Goal: Task Accomplishment & Management: Manage account settings

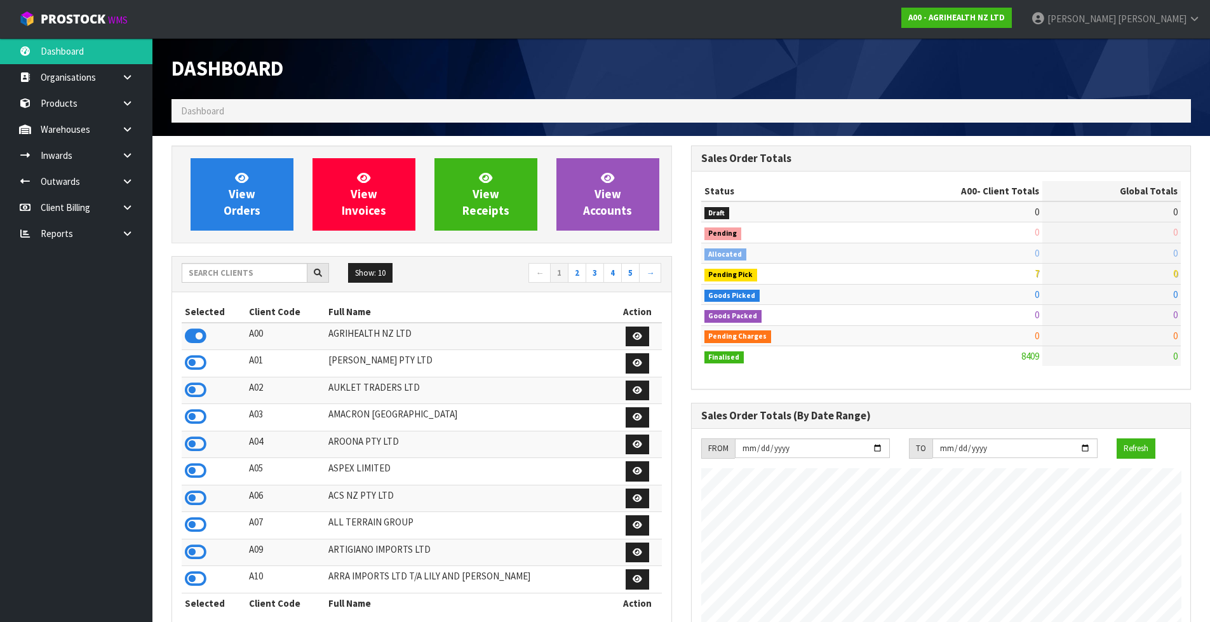
scroll to position [962, 519]
click at [233, 267] on input "text" at bounding box center [245, 273] width 126 height 20
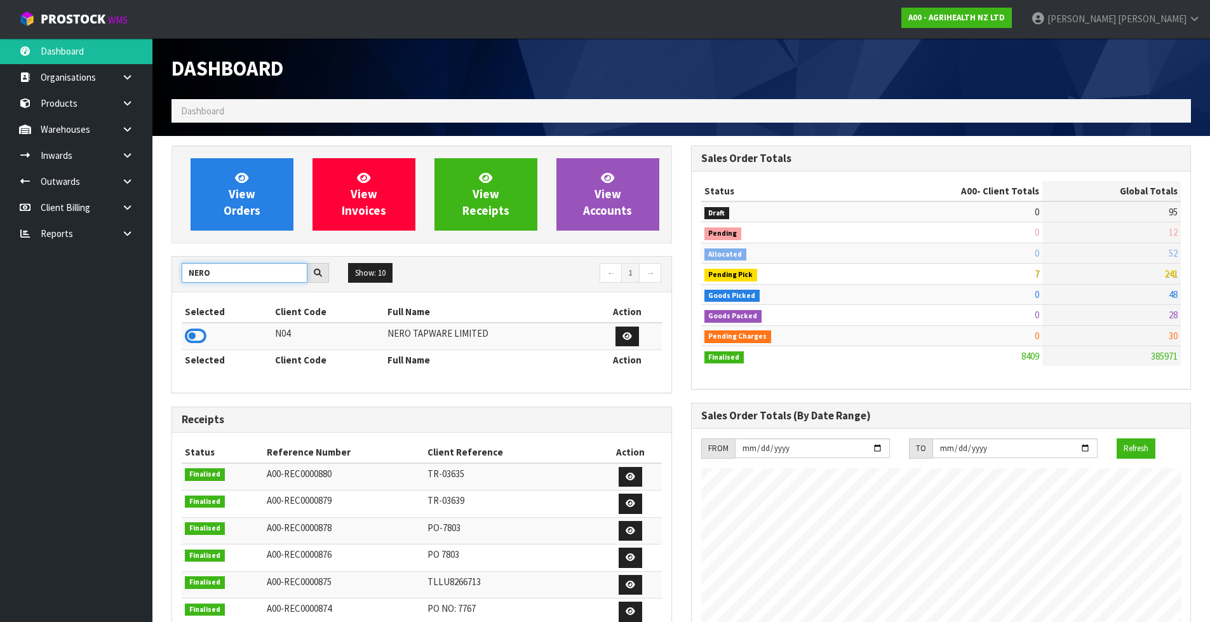
type input "NERO"
click at [207, 337] on td at bounding box center [227, 336] width 90 height 27
click at [189, 335] on icon at bounding box center [196, 336] width 22 height 19
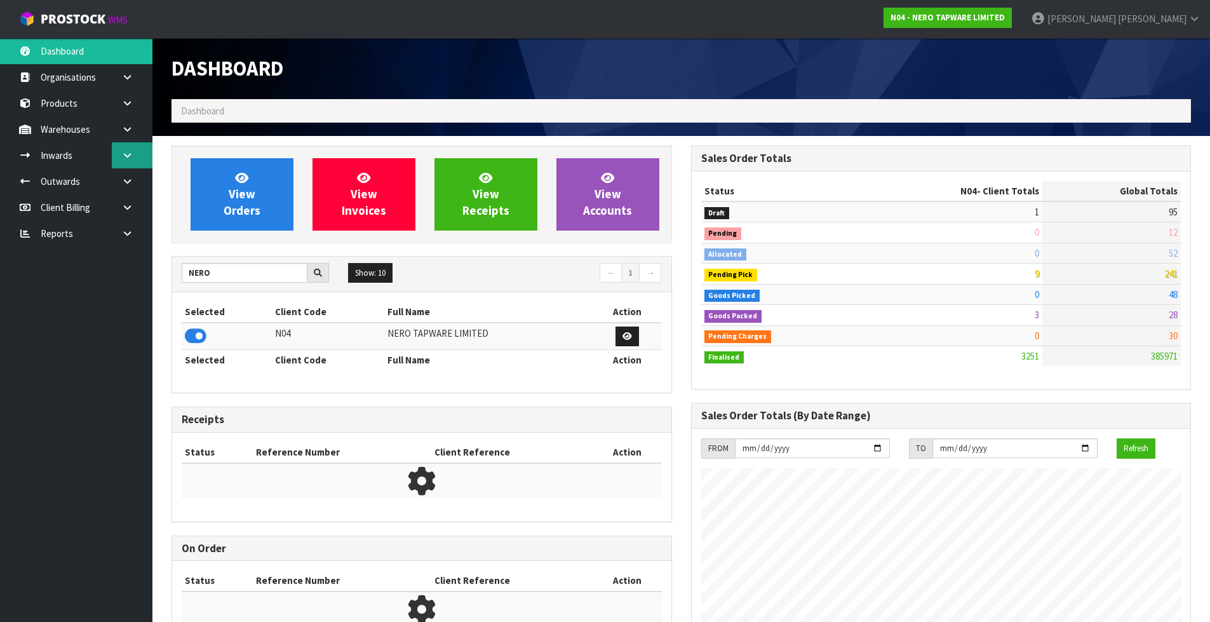
scroll to position [990, 519]
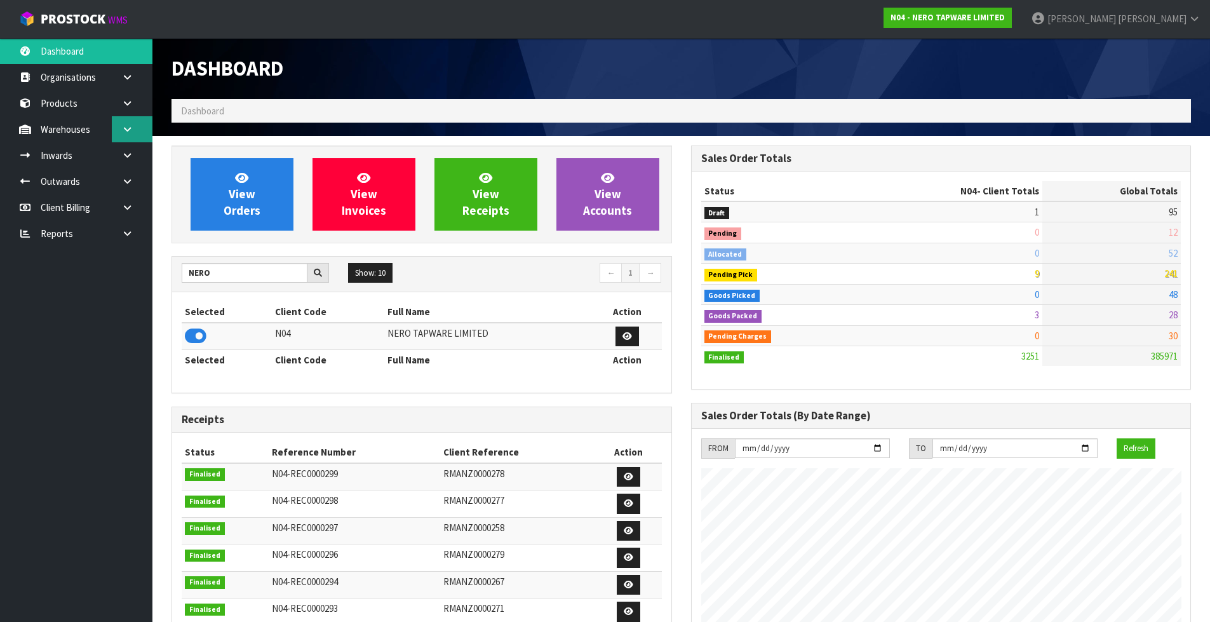
click at [122, 136] on link at bounding box center [132, 129] width 41 height 26
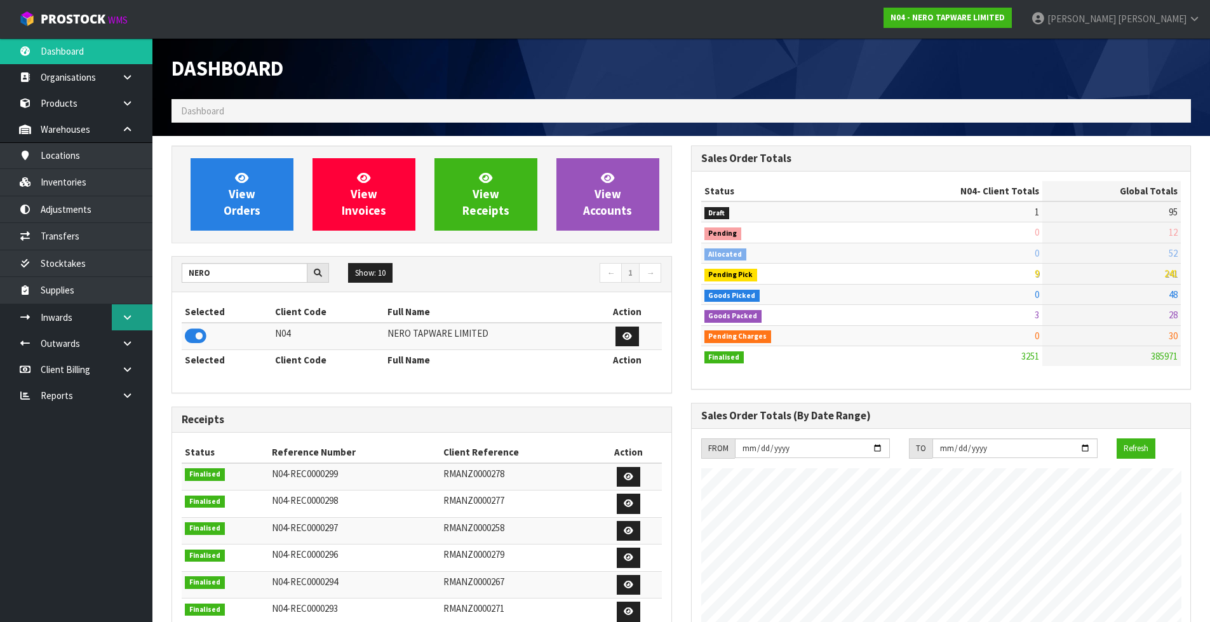
click at [144, 308] on link at bounding box center [132, 317] width 41 height 26
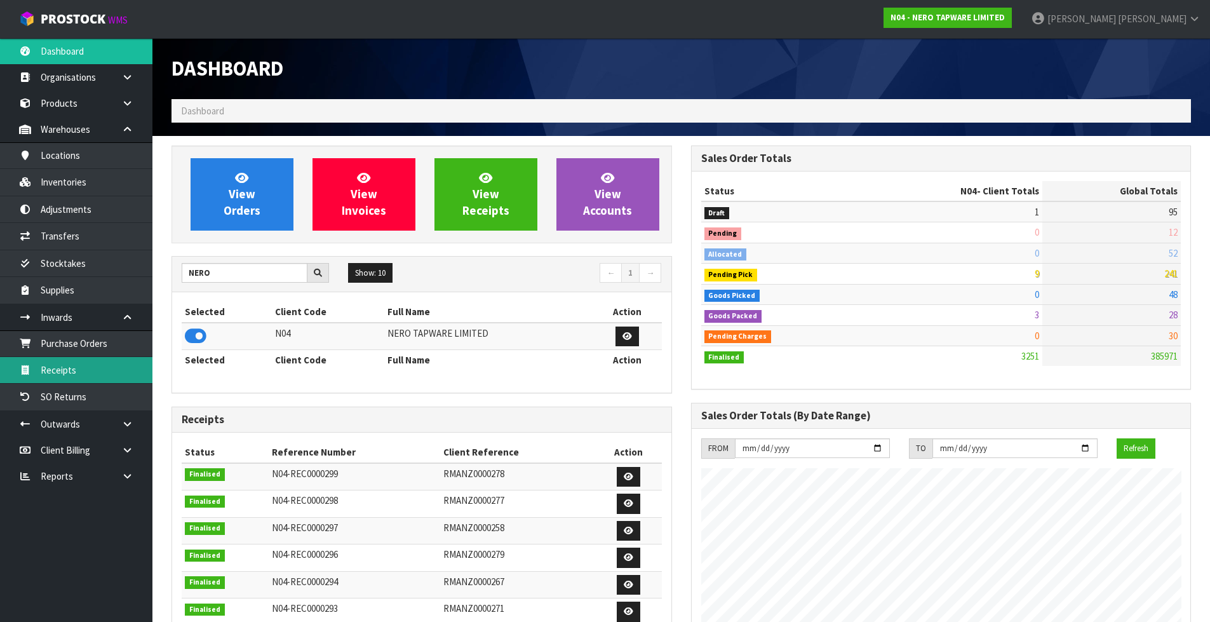
click at [71, 376] on link "Receipts" at bounding box center [76, 370] width 152 height 26
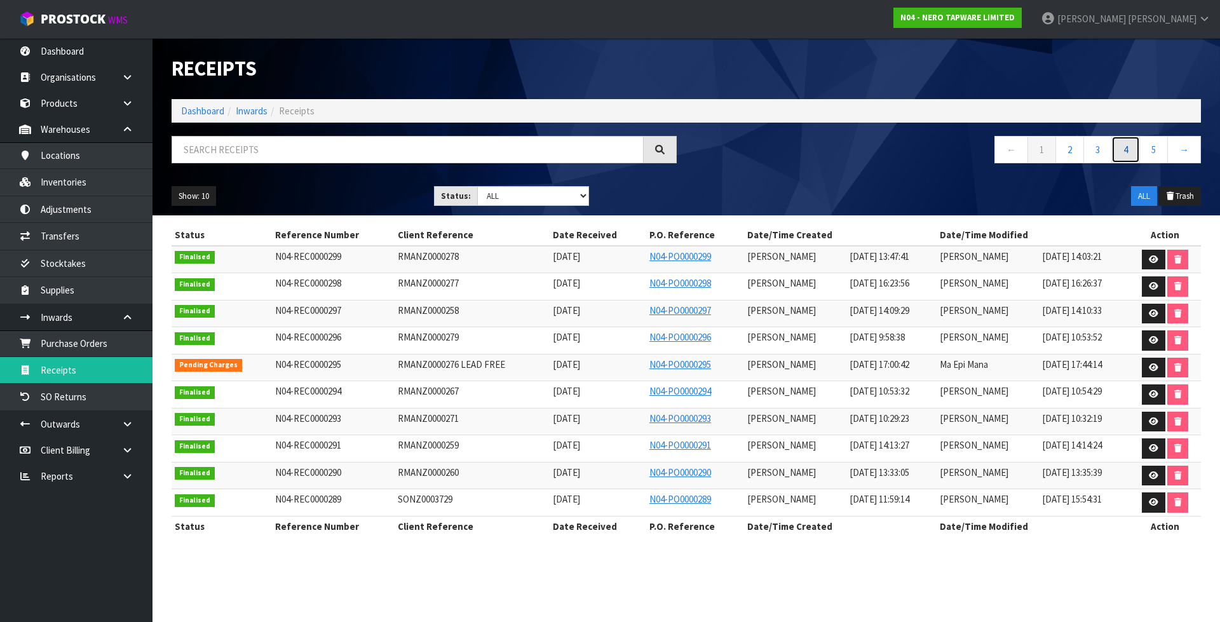
click at [1136, 151] on link "4" at bounding box center [1125, 149] width 29 height 27
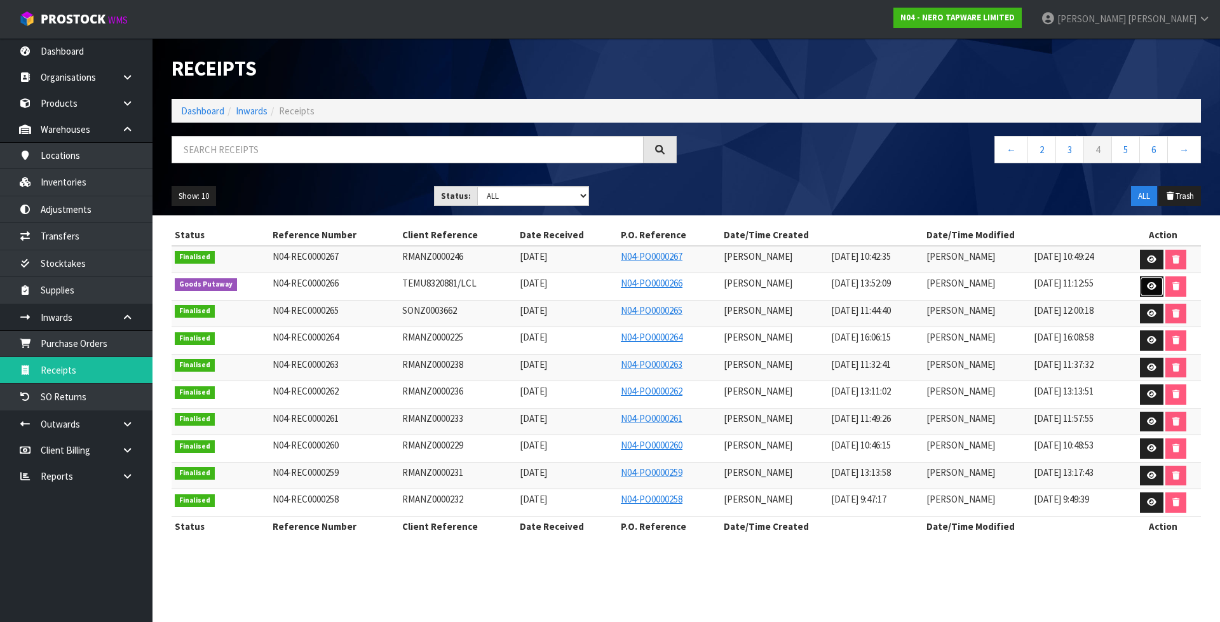
click at [1153, 287] on icon at bounding box center [1152, 286] width 10 height 8
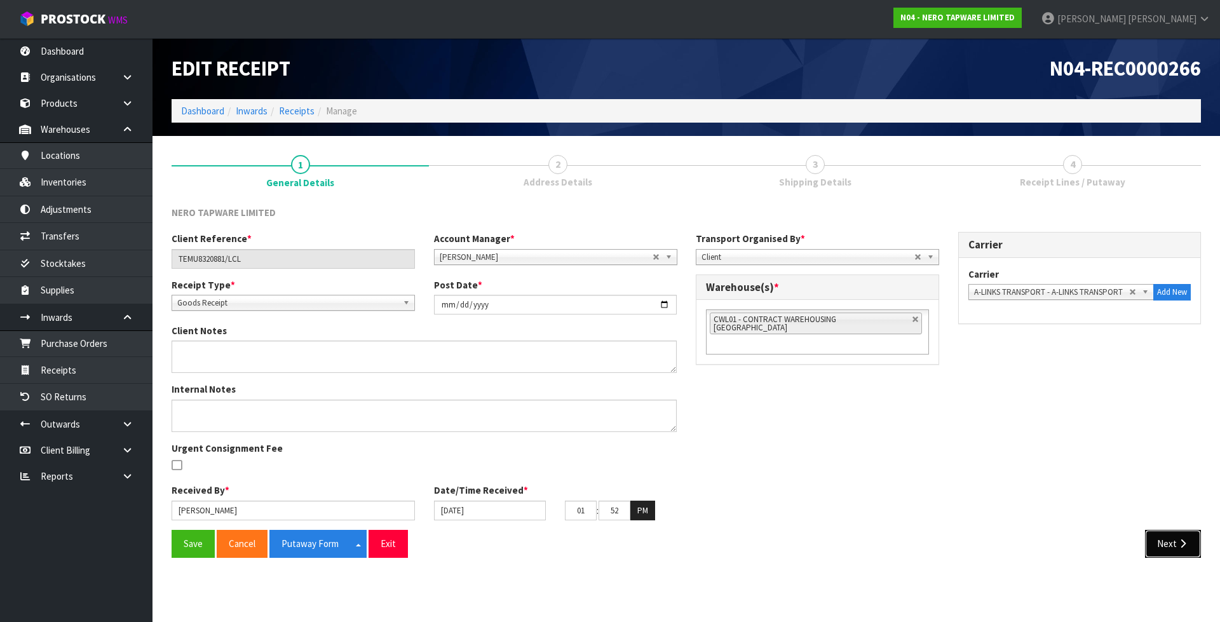
click at [1191, 549] on button "Next" at bounding box center [1173, 543] width 56 height 27
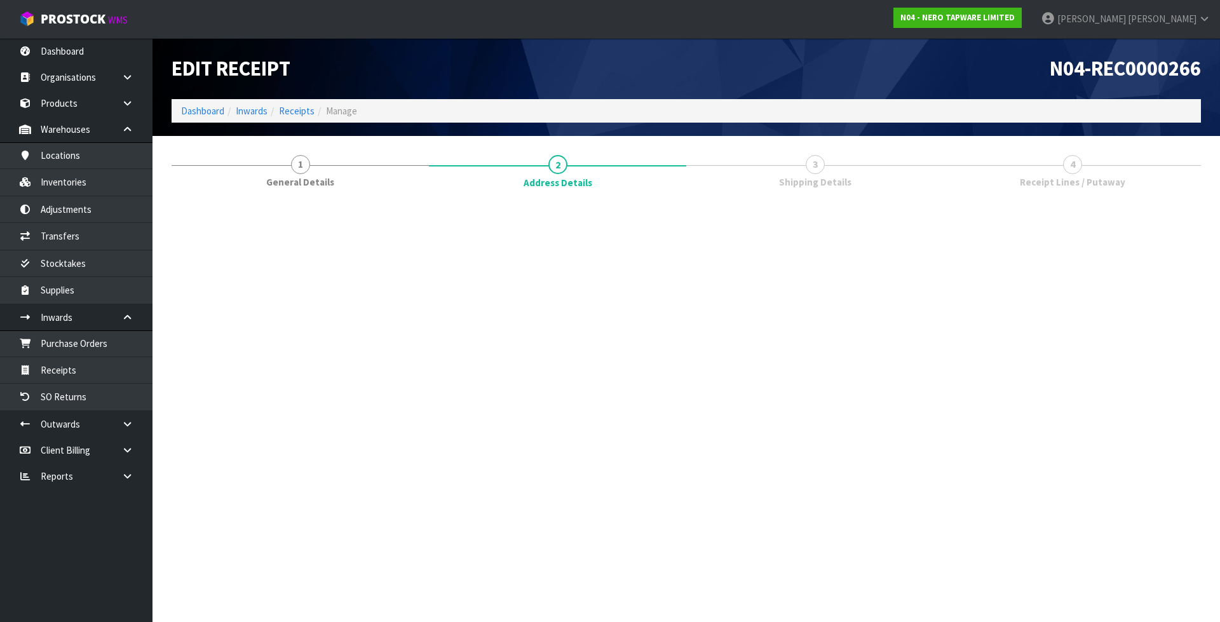
click at [1191, 549] on section "Edit Receipt N04-REC0000266 Dashboard Inwards Receipts Manage 1 General Details…" at bounding box center [610, 311] width 1220 height 622
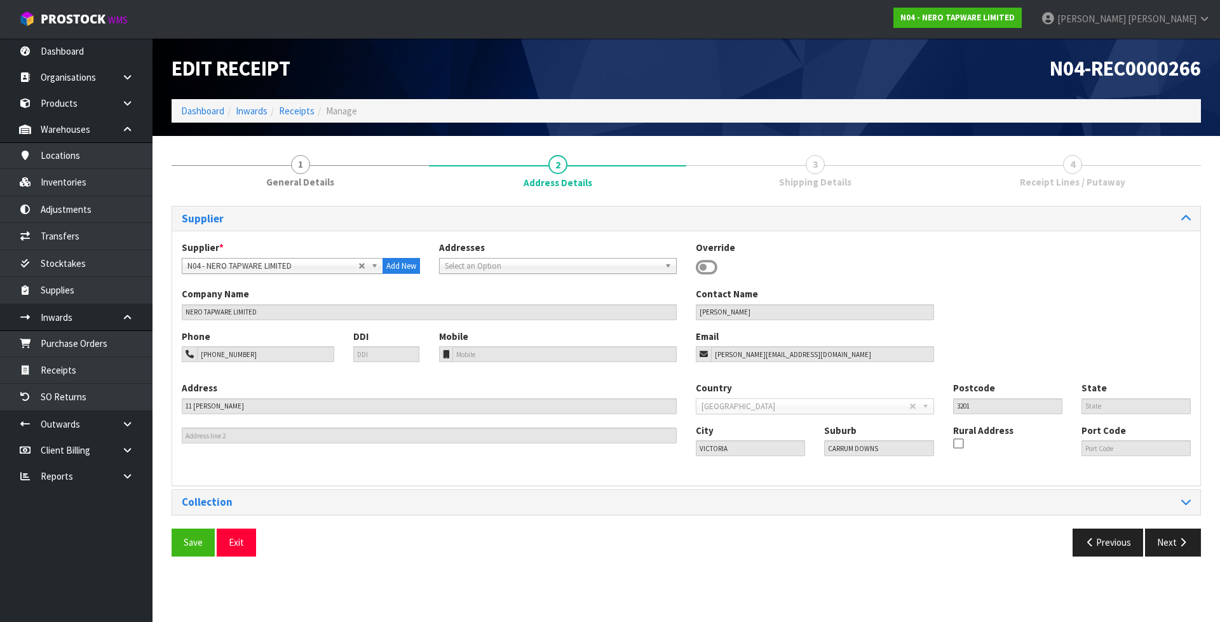
click at [1191, 549] on section "Edit Receipt N04-REC0000266 Dashboard Inwards Receipts Manage 1 General Details…" at bounding box center [610, 311] width 1220 height 622
click at [1191, 549] on button "Next" at bounding box center [1173, 542] width 56 height 27
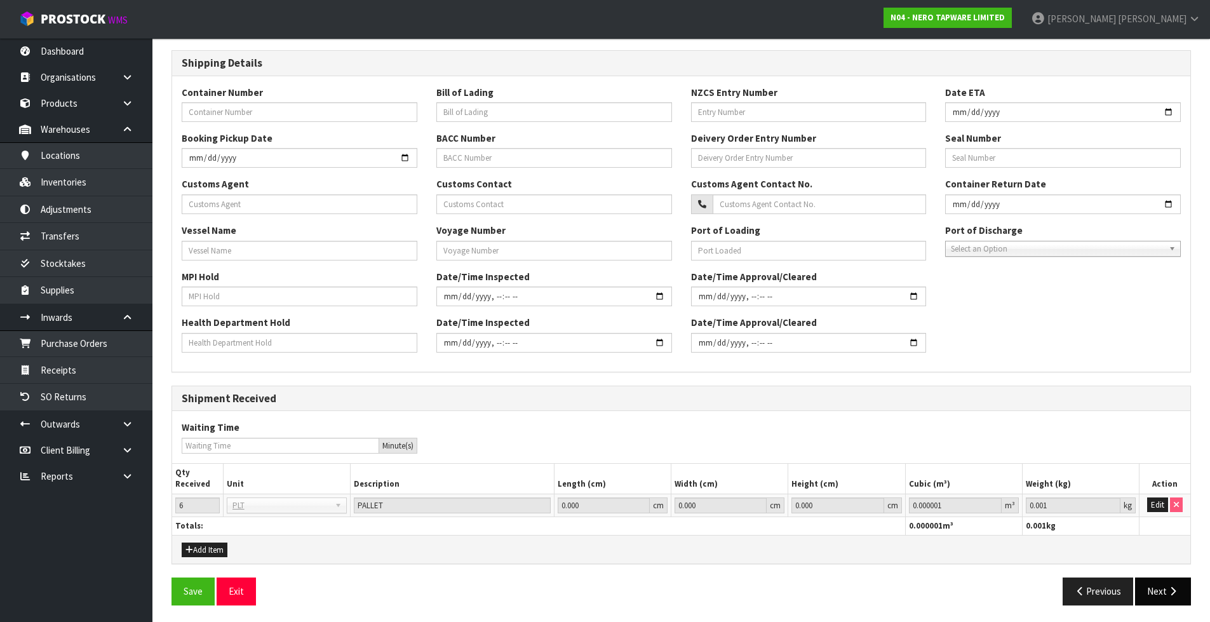
scroll to position [263, 0]
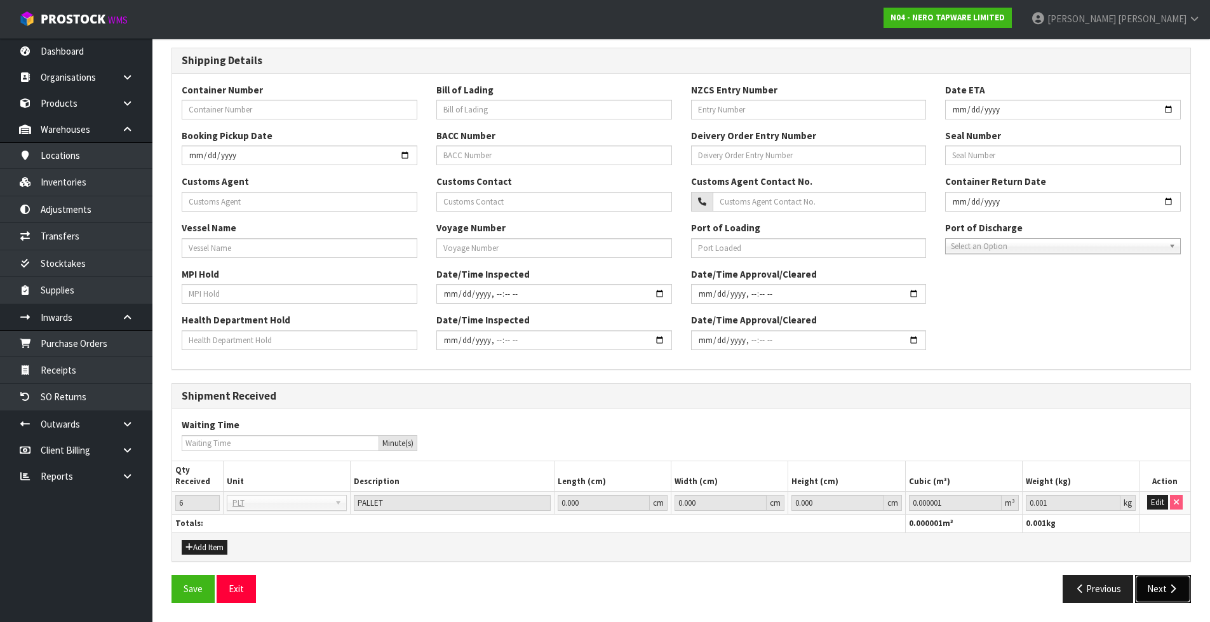
click at [1175, 583] on button "Next" at bounding box center [1163, 588] width 56 height 27
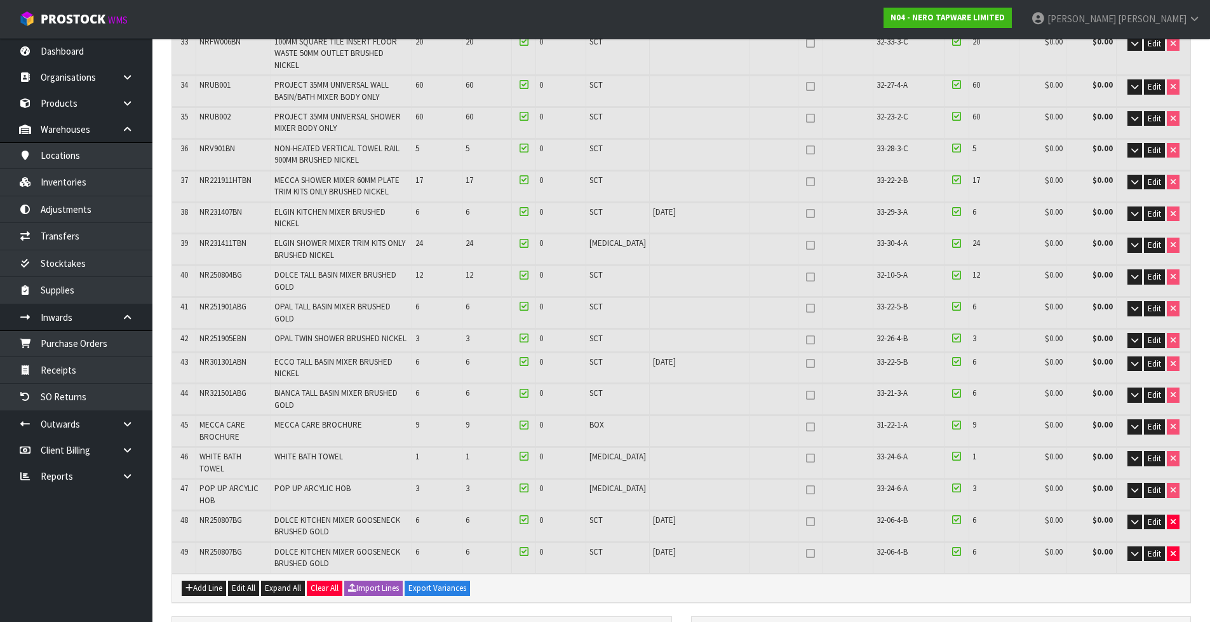
scroll to position [1207, 0]
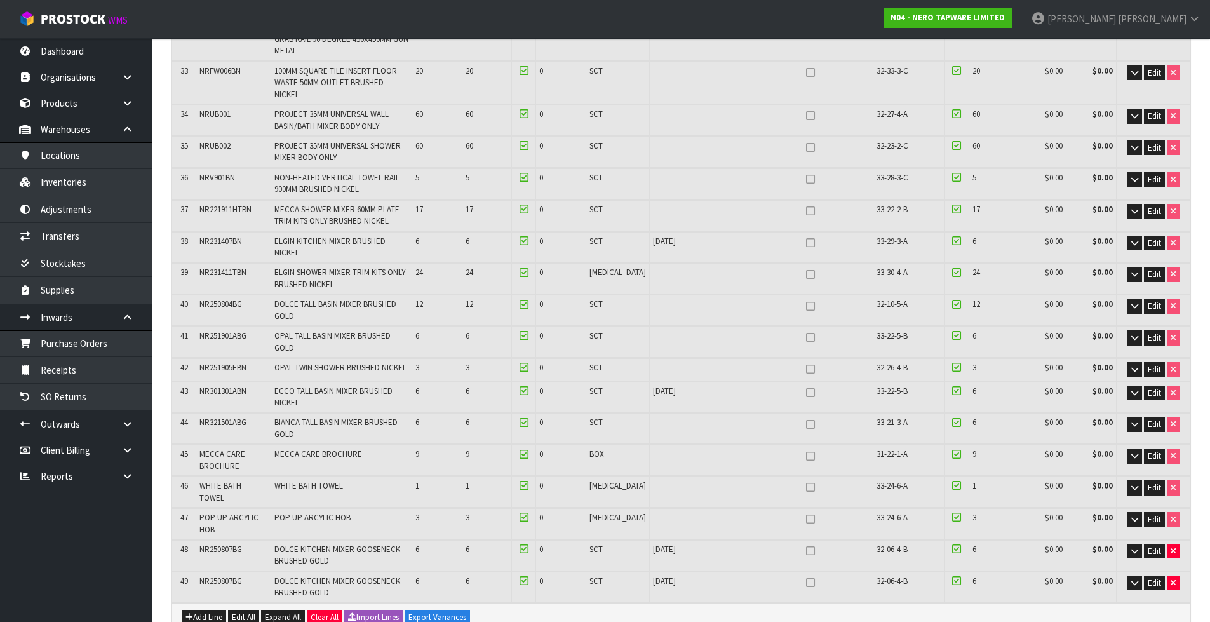
click at [207, 512] on span "POP UP ARCYLIC HOB" at bounding box center [228, 523] width 59 height 22
click at [419, 512] on span "3" at bounding box center [417, 517] width 4 height 11
click at [207, 512] on span "POP UP ARCYLIC HOB" at bounding box center [228, 523] width 59 height 22
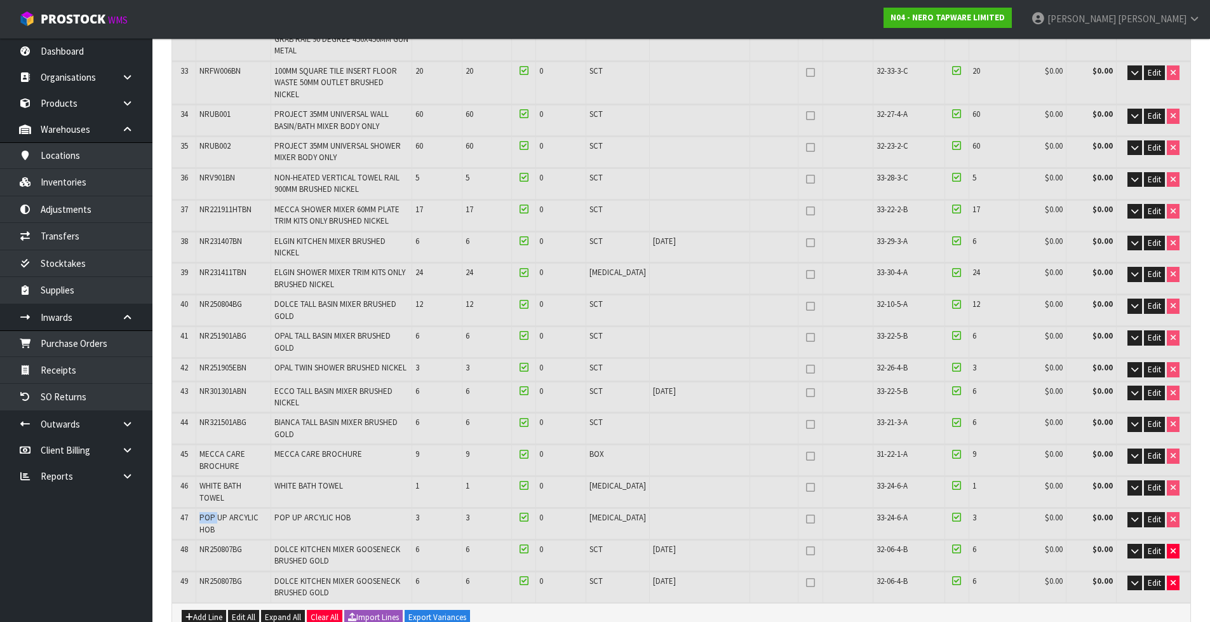
click at [207, 512] on span "POP UP ARCYLIC HOB" at bounding box center [228, 523] width 59 height 22
click at [206, 512] on span "POP UP ARCYLIC HOB" at bounding box center [228, 523] width 59 height 22
copy tr "POP UP ARCYLIC HOB"
click at [210, 480] on span "WHITE BATH TOWEL" at bounding box center [220, 491] width 42 height 22
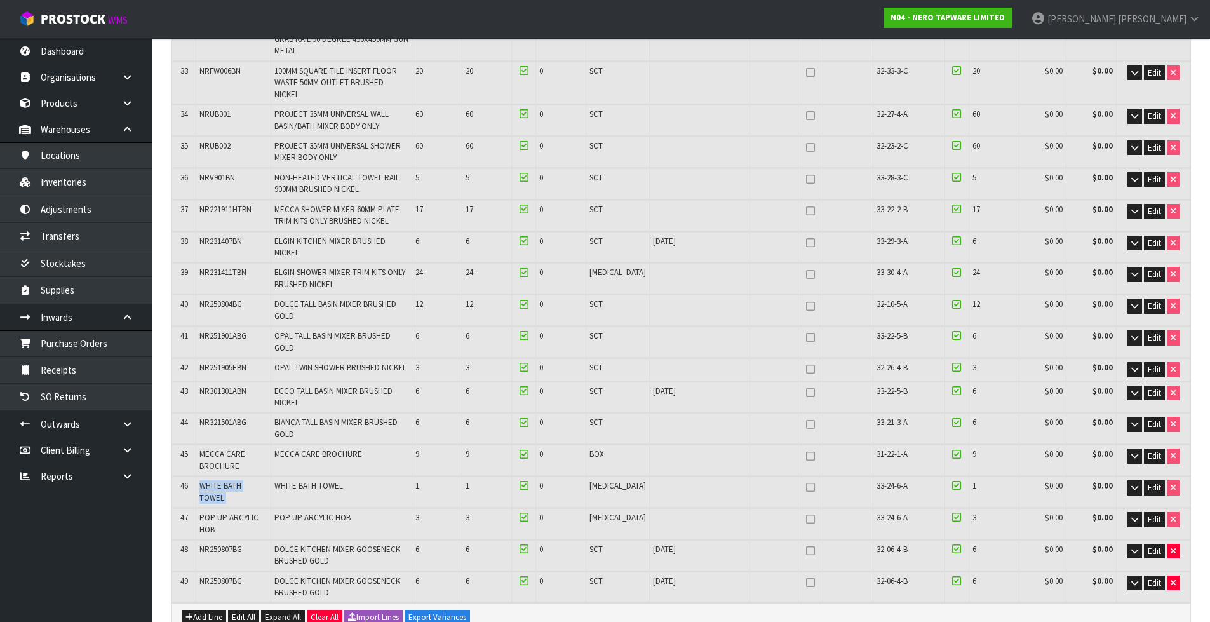
click at [210, 480] on span "WHITE BATH TOWEL" at bounding box center [220, 491] width 42 height 22
copy tr "WHITE BATH TOWEL"
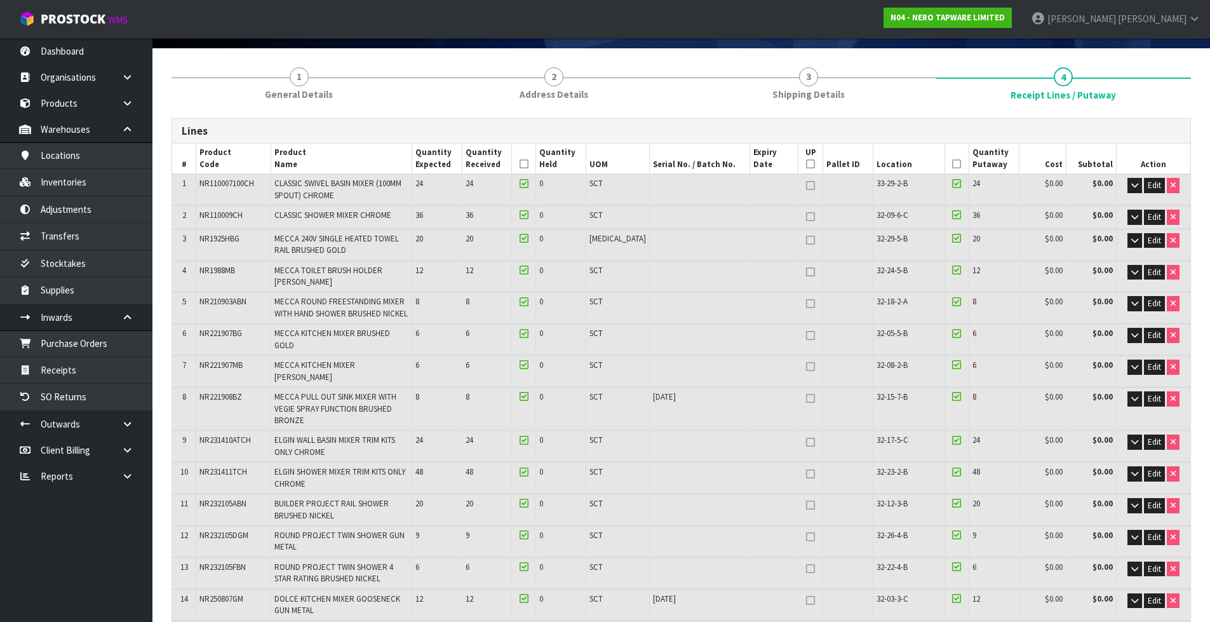
scroll to position [0, 0]
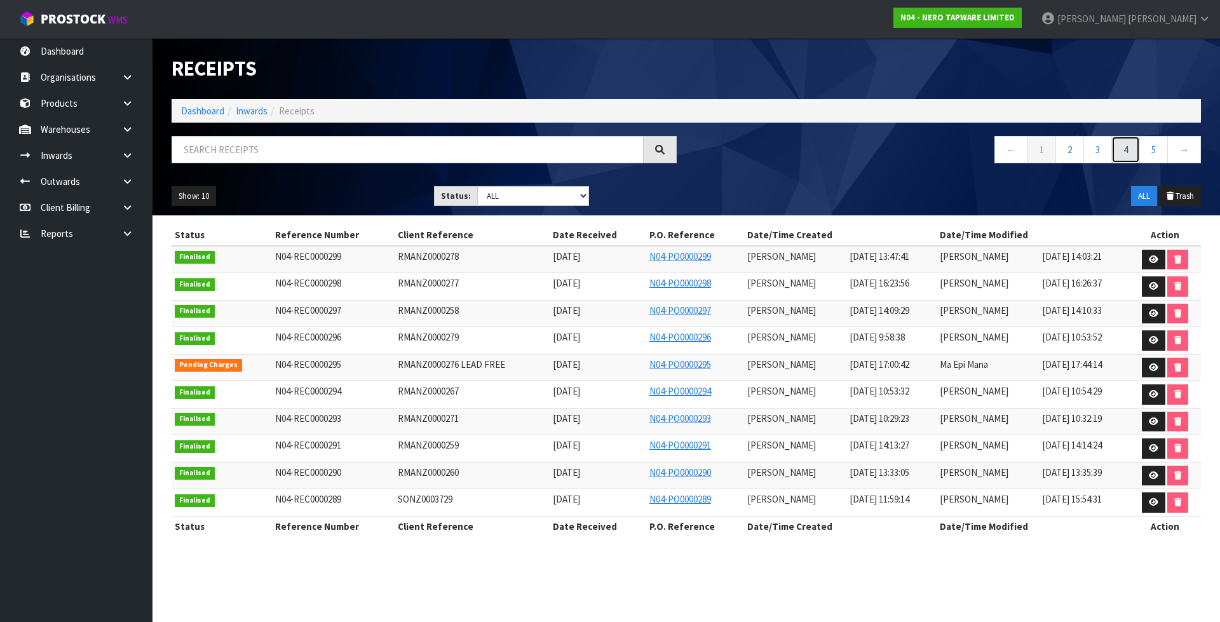
click at [1117, 161] on link "4" at bounding box center [1125, 149] width 29 height 27
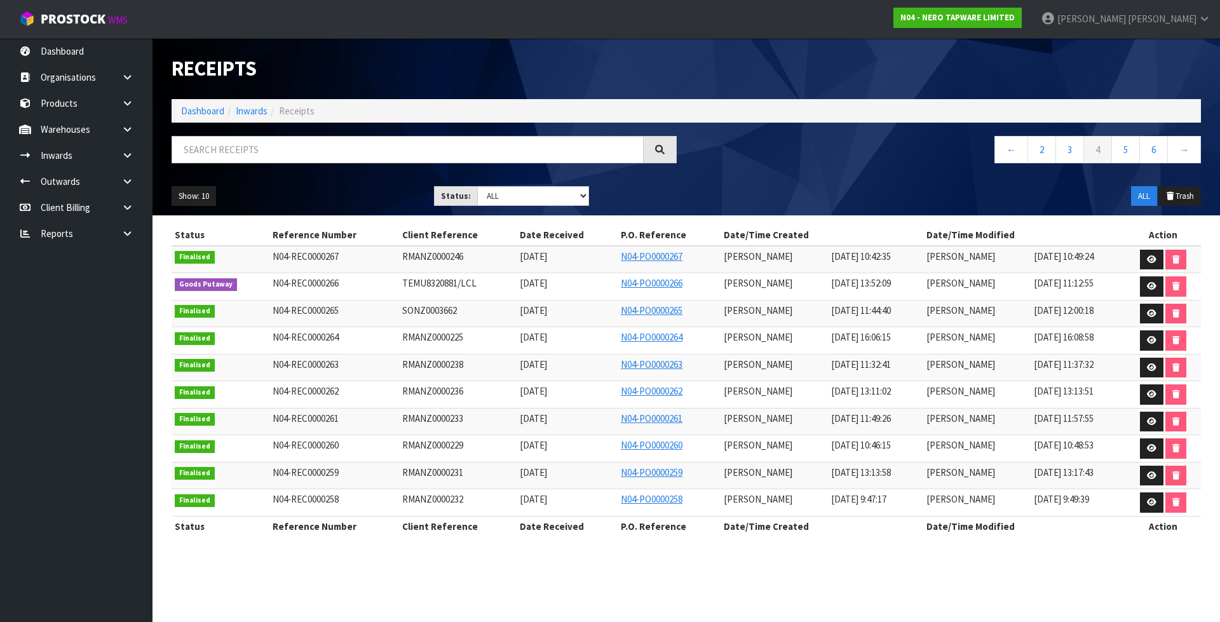
click at [1136, 289] on td at bounding box center [1163, 286] width 76 height 27
click at [1159, 288] on link at bounding box center [1152, 286] width 24 height 20
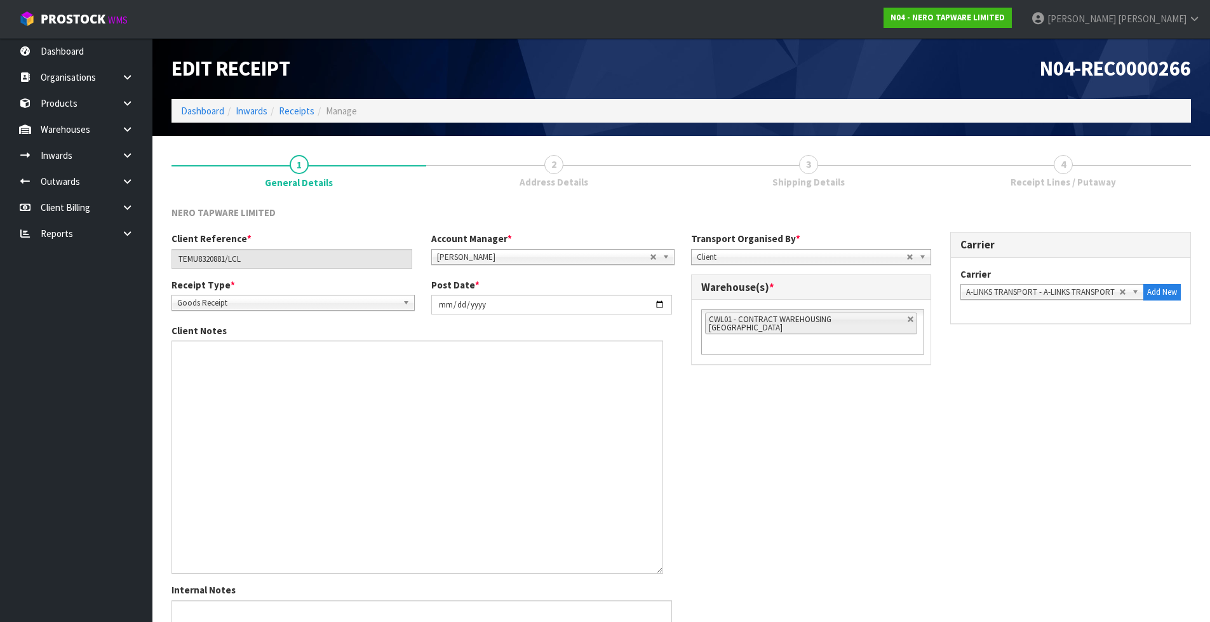
drag, startPoint x: 673, startPoint y: 370, endPoint x: 659, endPoint y: 570, distance: 201.2
click at [659, 570] on textarea at bounding box center [418, 456] width 492 height 233
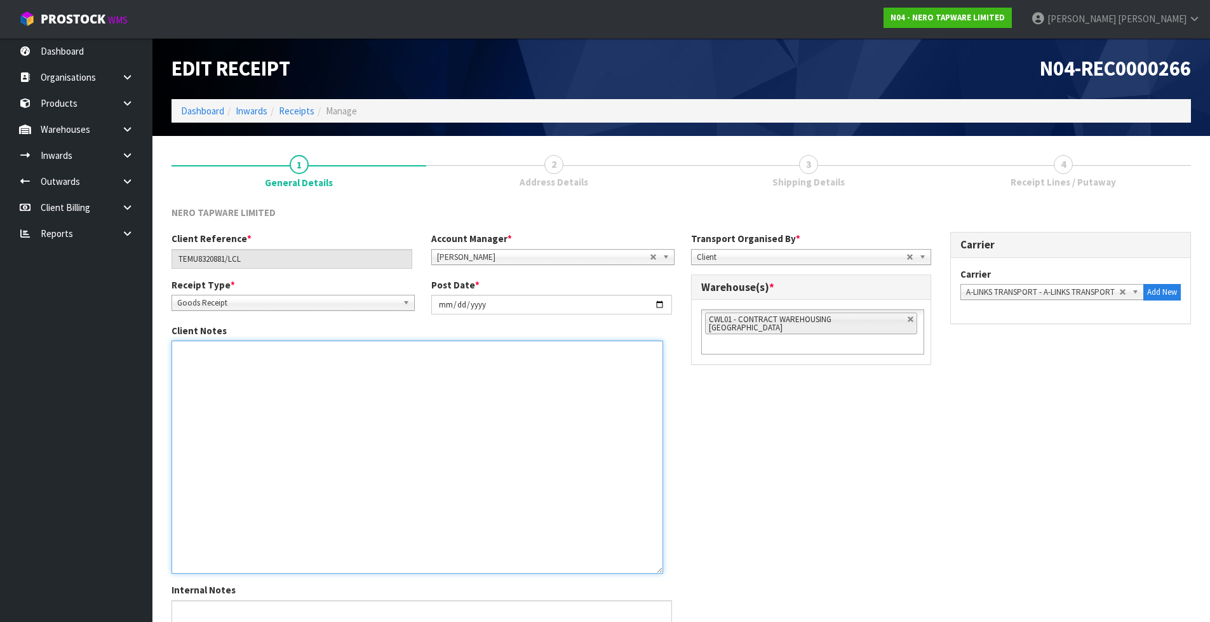
click at [349, 368] on textarea at bounding box center [418, 456] width 492 height 233
paste textarea "POP UP ARCYLIC HOB"
drag, startPoint x: 387, startPoint y: 384, endPoint x: 215, endPoint y: 410, distance: 173.5
click at [215, 410] on textarea at bounding box center [418, 456] width 492 height 233
click at [201, 420] on textarea at bounding box center [418, 456] width 492 height 233
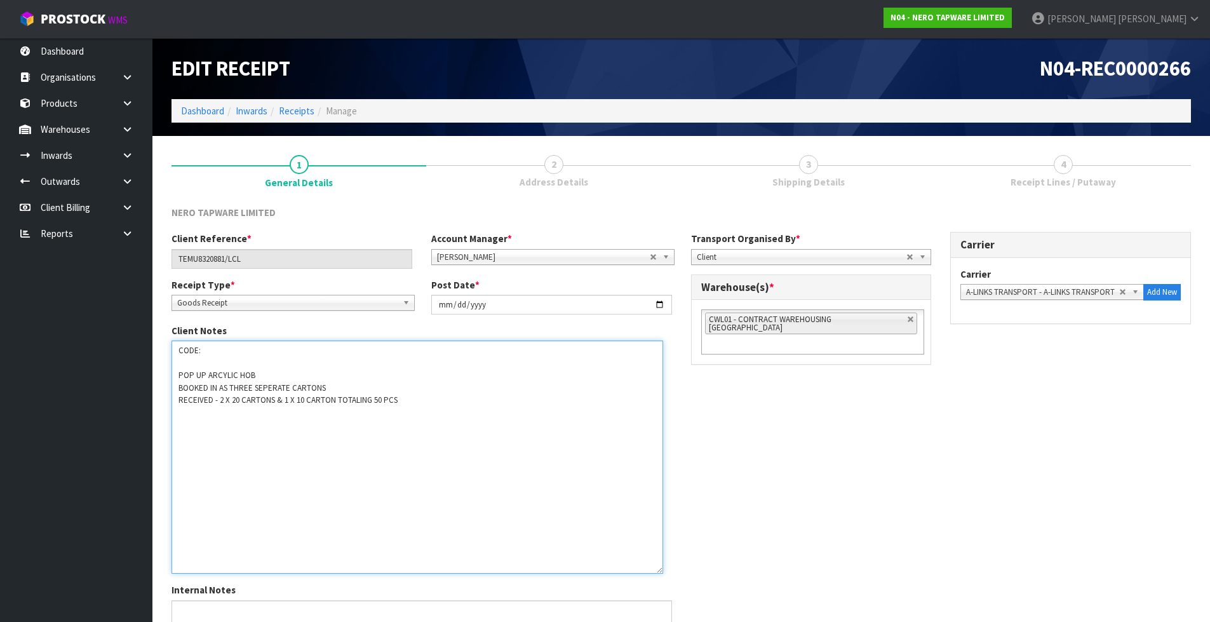
paste textarea "WHITE BATH TOWEL"
drag, startPoint x: 344, startPoint y: 444, endPoint x: 170, endPoint y: 354, distance: 196.3
click at [170, 354] on div "Client Notes" at bounding box center [422, 449] width 520 height 250
click at [193, 350] on textarea at bounding box center [418, 456] width 492 height 233
click at [194, 350] on textarea at bounding box center [418, 456] width 492 height 233
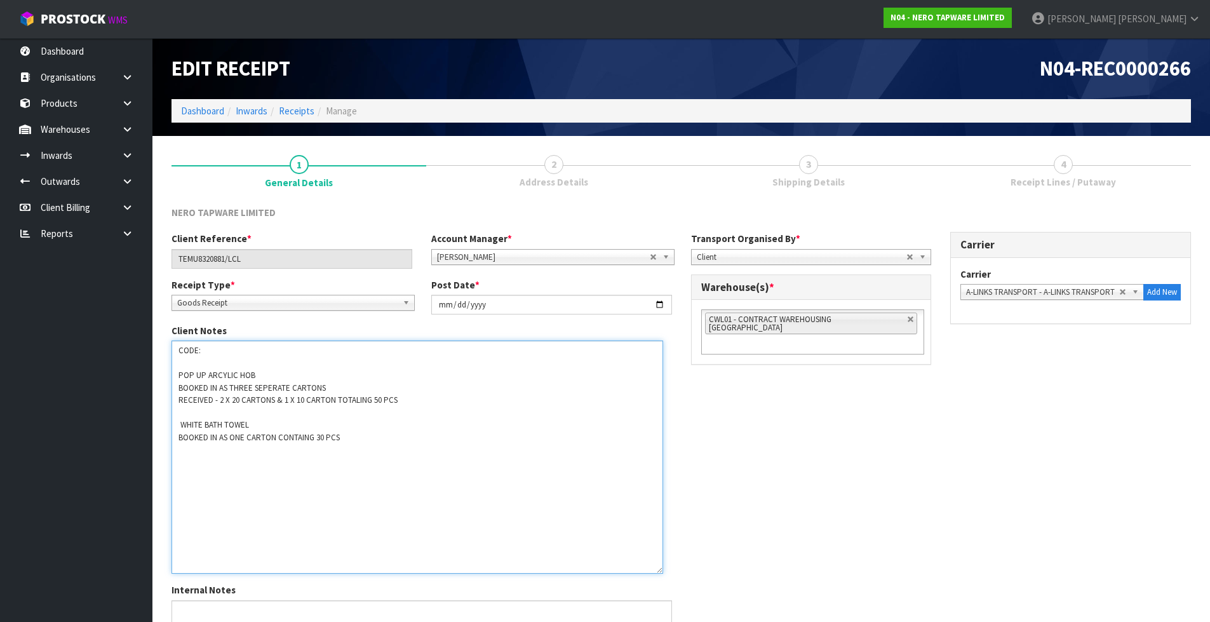
click at [272, 351] on textarea at bounding box center [418, 456] width 492 height 233
drag, startPoint x: 269, startPoint y: 425, endPoint x: 115, endPoint y: 339, distance: 176.6
click at [115, 339] on body "Toggle navigation ProStock WMS N04 - NERO TAPWARE LIMITED James Luff Logout Das…" at bounding box center [605, 311] width 1210 height 622
type textarea "CODES: POP UP ARCYLIC HOB BOOKED IN AS THREE SEPERATE CARTONS RECEIVED - 2 X 20…"
click at [468, 458] on textarea at bounding box center [418, 456] width 492 height 233
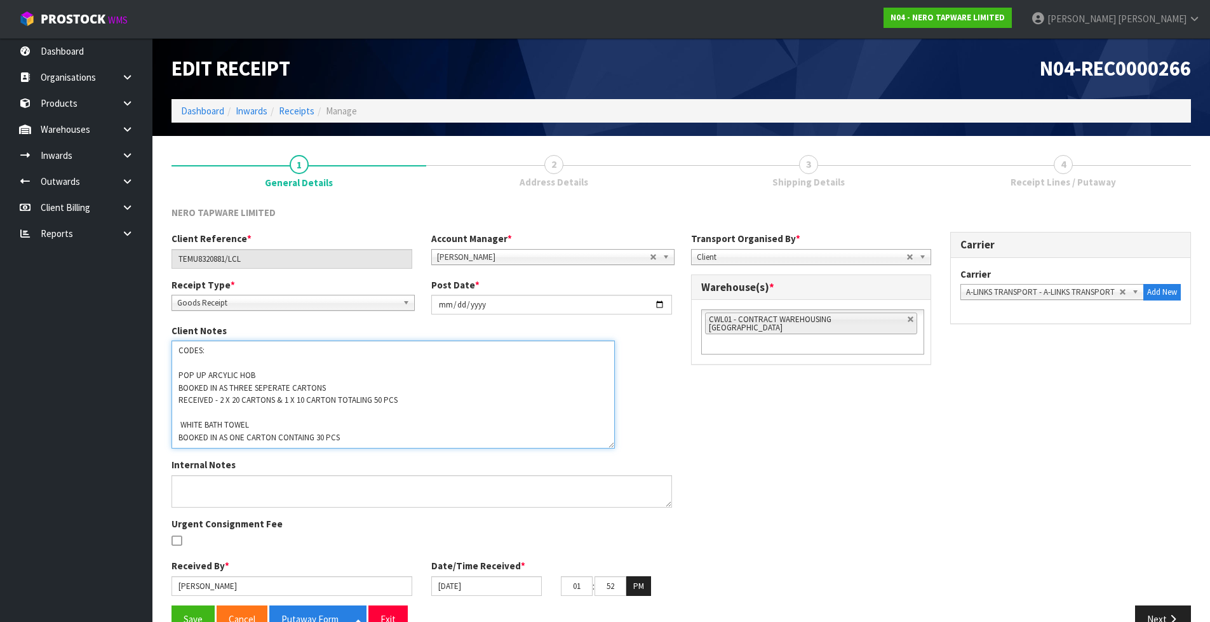
drag, startPoint x: 658, startPoint y: 570, endPoint x: 610, endPoint y: 445, distance: 133.9
click at [610, 445] on textarea at bounding box center [393, 394] width 443 height 108
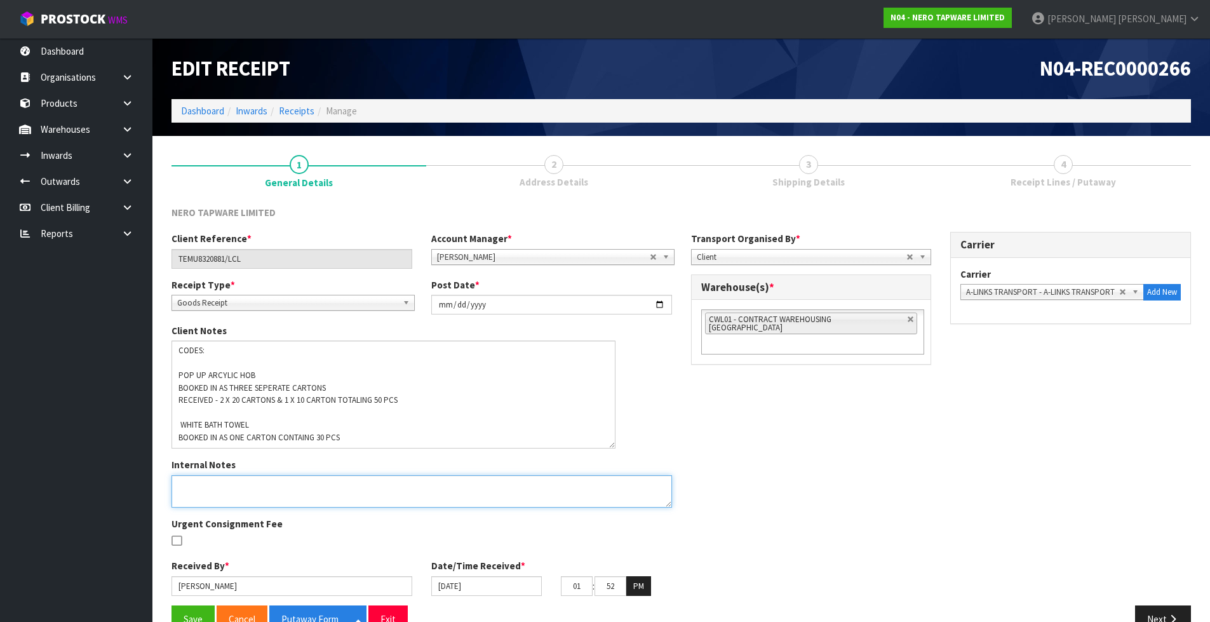
click at [570, 476] on textarea at bounding box center [422, 491] width 501 height 32
type textarea "MEASUREMENTS - MARGRET, PARAS PUTAWAY - RAJ"
click at [206, 617] on button "Save" at bounding box center [193, 618] width 43 height 27
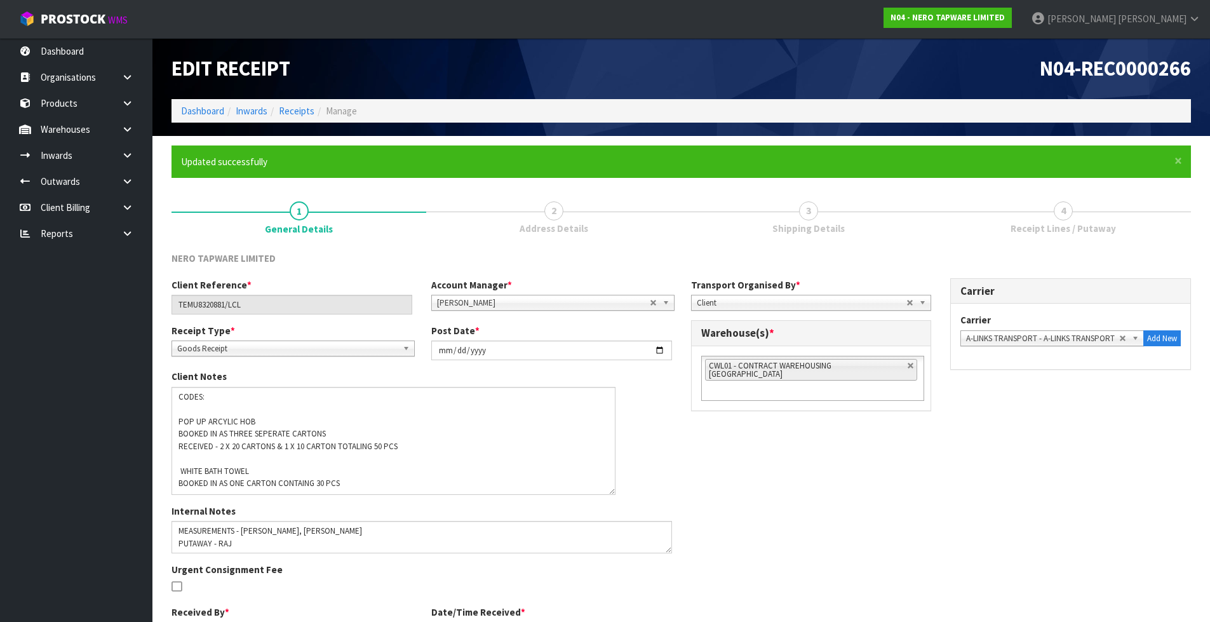
click at [800, 217] on link "3 Shipping Details" at bounding box center [809, 216] width 255 height 50
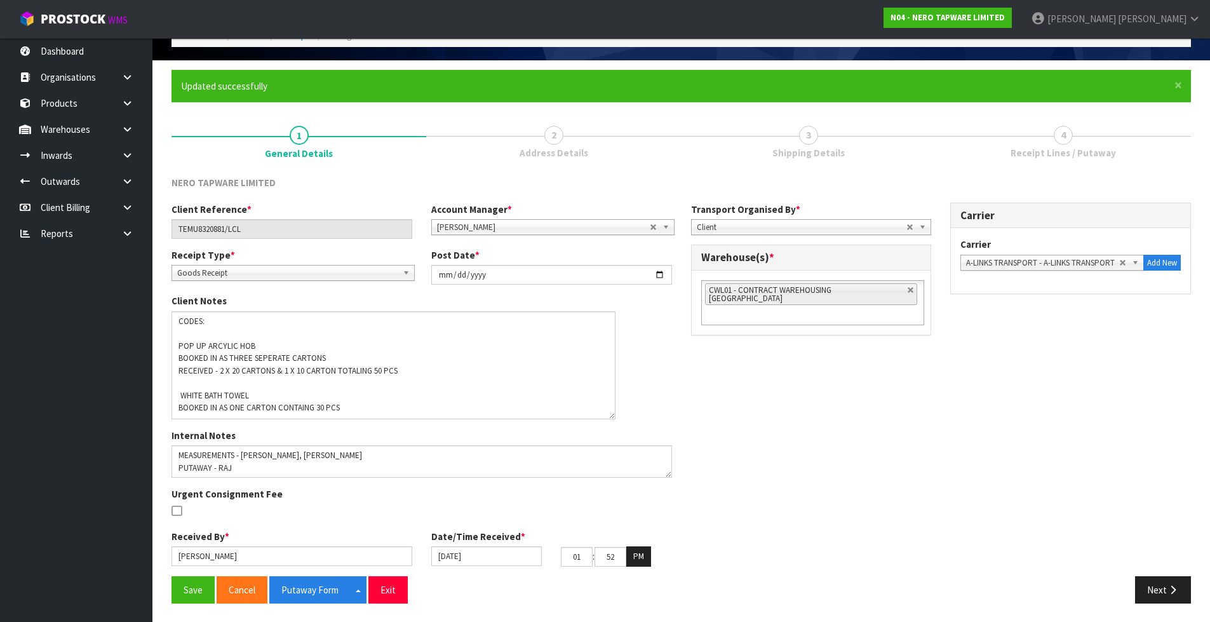
scroll to position [76, 0]
click at [1178, 595] on button "Next" at bounding box center [1163, 589] width 56 height 27
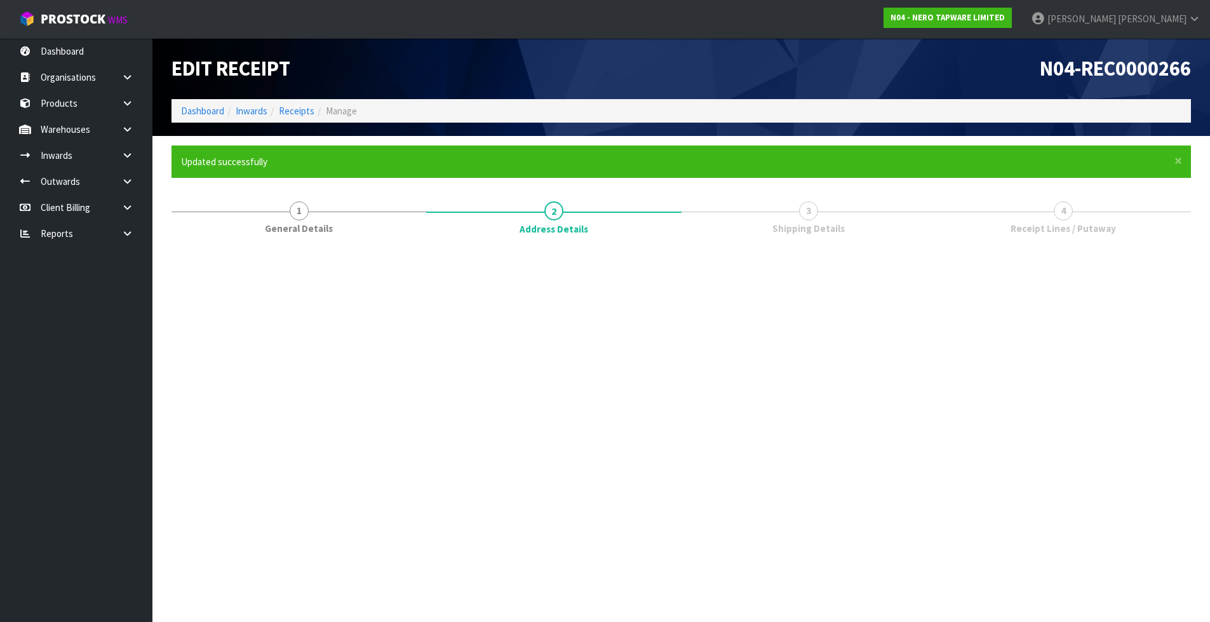
scroll to position [0, 0]
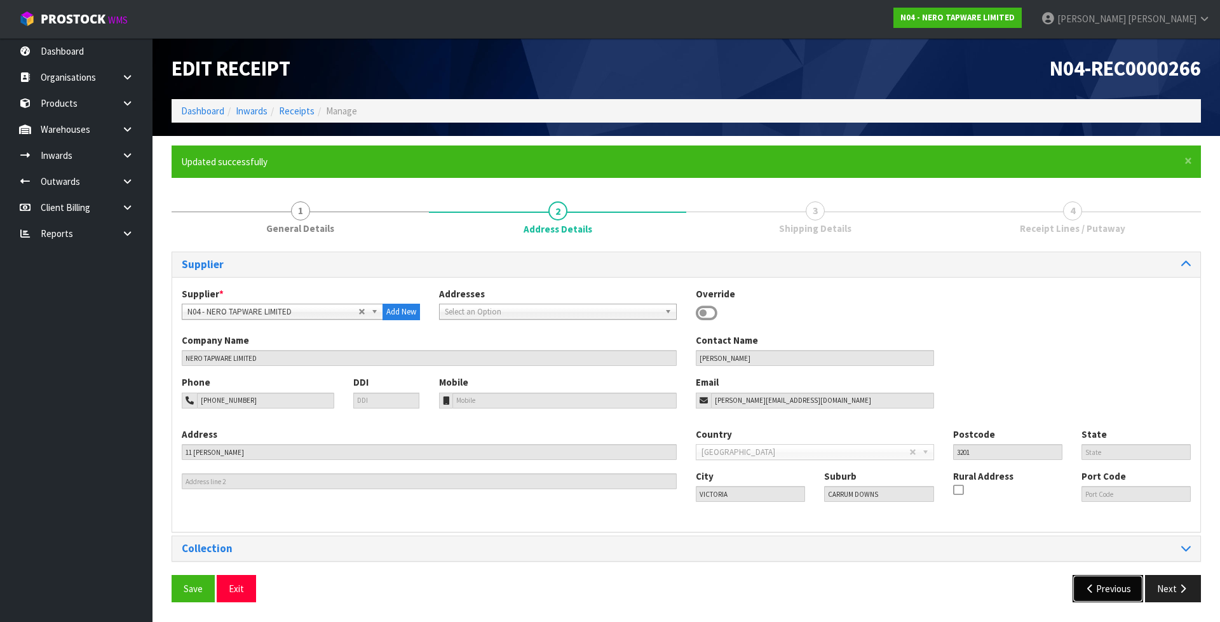
click at [1092, 590] on icon "button" at bounding box center [1090, 589] width 12 height 10
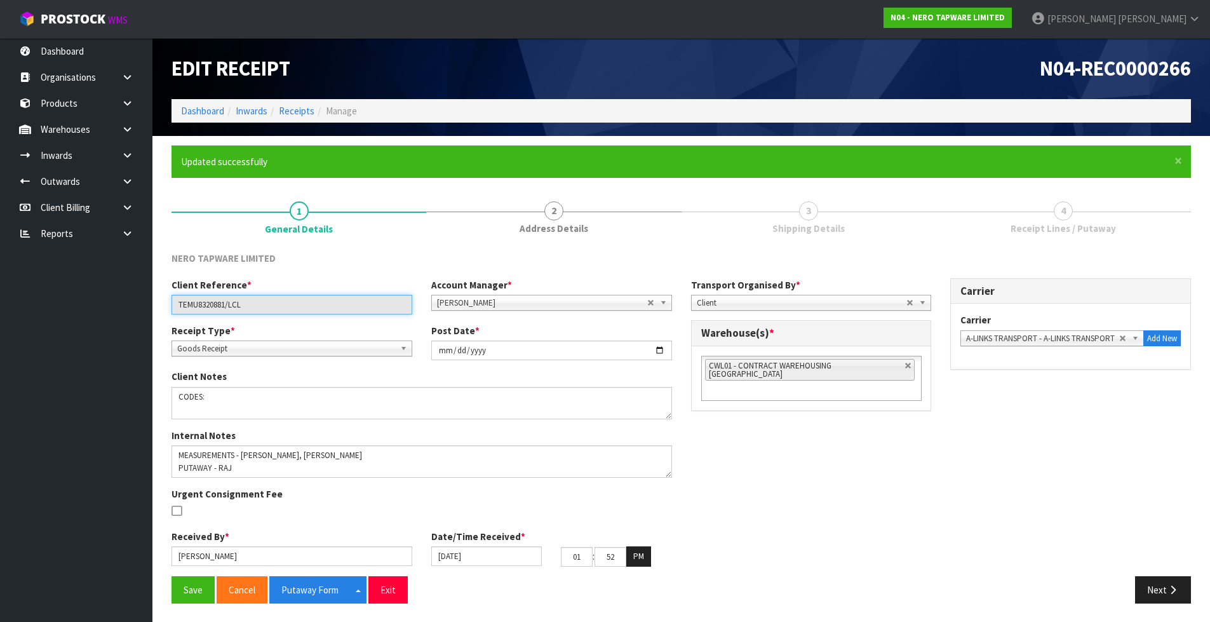
drag, startPoint x: 227, startPoint y: 303, endPoint x: 151, endPoint y: 325, distance: 78.8
click at [151, 325] on body "Toggle navigation ProStock WMS N04 - NERO TAPWARE LIMITED James Luff Logout Das…" at bounding box center [605, 311] width 1210 height 622
click at [378, 252] on div "NERO TAPWARE LIMITED" at bounding box center [292, 260] width 260 height 17
click at [215, 305] on input "TEMU8320881/LCL" at bounding box center [292, 305] width 241 height 20
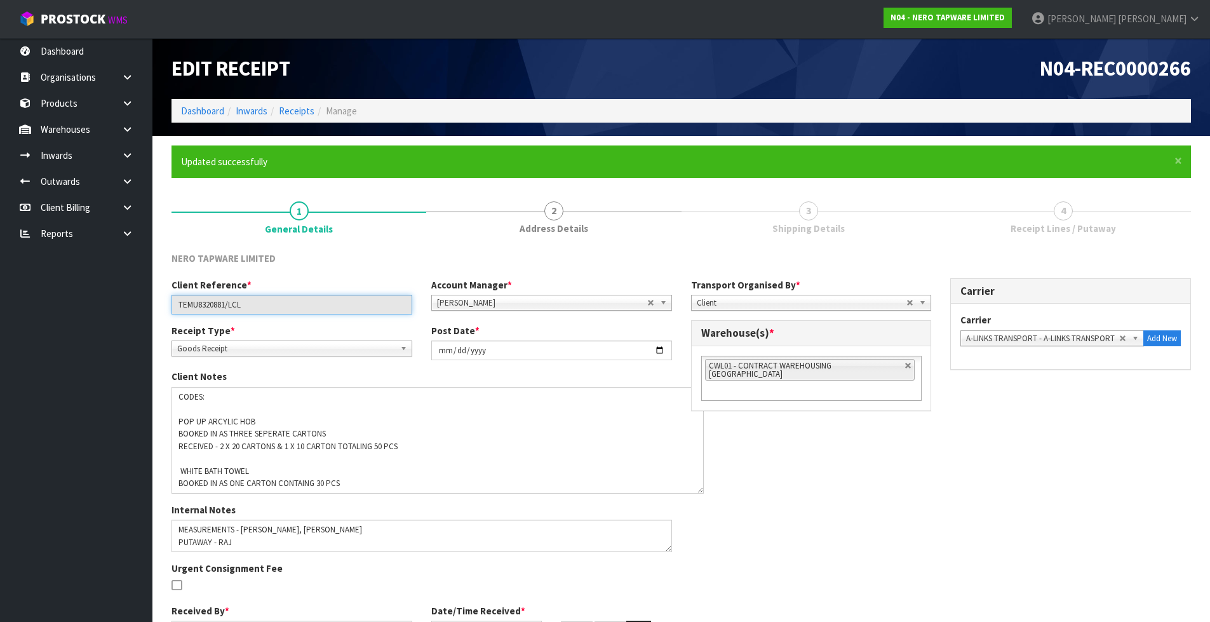
drag, startPoint x: 668, startPoint y: 417, endPoint x: 700, endPoint y: 492, distance: 80.8
click at [700, 492] on textarea at bounding box center [438, 440] width 532 height 107
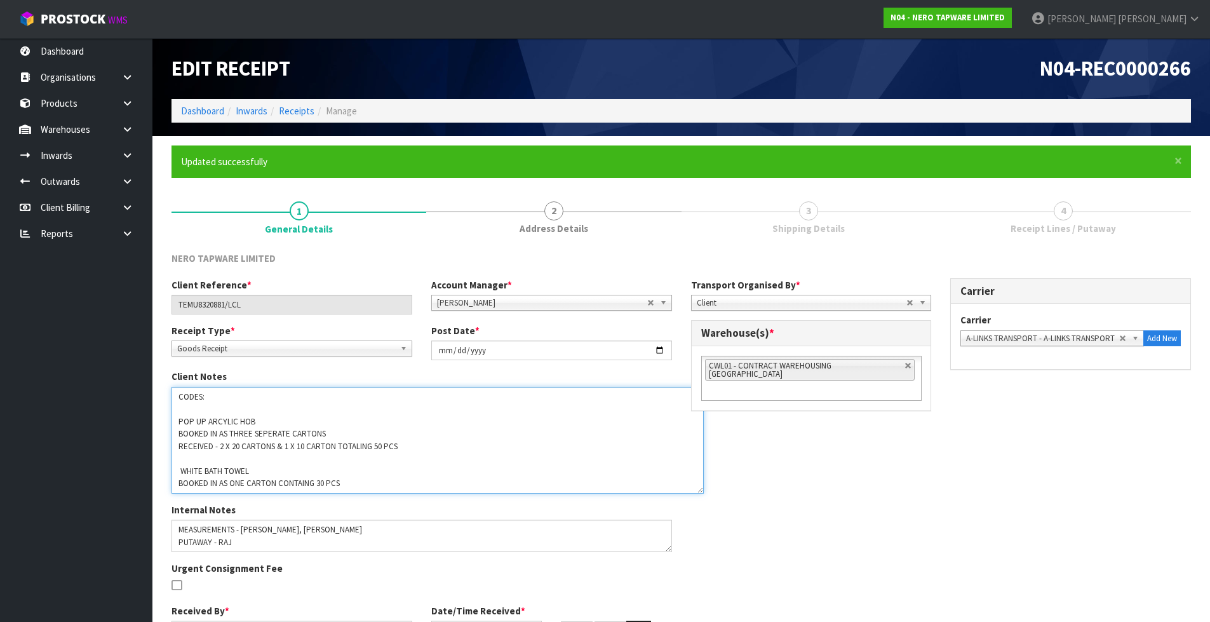
drag, startPoint x: 372, startPoint y: 485, endPoint x: 154, endPoint y: 388, distance: 239.2
click at [154, 388] on section "× Close Updated successfully 1 General Details 2 Address Details 3 Shipping Det…" at bounding box center [681, 416] width 1058 height 561
click at [823, 431] on div "Client Reference * TEMU8320881/LCL Account Manager * Zubair Moolla Rod Giles Ki…" at bounding box center [681, 464] width 1039 height 372
click at [1026, 228] on span "Receipt Lines / Putaway" at bounding box center [1063, 228] width 105 height 13
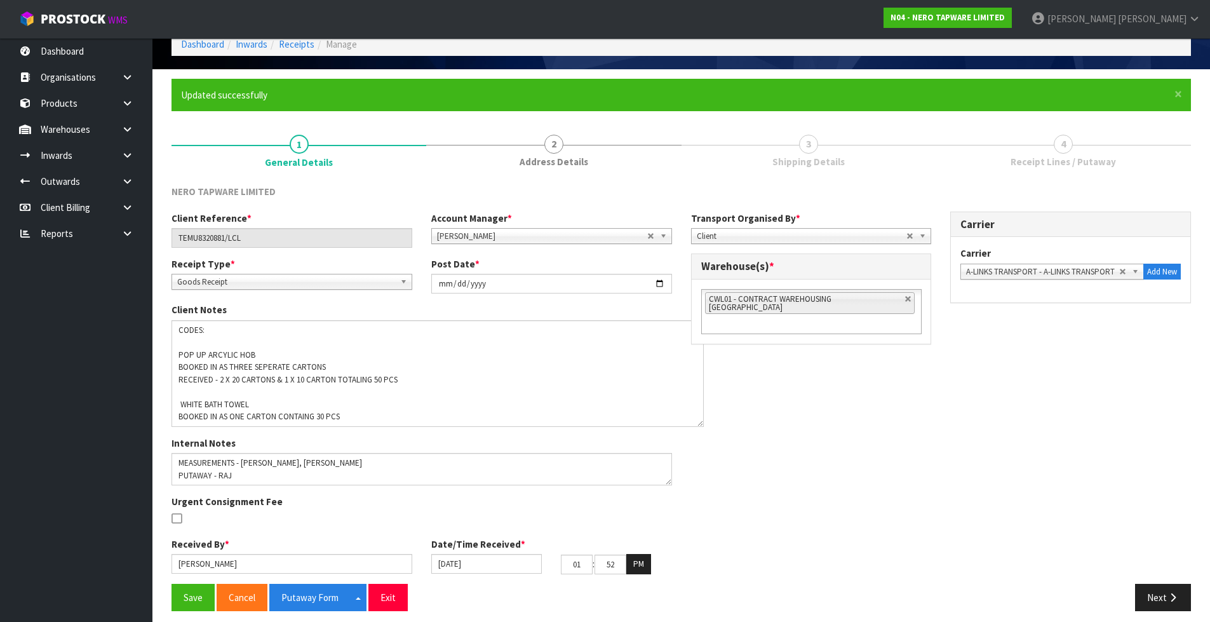
scroll to position [75, 0]
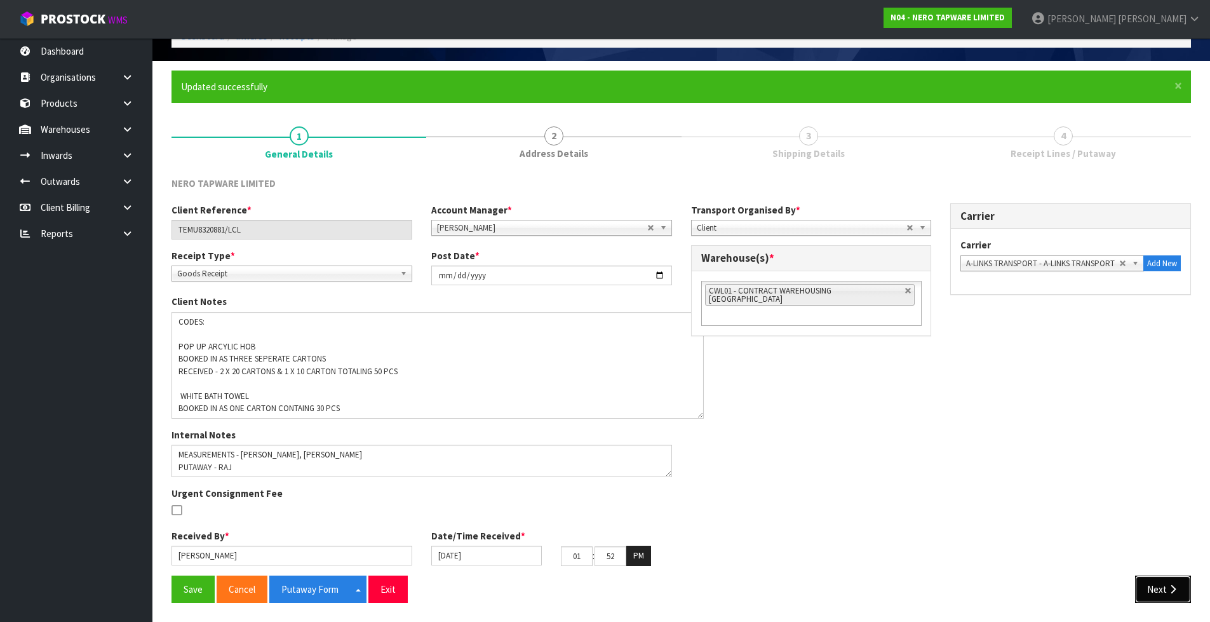
click at [1138, 586] on button "Next" at bounding box center [1163, 589] width 56 height 27
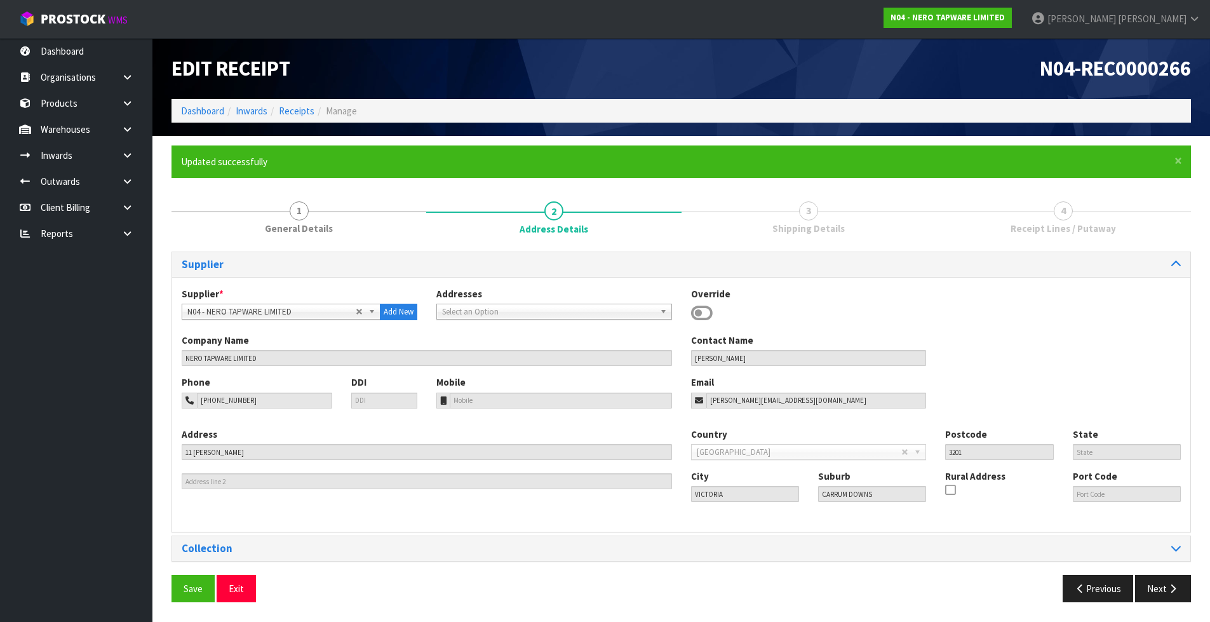
scroll to position [0, 0]
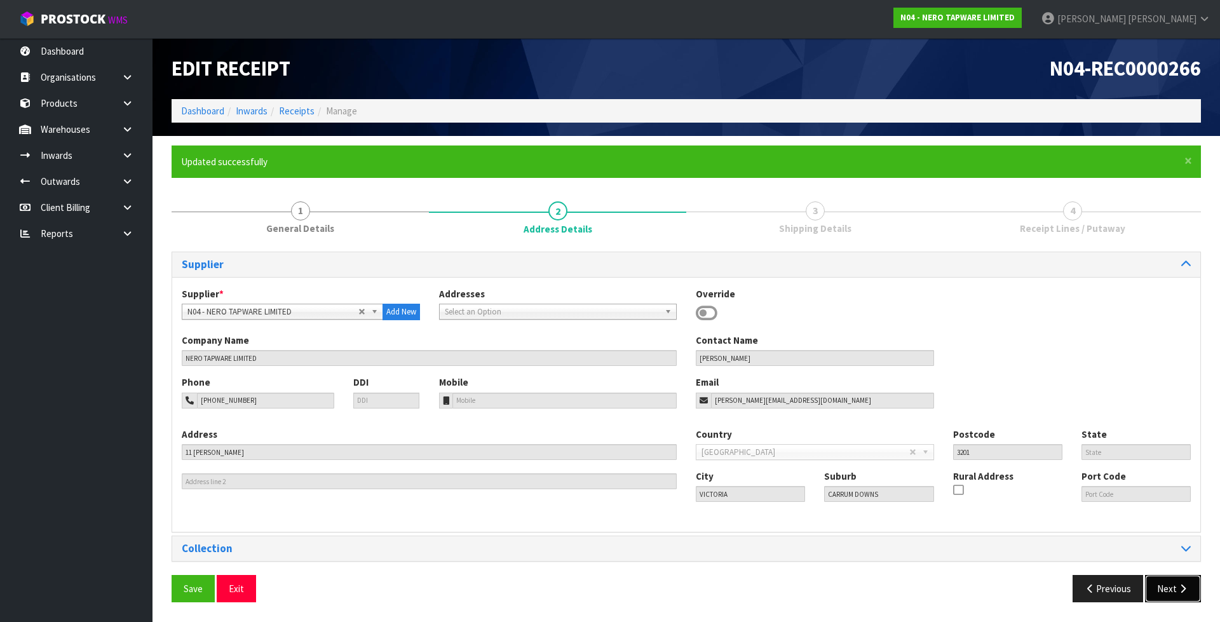
click at [1161, 596] on button "Next" at bounding box center [1173, 588] width 56 height 27
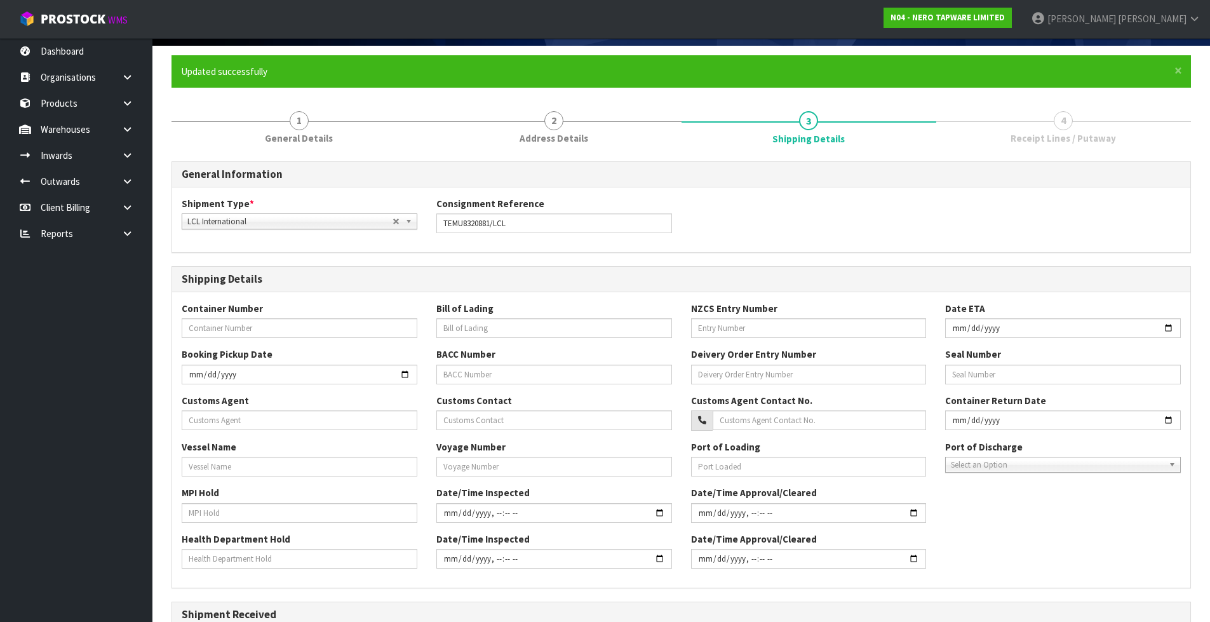
scroll to position [309, 0]
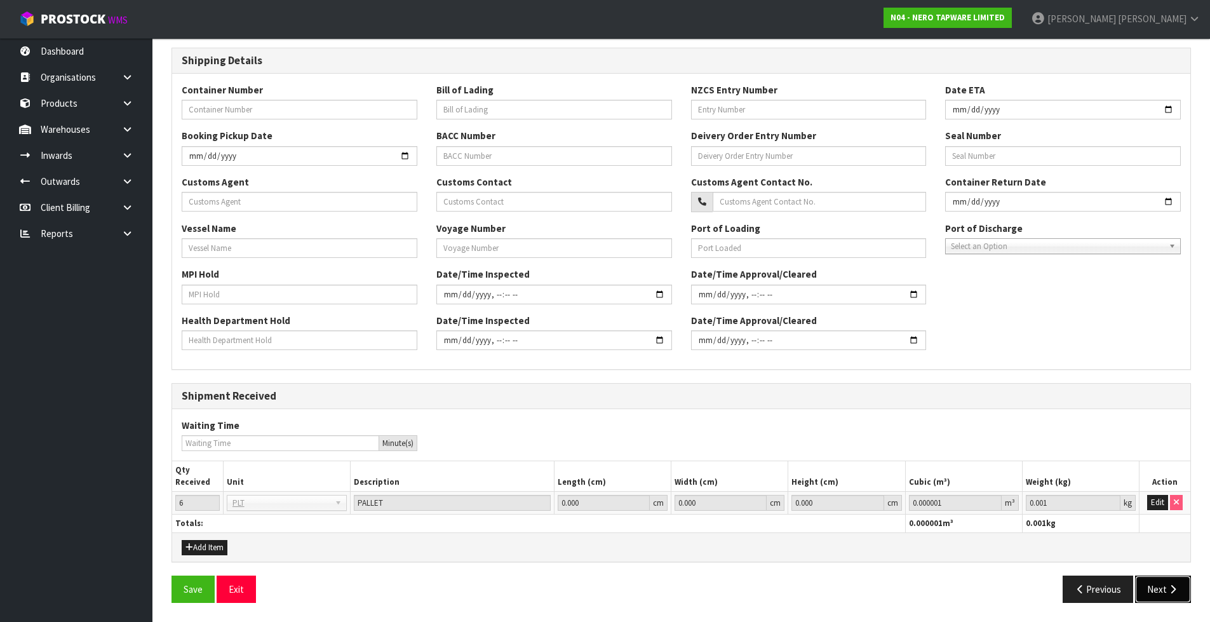
click at [1167, 585] on icon "button" at bounding box center [1173, 589] width 12 height 10
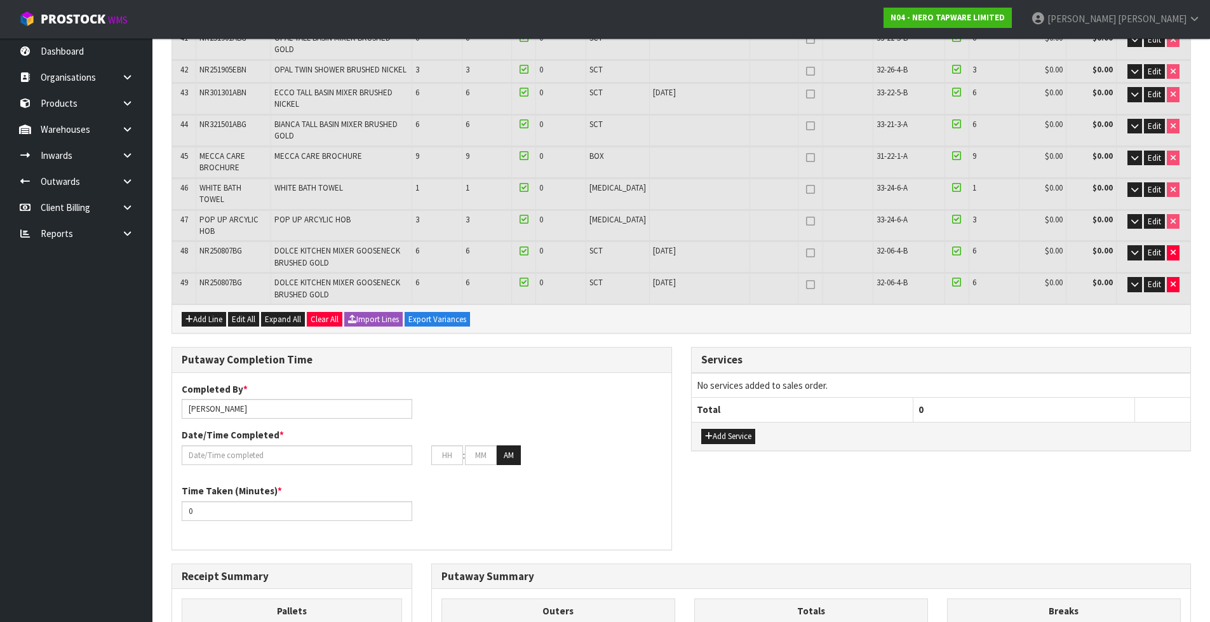
scroll to position [1715, 0]
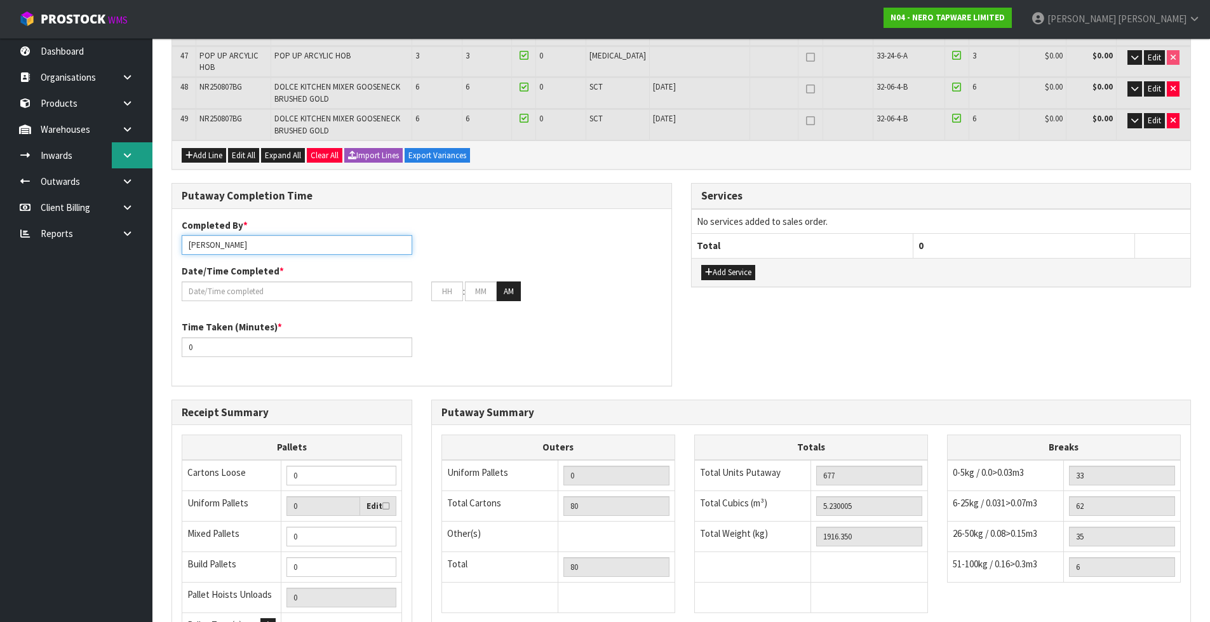
drag, startPoint x: 267, startPoint y: 142, endPoint x: 134, endPoint y: 165, distance: 135.2
type input "Raj + Margret + Paras"
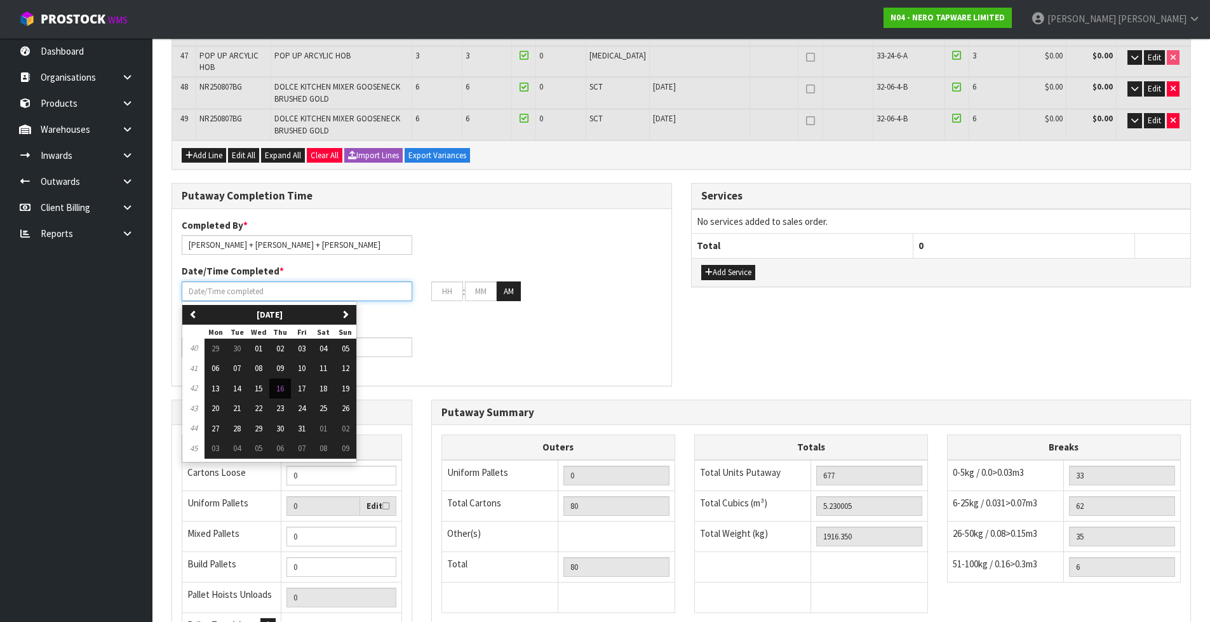
click at [386, 281] on input "text" at bounding box center [297, 291] width 231 height 20
click at [278, 383] on span "16" at bounding box center [280, 388] width 8 height 11
type input "16/10/2025"
type input "12"
type input "00"
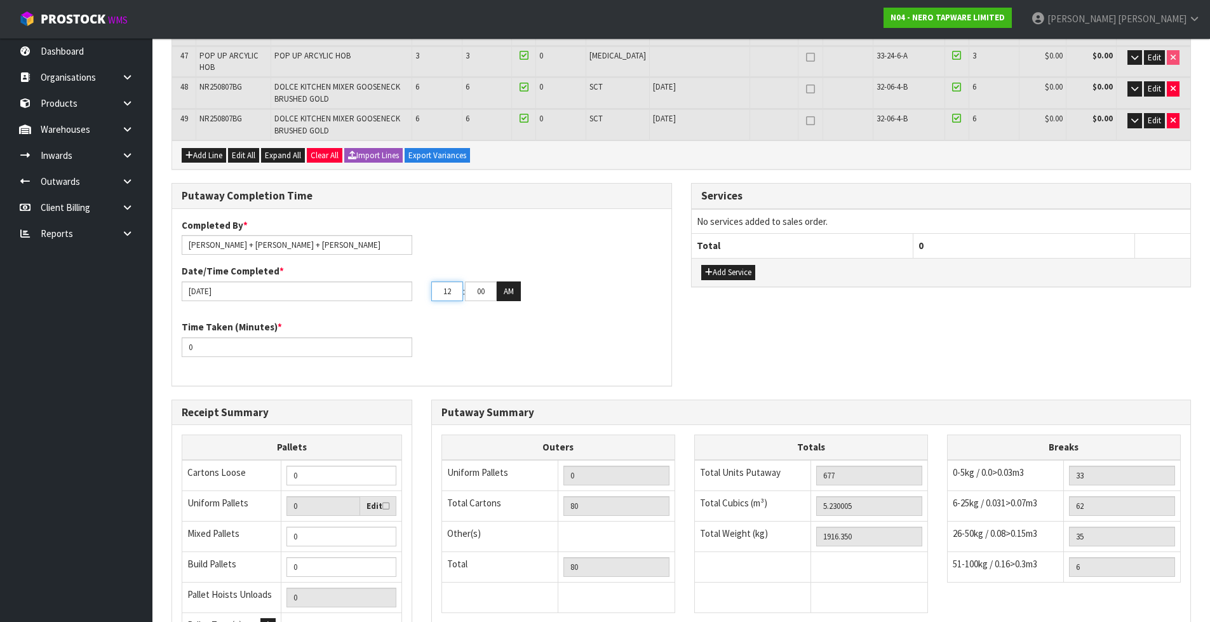
drag, startPoint x: 454, startPoint y: 187, endPoint x: 324, endPoint y: 198, distance: 130.7
click at [317, 281] on div "16/10/2025 12 : 00 : 00 AM" at bounding box center [421, 291] width 499 height 20
type input "11"
type input "30"
click at [497, 281] on button "AM" at bounding box center [509, 291] width 24 height 20
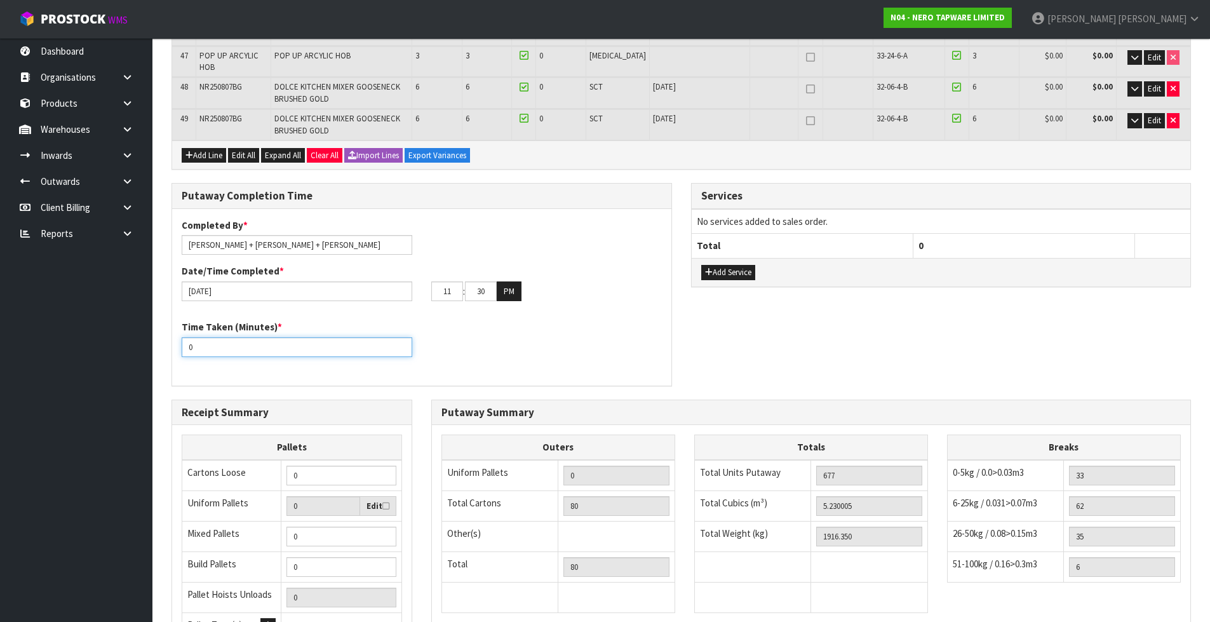
drag, startPoint x: 330, startPoint y: 252, endPoint x: 92, endPoint y: 272, distance: 238.4
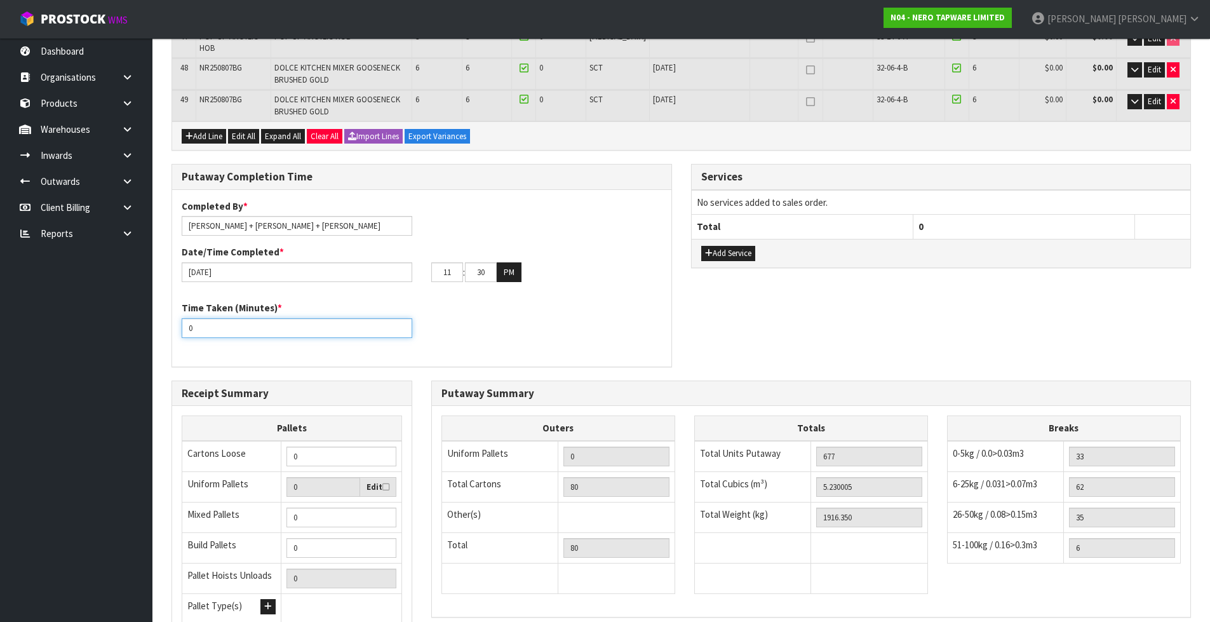
scroll to position [1750, 0]
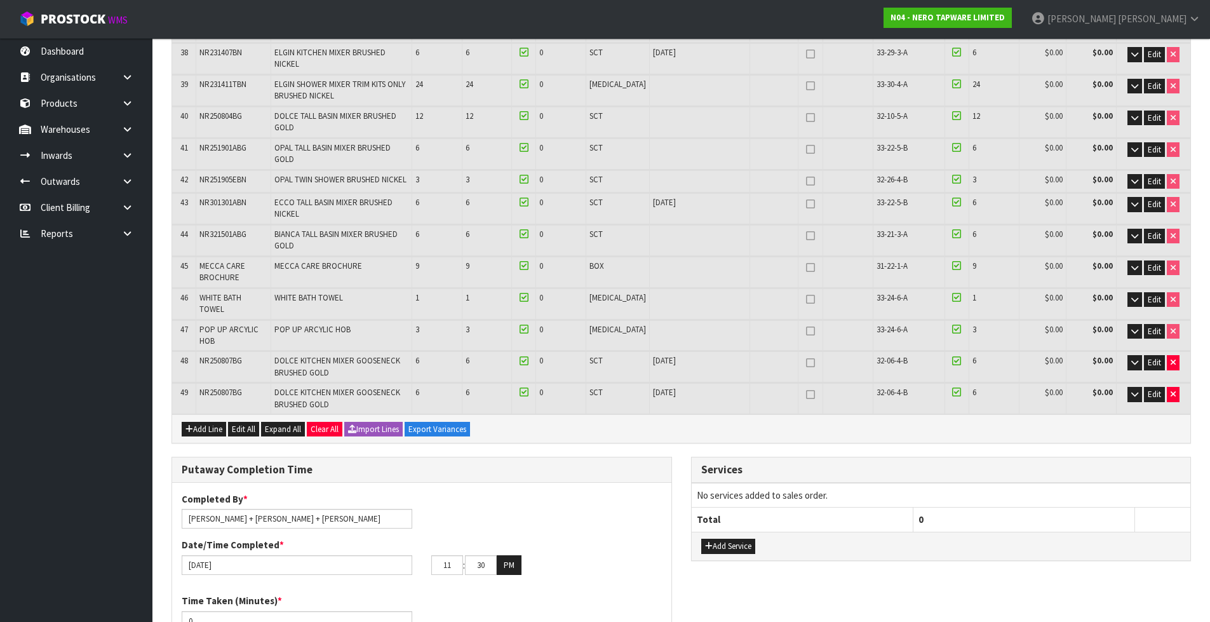
scroll to position [1432, 0]
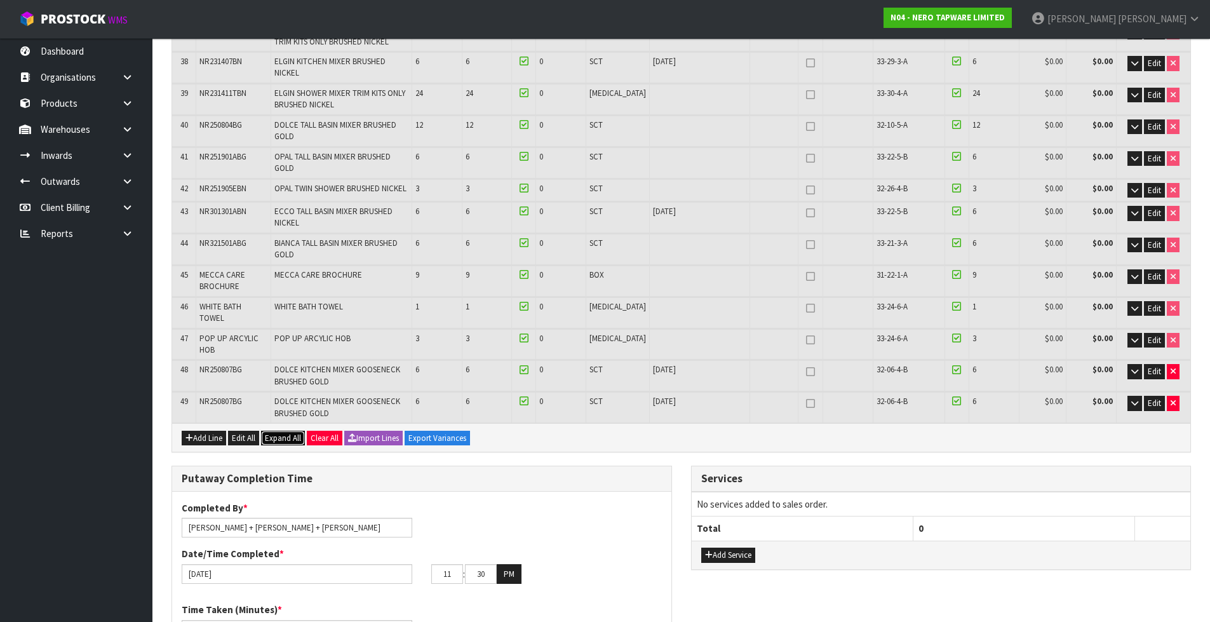
click at [299, 433] on span "Expand All" at bounding box center [283, 438] width 36 height 11
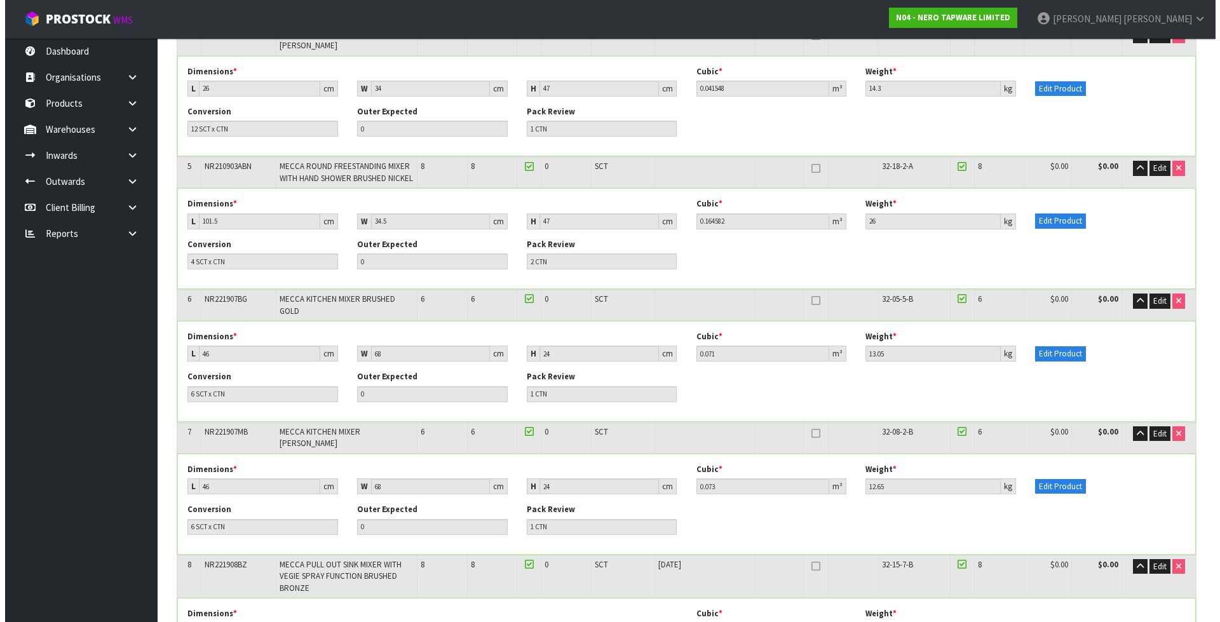
scroll to position [680, 0]
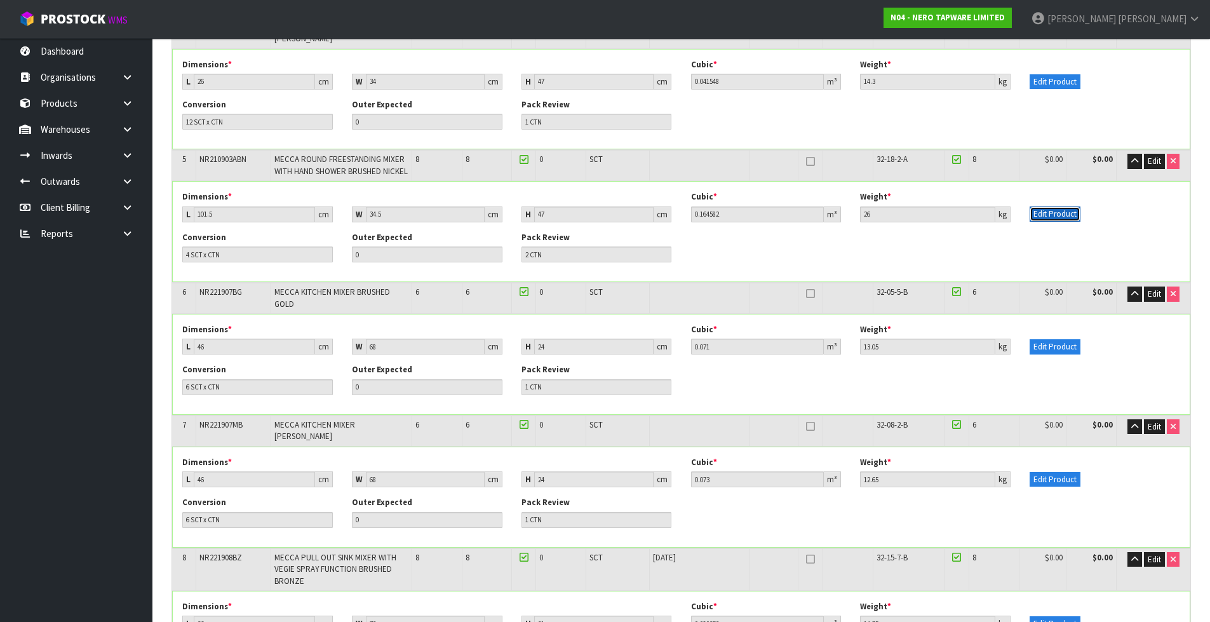
click at [1061, 217] on button "Edit Product" at bounding box center [1055, 213] width 51 height 15
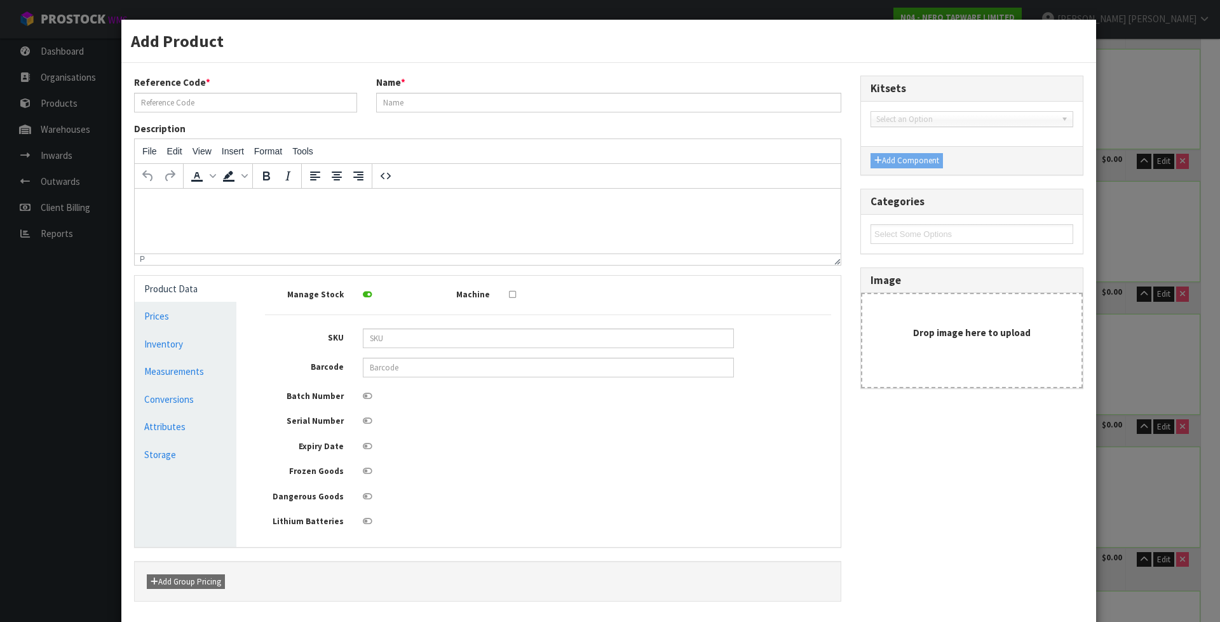
type input "NR210903ABN"
type input "MECCA ROUND FREESTANDING MIXER WITH HAND SHOWER BRUSHED NICKEL"
type input "9355433012986"
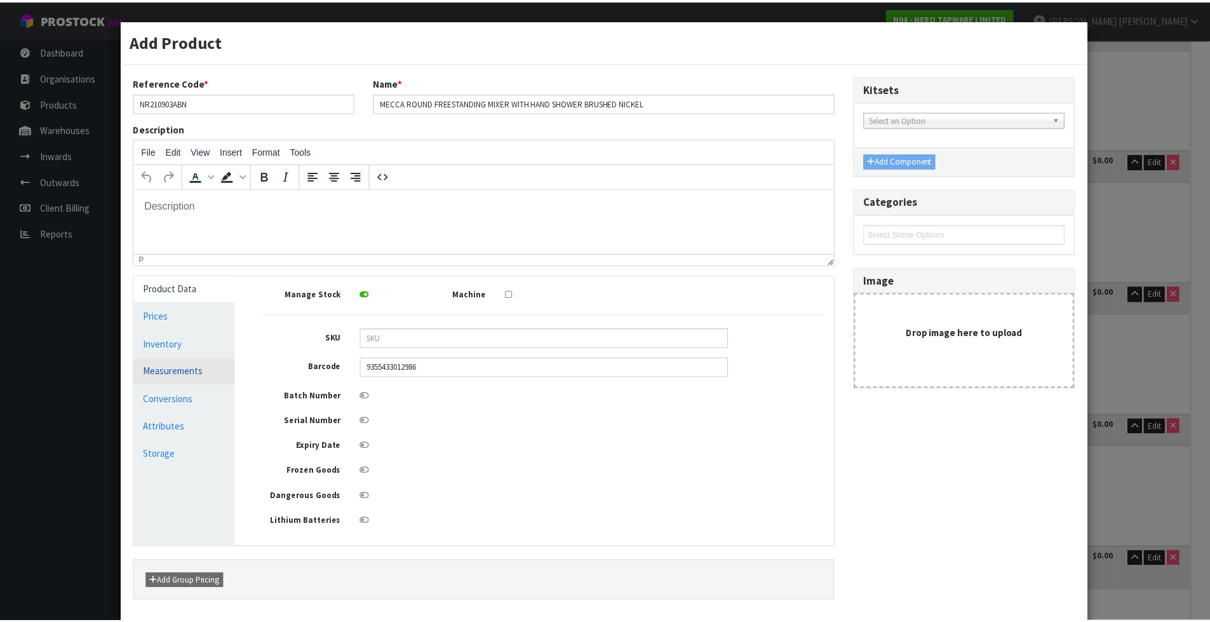
scroll to position [0, 0]
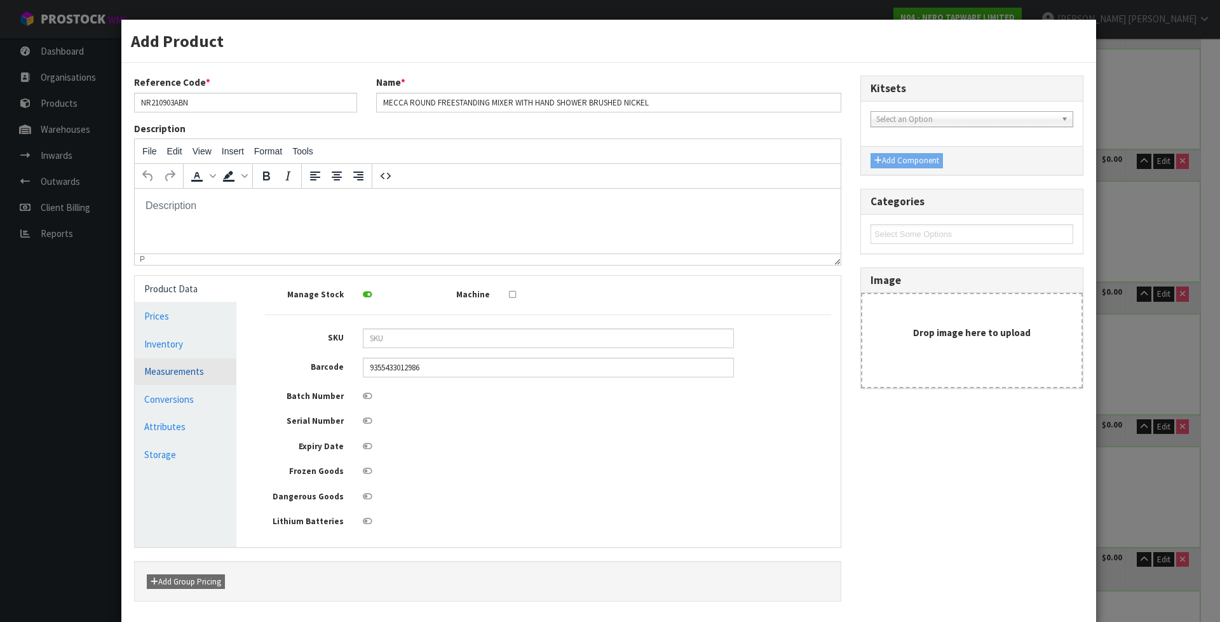
click at [188, 369] on link "Measurements" at bounding box center [186, 371] width 102 height 26
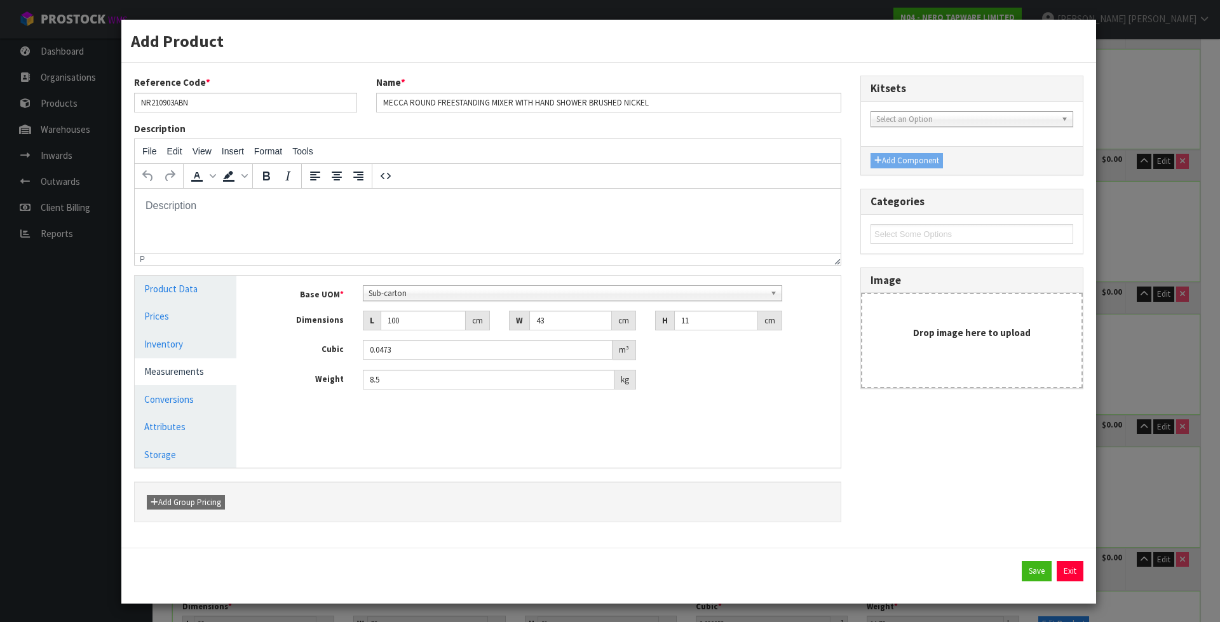
click at [1111, 355] on div "Add Product Reference Code * NR210903ABN Name * MECCA ROUND FREESTANDING MIXER …" at bounding box center [610, 311] width 1220 height 622
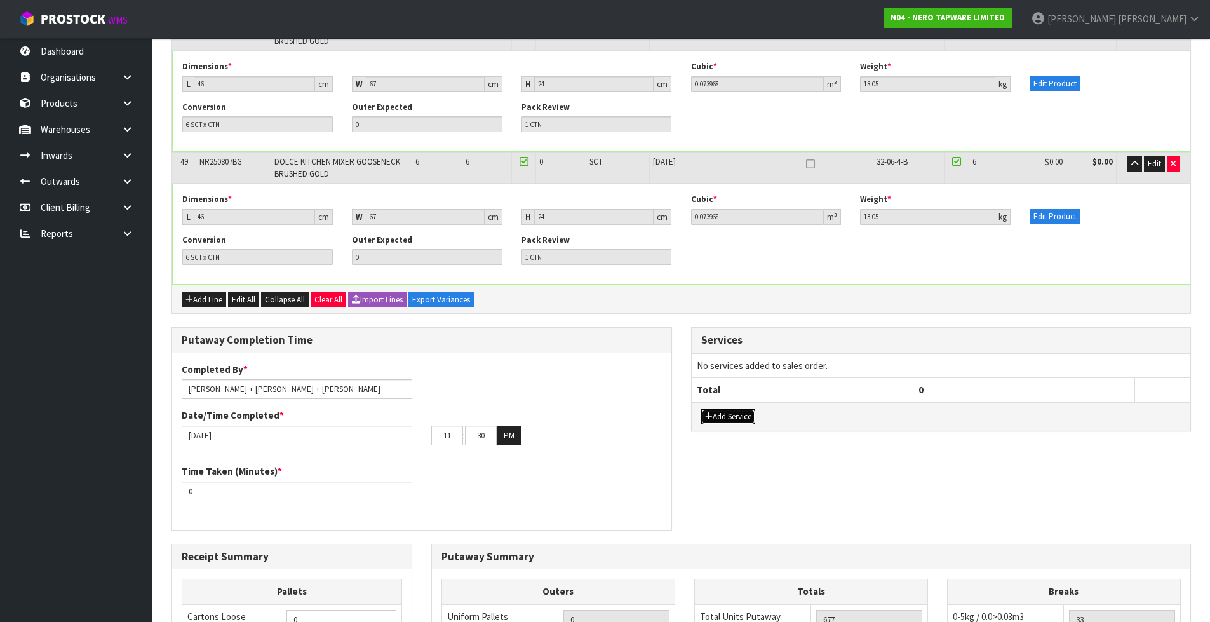
scroll to position [6695, 0]
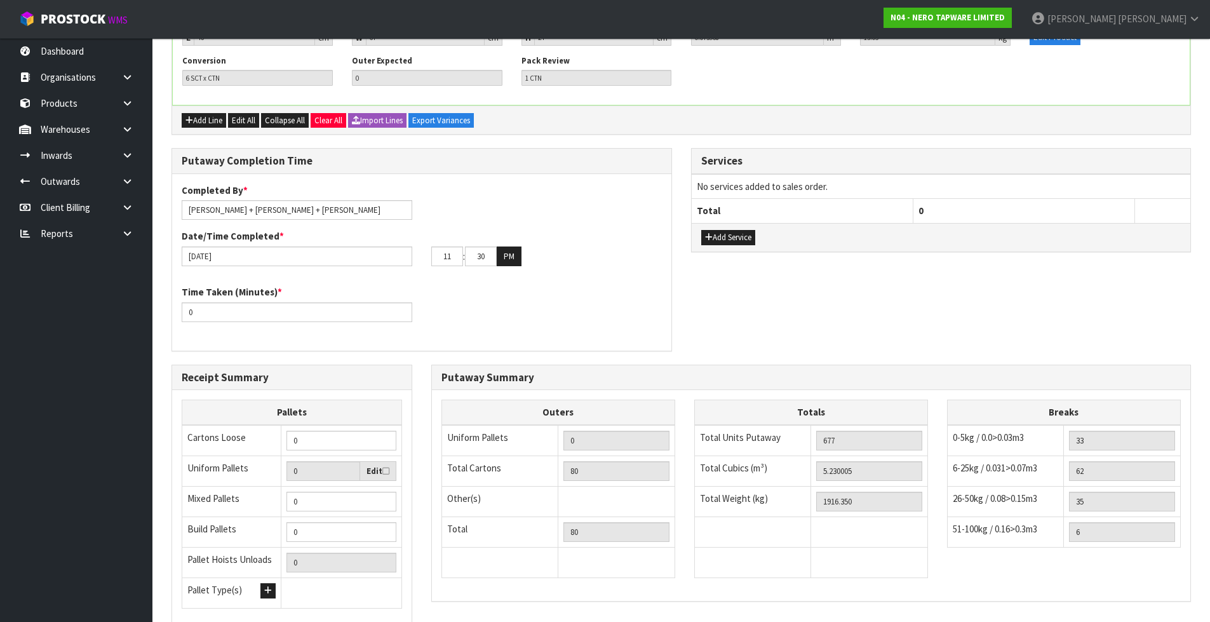
click at [797, 522] on div "Receipt Summary Pallets Cartons Loose 0 Uniform Pallets 0 Edit Mixed Pallets 0 …" at bounding box center [681, 505] width 1039 height 281
drag, startPoint x: 241, startPoint y: 211, endPoint x: 109, endPoint y: 205, distance: 132.9
type input "1110"
click at [506, 246] on button "PM" at bounding box center [509, 256] width 25 height 20
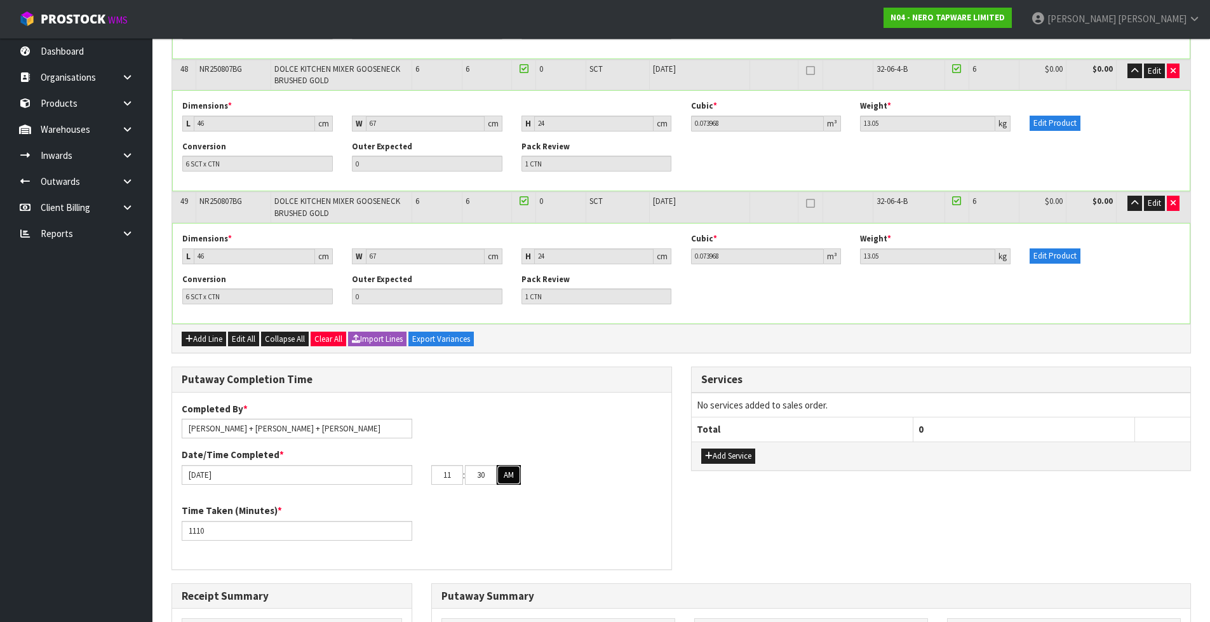
scroll to position [6568, 0]
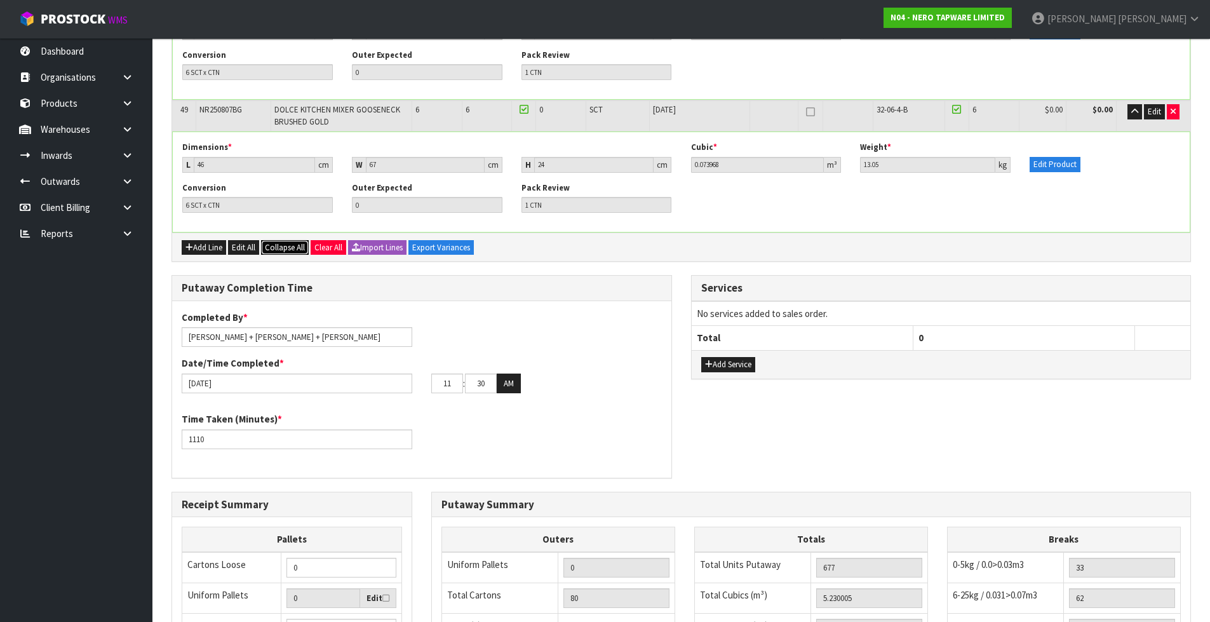
click at [286, 242] on span "Collapse All" at bounding box center [285, 247] width 40 height 11
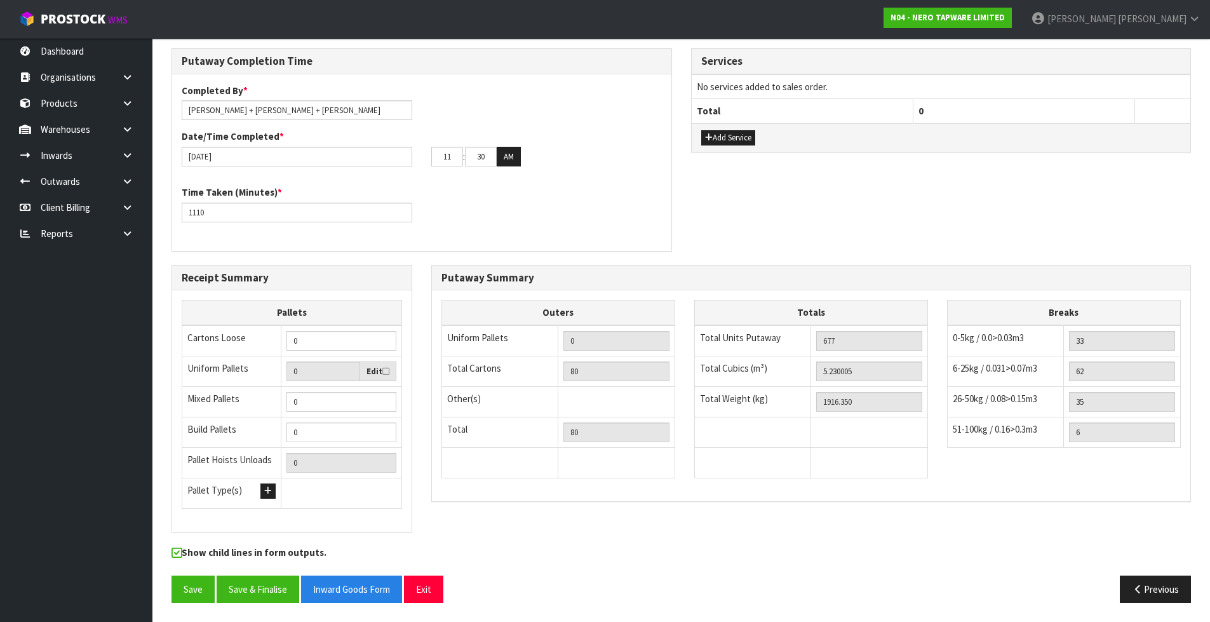
scroll to position [1750, 0]
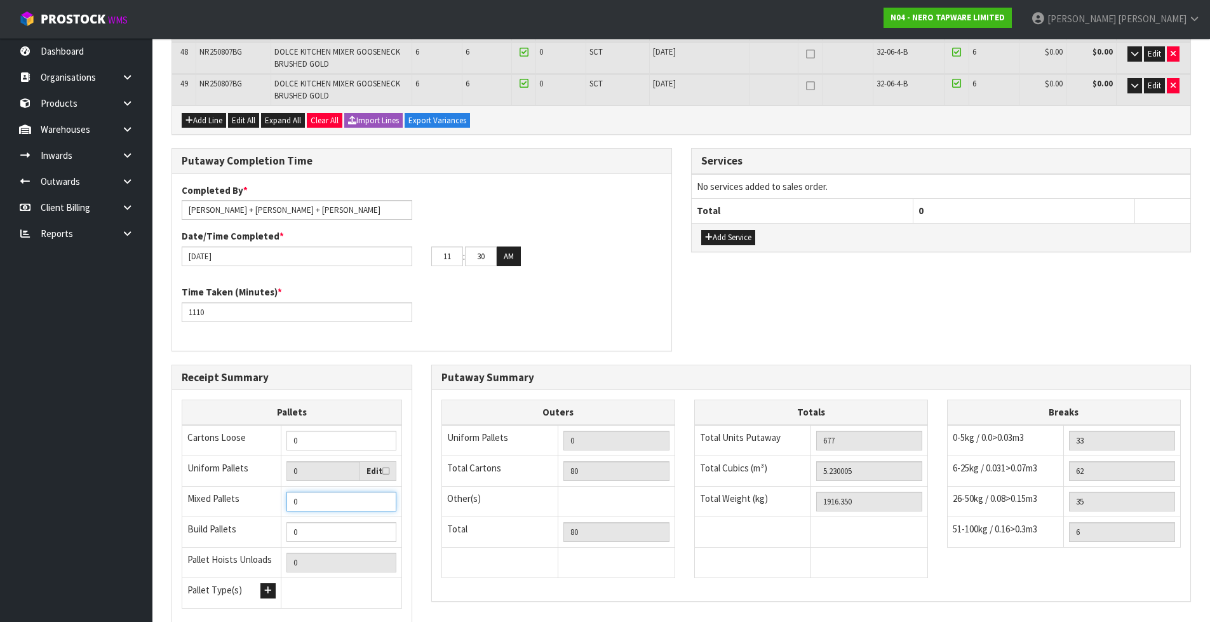
type input "1"
type input "2"
type input "3"
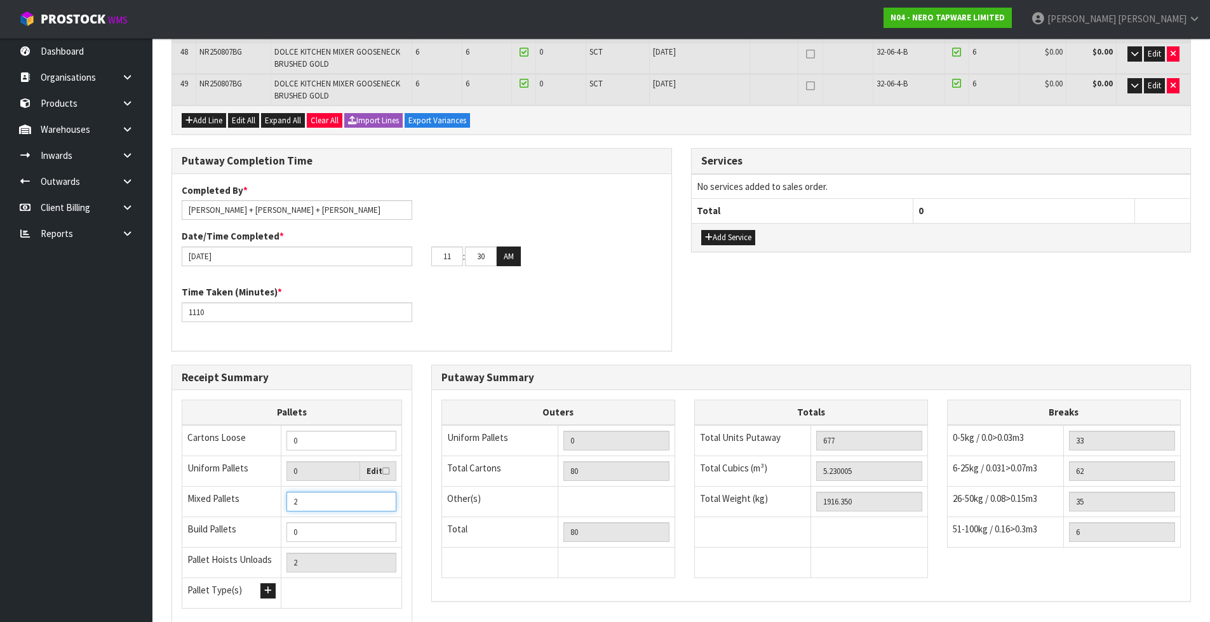
type input "3"
type input "4"
click at [384, 492] on input "4" at bounding box center [341, 502] width 110 height 20
type input "5"
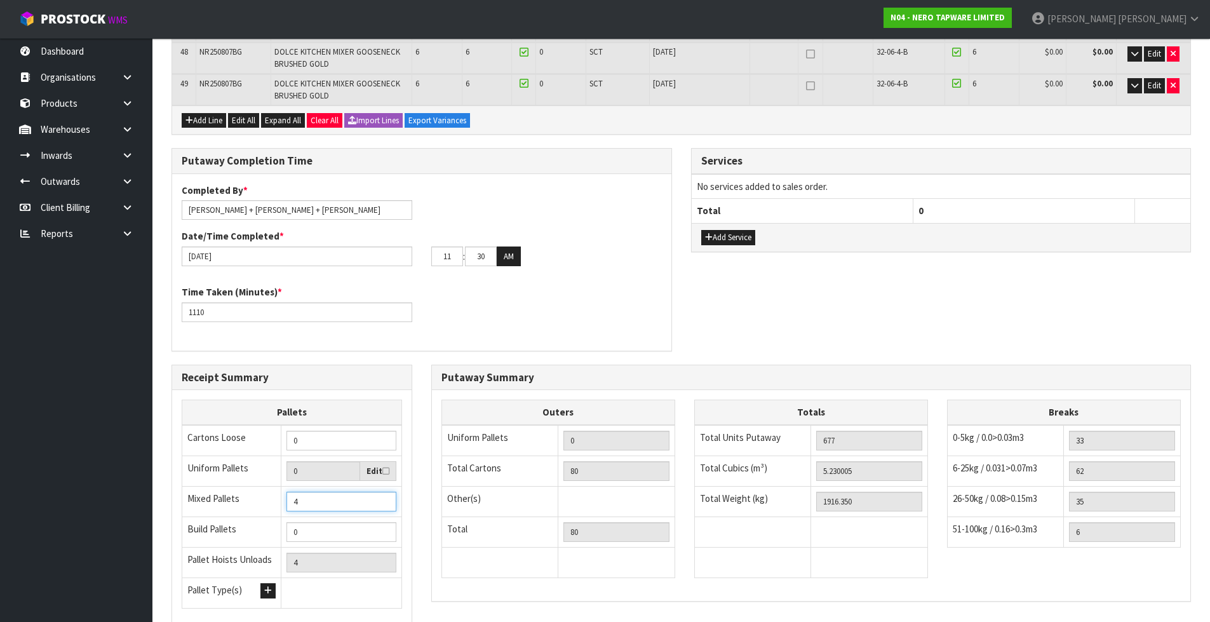
type input "5"
click at [384, 492] on input "5" at bounding box center [341, 502] width 110 height 20
type input "6"
click at [384, 492] on input "6" at bounding box center [341, 502] width 110 height 20
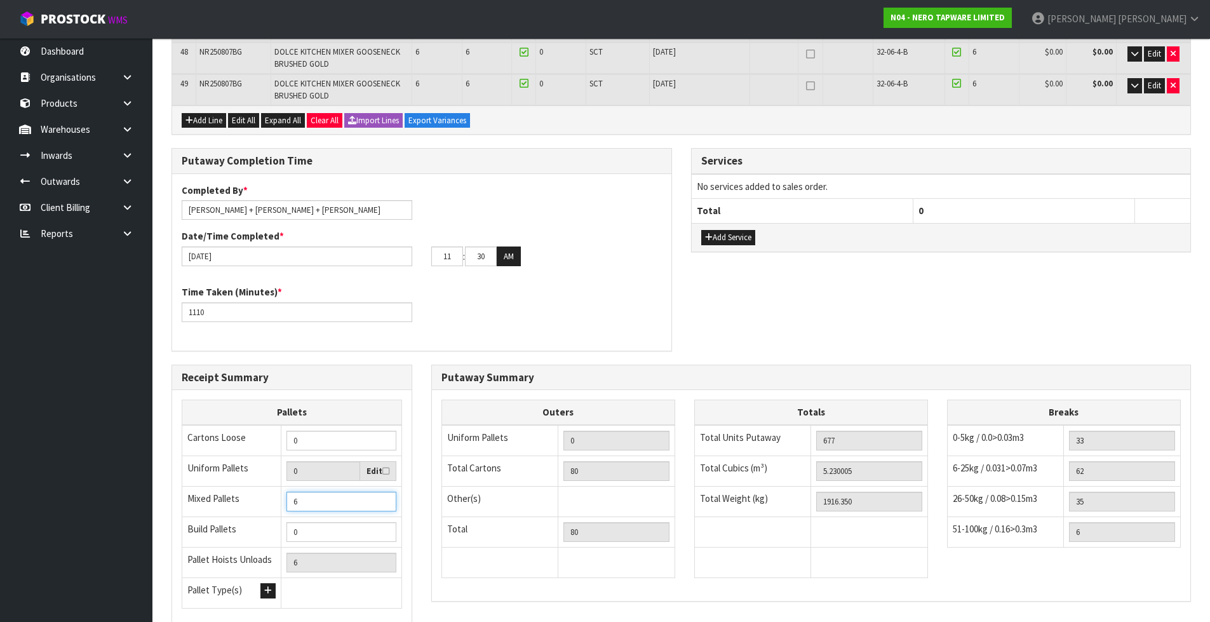
type input "7"
click at [384, 492] on input "7" at bounding box center [341, 502] width 110 height 20
type input "6"
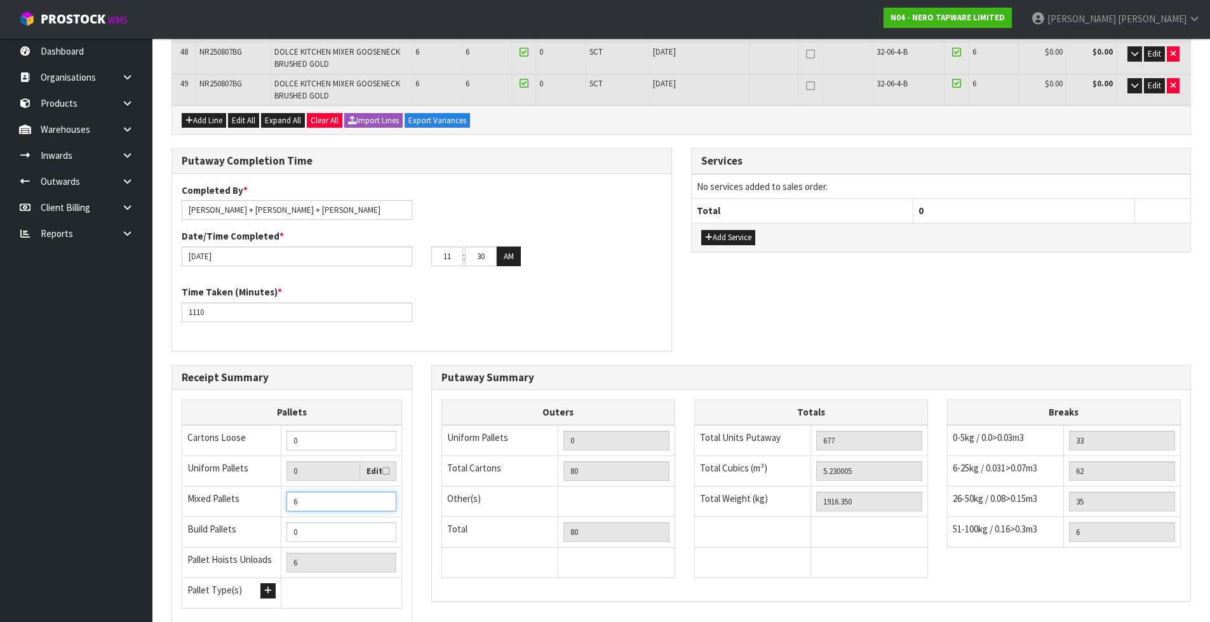
click at [384, 492] on input "6" at bounding box center [341, 502] width 110 height 20
type input "5"
click at [384, 492] on input "5" at bounding box center [341, 502] width 110 height 20
type input "6"
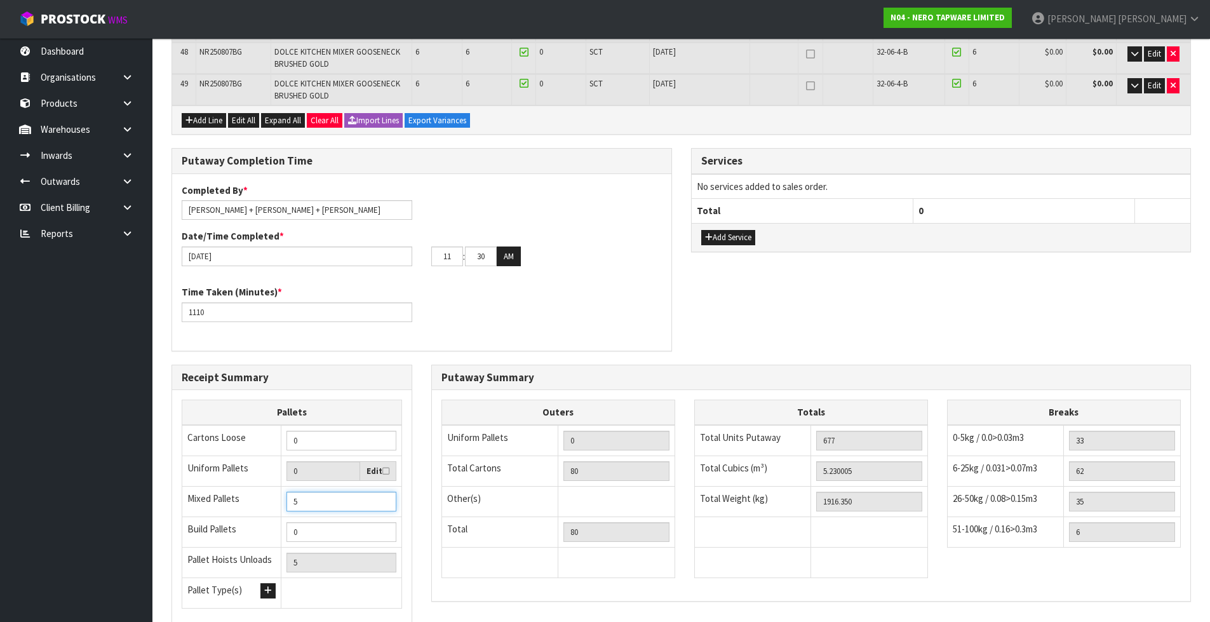
type input "6"
click at [386, 492] on input "6" at bounding box center [341, 502] width 110 height 20
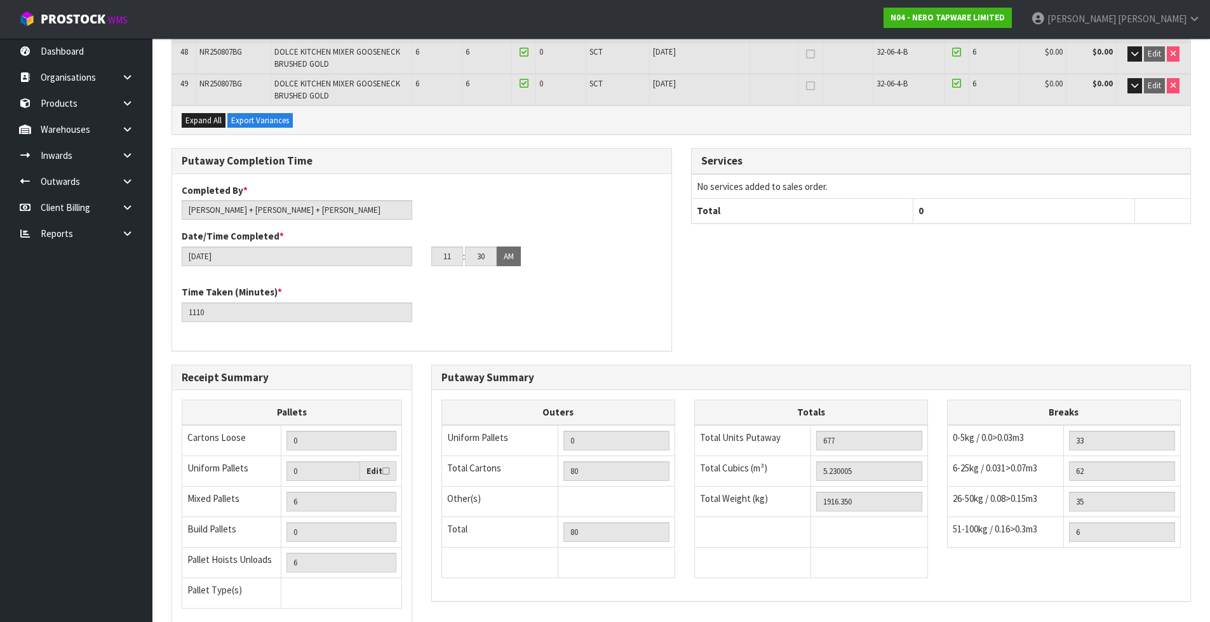
scroll to position [0, 0]
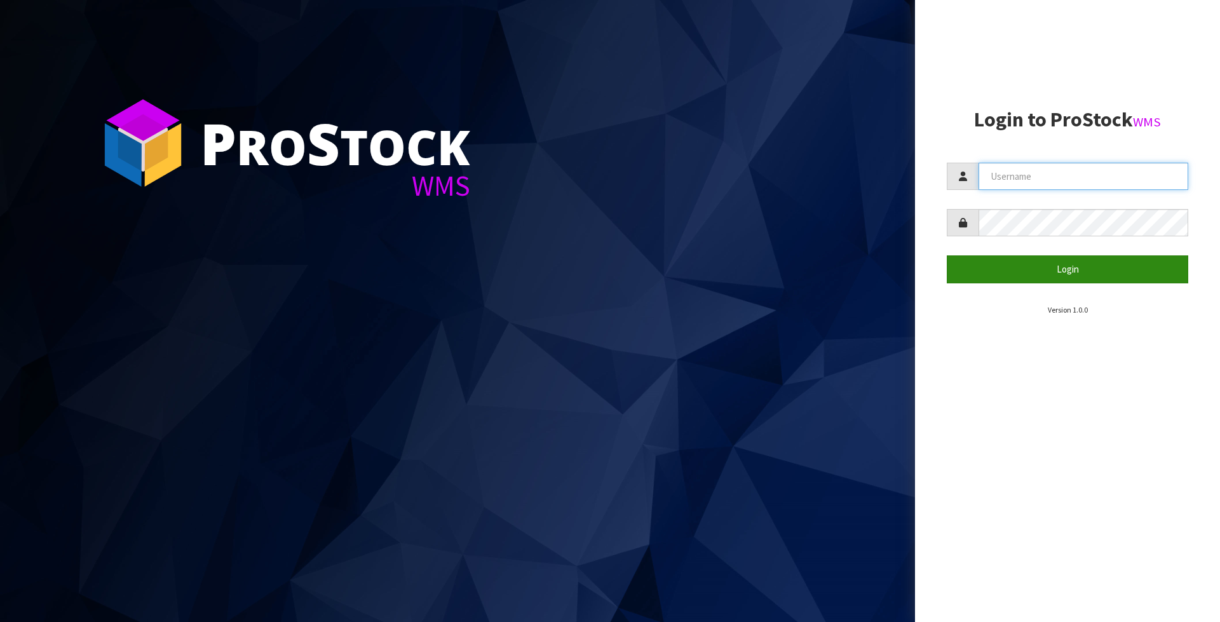
type input "[PERSON_NAME]"
click at [1064, 260] on button "Login" at bounding box center [1066, 268] width 241 height 27
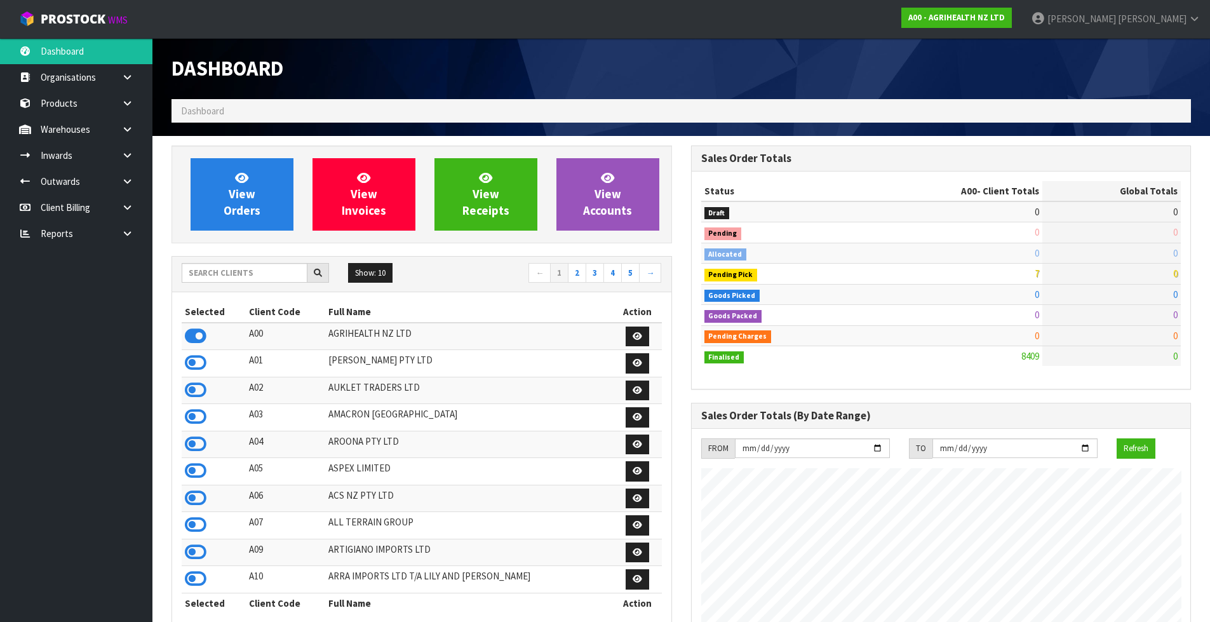
scroll to position [962, 519]
click at [218, 273] on input "text" at bounding box center [245, 273] width 126 height 20
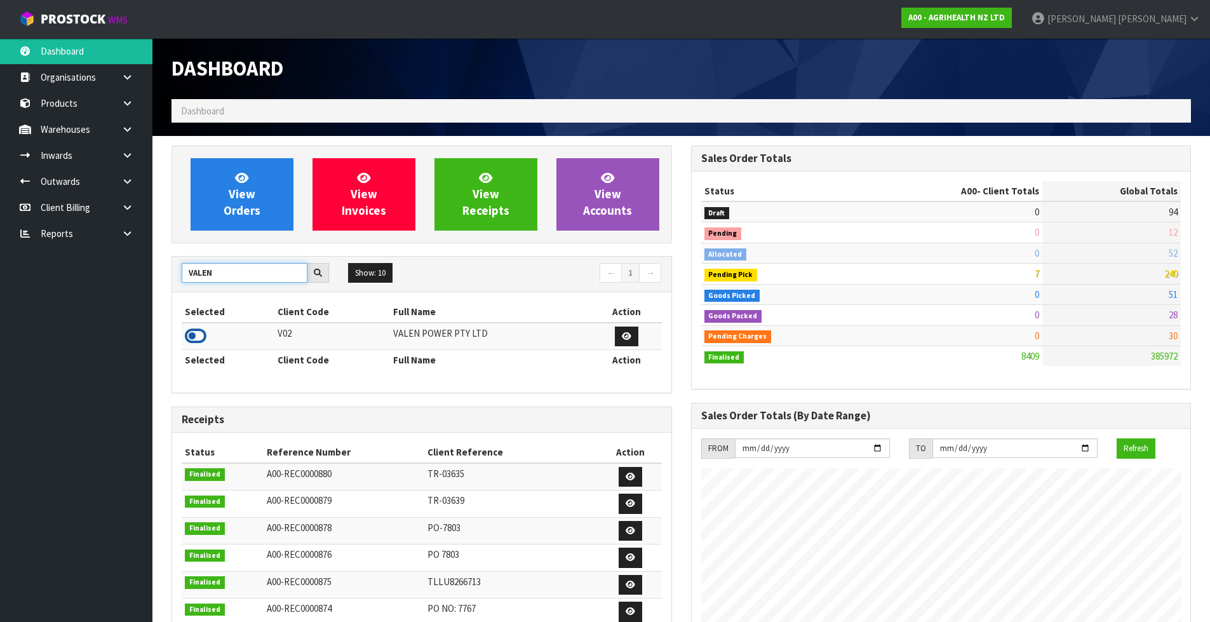
type input "VALEN"
click at [190, 339] on icon at bounding box center [196, 336] width 22 height 19
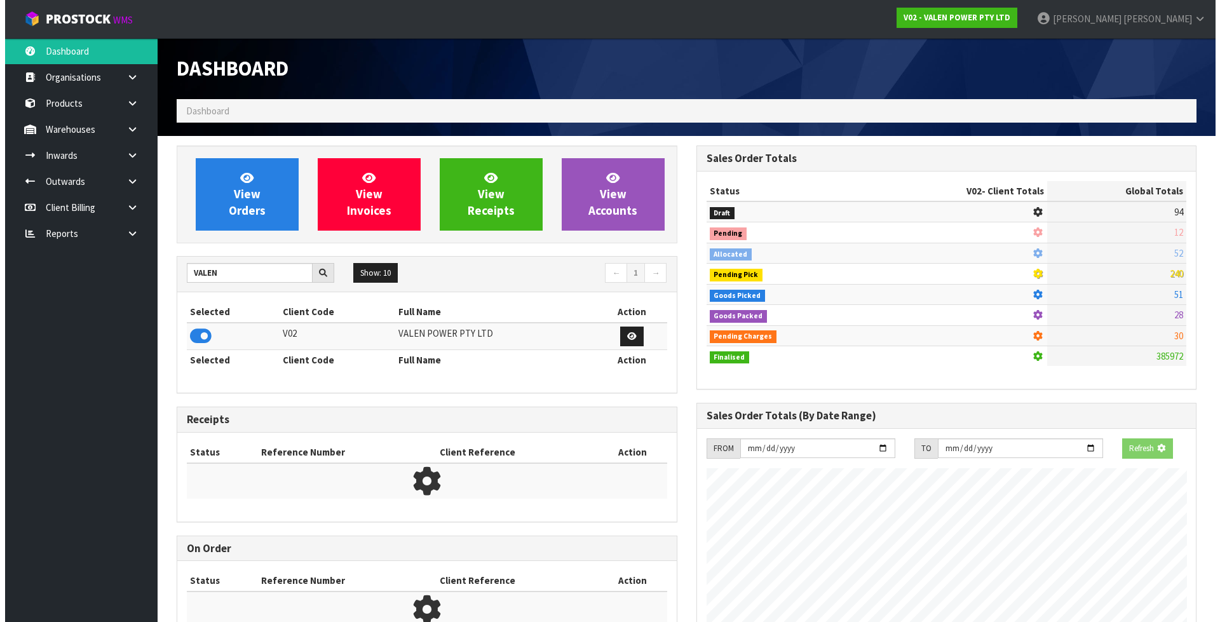
scroll to position [990, 519]
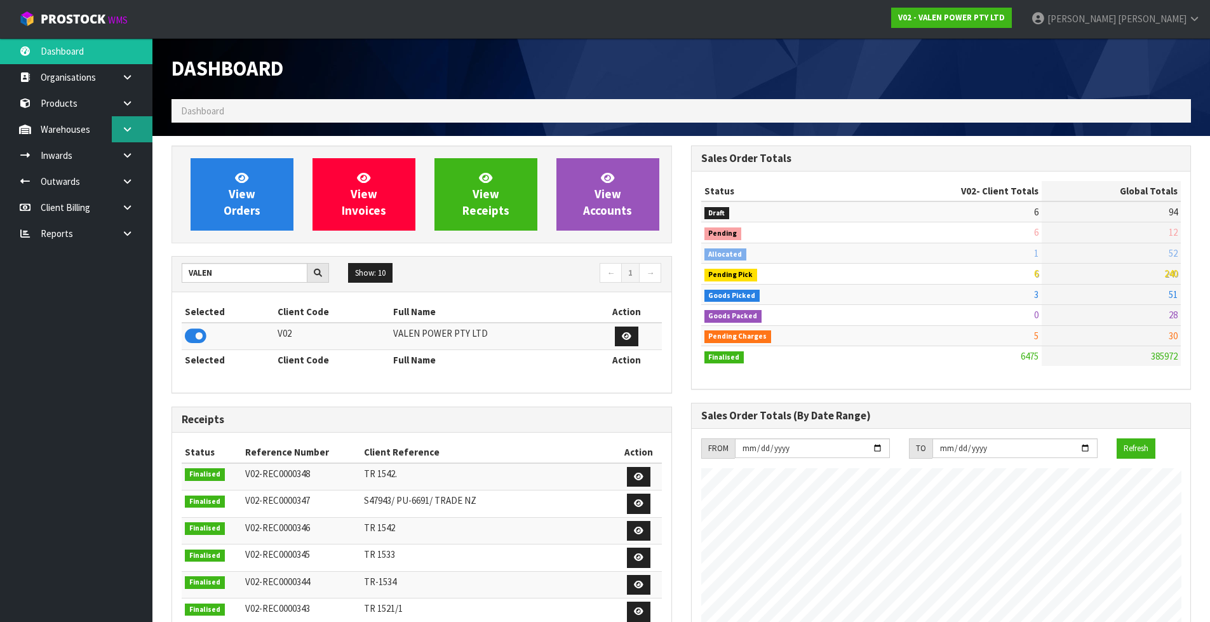
click at [130, 126] on icon at bounding box center [127, 130] width 12 height 10
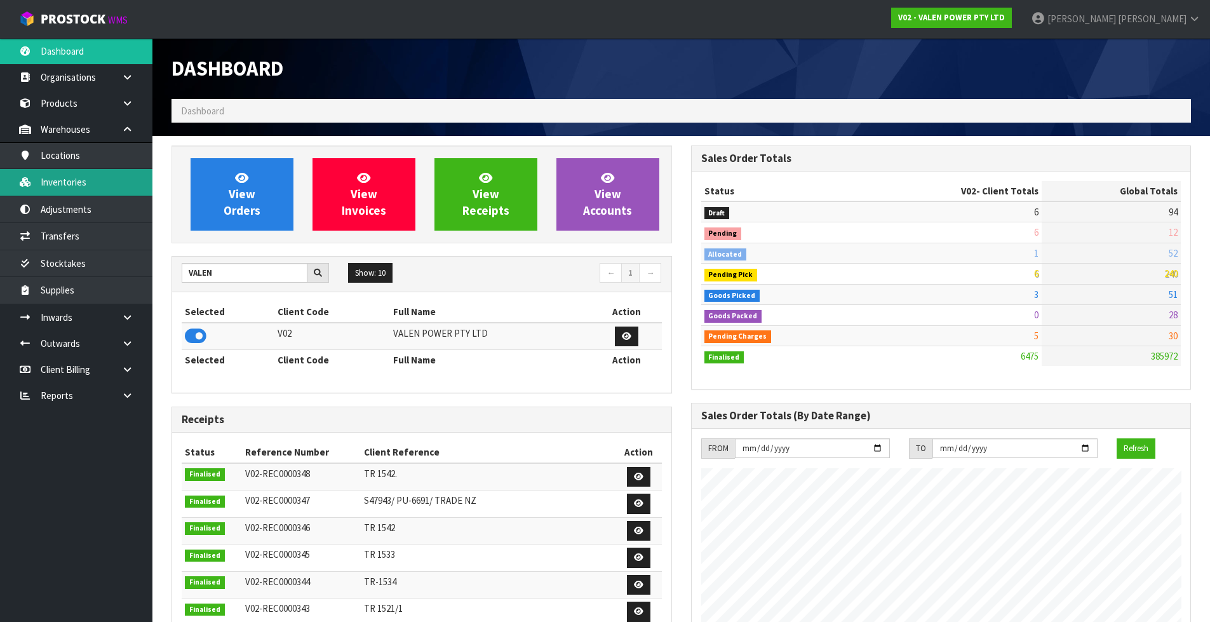
drag, startPoint x: 119, startPoint y: 180, endPoint x: 180, endPoint y: 174, distance: 61.9
click at [119, 180] on link "Inventories" at bounding box center [76, 182] width 152 height 26
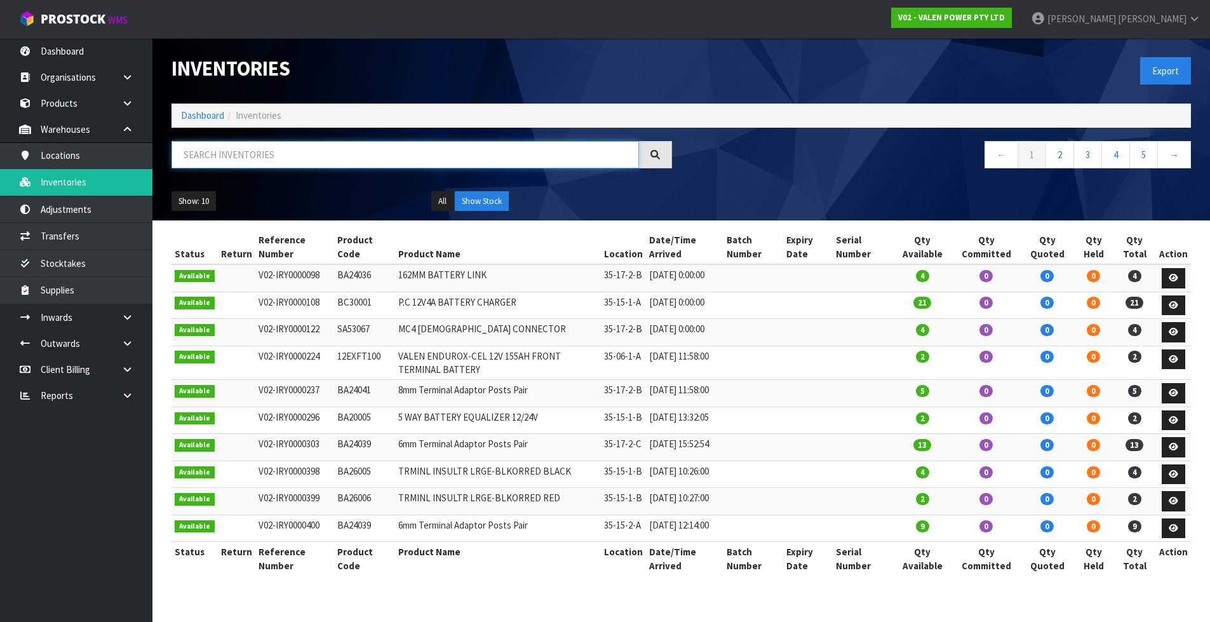
click at [255, 147] on input "text" at bounding box center [406, 154] width 468 height 27
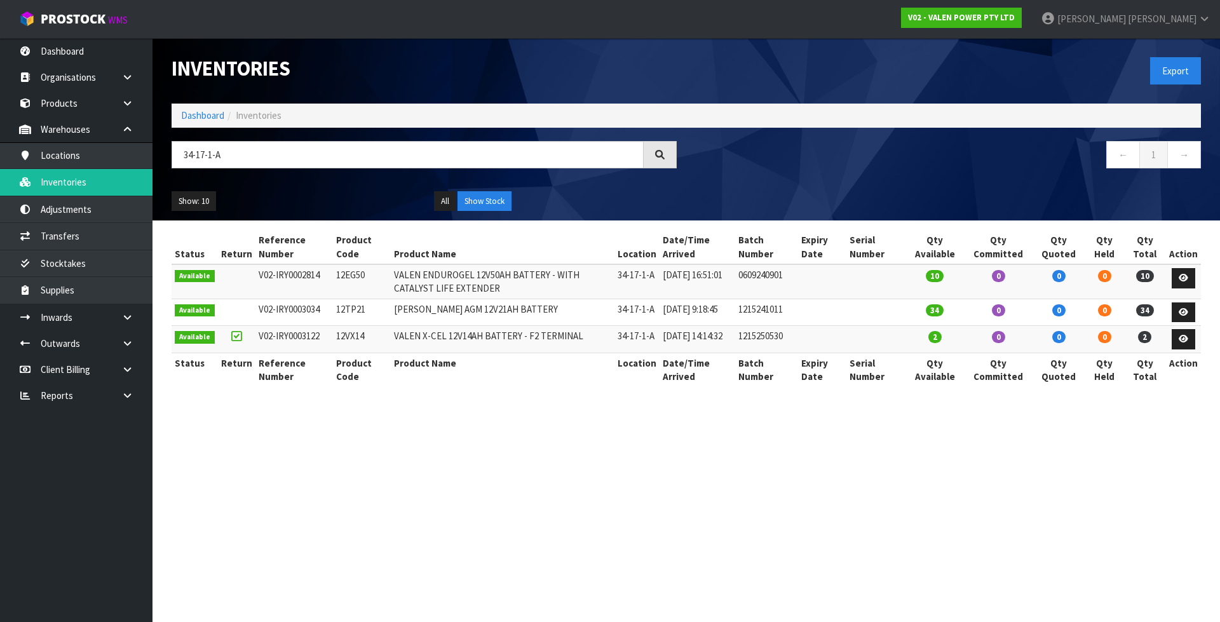
click at [340, 274] on td "12EG50" at bounding box center [362, 281] width 58 height 34
copy td "12EG50"
click at [345, 308] on td "12TP21" at bounding box center [362, 312] width 58 height 27
click at [345, 307] on td "12TP21" at bounding box center [362, 312] width 58 height 27
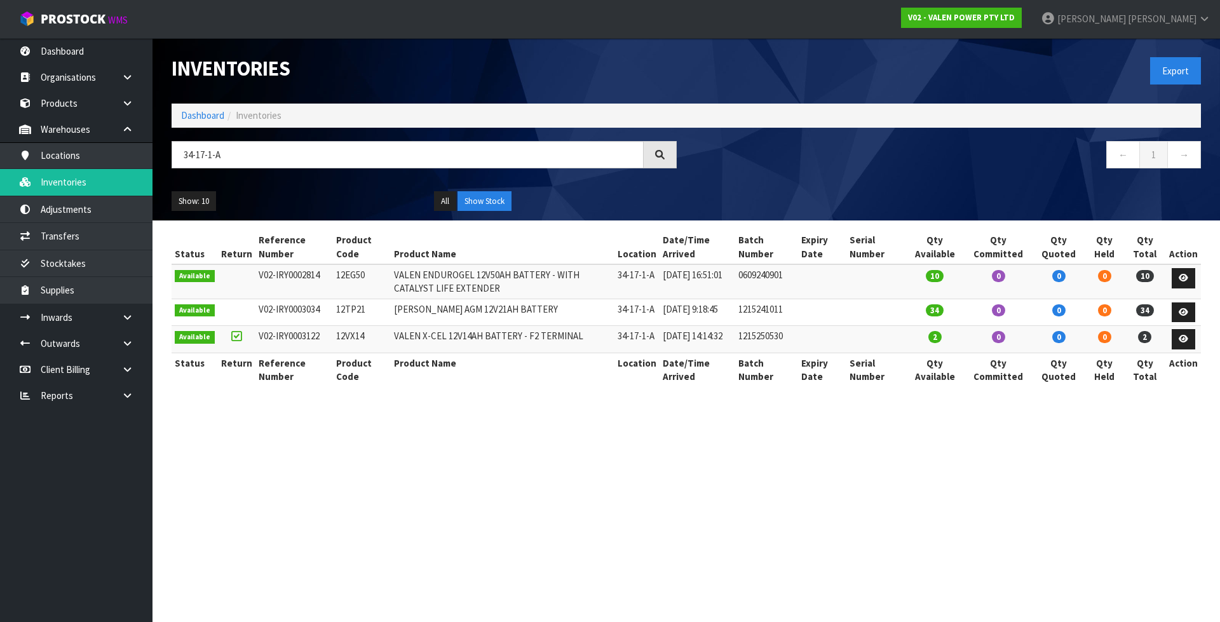
copy td "12TP21"
click at [354, 344] on td "12VX14" at bounding box center [362, 339] width 58 height 27
copy td "12VX14"
drag, startPoint x: 282, startPoint y: 149, endPoint x: 121, endPoint y: 203, distance: 169.5
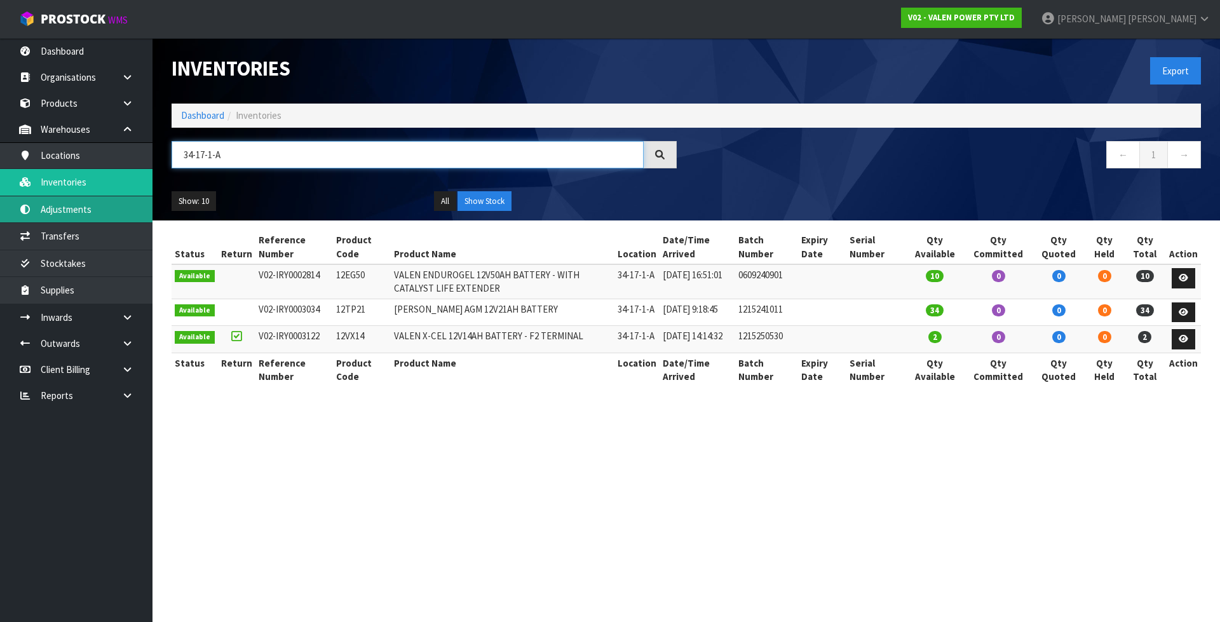
click at [121, 203] on body "Toggle navigation ProStock WMS V02 - VALEN POWER PTY LTD James Luff Logout Dash…" at bounding box center [610, 311] width 1220 height 622
click at [326, 149] on input "34-17-1-A" at bounding box center [408, 154] width 472 height 27
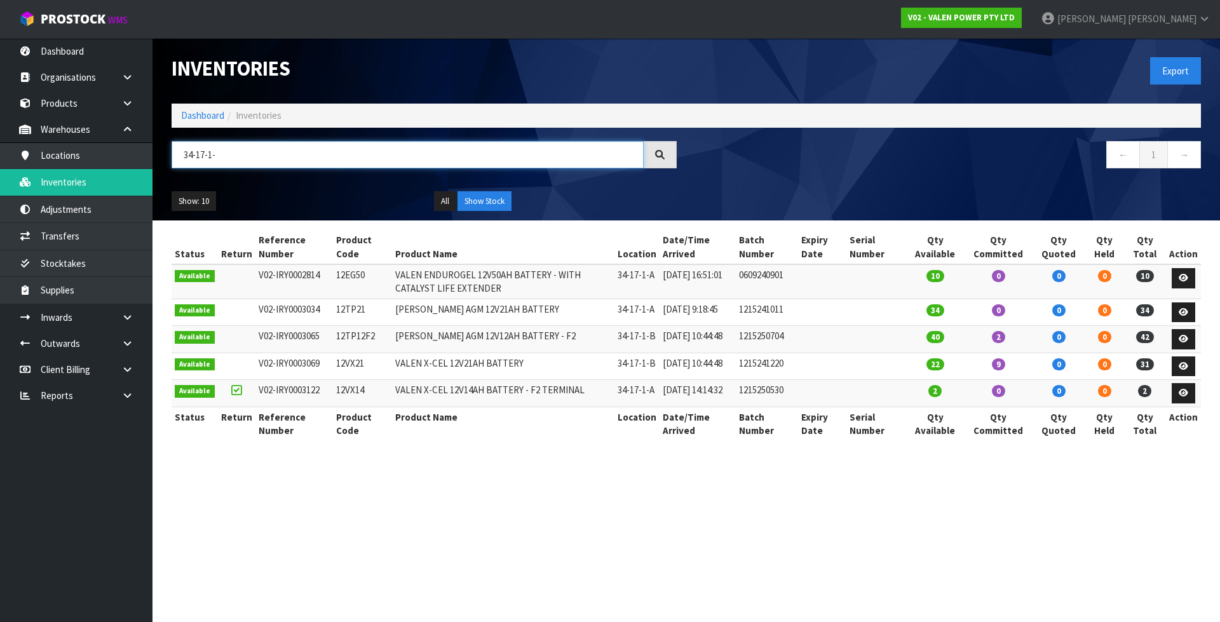
type input "34-17-1-"
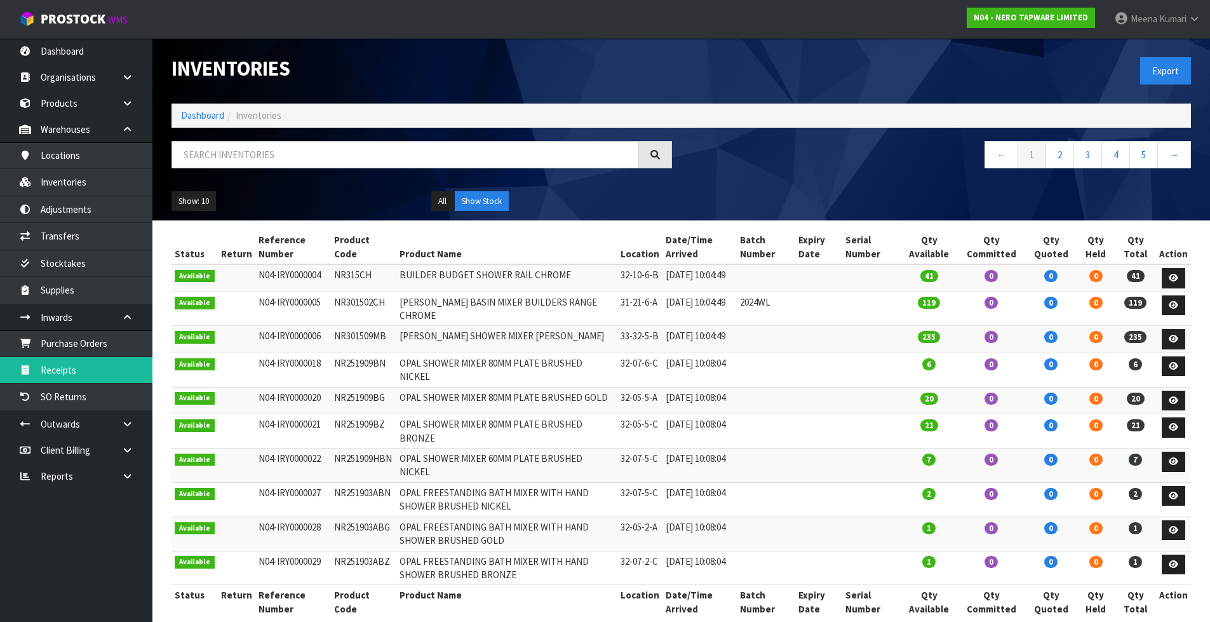
scroll to position [41, 0]
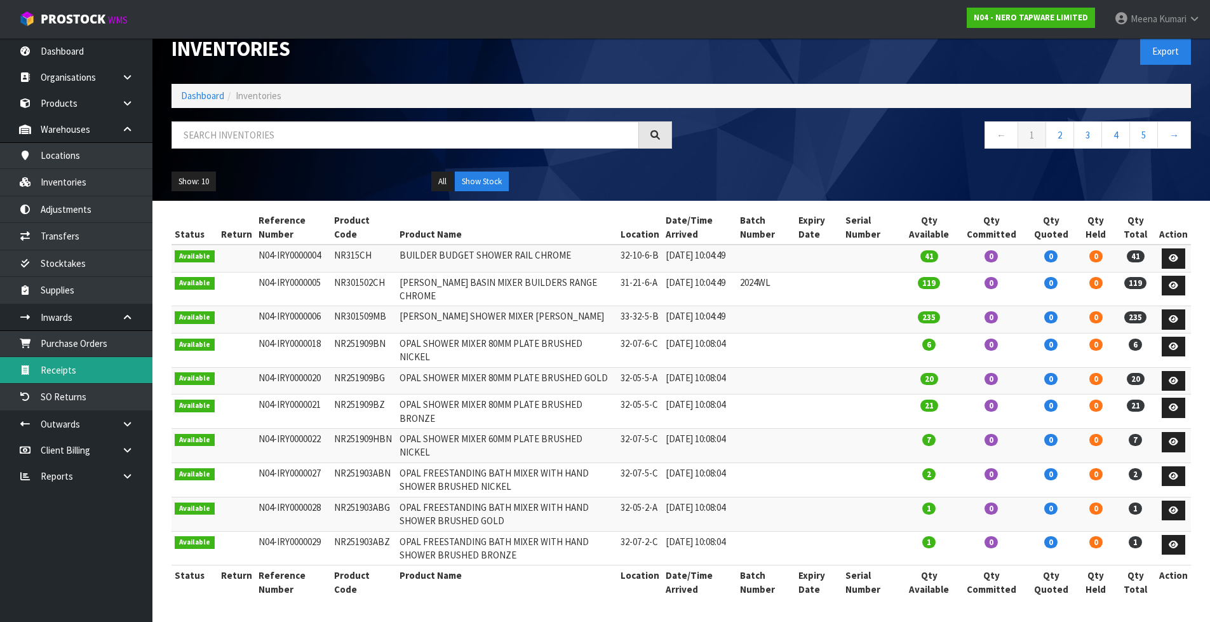
click at [70, 366] on link "Receipts" at bounding box center [76, 370] width 152 height 26
click at [1150, 24] on span "Meena" at bounding box center [1144, 19] width 27 height 12
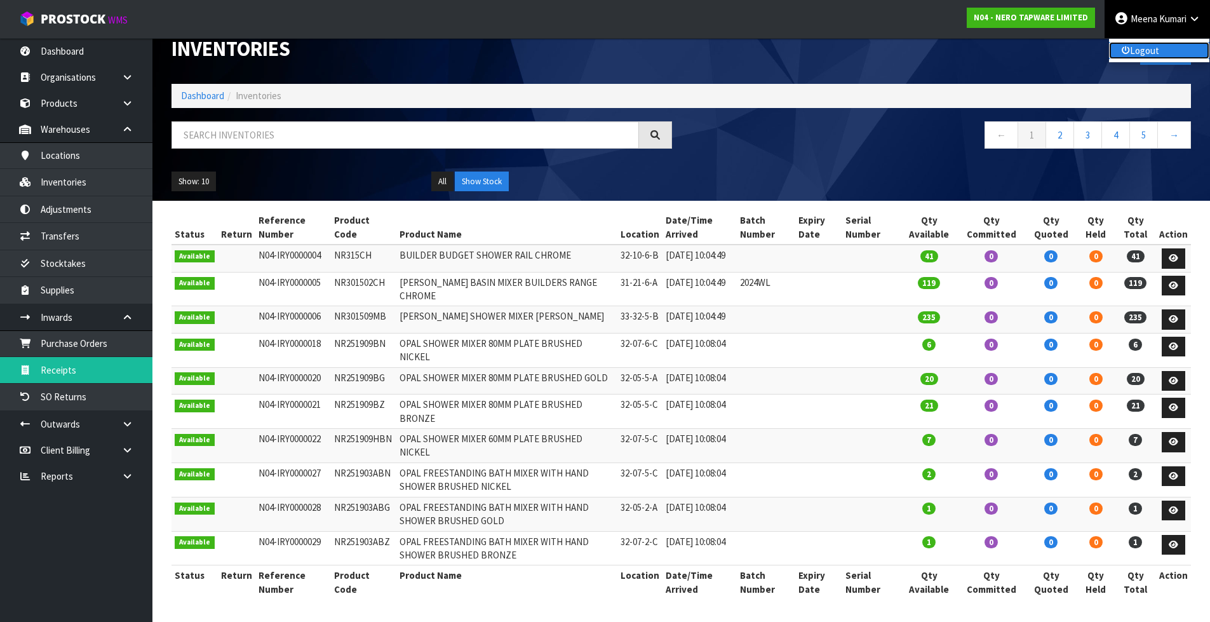
click at [1147, 45] on link "Logout" at bounding box center [1159, 50] width 100 height 17
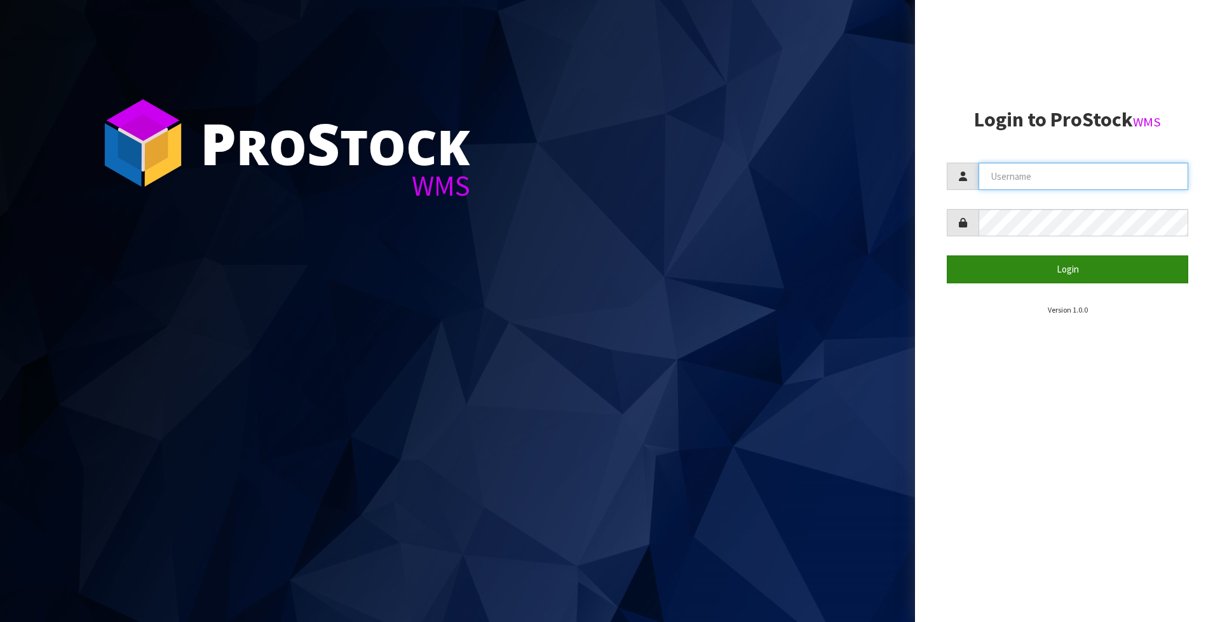
type input "[PERSON_NAME]"
click at [1068, 273] on button "Login" at bounding box center [1066, 268] width 241 height 27
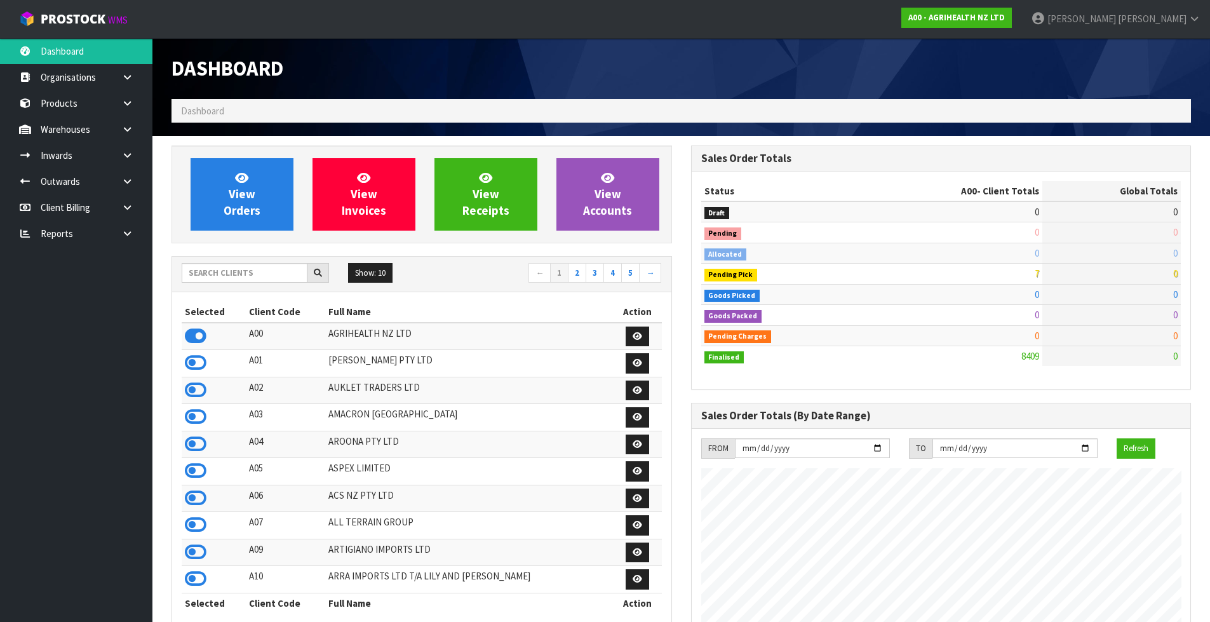
scroll to position [962, 519]
click at [259, 276] on input "text" at bounding box center [245, 273] width 126 height 20
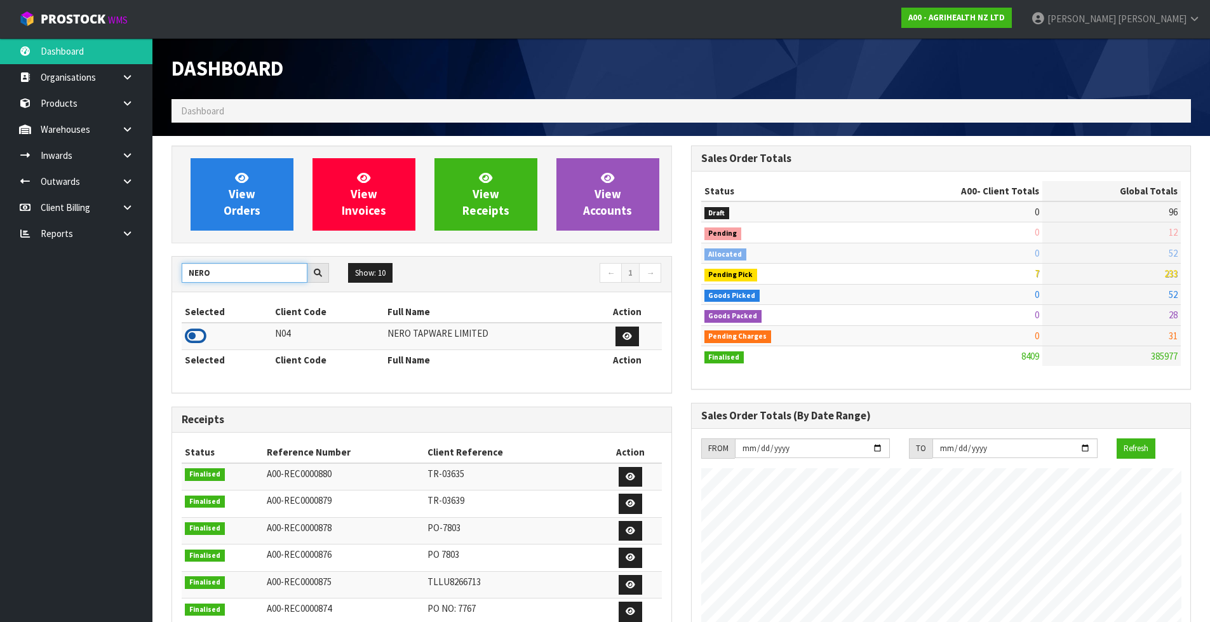
type input "NERO"
click at [196, 333] on icon at bounding box center [196, 336] width 22 height 19
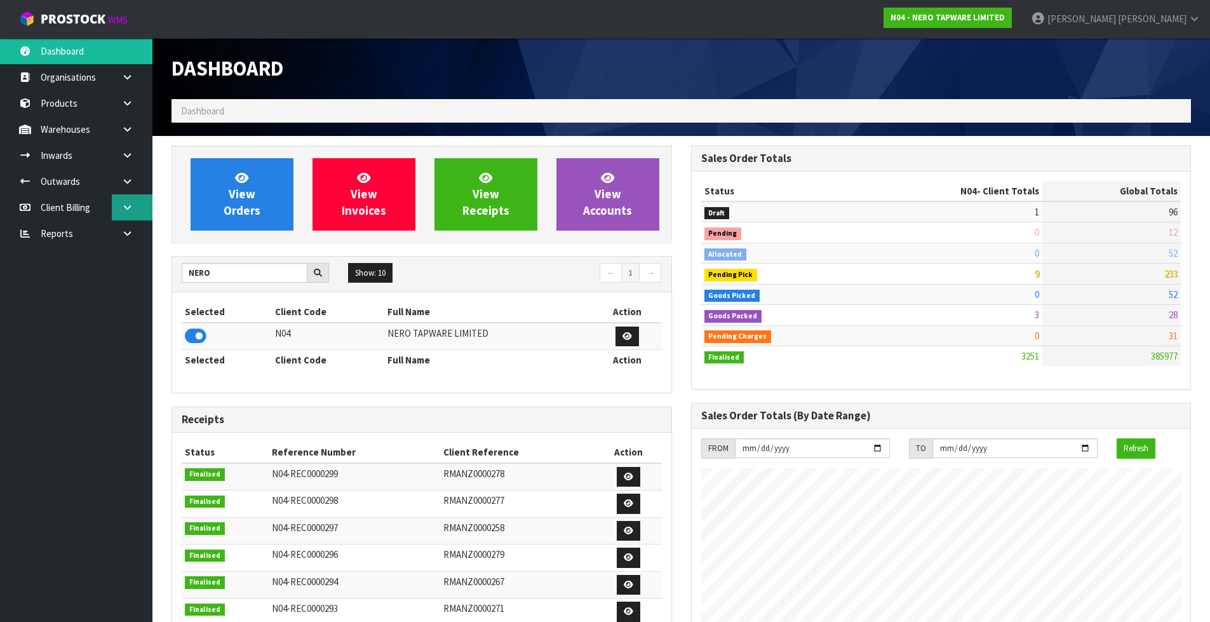
scroll to position [990, 519]
click at [135, 163] on link at bounding box center [132, 155] width 41 height 26
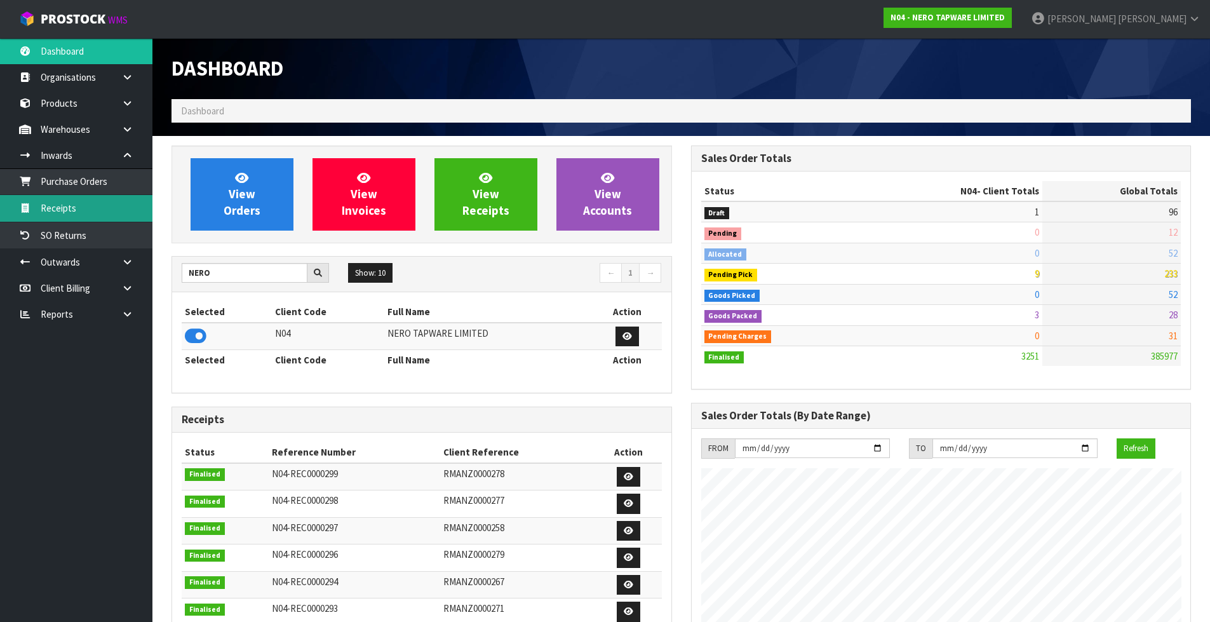
click at [116, 205] on link "Receipts" at bounding box center [76, 208] width 152 height 26
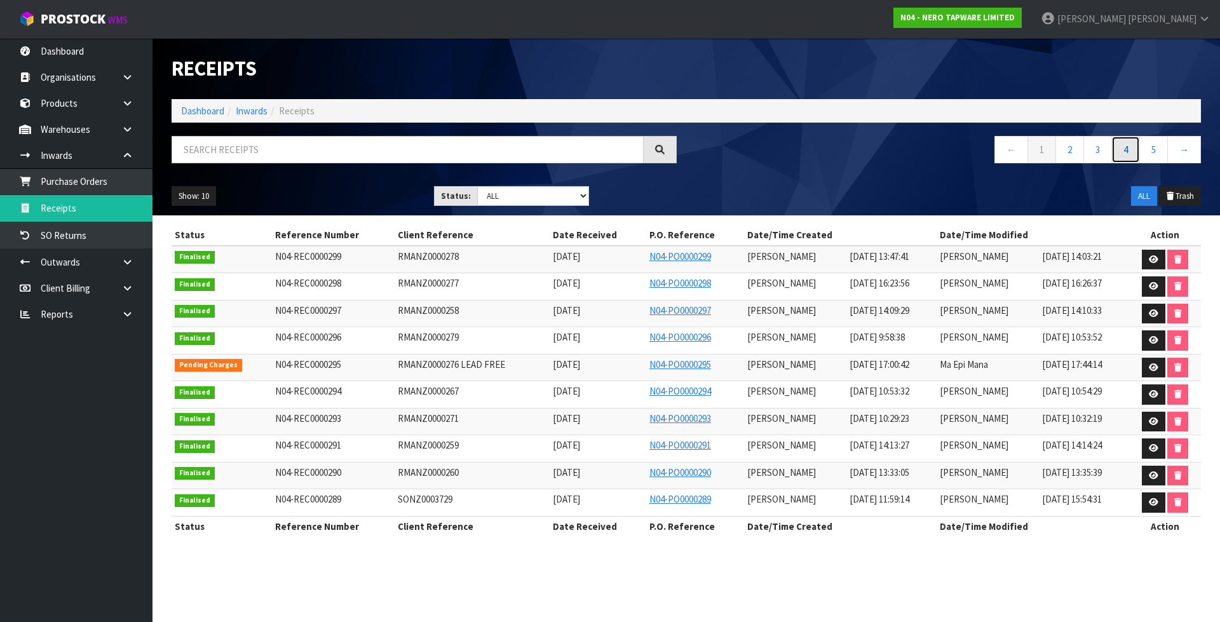
click at [1123, 144] on link "4" at bounding box center [1125, 149] width 29 height 27
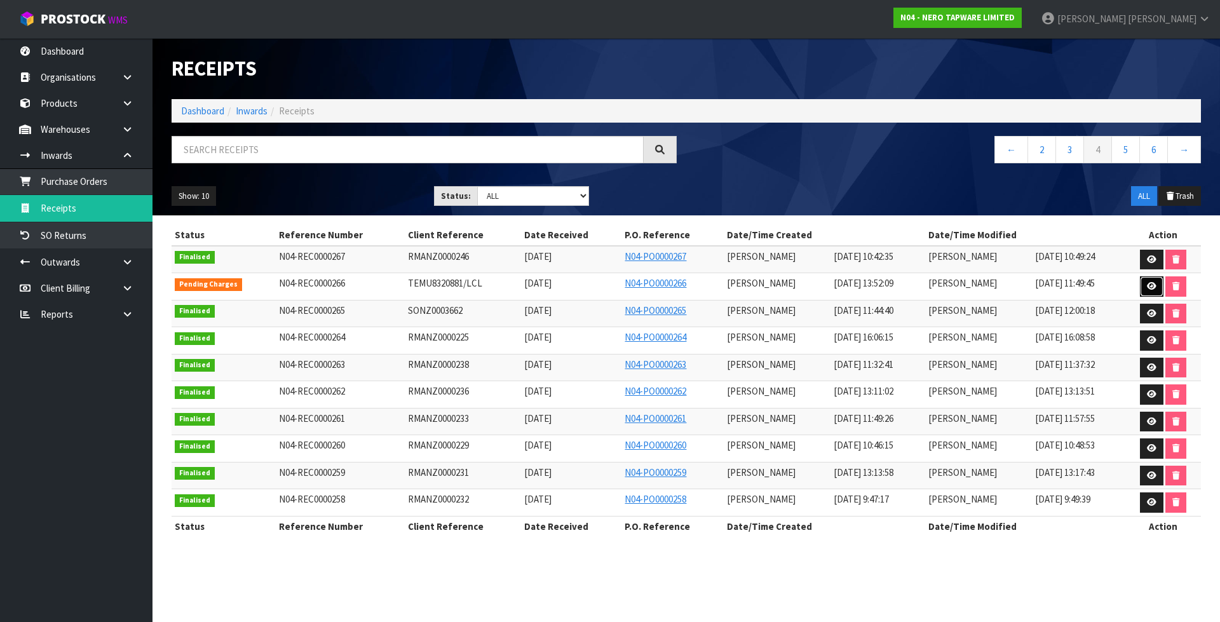
click at [1150, 279] on link at bounding box center [1152, 286] width 24 height 20
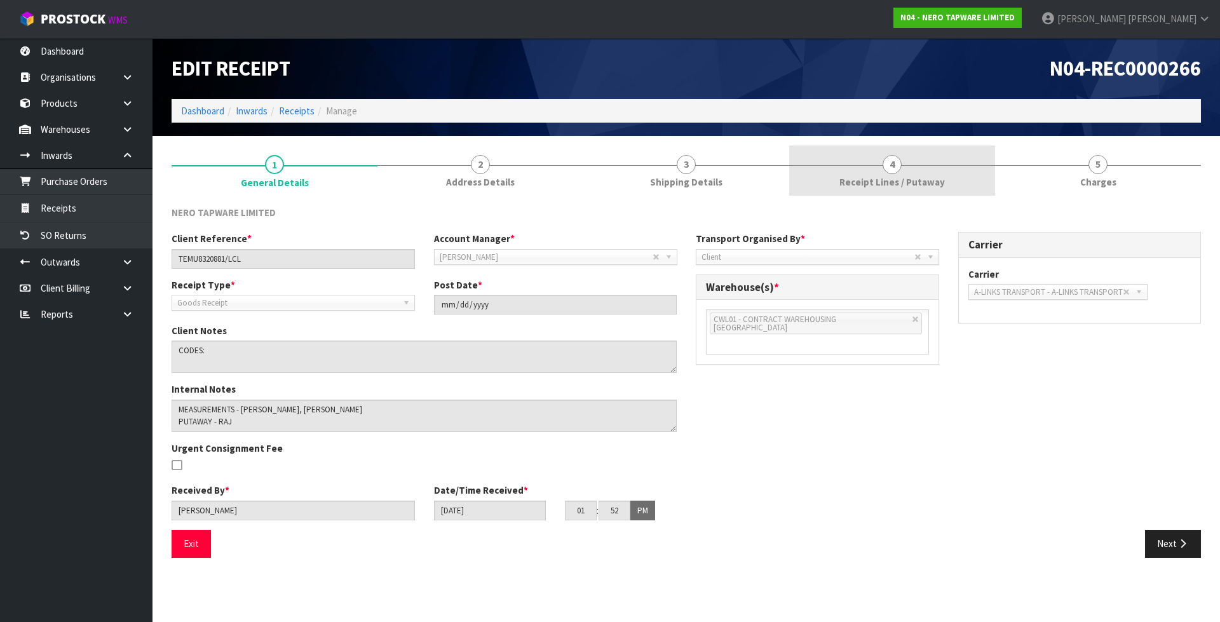
click at [910, 180] on span "Receipt Lines / Putaway" at bounding box center [891, 181] width 105 height 13
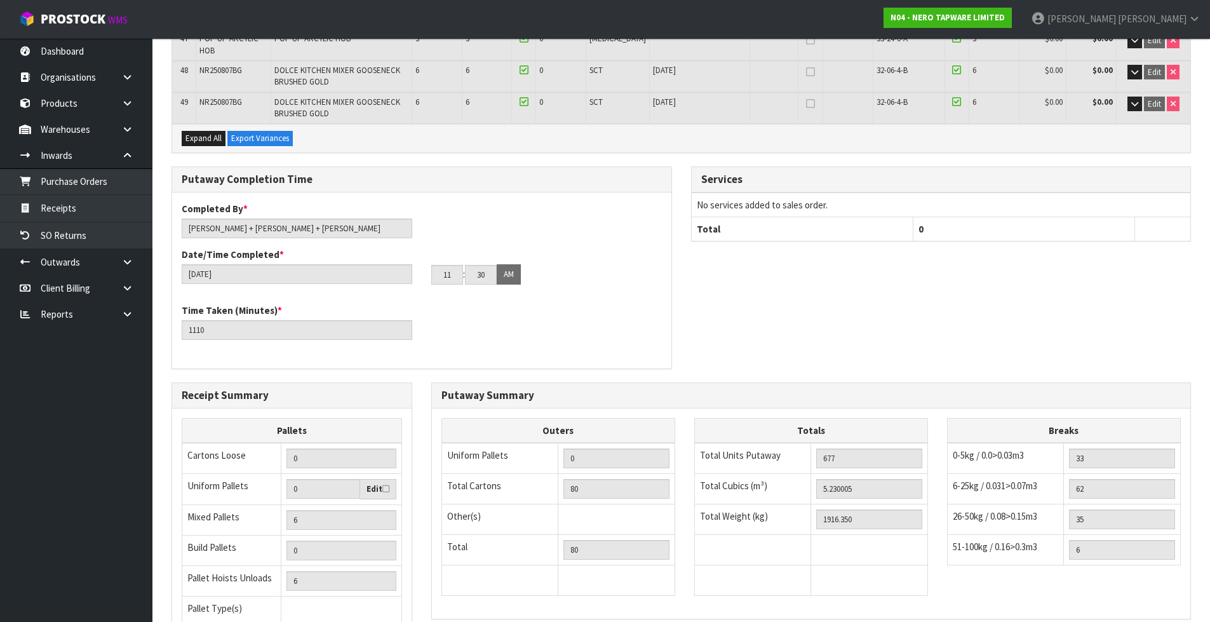
scroll to position [1704, 0]
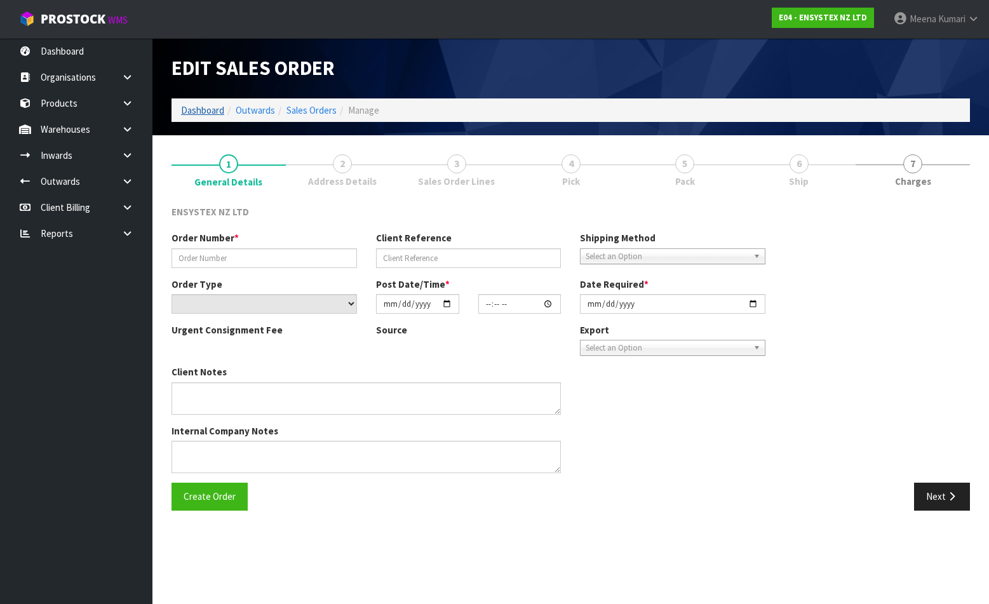
type input "#SONZ-6808"
type input "SAMPLES - [GEOGRAPHIC_DATA]"
select select "number:0"
type input "[DATE]"
type input "12:15:35.000"
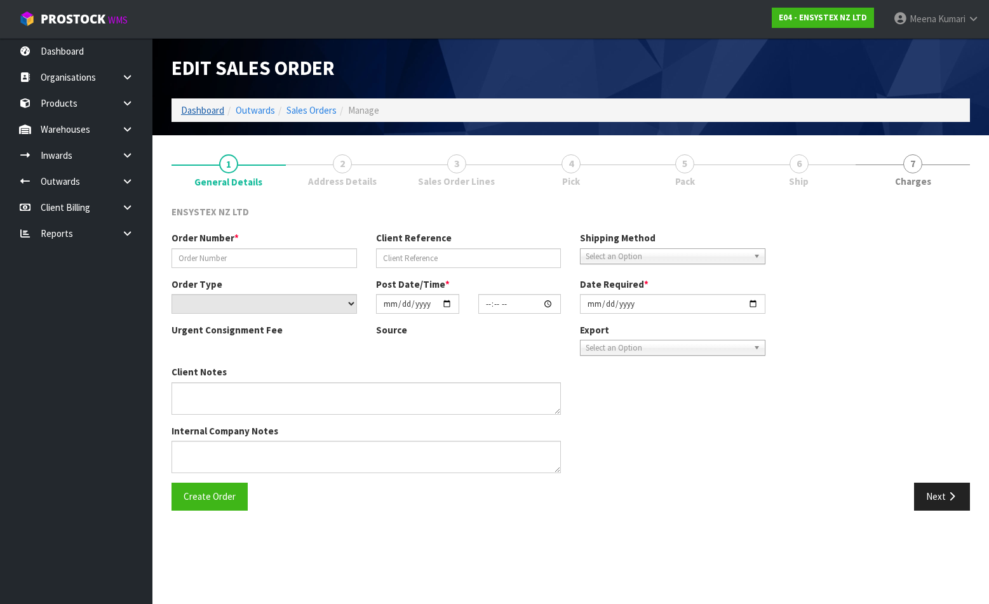
type input "[DATE]"
type textarea "I’VE JUST SENT THROUGH ORDER 6808 FOR SAMPLES TO BE SENT TO ME IN [GEOGRAPHIC_D…"
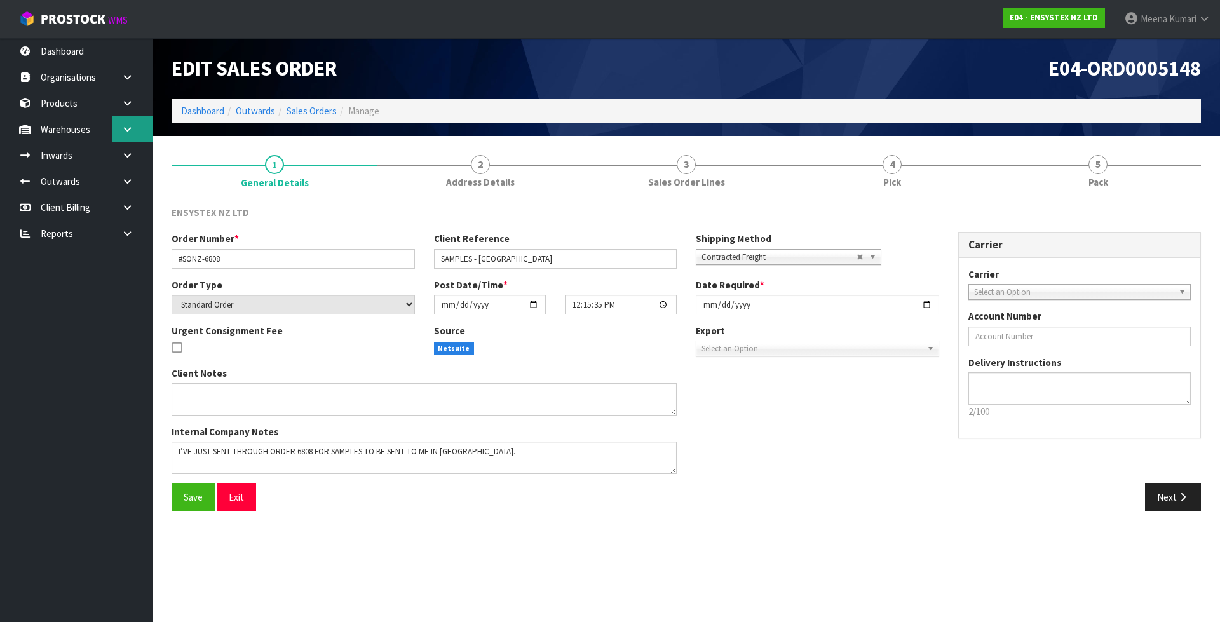
click at [127, 131] on icon at bounding box center [127, 130] width 12 height 10
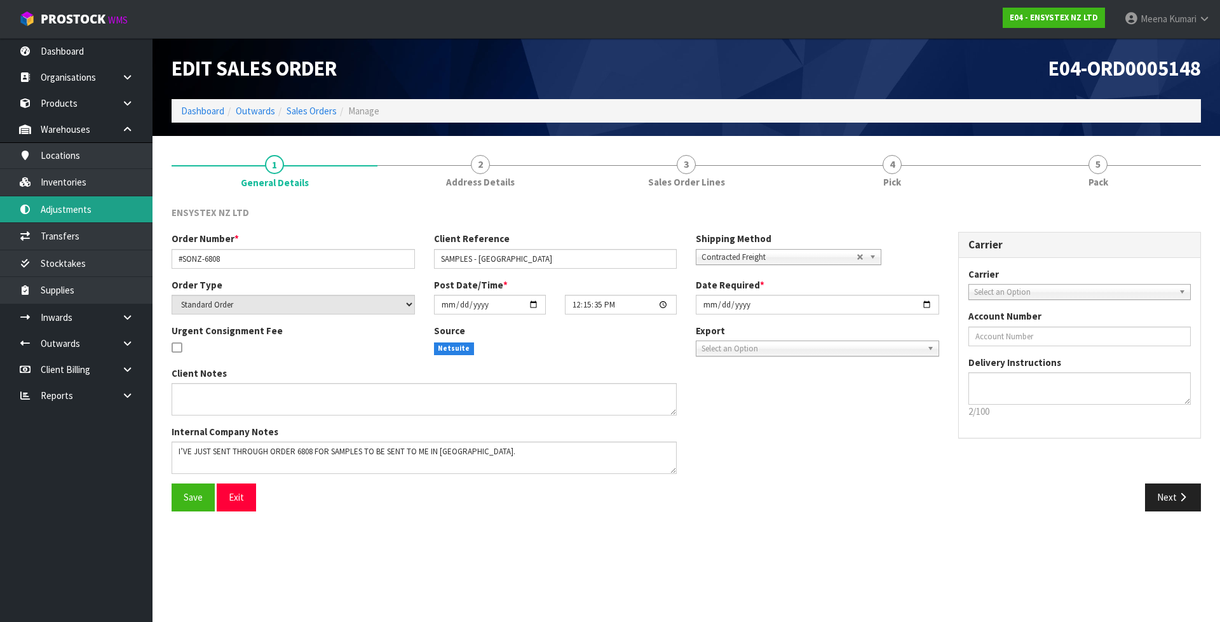
click at [135, 208] on link "Adjustments" at bounding box center [76, 209] width 152 height 26
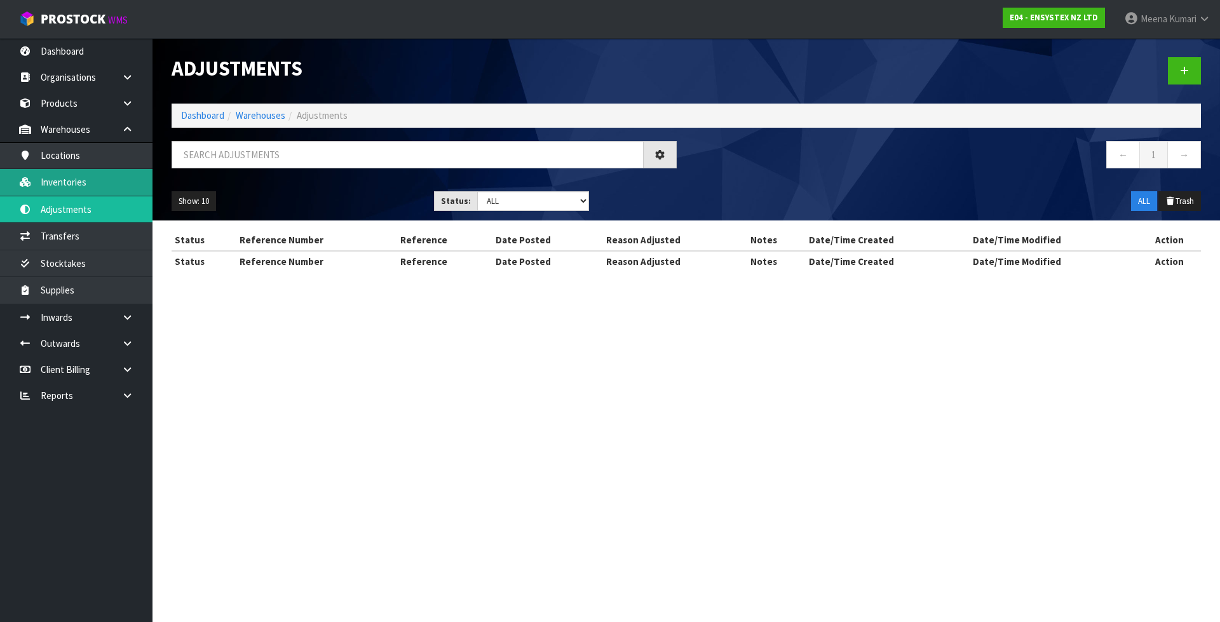
click at [130, 191] on div "Adjustments Dashboard Warehouses Adjustments ← 1 → Show: 10 5 10 25 50 Status: …" at bounding box center [610, 147] width 1220 height 294
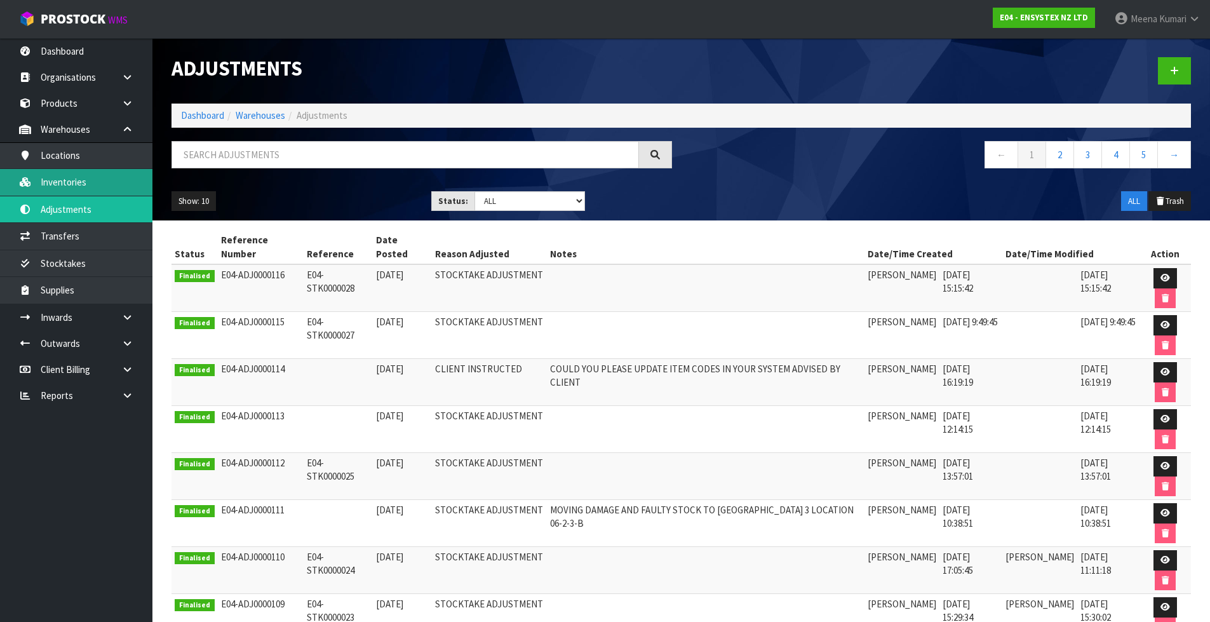
click at [119, 182] on link "Inventories" at bounding box center [76, 182] width 152 height 26
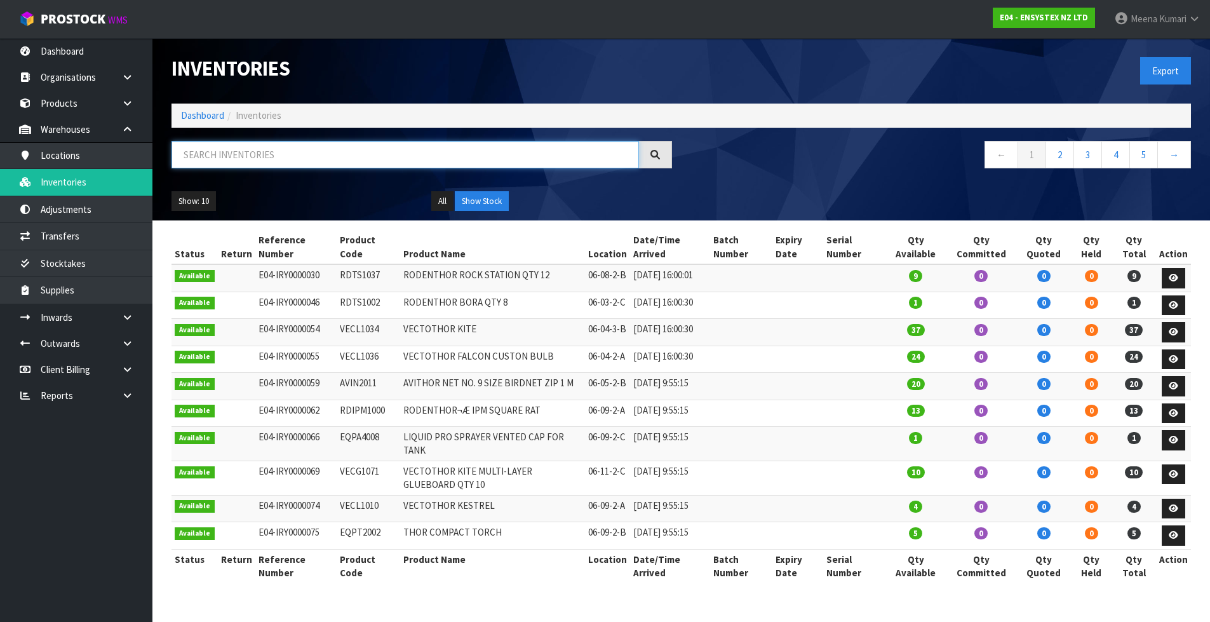
click at [286, 158] on input "text" at bounding box center [406, 154] width 468 height 27
paste input "CHEIN2C1002"
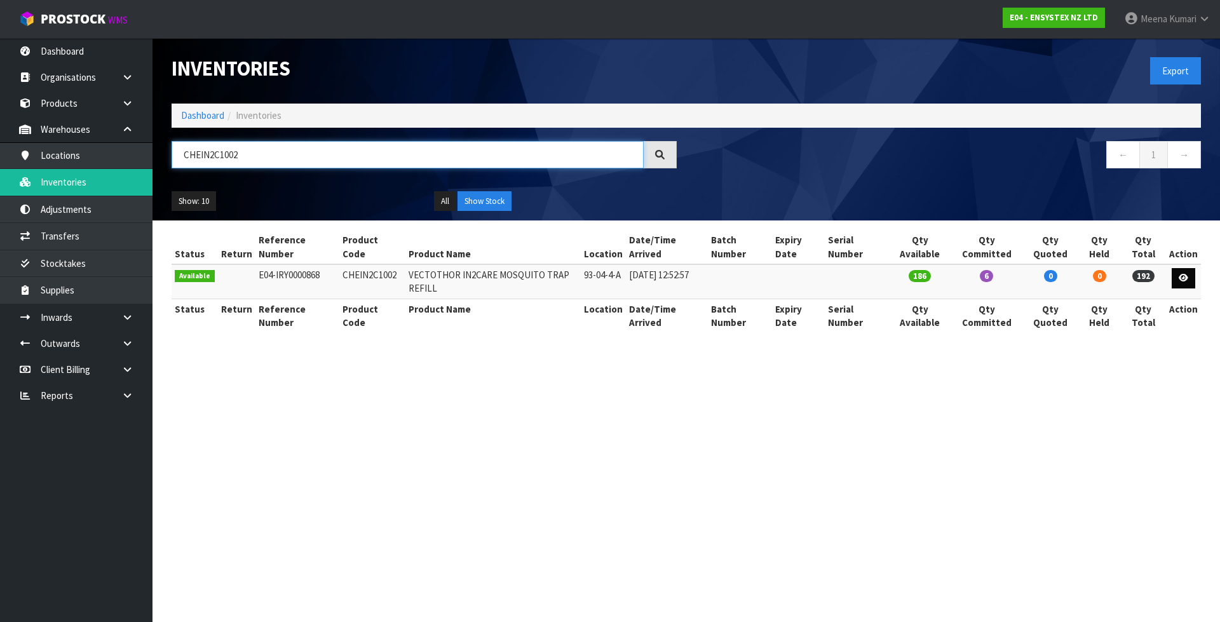
type input "CHEIN2C1002"
click at [1192, 273] on link at bounding box center [1183, 278] width 24 height 20
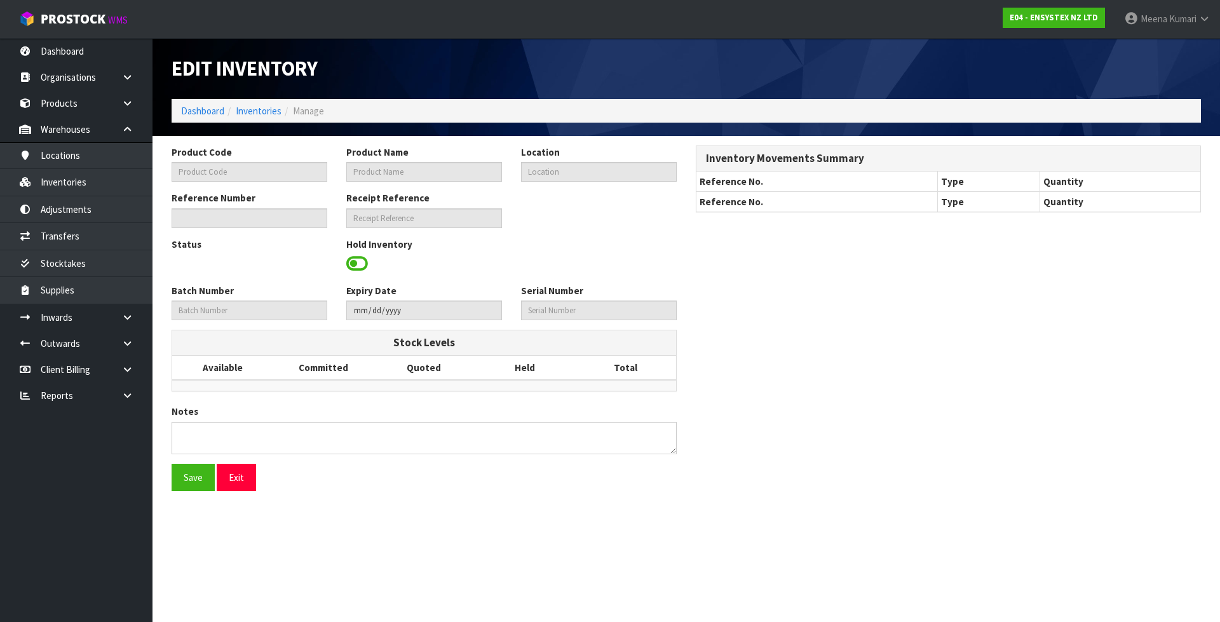
type input "CHEIN2C1002"
type input "VECTOTHOR IN2CARE MOSQUITO TRAP REFILL"
type input "93-04-4-A"
type input "E04-IRY0000868"
type input "E04-REC0000117"
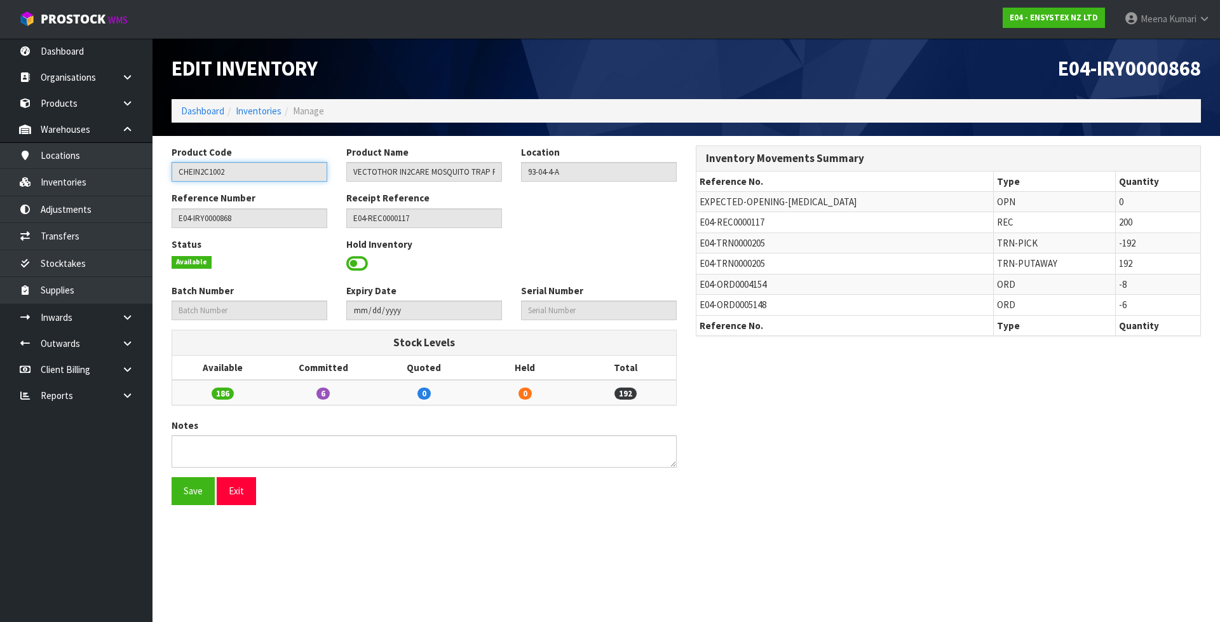
click at [250, 174] on input "CHEIN2C1002" at bounding box center [250, 172] width 156 height 20
click at [97, 187] on link "Inventories" at bounding box center [76, 182] width 152 height 26
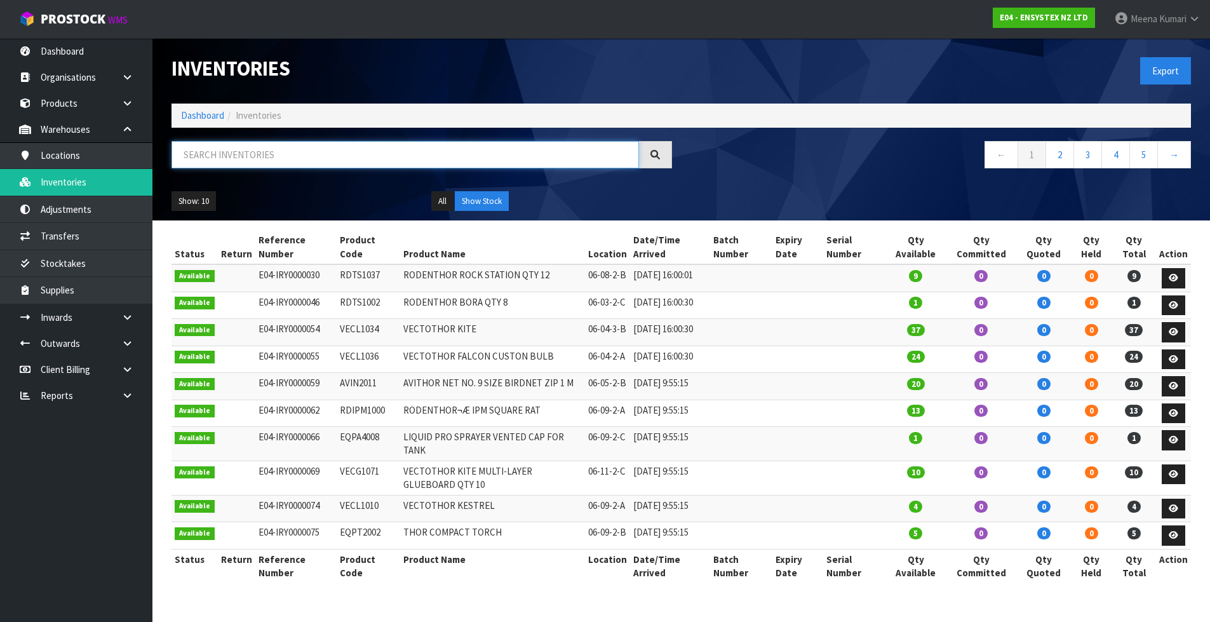
click at [276, 153] on input "text" at bounding box center [406, 154] width 468 height 27
paste input "CHEIN2C1002"
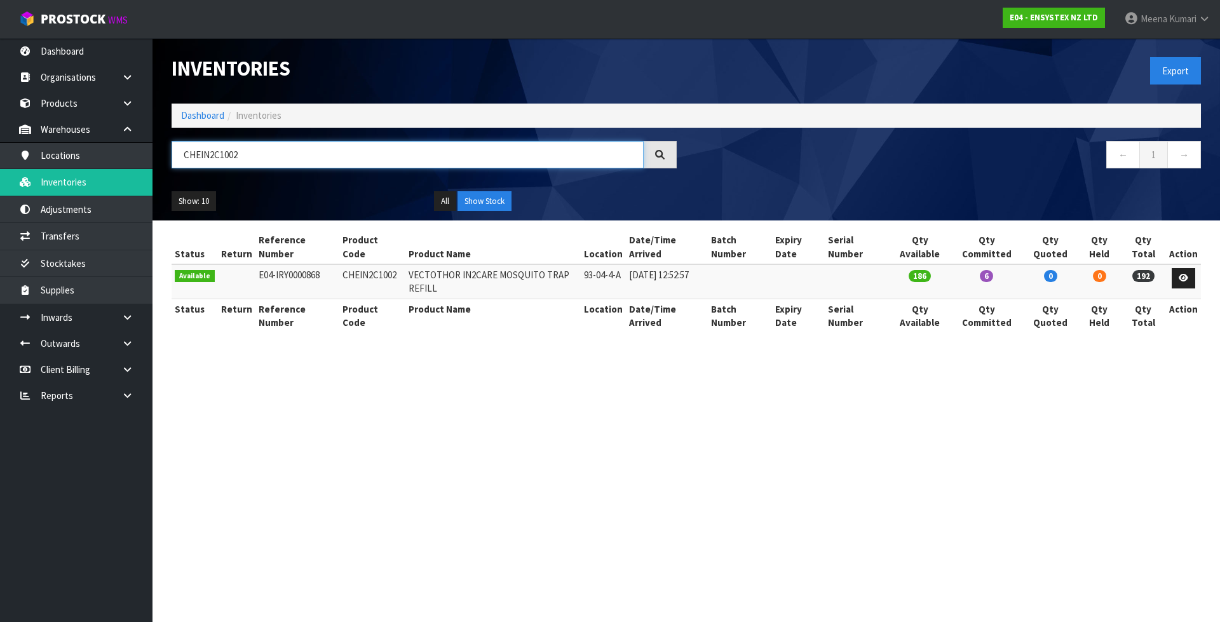
click at [466, 155] on input "CHEIN2C1002" at bounding box center [408, 154] width 472 height 27
paste input "3"
click at [273, 145] on input "CHEIN2C1003" at bounding box center [408, 154] width 472 height 27
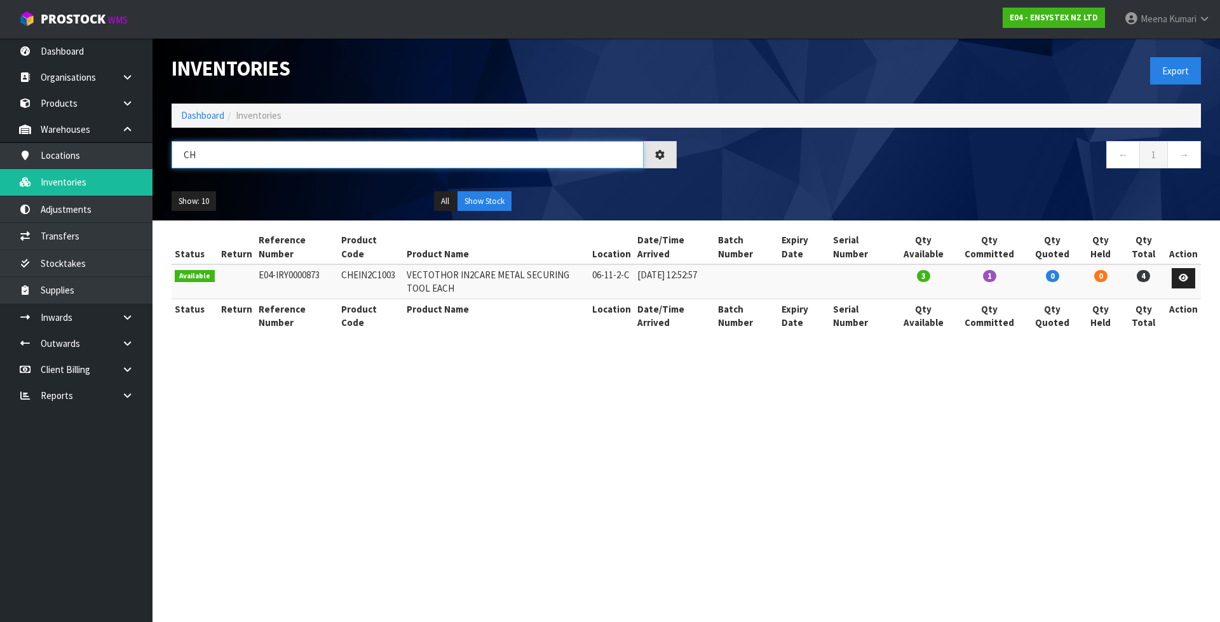
type input "C"
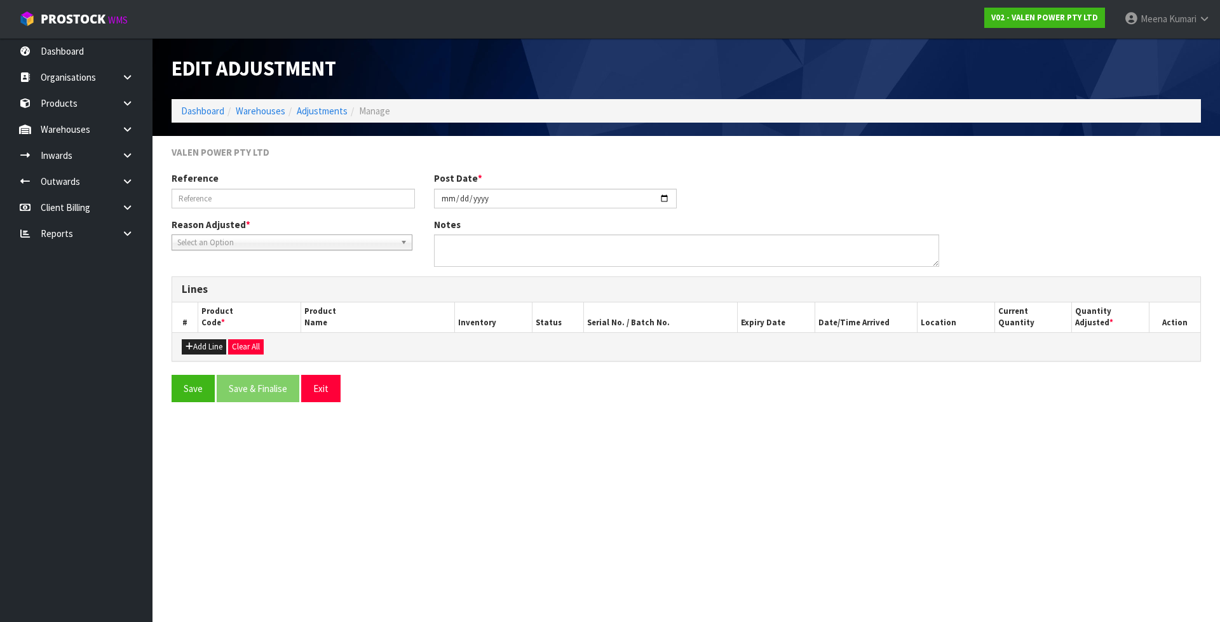
type input "CODE ADJUSTMENT"
type input "[DATE]"
type textarea "BY MISTAKE INWARDS BOOKED PS81313 UNDER PS88127"
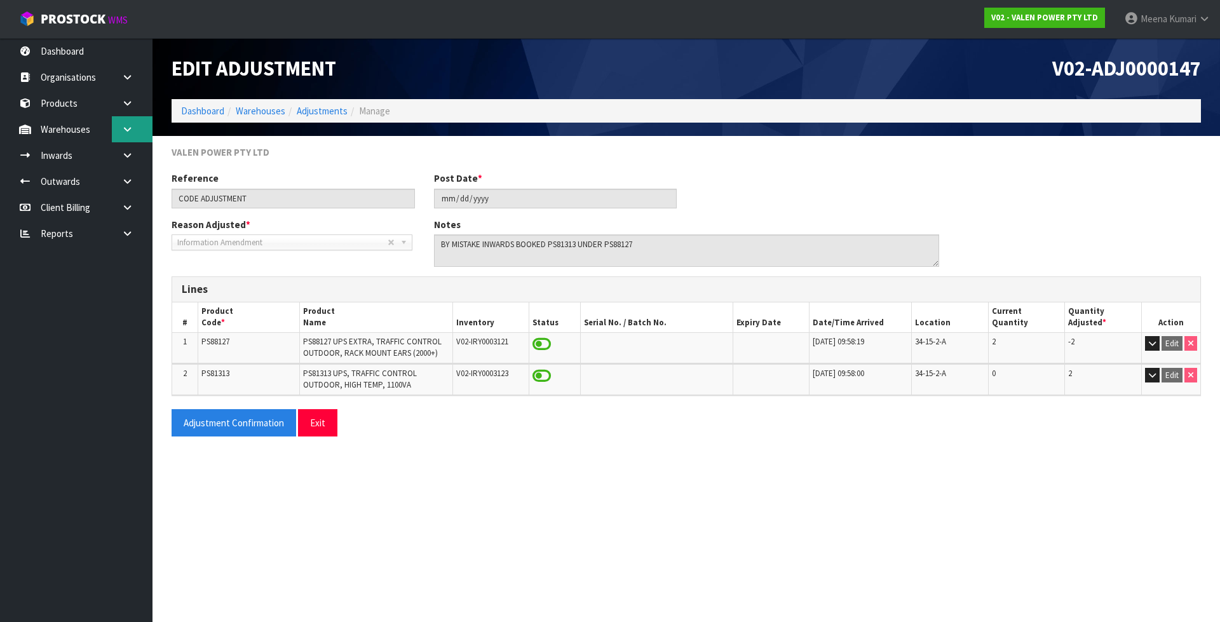
click at [115, 131] on link at bounding box center [132, 129] width 41 height 26
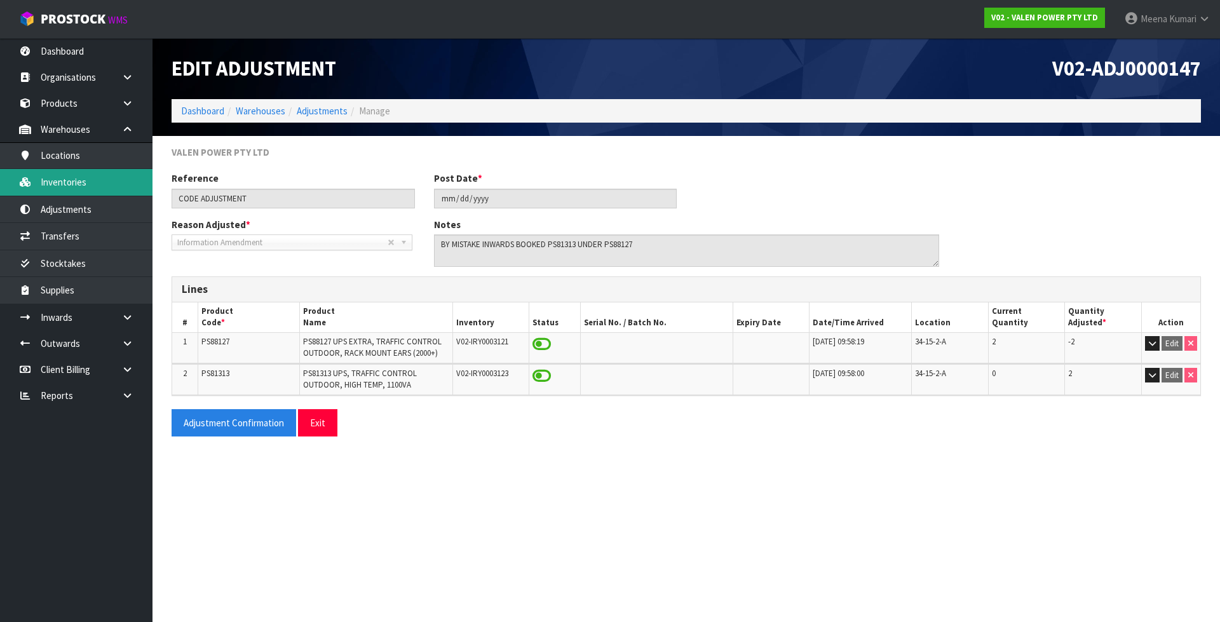
click at [109, 181] on link "Inventories" at bounding box center [76, 182] width 152 height 26
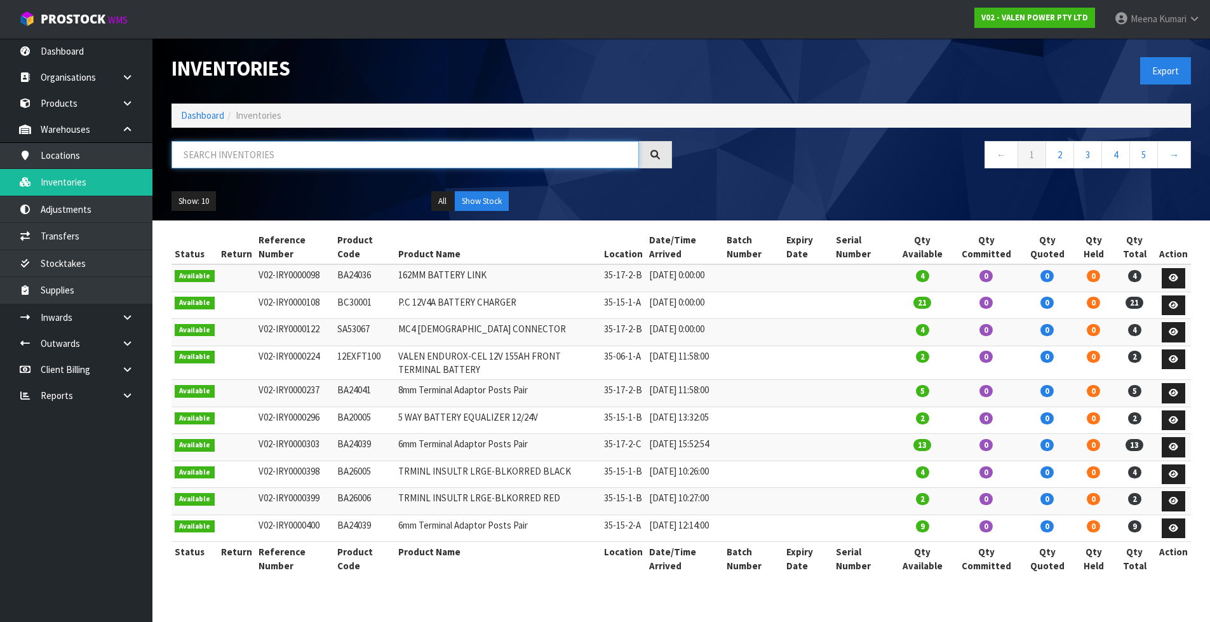
click at [265, 149] on input "text" at bounding box center [406, 154] width 468 height 27
paste input "PS88127"
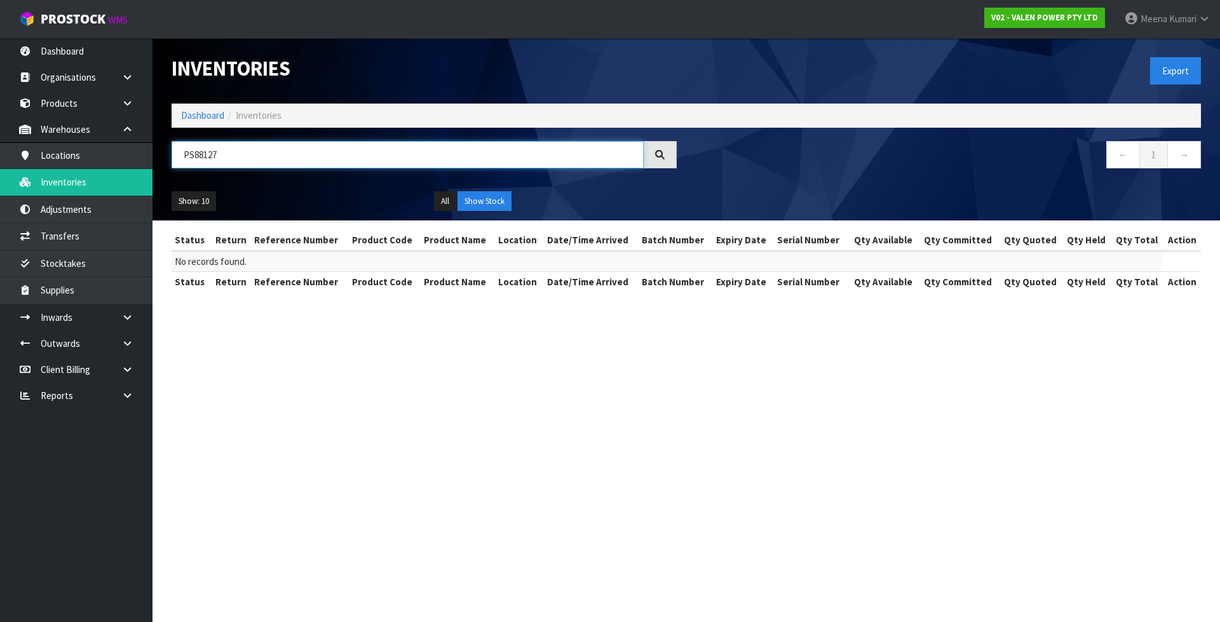
click at [284, 148] on input "PS88127" at bounding box center [408, 154] width 472 height 27
paste input "1313"
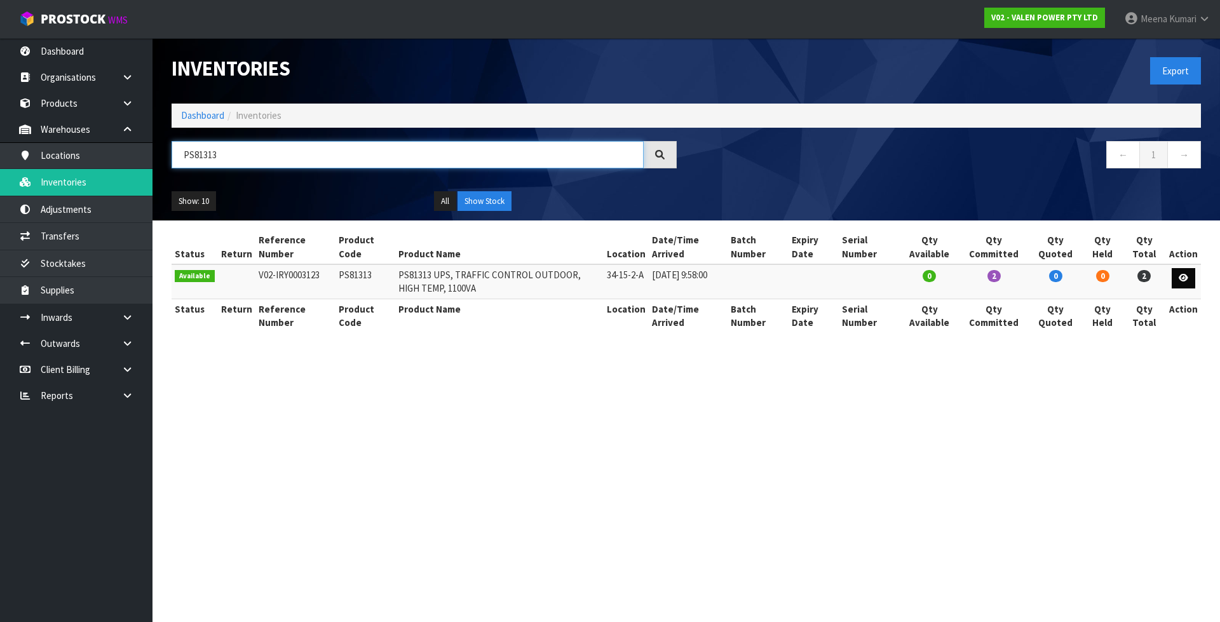
type input "PS81313"
click at [1186, 278] on icon at bounding box center [1183, 278] width 10 height 8
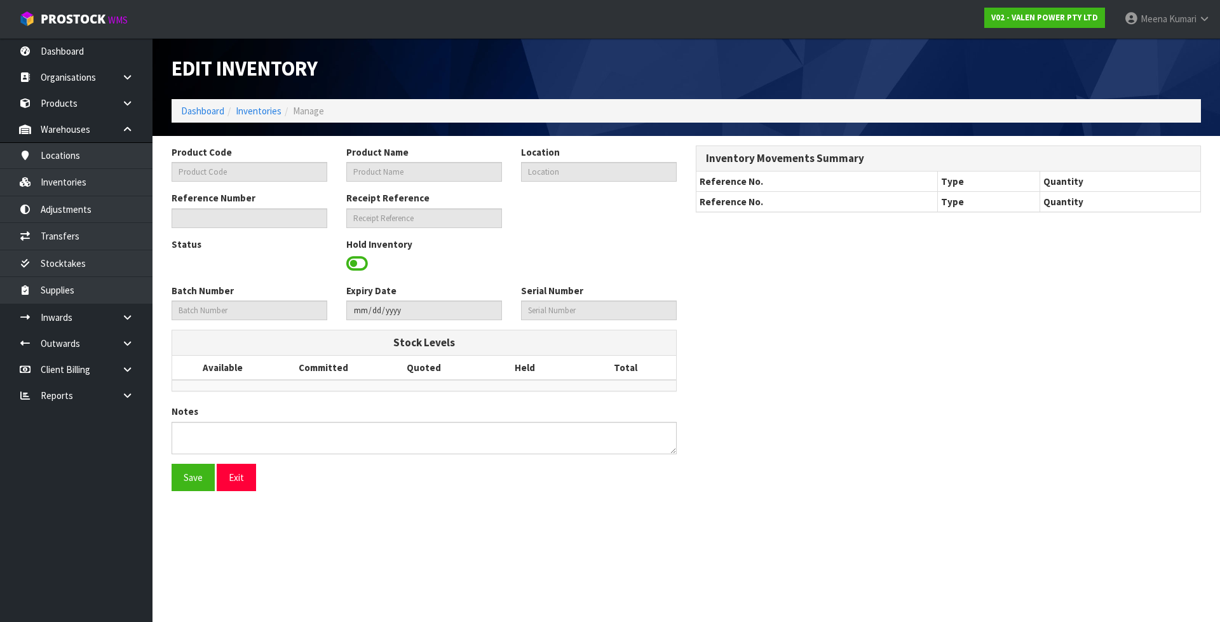
type input "PS81313"
type input "PS81313 UPS, TRAFFIC CONTROL OUTDOOR, HIGH TEMP, 1100VA"
type input "34-15-2-A"
type input "V02-IRY0003123"
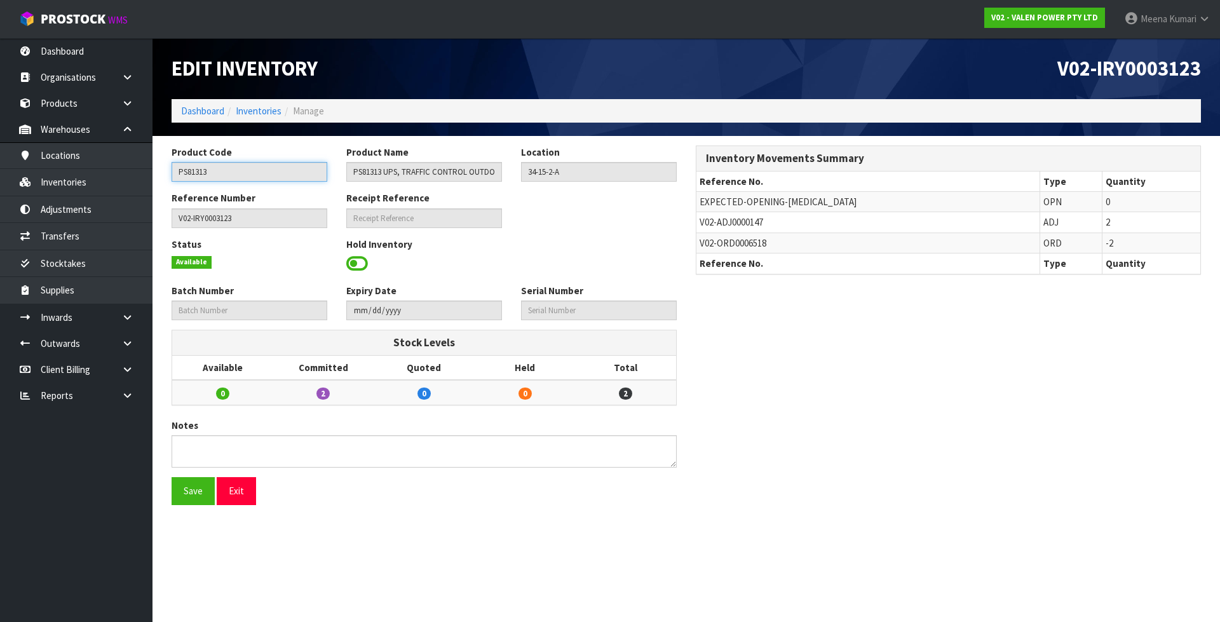
click at [271, 173] on input "PS81313" at bounding box center [250, 172] width 156 height 20
click at [260, 109] on link "Inventories" at bounding box center [259, 111] width 46 height 12
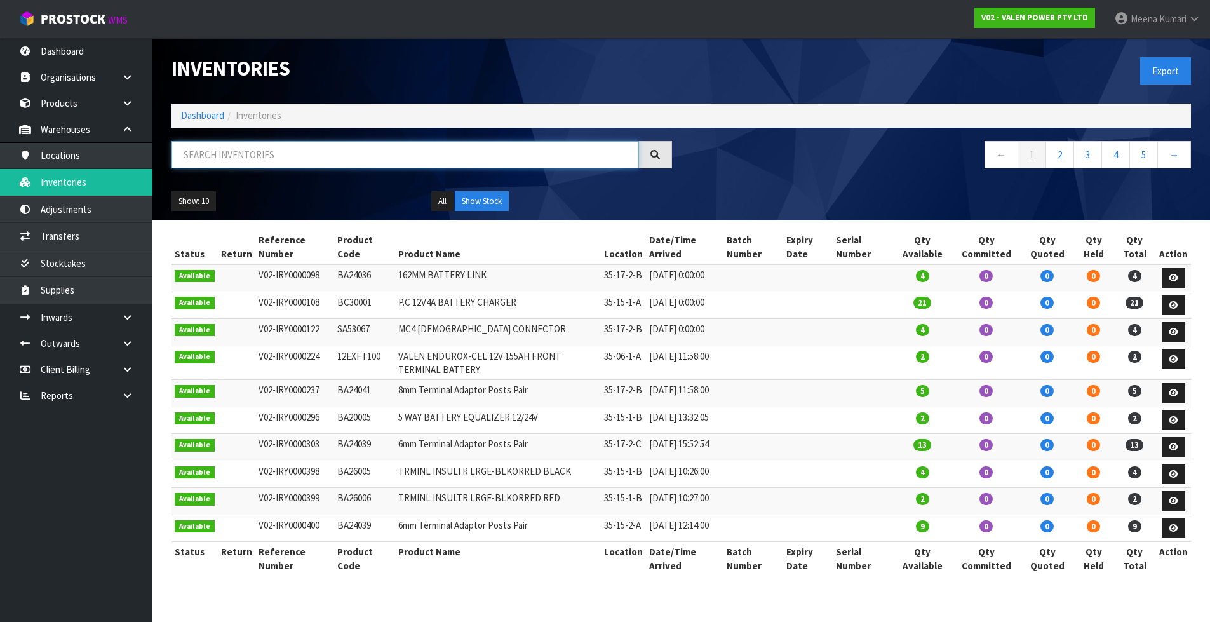
click at [287, 158] on input "text" at bounding box center [406, 154] width 468 height 27
paste input "PS81313"
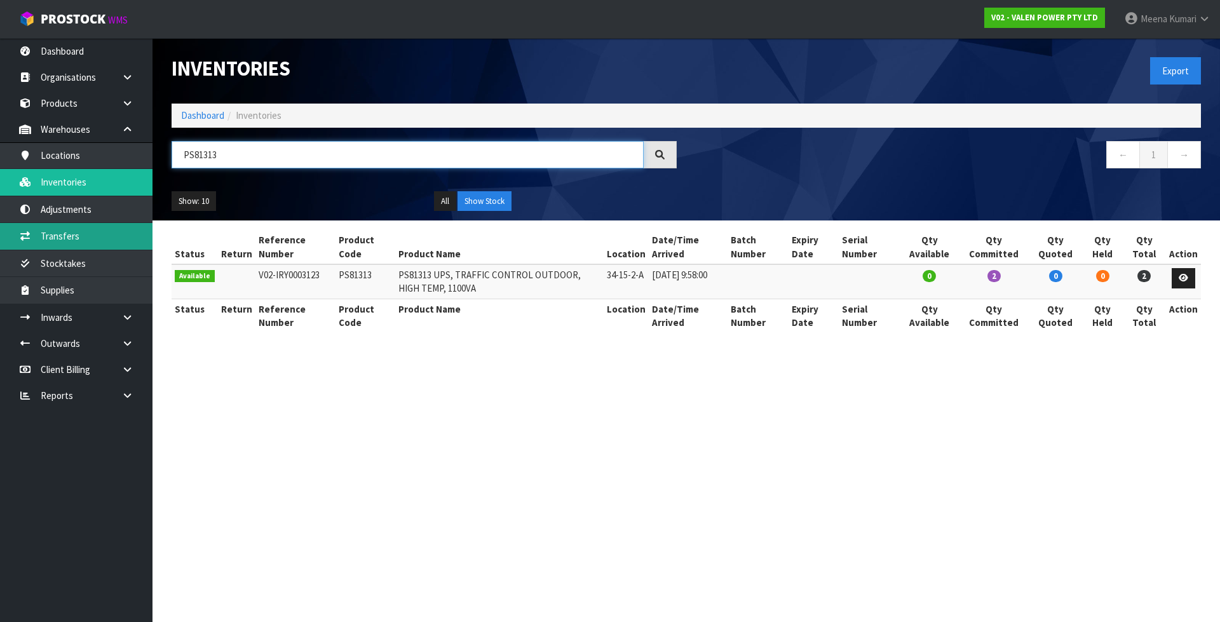
type input "PS81313"
click at [105, 225] on link "Transfers" at bounding box center [76, 236] width 152 height 26
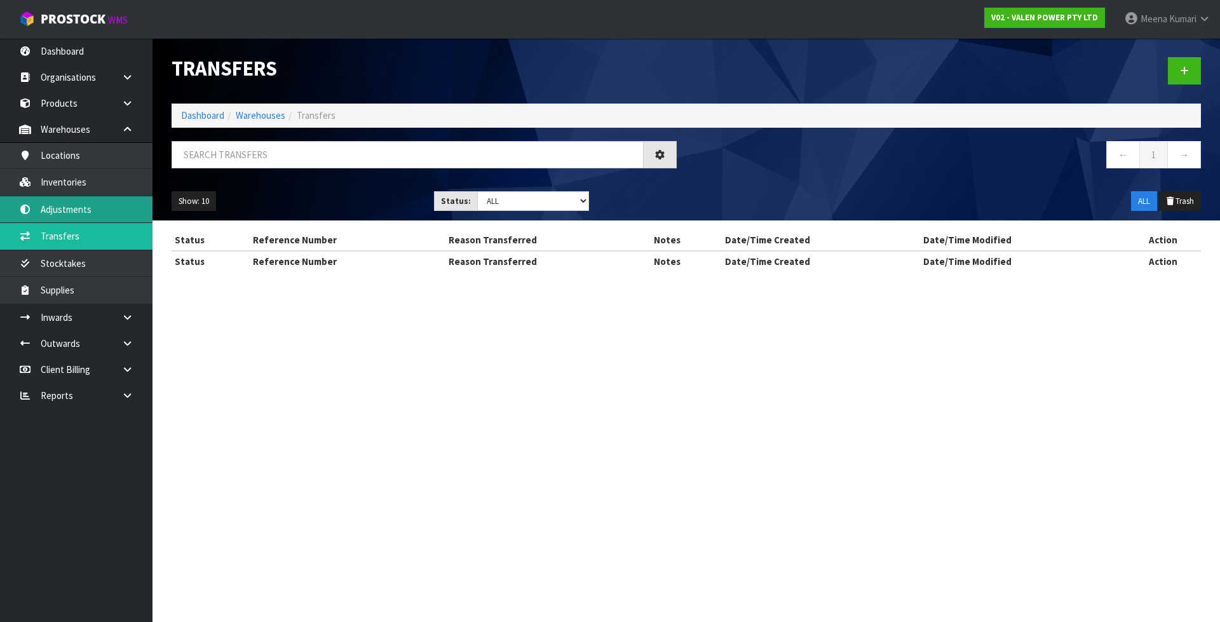
click at [101, 212] on div "Transfers Dashboard Warehouses Transfers ← 1 → Show: 10 5 10 25 50 Status: Draf…" at bounding box center [610, 147] width 1220 height 294
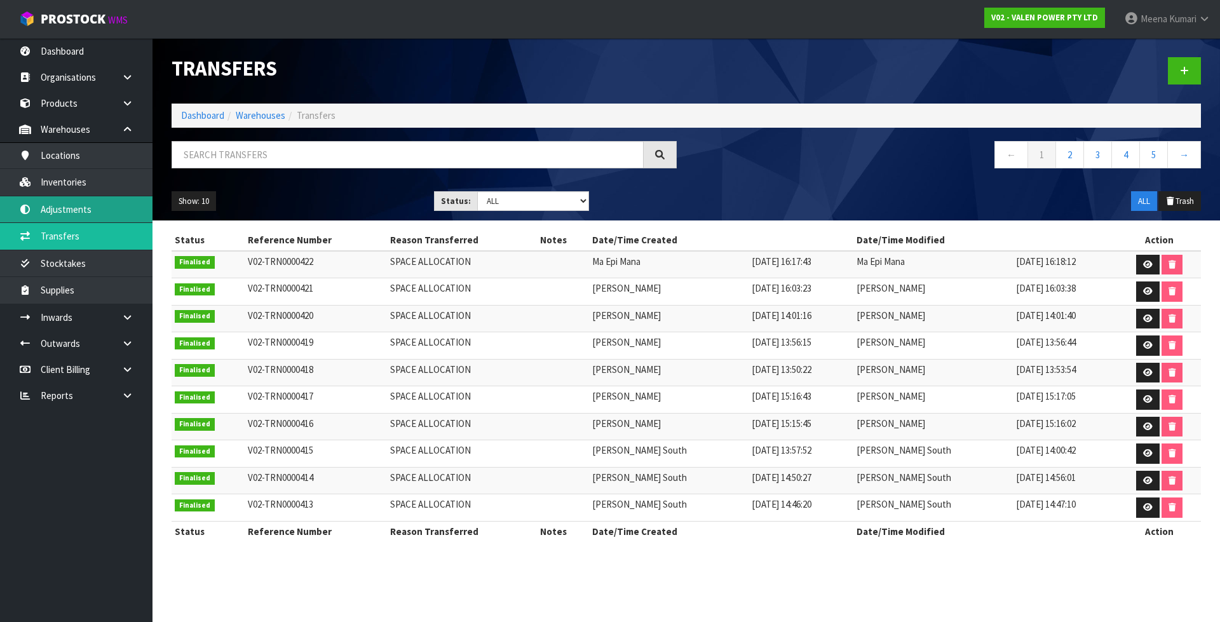
click at [82, 207] on link "Adjustments" at bounding box center [76, 209] width 152 height 26
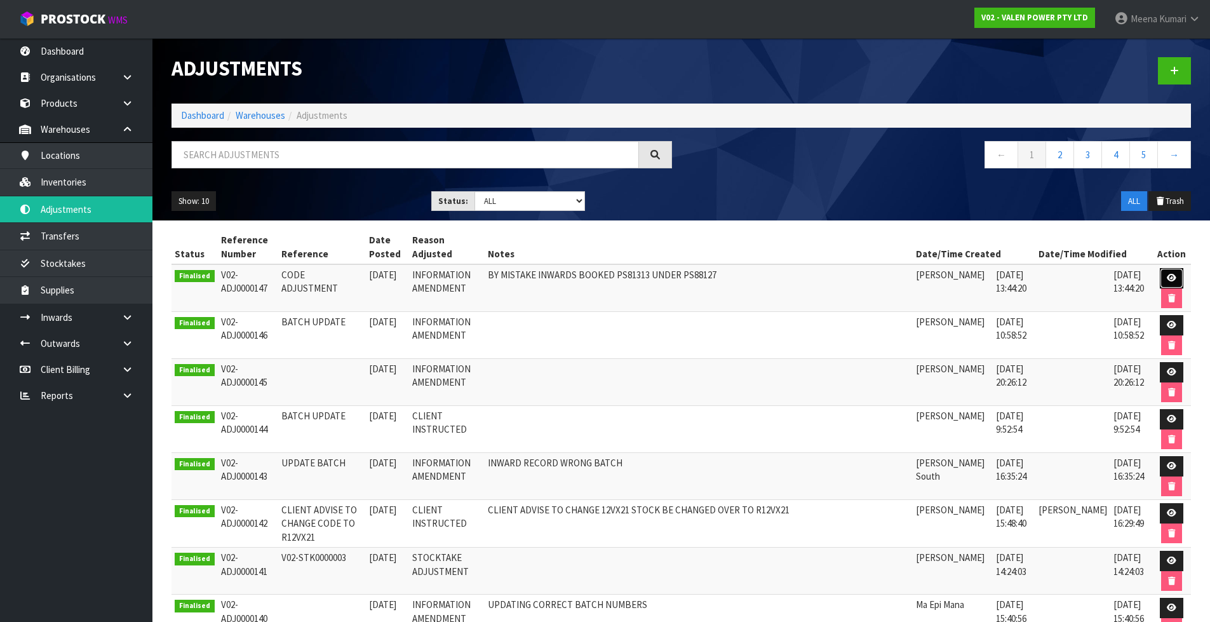
click at [1172, 270] on link at bounding box center [1172, 278] width 24 height 20
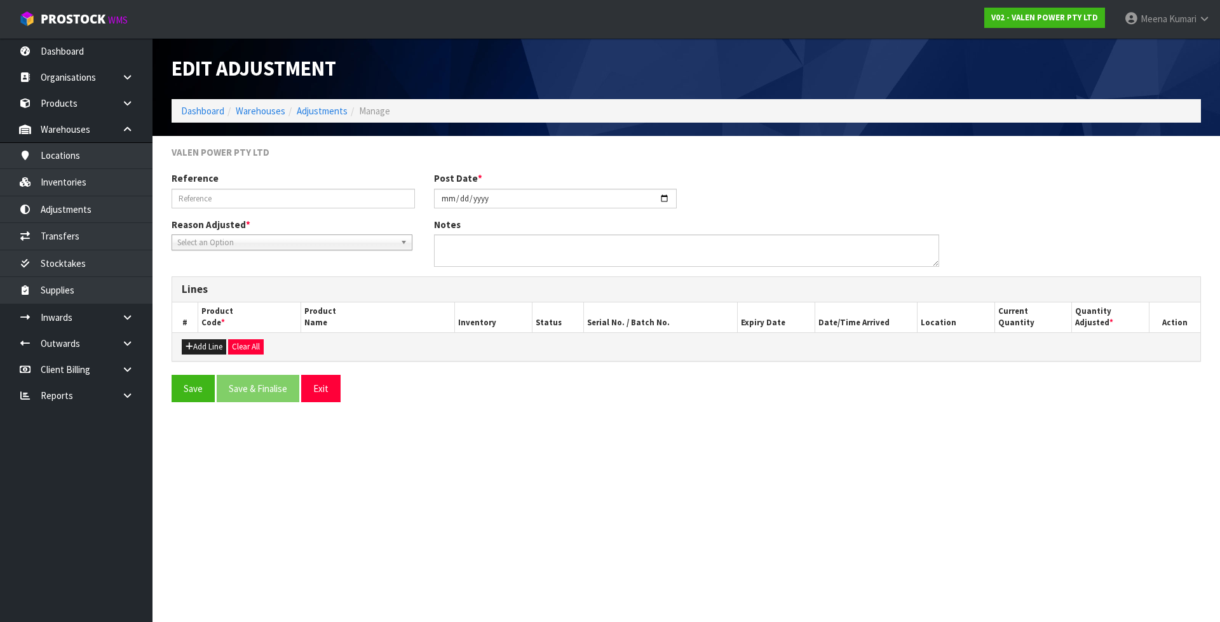
type input "CODE ADJUSTMENT"
type input "[DATE]"
type textarea "BY MISTAKE INWARDS BOOKED PS81313 UNDER PS88127"
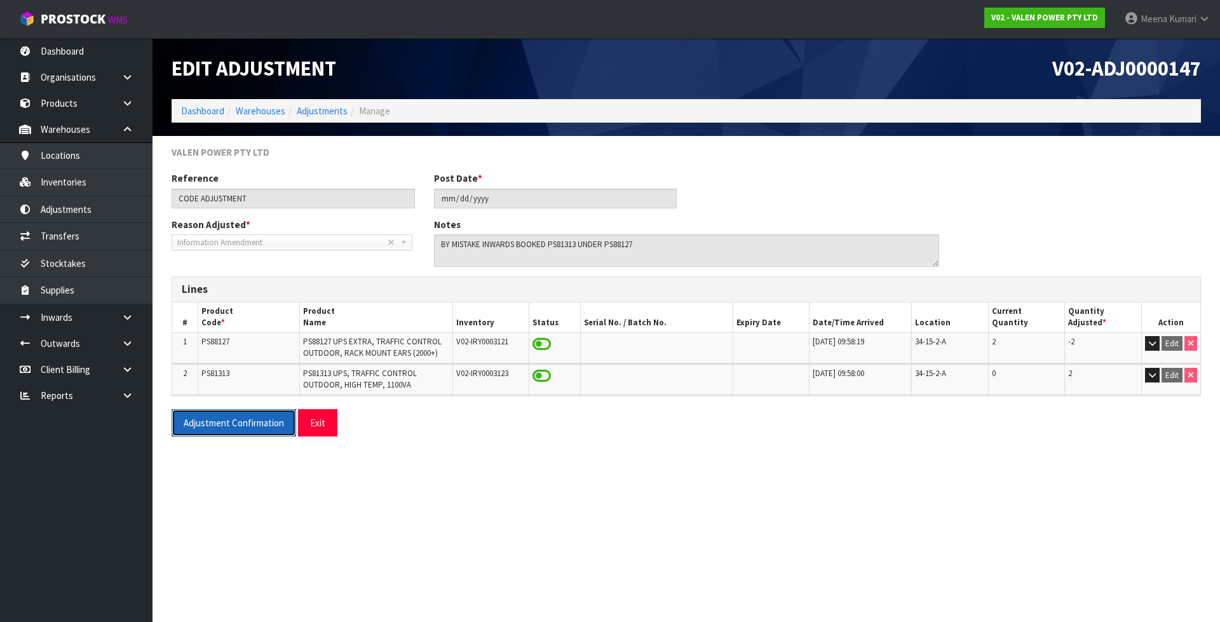
click at [227, 419] on button "Adjustment Confirmation" at bounding box center [234, 422] width 125 height 27
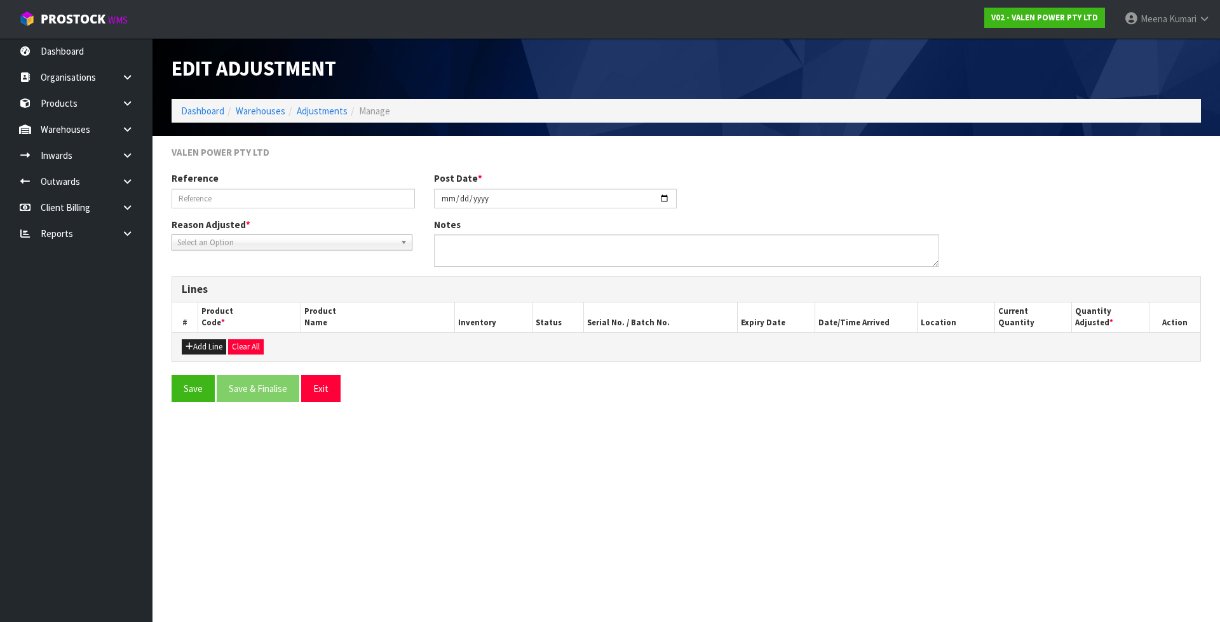
type input "CODE ADJUSTMENT"
type input "[DATE]"
type textarea "BY MISTAKE INWARDS BOOKED PS81313 UNDER PS88127"
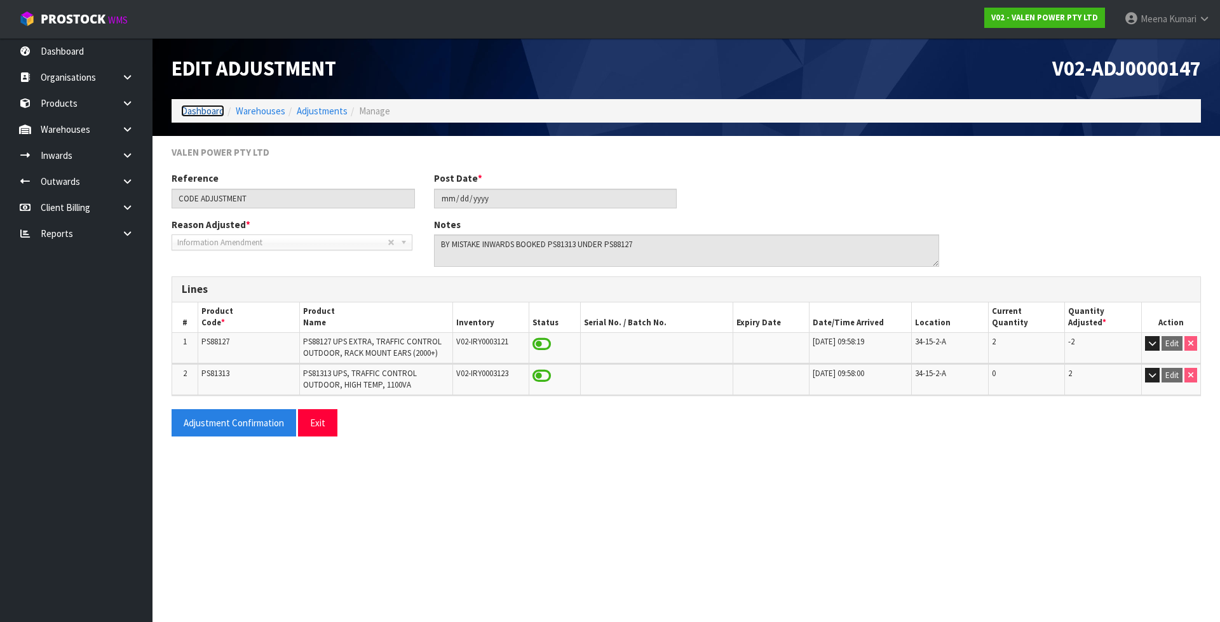
click at [202, 112] on link "Dashboard" at bounding box center [202, 111] width 43 height 12
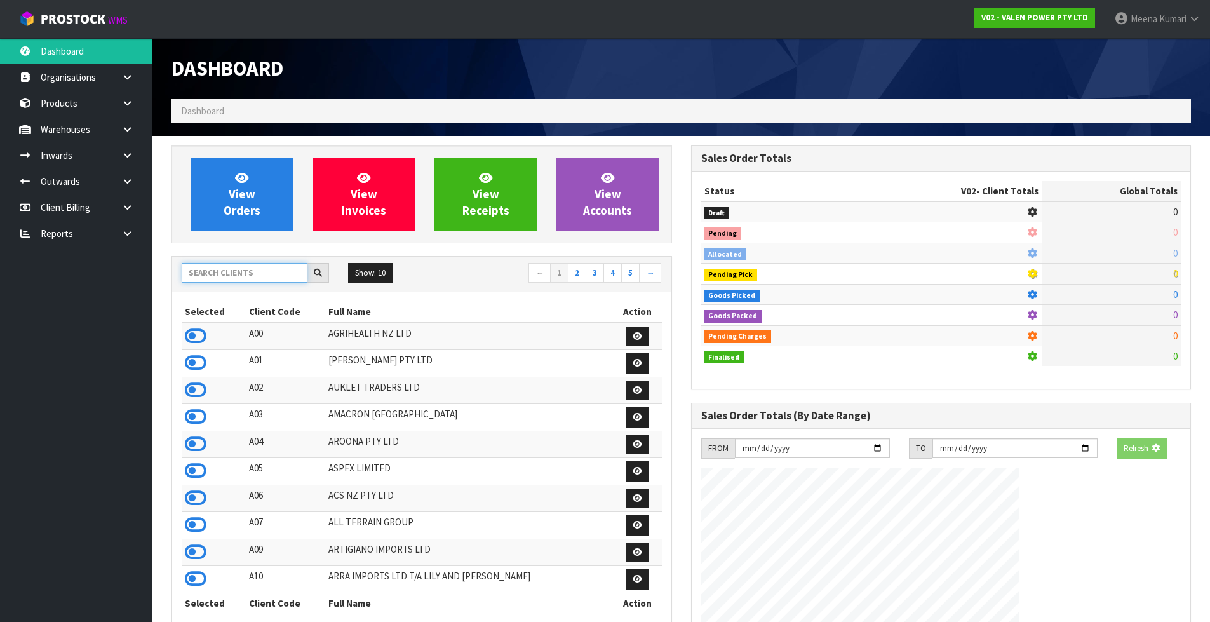
click at [246, 276] on input "text" at bounding box center [245, 273] width 126 height 20
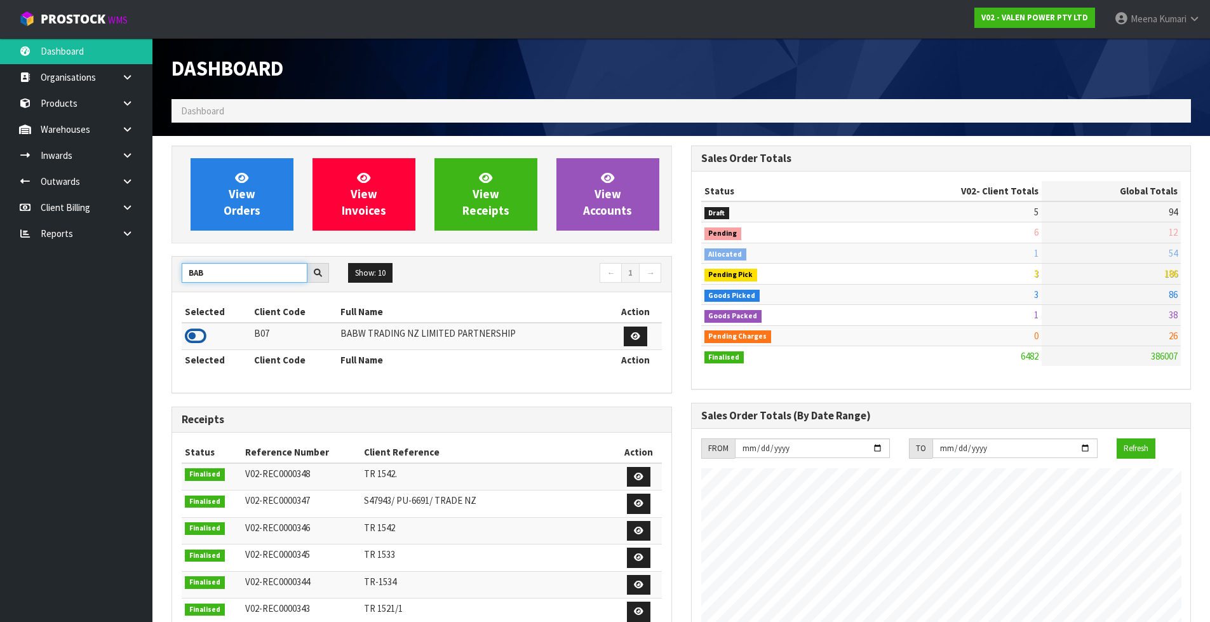
type input "BAB"
click at [194, 337] on icon at bounding box center [196, 336] width 22 height 19
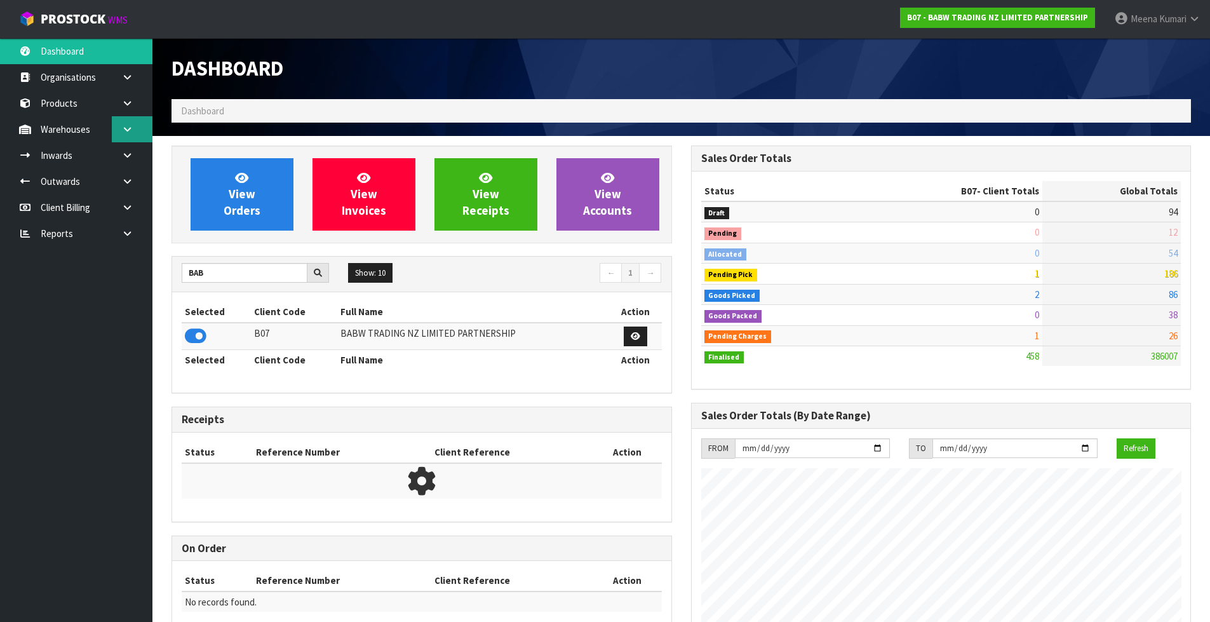
scroll to position [962, 519]
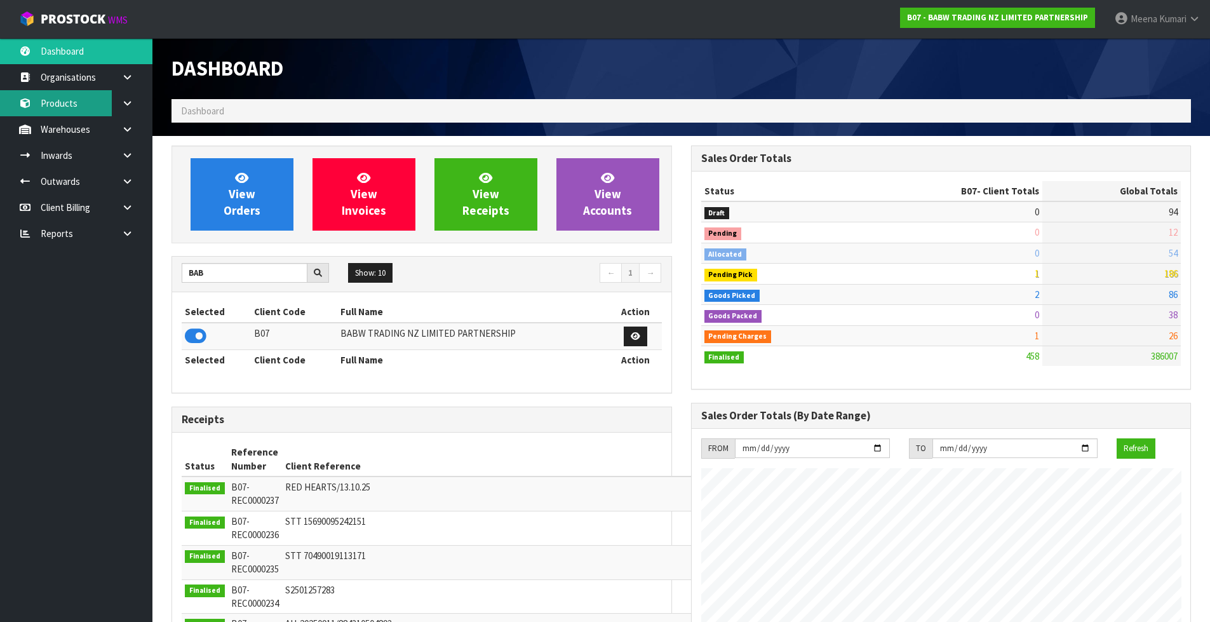
click at [93, 98] on link "Products" at bounding box center [76, 103] width 152 height 26
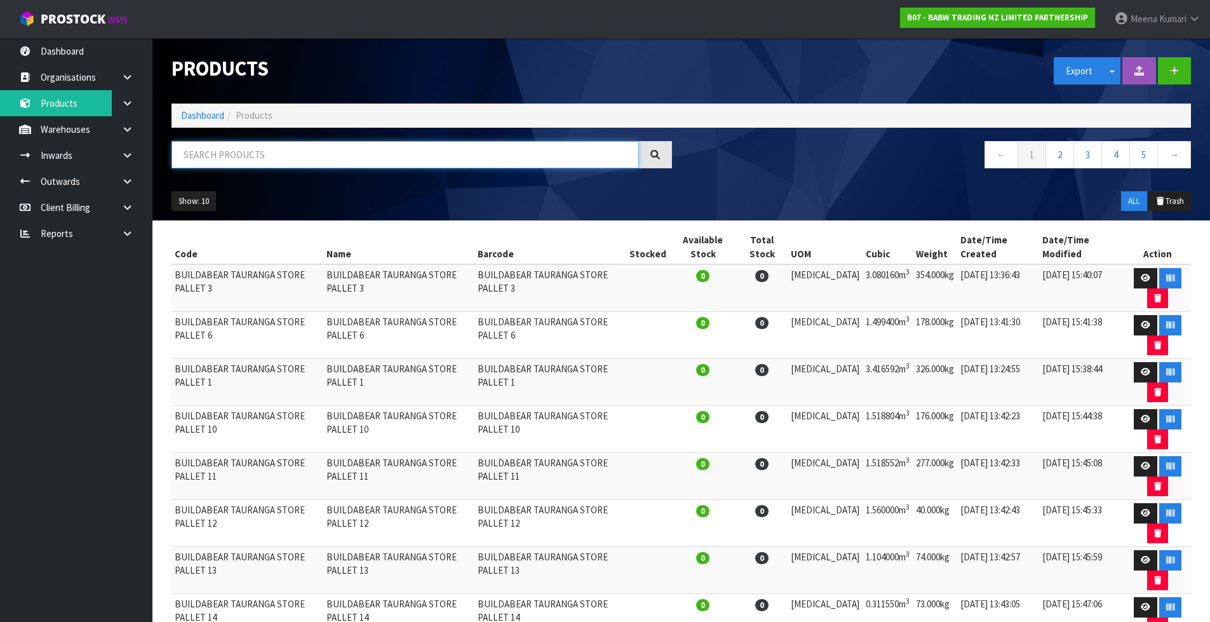
click at [239, 152] on input "text" at bounding box center [406, 154] width 468 height 27
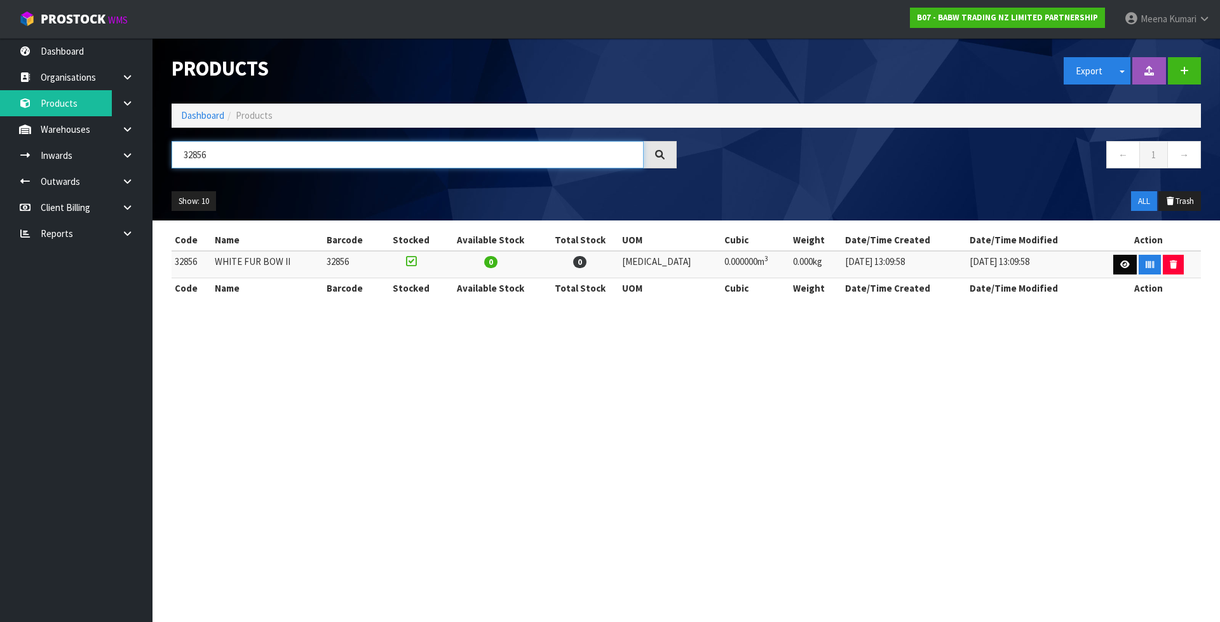
type input "32856"
click at [1122, 266] on icon at bounding box center [1125, 264] width 10 height 8
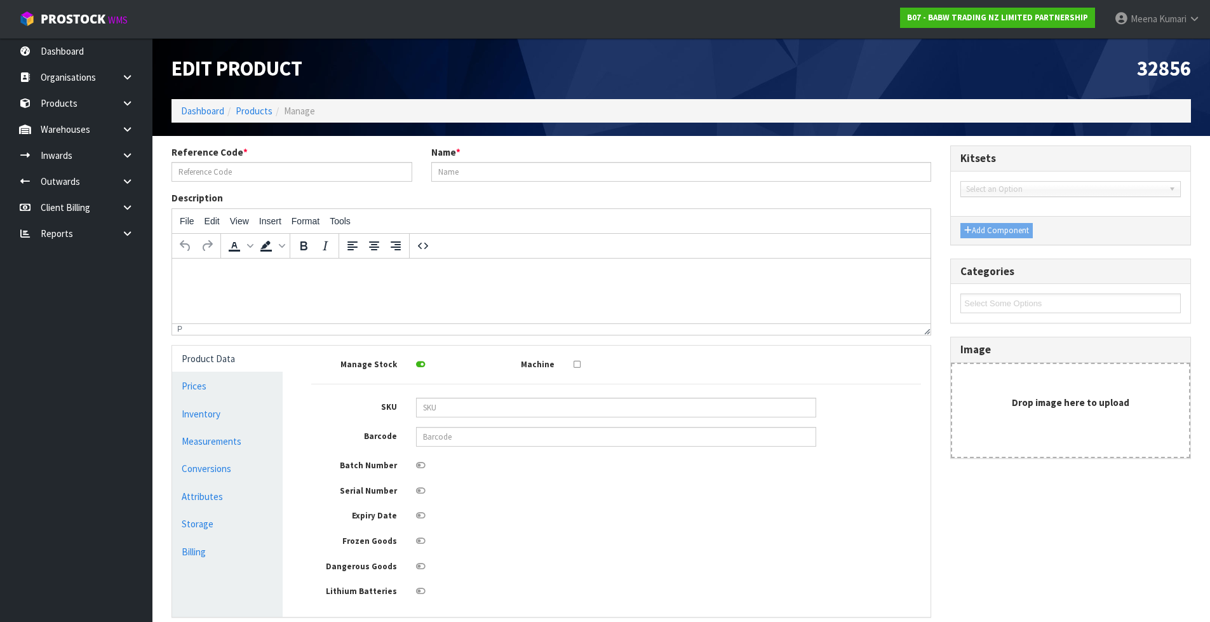
type input "32856"
type input "WHITE FUR BOW II"
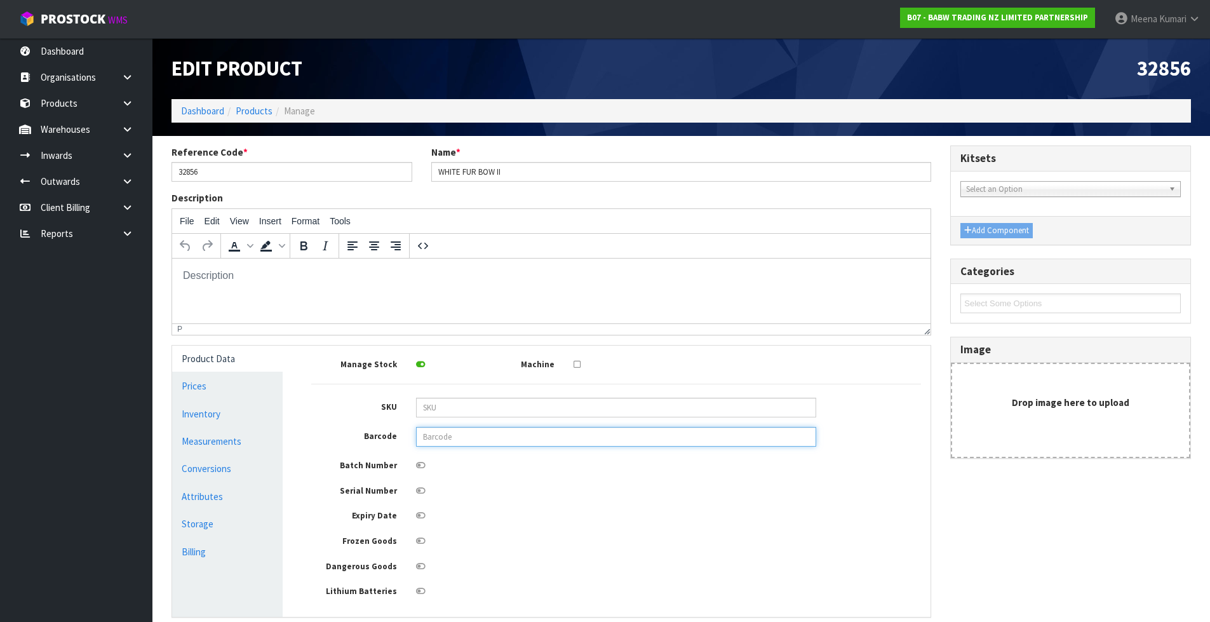
click at [460, 447] on input "text" at bounding box center [616, 437] width 400 height 20
type input "9360410009088"
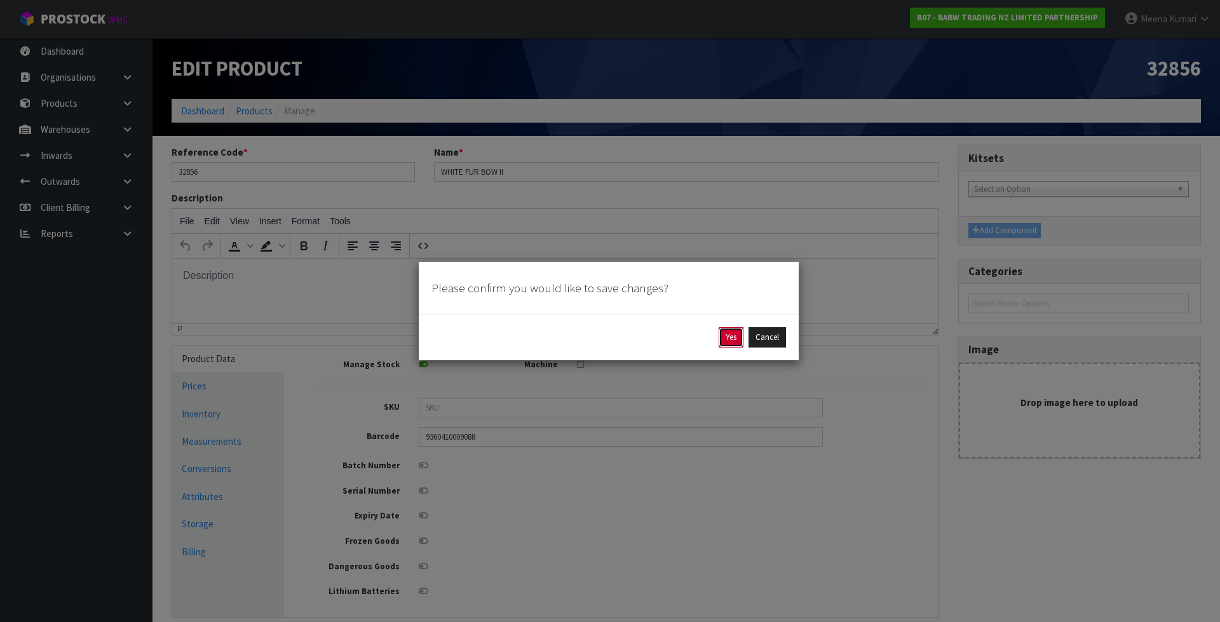
click at [735, 340] on button "Yes" at bounding box center [730, 337] width 25 height 20
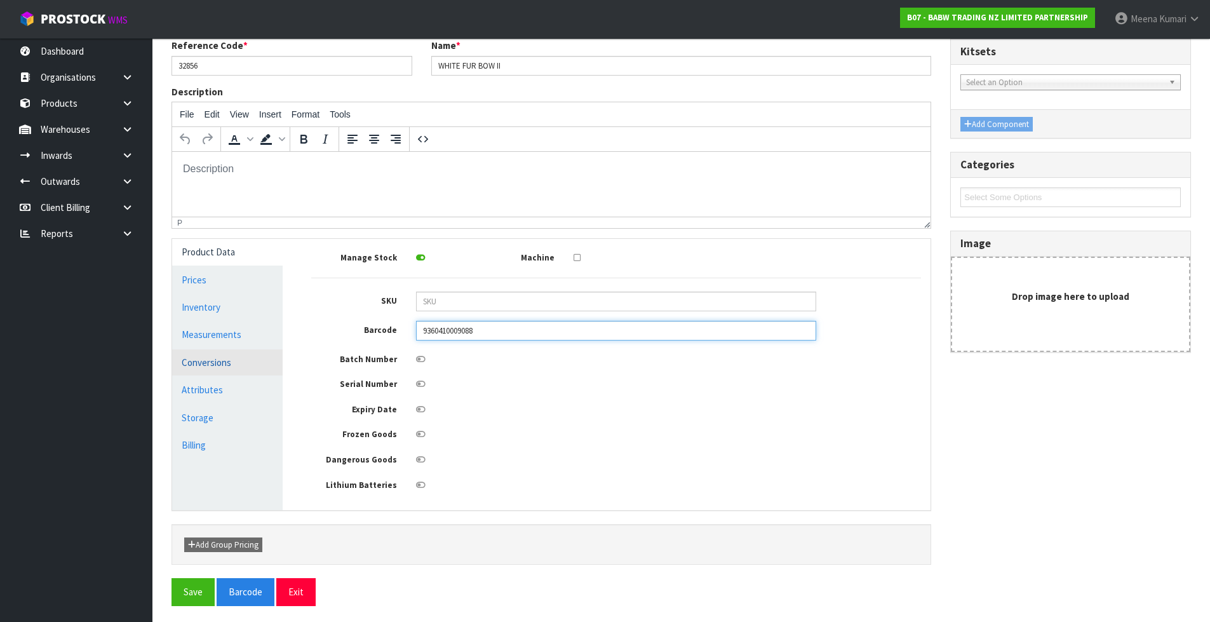
scroll to position [156, 0]
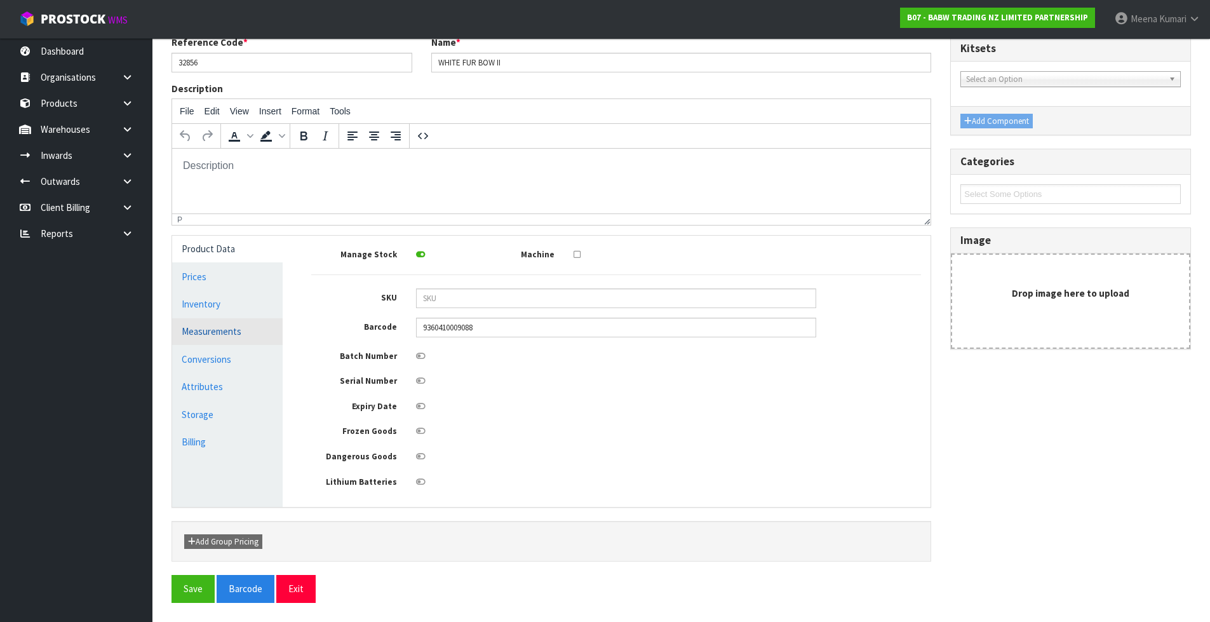
click at [248, 328] on link "Measurements" at bounding box center [227, 331] width 111 height 26
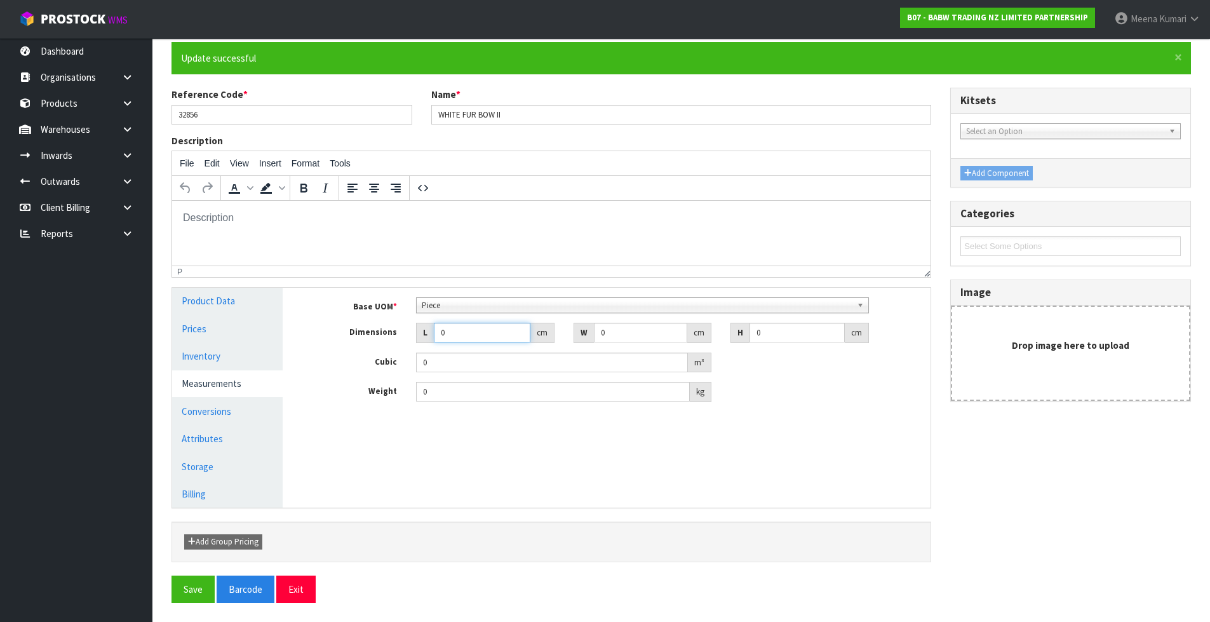
click at [482, 339] on input "0" at bounding box center [482, 333] width 97 height 20
type input "0.000001"
click at [243, 409] on link "Conversions" at bounding box center [227, 411] width 111 height 26
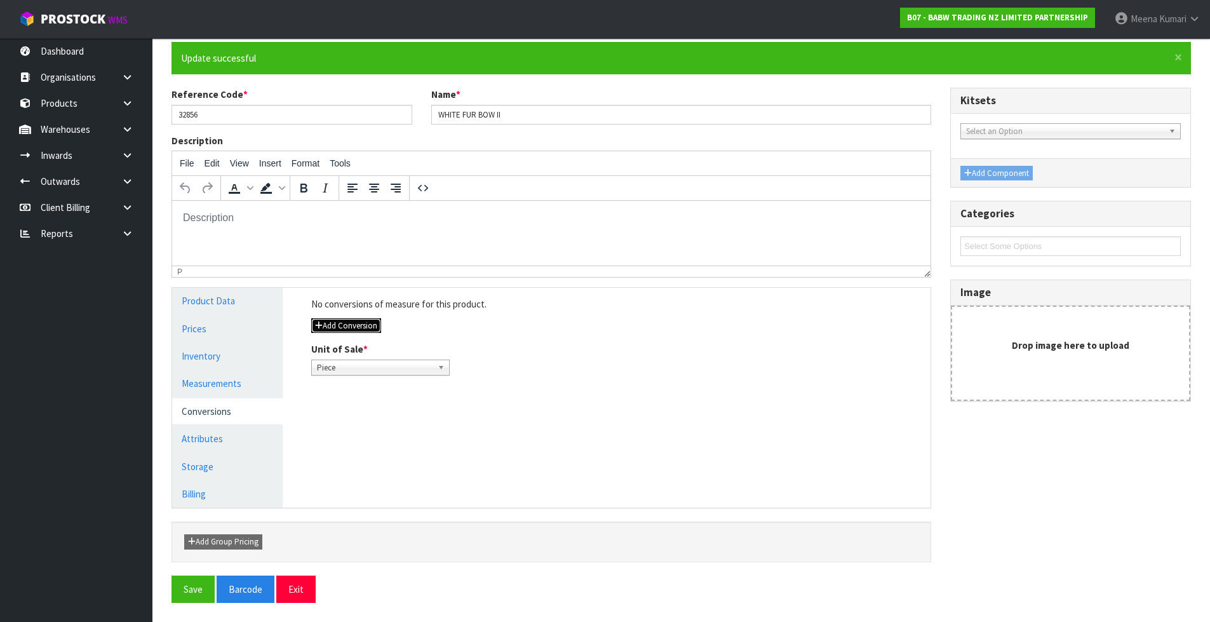
click at [349, 324] on button "Add Conversion" at bounding box center [346, 325] width 70 height 15
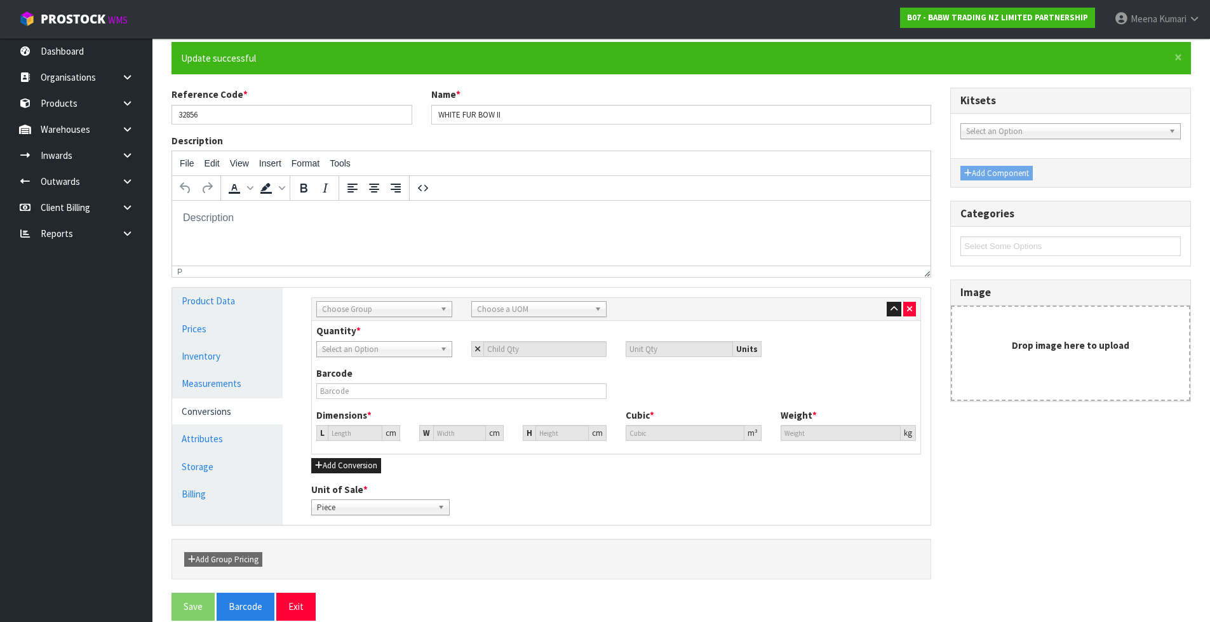
click at [363, 306] on span "Choose Group" at bounding box center [378, 309] width 113 height 15
click at [349, 363] on li "Inner" at bounding box center [385, 361] width 130 height 16
click at [546, 313] on span "Choose a UOM" at bounding box center [533, 309] width 113 height 15
type input "pac"
click at [528, 363] on li "Pac ket" at bounding box center [540, 361] width 130 height 16
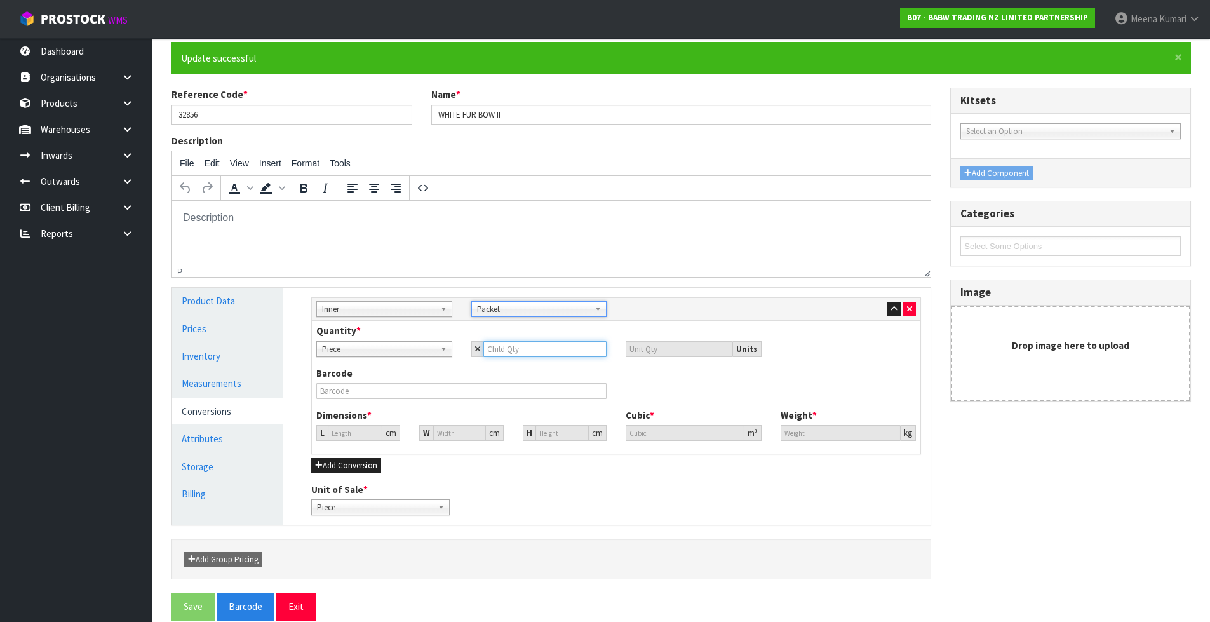
click at [513, 349] on input "number" at bounding box center [545, 349] width 124 height 16
type input "1"
type input "12"
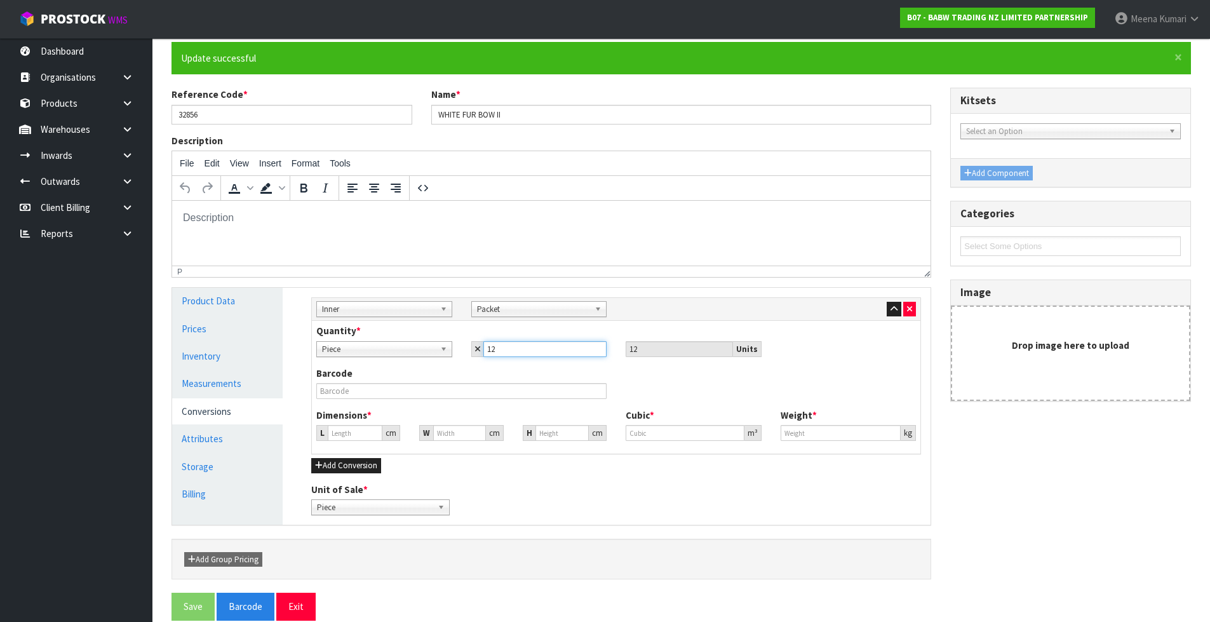
scroll to position [121, 0]
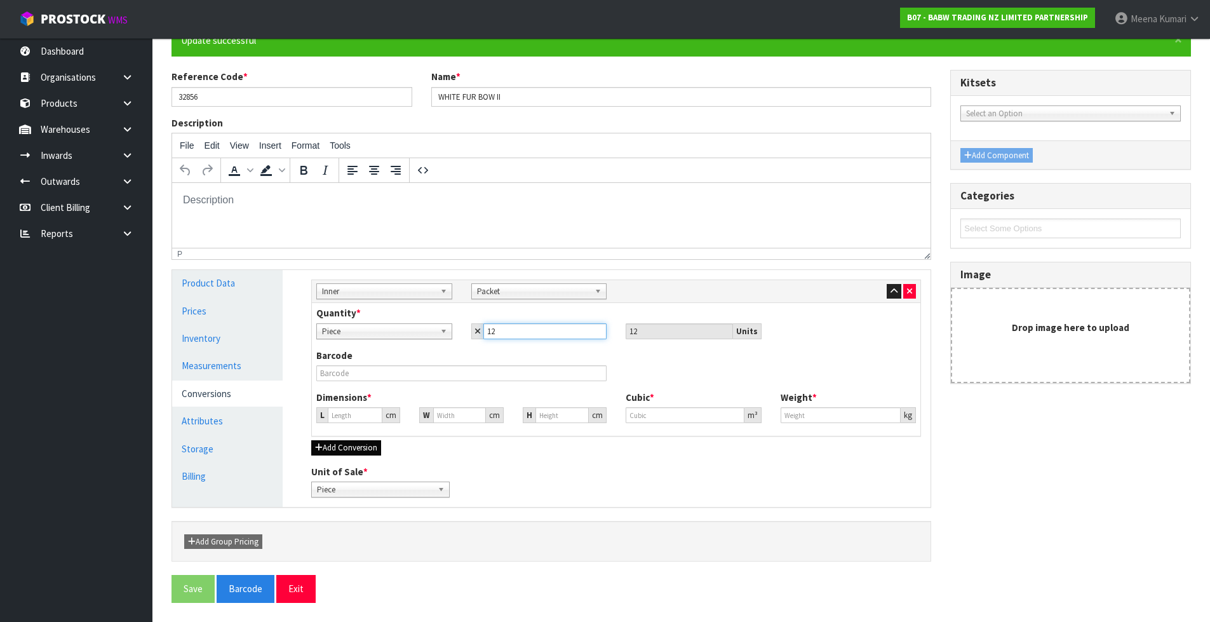
type input "12"
click at [344, 448] on button "Add Conversion" at bounding box center [346, 447] width 70 height 15
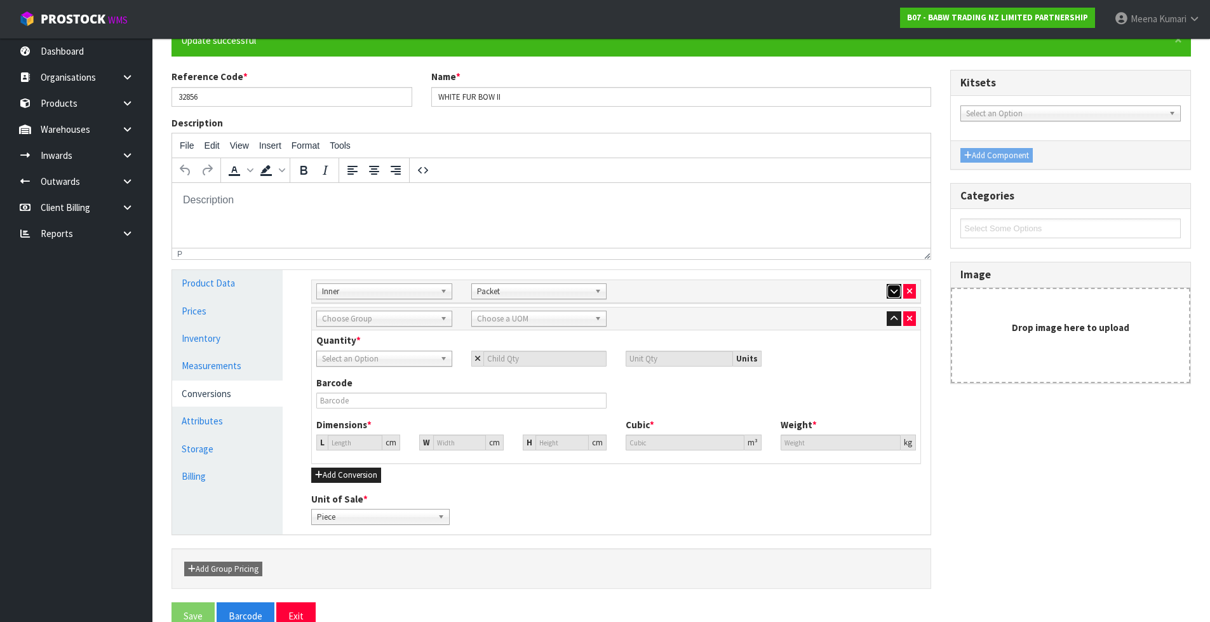
click at [892, 286] on button "button" at bounding box center [894, 291] width 15 height 15
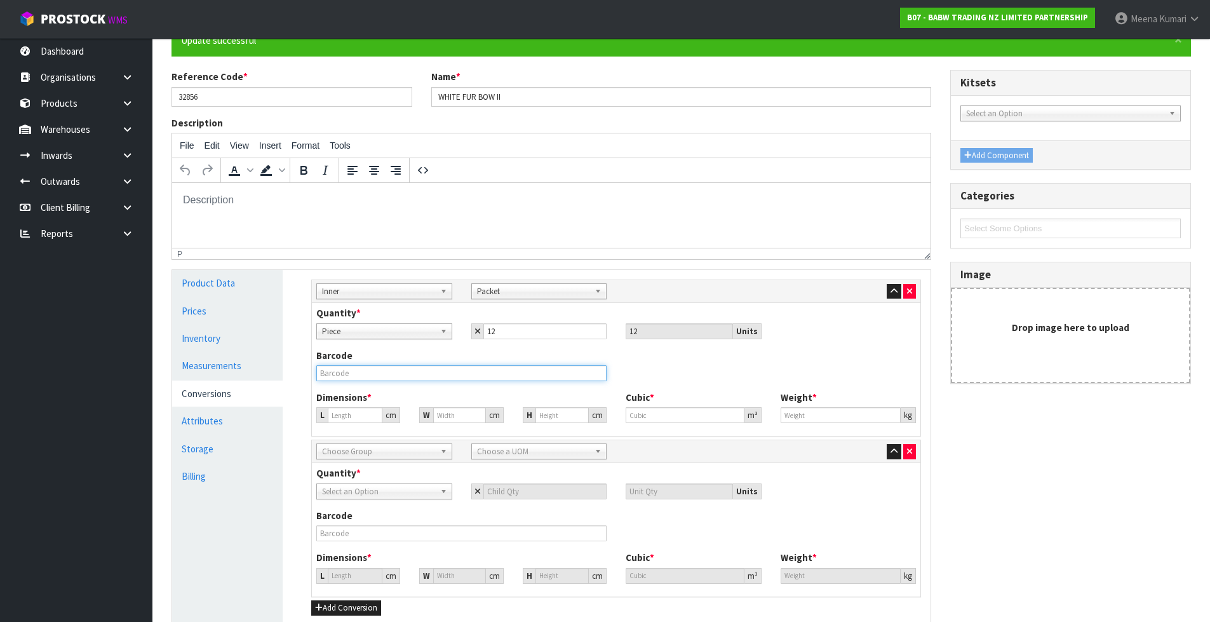
click at [439, 379] on input "text" at bounding box center [461, 373] width 290 height 16
click at [399, 457] on span "Choose Group" at bounding box center [378, 451] width 113 height 15
click at [383, 518] on li "Outer" at bounding box center [385, 519] width 130 height 16
click at [530, 441] on div "Sub Inner Inner Outer Pallet Outer Sub Inner Inner Outer Pallet Bag Bar Basket …" at bounding box center [616, 451] width 609 height 23
click at [525, 452] on span "Choose a UOM" at bounding box center [533, 451] width 113 height 15
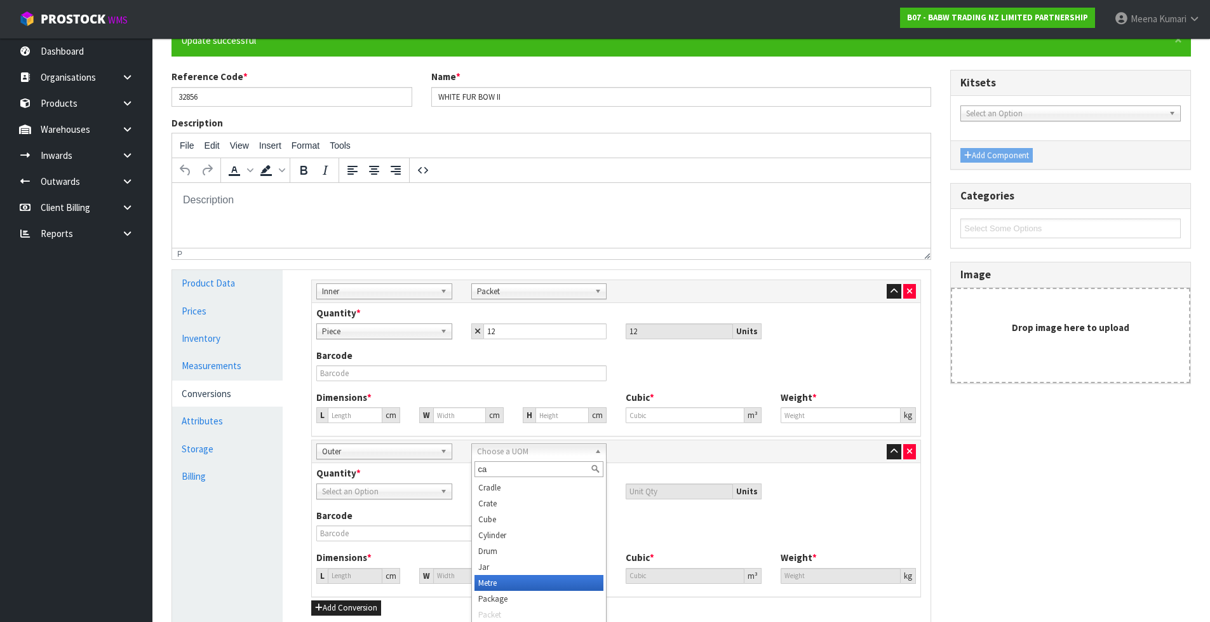
scroll to position [0, 0]
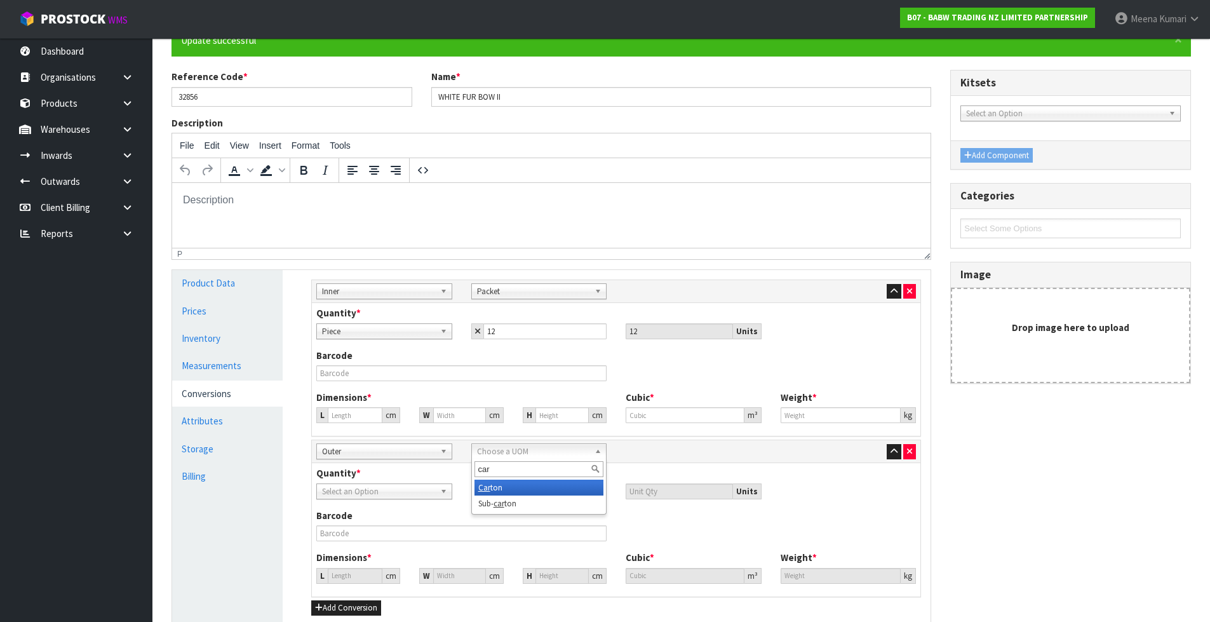
type input "car"
click at [518, 487] on li "Car ton" at bounding box center [540, 488] width 130 height 16
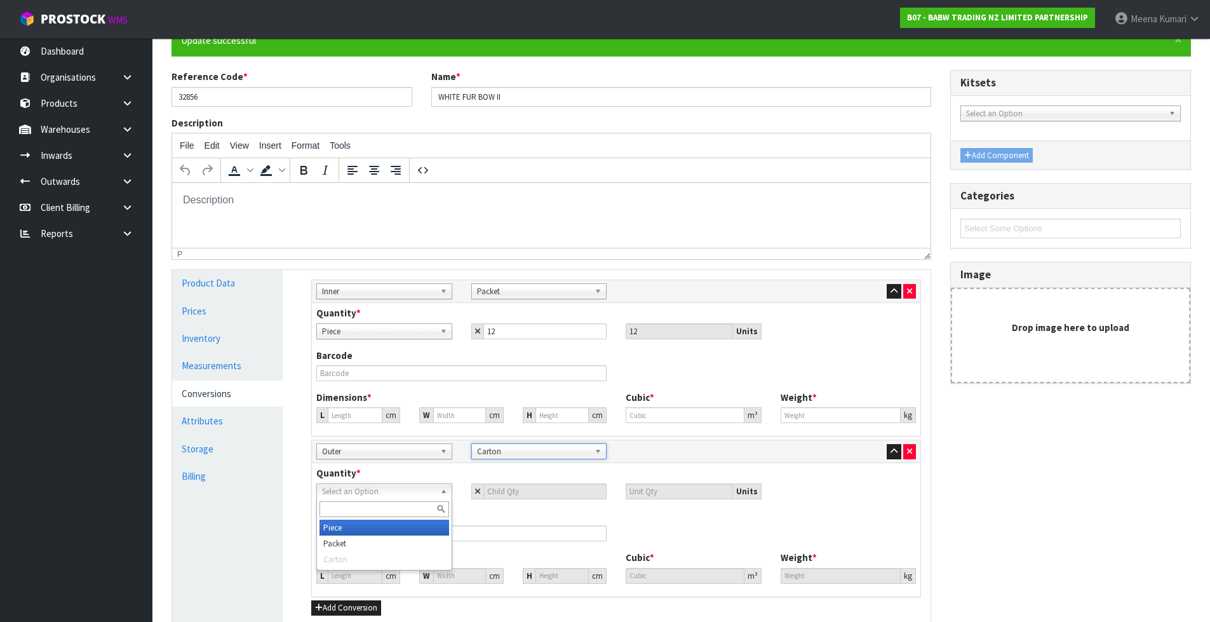
click at [399, 489] on span "Select an Option" at bounding box center [378, 491] width 113 height 15
click at [368, 545] on li "Packet" at bounding box center [385, 543] width 130 height 16
click at [515, 494] on input "number" at bounding box center [545, 491] width 124 height 16
type input "8"
type input "96"
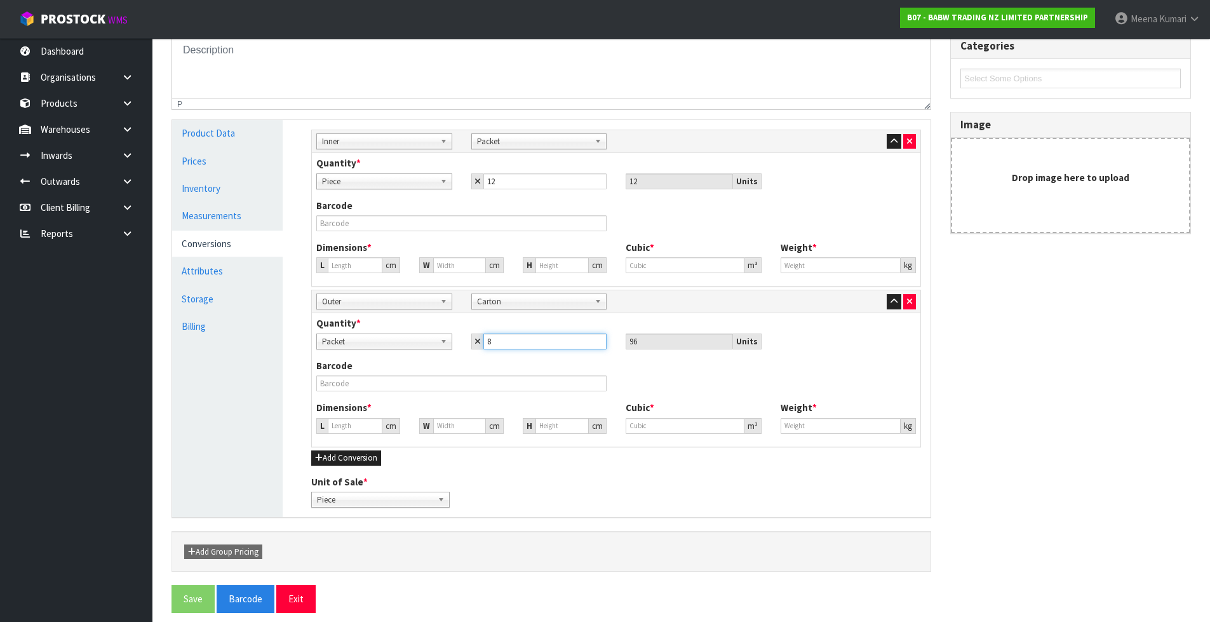
scroll to position [281, 0]
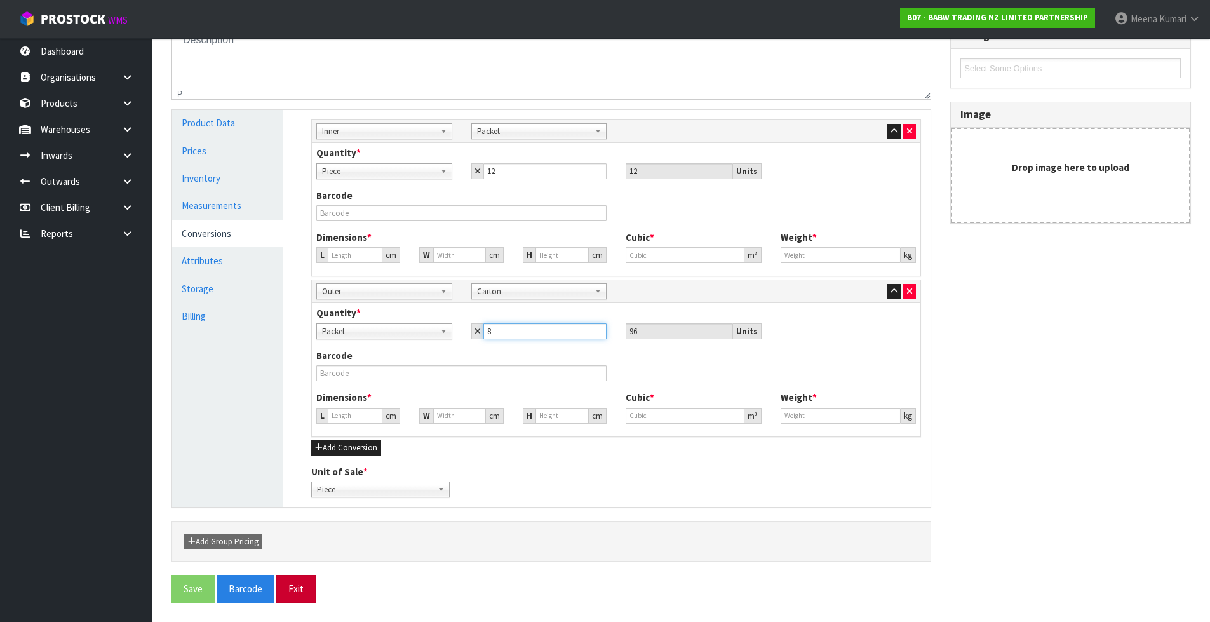
type input "8"
click at [288, 591] on button "Exit" at bounding box center [295, 588] width 39 height 27
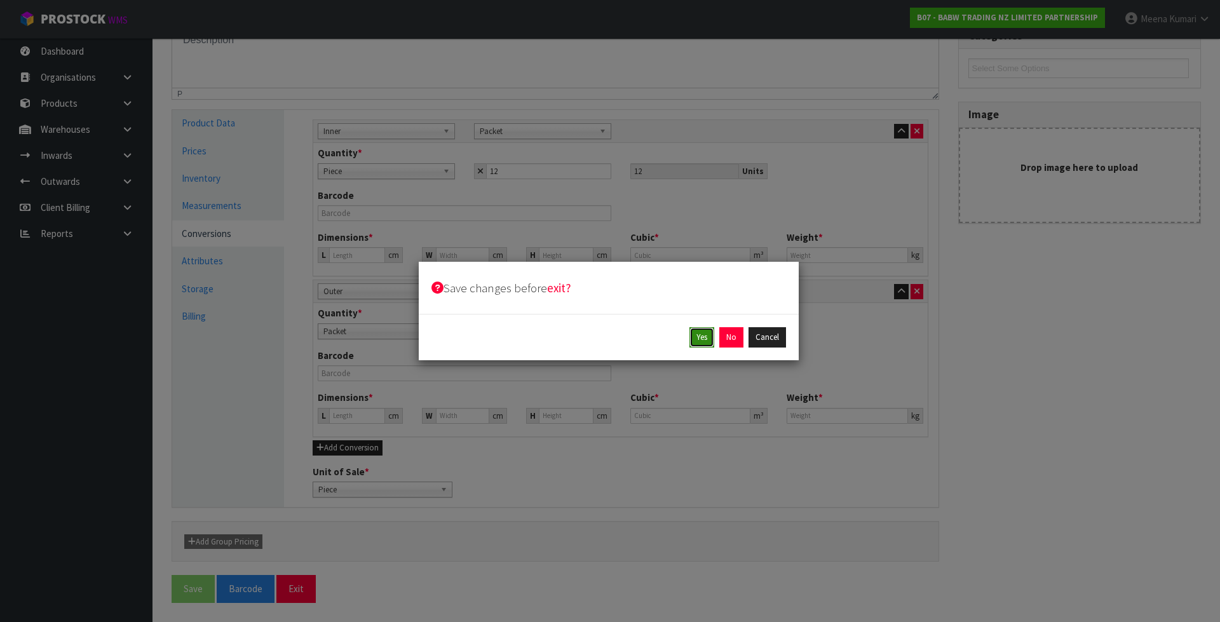
click at [699, 338] on button "Yes" at bounding box center [701, 337] width 25 height 20
click at [736, 332] on button "Yes" at bounding box center [730, 337] width 25 height 20
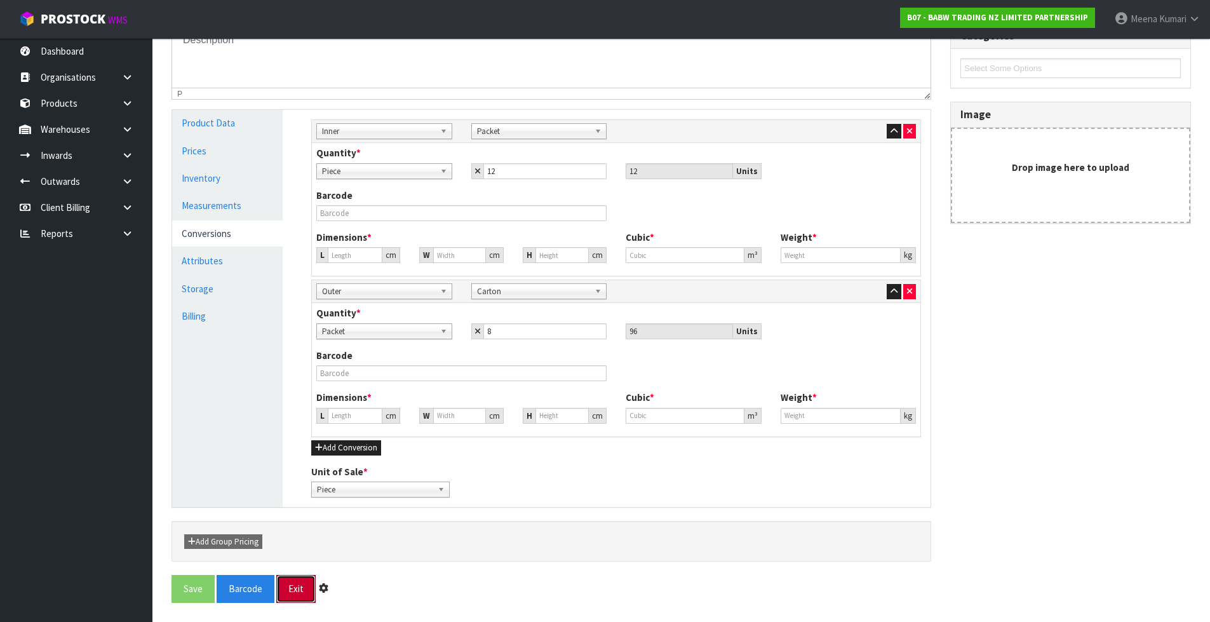
scroll to position [0, 0]
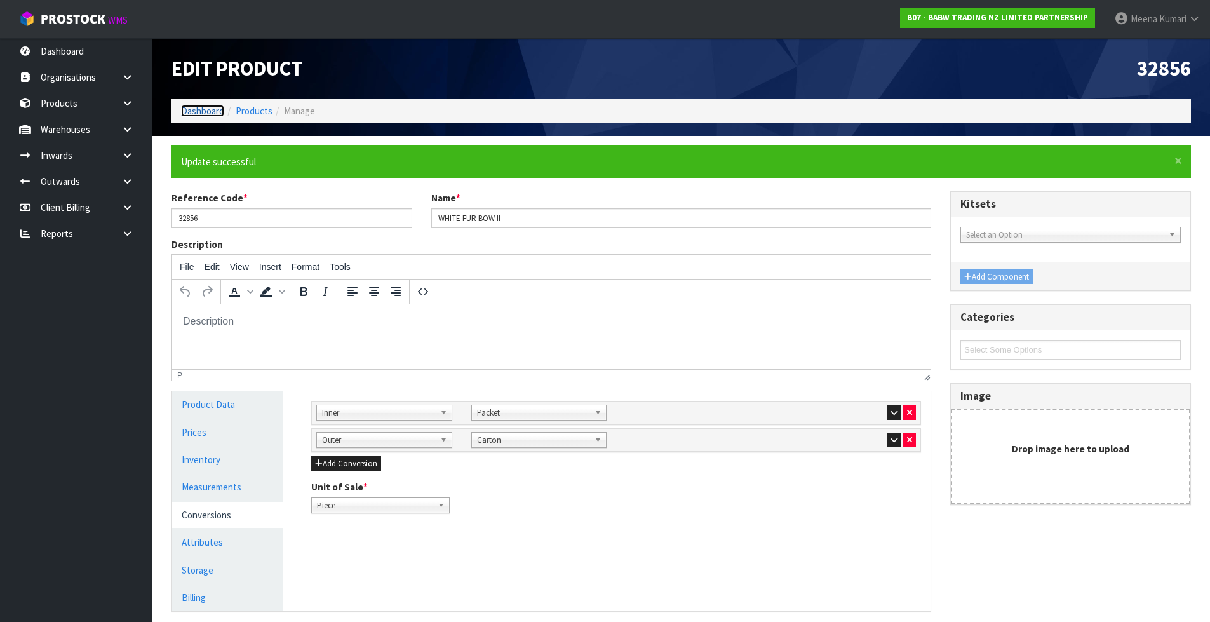
click at [216, 107] on link "Dashboard" at bounding box center [202, 111] width 43 height 12
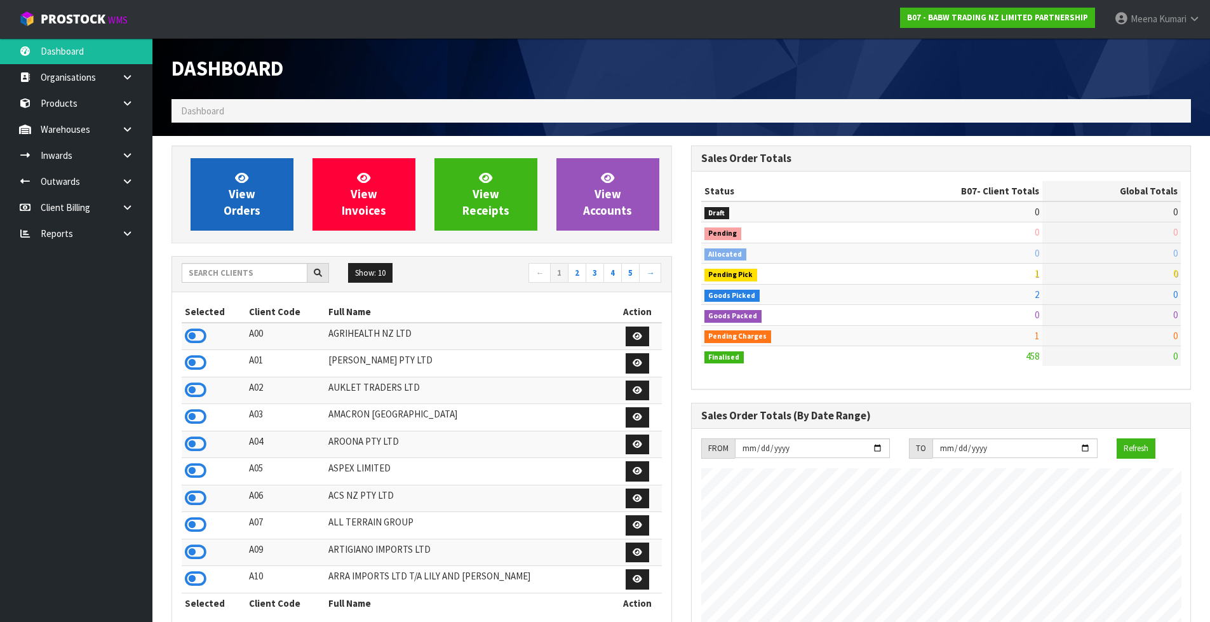
scroll to position [962, 519]
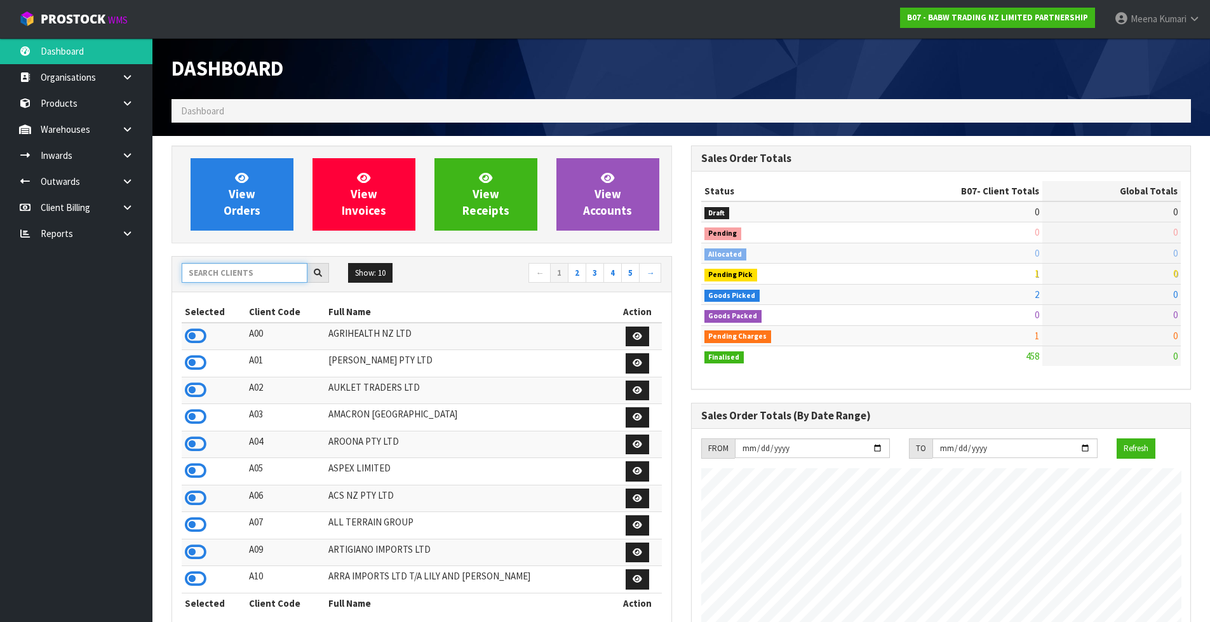
click at [226, 274] on input "text" at bounding box center [245, 273] width 126 height 20
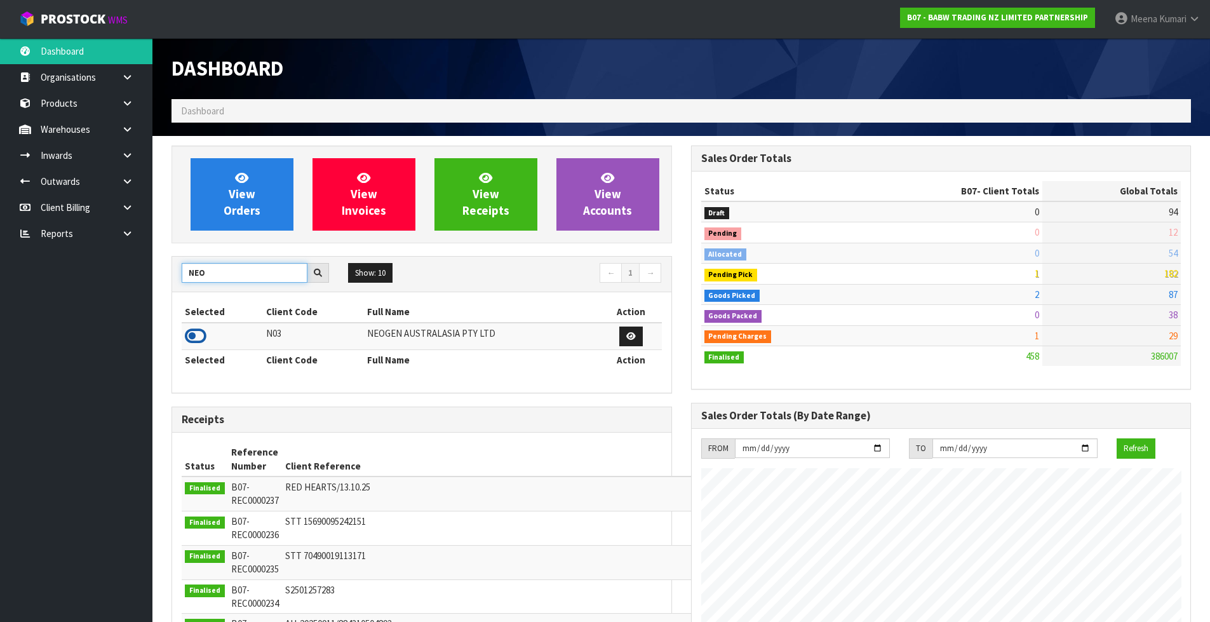
type input "NEO"
click at [194, 335] on icon at bounding box center [196, 336] width 22 height 19
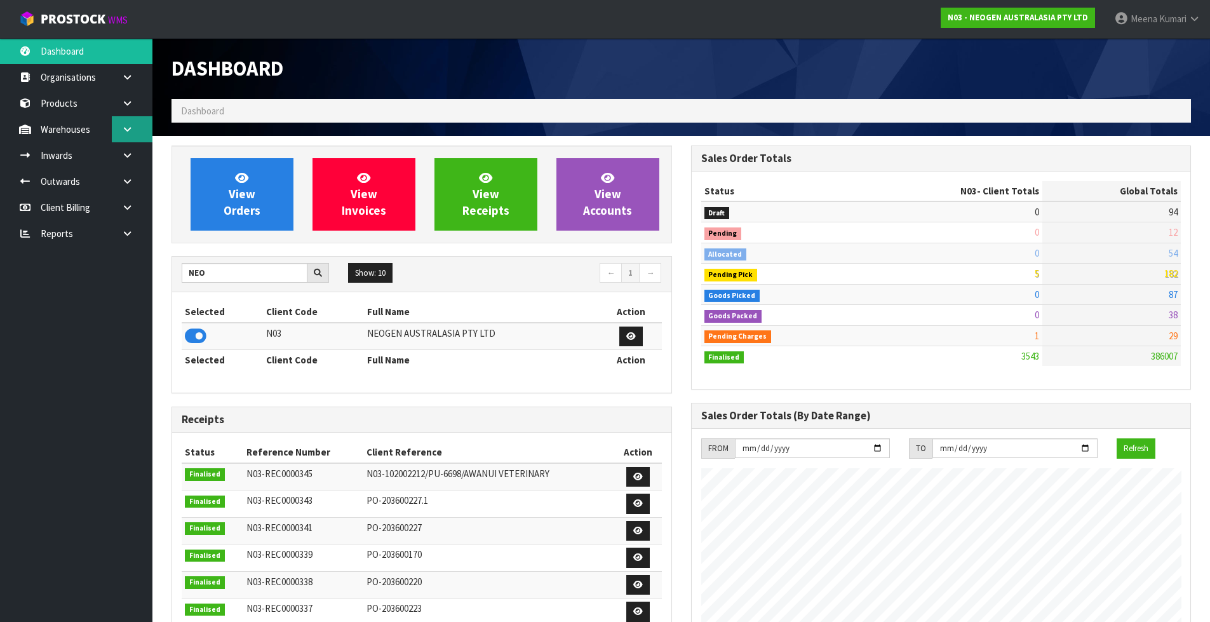
click at [126, 136] on link at bounding box center [132, 129] width 41 height 26
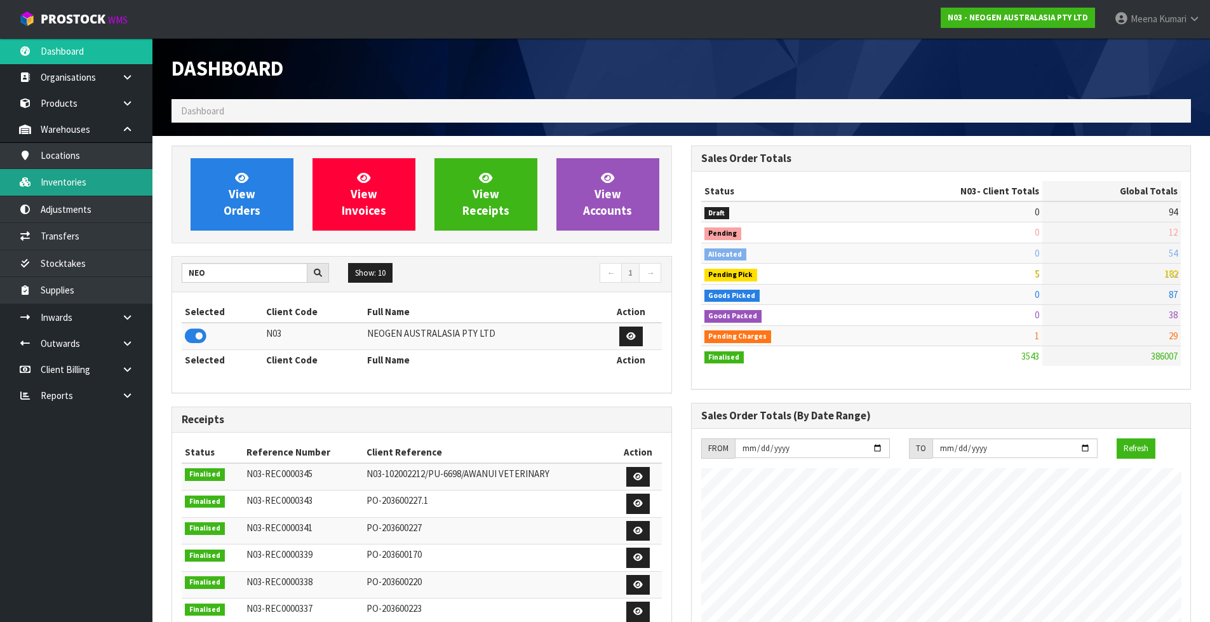
click at [109, 173] on link "Inventories" at bounding box center [76, 182] width 152 height 26
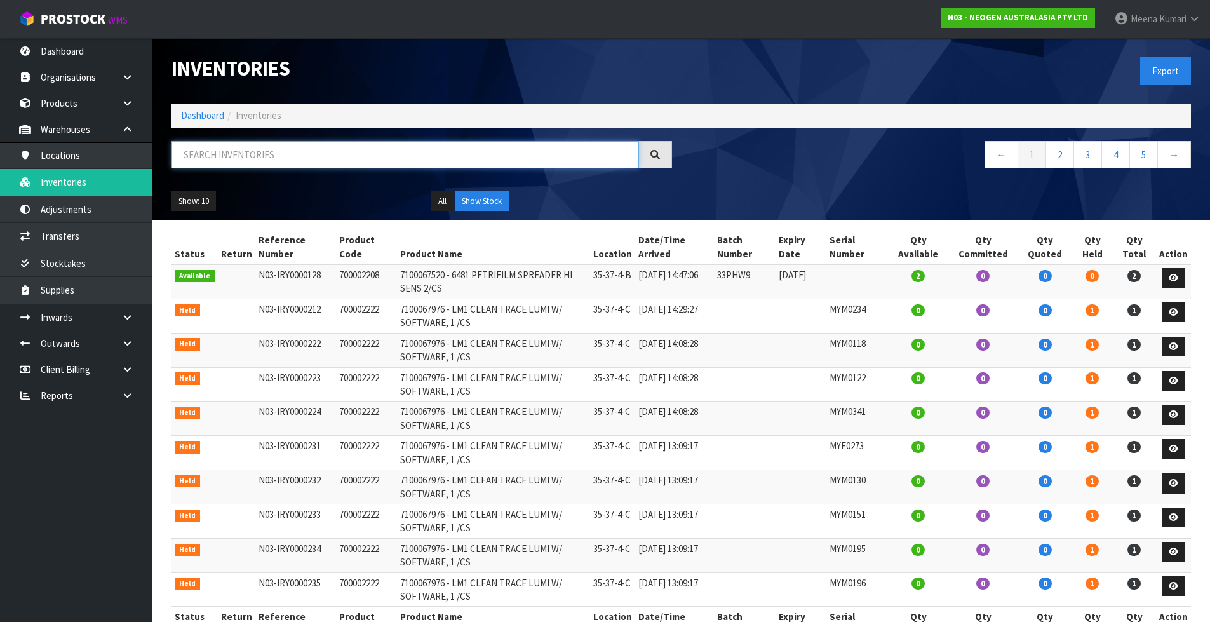
click at [300, 148] on input "text" at bounding box center [406, 154] width 468 height 27
paste input "700005484"
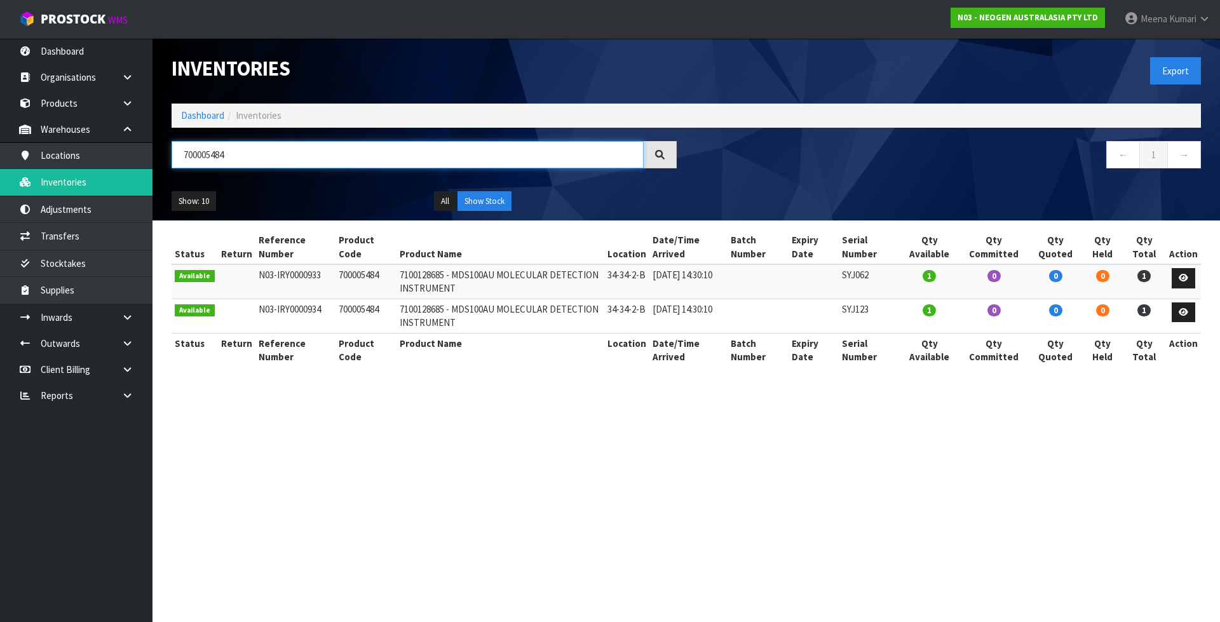
type input "700005484"
click at [95, 100] on link "Products" at bounding box center [76, 103] width 152 height 26
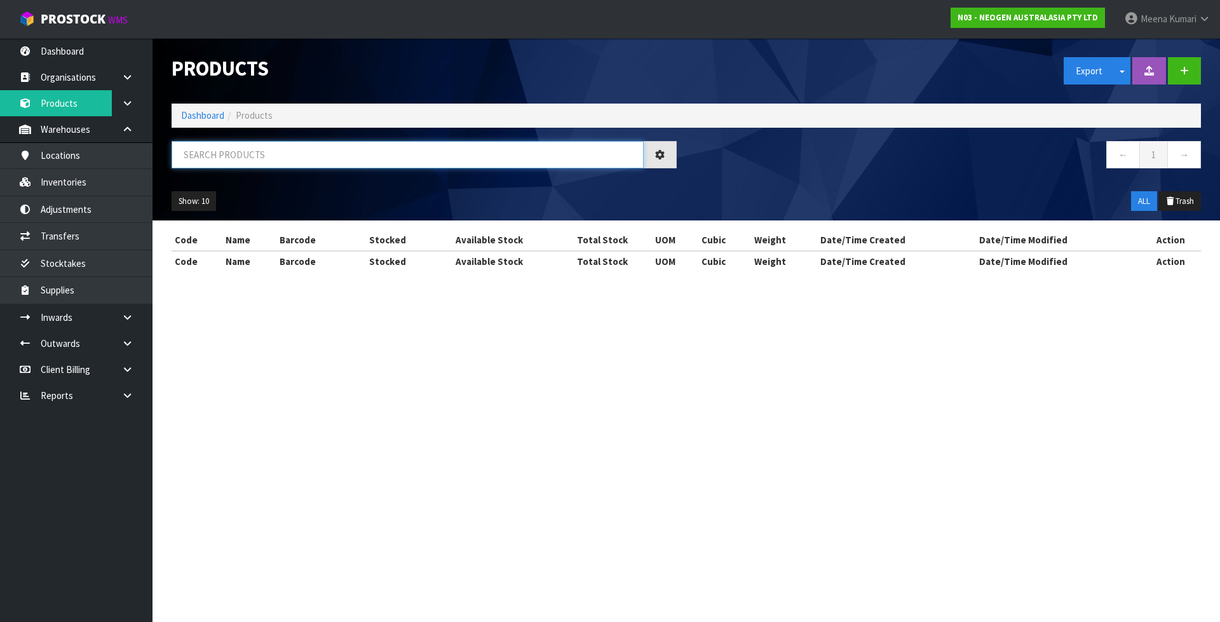
click at [237, 155] on input "text" at bounding box center [408, 154] width 472 height 27
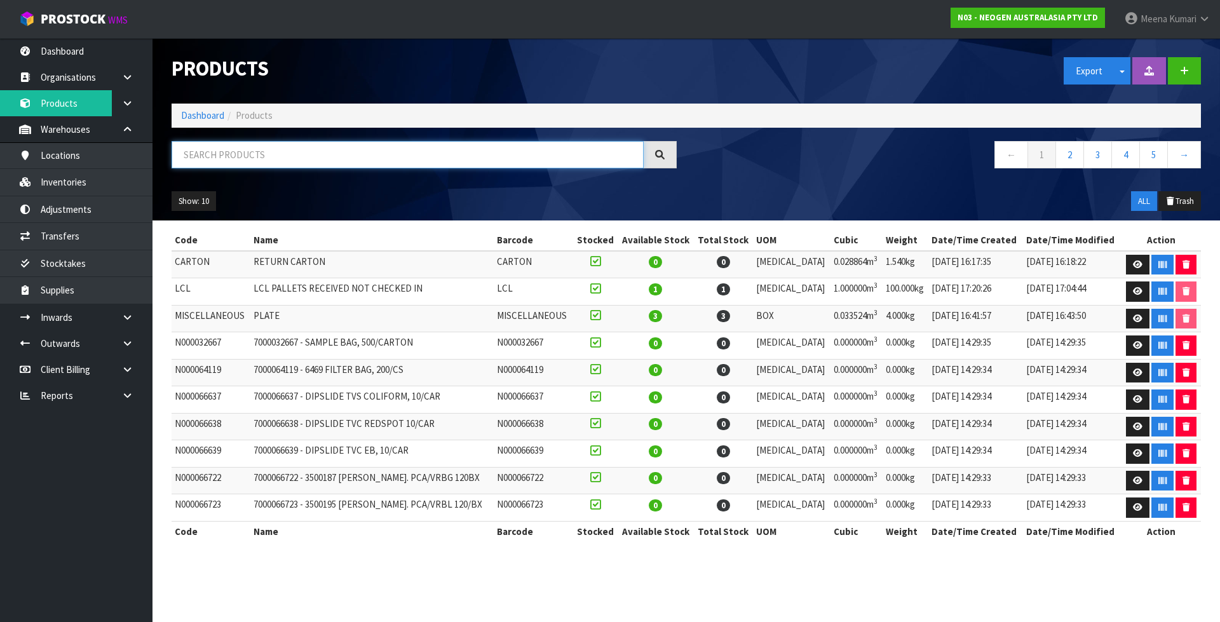
paste input "700005484"
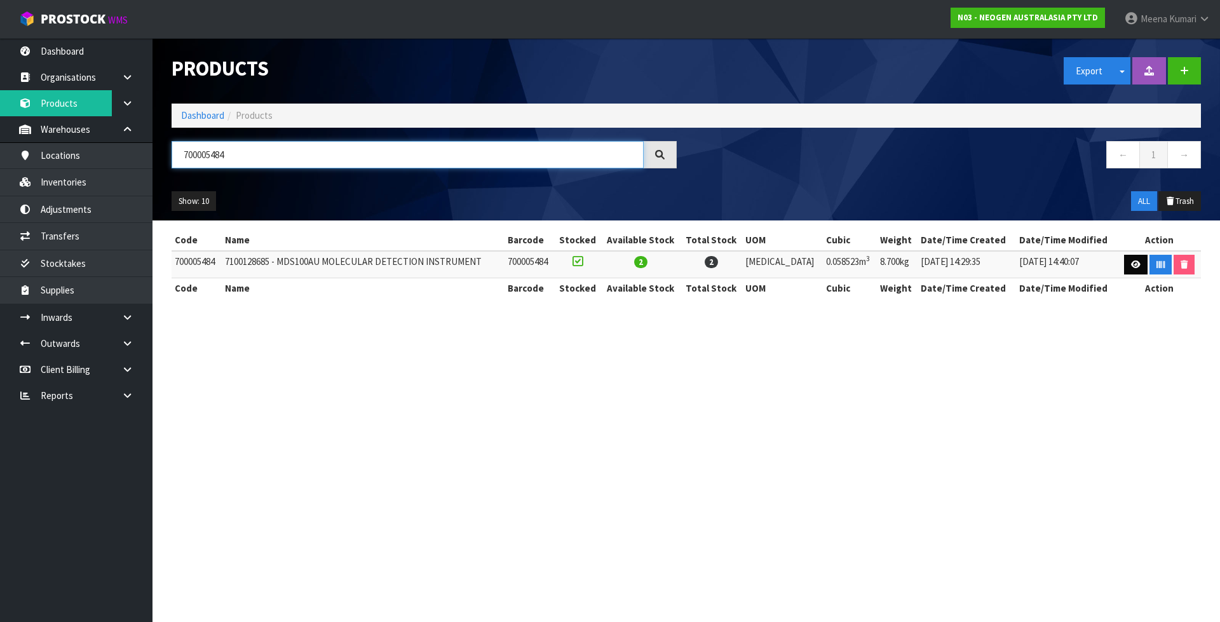
type input "700005484"
click at [1126, 260] on link at bounding box center [1136, 265] width 24 height 20
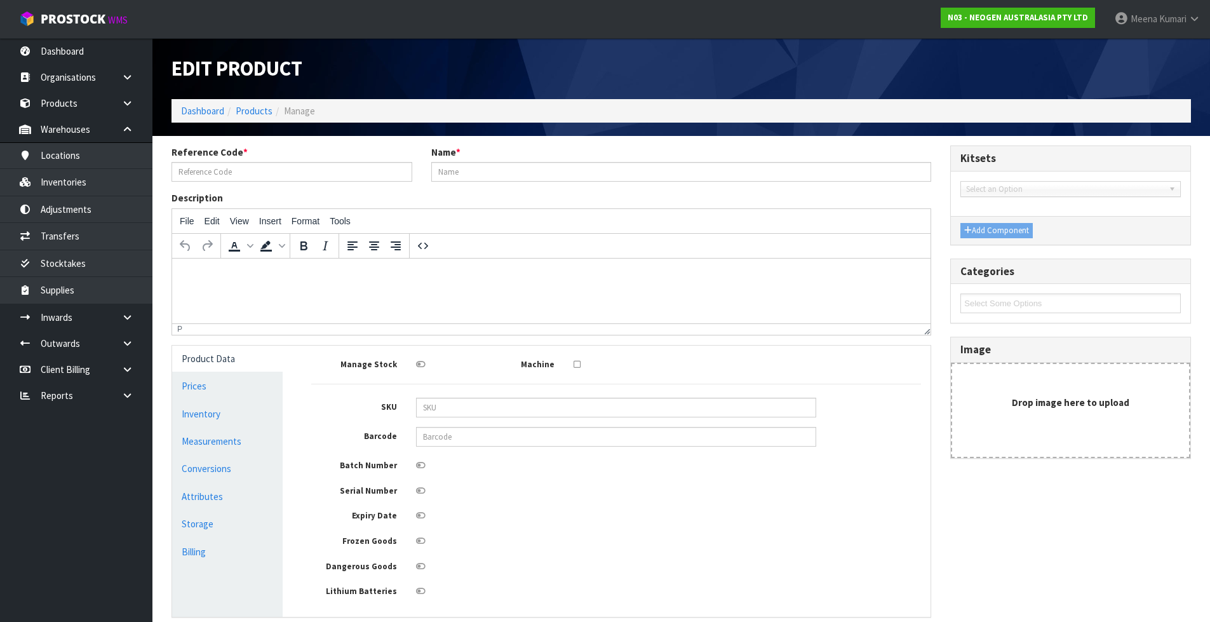
type input "700005484"
type input "7100128685 - MDS100AU MOLECULAR DETECTION INSTRUMENT"
click at [252, 433] on link "Measurements" at bounding box center [227, 441] width 111 height 26
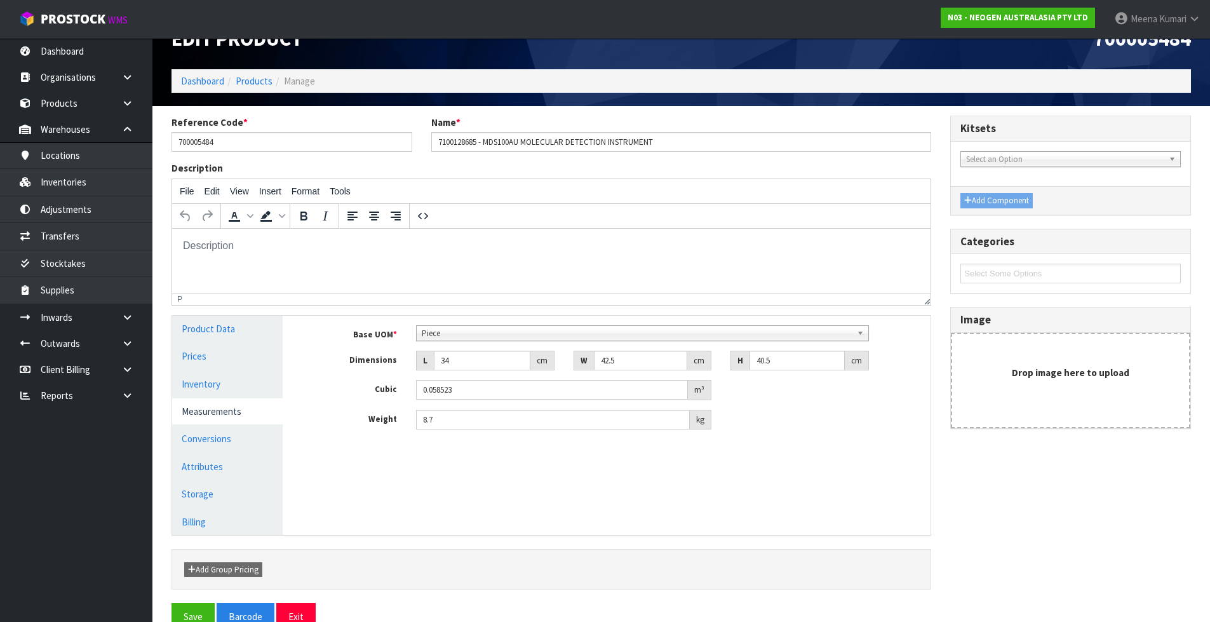
scroll to position [58, 0]
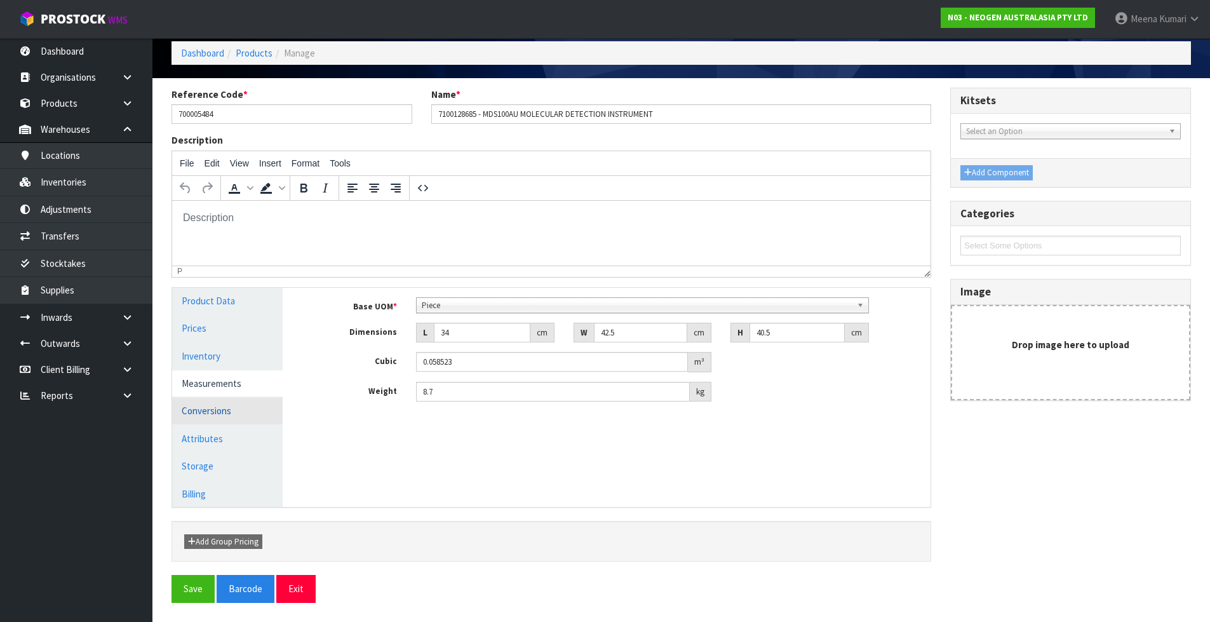
click at [215, 420] on link "Conversions" at bounding box center [227, 411] width 111 height 26
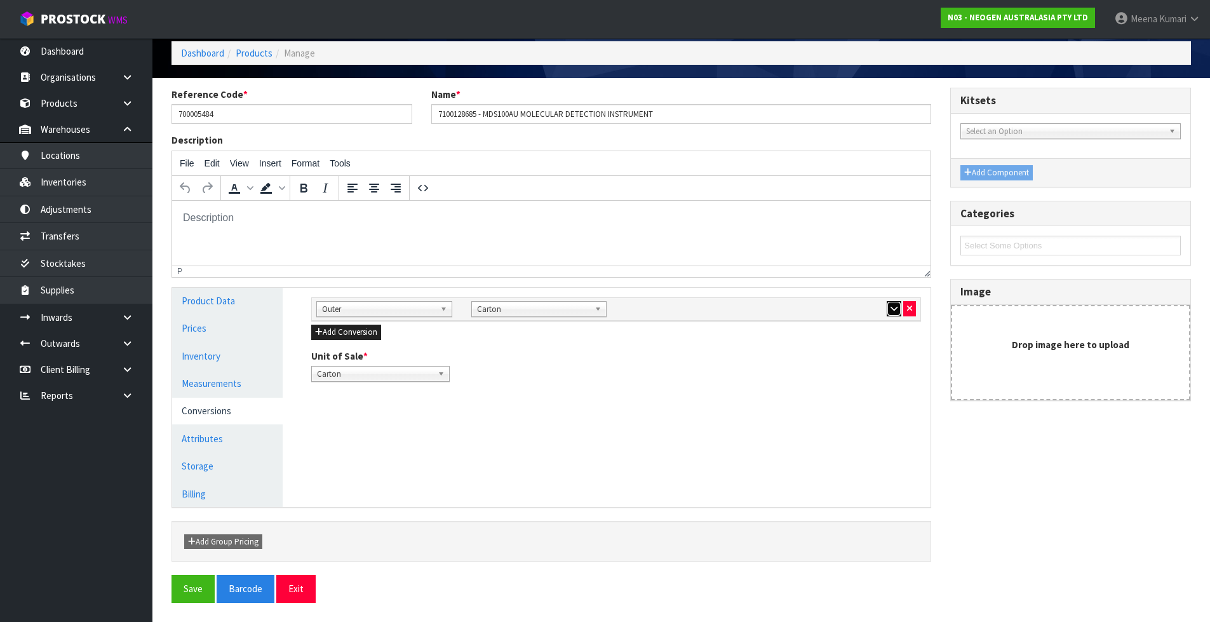
click at [894, 309] on icon "button" at bounding box center [894, 308] width 7 height 8
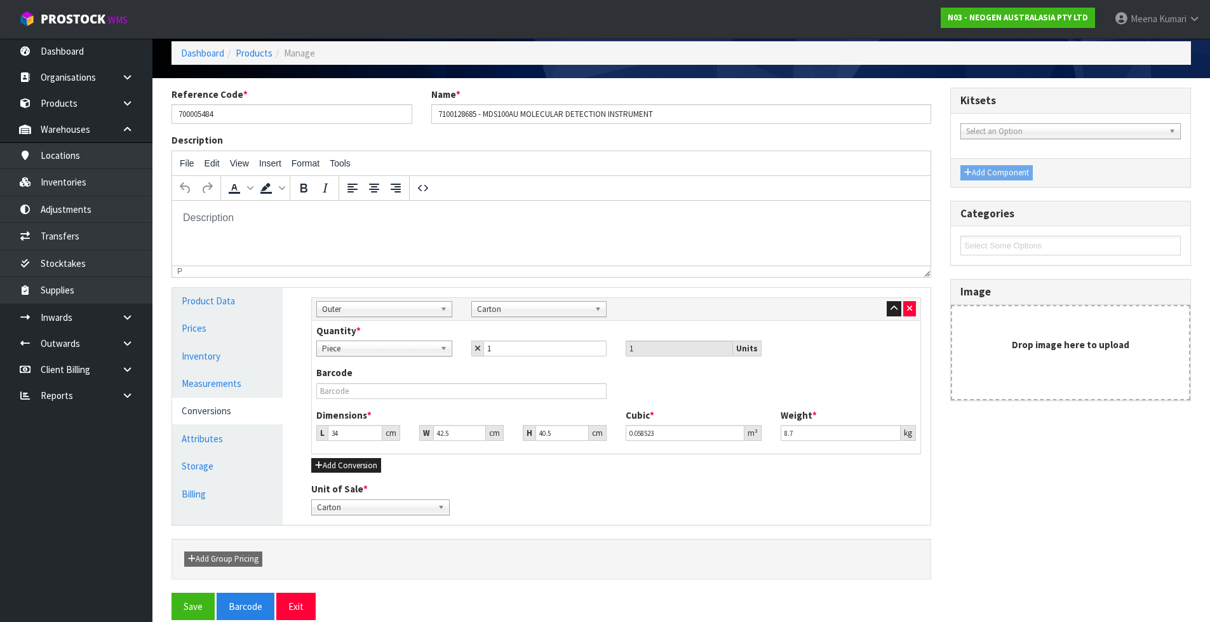
click at [522, 379] on div "Barcode" at bounding box center [461, 382] width 309 height 32
click at [513, 398] on input "text" at bounding box center [461, 391] width 290 height 16
type input "4"
type input "0.006885"
type input "43"
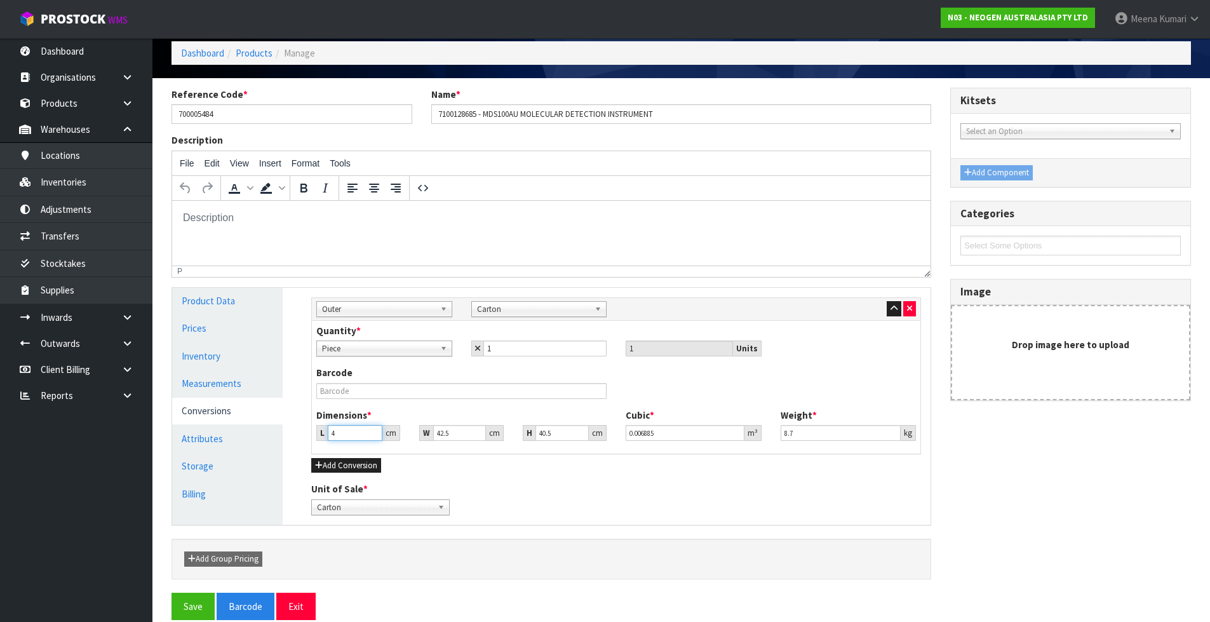
type input "0.074014"
type input "43"
type input "3"
type input "0.005224"
type input "33"
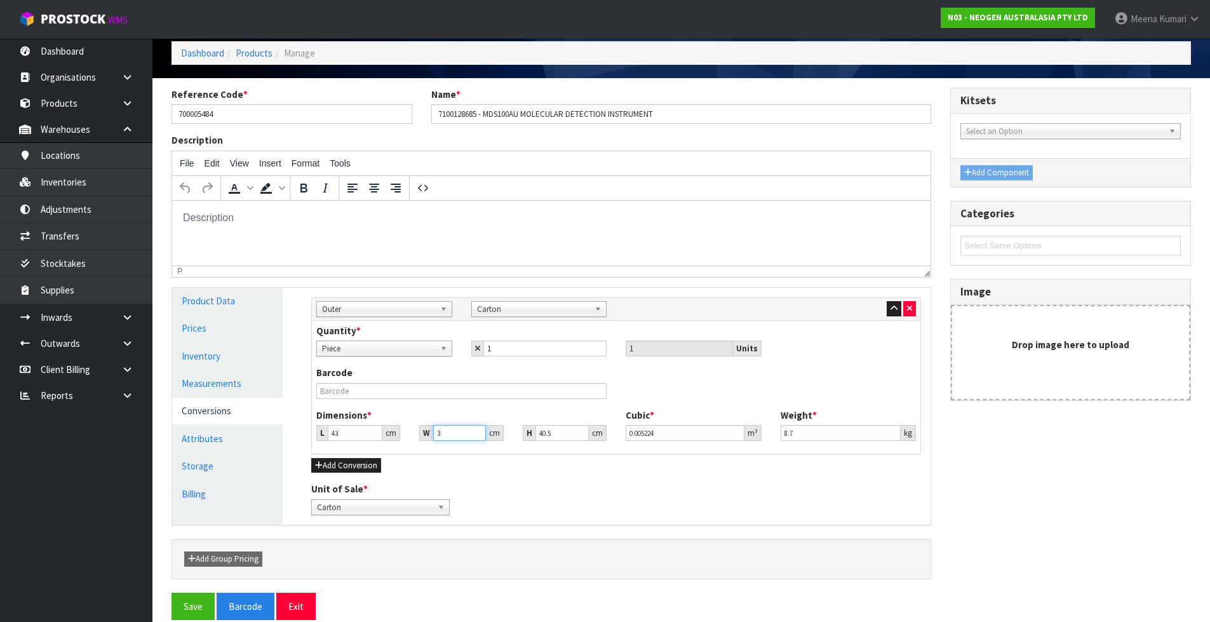
type input "0.057469"
type input "33"
type input "4"
type input "0.005676"
type input "41"
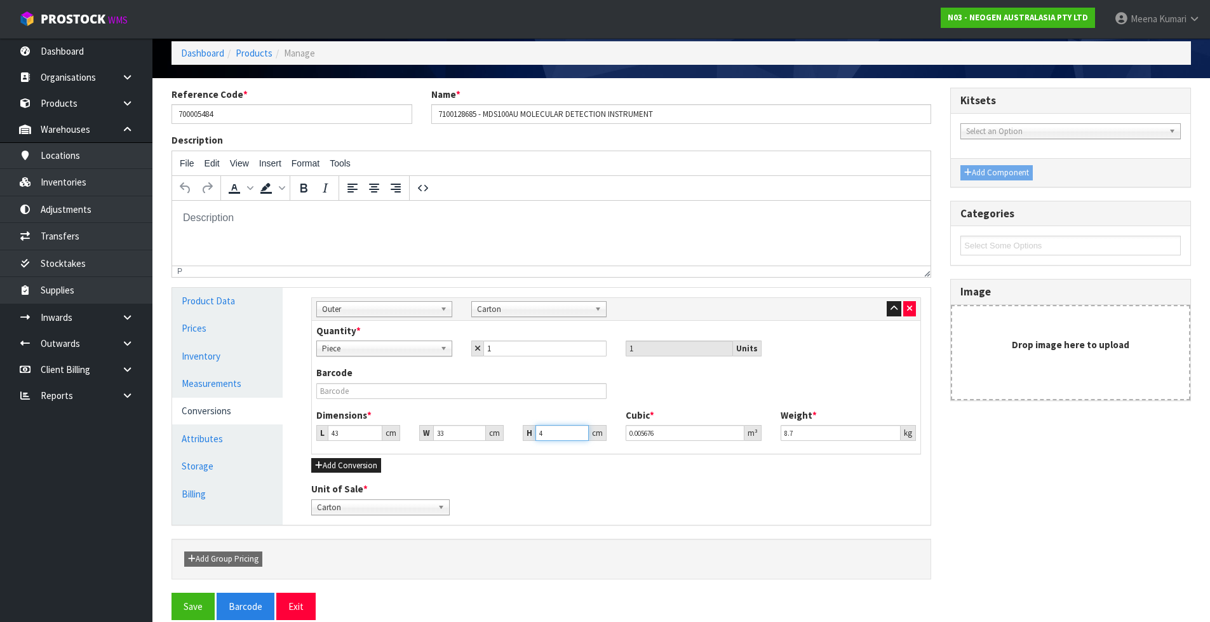
type input "0.058179"
type input "41"
click at [214, 392] on link "Measurements" at bounding box center [227, 383] width 111 height 26
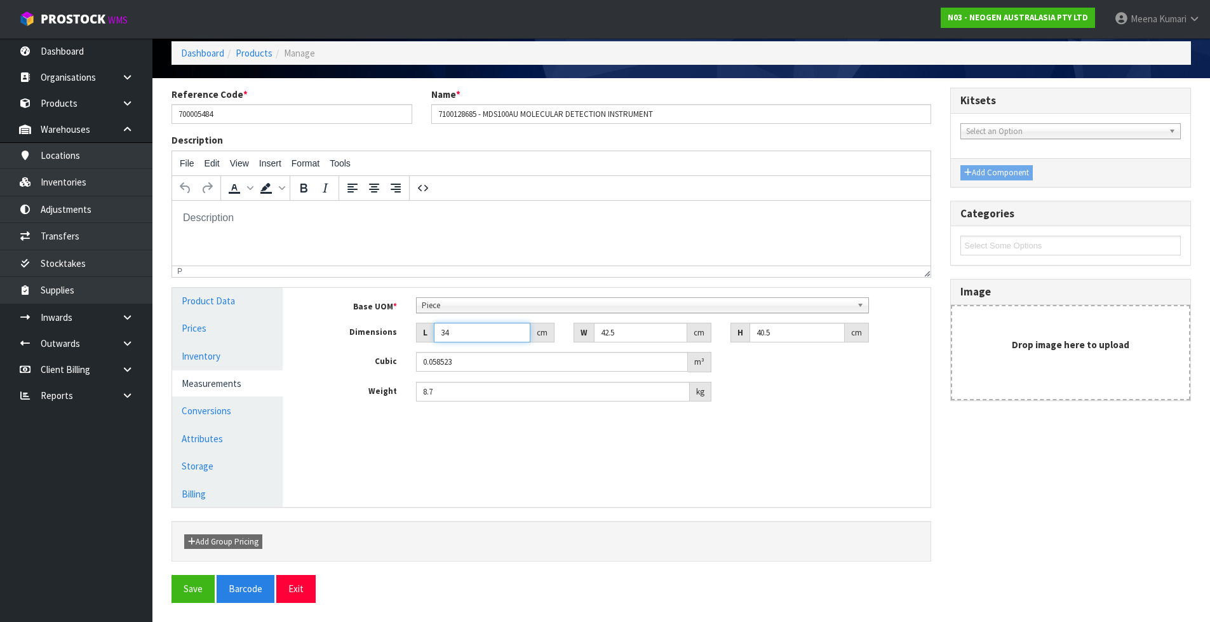
drag, startPoint x: 454, startPoint y: 333, endPoint x: 377, endPoint y: 328, distance: 76.4
click at [377, 328] on div "Dimensions L 34 cm W 42.5 cm H 40.5 cm" at bounding box center [616, 333] width 629 height 20
type input "4"
type input "0.006885"
type input "43"
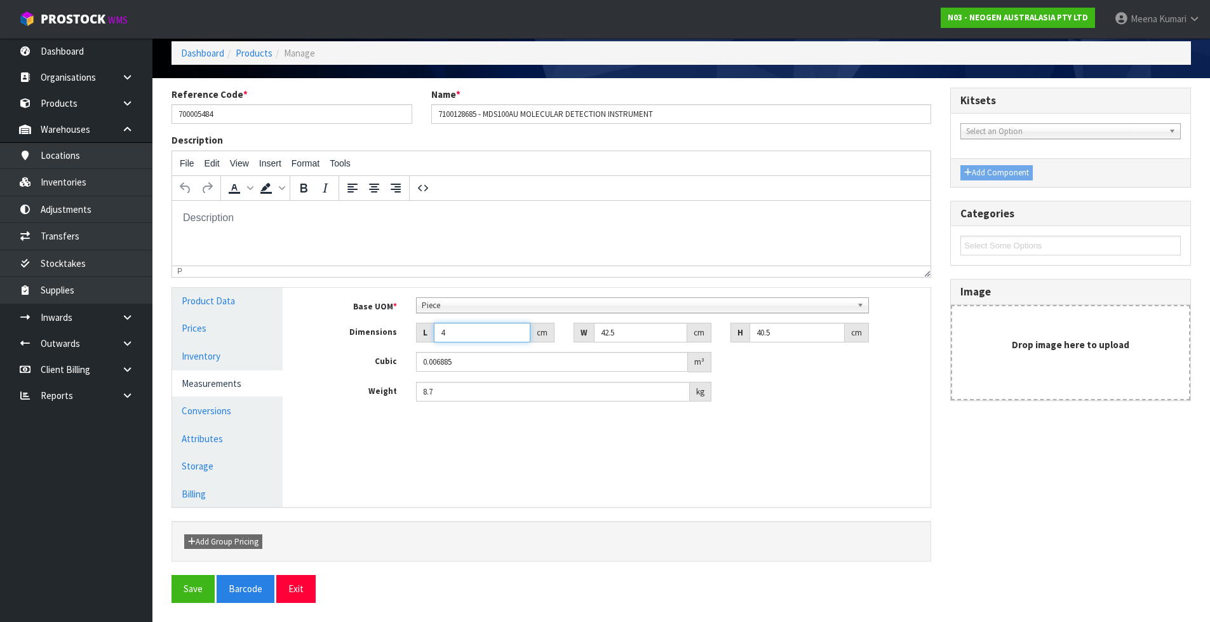
type input "0.074014"
type input "43"
type input "3"
type input "0.005224"
type input "33"
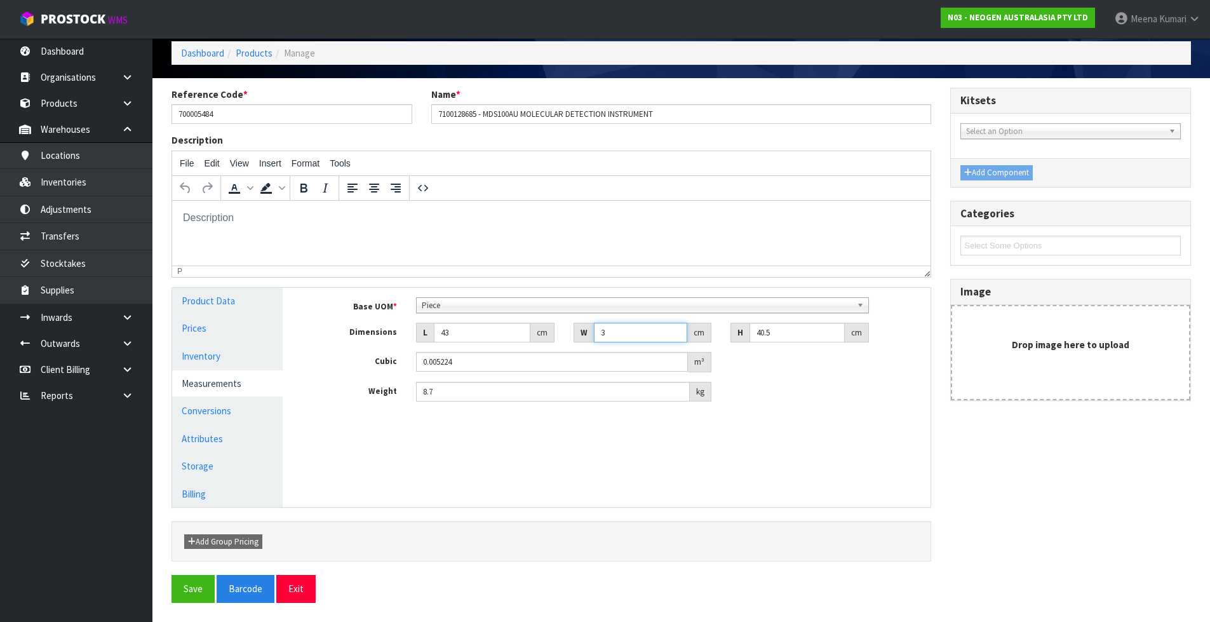
type input "0.057469"
type input "33"
type input "4"
type input "0.005676"
type input "41"
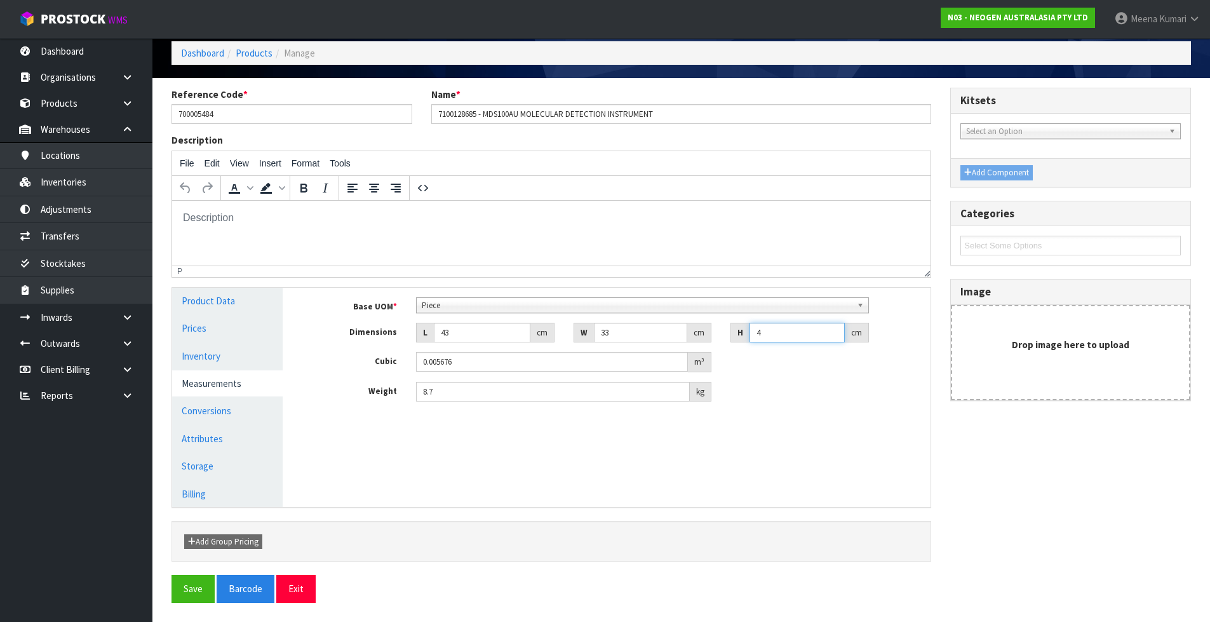
type input "0.058179"
type input "41"
click at [189, 587] on button "Save" at bounding box center [193, 588] width 43 height 27
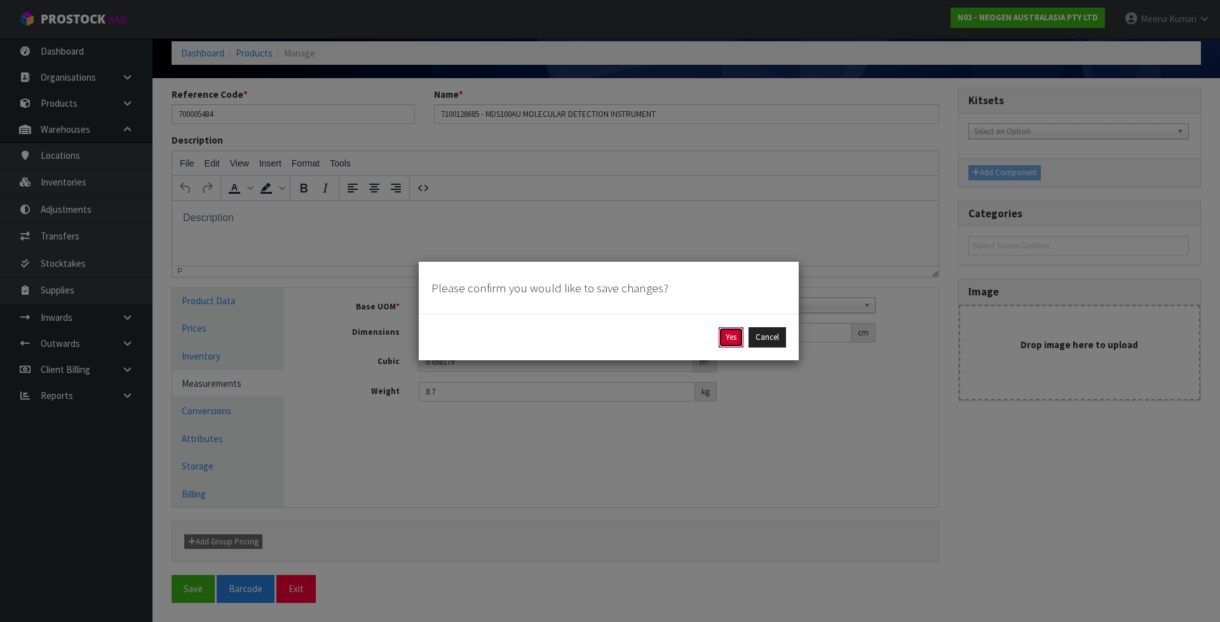
click at [722, 338] on button "Yes" at bounding box center [730, 337] width 25 height 20
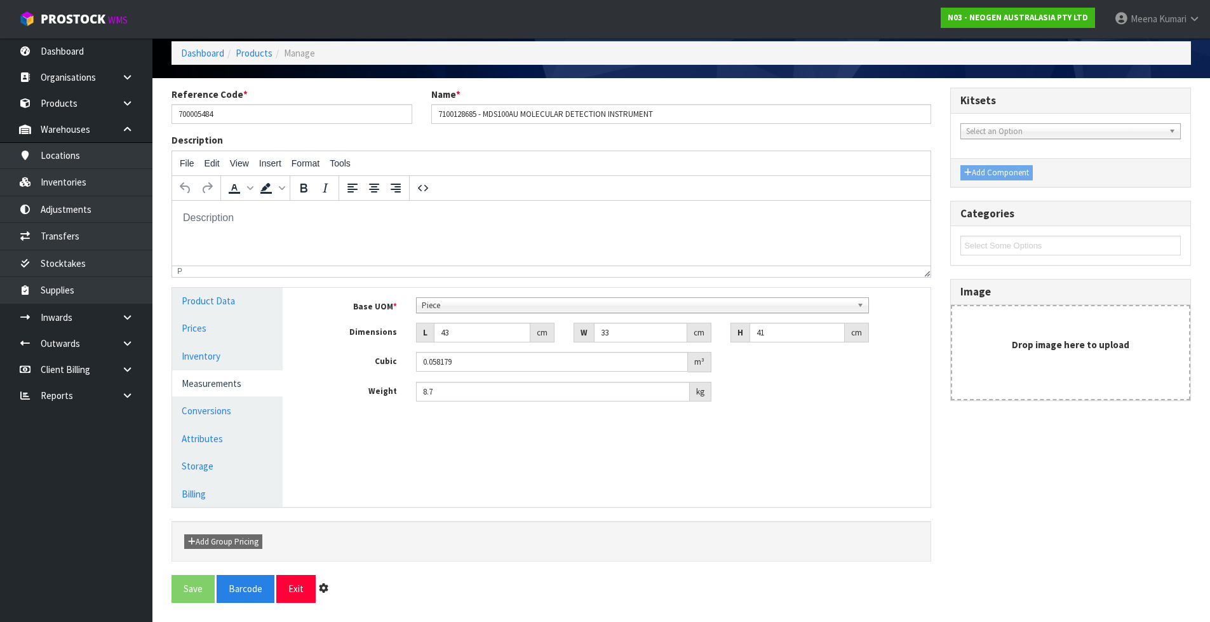
scroll to position [0, 0]
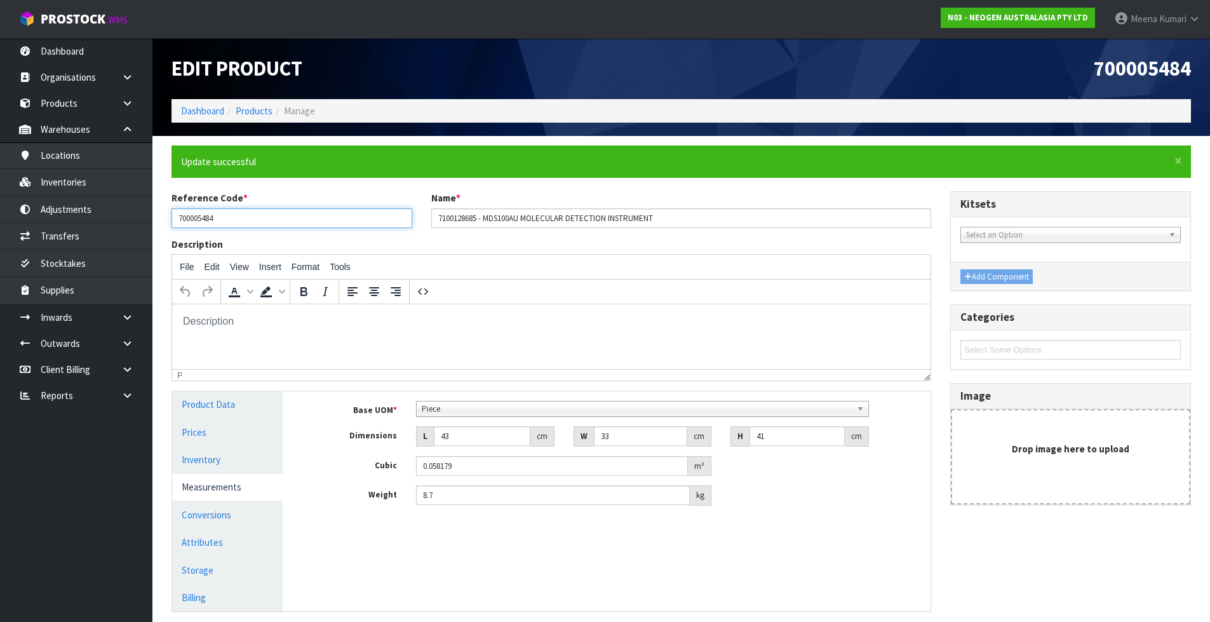
click at [238, 215] on input "700005484" at bounding box center [292, 218] width 241 height 20
click at [84, 98] on link "Products" at bounding box center [76, 103] width 152 height 26
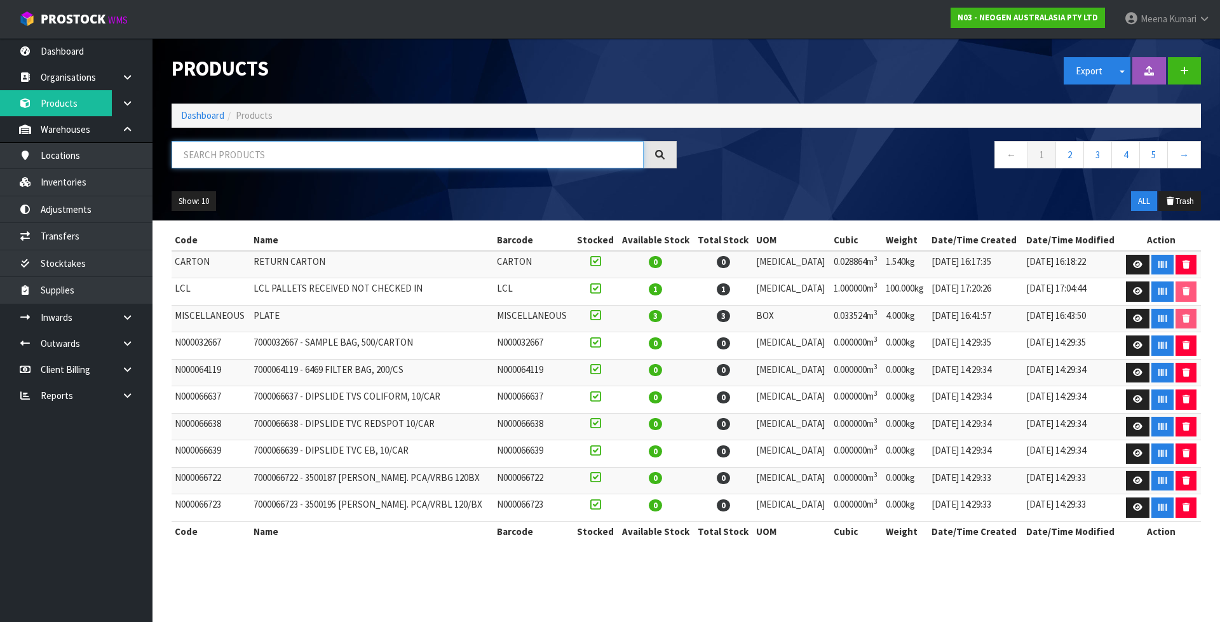
click at [284, 168] on input "text" at bounding box center [408, 154] width 472 height 27
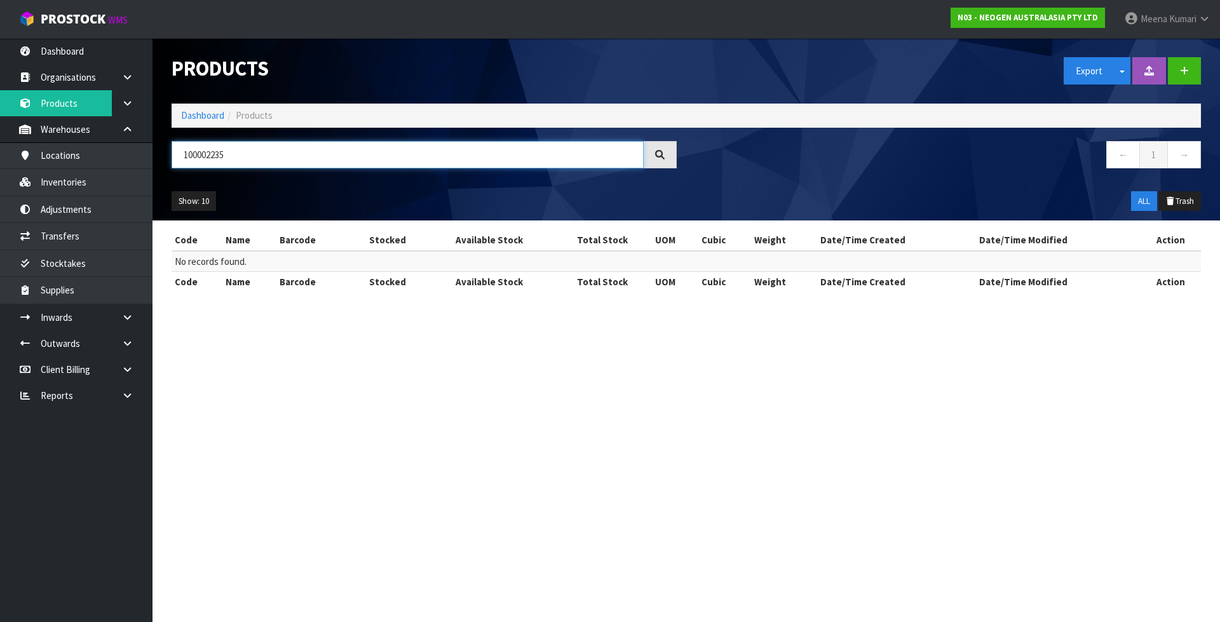
type input "100002235"
click at [200, 118] on link "Dashboard" at bounding box center [202, 115] width 43 height 12
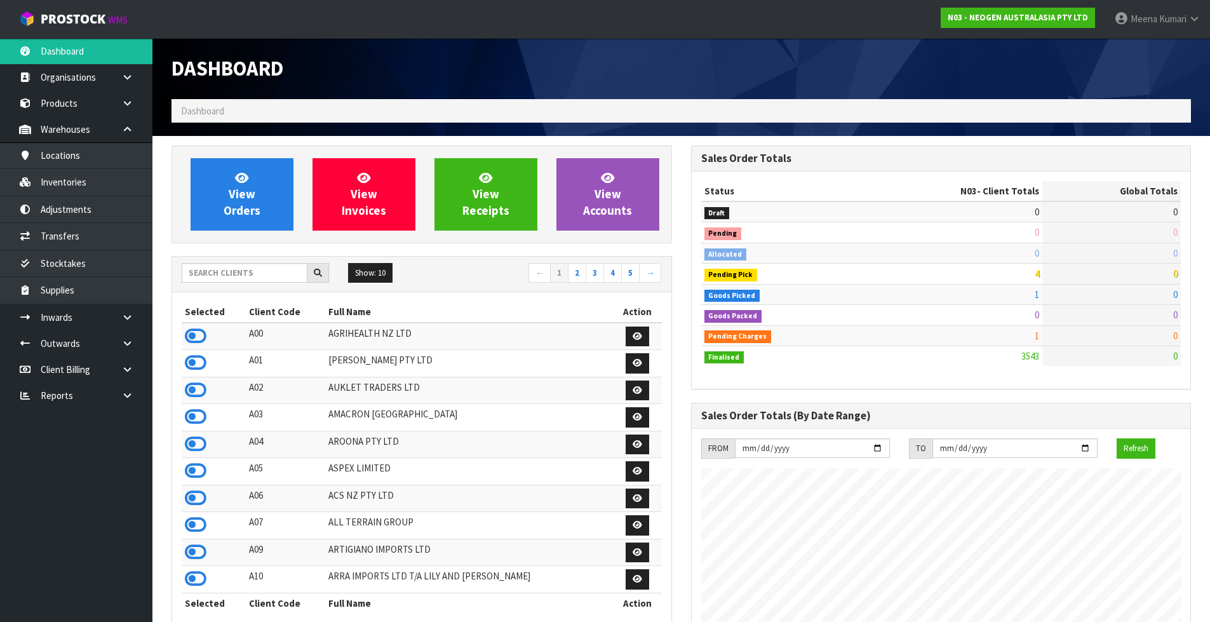
scroll to position [962, 519]
click at [245, 271] on input "text" at bounding box center [245, 273] width 126 height 20
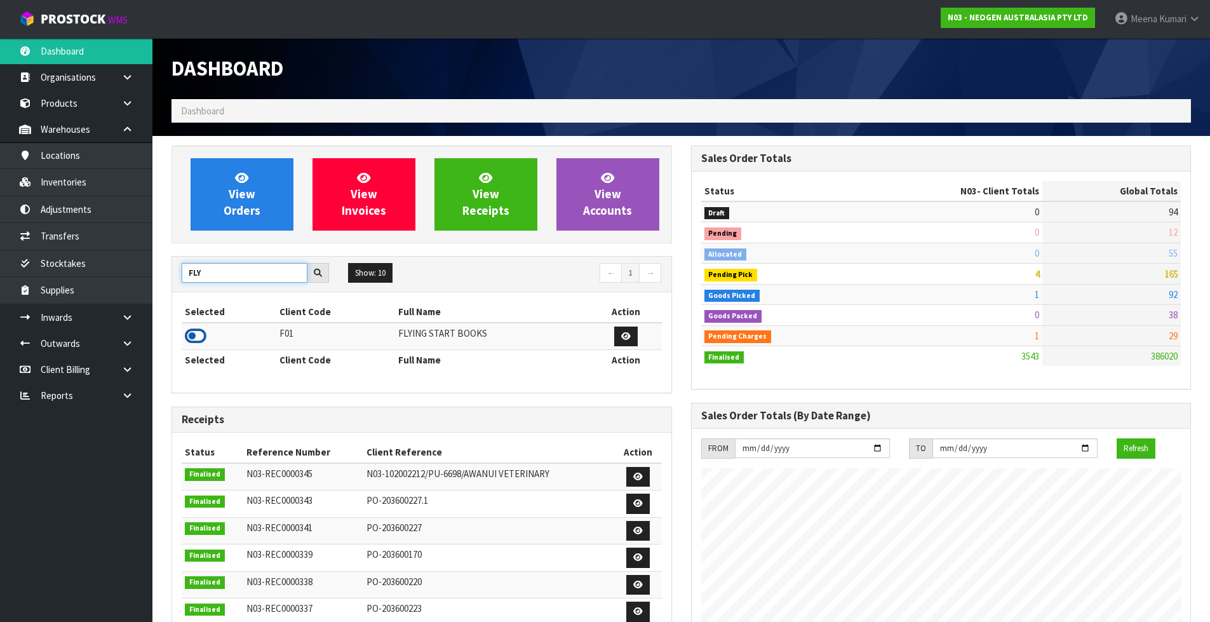
type input "FLY"
click at [194, 335] on icon at bounding box center [196, 336] width 22 height 19
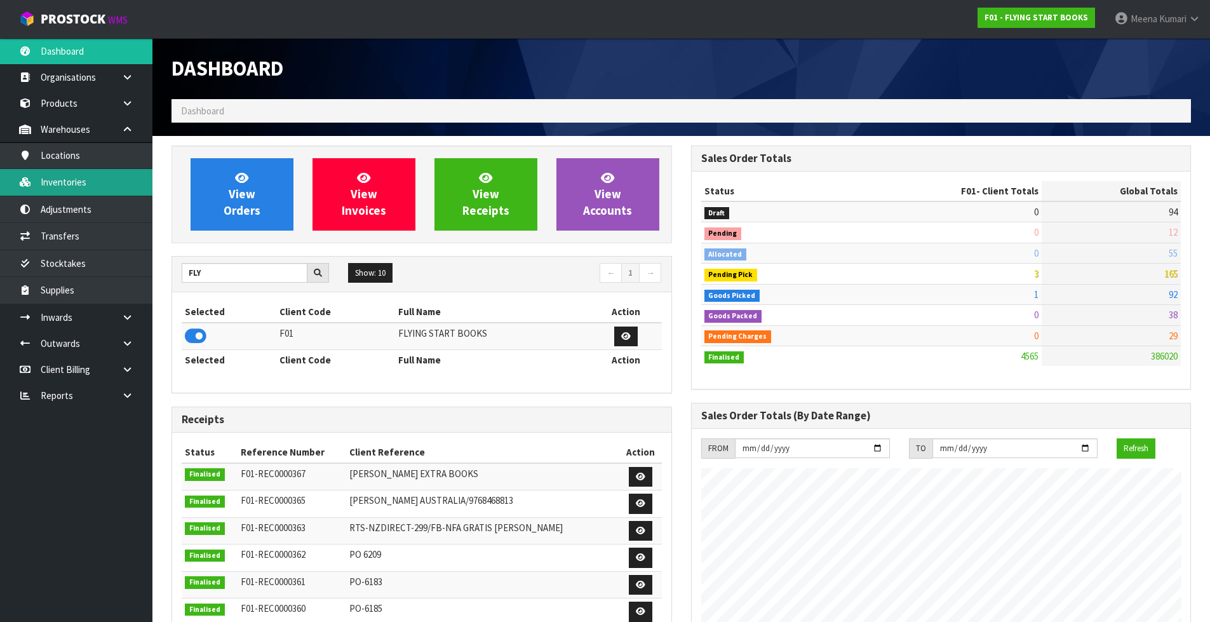
click at [100, 173] on link "Inventories" at bounding box center [76, 182] width 152 height 26
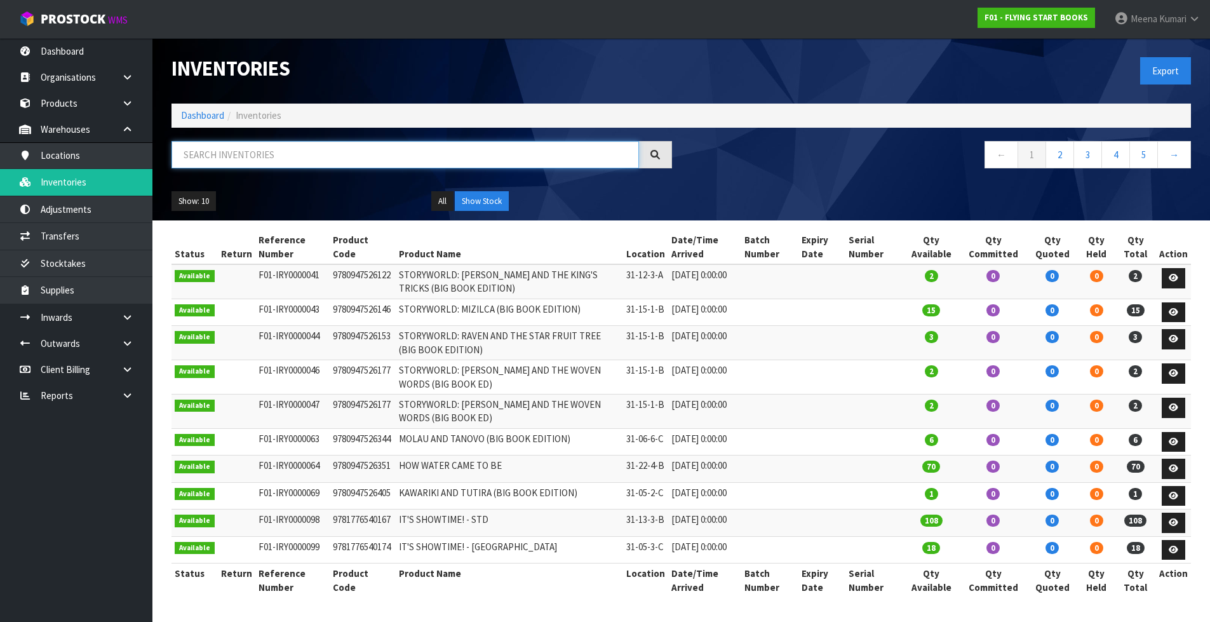
click at [313, 156] on input "text" at bounding box center [406, 154] width 468 height 27
paste input "9781877506932"
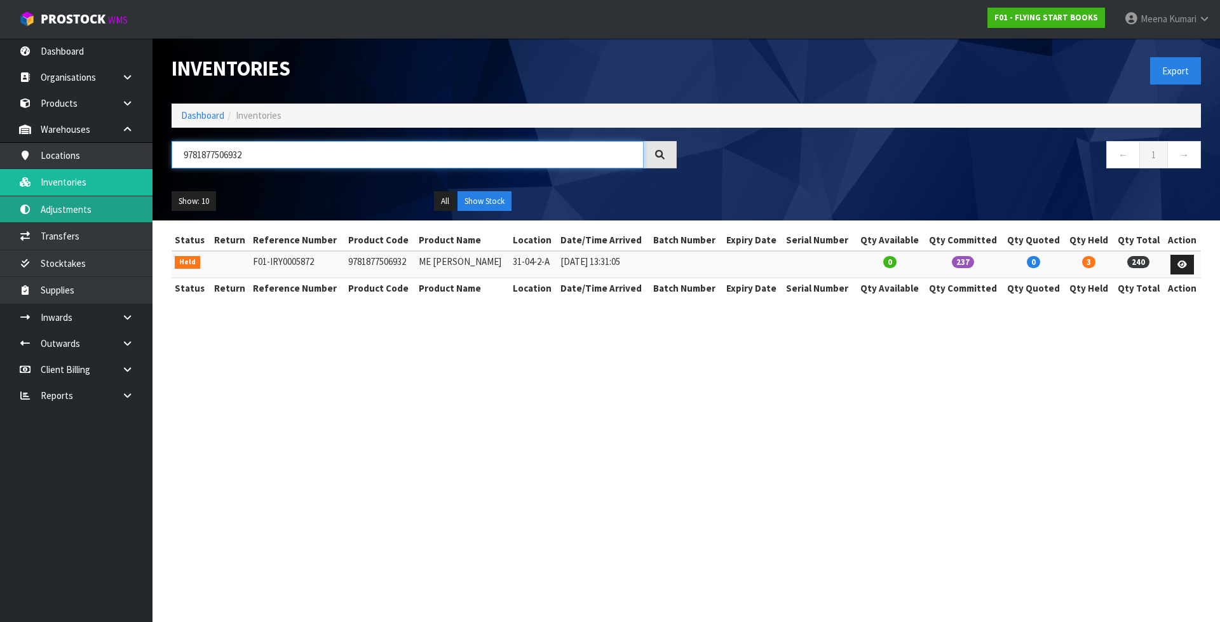
type input "9781877506932"
click at [49, 201] on link "Adjustments" at bounding box center [76, 209] width 152 height 26
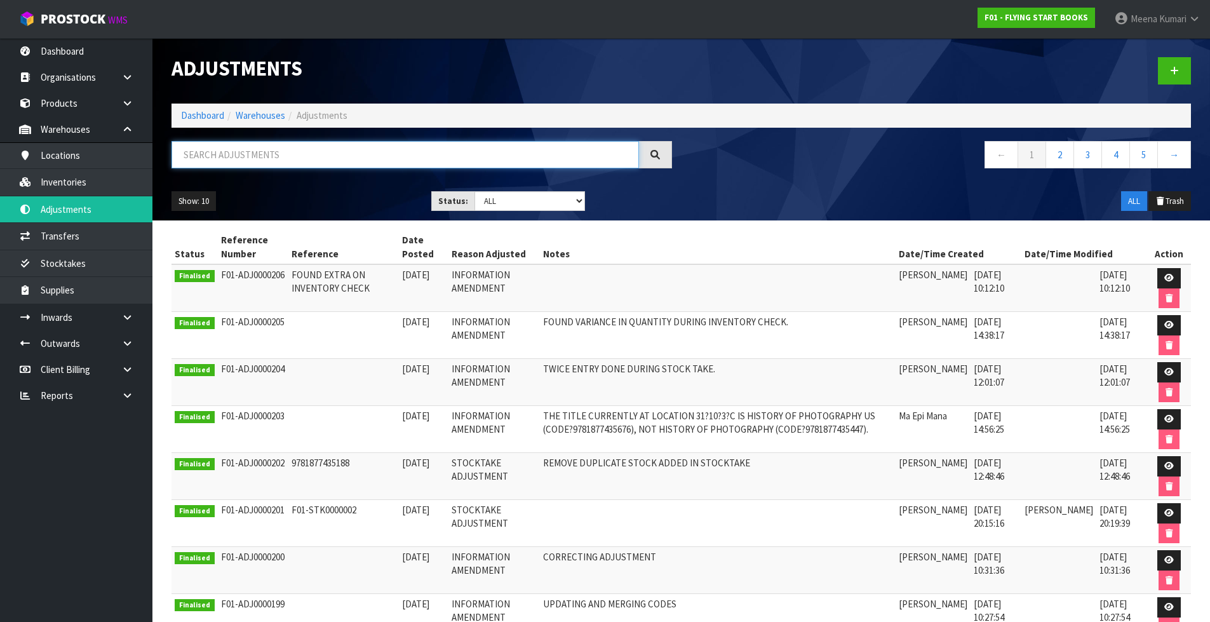
click at [332, 152] on input "text" at bounding box center [406, 154] width 468 height 27
paste input "9781877506932"
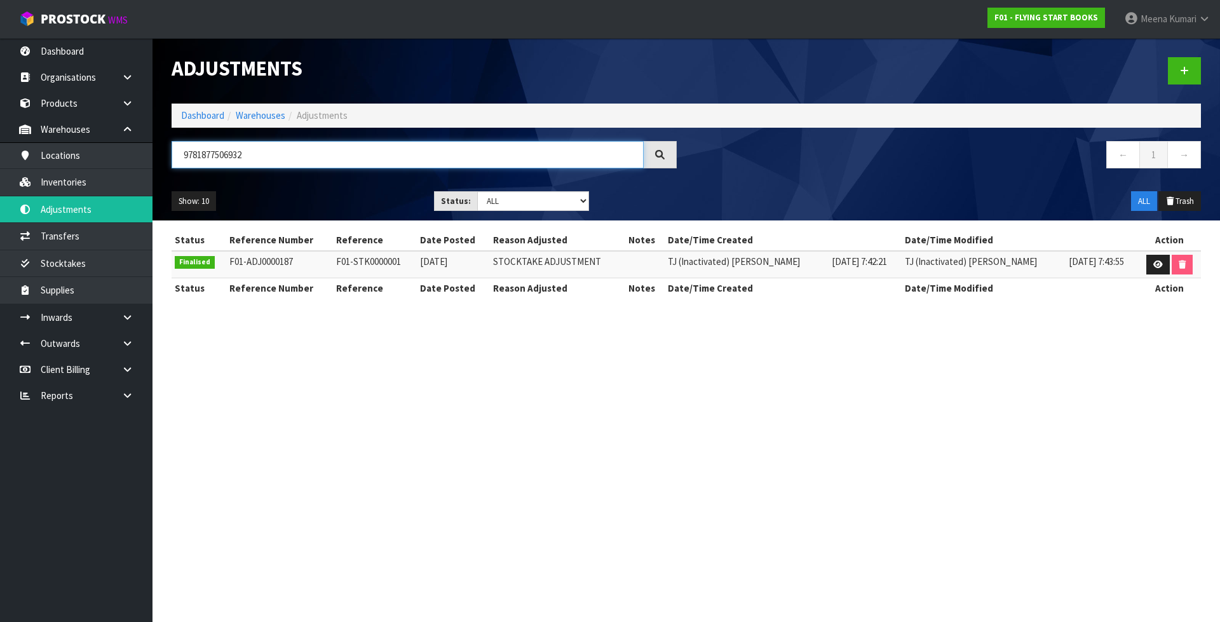
click at [262, 162] on input "9781877506932" at bounding box center [408, 154] width 472 height 27
type input "9781877506932"
click at [111, 178] on link "Inventories" at bounding box center [76, 182] width 152 height 26
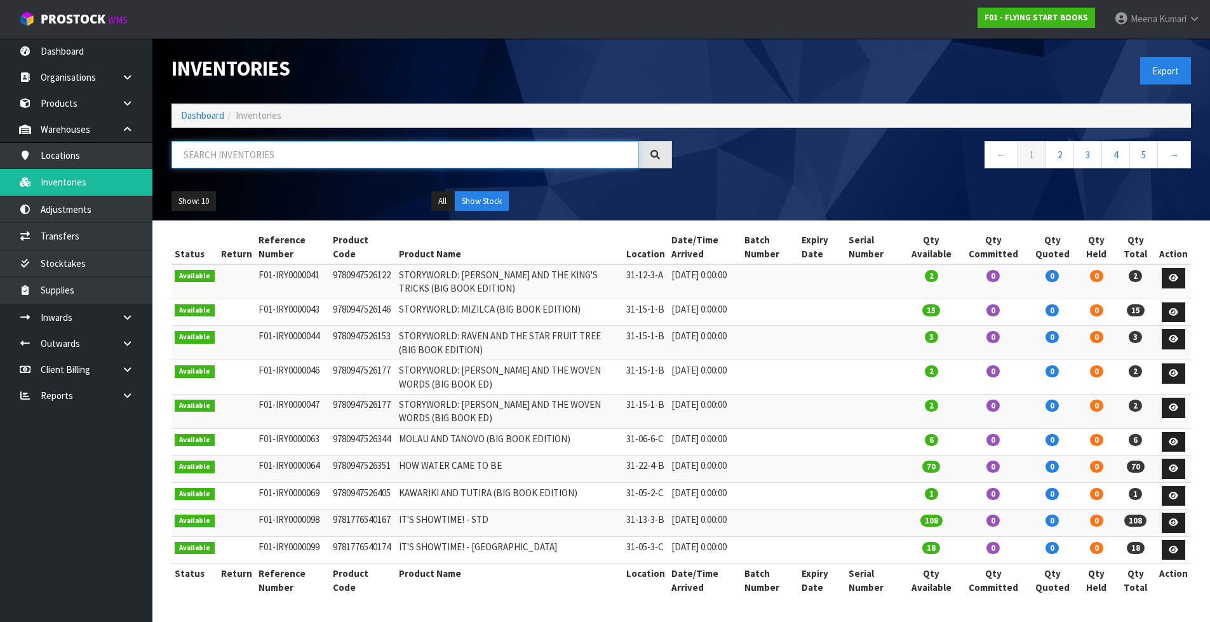
click at [233, 151] on input "text" at bounding box center [406, 154] width 468 height 27
paste input "9781877506932"
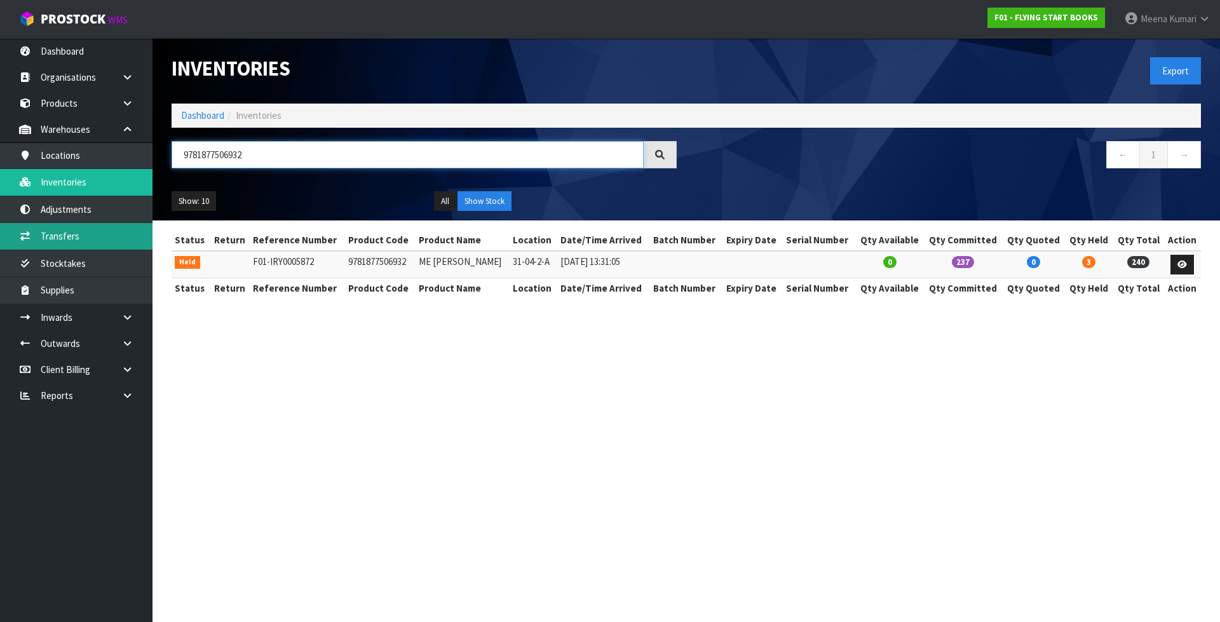
type input "9781877506932"
click at [106, 227] on link "Transfers" at bounding box center [76, 236] width 152 height 26
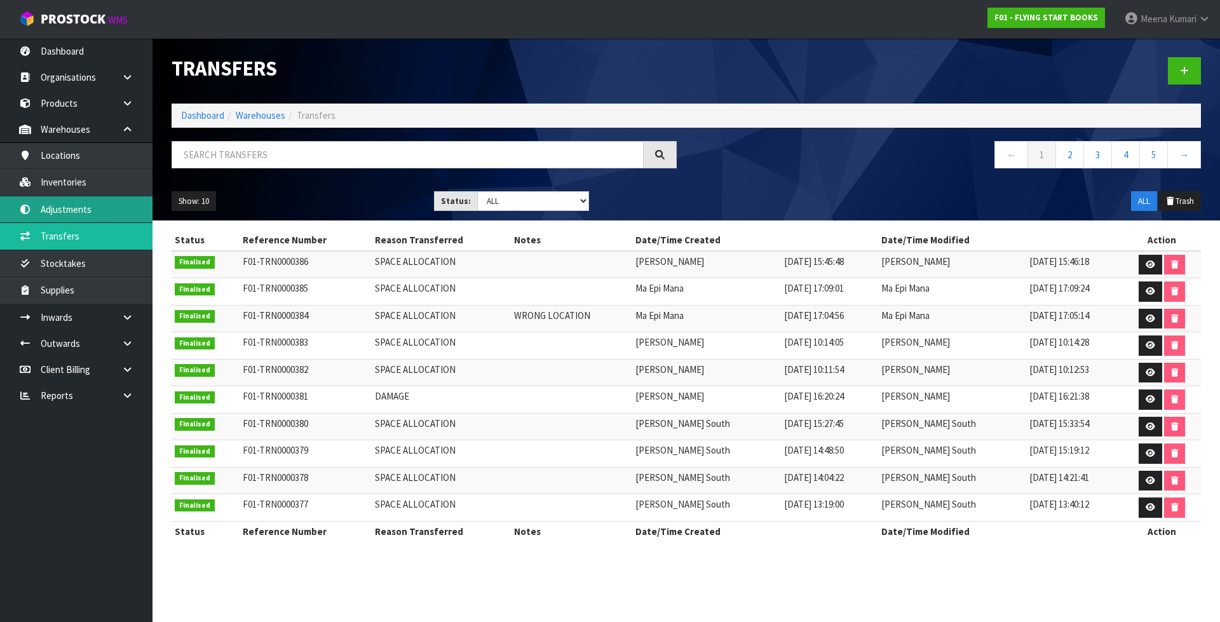
click at [88, 201] on link "Adjustments" at bounding box center [76, 209] width 152 height 26
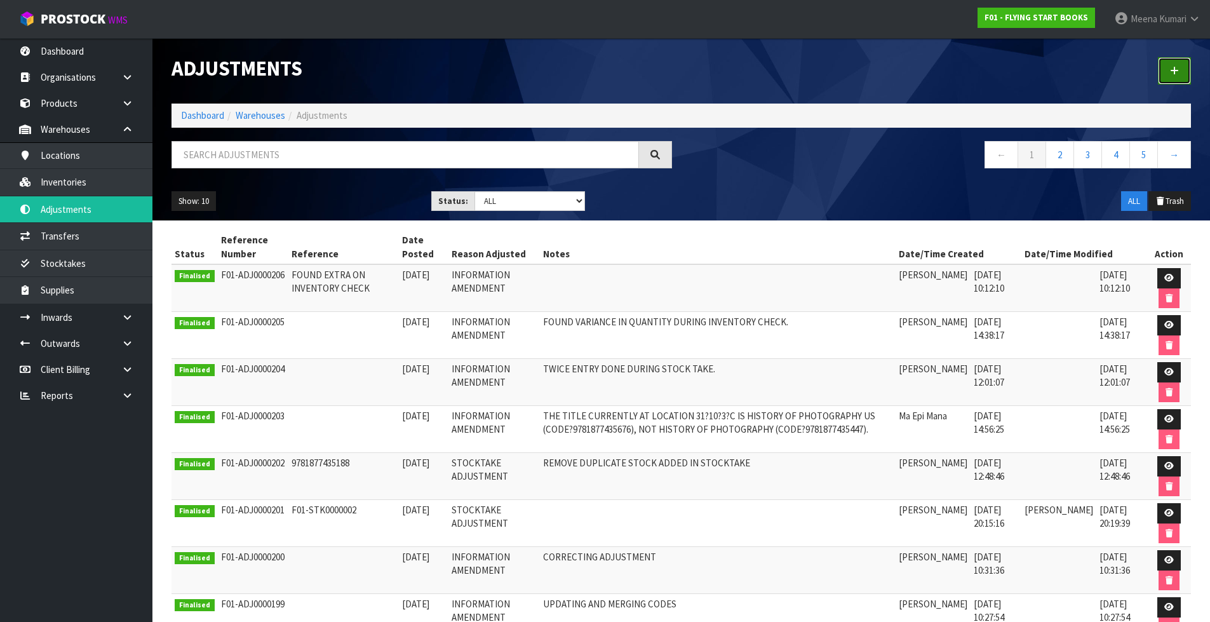
click at [1174, 71] on icon at bounding box center [1174, 71] width 9 height 10
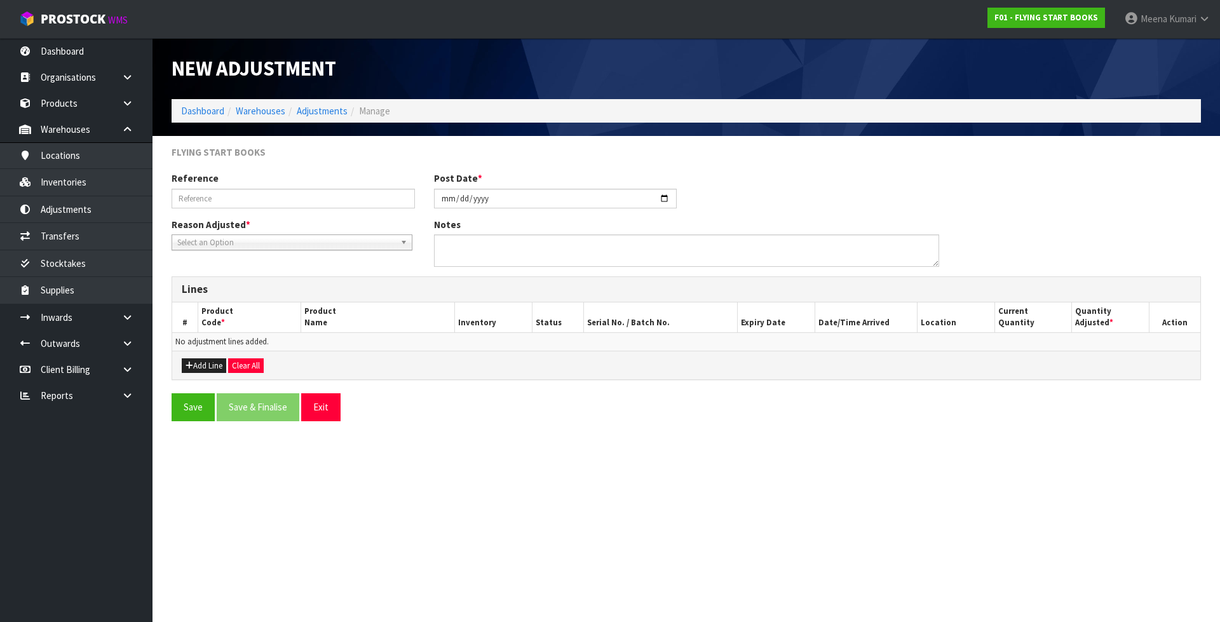
click at [215, 242] on span "Select an Option" at bounding box center [286, 242] width 218 height 15
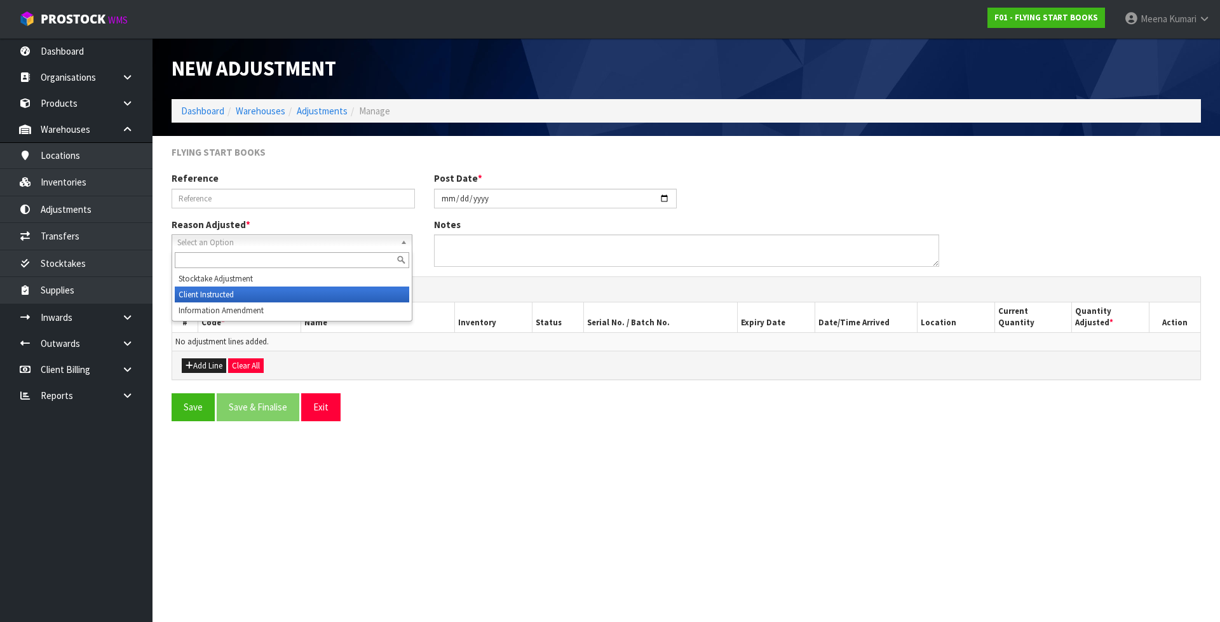
click at [226, 292] on li "Client Instructed" at bounding box center [292, 294] width 234 height 16
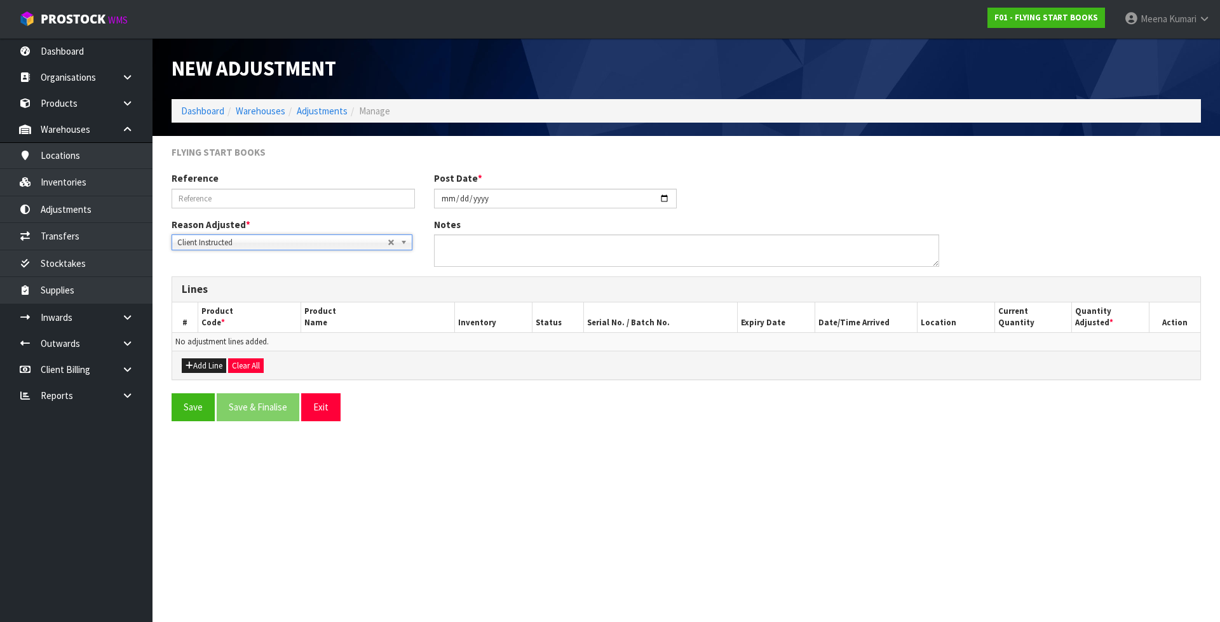
click at [238, 245] on span "Client Instructed" at bounding box center [282, 242] width 210 height 15
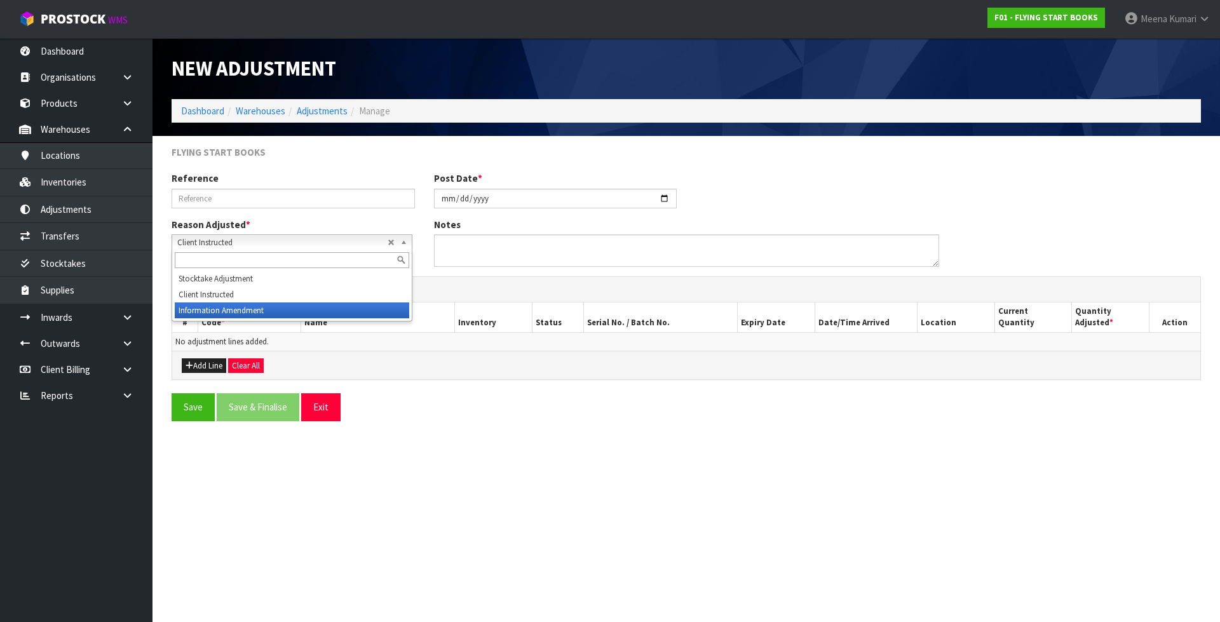
click at [246, 307] on li "Information Amendment" at bounding box center [292, 310] width 234 height 16
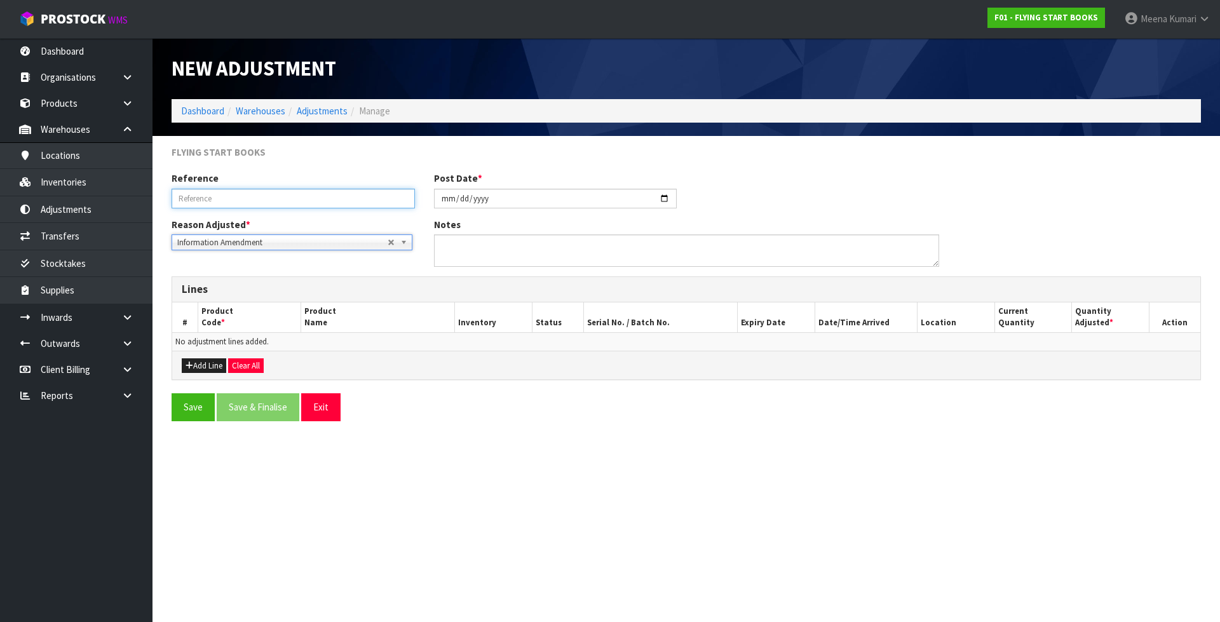
click at [224, 199] on input "text" at bounding box center [293, 199] width 243 height 20
type input "CODE UPDATE"
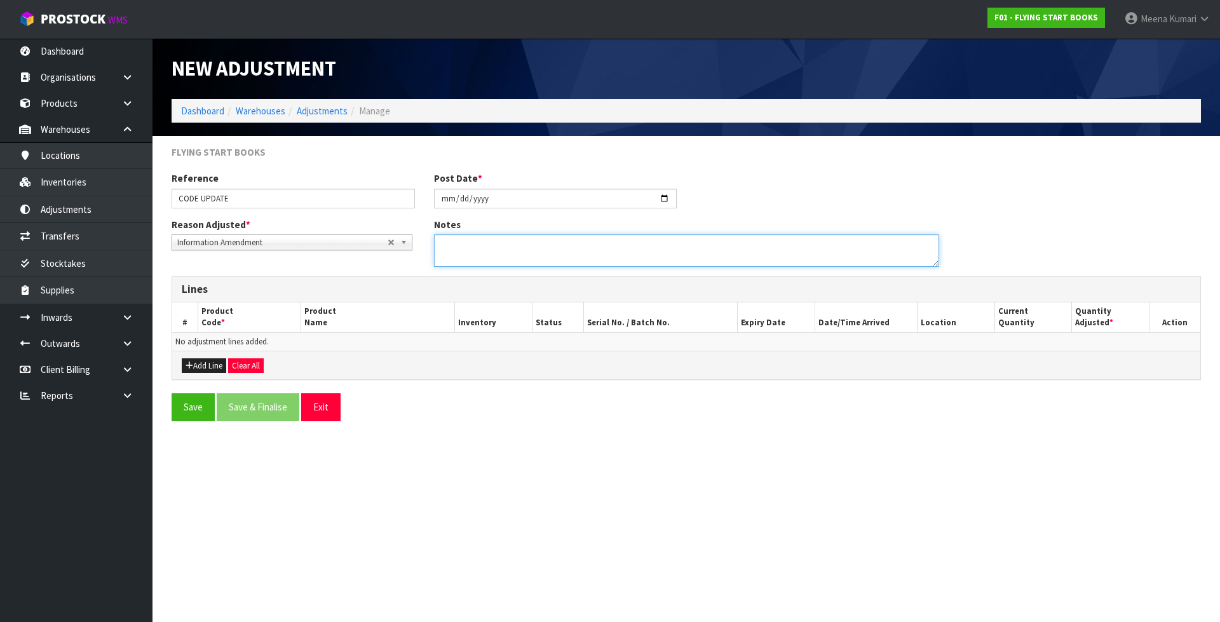
click at [526, 247] on textarea at bounding box center [686, 250] width 505 height 32
type textarea "WE RECEIVED 2 FULL BOX OF 240 AND SEND AS CARTON BUT FOUND 237 IN THE LAST CART…"
click at [218, 361] on button "Add Line" at bounding box center [204, 365] width 44 height 15
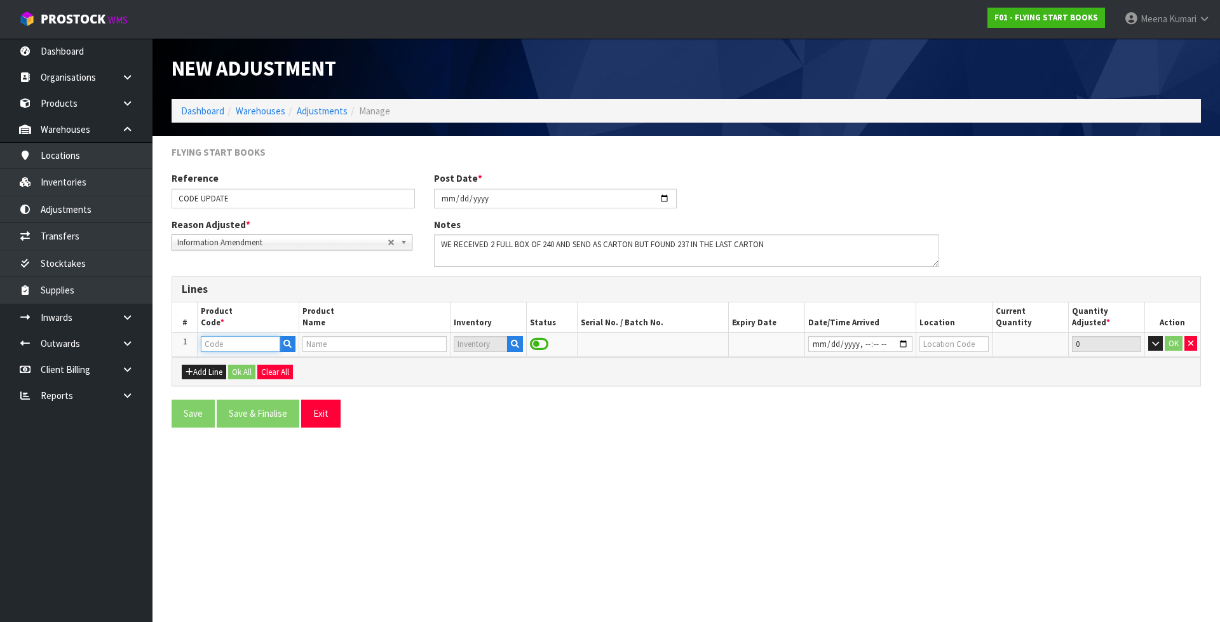
click at [243, 347] on input "text" at bounding box center [240, 344] width 79 height 16
paste input "9781877506932"
type input "9781877506932"
type input "ME GUSTA PINTAR"
type input "9781877506932"
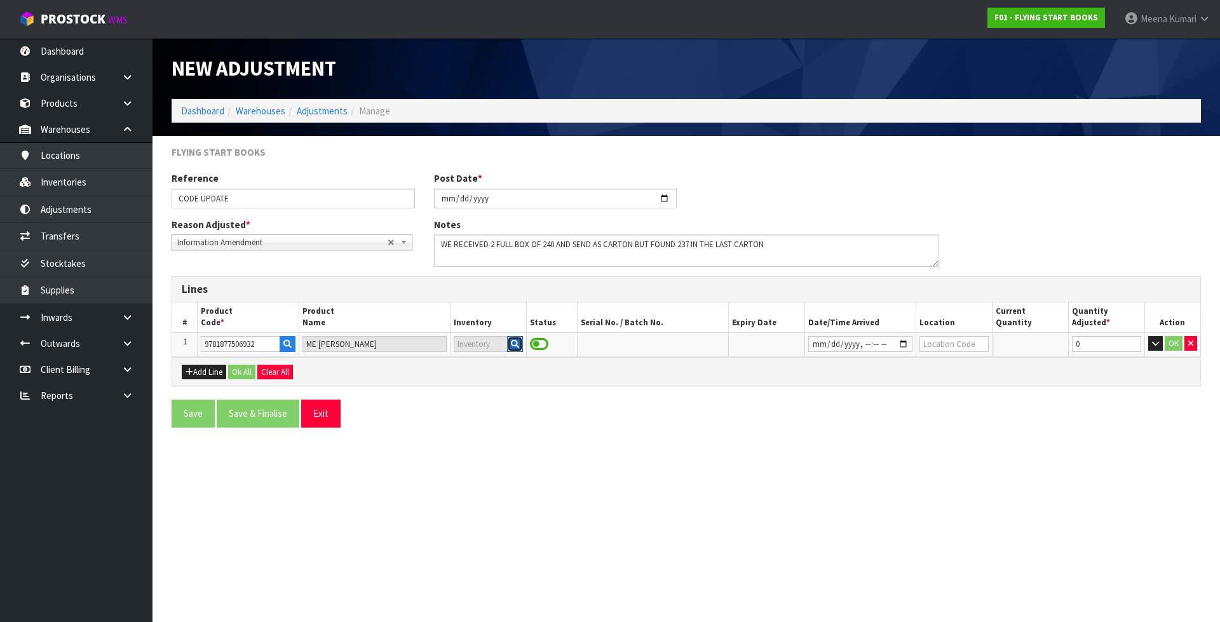
click at [513, 344] on icon "button" at bounding box center [515, 344] width 8 height 8
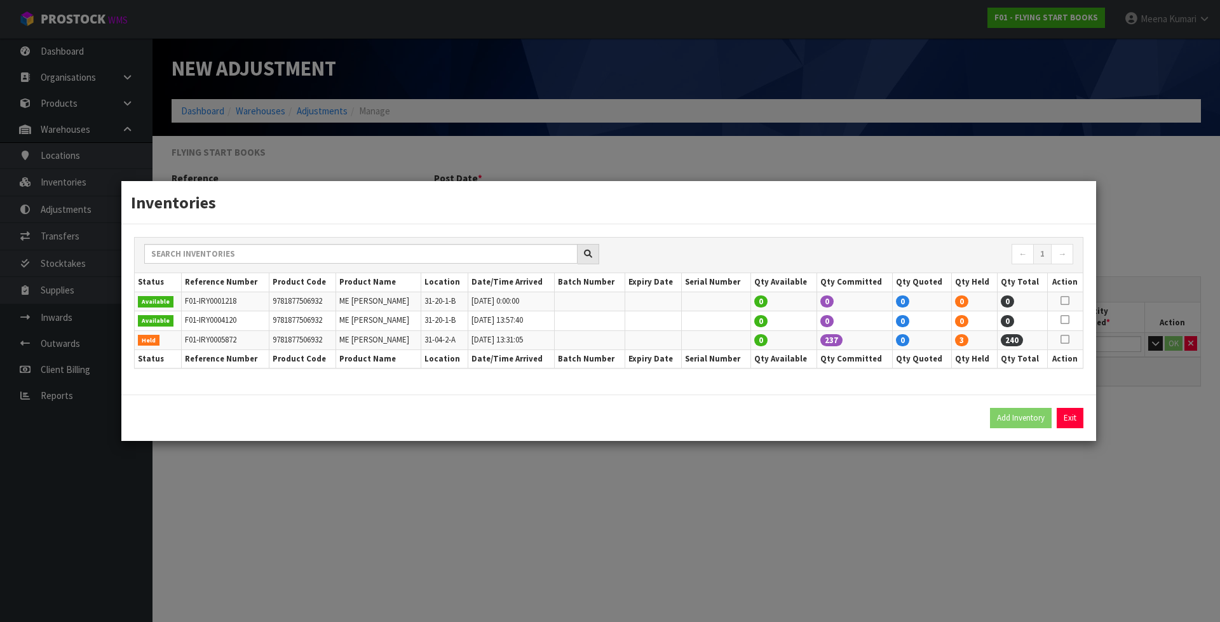
click at [1066, 340] on icon at bounding box center [1064, 339] width 9 height 1
click at [1026, 417] on button "Add Inventory" at bounding box center [1021, 418] width 62 height 20
type input "F01-IRY0005872"
type input "2025-06-27T13:31:05"
type input "31-04-2-A"
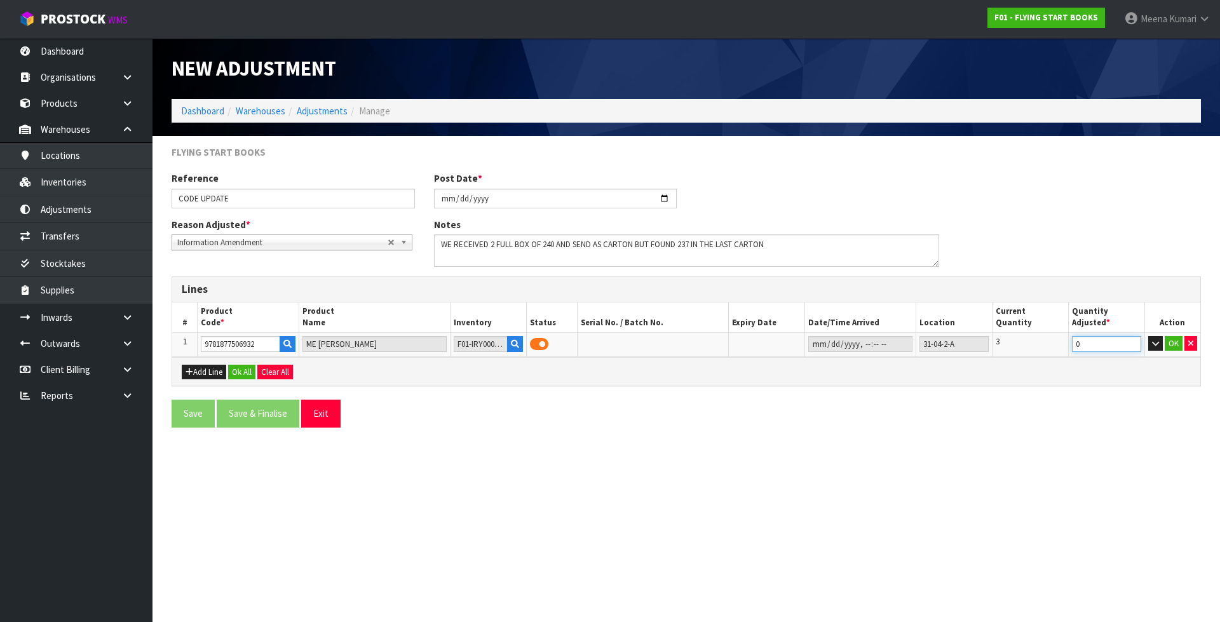
drag, startPoint x: 1096, startPoint y: 349, endPoint x: 969, endPoint y: 349, distance: 127.7
click at [969, 349] on tr "1 9781877506932 ME GUSTA PINTAR F01-IRY0005872 31-04-2-A 3 0 OK" at bounding box center [686, 344] width 1028 height 24
type input "-3"
click at [1172, 342] on button "OK" at bounding box center [1173, 343] width 18 height 15
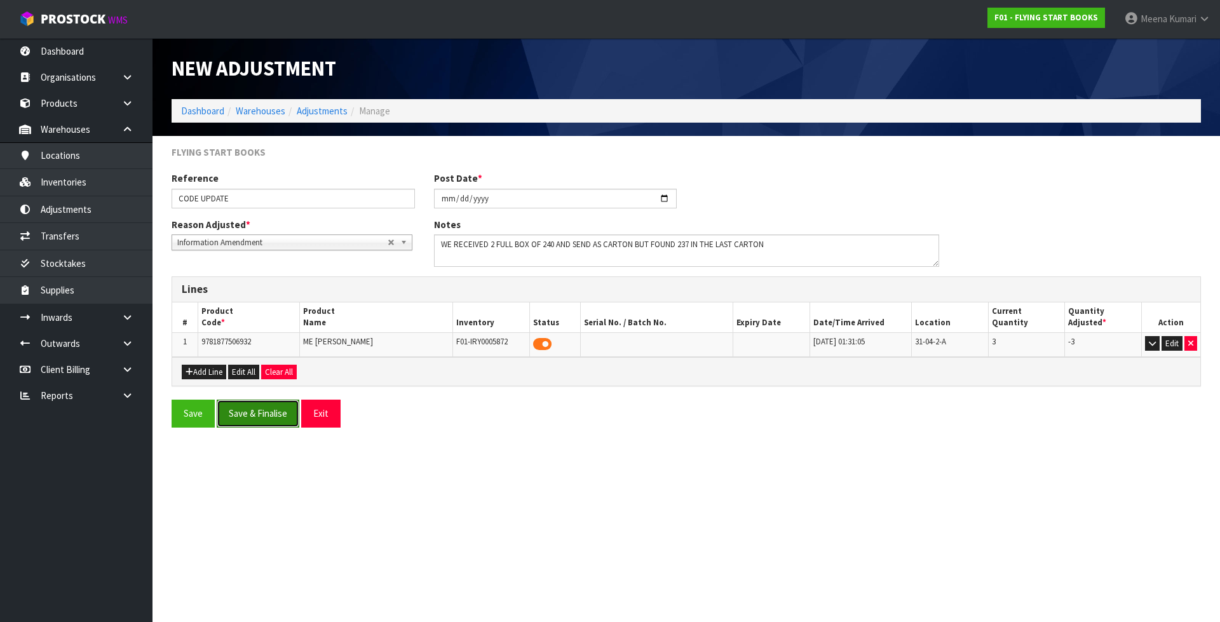
click at [278, 413] on button "Save & Finalise" at bounding box center [258, 413] width 83 height 27
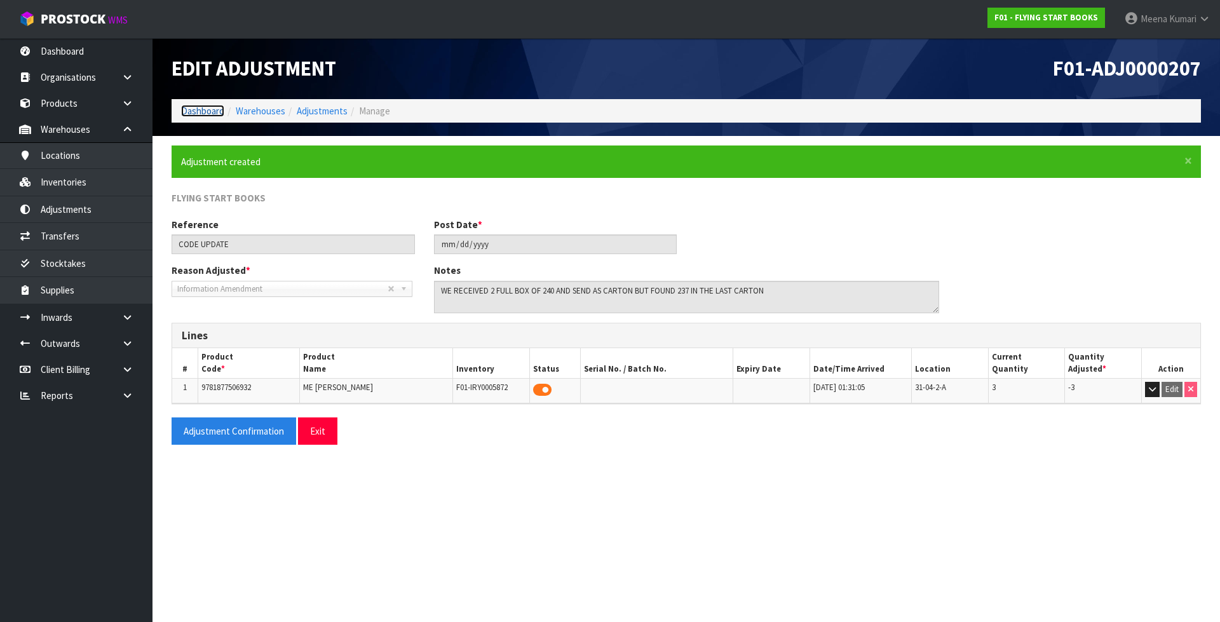
click at [204, 105] on link "Dashboard" at bounding box center [202, 111] width 43 height 12
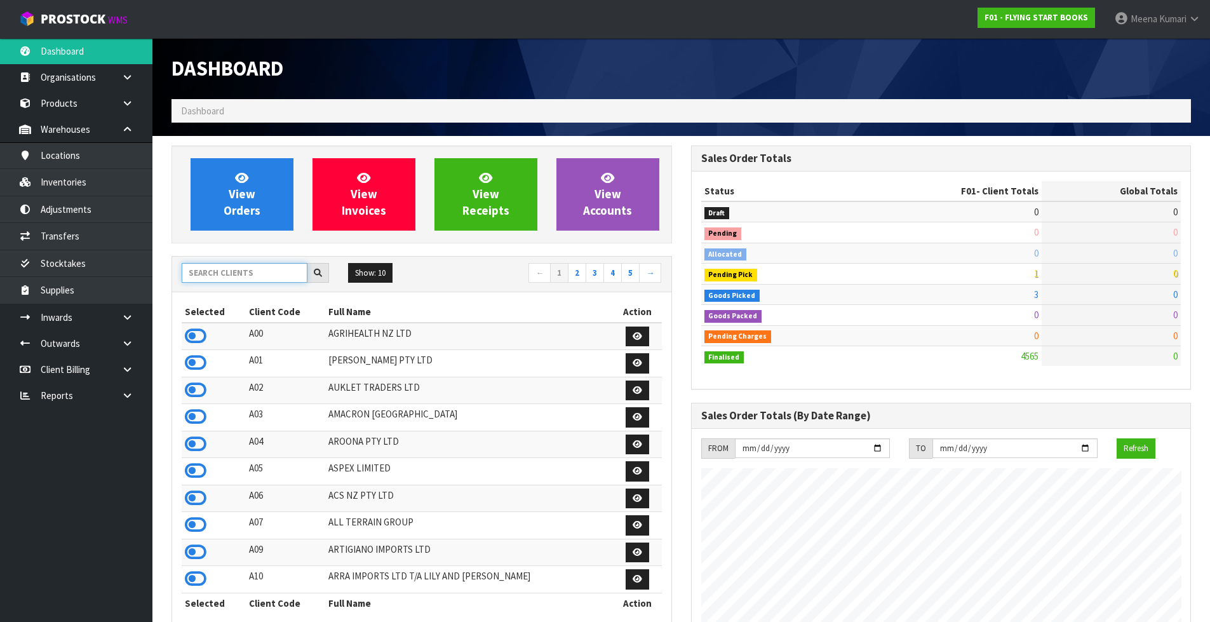
scroll to position [792, 519]
click at [242, 273] on input "text" at bounding box center [245, 273] width 126 height 20
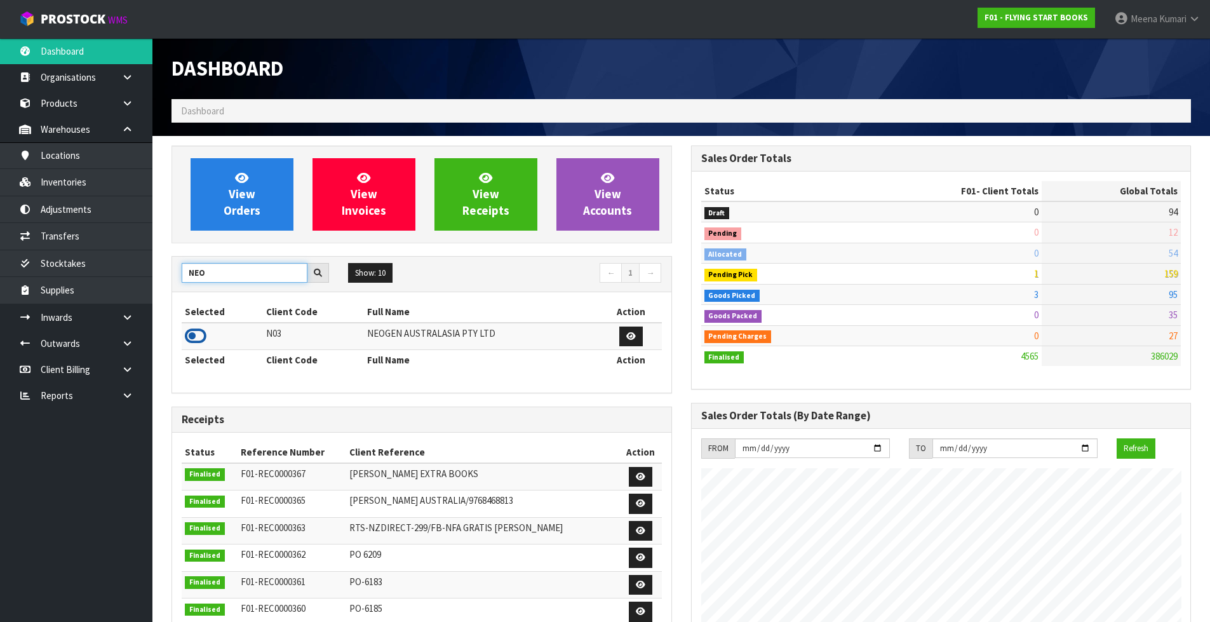
type input "NEO"
click at [200, 337] on icon at bounding box center [196, 336] width 22 height 19
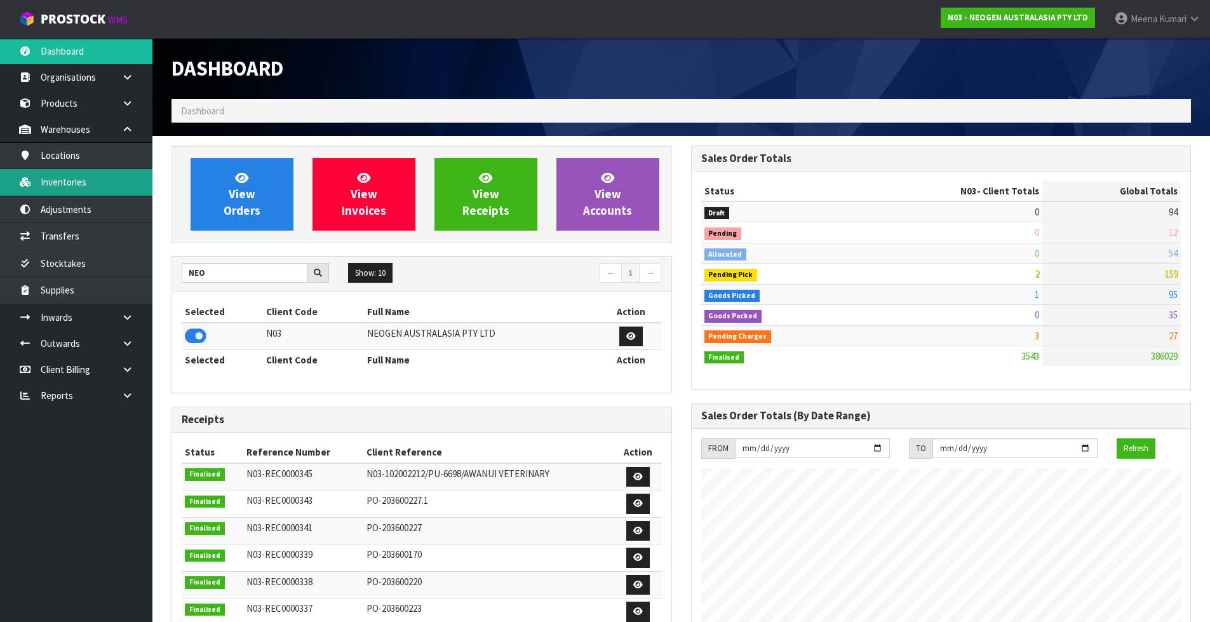
click at [107, 183] on link "Inventories" at bounding box center [76, 182] width 152 height 26
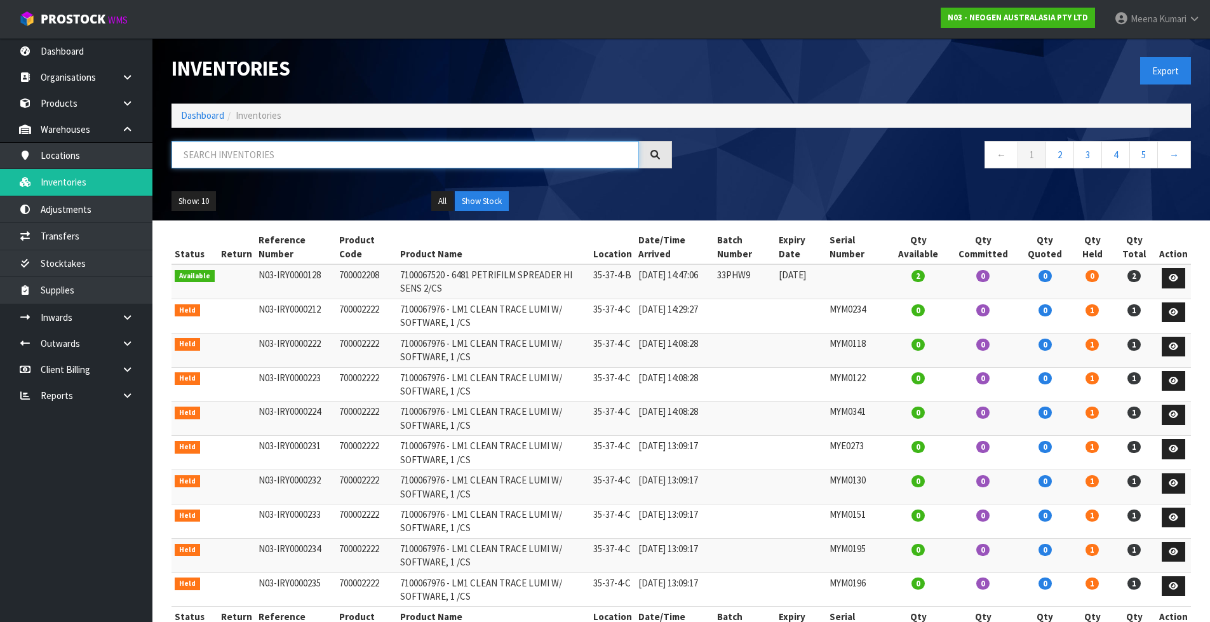
click at [247, 147] on input "text" at bounding box center [406, 154] width 468 height 27
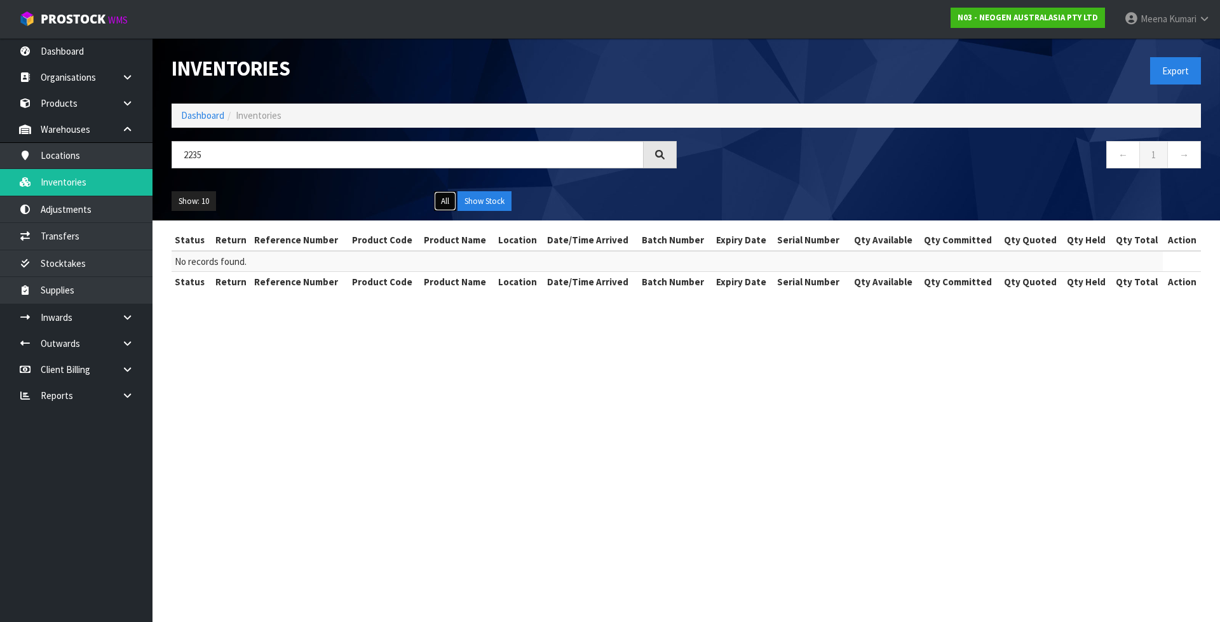
click at [447, 205] on button "All" at bounding box center [445, 201] width 22 height 20
click at [479, 199] on button "Show Stock" at bounding box center [484, 201] width 54 height 20
click at [176, 162] on input "2235" at bounding box center [408, 154] width 472 height 27
type input "100002235"
click at [431, 201] on div "All Show Stock" at bounding box center [555, 201] width 262 height 20
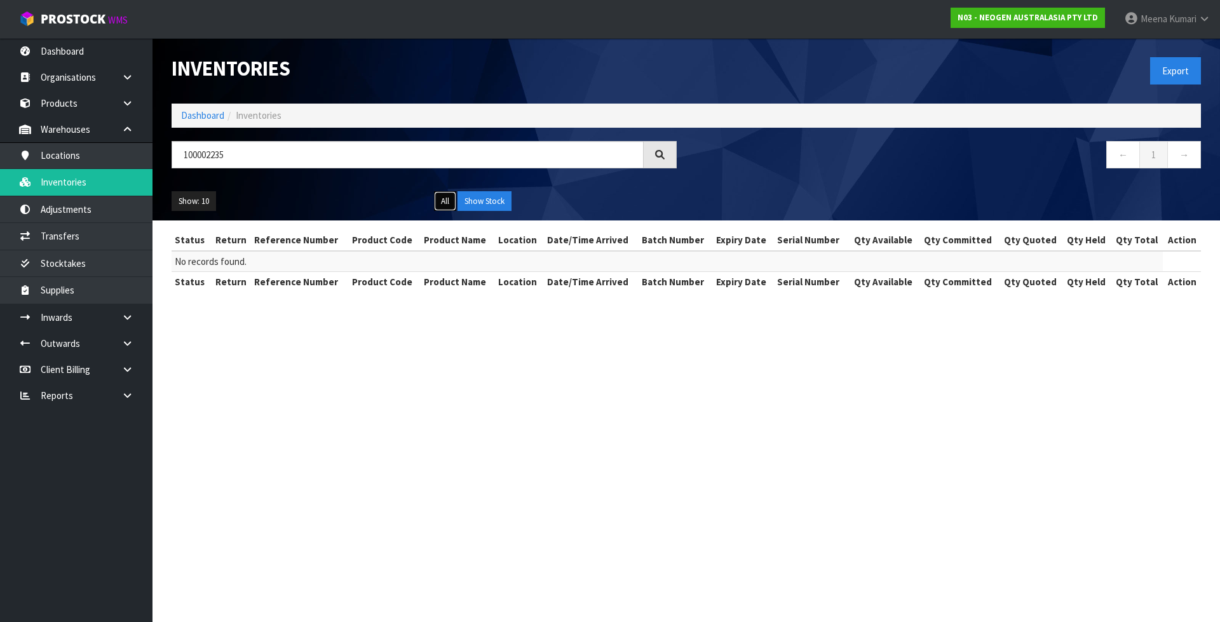
click at [438, 200] on button "All" at bounding box center [445, 201] width 22 height 20
click at [473, 197] on button "Show Stock" at bounding box center [484, 201] width 54 height 20
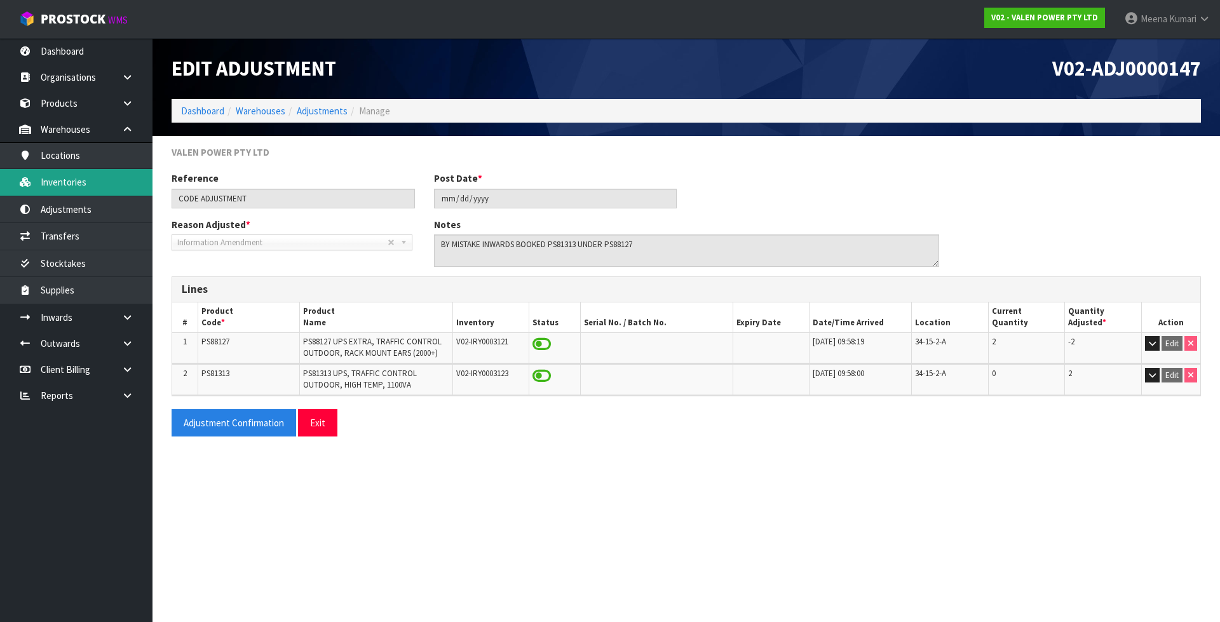
click at [58, 187] on link "Inventories" at bounding box center [76, 182] width 152 height 26
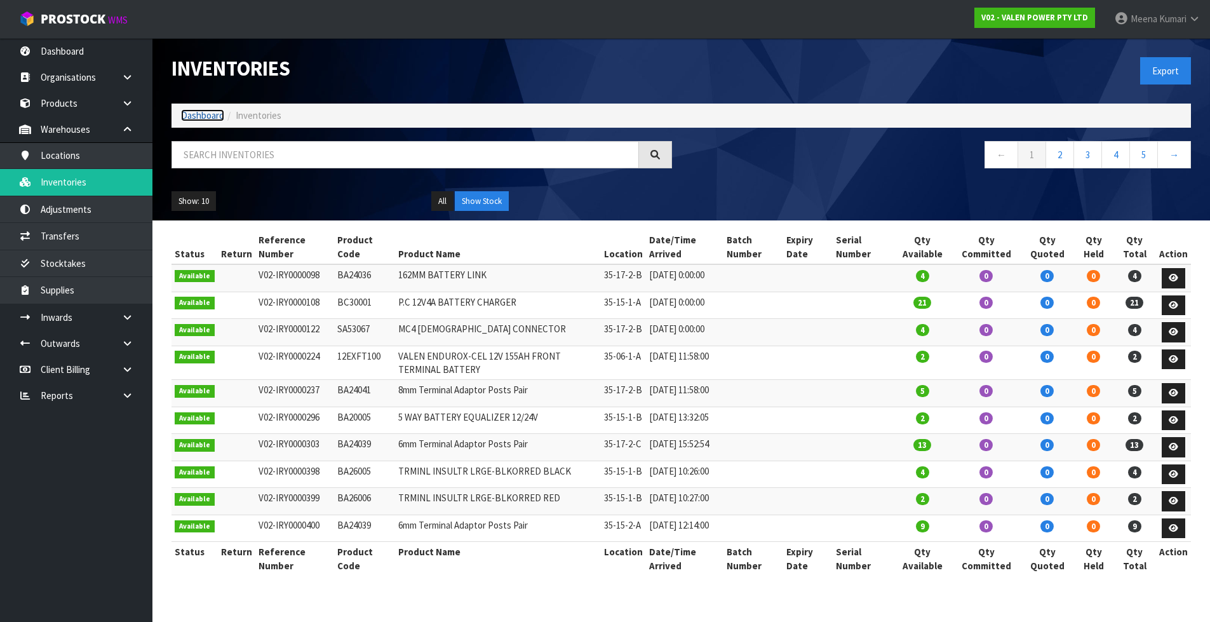
click at [205, 114] on link "Dashboard" at bounding box center [202, 115] width 43 height 12
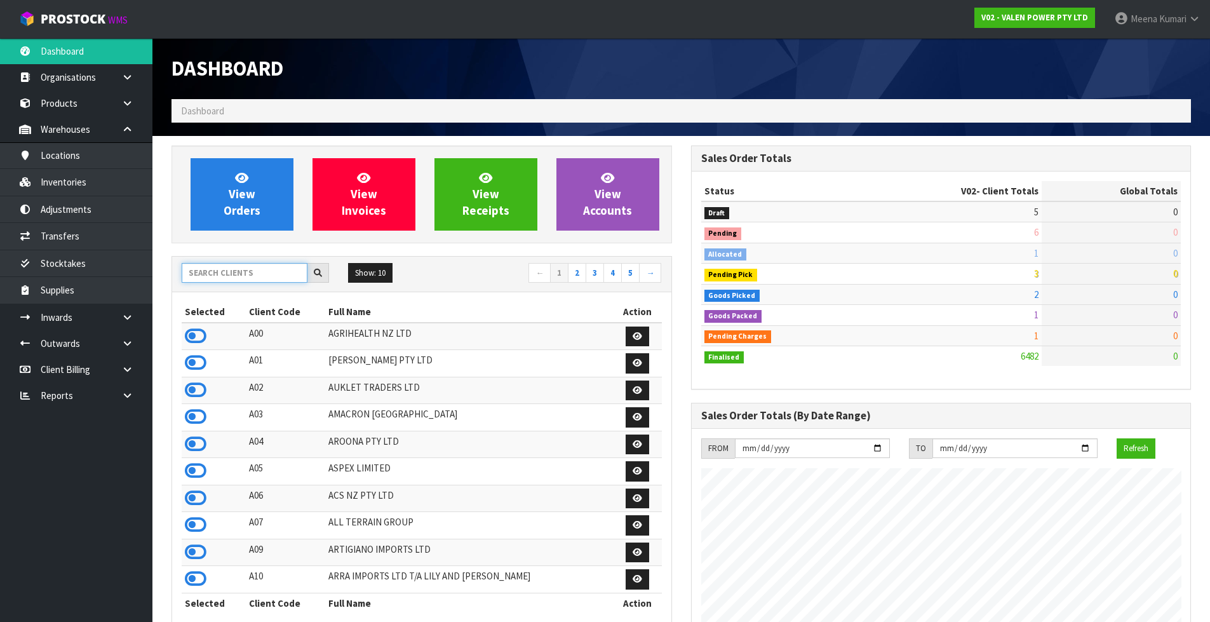
click at [248, 272] on input "text" at bounding box center [245, 273] width 126 height 20
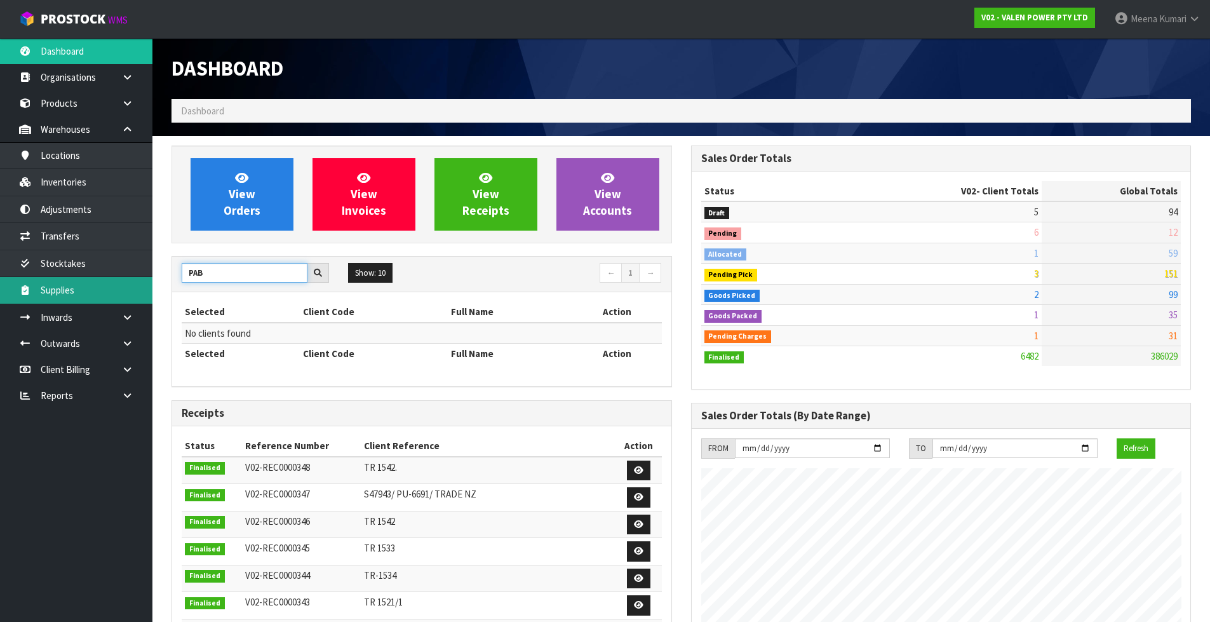
drag, startPoint x: 247, startPoint y: 271, endPoint x: 118, endPoint y: 281, distance: 129.4
click at [118, 281] on body "Toggle navigation ProStock WMS V02 - VALEN POWER PTY LTD [PERSON_NAME] Logout D…" at bounding box center [605, 311] width 1210 height 622
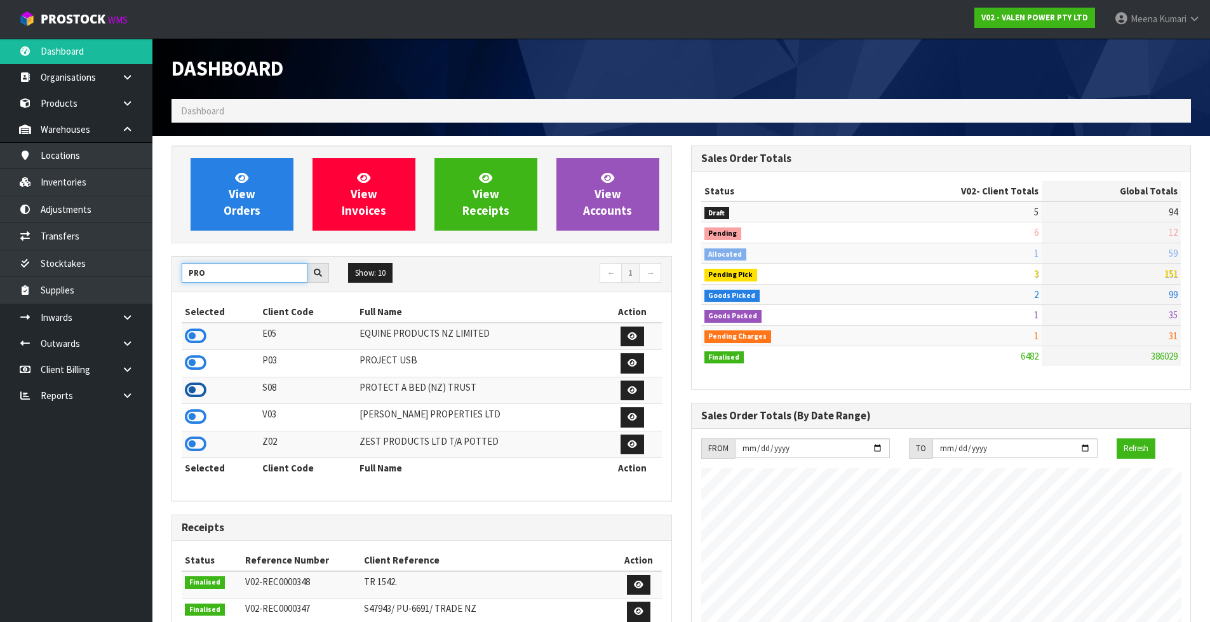
type input "PRO"
click at [197, 387] on icon at bounding box center [196, 390] width 22 height 19
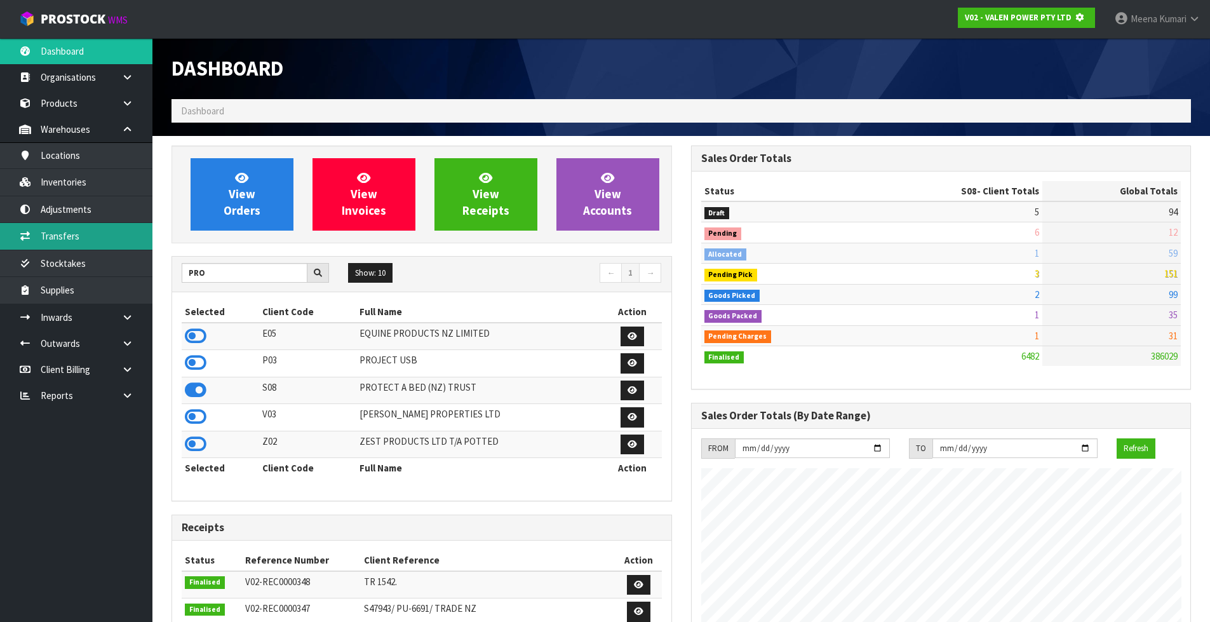
scroll to position [634435, 634707]
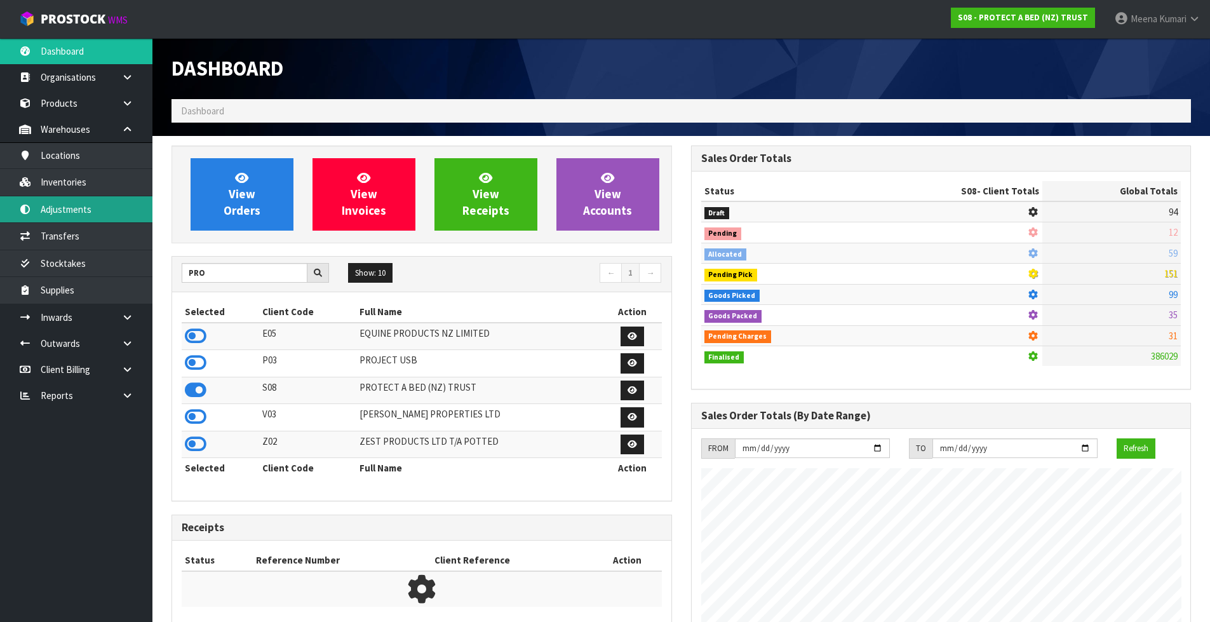
click at [121, 196] on link "Adjustments" at bounding box center [76, 209] width 152 height 26
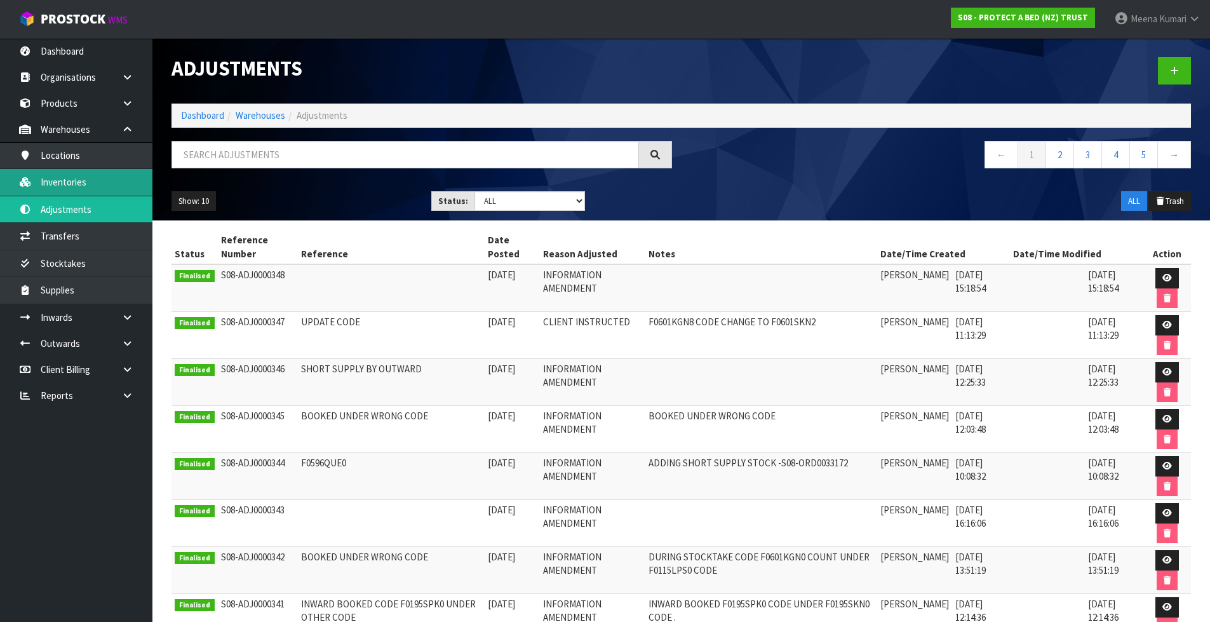
click at [95, 173] on link "Inventories" at bounding box center [76, 182] width 152 height 26
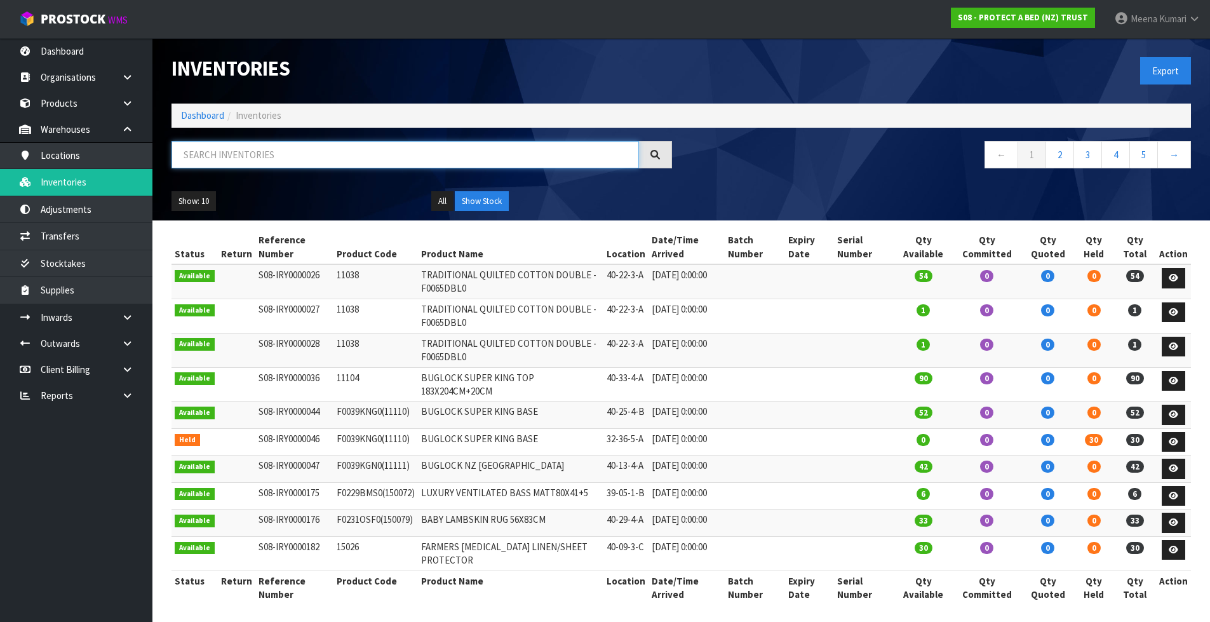
click at [236, 156] on input "text" at bounding box center [406, 154] width 468 height 27
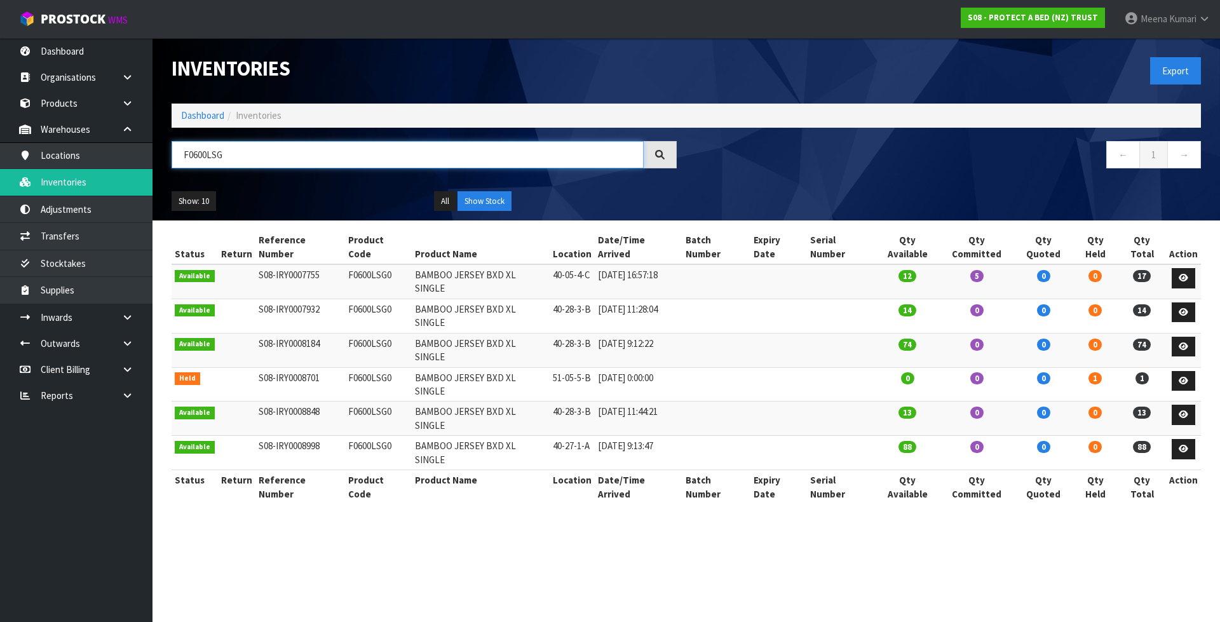
type input "F0600LSG"
click at [593, 490] on section "Inventories Export Dashboard Inventories F0600LSG ← 1 → Show: 10 5 10 25 50 All…" at bounding box center [610, 311] width 1220 height 622
click at [195, 121] on link "Dashboard" at bounding box center [202, 115] width 43 height 12
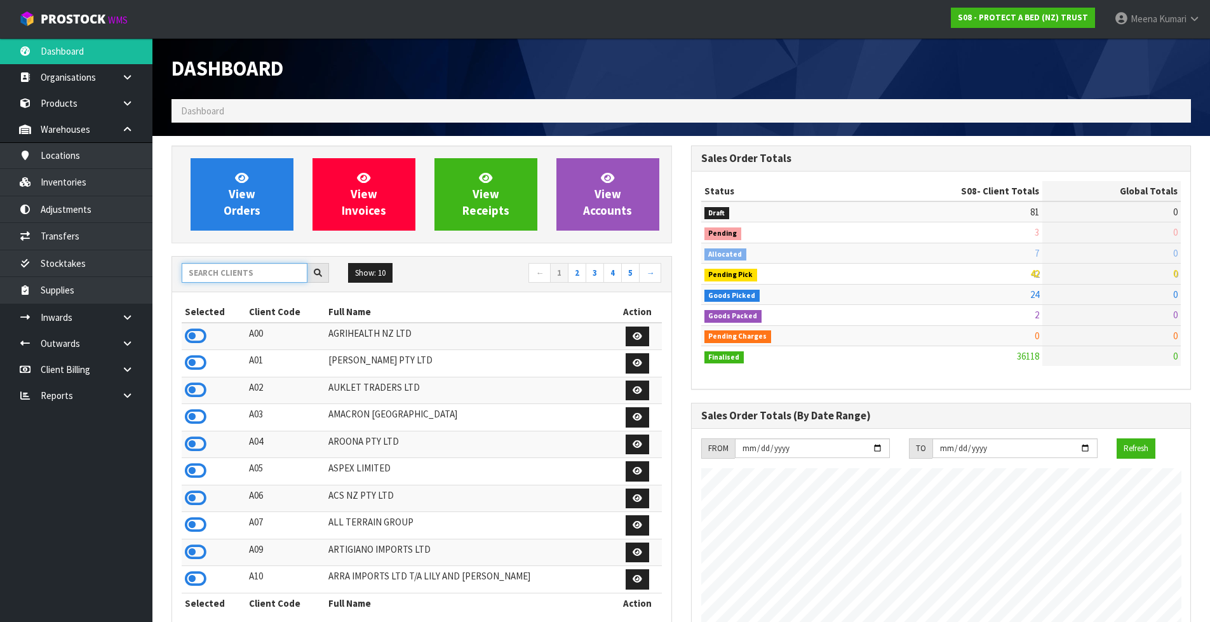
scroll to position [962, 519]
click at [228, 276] on input "text" at bounding box center [245, 273] width 126 height 20
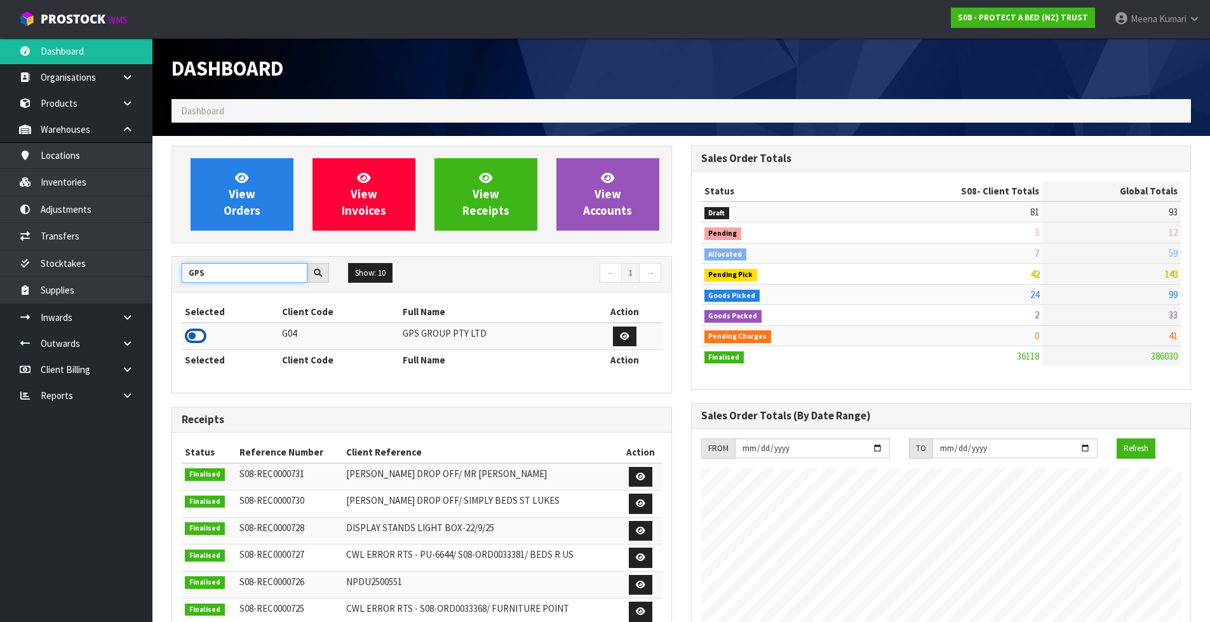
type input "GPS"
click at [199, 334] on icon at bounding box center [196, 336] width 22 height 19
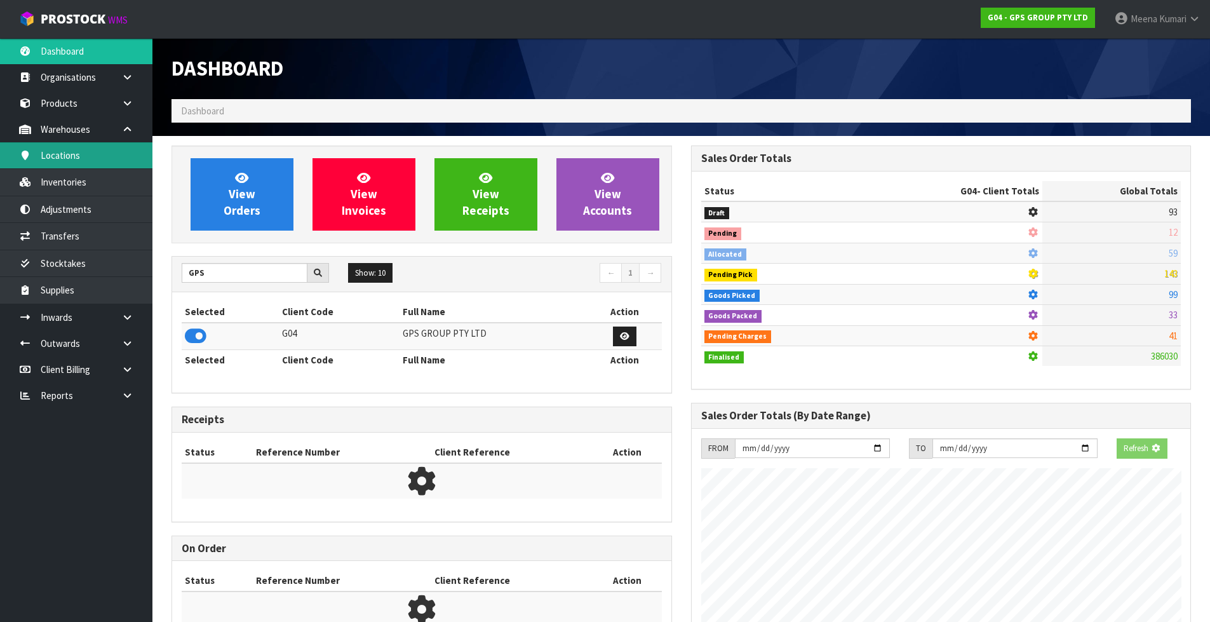
scroll to position [634450, 634707]
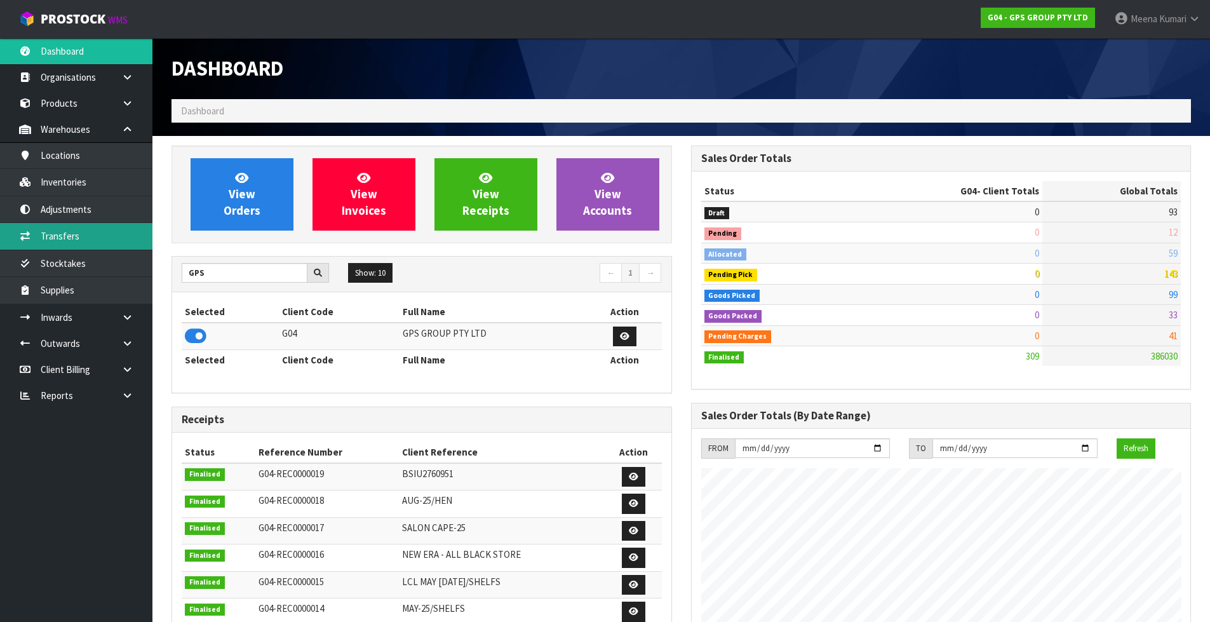
click at [90, 229] on link "Transfers" at bounding box center [76, 236] width 152 height 26
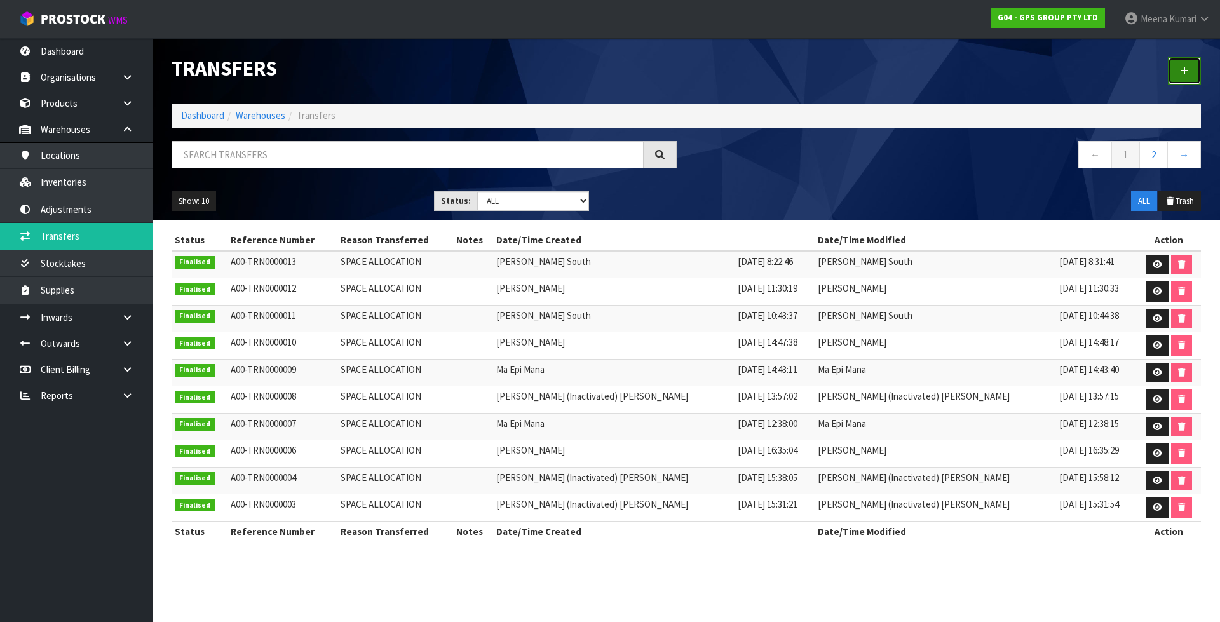
click at [1184, 62] on link at bounding box center [1184, 70] width 33 height 27
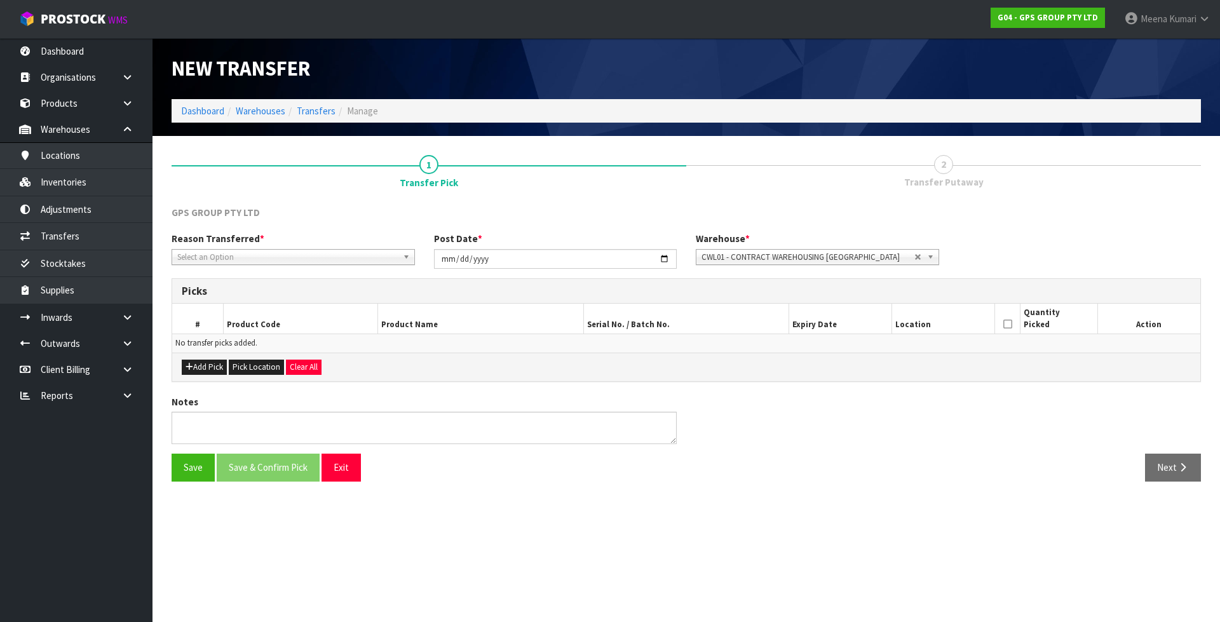
click at [215, 250] on span "Select an Option" at bounding box center [287, 257] width 220 height 15
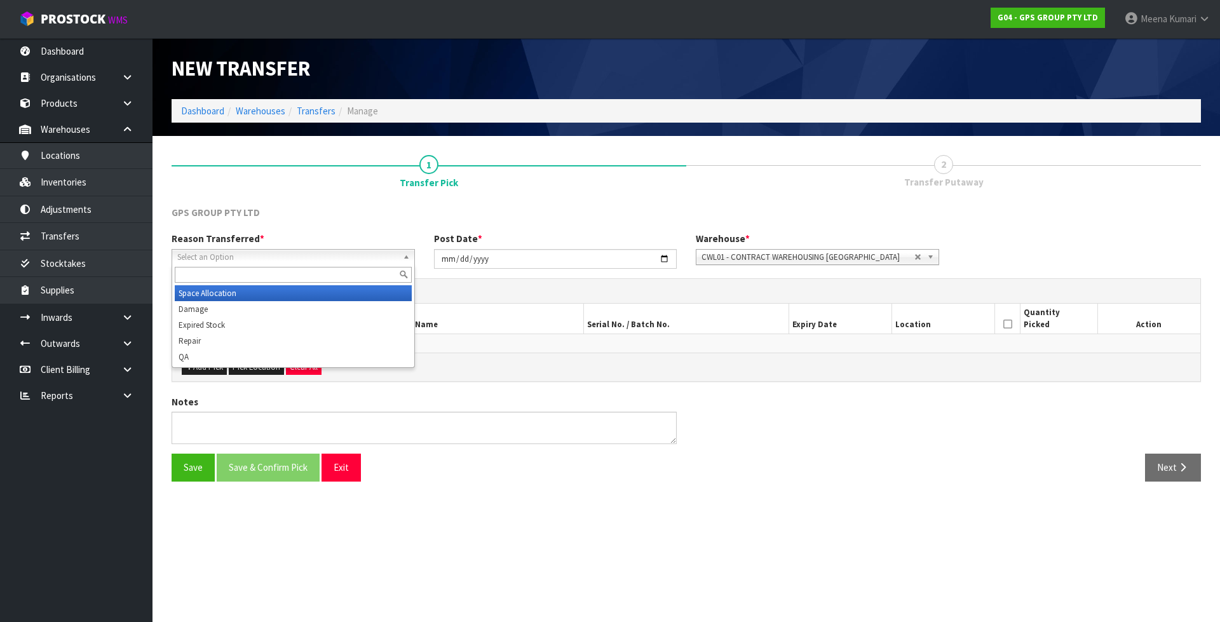
click at [225, 293] on li "Space Allocation" at bounding box center [293, 293] width 237 height 16
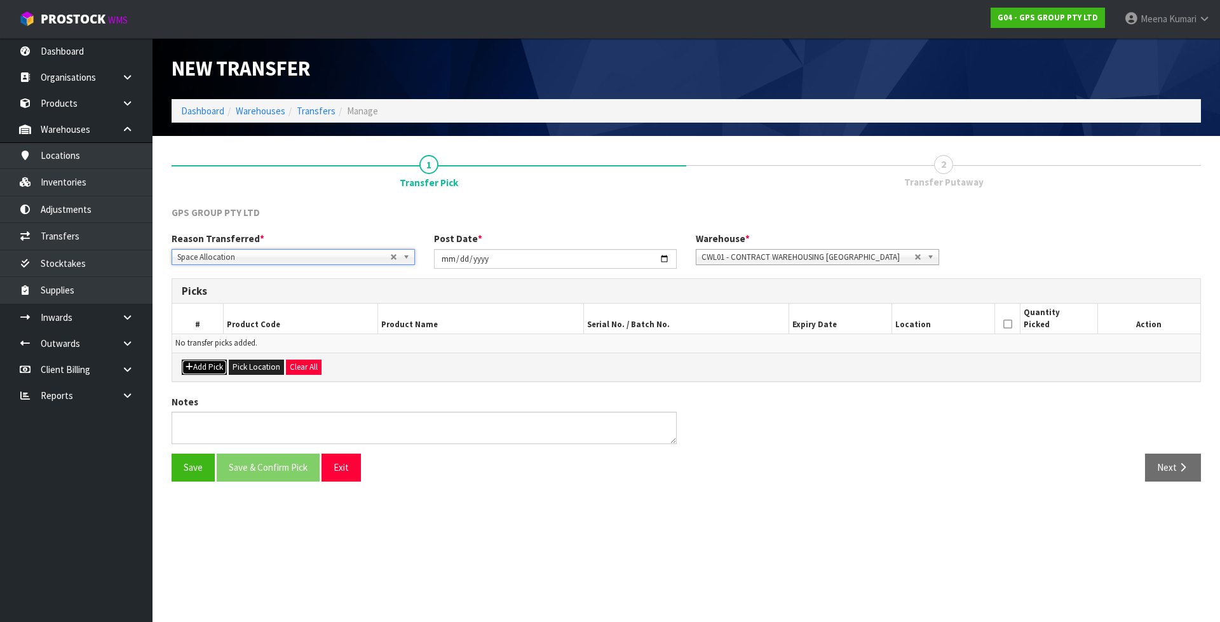
click at [205, 371] on button "Add Pick" at bounding box center [204, 367] width 45 height 15
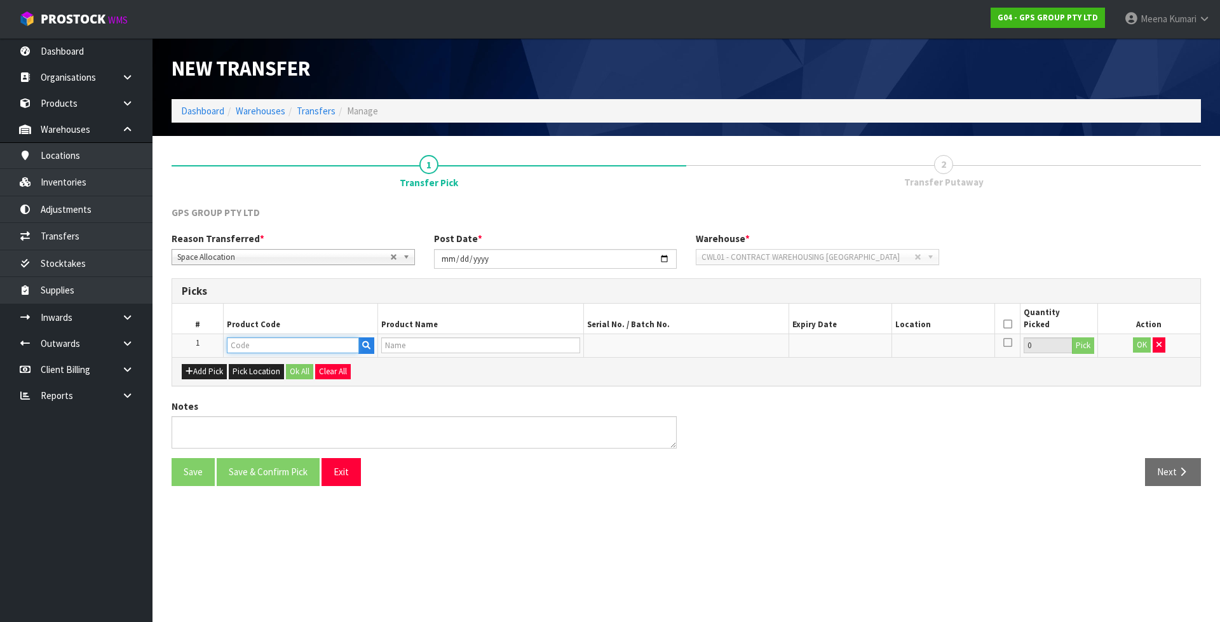
click at [253, 342] on input "text" at bounding box center [293, 345] width 132 height 16
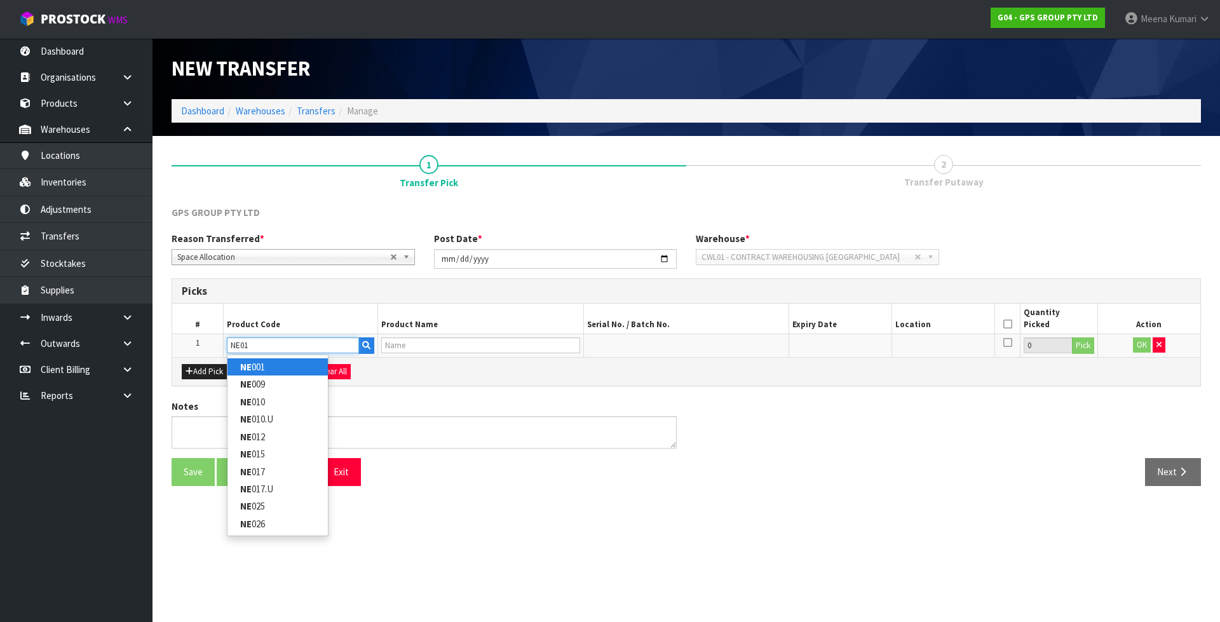
type input "NE012"
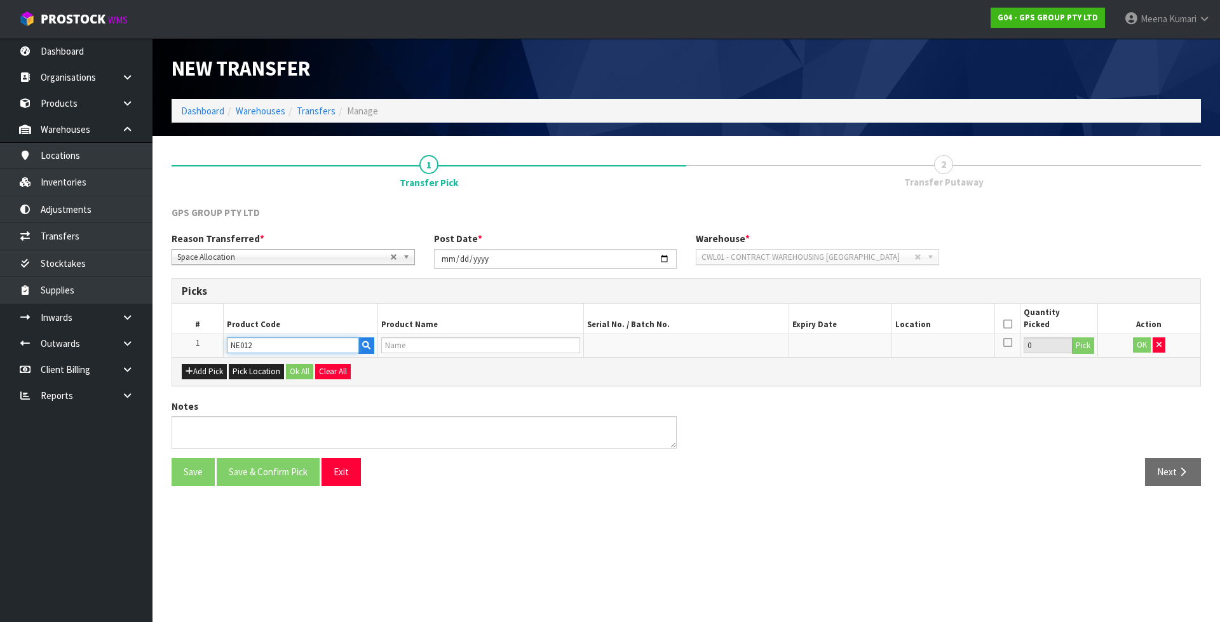
type input "CAP SHELF 6 PER CTN"
type input "NE012"
click at [1085, 340] on button "Pick" at bounding box center [1083, 345] width 22 height 17
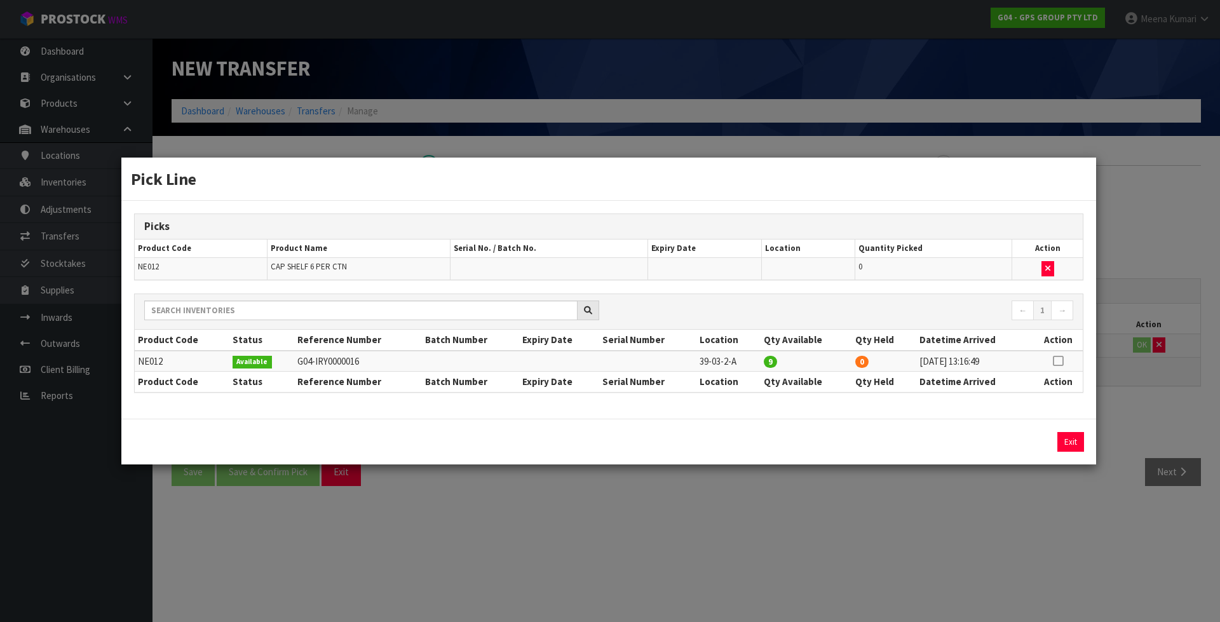
click at [1060, 361] on icon at bounding box center [1058, 361] width 10 height 1
drag, startPoint x: 889, startPoint y: 440, endPoint x: 776, endPoint y: 452, distance: 114.3
click at [776, 452] on div "9 Assign Pick Exit" at bounding box center [608, 442] width 974 height 46
type input "8"
click at [1013, 447] on button "Assign Pick" at bounding box center [1027, 442] width 52 height 20
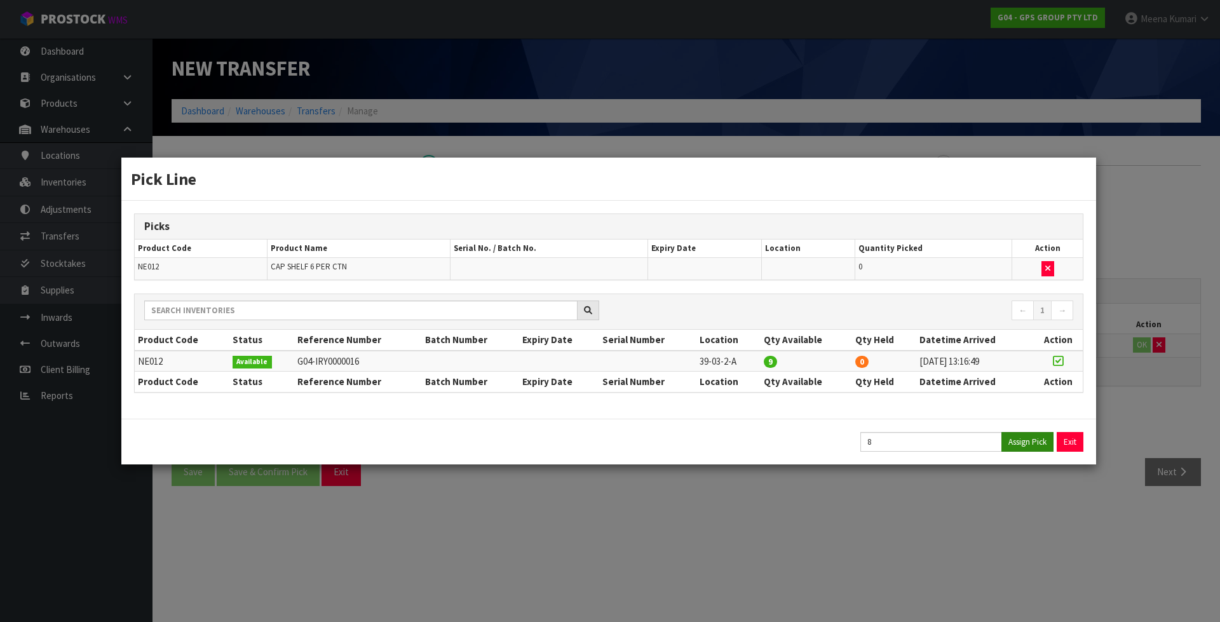
type input "8"
click at [903, 531] on div "Pick Line Picks Product Code Product Name Serial No. / Batch No. Expiry Date Lo…" at bounding box center [610, 311] width 1220 height 622
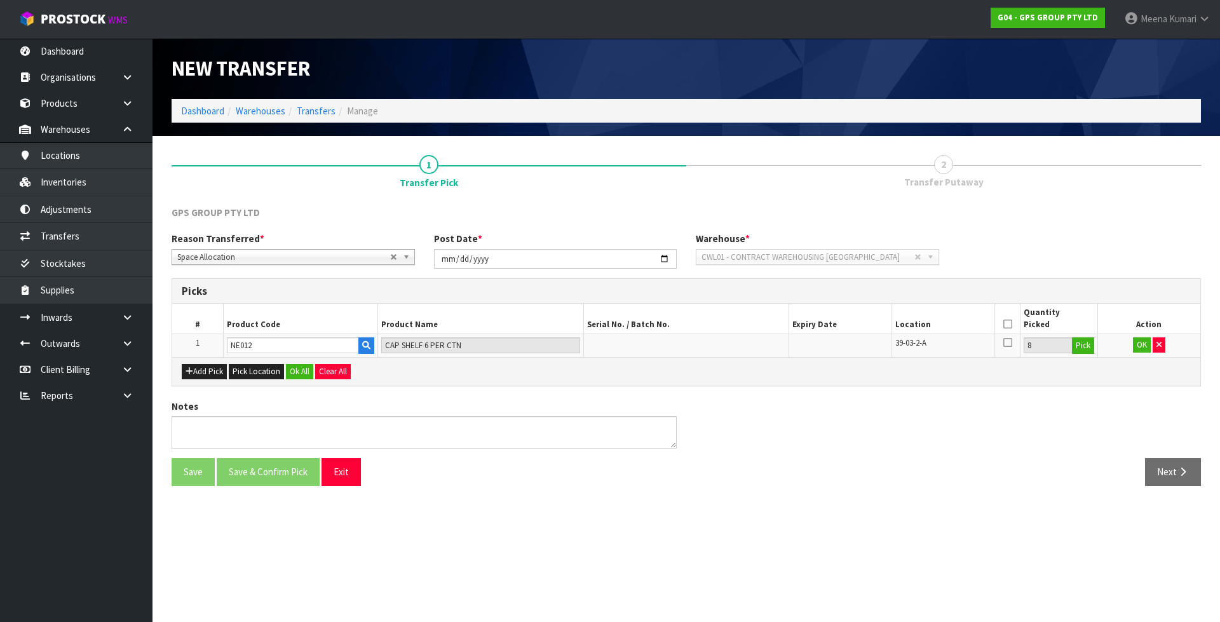
click at [1009, 324] on icon at bounding box center [1007, 324] width 9 height 1
click at [1142, 344] on button "OK" at bounding box center [1142, 344] width 18 height 15
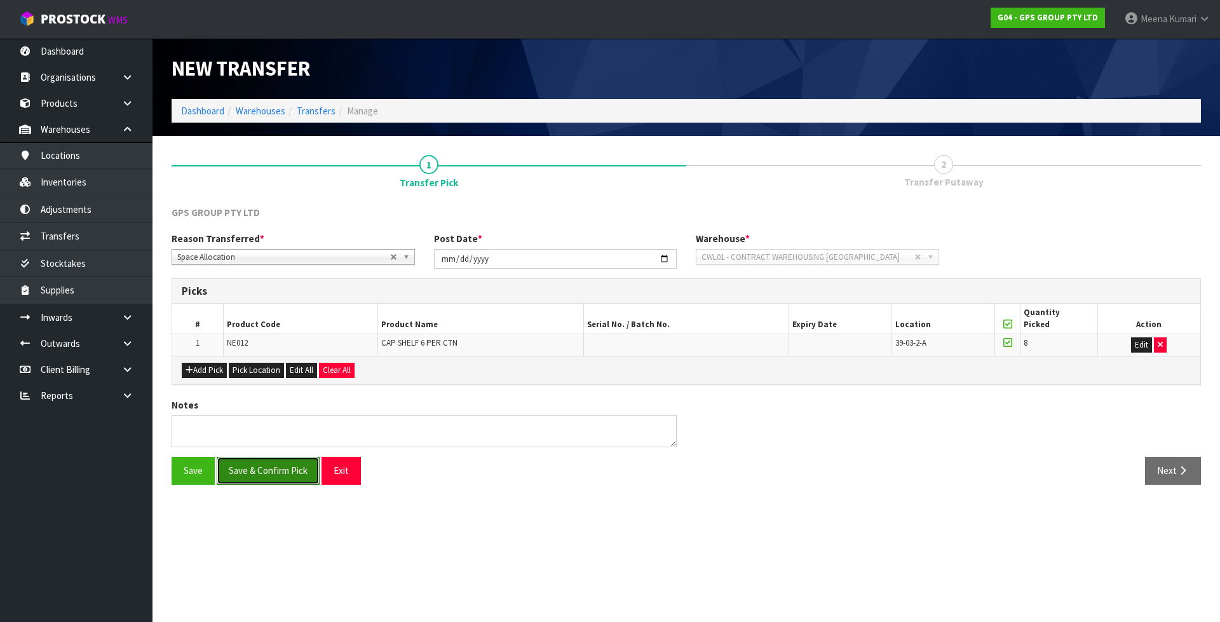
click at [285, 472] on button "Save & Confirm Pick" at bounding box center [268, 470] width 103 height 27
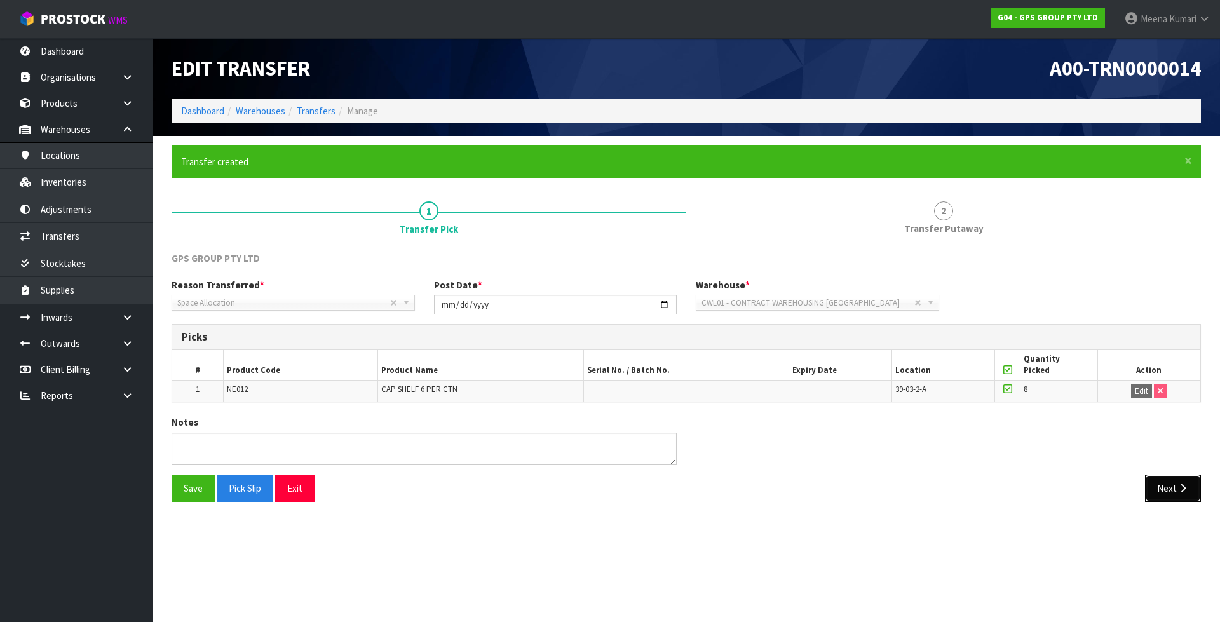
click at [1168, 495] on button "Next" at bounding box center [1173, 488] width 56 height 27
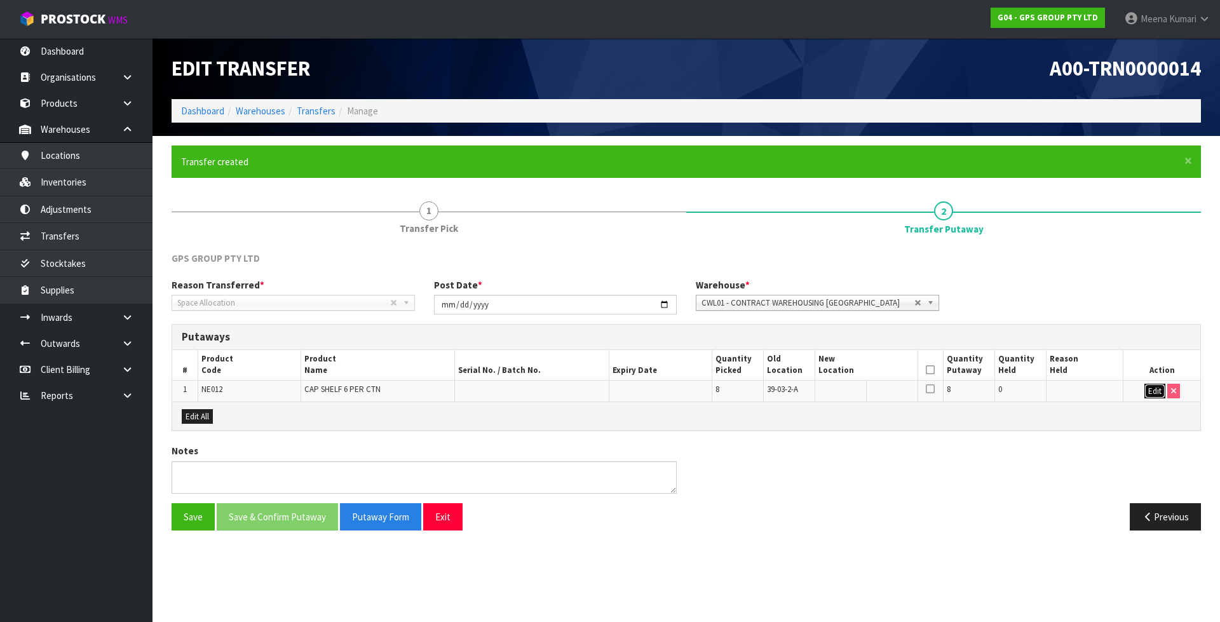
click at [1152, 387] on button "Edit" at bounding box center [1154, 391] width 21 height 15
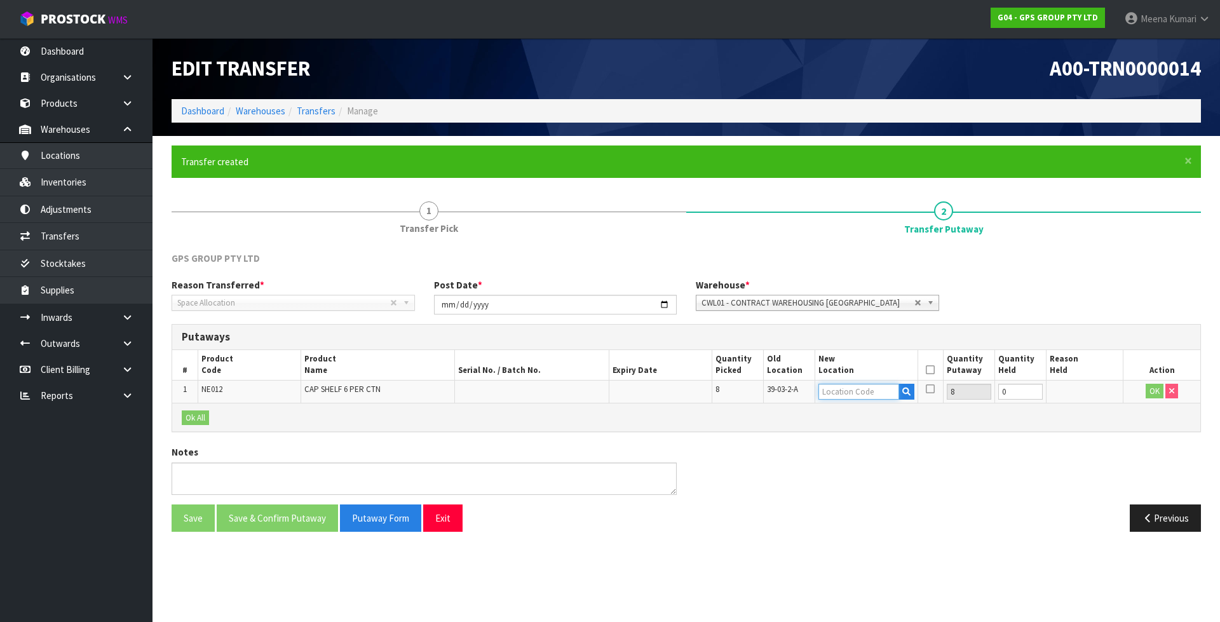
click at [832, 393] on input "text" at bounding box center [858, 392] width 81 height 16
type input "39-03-1-A"
click at [1154, 393] on button "OK" at bounding box center [1154, 391] width 18 height 15
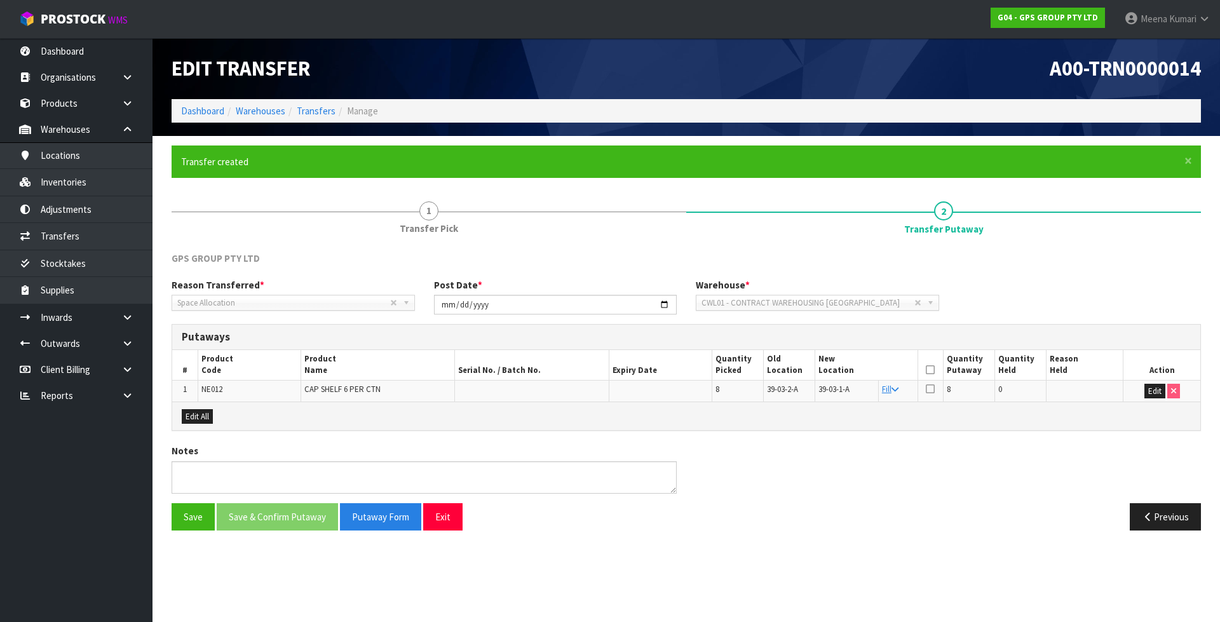
click at [930, 370] on icon at bounding box center [930, 370] width 9 height 1
click at [265, 514] on button "Save & Confirm Putaway" at bounding box center [277, 516] width 121 height 27
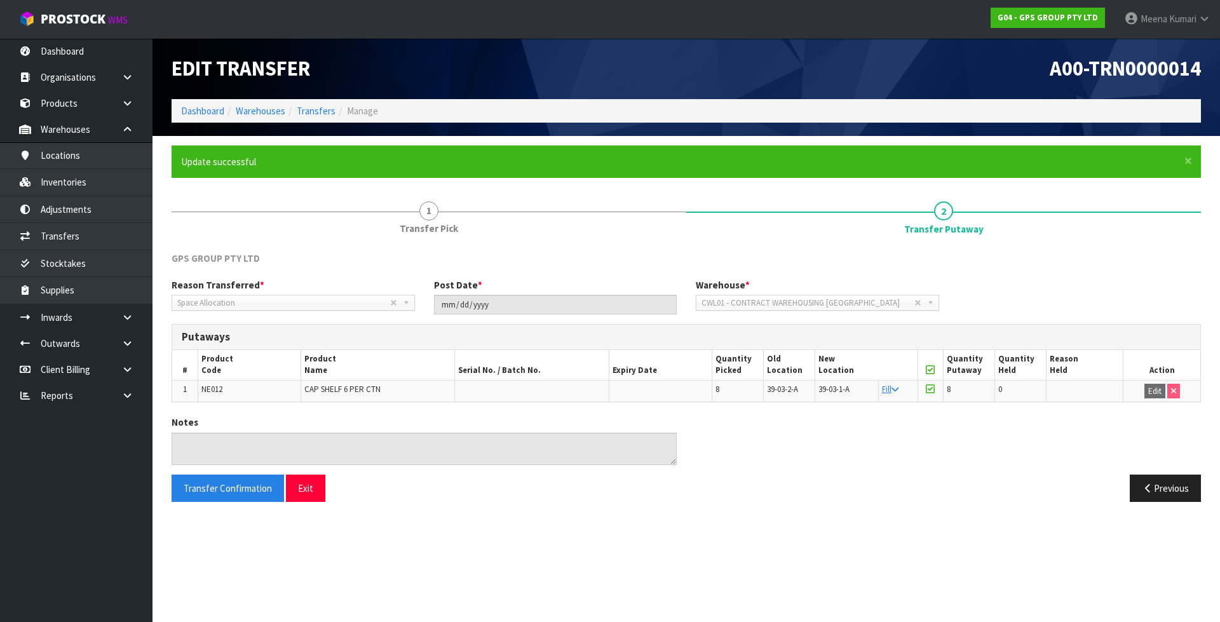
click at [230, 384] on td "NE012" at bounding box center [249, 391] width 103 height 22
click at [227, 385] on td "NE012" at bounding box center [249, 391] width 103 height 22
copy tr "NE012"
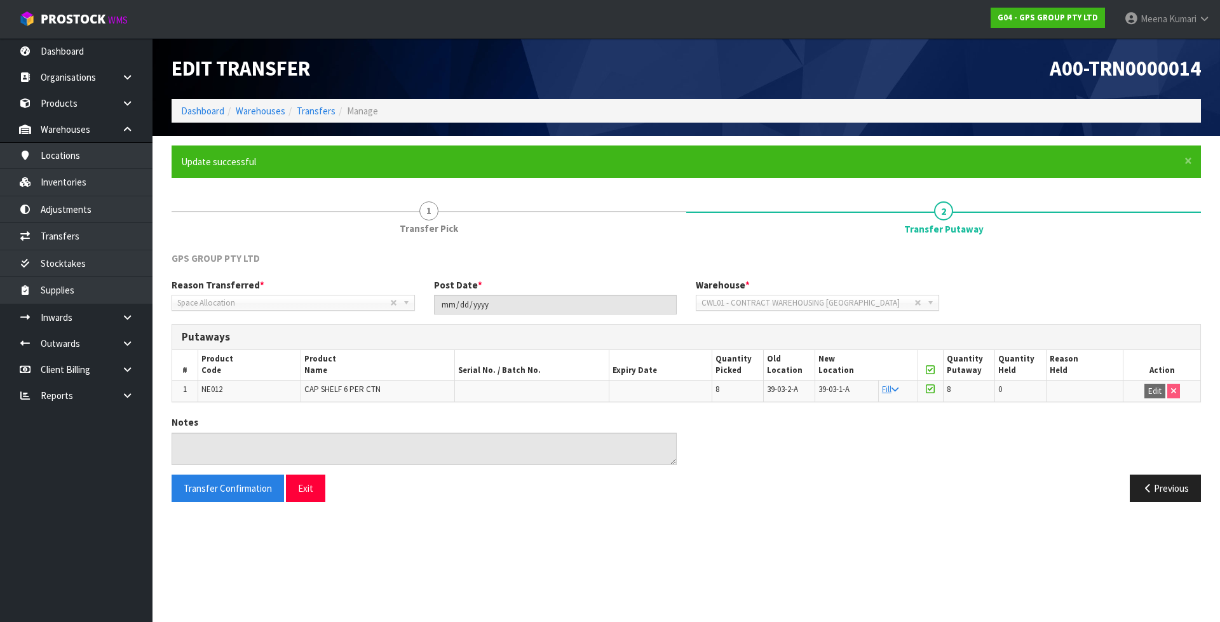
click at [158, 185] on section "× Close Update successful 1 Transfer Pick 2 Transfer Putaway GPS GROUP PTY LTD …" at bounding box center [685, 328] width 1067 height 385
click at [106, 180] on link "Inventories" at bounding box center [76, 182] width 152 height 26
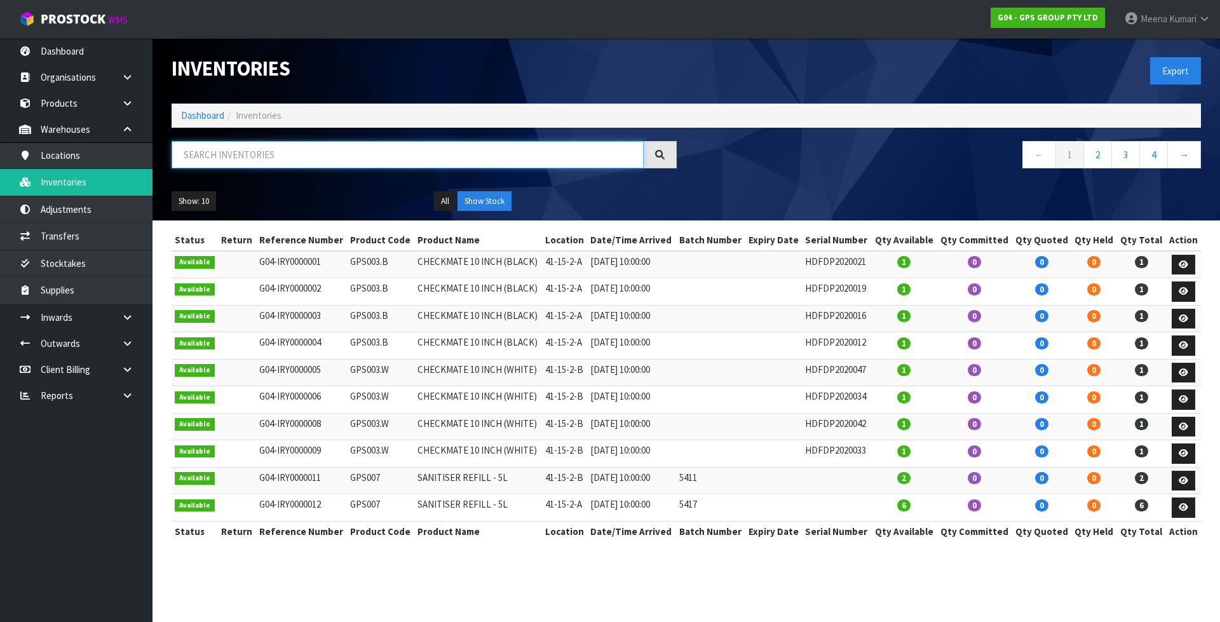
click at [340, 154] on input "text" at bounding box center [408, 154] width 472 height 27
paste input "NE012"
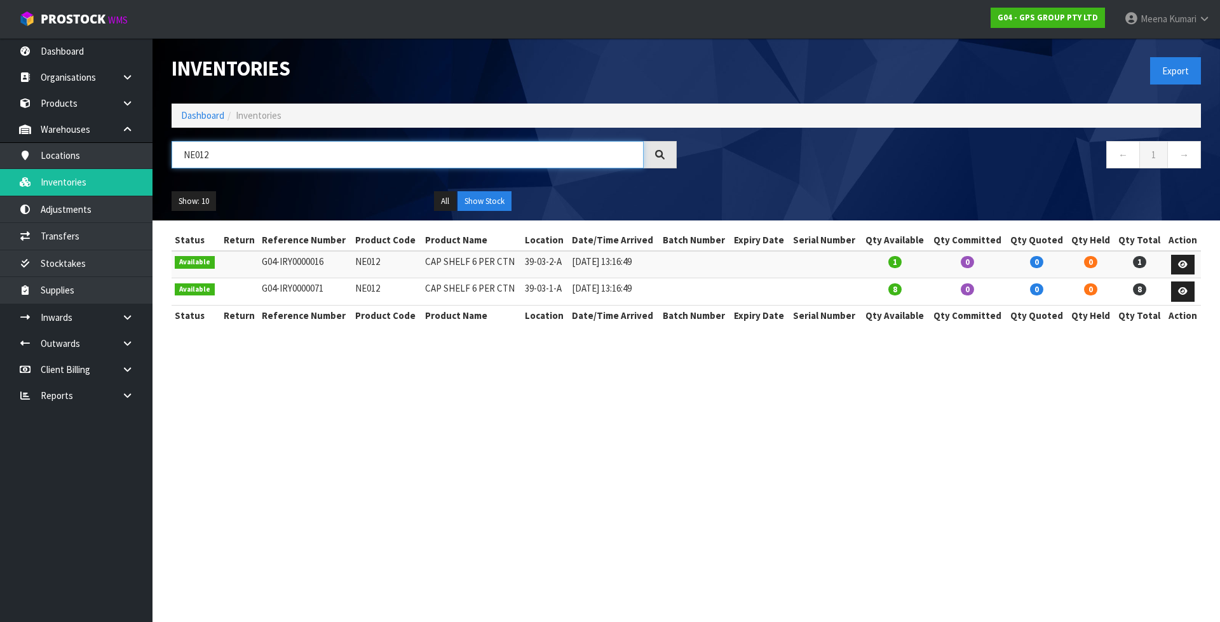
type input "NE012"
click at [1194, 266] on td at bounding box center [1182, 264] width 36 height 27
click at [1187, 266] on link at bounding box center [1183, 265] width 24 height 20
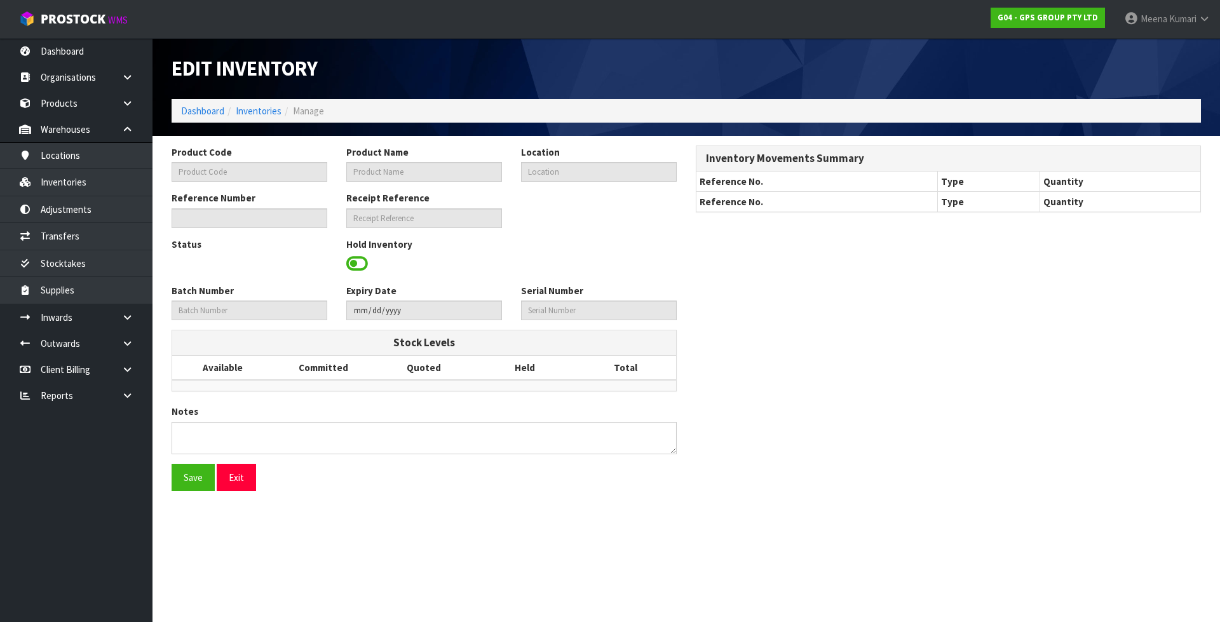
type input "NE012"
type input "CAP SHELF 6 PER CTN"
type input "39-03-2-A"
type input "G04-IRY0000016"
type input "G04-REC0000003"
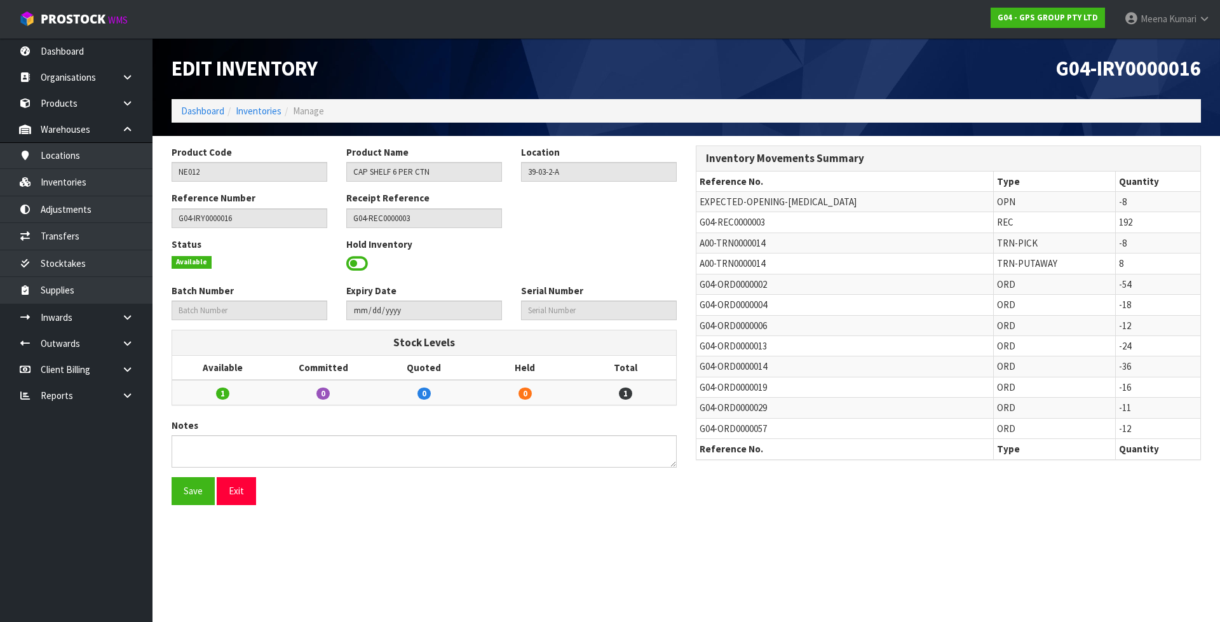
click at [361, 262] on span at bounding box center [357, 263] width 22 height 19
click at [548, 262] on span "Select an Option" at bounding box center [593, 262] width 133 height 15
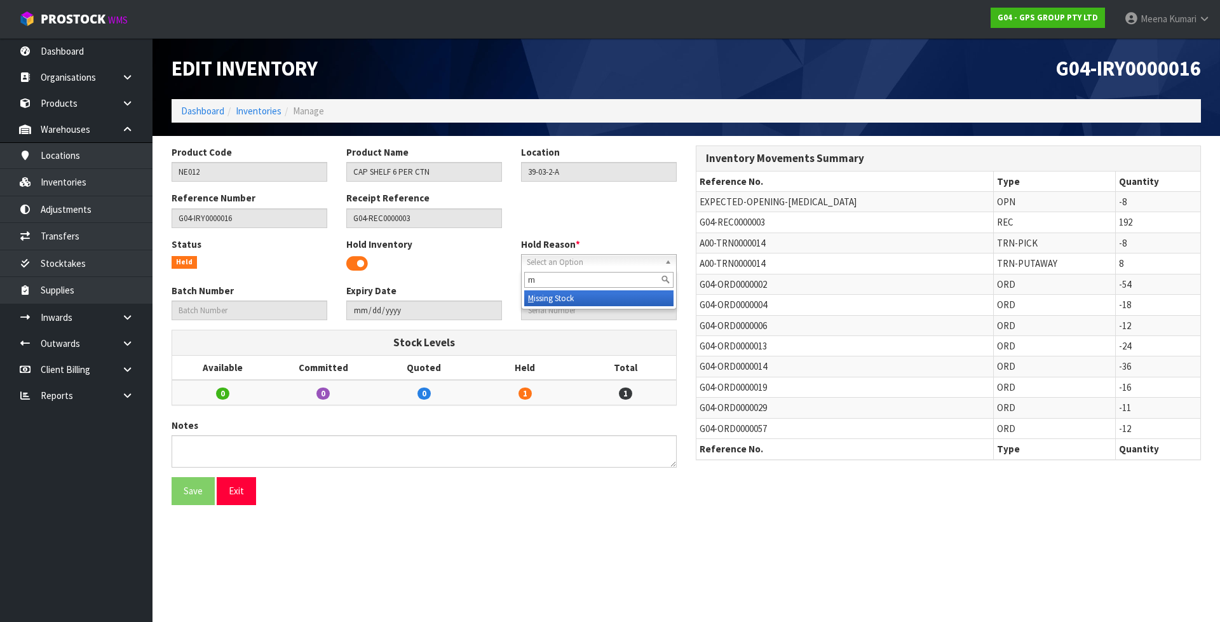
type input "m"
click at [569, 301] on li "M issing Stock" at bounding box center [598, 298] width 149 height 16
click at [188, 487] on button "Save" at bounding box center [193, 490] width 43 height 27
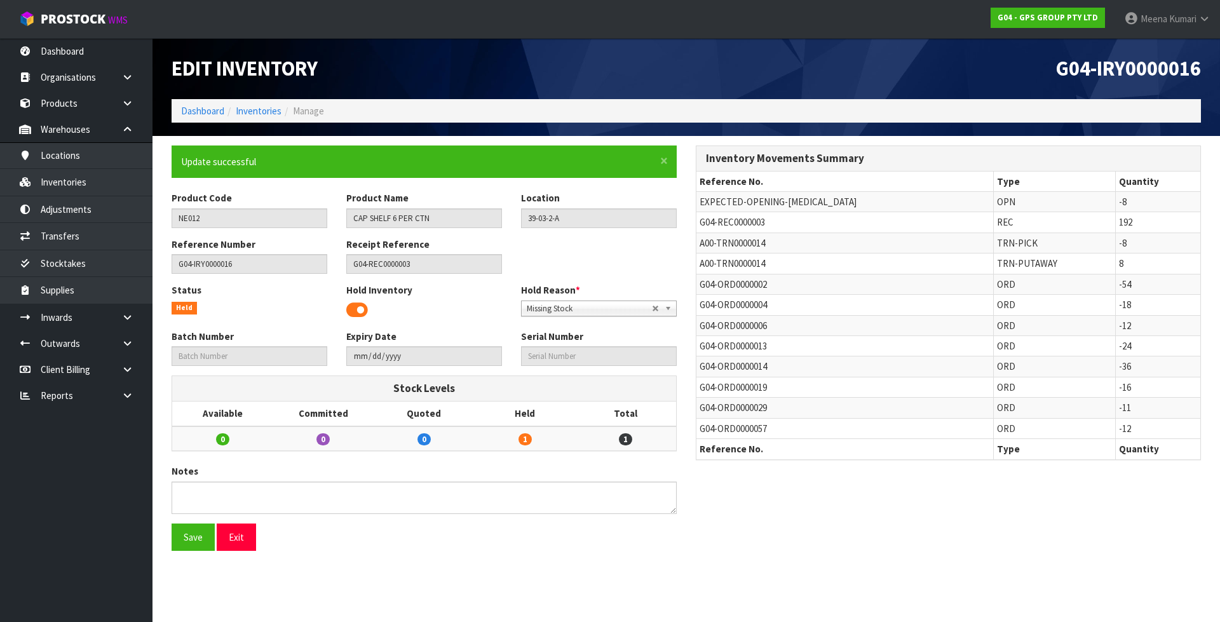
drag, startPoint x: 196, startPoint y: 231, endPoint x: 197, endPoint y: 224, distance: 7.7
click at [197, 229] on div "Product Code NE012 Product Name CAP SHELF 6 PER CTN Location 39-03-2-A" at bounding box center [424, 214] width 524 height 46
click at [197, 223] on input "NE012" at bounding box center [250, 218] width 156 height 20
click at [216, 109] on link "Dashboard" at bounding box center [202, 111] width 43 height 12
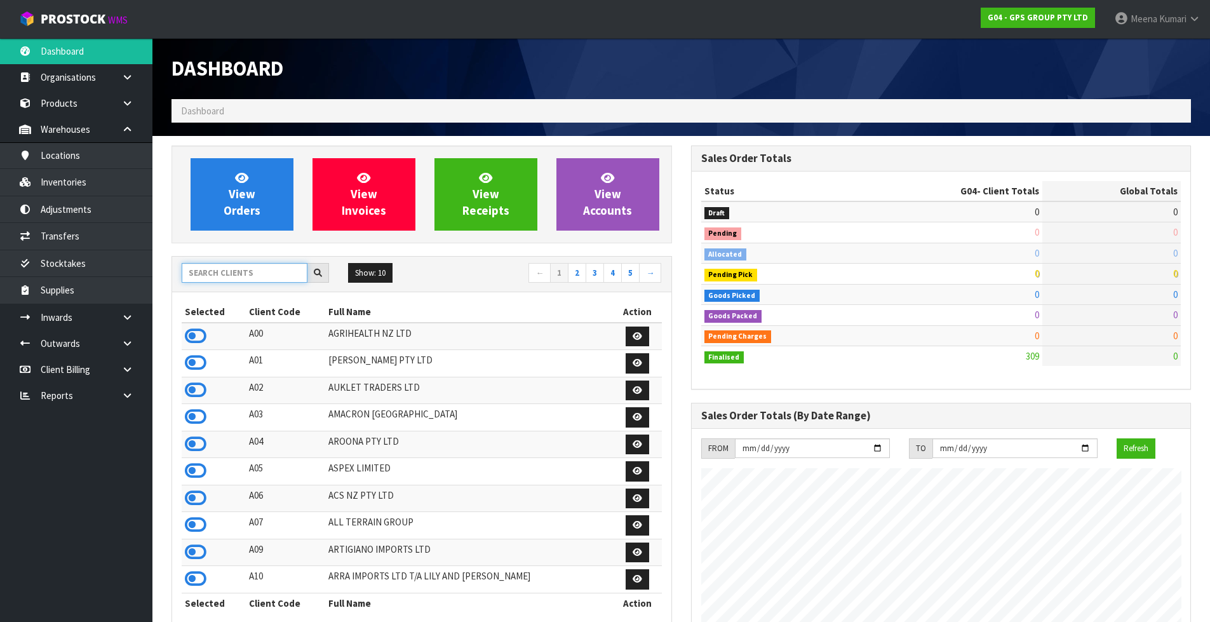
scroll to position [777, 519]
click at [233, 267] on input "text" at bounding box center [245, 273] width 126 height 20
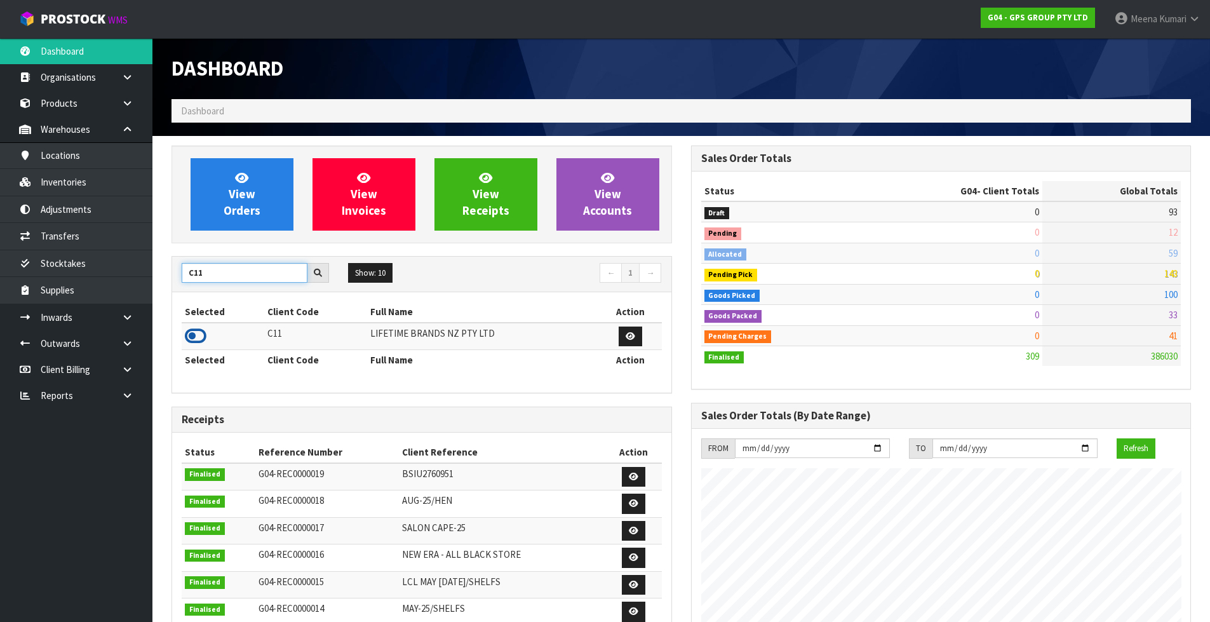
type input "C11"
click at [194, 335] on icon at bounding box center [196, 336] width 22 height 19
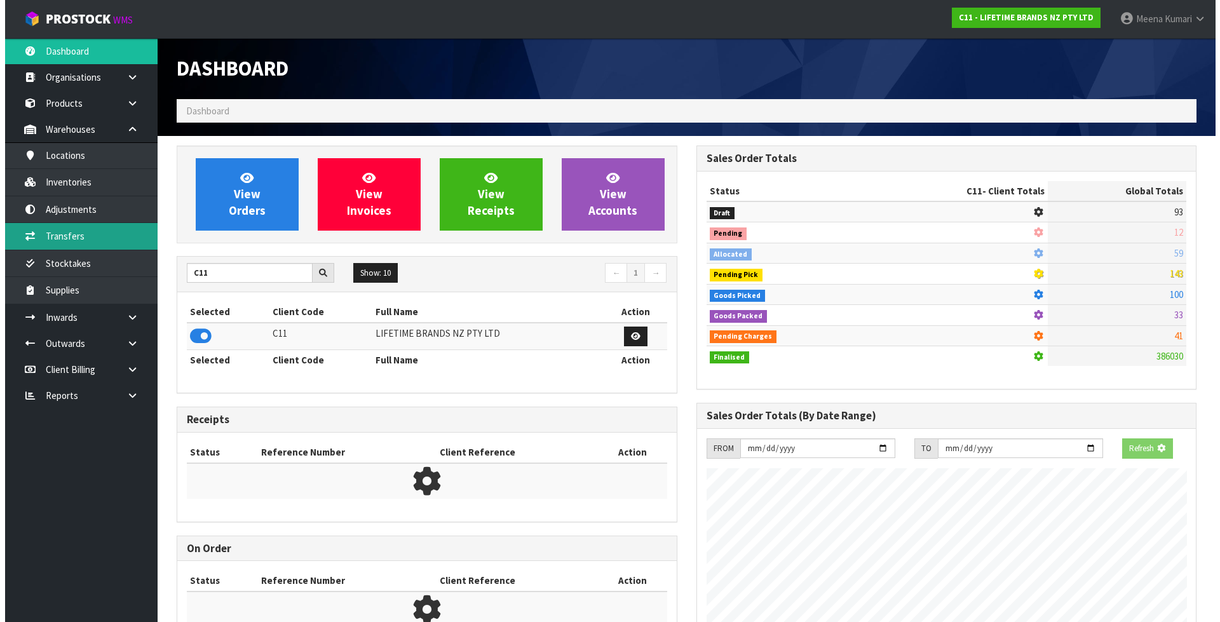
scroll to position [962, 519]
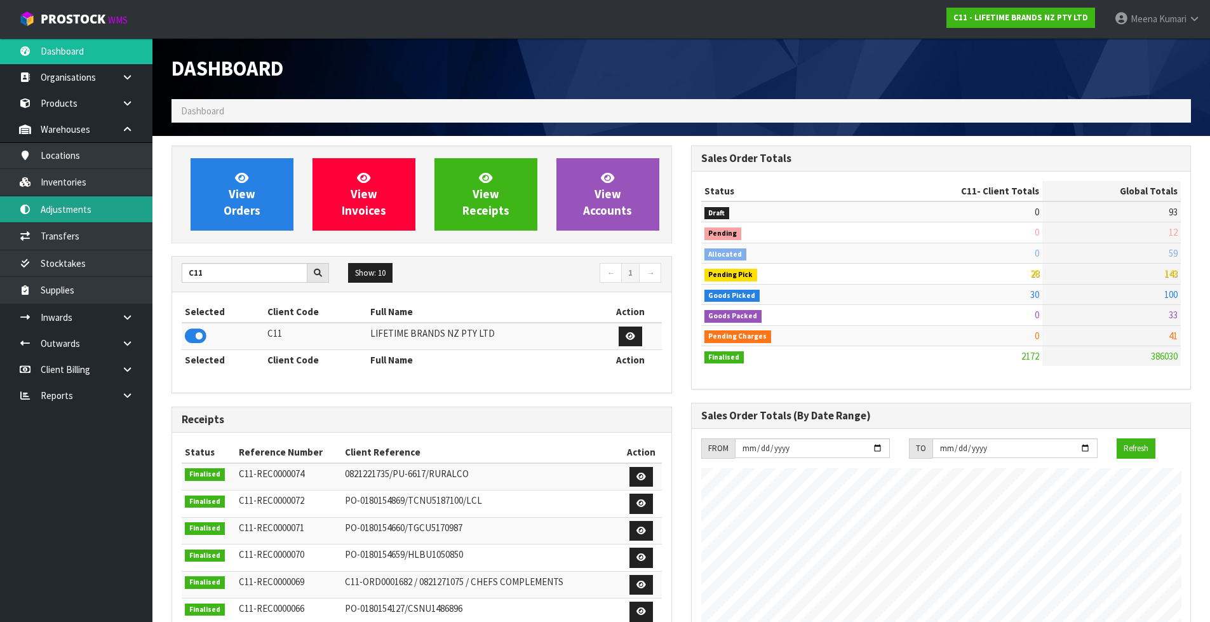
click at [95, 210] on link "Adjustments" at bounding box center [76, 209] width 152 height 26
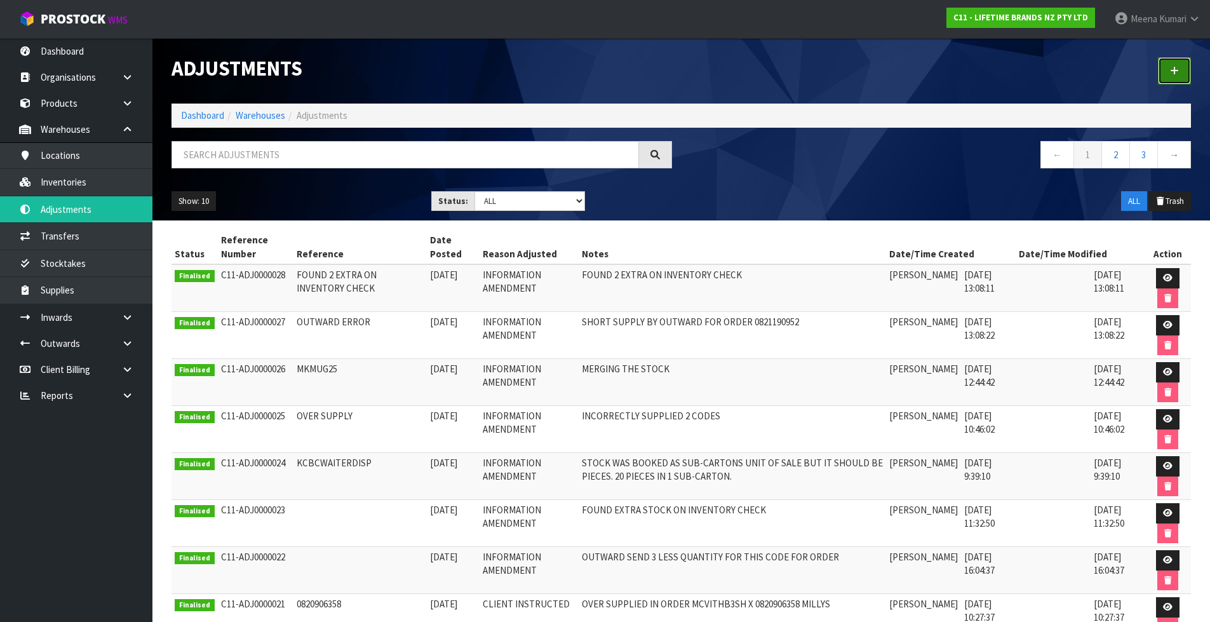
click at [1171, 73] on icon at bounding box center [1174, 71] width 9 height 10
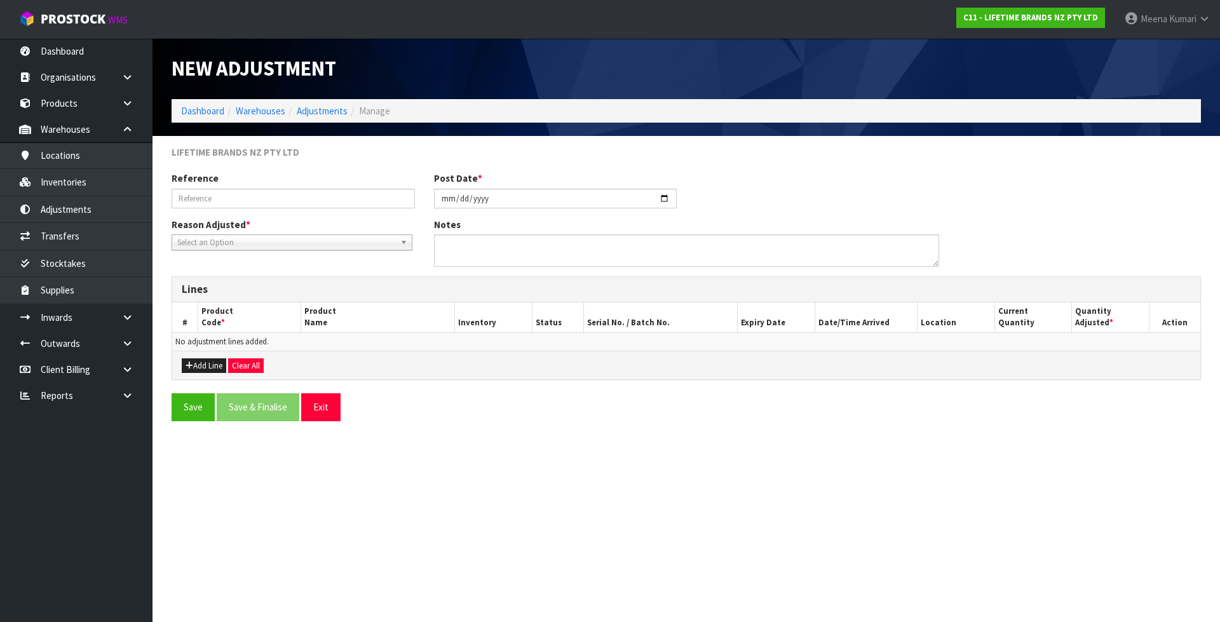
click at [191, 245] on span "Select an Option" at bounding box center [286, 242] width 218 height 15
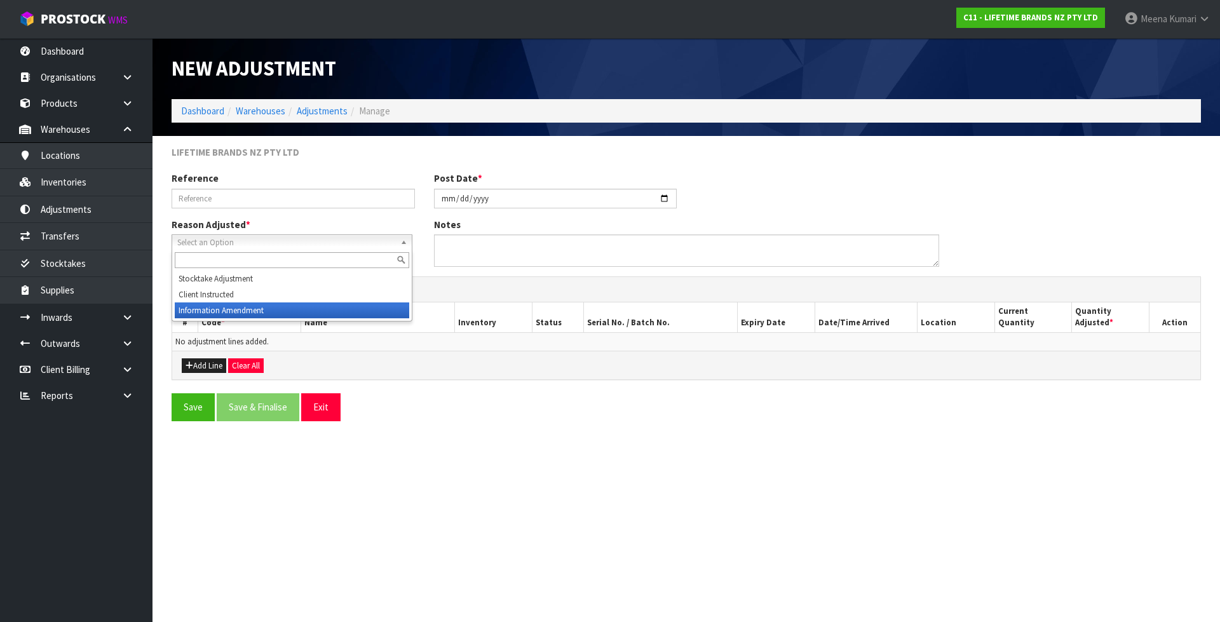
click at [222, 308] on li "Information Amendment" at bounding box center [292, 310] width 234 height 16
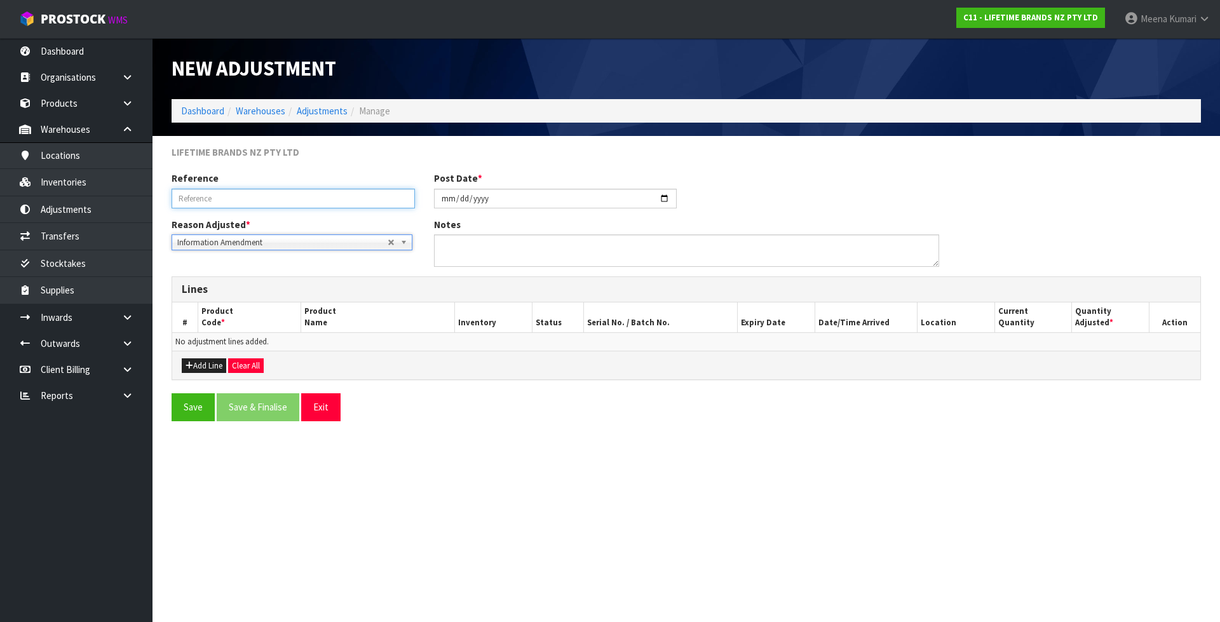
click at [219, 192] on input "text" at bounding box center [293, 199] width 243 height 20
type input "O"
drag, startPoint x: 300, startPoint y: 196, endPoint x: 100, endPoint y: 199, distance: 200.1
click at [100, 199] on body "Toggle navigation ProStock WMS C11 - LIFETIME BRANDS NZ PTY LTD Meena Kumari Lo…" at bounding box center [610, 311] width 1220 height 622
type input "UNDER SUPPLIED BY OUTWARD"
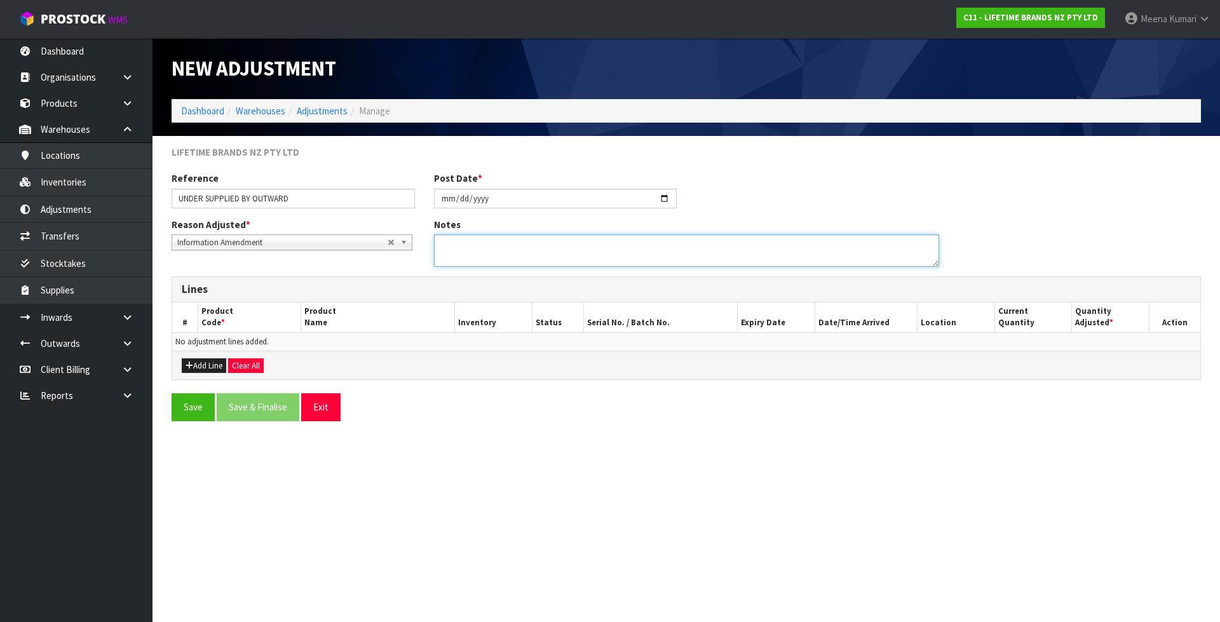
click at [589, 256] on textarea at bounding box center [686, 250] width 505 height 32
paste textarea "UNDER SUPPLIED BY OUTWARD"
click at [629, 238] on textarea at bounding box center [686, 250] width 505 height 32
paste textarea "SONZ0004103"
type textarea "UNDER SUPPLIED BY OUTWARD FOR SONZ0004103 ORDER"
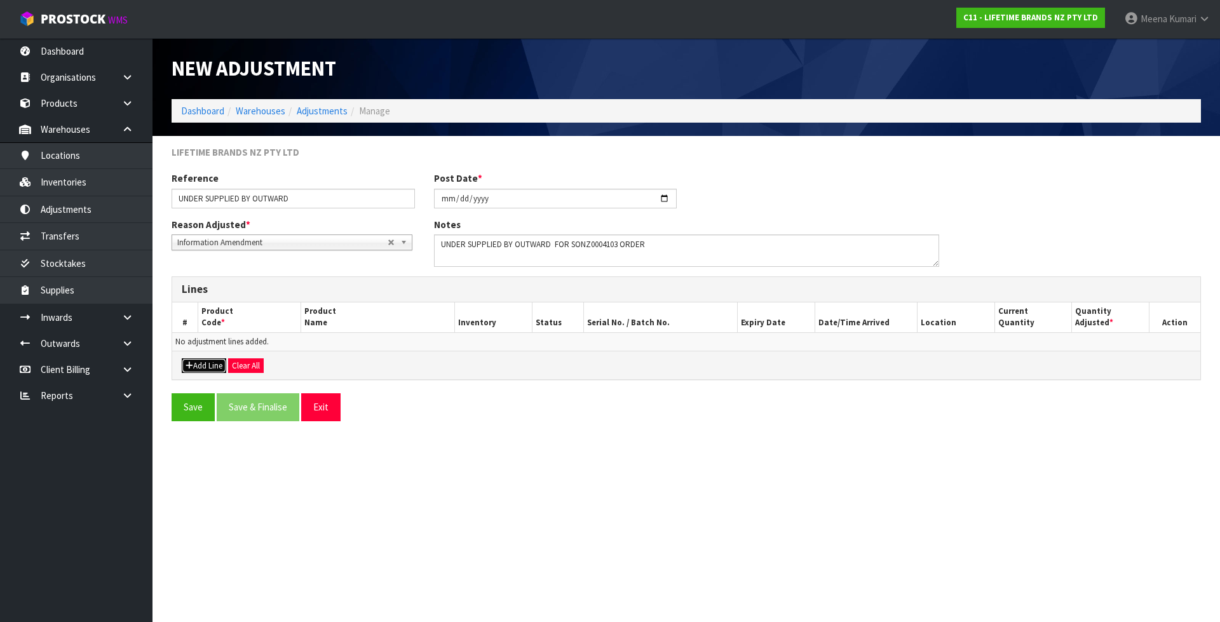
click at [213, 365] on button "Add Line" at bounding box center [204, 365] width 44 height 15
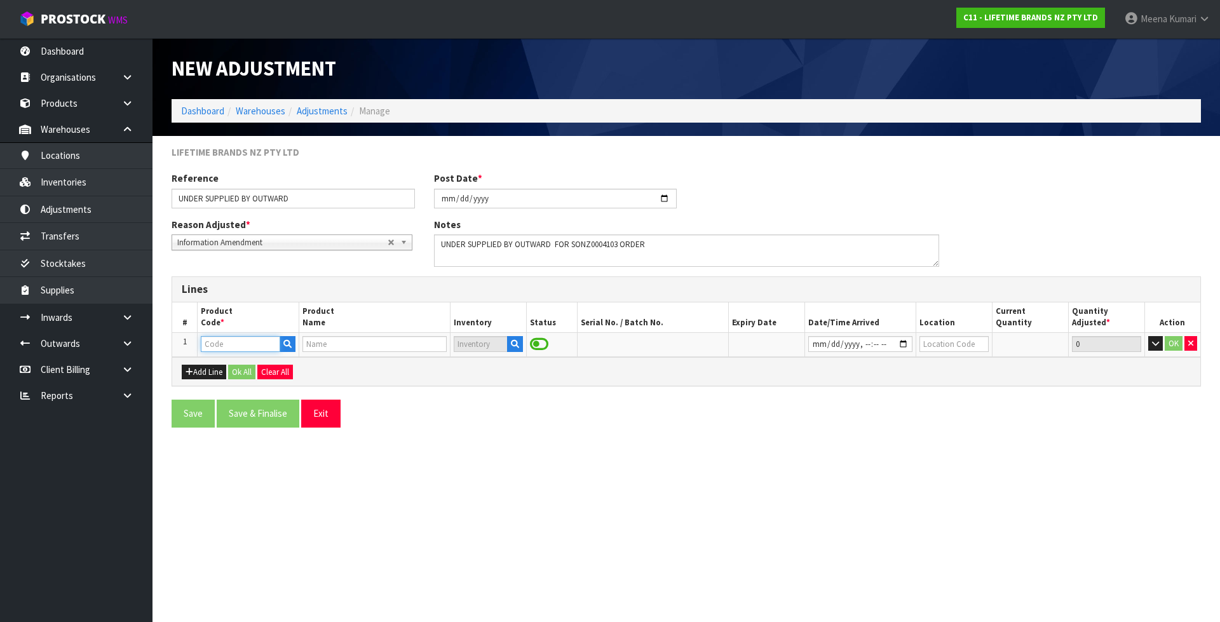
click at [259, 342] on input "text" at bounding box center [240, 344] width 79 height 16
paste input "NR110007CH"
type input "NR110007CH"
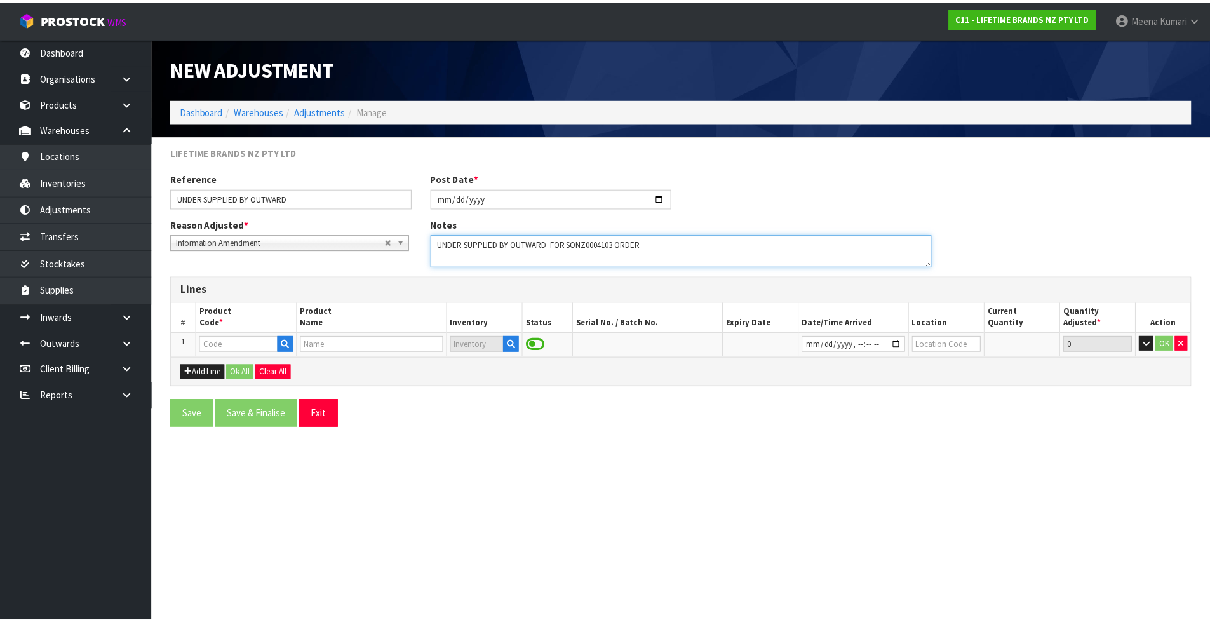
scroll to position [0, 0]
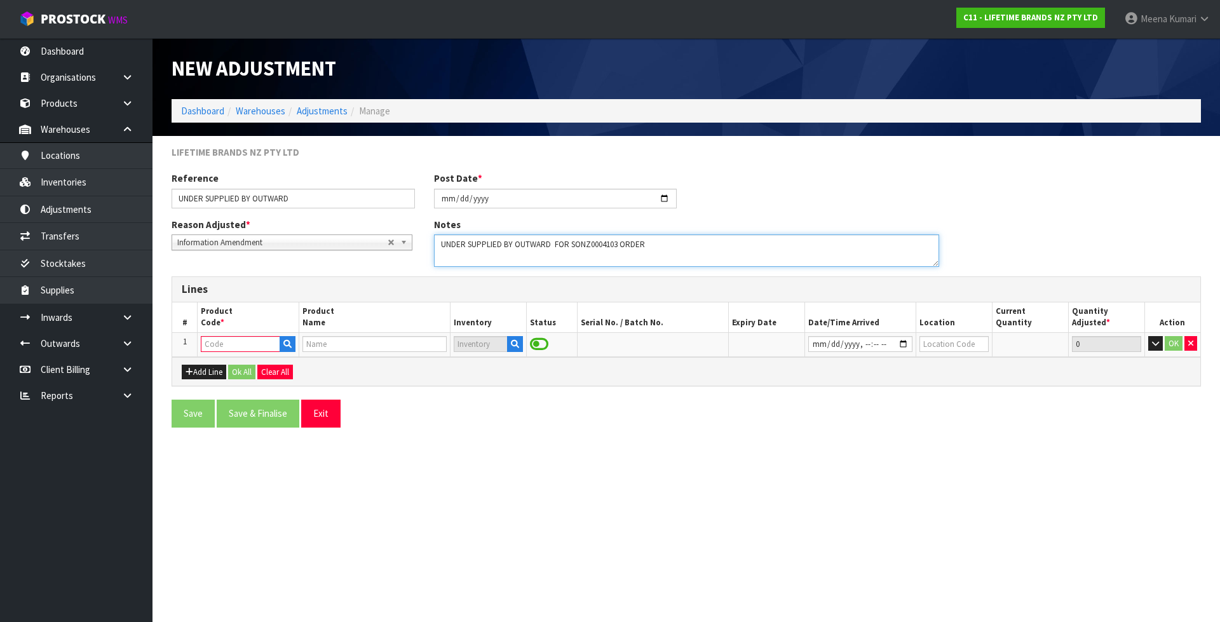
drag, startPoint x: 715, startPoint y: 240, endPoint x: 454, endPoint y: 245, distance: 261.8
click at [454, 245] on textarea at bounding box center [686, 250] width 505 height 32
click at [662, 245] on textarea at bounding box center [686, 250] width 505 height 32
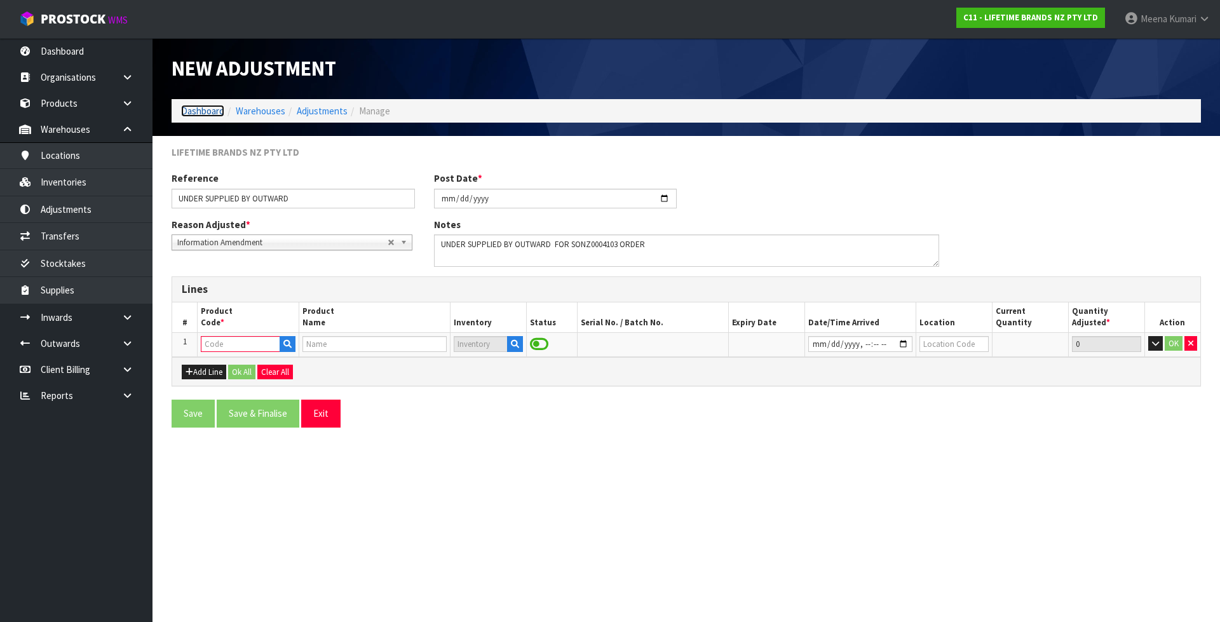
click at [208, 106] on link "Dashboard" at bounding box center [202, 111] width 43 height 12
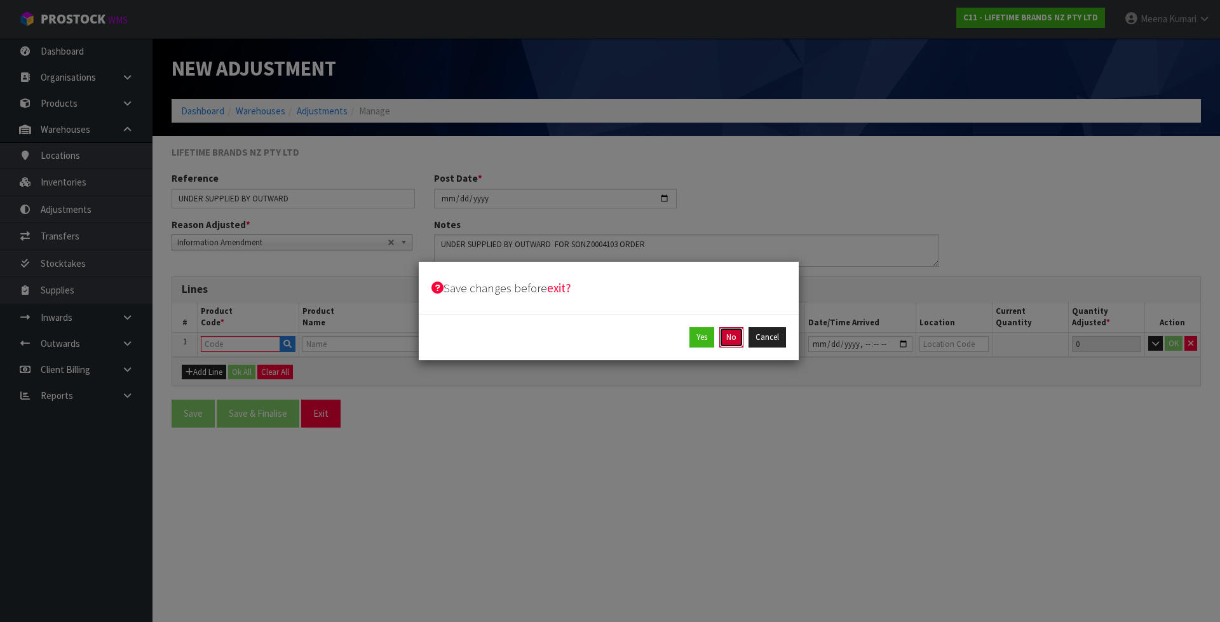
click at [725, 347] on button "No" at bounding box center [731, 337] width 24 height 20
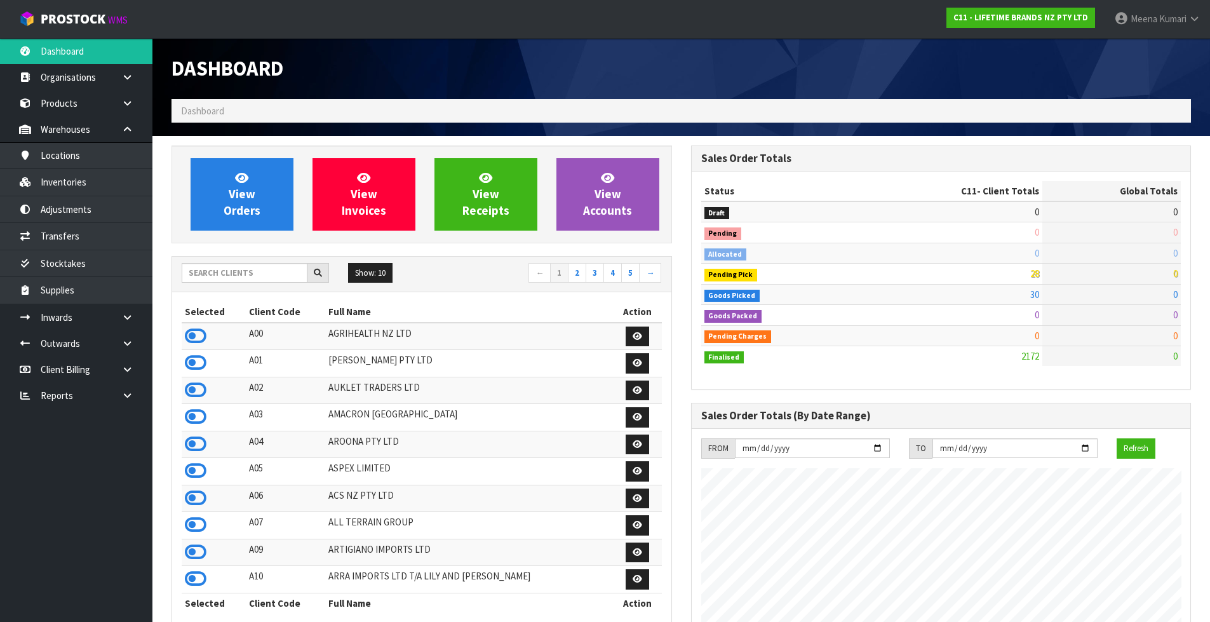
scroll to position [962, 519]
click at [295, 274] on input "text" at bounding box center [245, 273] width 126 height 20
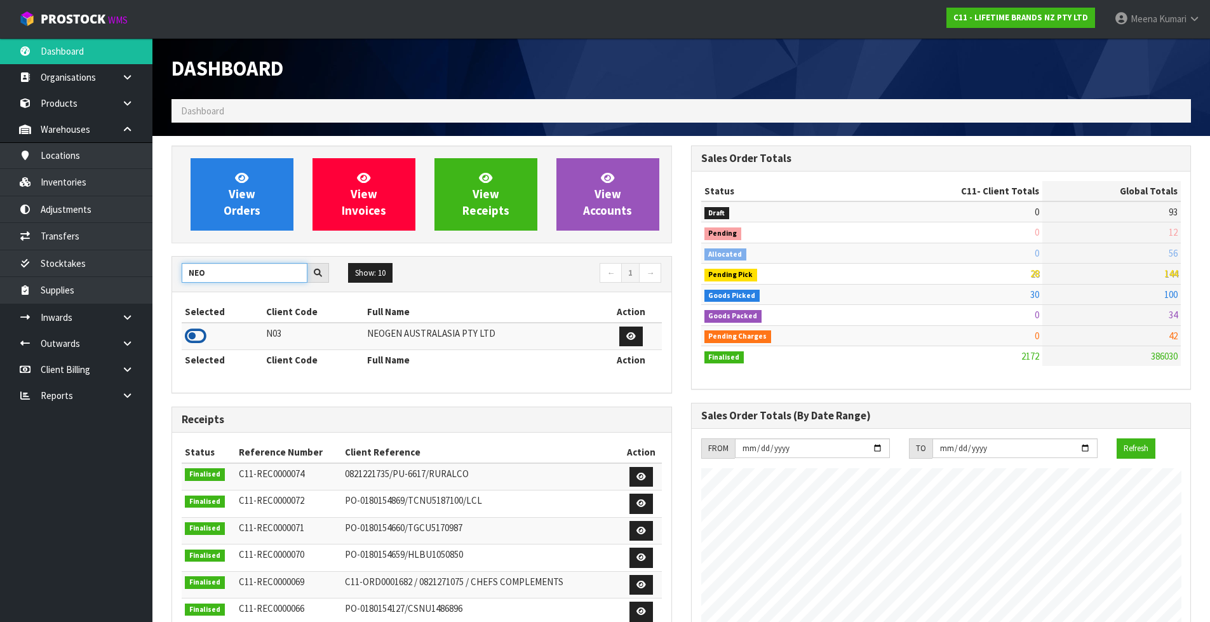
type input "NEO"
click at [196, 335] on icon at bounding box center [196, 336] width 22 height 19
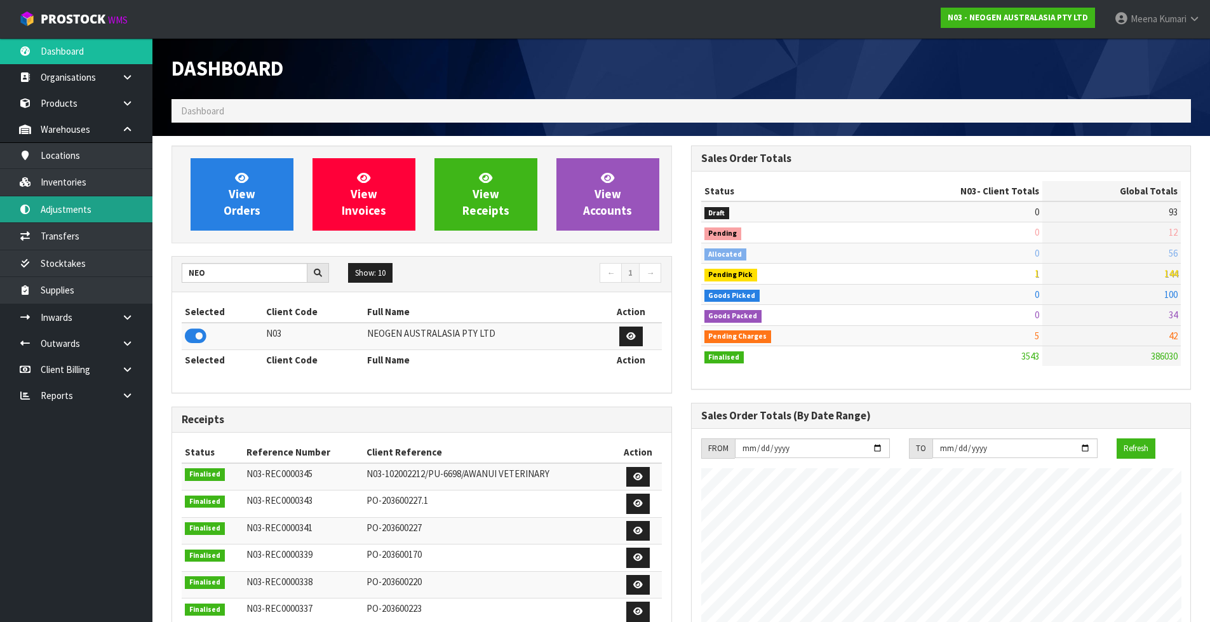
click at [104, 213] on link "Adjustments" at bounding box center [76, 209] width 152 height 26
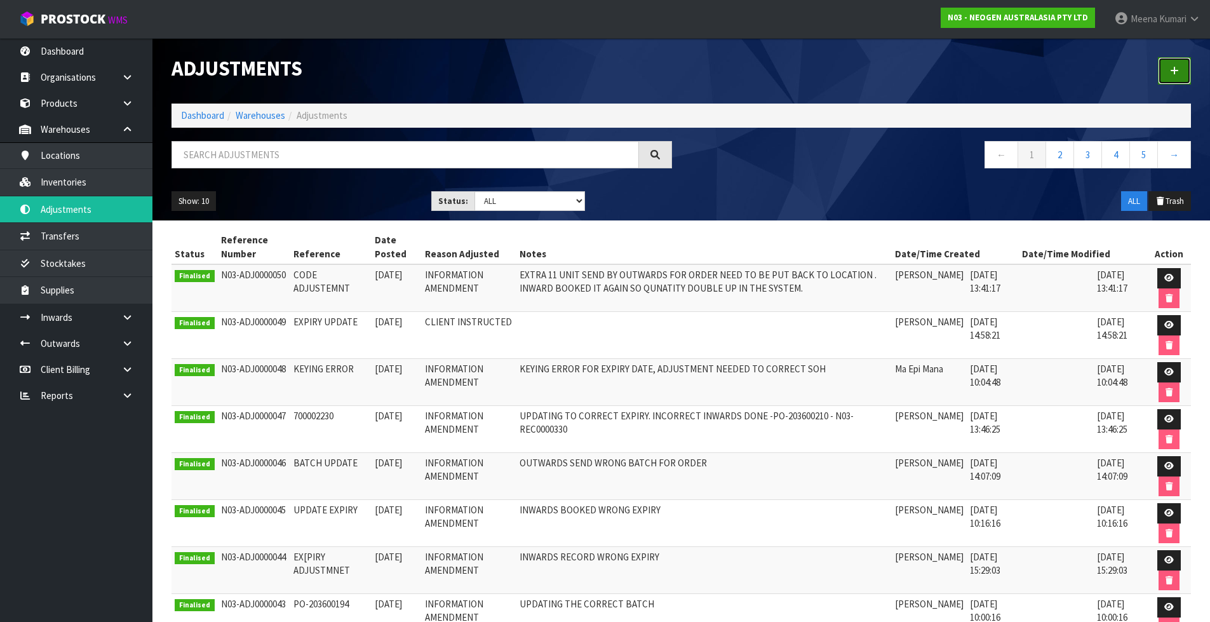
click at [1174, 67] on icon at bounding box center [1174, 71] width 9 height 10
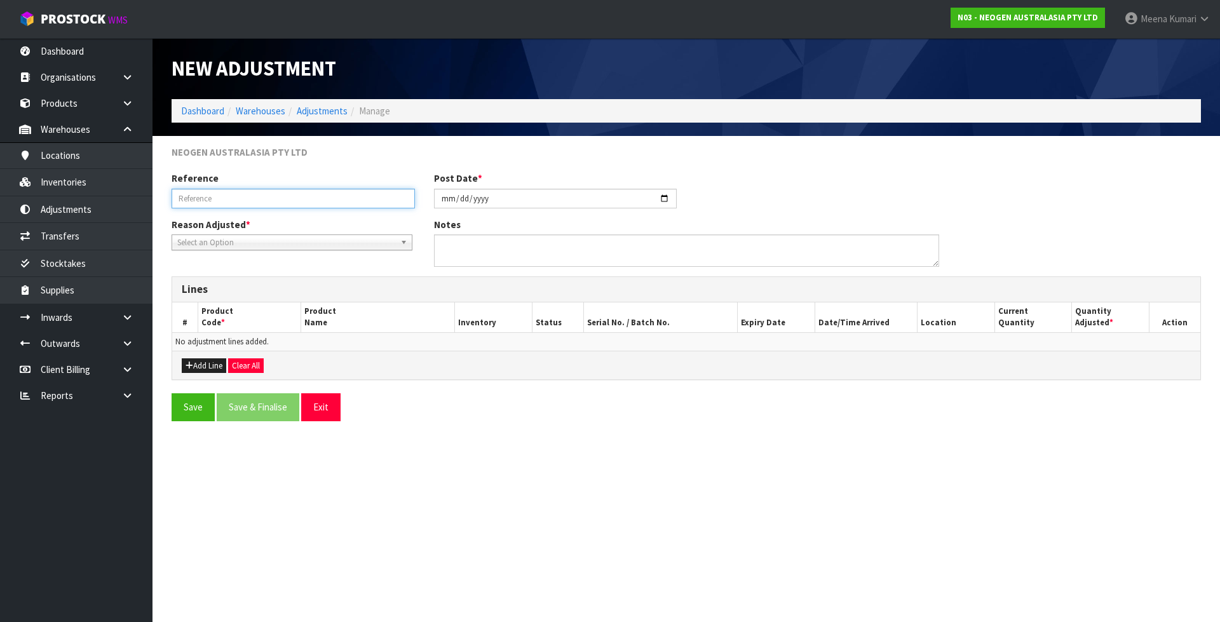
click at [266, 203] on input "text" at bounding box center [293, 199] width 243 height 20
paste input "UNDER SUPPLIED BY OUTWARD FOR SONZ0004103 ORDER"
type input "UNDER SUPPLIED BY OUTWARD FOR SONZ0004103 ORDER"
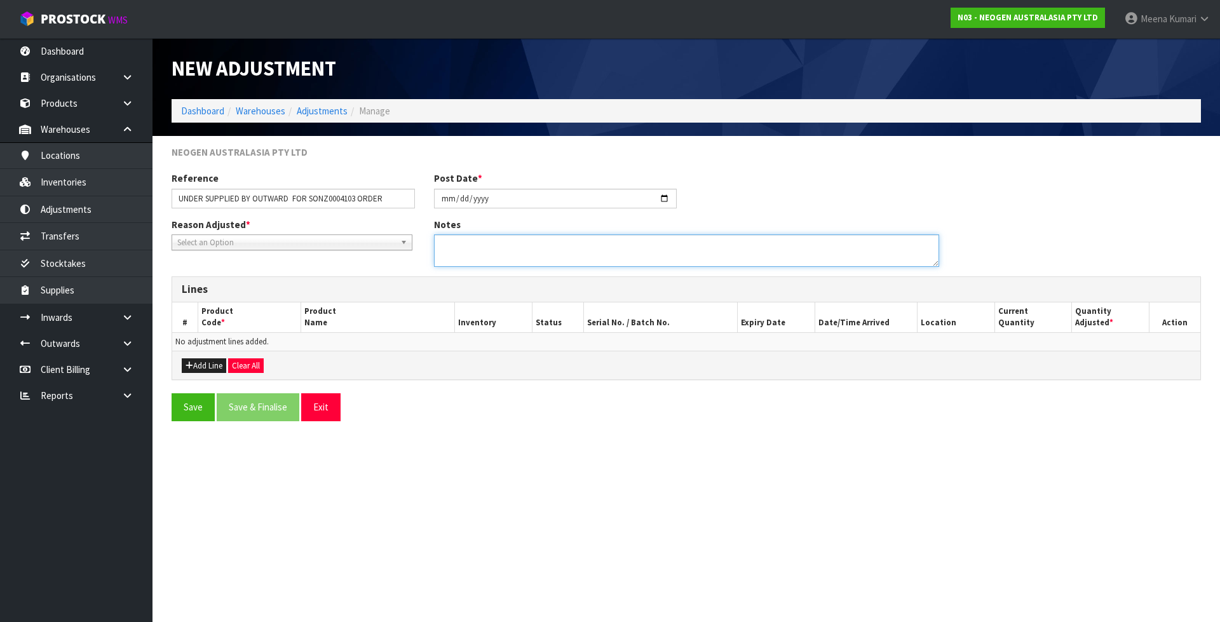
click at [480, 253] on textarea at bounding box center [686, 250] width 505 height 32
paste textarea "UNDER SUPPLIED BY OUTWARD FOR SONZ0004103 ORDER"
type textarea "UNDER SUPPLIED BY OUTWARD FOR SONZ0004103 ORDER"
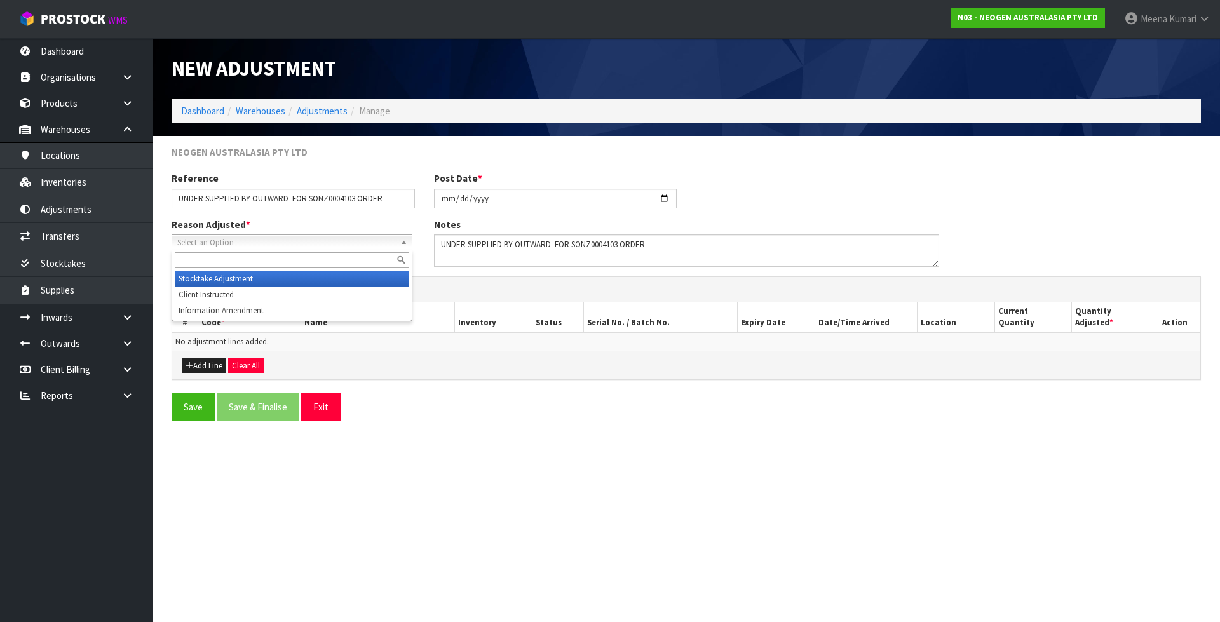
click at [225, 244] on span "Select an Option" at bounding box center [286, 242] width 218 height 15
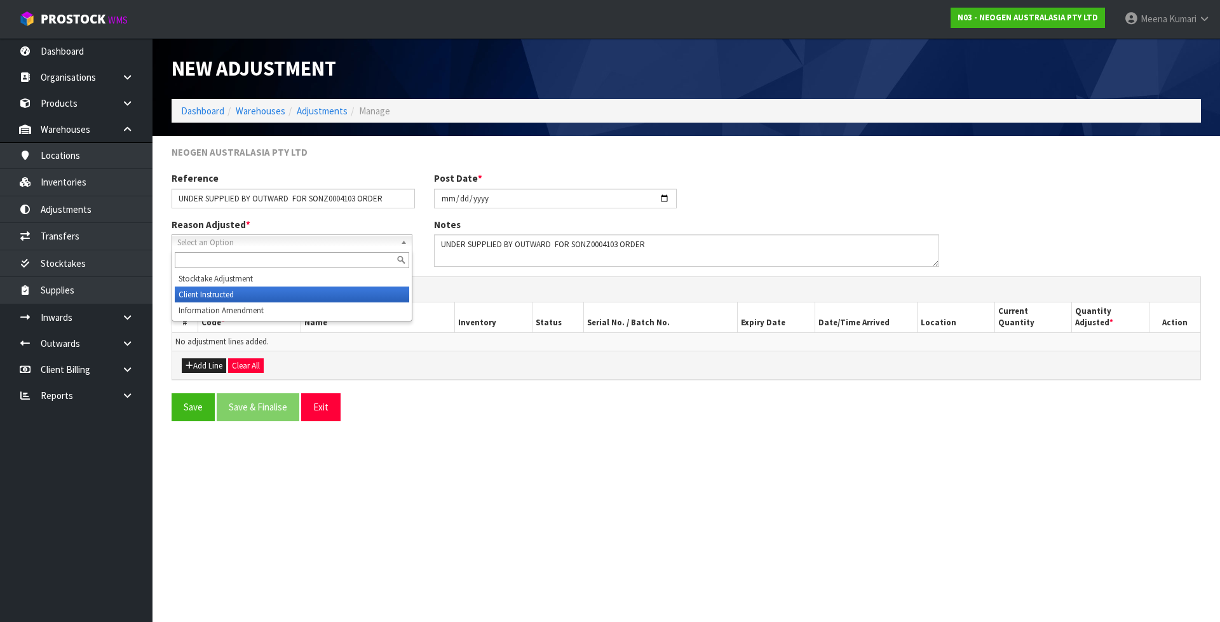
click at [231, 297] on li "Client Instructed" at bounding box center [292, 294] width 234 height 16
click at [241, 243] on span "Client Instructed" at bounding box center [282, 242] width 210 height 15
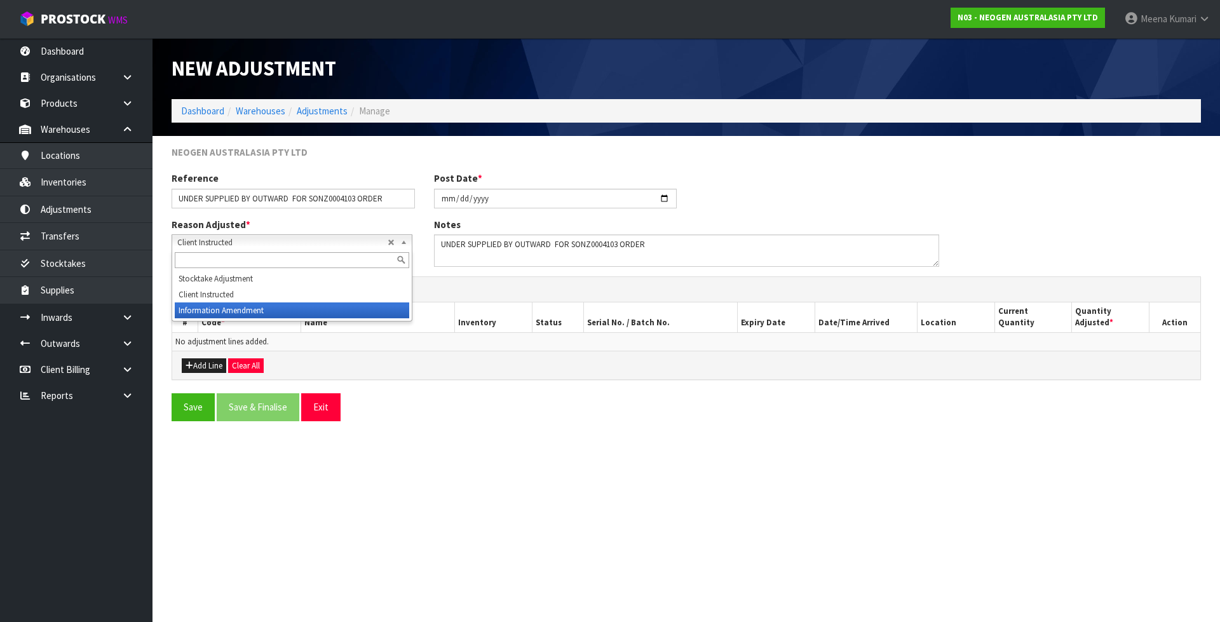
click at [243, 315] on li "Information Amendment" at bounding box center [292, 310] width 234 height 16
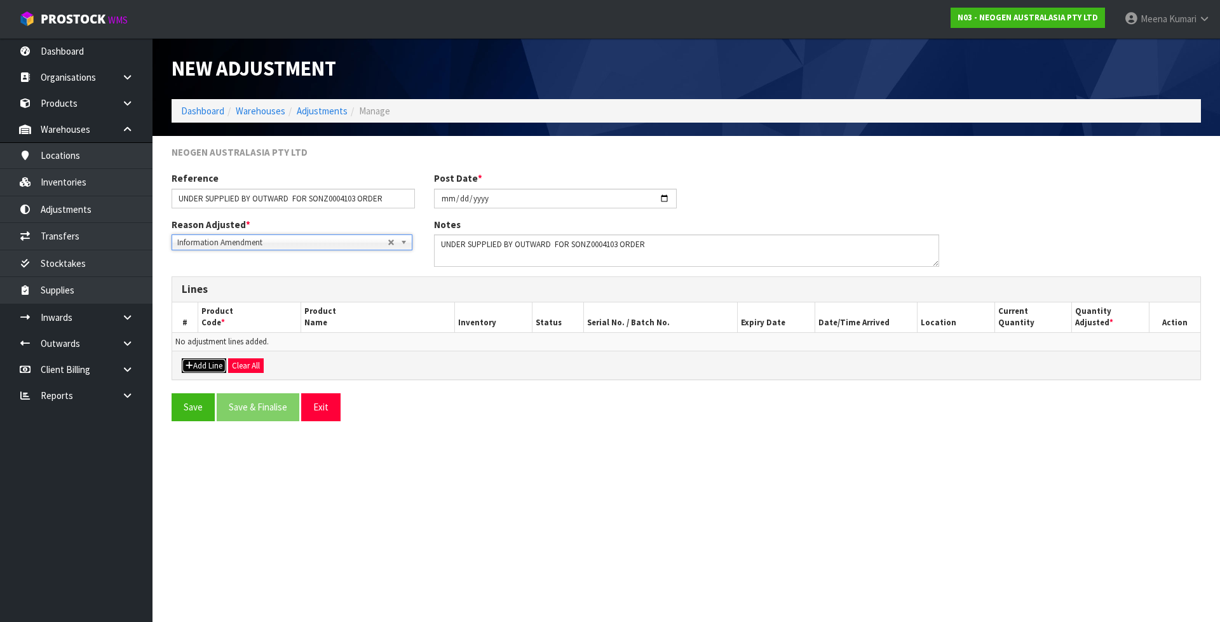
click at [221, 365] on button "Add Line" at bounding box center [204, 365] width 44 height 15
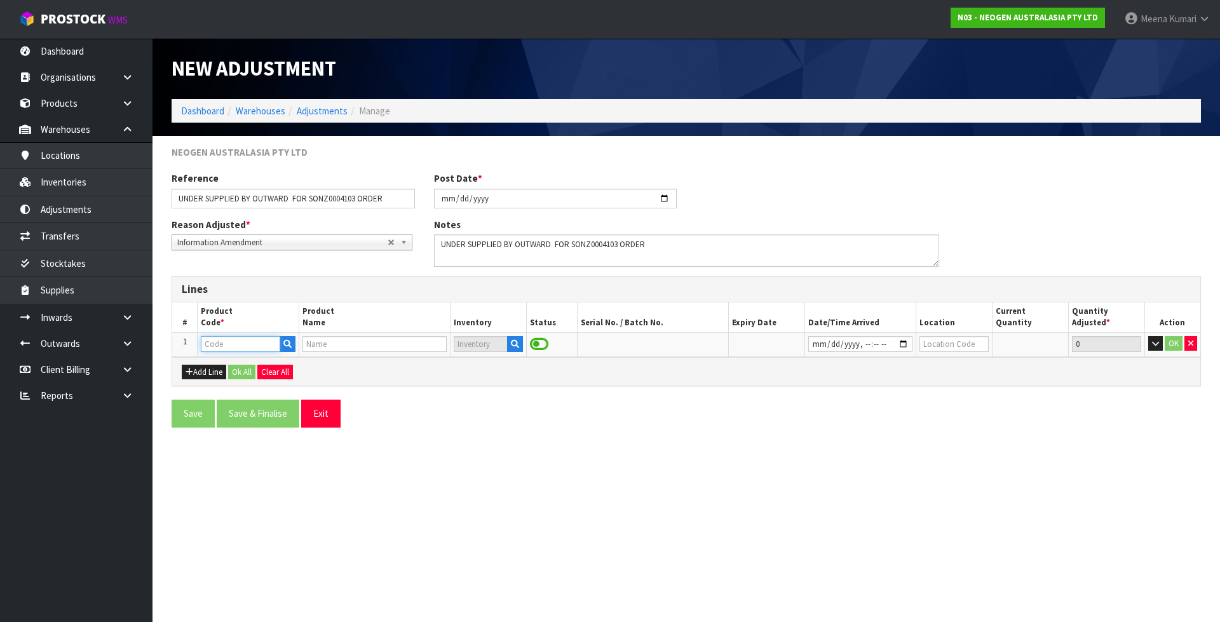
click at [233, 349] on input "text" at bounding box center [240, 344] width 79 height 16
paste input "NR110007CH"
click at [202, 345] on input "NR110007CH" at bounding box center [240, 344] width 79 height 16
type input "NNR110007CH"
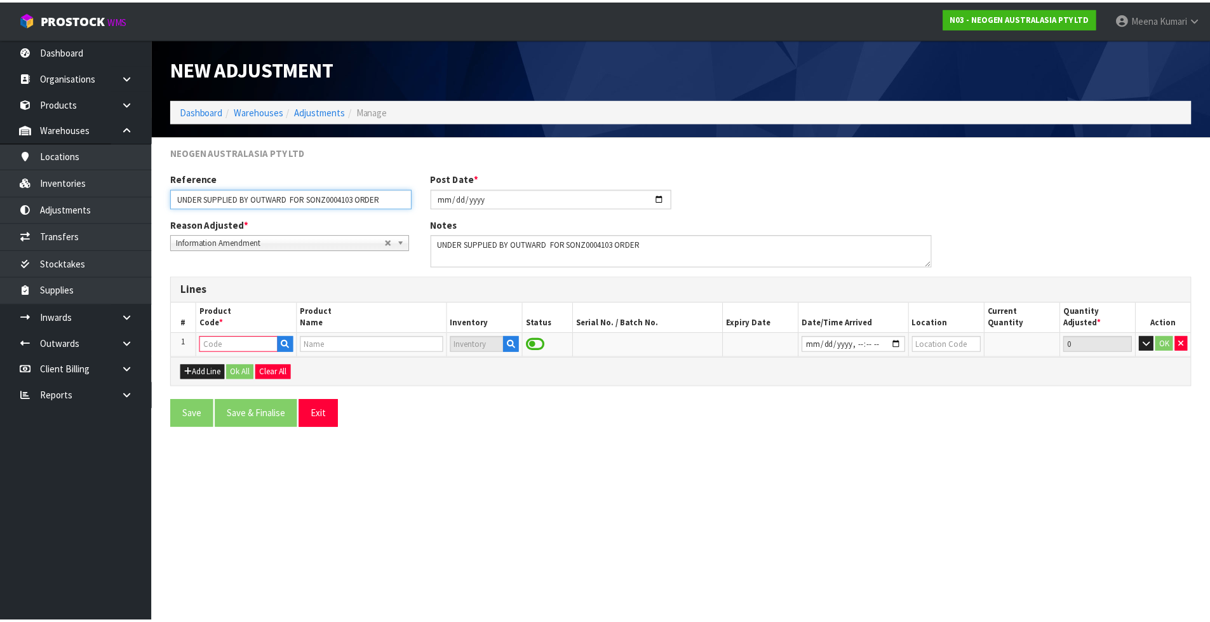
scroll to position [0, 0]
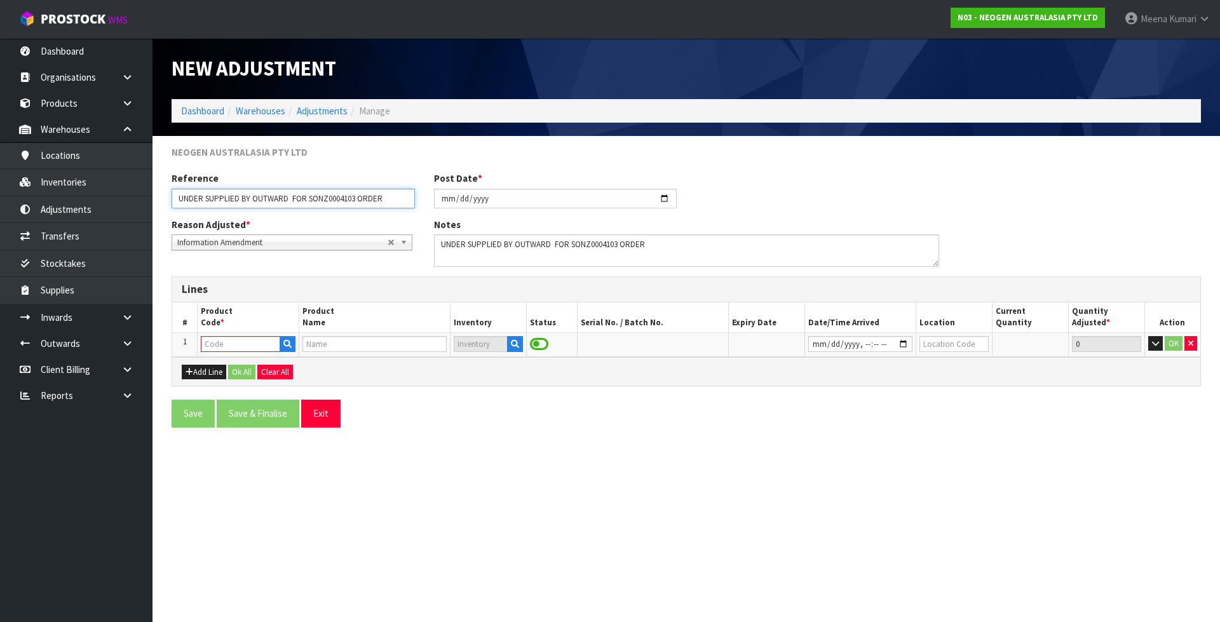
drag, startPoint x: 387, startPoint y: 201, endPoint x: 172, endPoint y: 208, distance: 215.4
click at [172, 208] on input "UNDER SUPPLIED BY OUTWARD FOR SONZ0004103 ORDER" at bounding box center [293, 199] width 243 height 20
click at [330, 410] on button "Exit" at bounding box center [320, 413] width 39 height 27
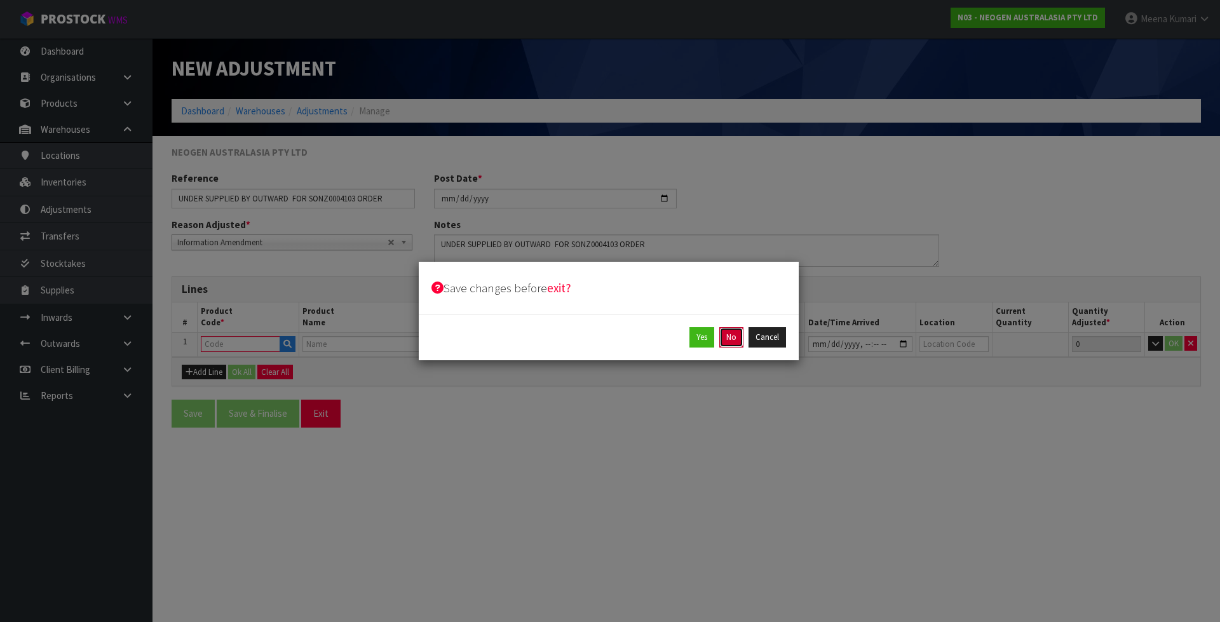
click at [738, 335] on button "No" at bounding box center [731, 337] width 24 height 20
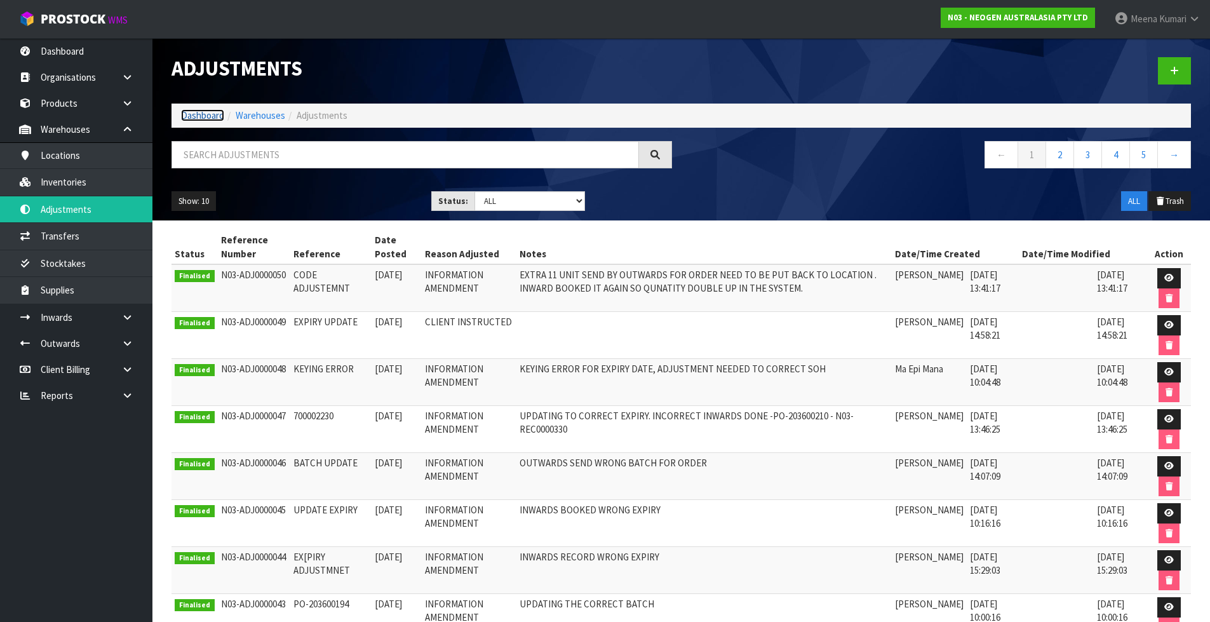
click at [219, 110] on link "Dashboard" at bounding box center [202, 115] width 43 height 12
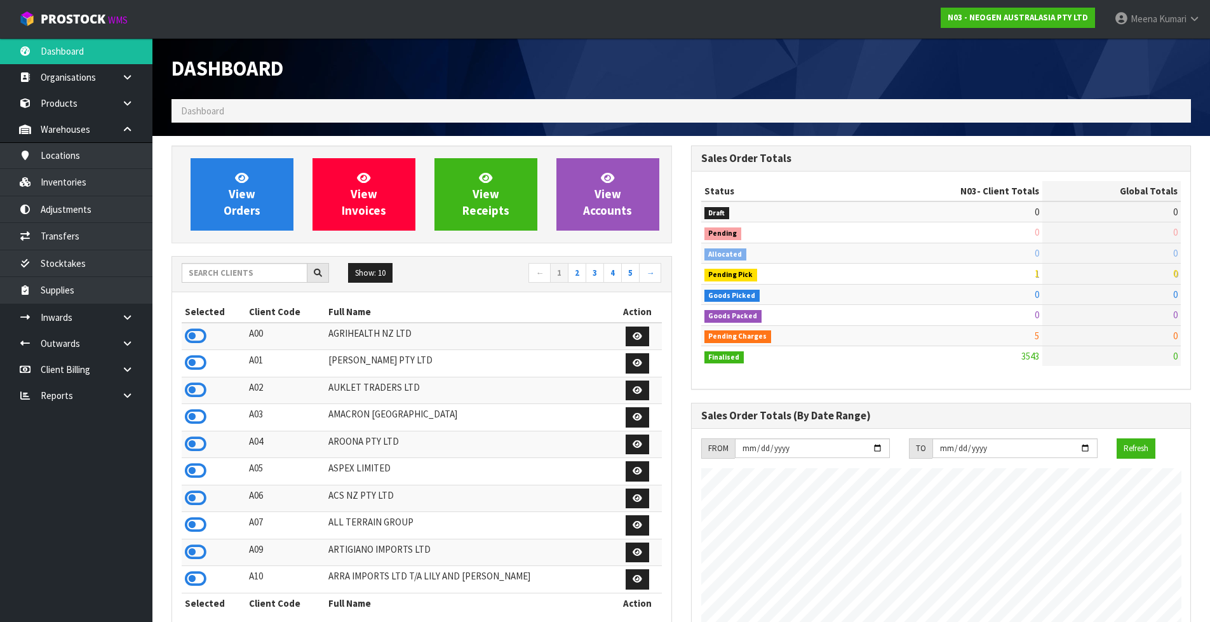
scroll to position [962, 519]
click at [249, 276] on input "text" at bounding box center [245, 273] width 126 height 20
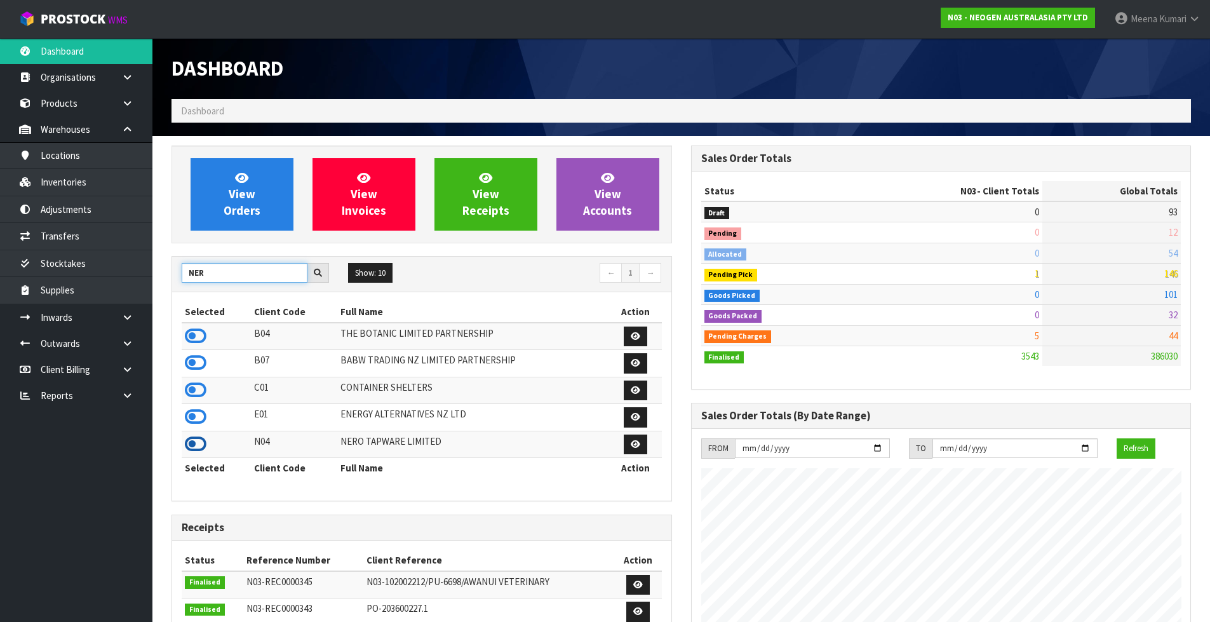
type input "NER"
click at [194, 440] on icon at bounding box center [196, 443] width 22 height 19
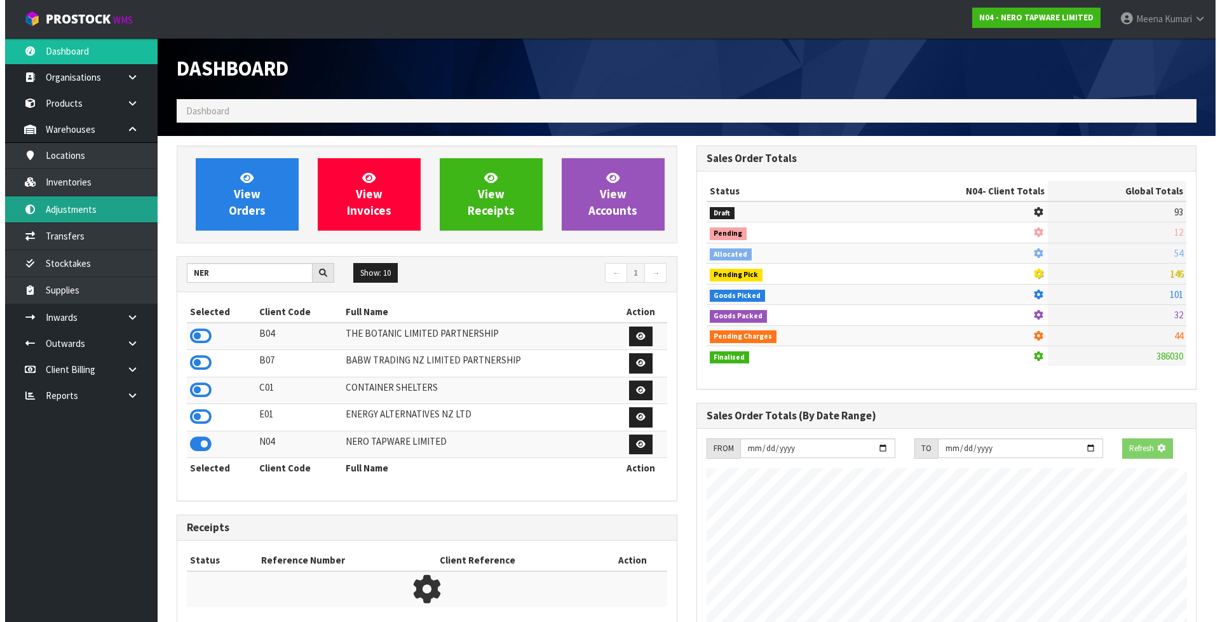
scroll to position [990, 519]
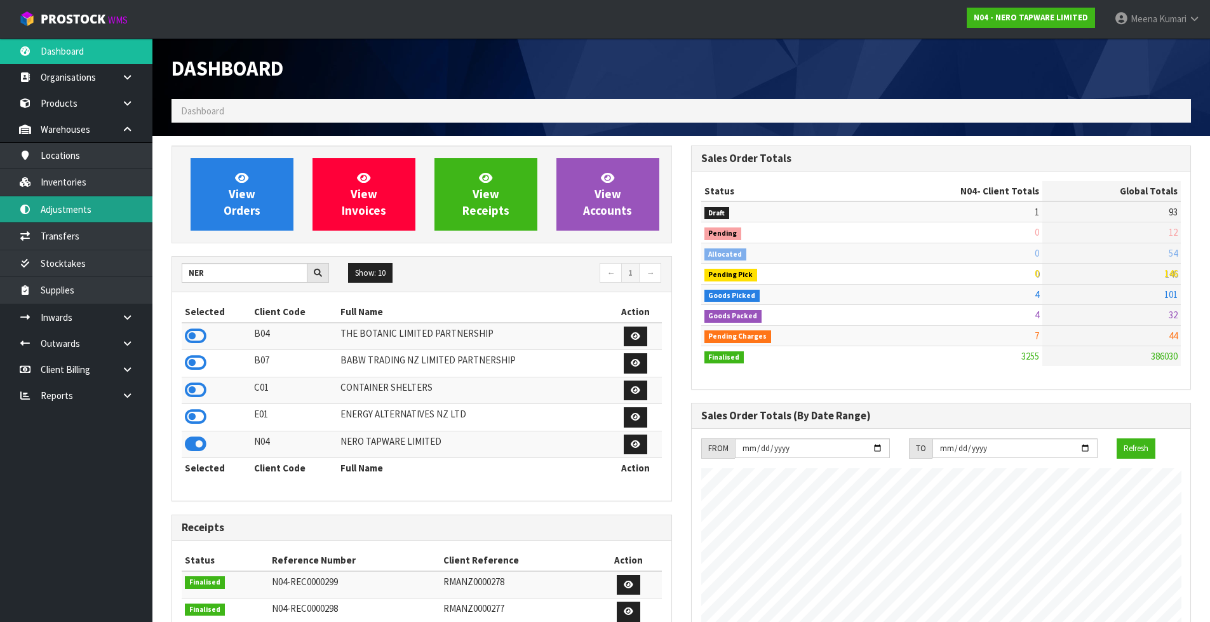
click at [119, 212] on link "Adjustments" at bounding box center [76, 209] width 152 height 26
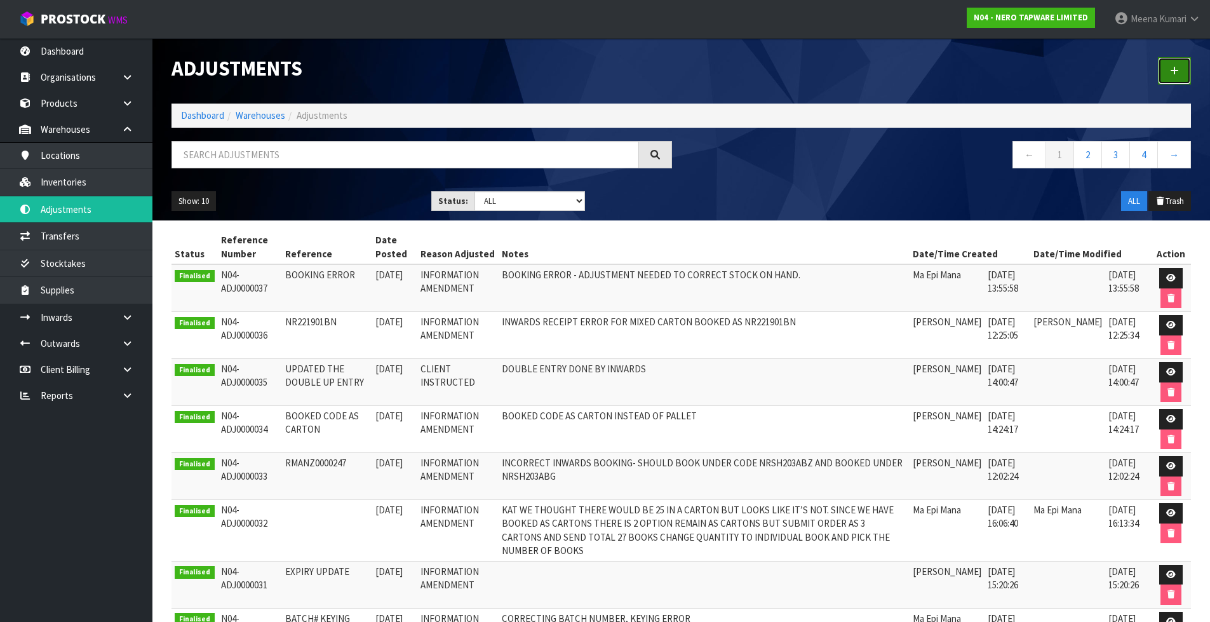
click at [1181, 71] on link at bounding box center [1174, 70] width 33 height 27
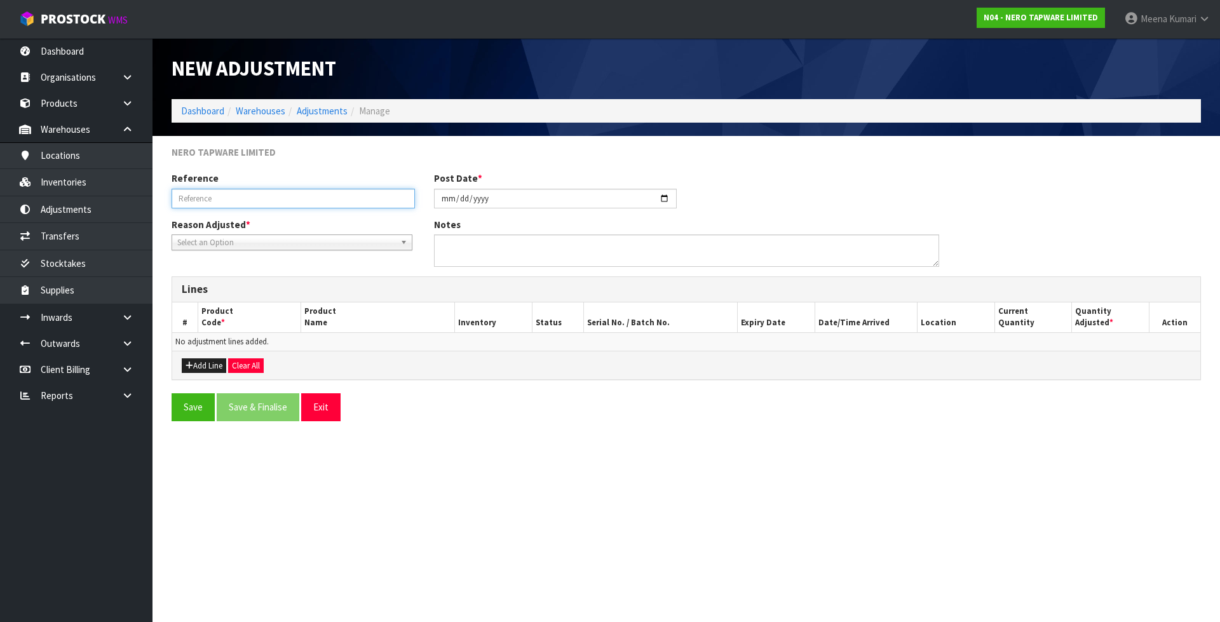
click at [310, 198] on input "text" at bounding box center [293, 199] width 243 height 20
paste input "UNDER SUPPLIED BY OUTWARD FOR SONZ0004103 ORDER"
drag, startPoint x: 386, startPoint y: 201, endPoint x: 12, endPoint y: 189, distance: 374.3
click at [12, 189] on body "Toggle navigation ProStock WMS N04 - NERO TAPWARE LIMITED Meena Kumari Logout D…" at bounding box center [610, 311] width 1220 height 622
type input "UNDER SUPPLIED BY OUTWARD FOR SONZ0004103 ORDER"
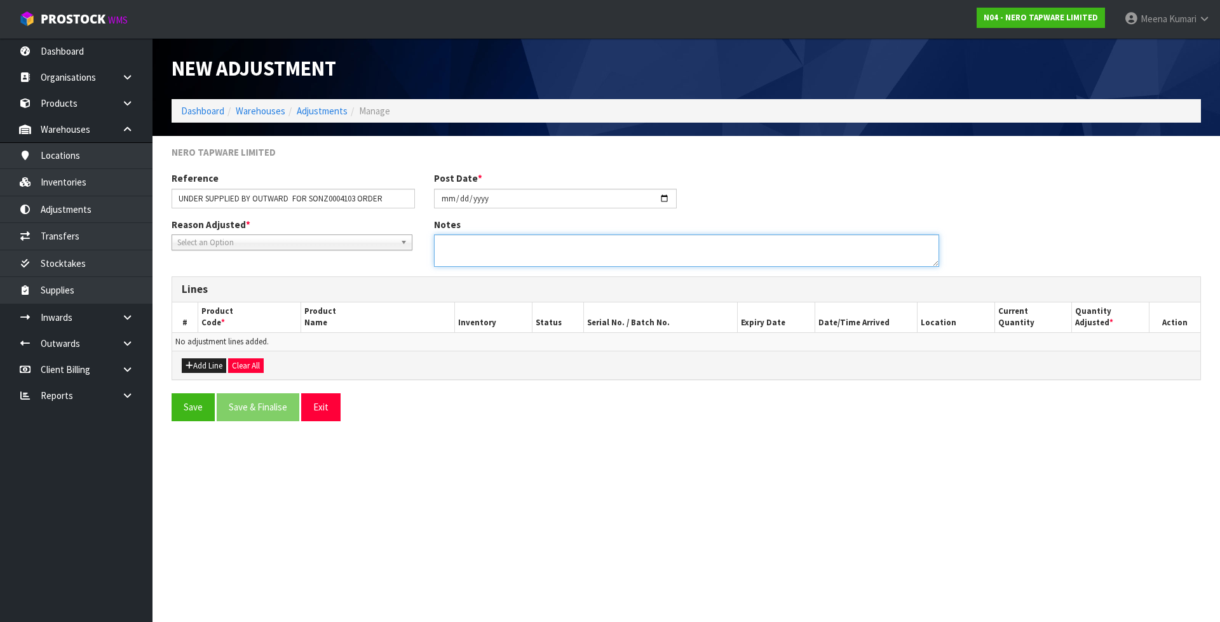
click at [574, 253] on textarea at bounding box center [686, 250] width 505 height 32
paste textarea "UNDER SUPPLIED BY OUTWARD FOR SONZ0004103 ORDER"
type textarea "UNDER SUPPLIED BY OUTWARD FOR SONZ0004103 ORDER"
click at [215, 356] on div "Add Line Clear All" at bounding box center [686, 365] width 1028 height 29
click at [212, 362] on button "Add Line" at bounding box center [204, 365] width 44 height 15
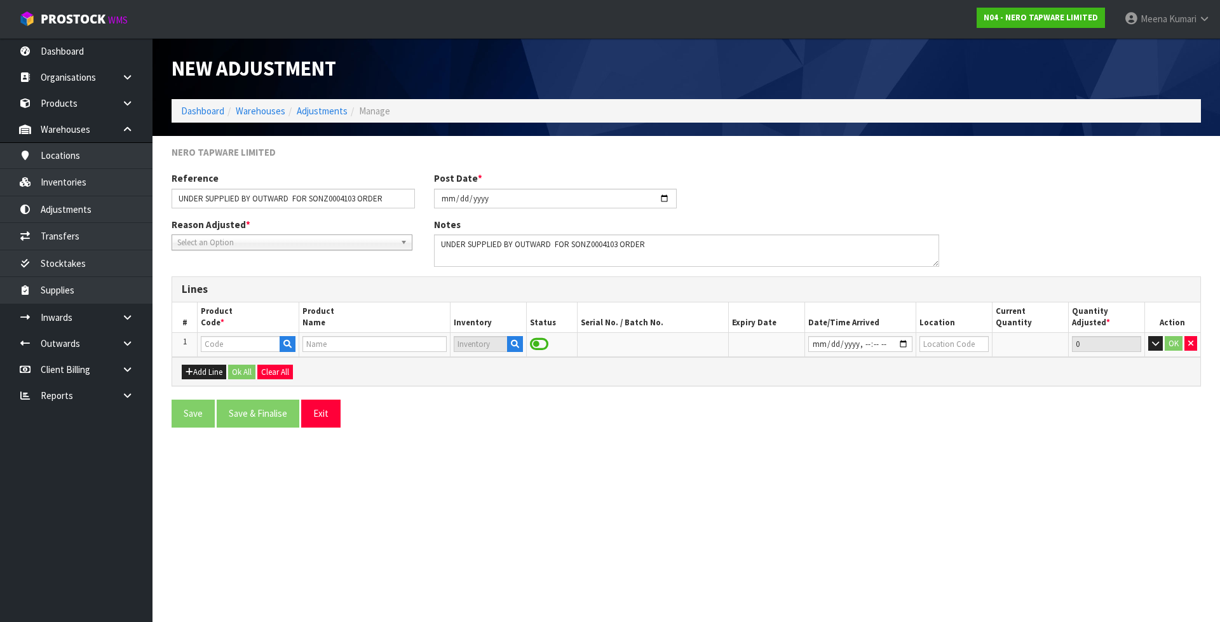
click at [269, 242] on span "Select an Option" at bounding box center [286, 242] width 218 height 15
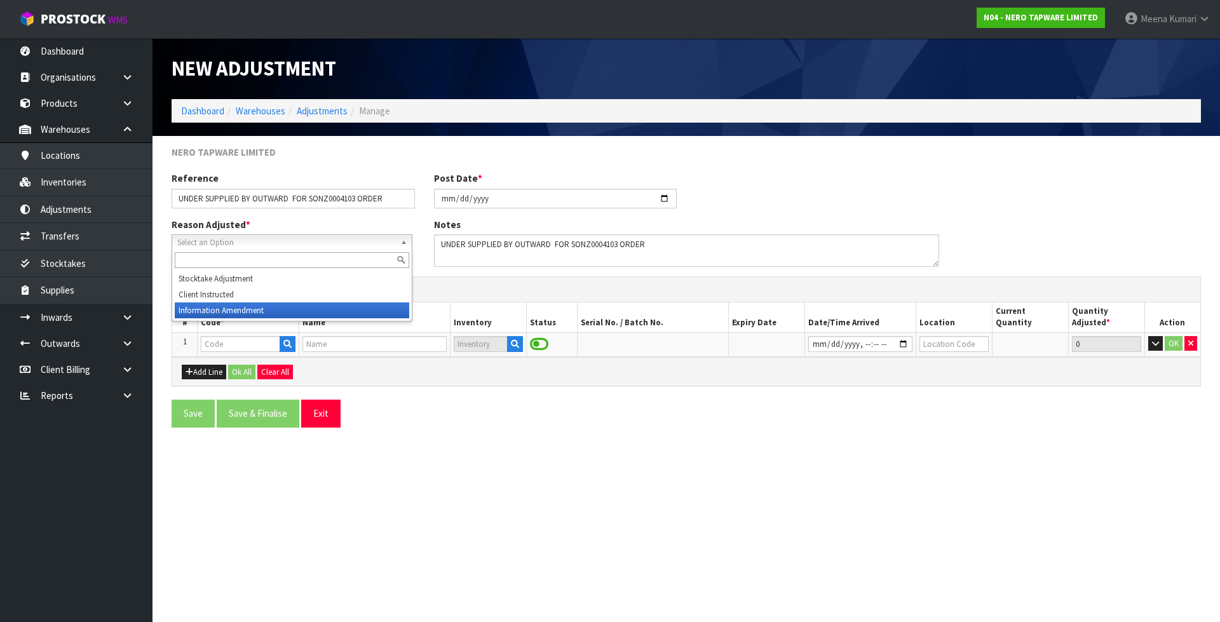
click at [252, 311] on li "Information Amendment" at bounding box center [292, 310] width 234 height 16
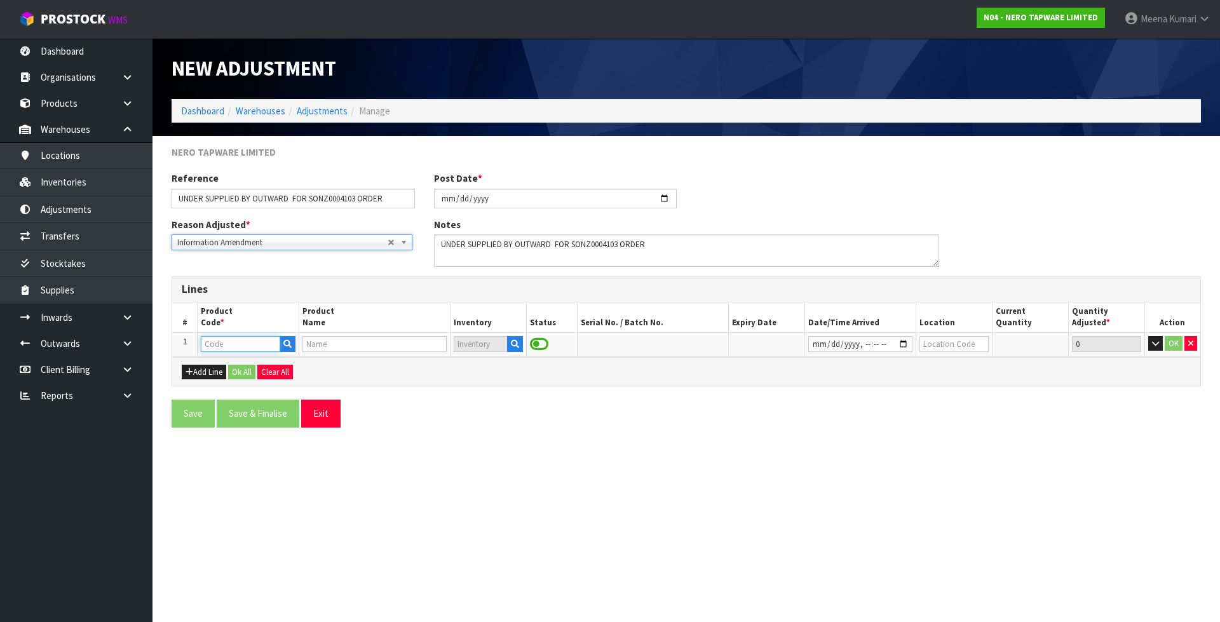
click at [227, 349] on input "text" at bounding box center [240, 344] width 79 height 16
paste input "UNDER SUPPLIED BY OUTWARD FOR SONZ0004103 ORDER"
type input "UNDER SUPPLIED BY OUTWARD FOR SONZ0004103 ORDER"
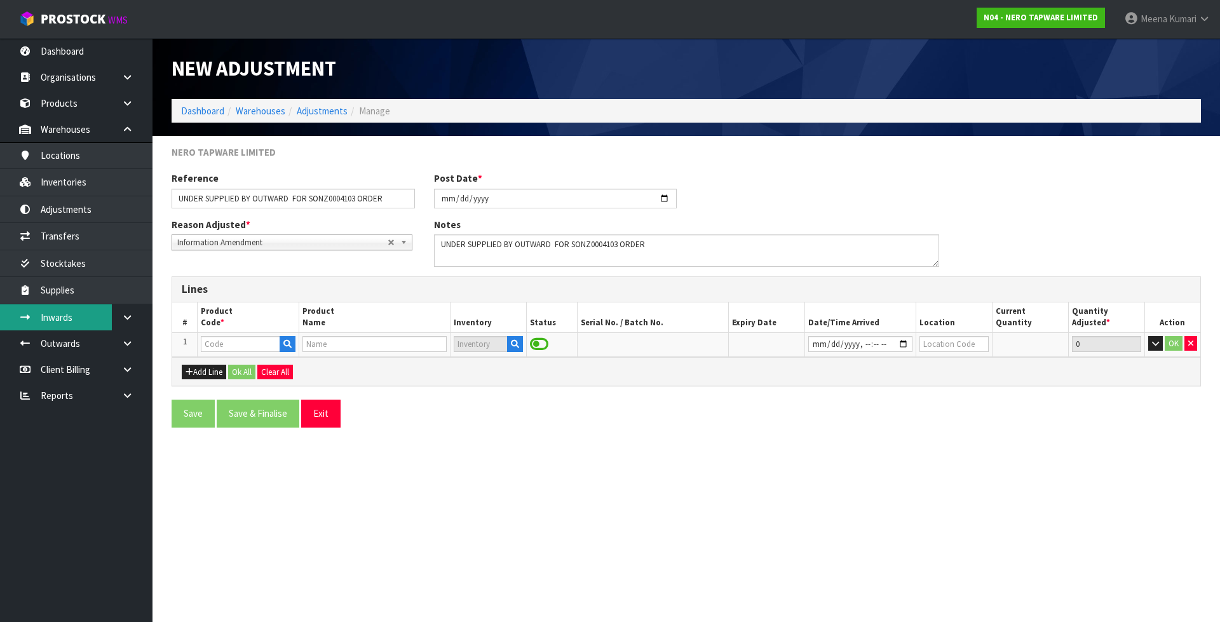
scroll to position [0, 0]
click at [237, 346] on input "text" at bounding box center [240, 344] width 79 height 16
paste input "NR110007CH"
type input "NR110007CH"
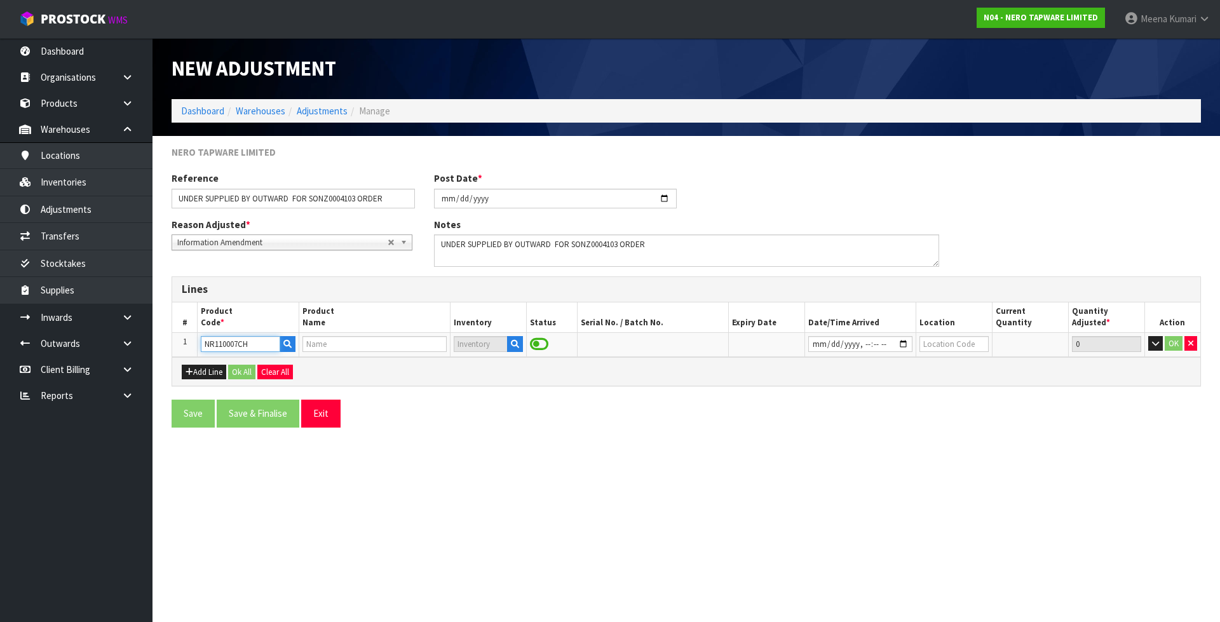
type input "CLASSIC SINK MIXER CHROME"
type input "NR110007CH"
click at [516, 346] on icon "button" at bounding box center [515, 344] width 8 height 8
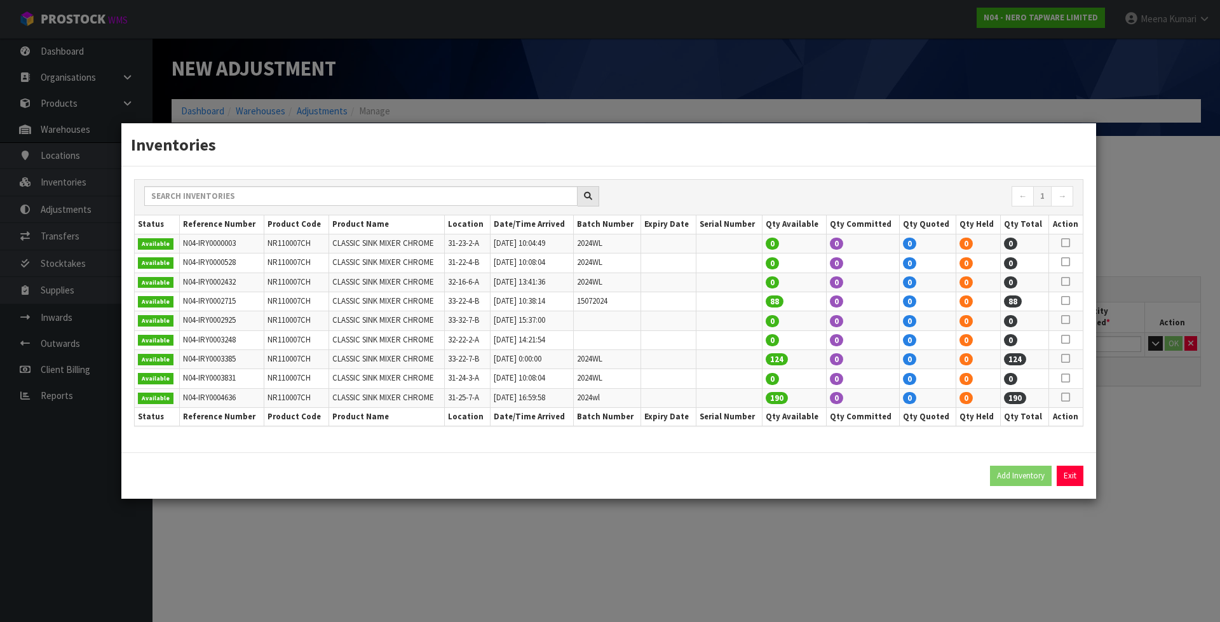
click at [790, 556] on div "Inventories ← 1 → Status Reference Number Product Code Product Name Location Da…" at bounding box center [610, 311] width 1220 height 622
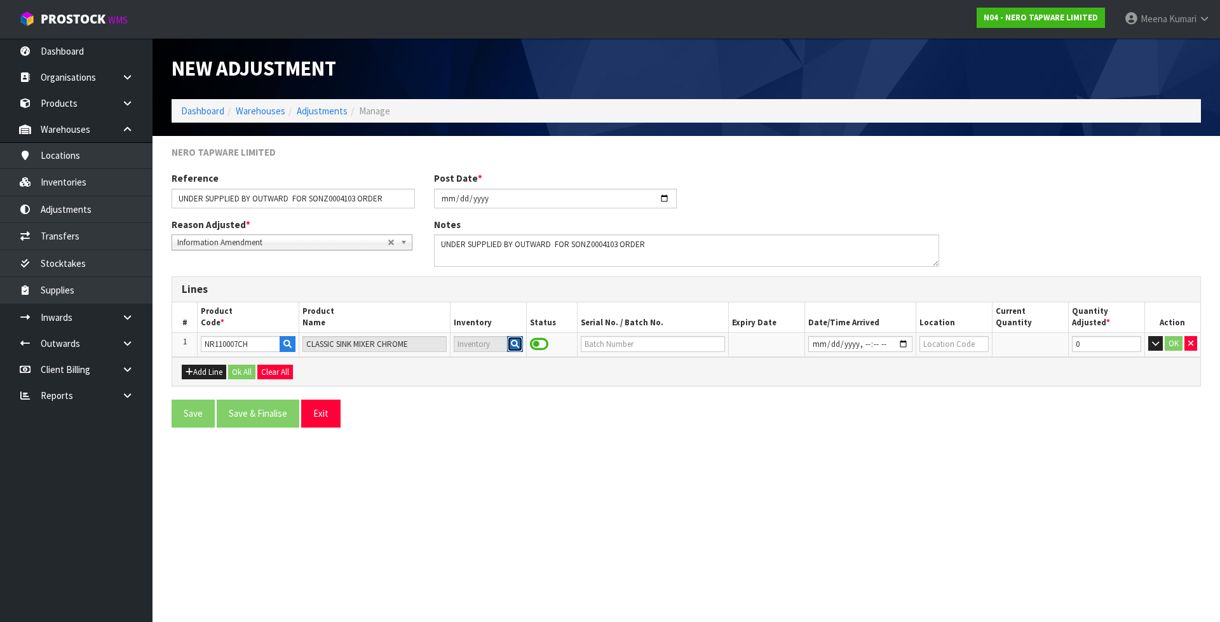
click at [515, 343] on icon "button" at bounding box center [515, 344] width 8 height 8
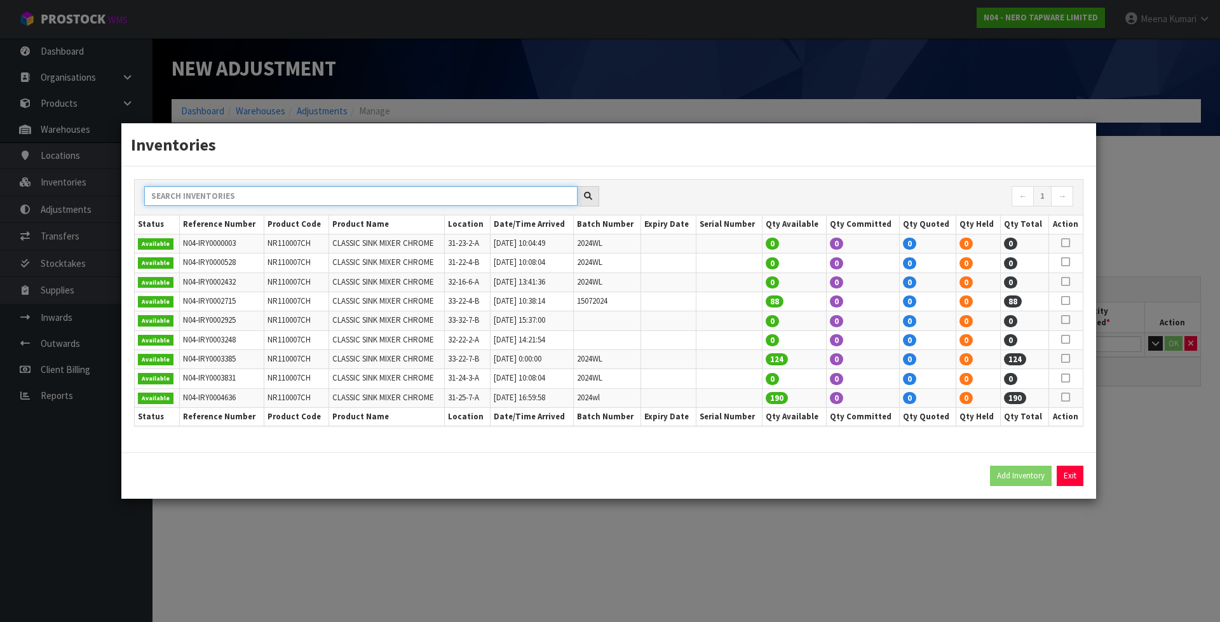
click at [390, 198] on input "text" at bounding box center [360, 196] width 433 height 20
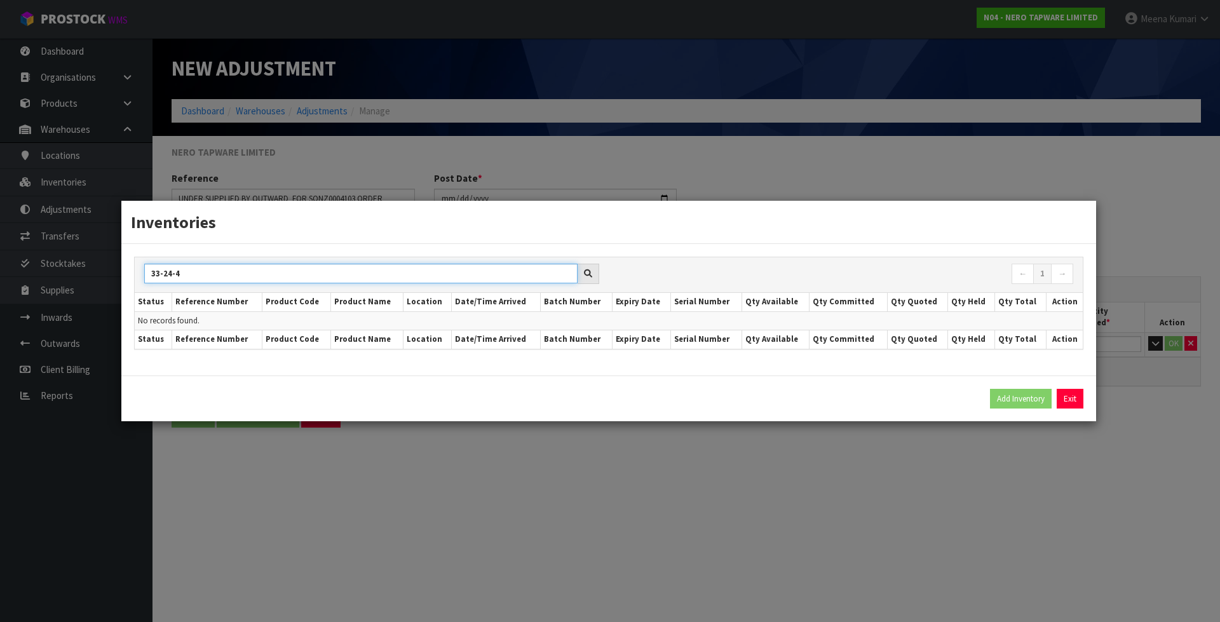
type input "33-24-4"
click at [702, 452] on div "Inventories 33-24-4 ← 1 → Status Reference Number Product Code Product Name Loc…" at bounding box center [610, 311] width 1220 height 622
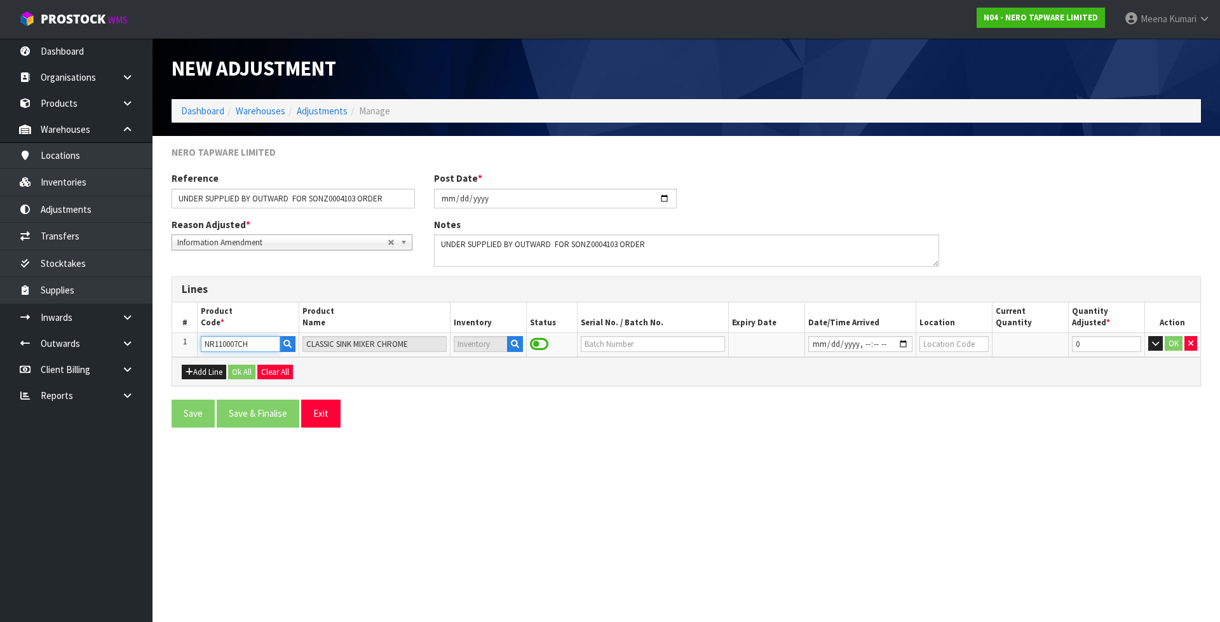
click at [275, 345] on input "NR110007CH" at bounding box center [240, 344] width 79 height 16
click at [518, 344] on icon "button" at bounding box center [515, 344] width 8 height 8
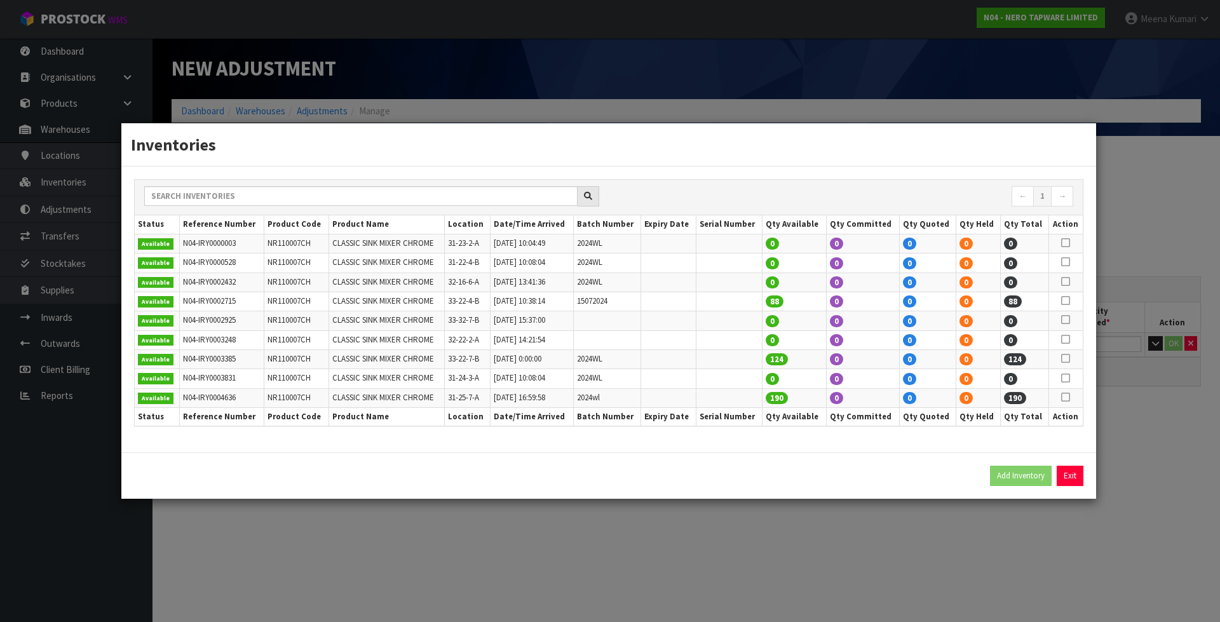
click at [358, 562] on div "Inventories ← 1 → Status Reference Number Product Code Product Name Location Da…" at bounding box center [610, 311] width 1220 height 622
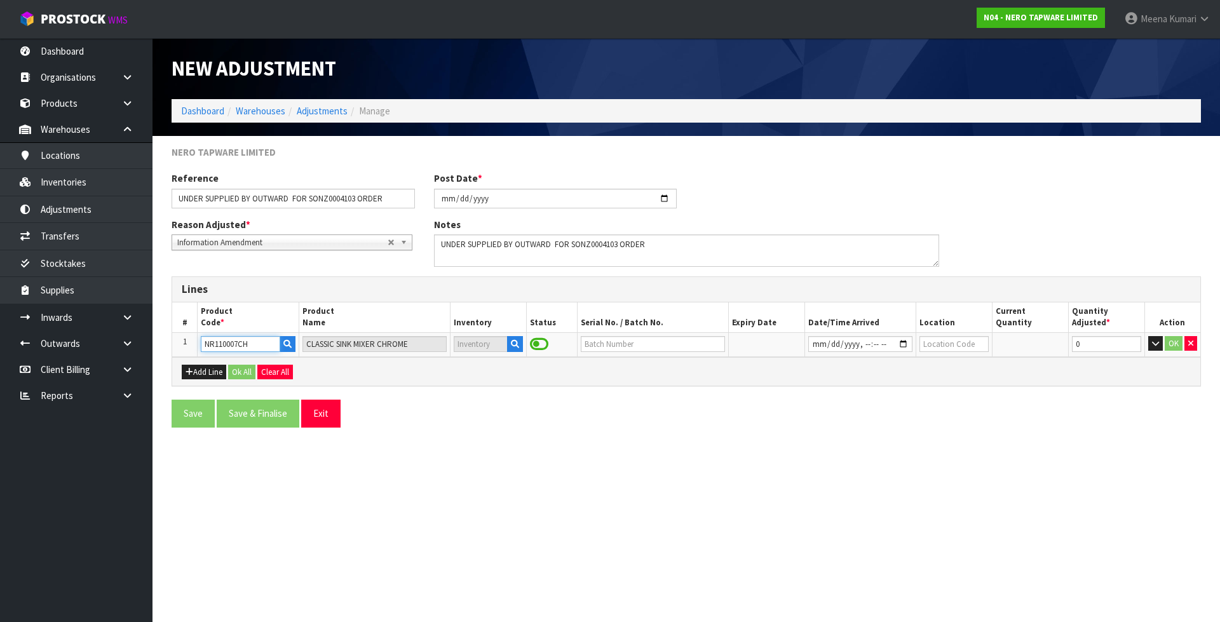
click at [234, 347] on input "NR110007CH" at bounding box center [240, 344] width 79 height 16
click at [260, 344] on input "NR110007CH" at bounding box center [240, 344] width 79 height 16
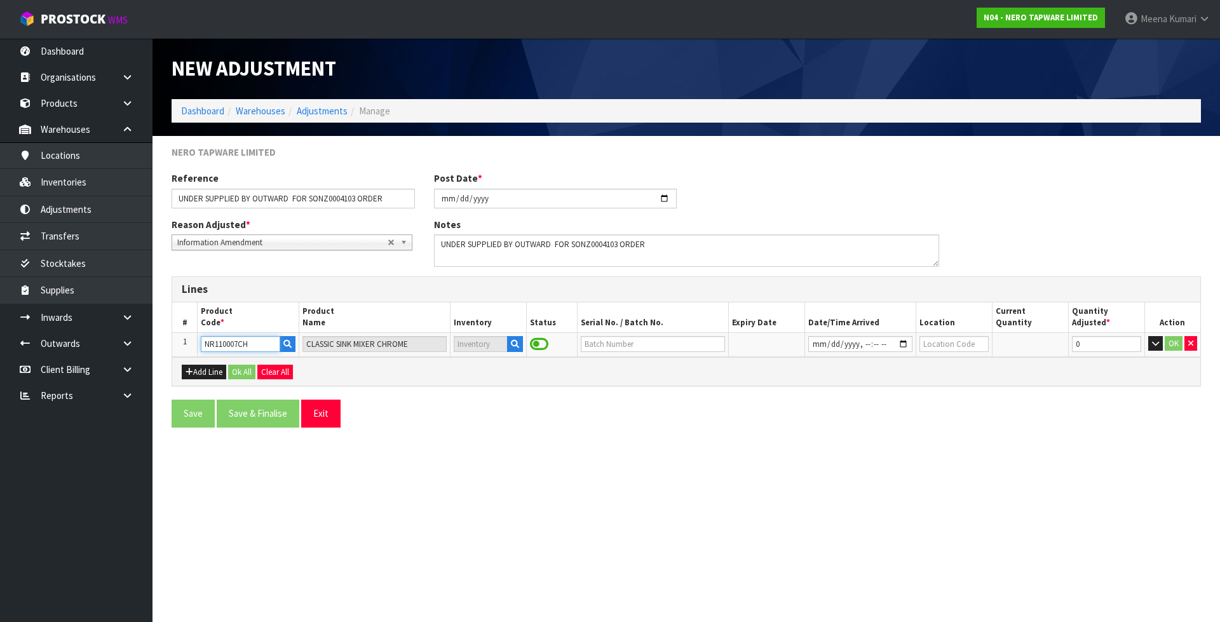
paste input "text"
type input "NR110007CH"
click at [509, 348] on button "button" at bounding box center [515, 344] width 16 height 17
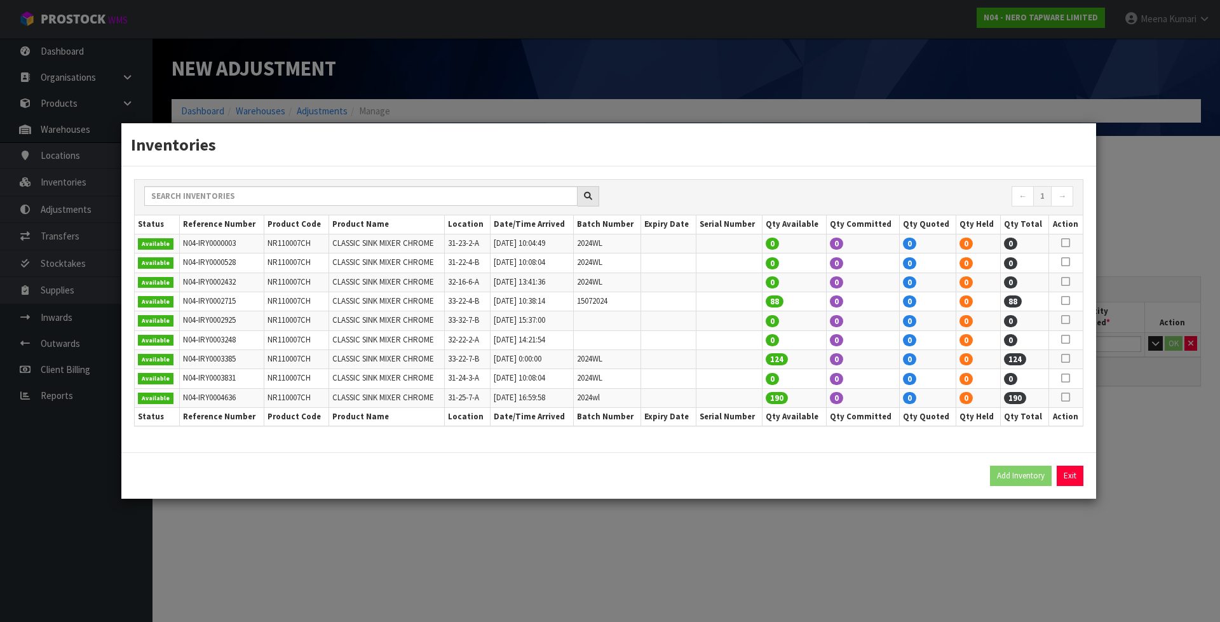
click at [856, 72] on div "Inventories ← 1 → Status Reference Number Product Code Product Name Location Da…" at bounding box center [610, 311] width 1220 height 622
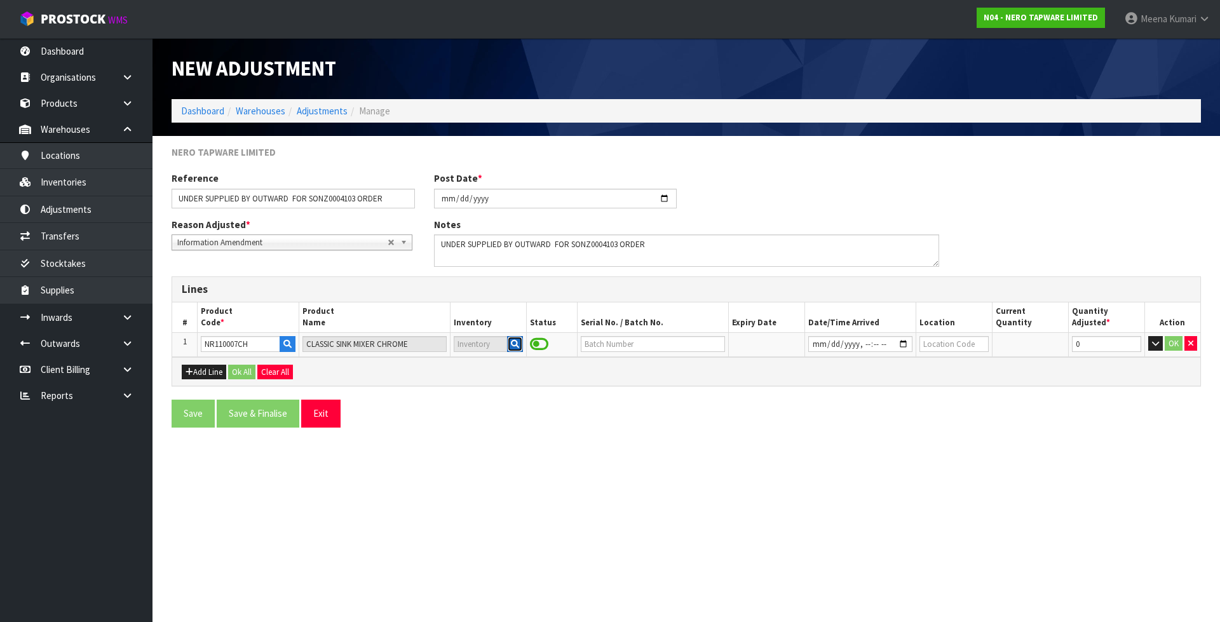
click at [522, 346] on button "button" at bounding box center [515, 344] width 16 height 17
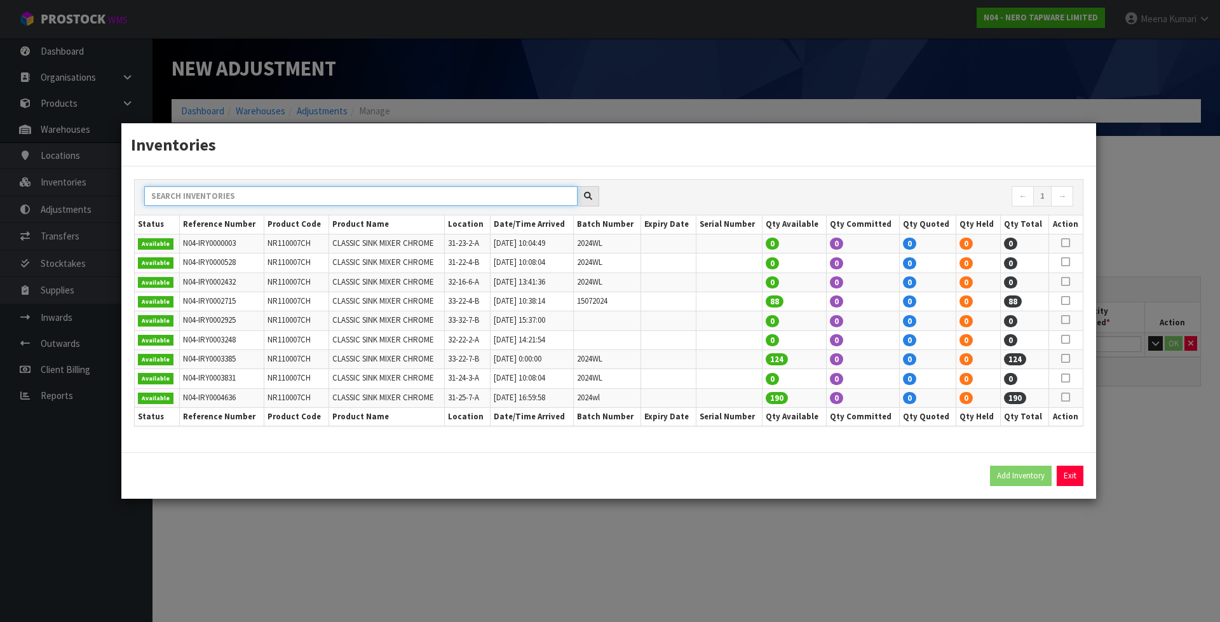
click at [461, 192] on input "text" at bounding box center [360, 196] width 433 height 20
paste input "NR110007CH"
type input "NR110007CH"
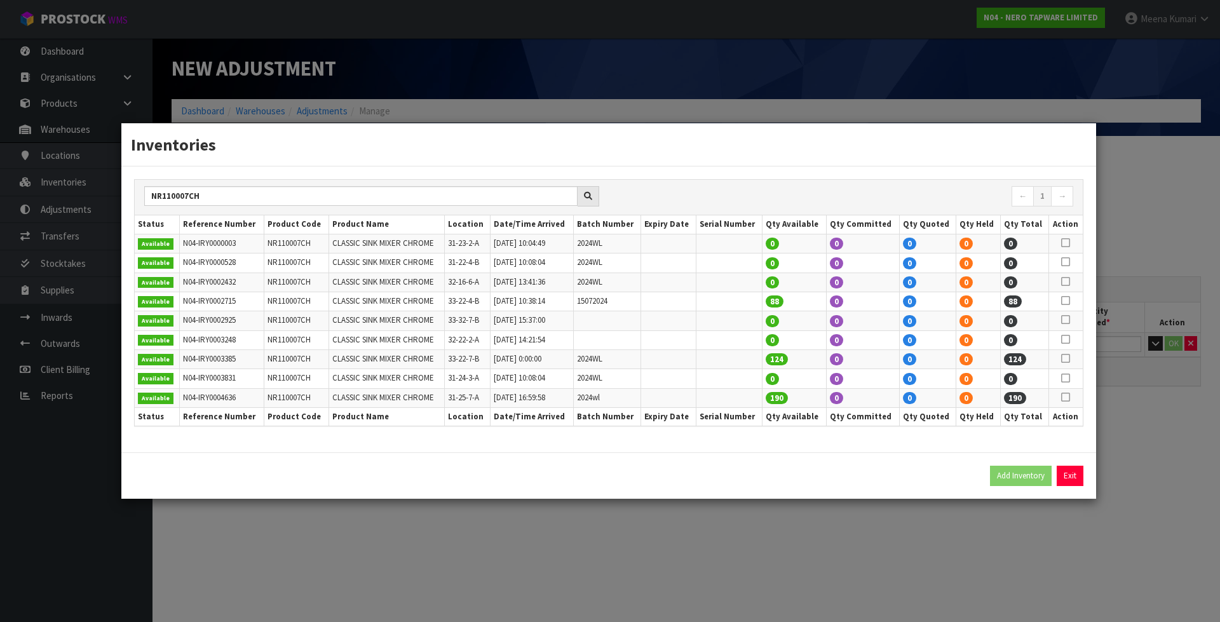
click at [1067, 300] on icon at bounding box center [1065, 300] width 9 height 1
click at [1021, 476] on button "Add Inventory" at bounding box center [1021, 476] width 62 height 20
type input "N04-IRY0002715"
type input "2024-08-02T10:38:14"
type input "33-22-4-B"
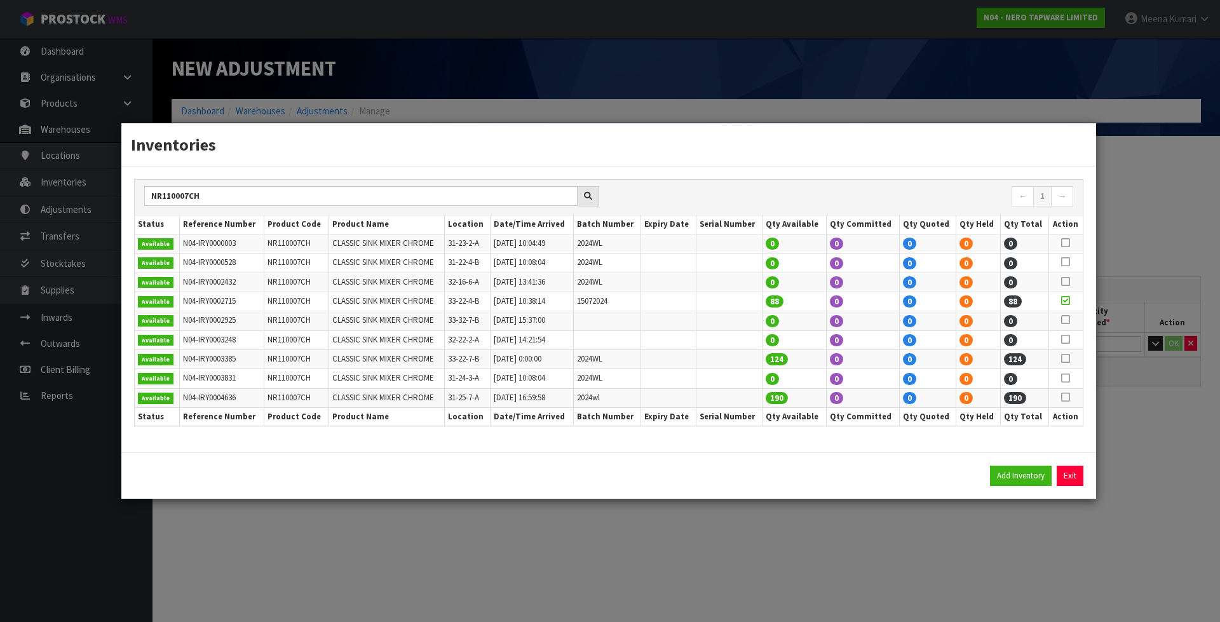
type input "15072024"
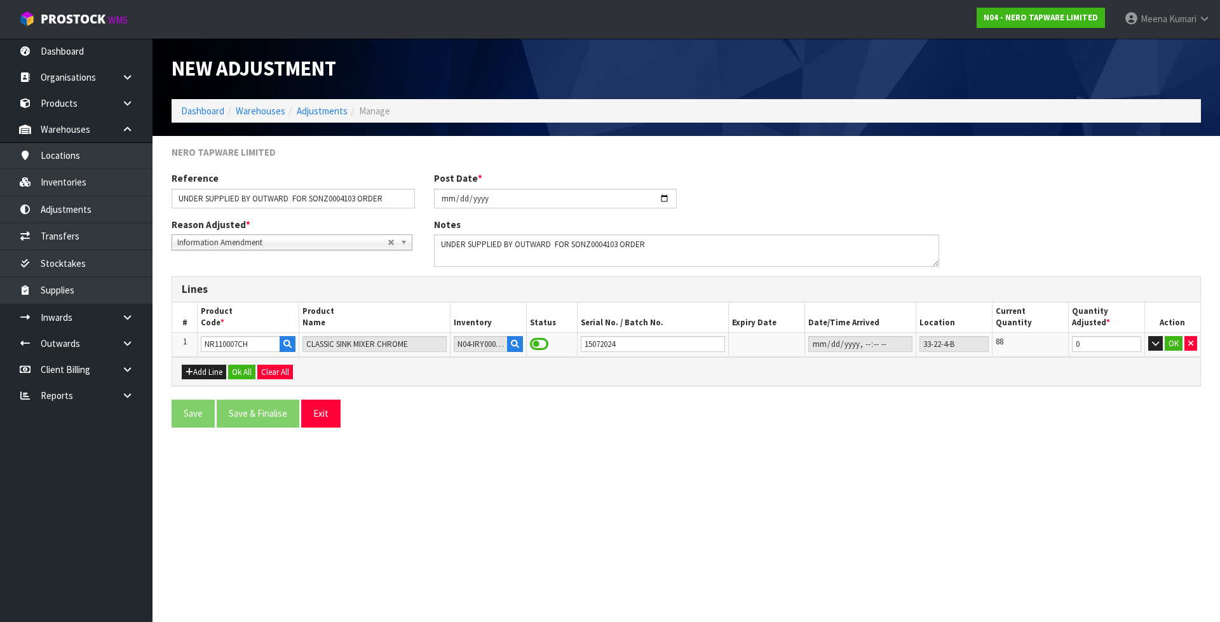
click at [999, 549] on section "New Adjustment Dashboard Warehouses Adjustments Manage NERO TAPWARE LIMITED Ref…" at bounding box center [610, 311] width 1220 height 622
drag, startPoint x: 1109, startPoint y: 349, endPoint x: 1022, endPoint y: 344, distance: 87.1
click at [1022, 344] on tr "1 NR110007CH CLASSIC SINK MIXER CHROME N04-IRY0002715 15072024 33-22-4-B 88 0 OK" at bounding box center [686, 344] width 1028 height 24
type input "1"
click at [1176, 344] on button "OK" at bounding box center [1173, 343] width 18 height 15
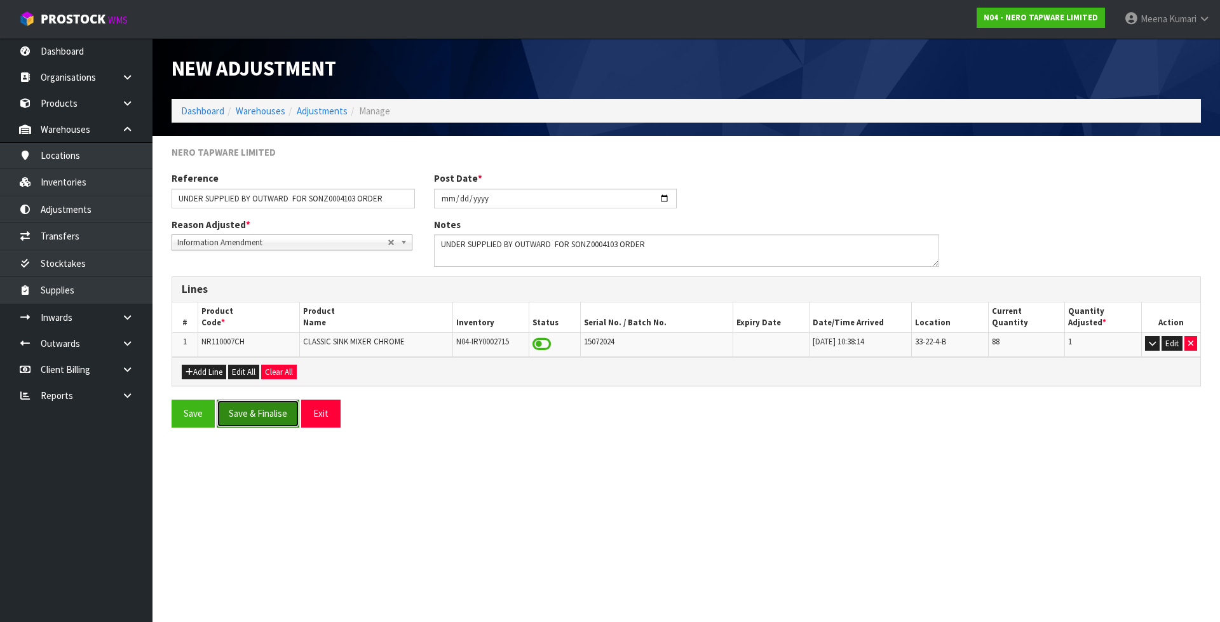
click at [258, 411] on button "Save & Finalise" at bounding box center [258, 413] width 83 height 27
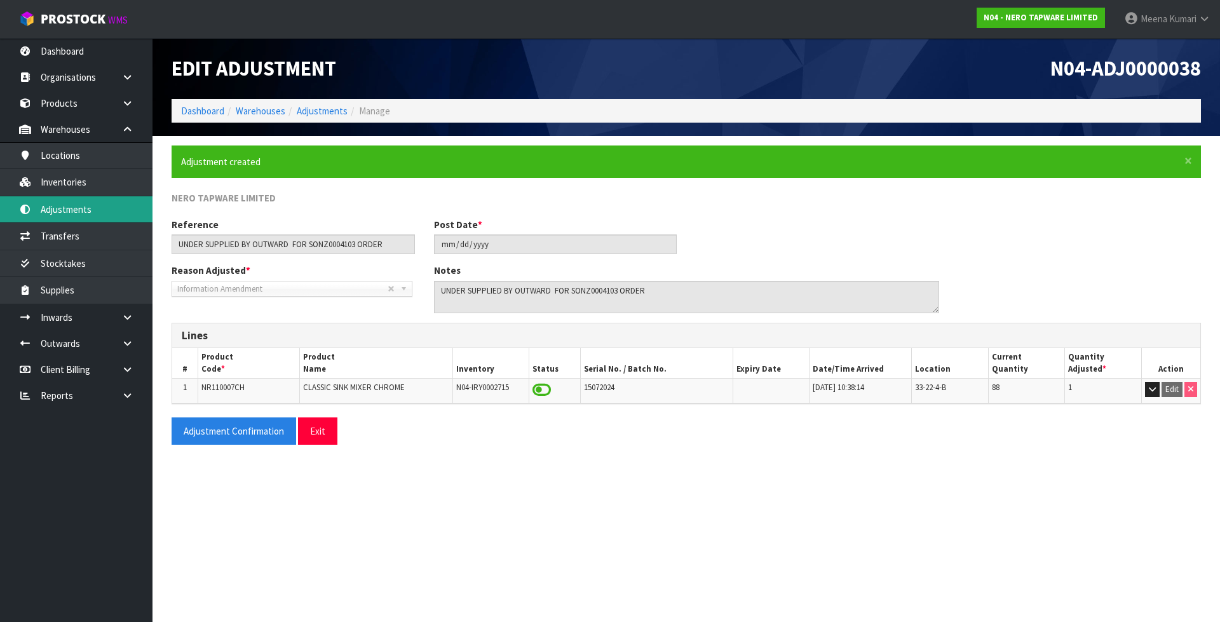
click at [124, 206] on link "Adjustments" at bounding box center [76, 209] width 152 height 26
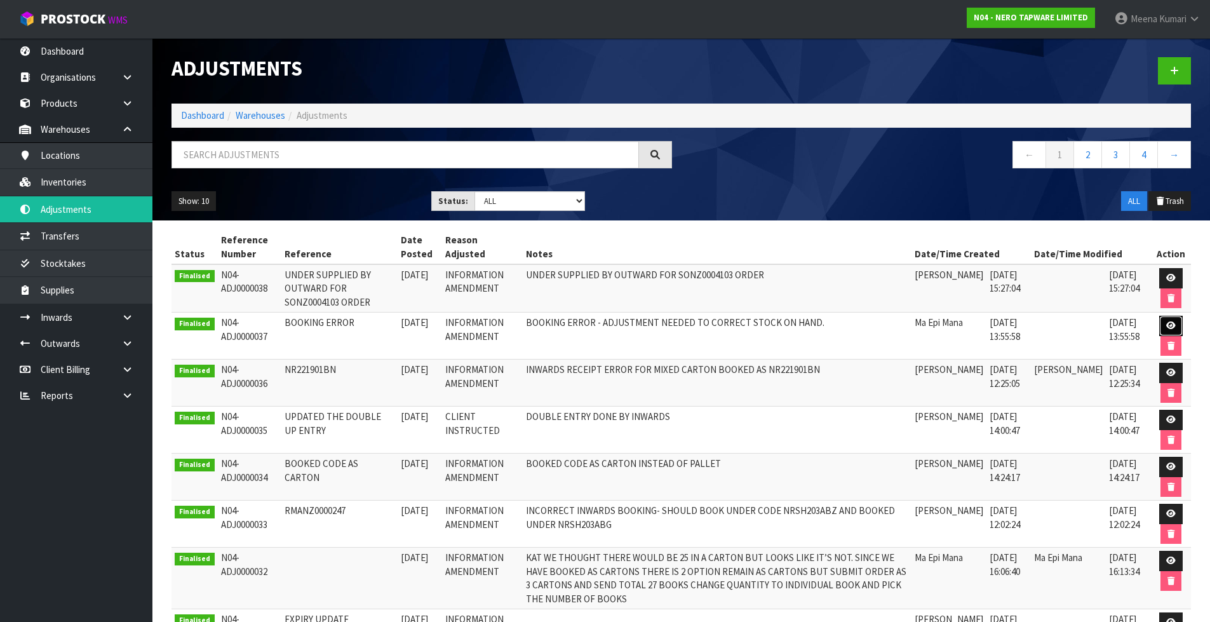
click at [1167, 322] on icon at bounding box center [1171, 325] width 10 height 8
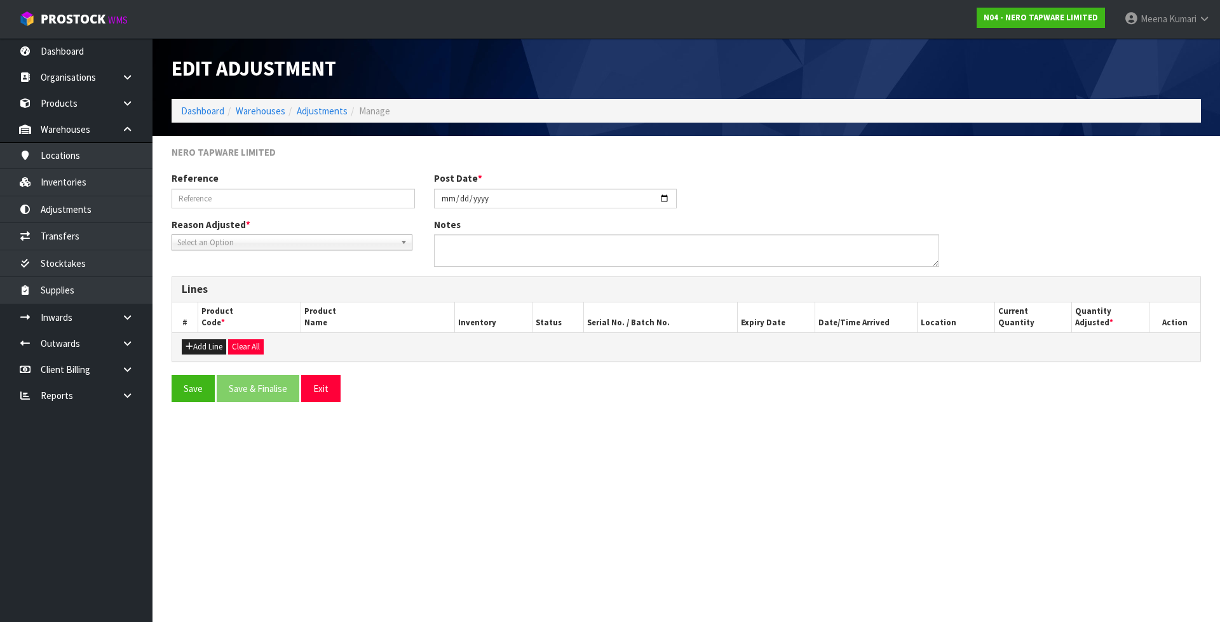
type input "BOOKING ERROR"
type input "2025-10-16"
type textarea "BOOKING ERROR - ADJUSTMENT NEEDED TO CORRECT STOCK ON HAND."
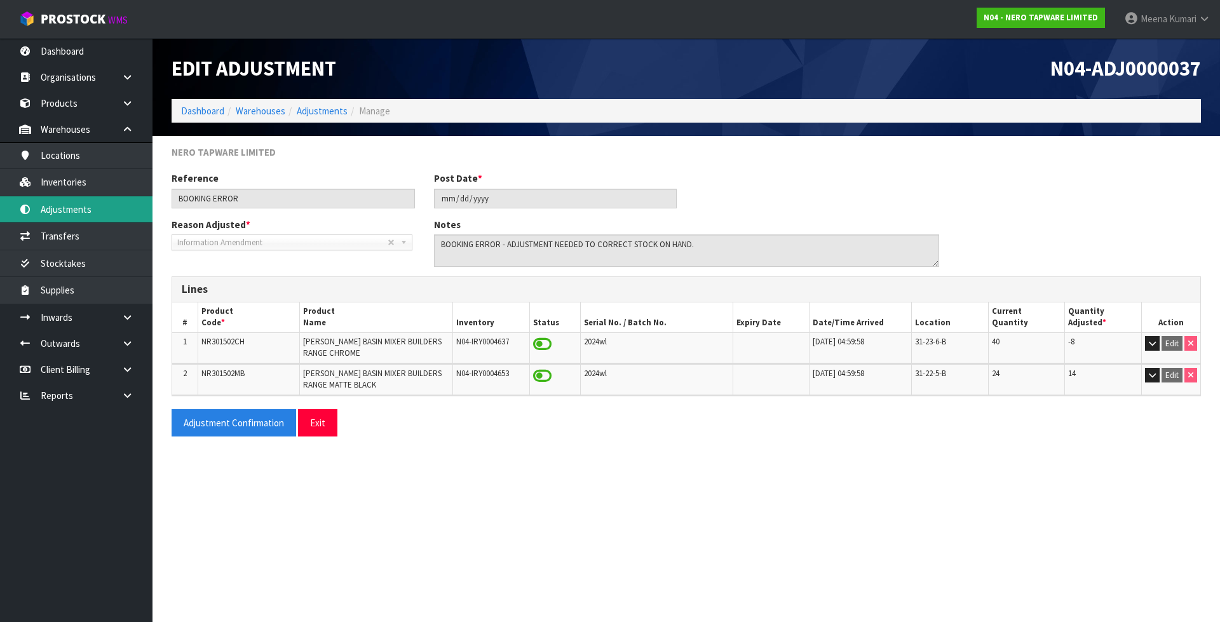
click at [121, 210] on link "Adjustments" at bounding box center [76, 209] width 152 height 26
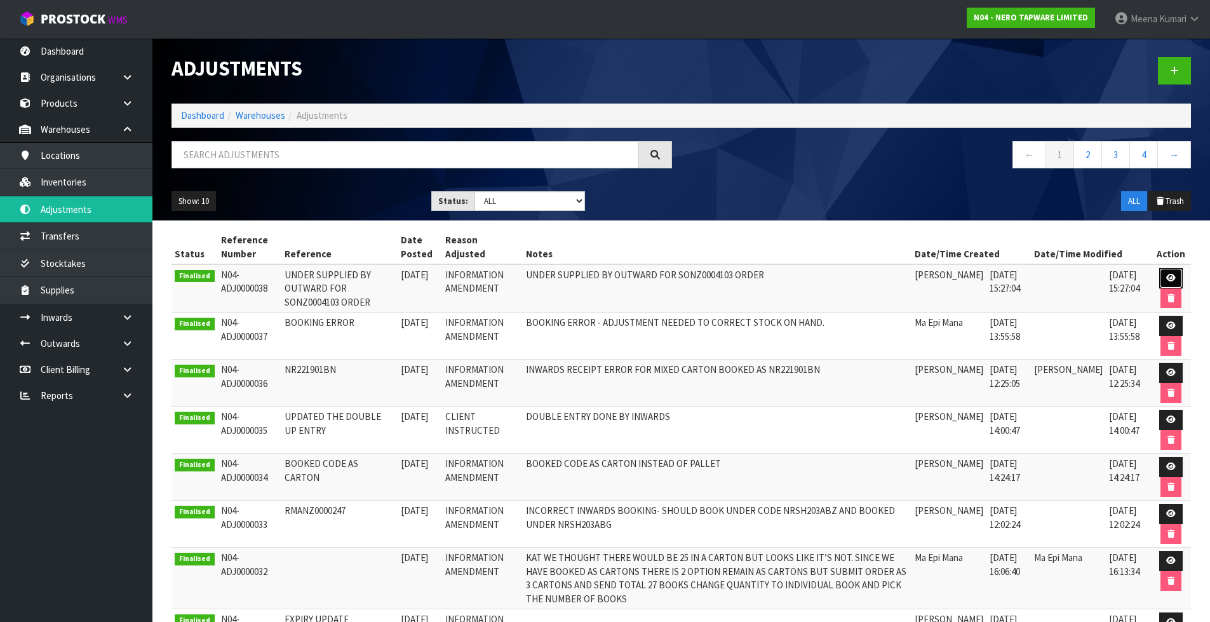
click at [1176, 279] on icon at bounding box center [1171, 278] width 10 height 8
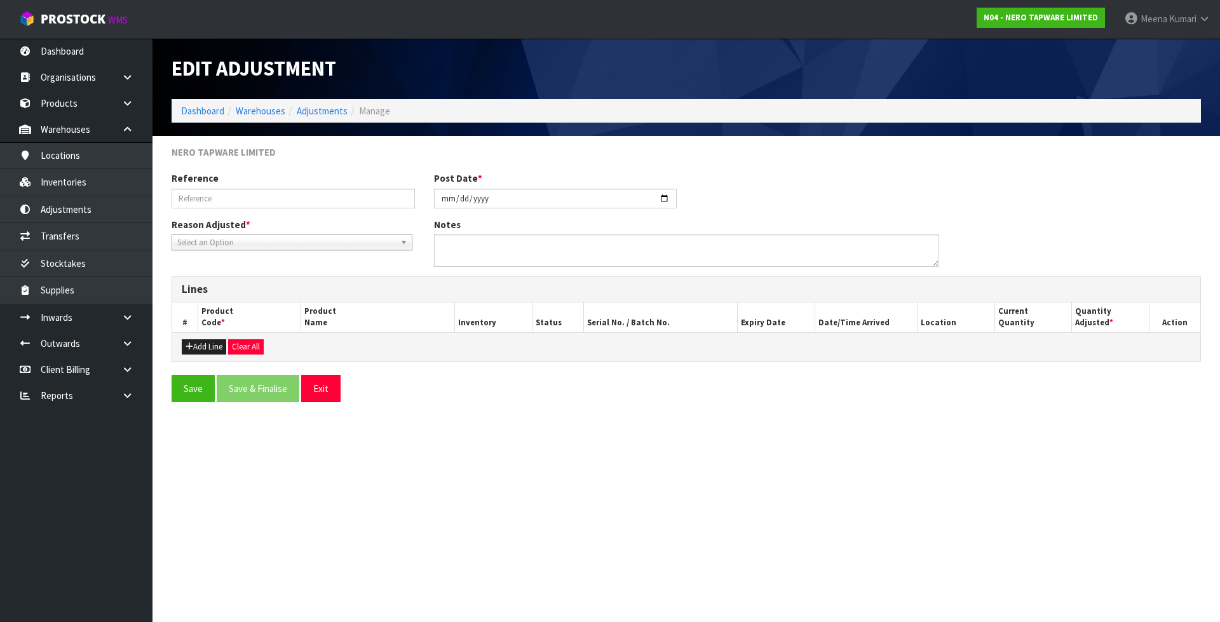
type input "UNDER SUPPLIED BY OUTWARD FOR SONZ0004103 ORDER"
type input "2025-10-16"
type textarea "UNDER SUPPLIED BY OUTWARD FOR SONZ0004103 ORDER"
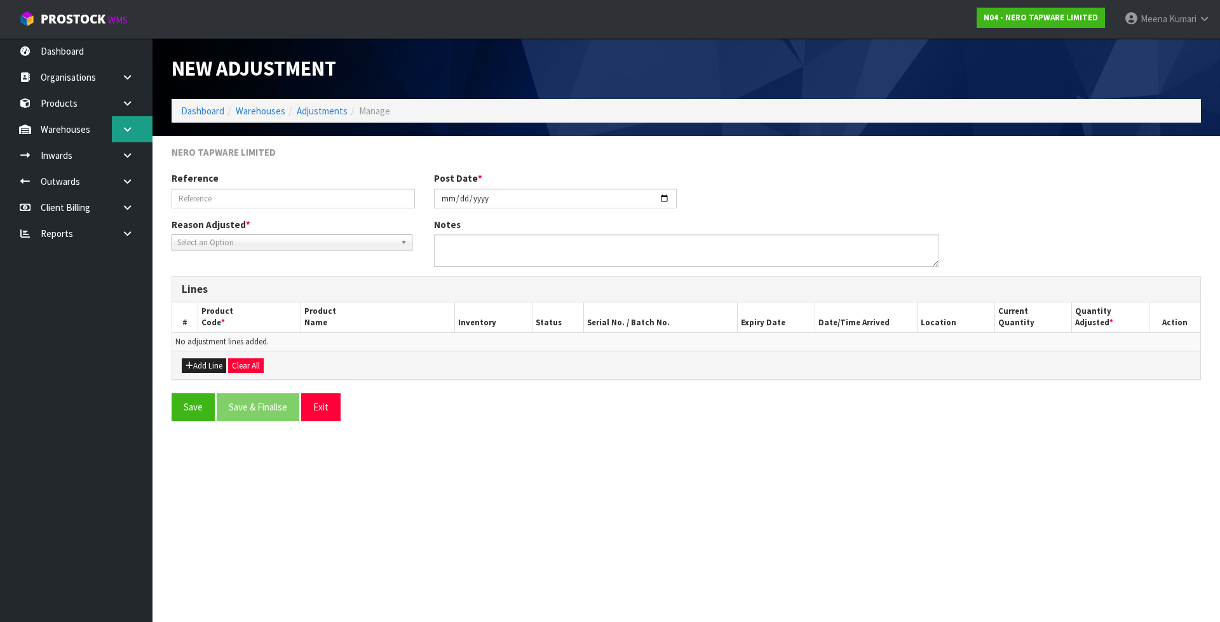
click at [149, 125] on link at bounding box center [132, 129] width 41 height 26
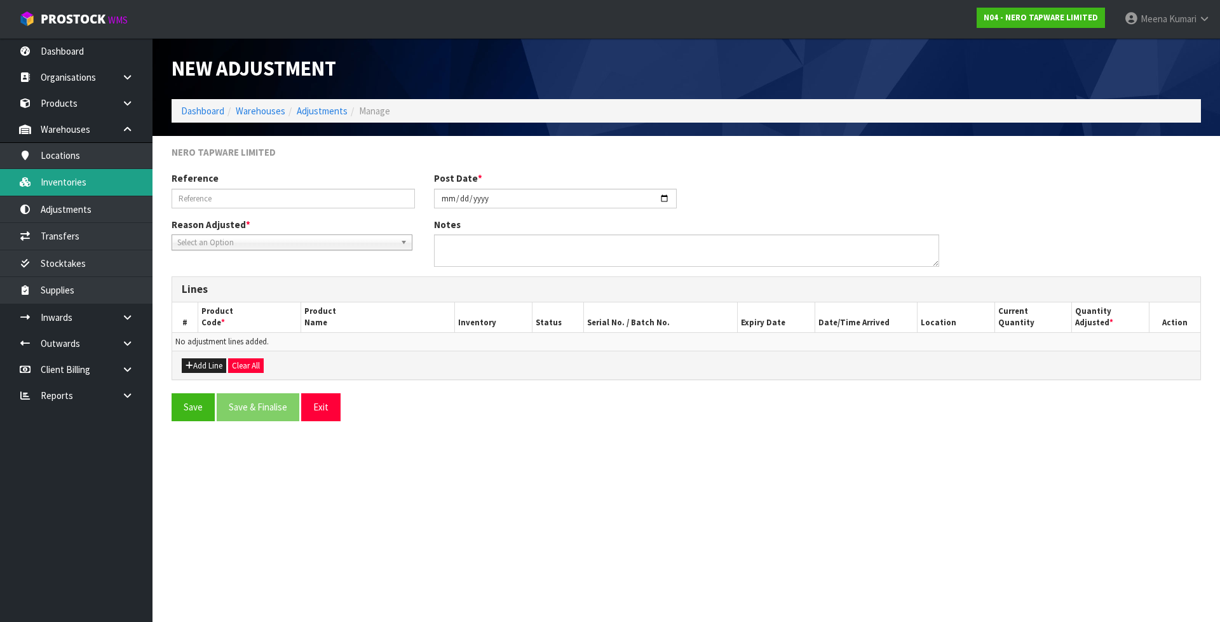
click at [127, 182] on link "Inventories" at bounding box center [76, 182] width 152 height 26
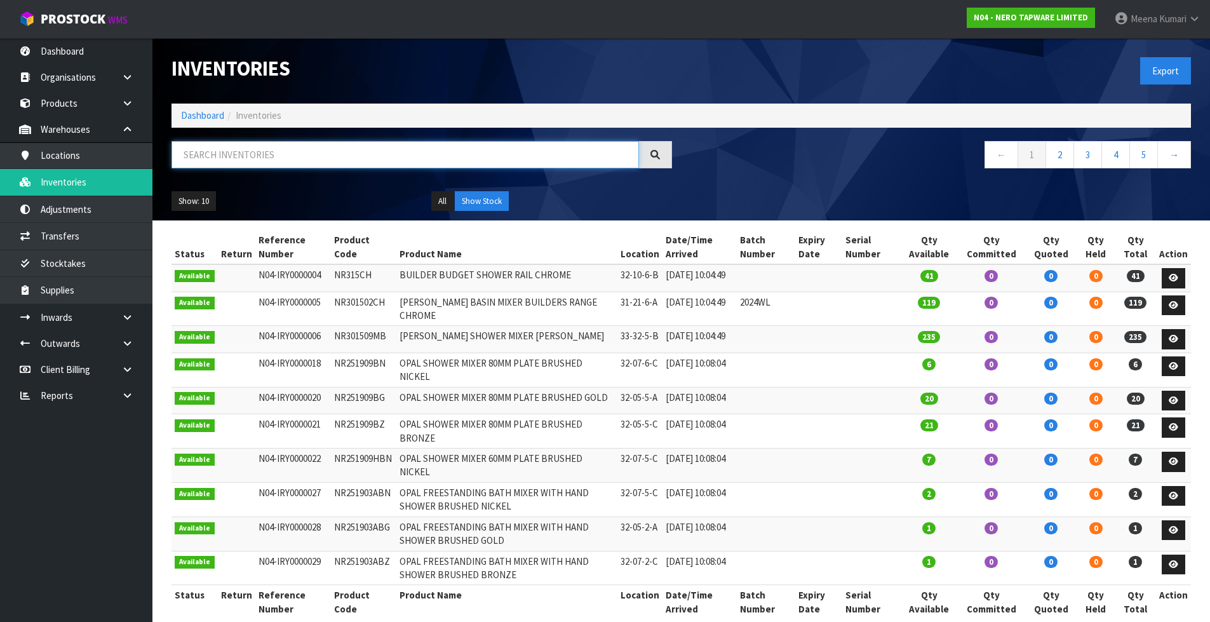
click at [318, 144] on input "text" at bounding box center [406, 154] width 468 height 27
paste input "NR110007CH"
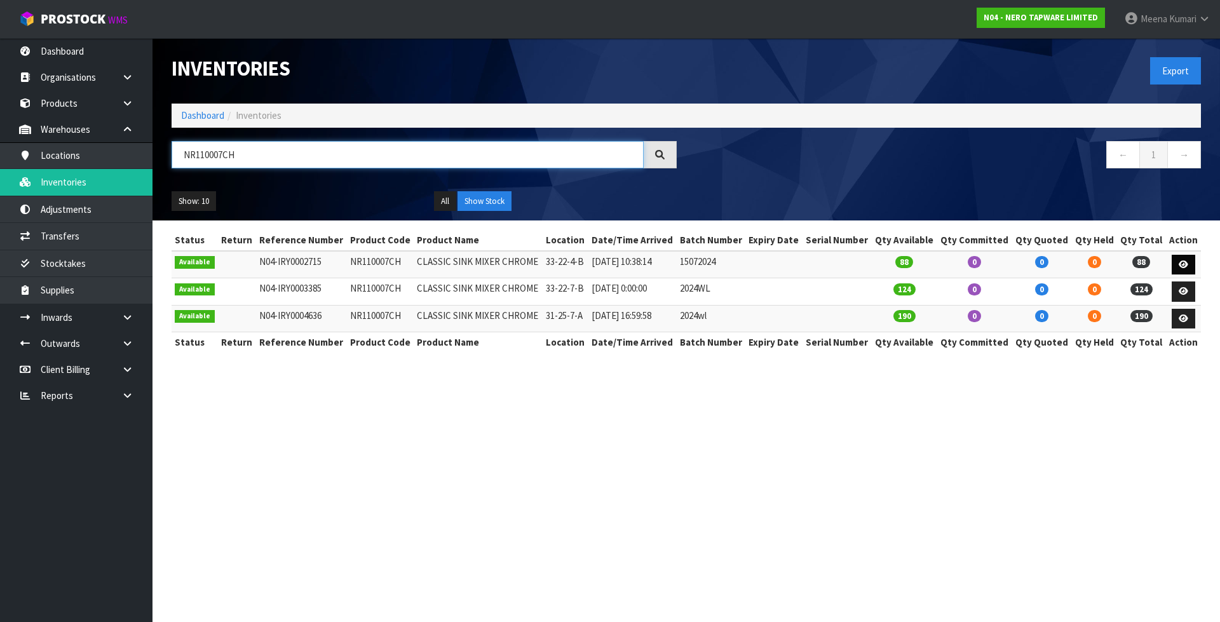
type input "NR110007CH"
click at [1184, 262] on icon at bounding box center [1183, 264] width 10 height 8
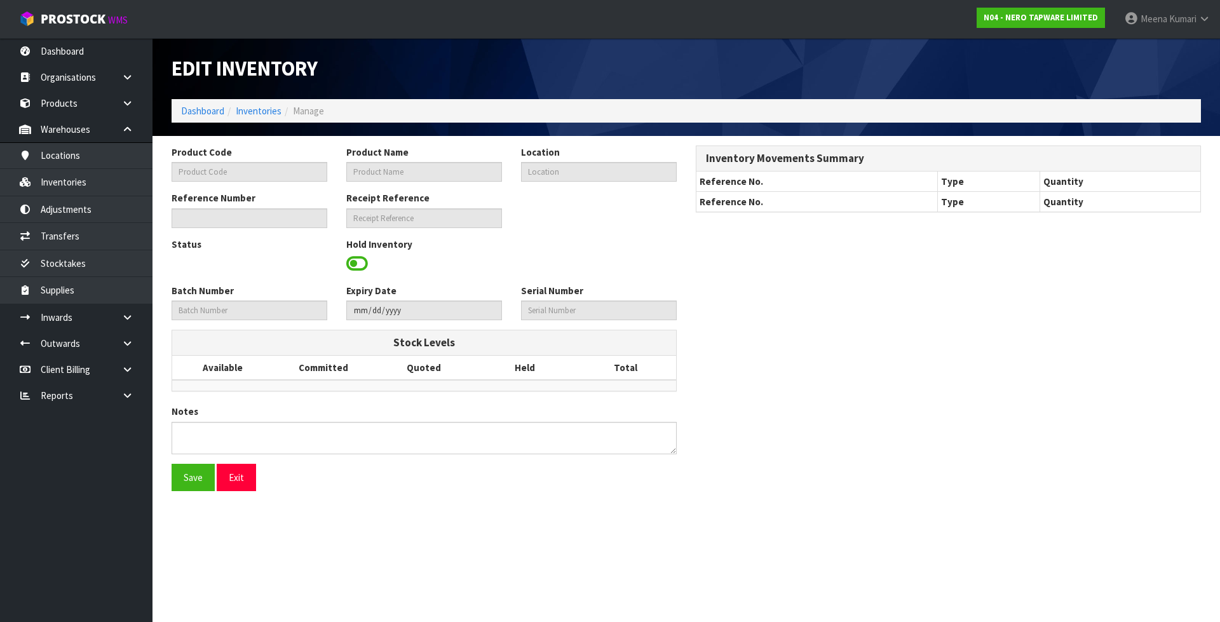
type input "NR110007CH"
type input "CLASSIC SINK MIXER CHROME"
type input "33-22-4-B"
type input "N04-IRY0002715"
type input "N04-REC0000023"
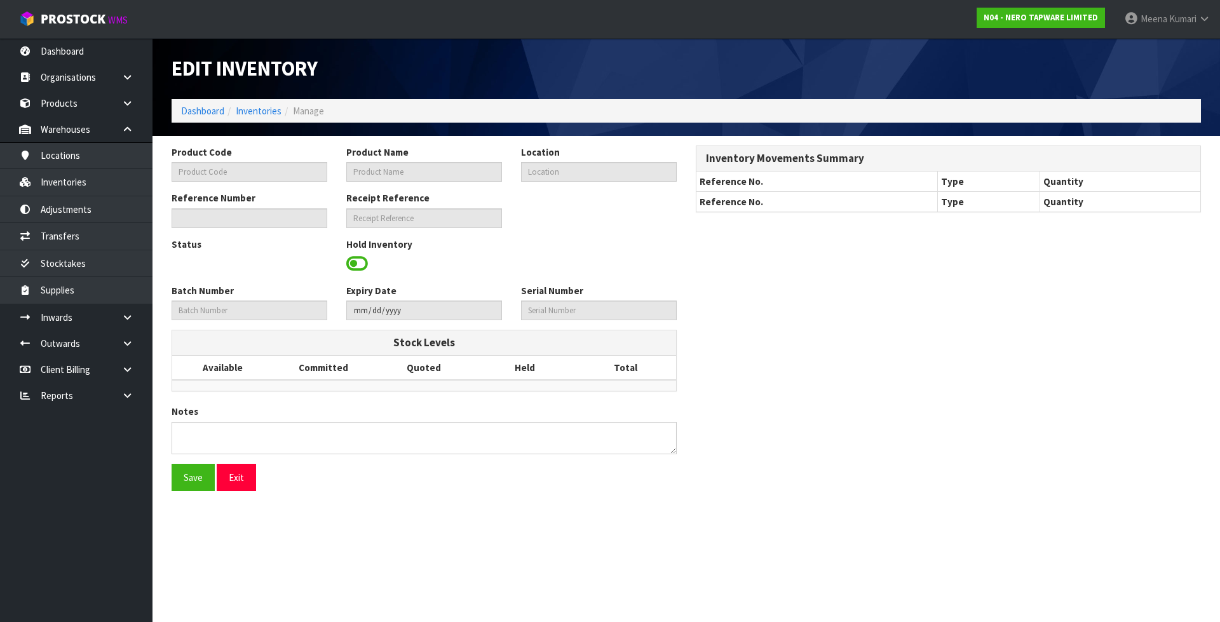
type input "15072024"
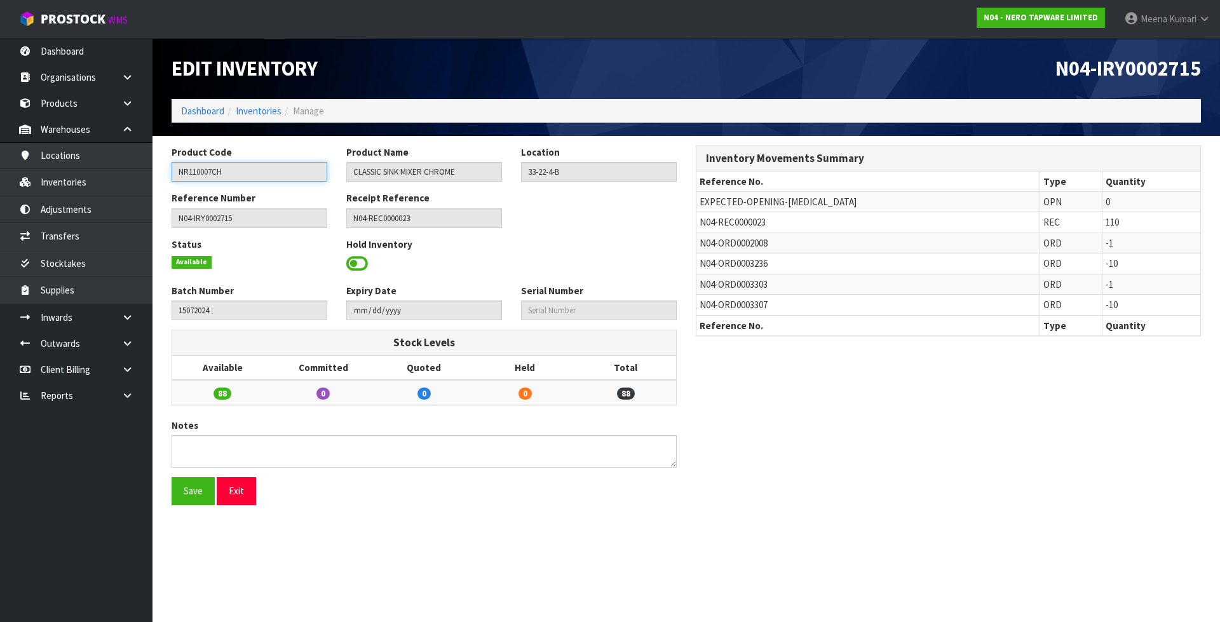
click at [237, 175] on input "NR110007CH" at bounding box center [250, 172] width 156 height 20
click at [250, 168] on input "NR110007CH" at bounding box center [250, 172] width 156 height 20
click at [263, 115] on link "Inventories" at bounding box center [259, 111] width 46 height 12
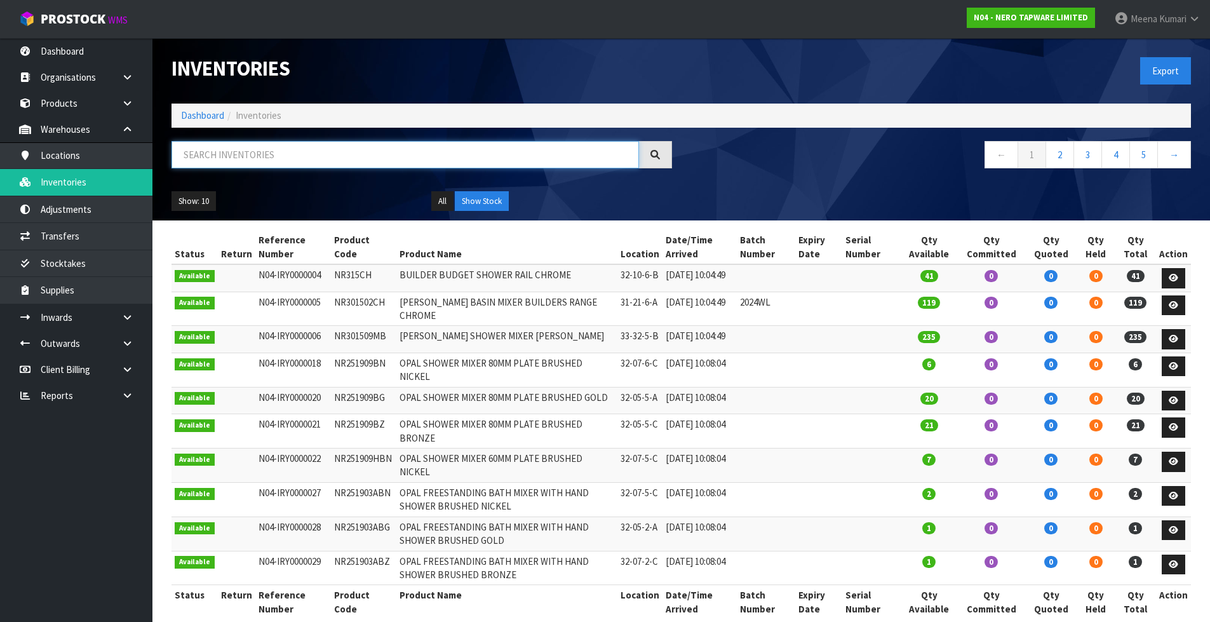
click at [274, 149] on input "text" at bounding box center [406, 154] width 468 height 27
paste input "NR110007CH"
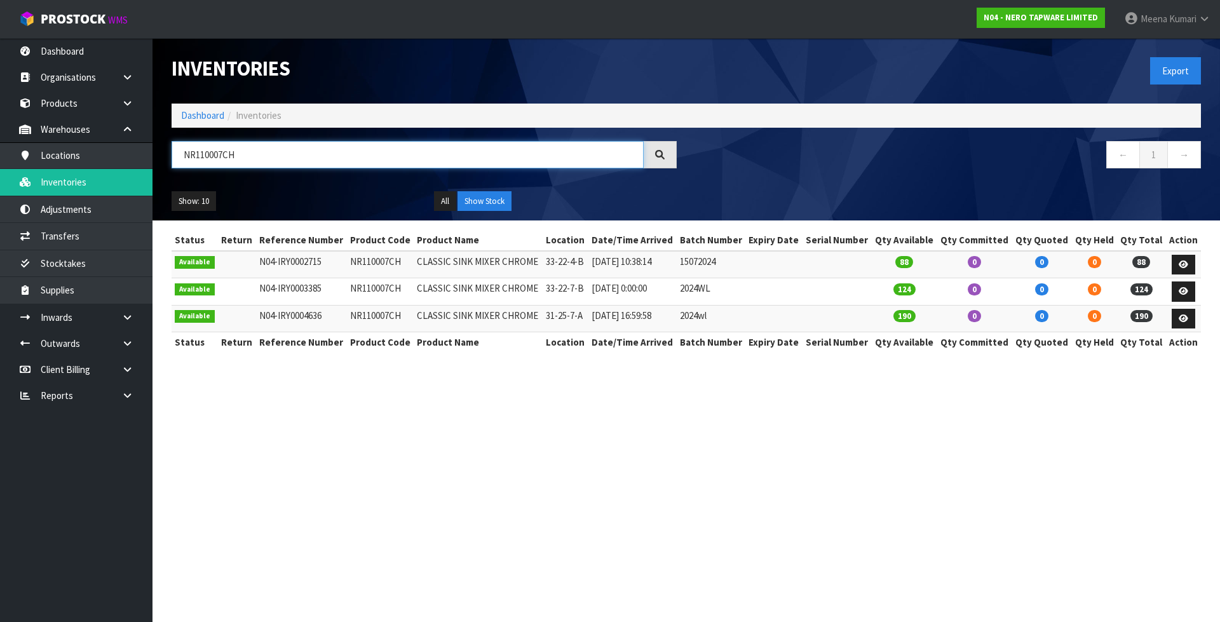
type input "NR110007CH"
click at [570, 262] on td "33-22-4-B" at bounding box center [565, 264] width 46 height 27
copy tr "33-22-4-B"
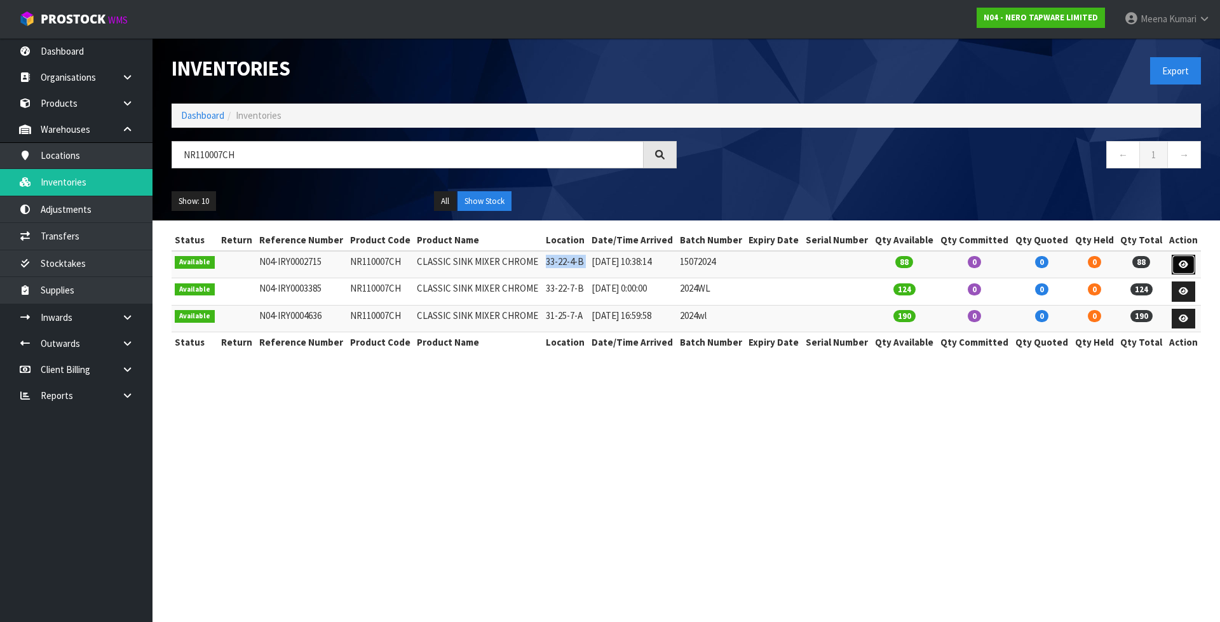
click at [1185, 262] on icon at bounding box center [1183, 264] width 10 height 8
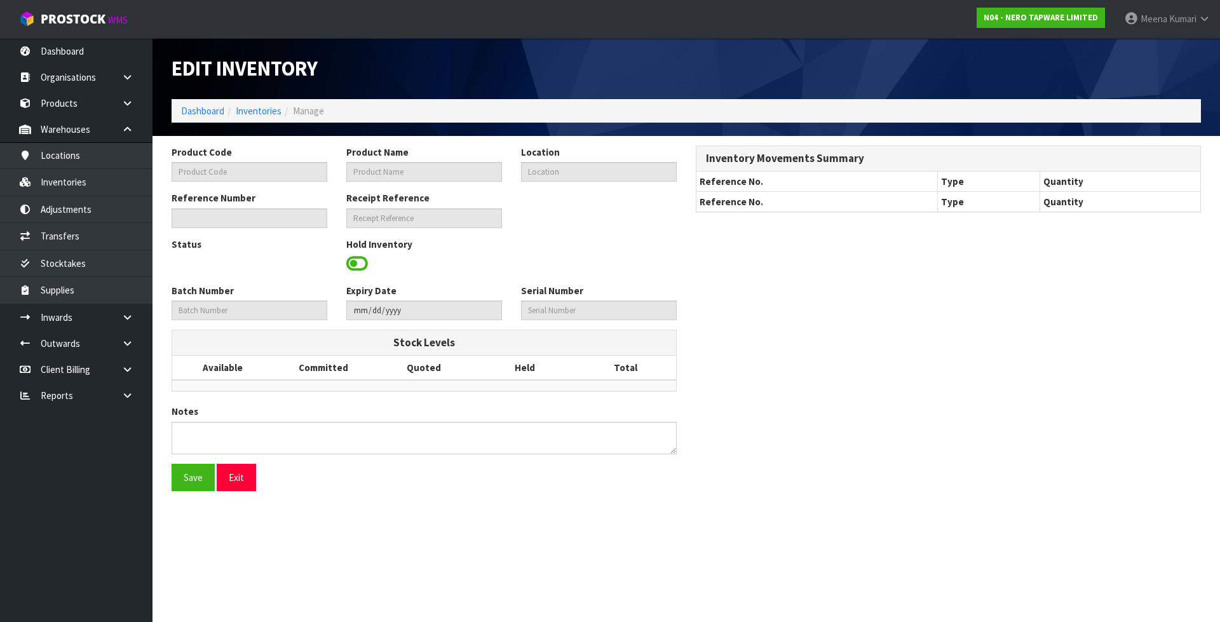
type input "NR110007CH"
type input "CLASSIC SINK MIXER CHROME"
type input "33-22-4-B"
type input "N04-IRY0002715"
type input "N04-REC0000023"
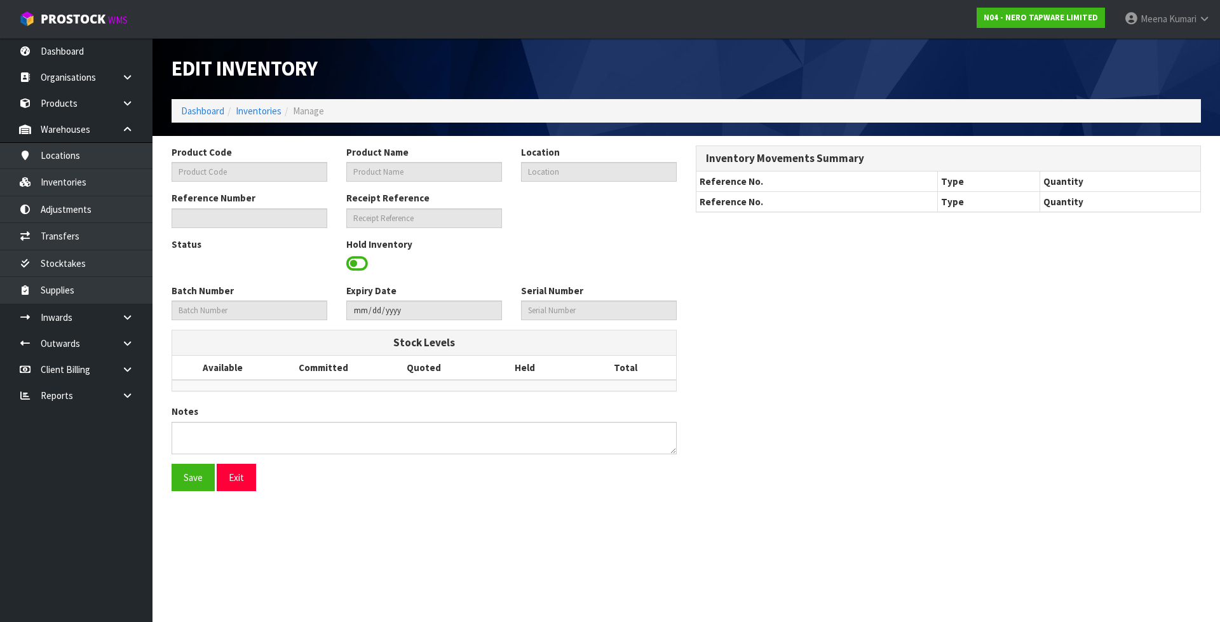
type input "15072024"
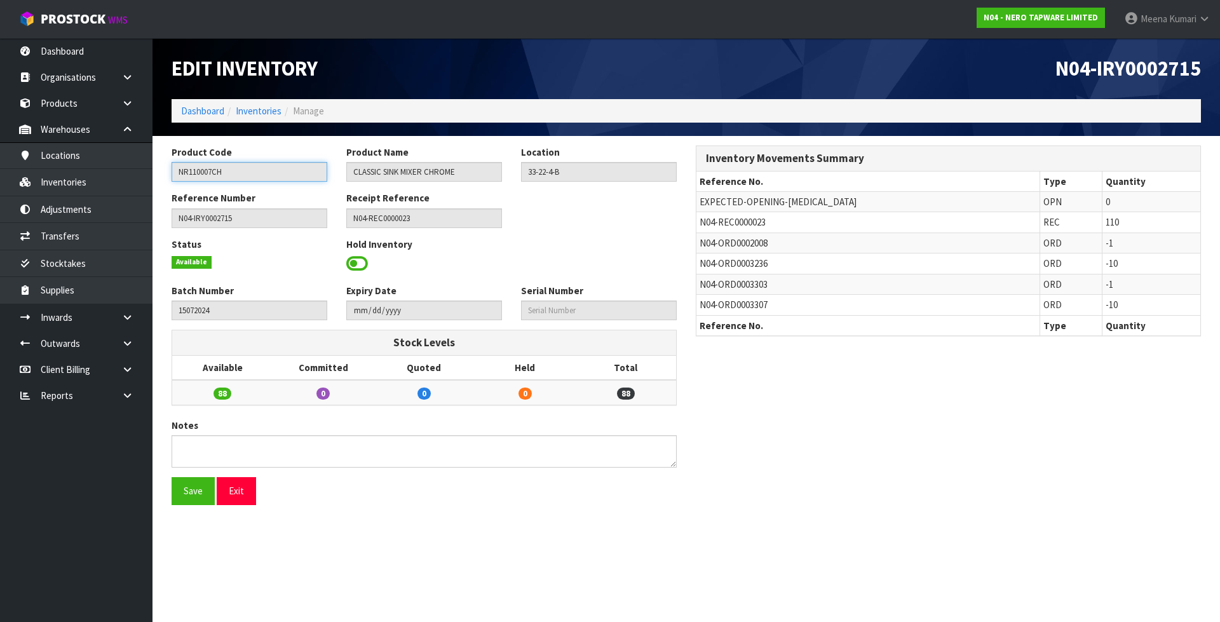
click at [269, 173] on input "NR110007CH" at bounding box center [250, 172] width 156 height 20
click at [210, 111] on link "Dashboard" at bounding box center [202, 111] width 43 height 12
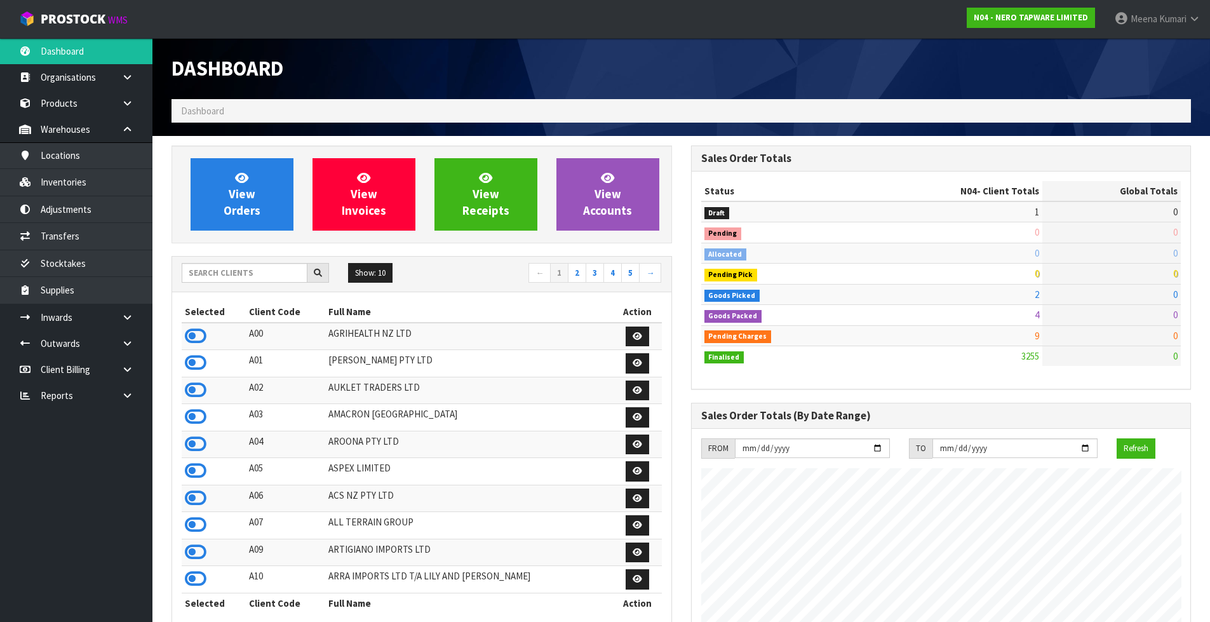
scroll to position [990, 519]
click at [224, 271] on input "text" at bounding box center [245, 273] width 126 height 20
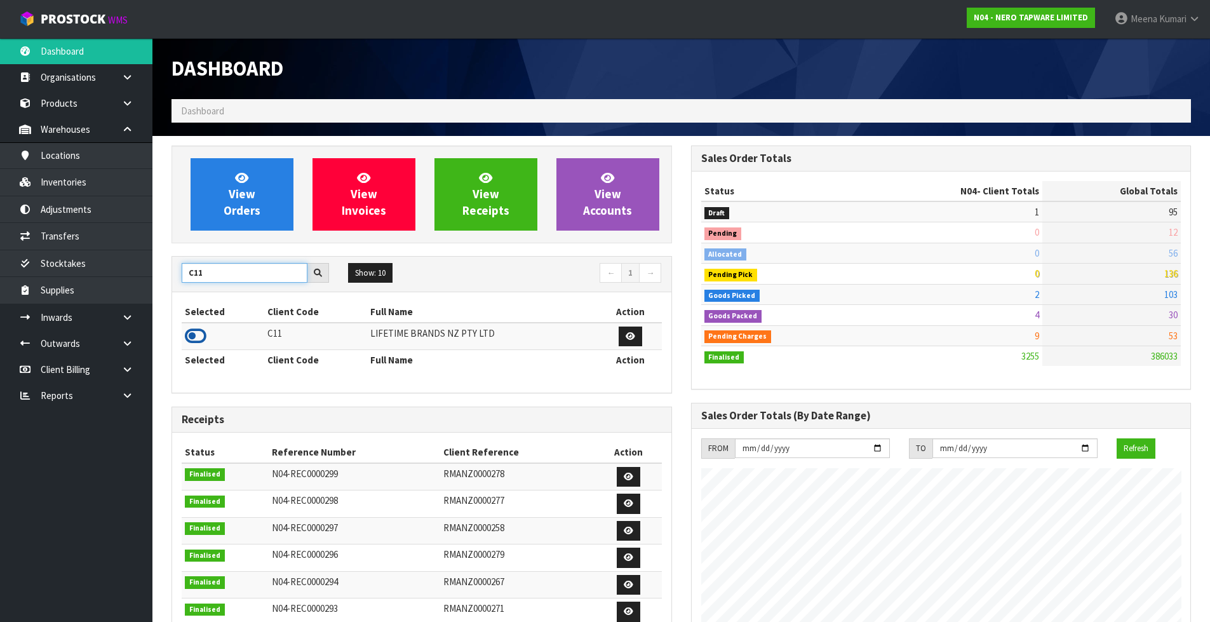
type input "C11"
click at [199, 333] on icon at bounding box center [196, 336] width 22 height 19
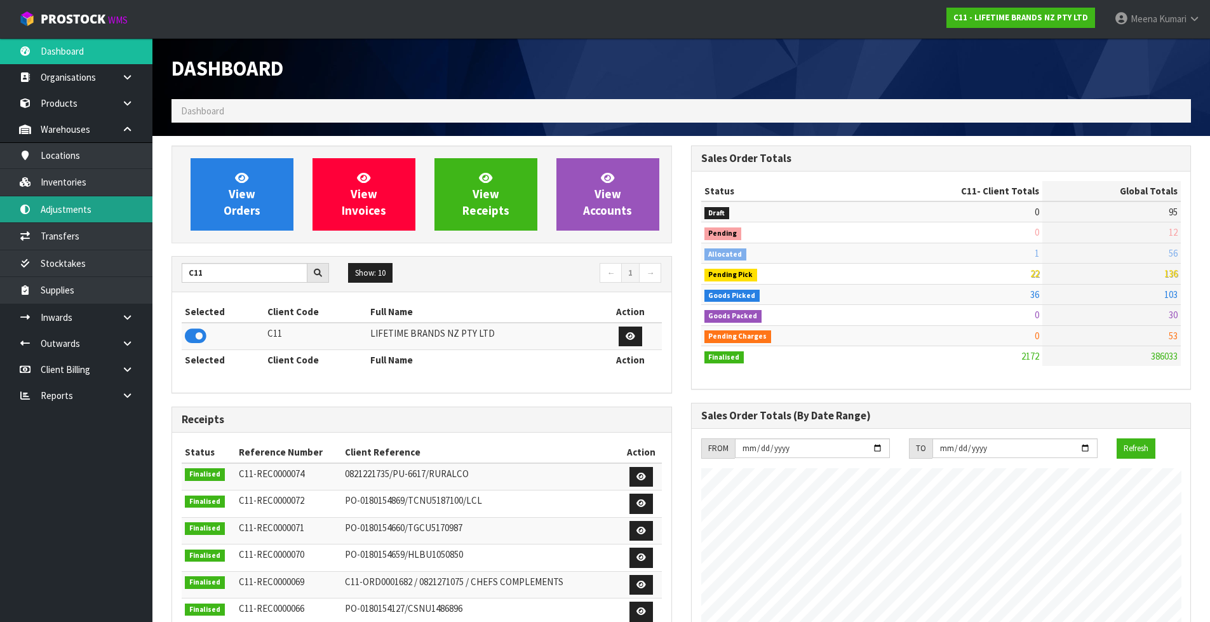
scroll to position [962, 519]
click at [114, 185] on link "Inventories" at bounding box center [76, 182] width 152 height 26
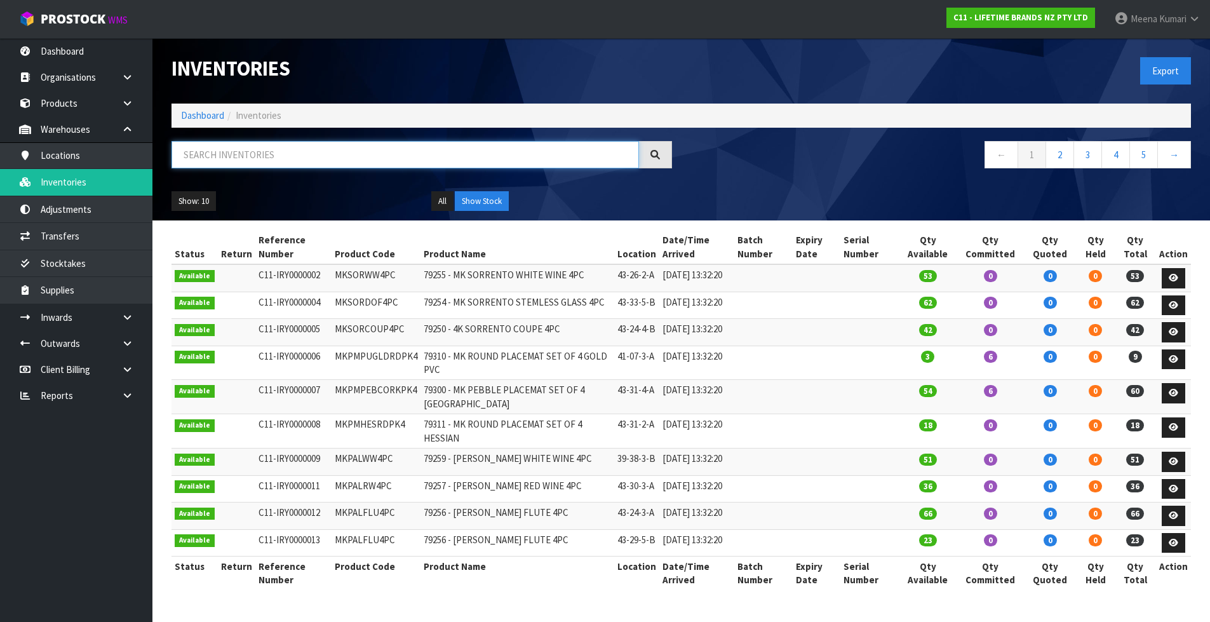
click at [223, 166] on input "text" at bounding box center [406, 154] width 468 height 27
paste input "KCBOWL29"
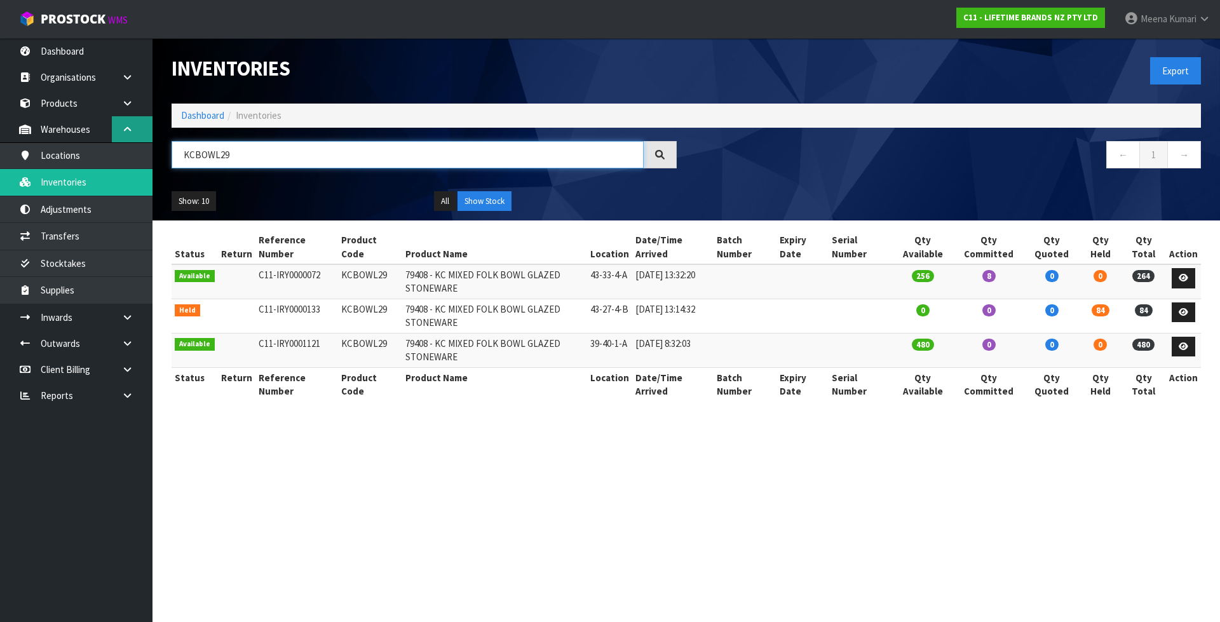
type input "KCBOWL29"
click at [198, 118] on link "Dashboard" at bounding box center [202, 115] width 43 height 12
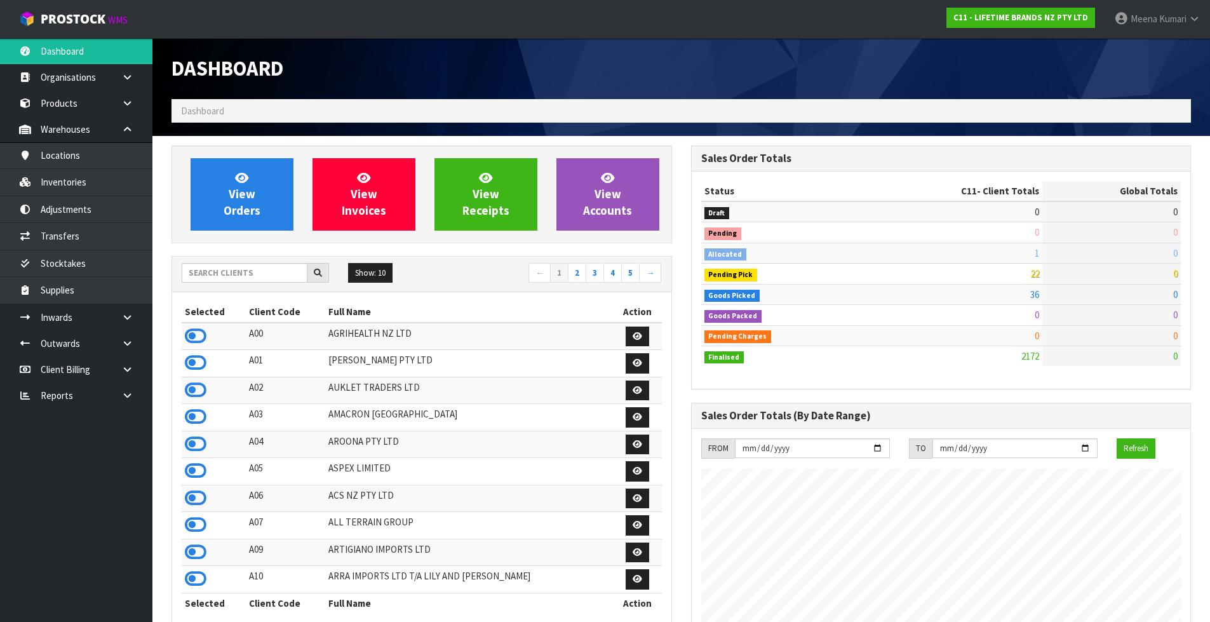
scroll to position [962, 519]
click at [252, 272] on input "text" at bounding box center [245, 273] width 126 height 20
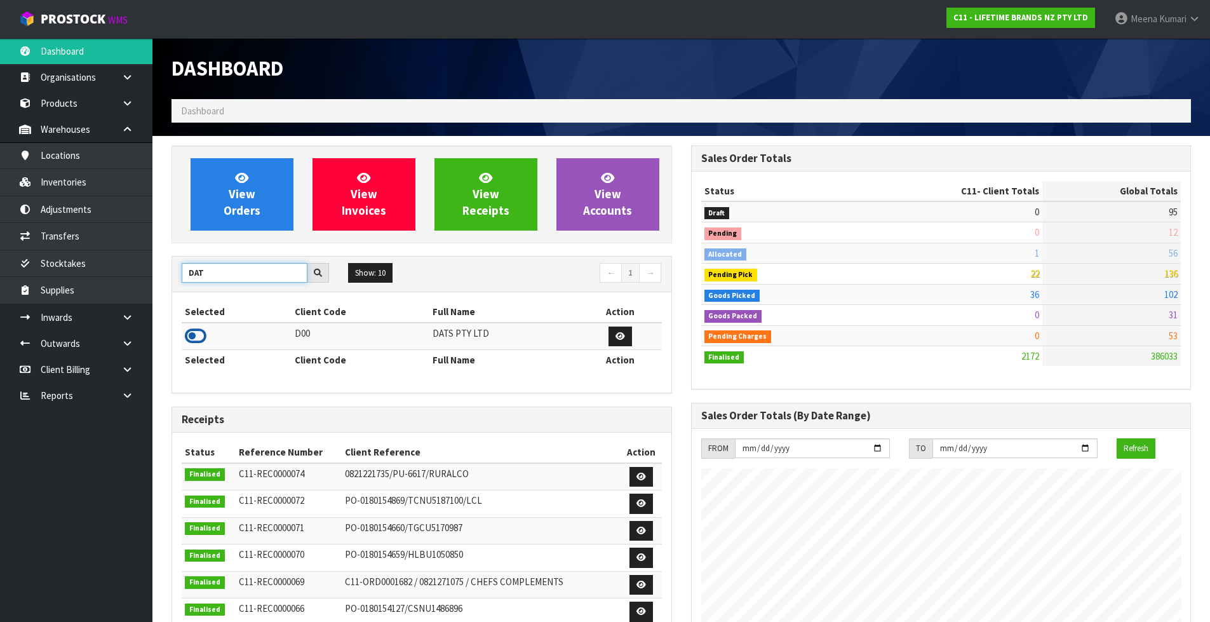
type input "DAT"
click at [199, 335] on icon at bounding box center [196, 336] width 22 height 19
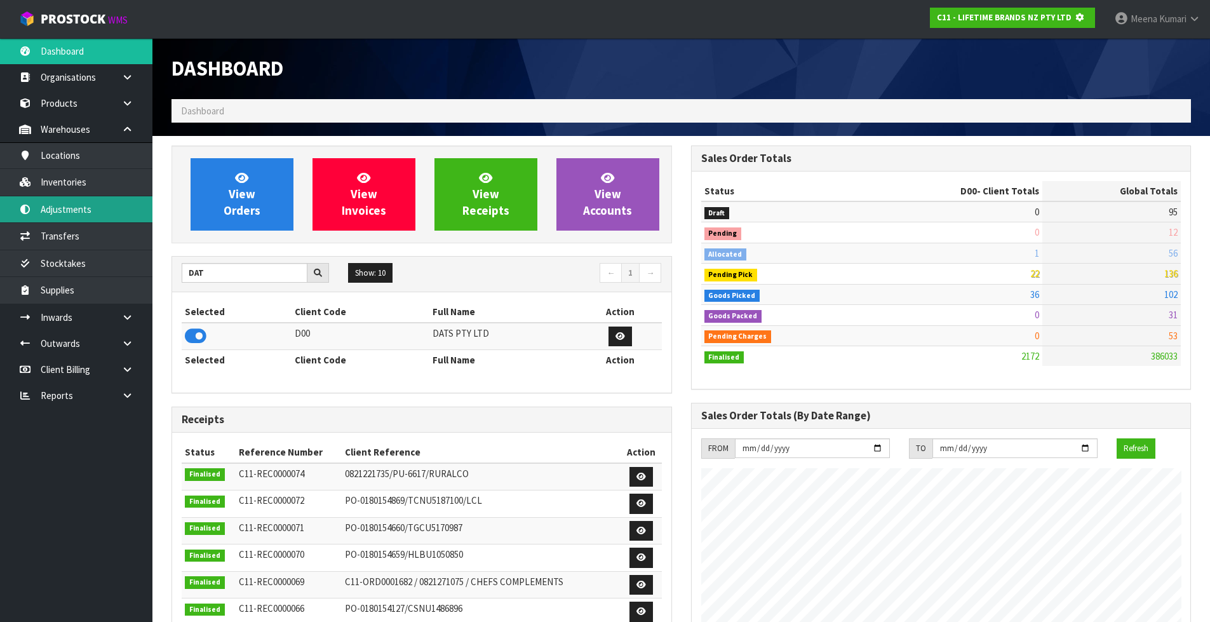
scroll to position [792, 519]
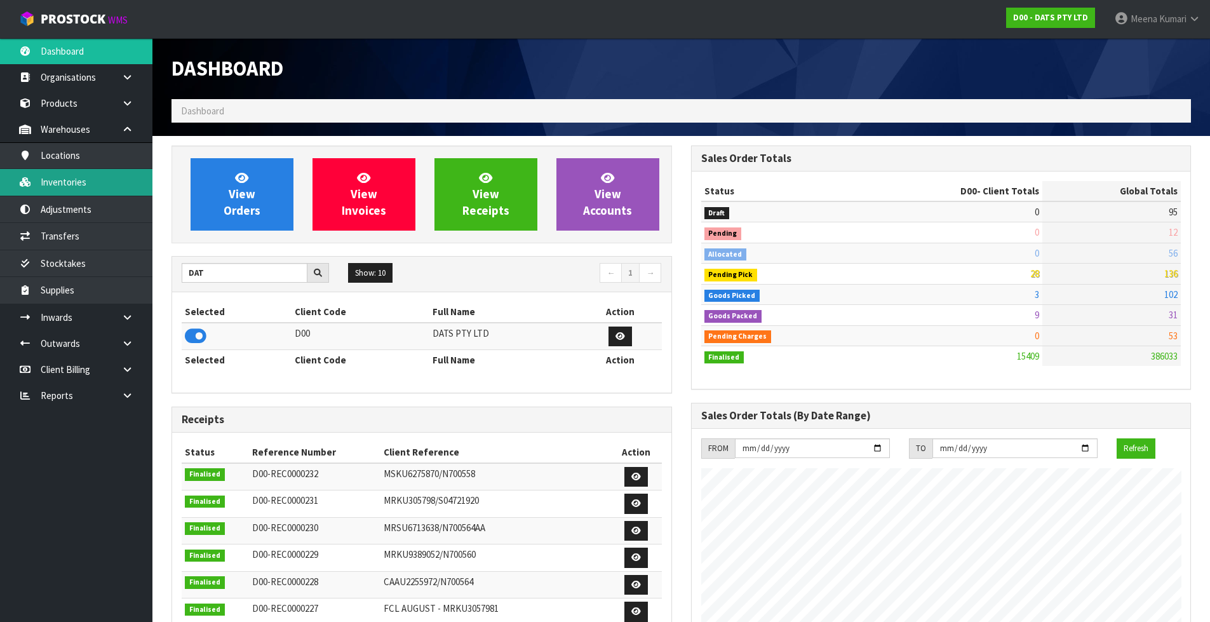
click at [107, 189] on link "Inventories" at bounding box center [76, 182] width 152 height 26
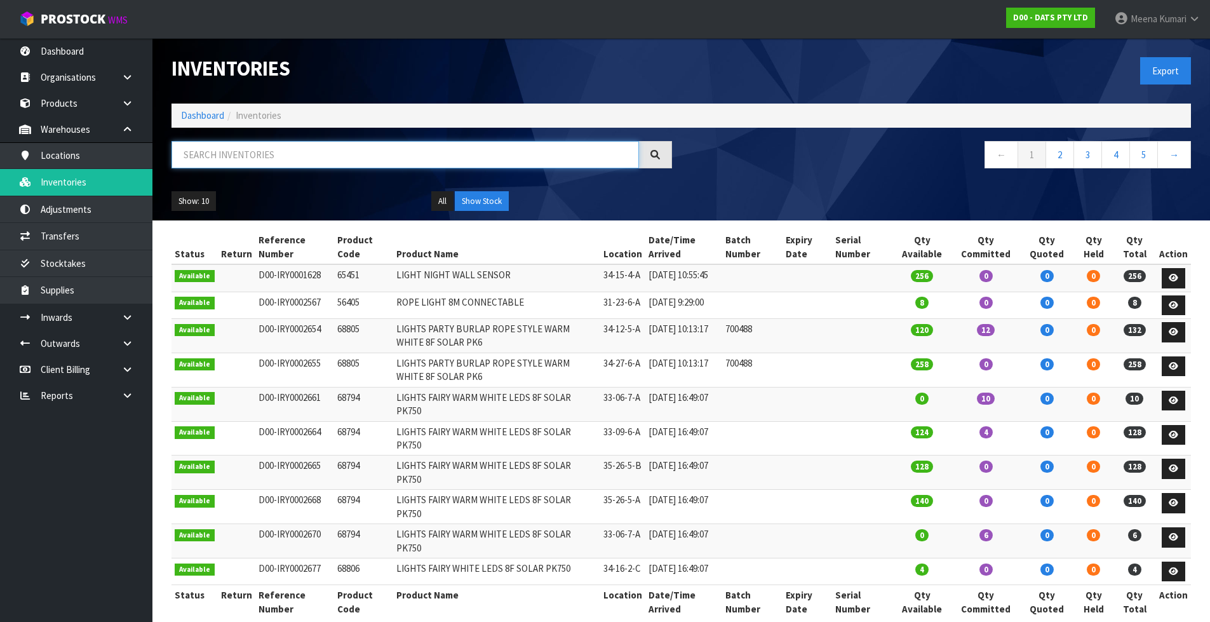
click at [257, 161] on input "text" at bounding box center [406, 154] width 468 height 27
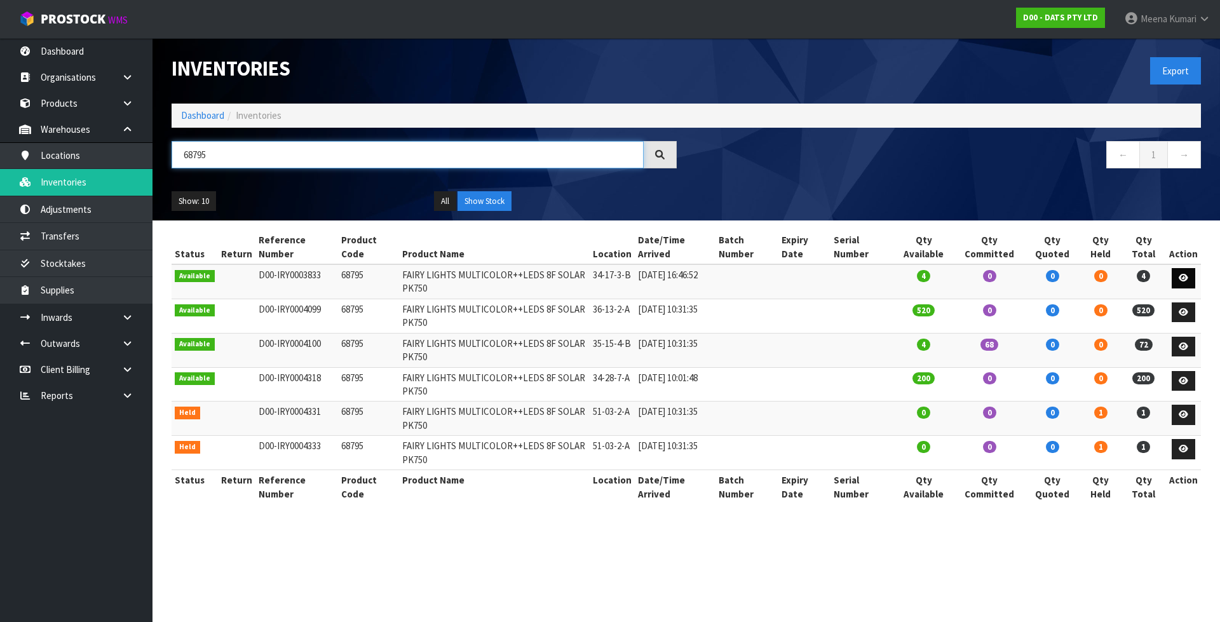
type input "68795"
click at [1185, 278] on icon at bounding box center [1183, 278] width 10 height 8
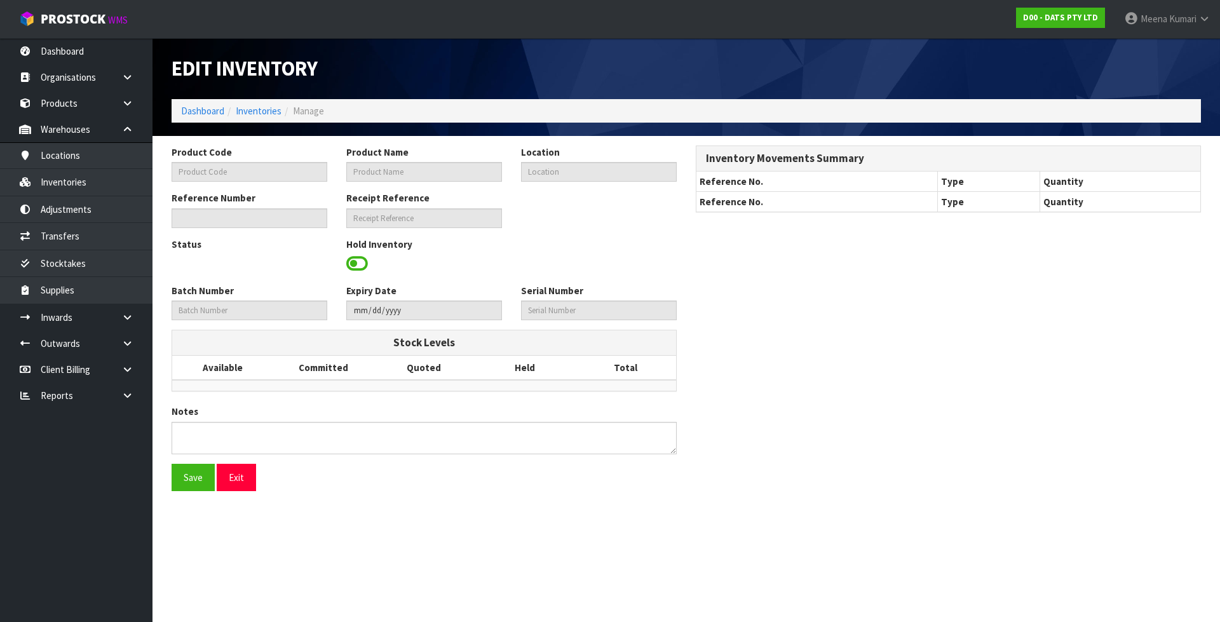
type input "68795"
type input "FAIRY LIGHTS MULTICOLOR++LEDS 8F SOLAR PK750"
type input "34-17-3-B"
type input "D00-IRY0003833"
type input "D00-REC0000213"
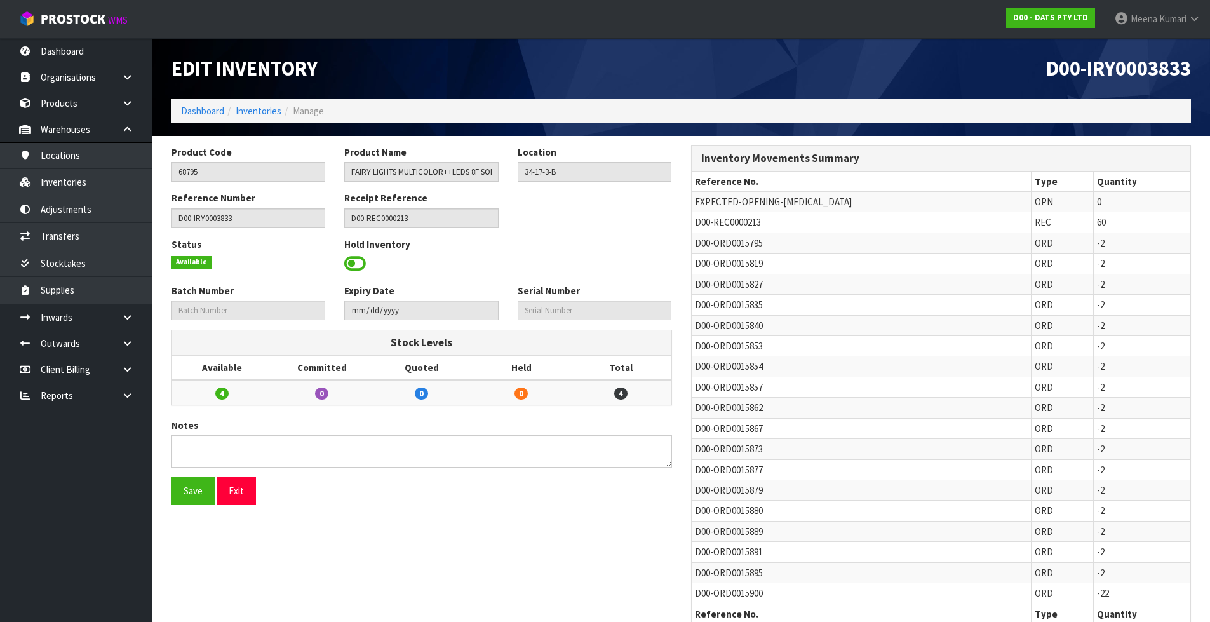
click at [358, 254] on span at bounding box center [355, 263] width 22 height 19
click at [610, 264] on span "Select an Option" at bounding box center [588, 262] width 131 height 15
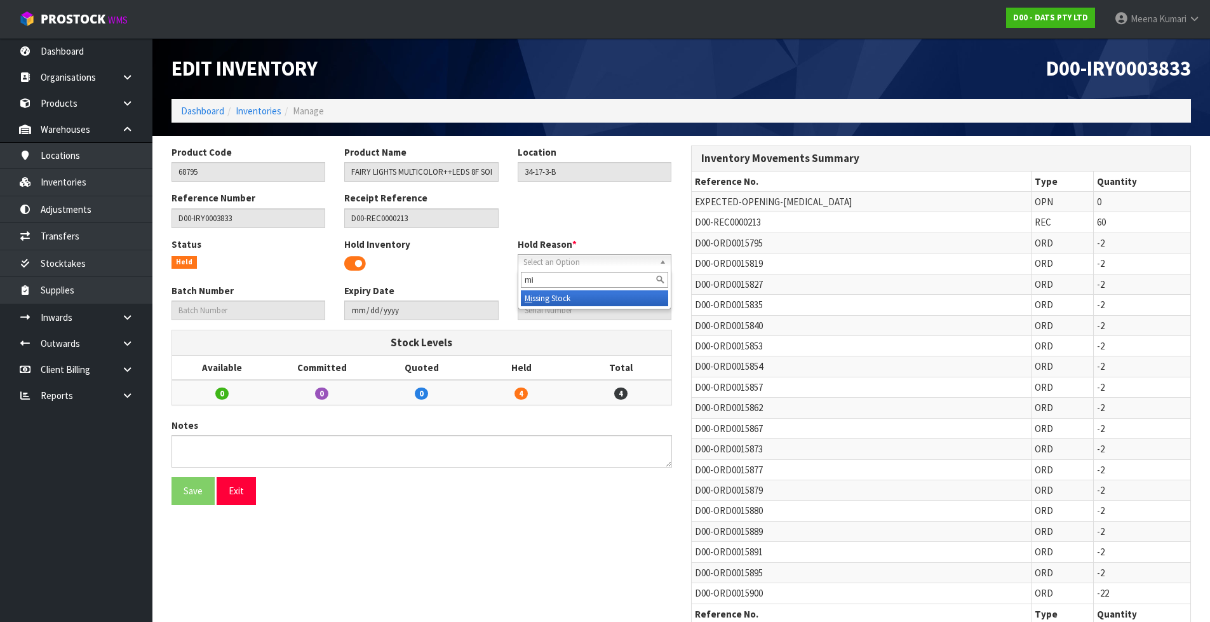
type input "mi"
click at [599, 296] on li "Mi ssing Stock" at bounding box center [594, 298] width 147 height 16
click at [190, 490] on button "Save" at bounding box center [193, 490] width 43 height 27
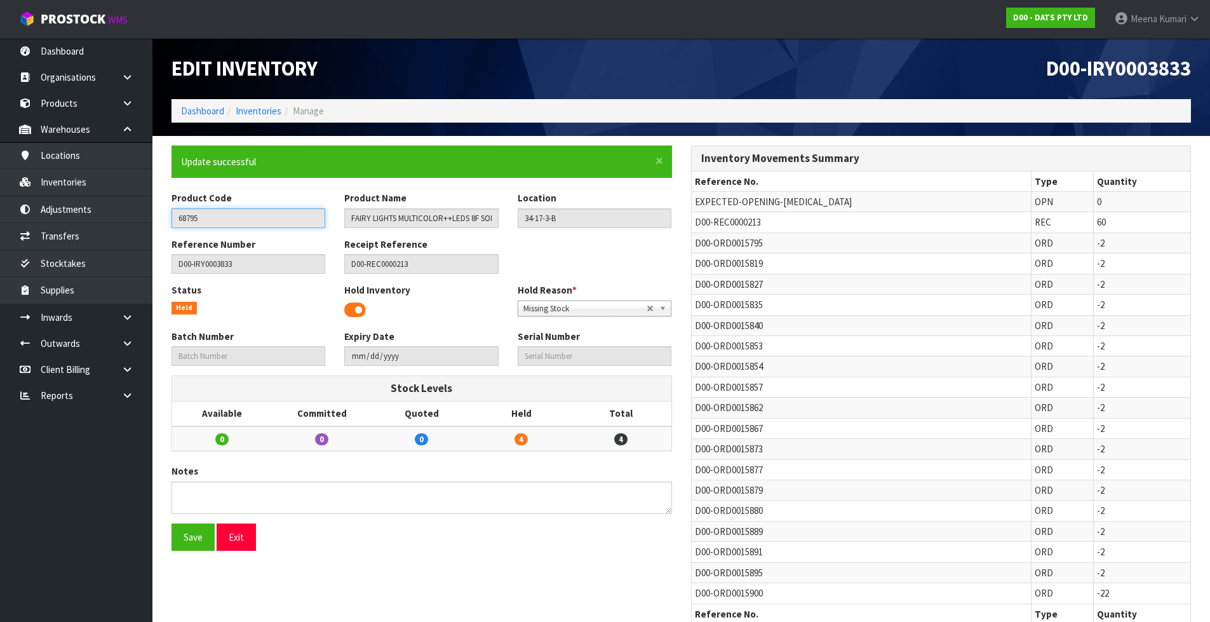
click at [228, 213] on input "68795" at bounding box center [249, 218] width 154 height 20
click at [227, 213] on input "68795" at bounding box center [249, 218] width 154 height 20
click at [262, 107] on link "Inventories" at bounding box center [259, 111] width 46 height 12
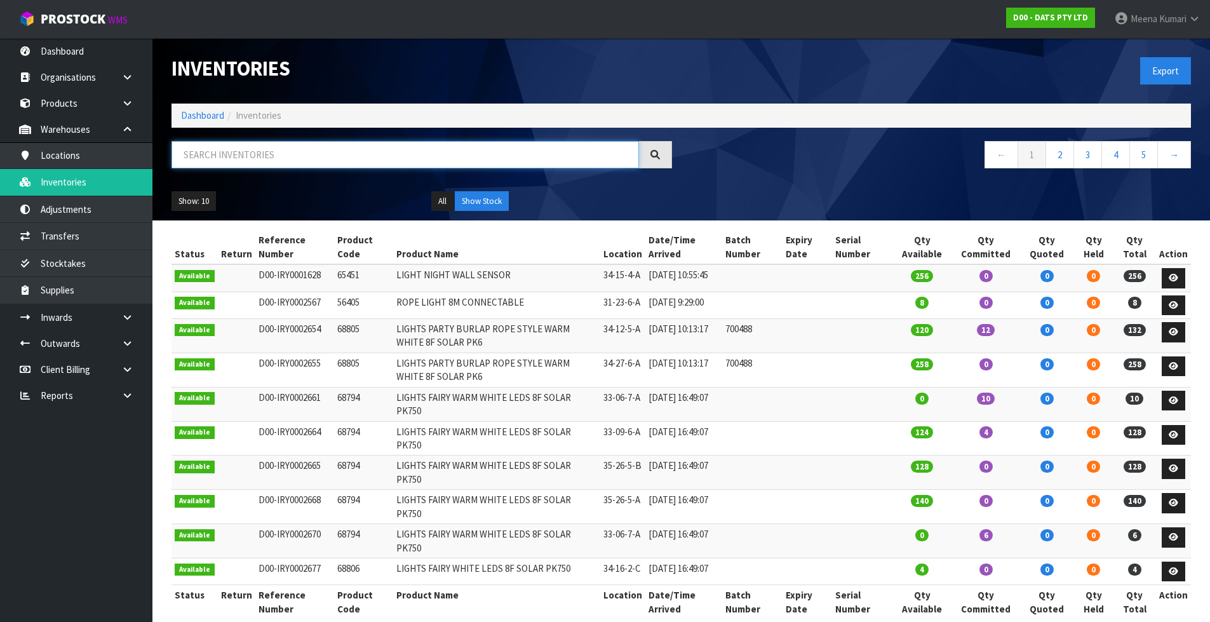
click at [266, 142] on input "text" at bounding box center [406, 154] width 468 height 27
paste input "68795"
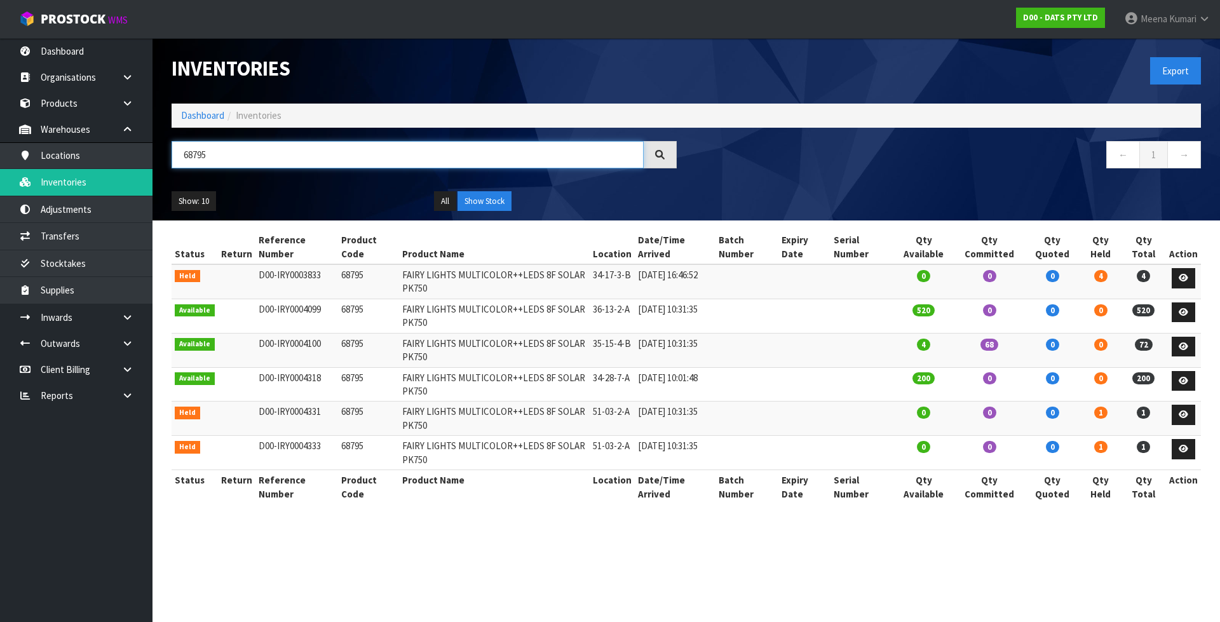
type input "68795"
click at [222, 138] on div "Inventories Export Dashboard Inventories 68795 ← 1 → Show: 10 5 10 25 50 All Sh…" at bounding box center [686, 129] width 1048 height 182
click at [213, 152] on input "68795" at bounding box center [408, 154] width 472 height 27
click at [88, 109] on link "Products" at bounding box center [76, 103] width 152 height 26
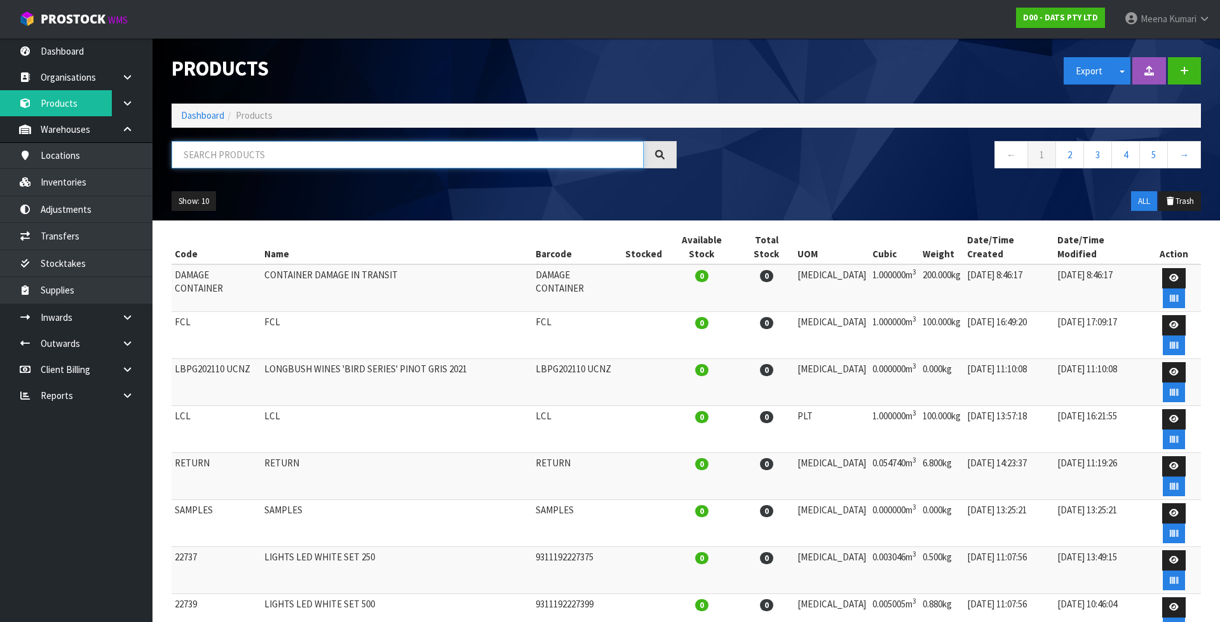
click at [255, 155] on input "text" at bounding box center [408, 154] width 472 height 27
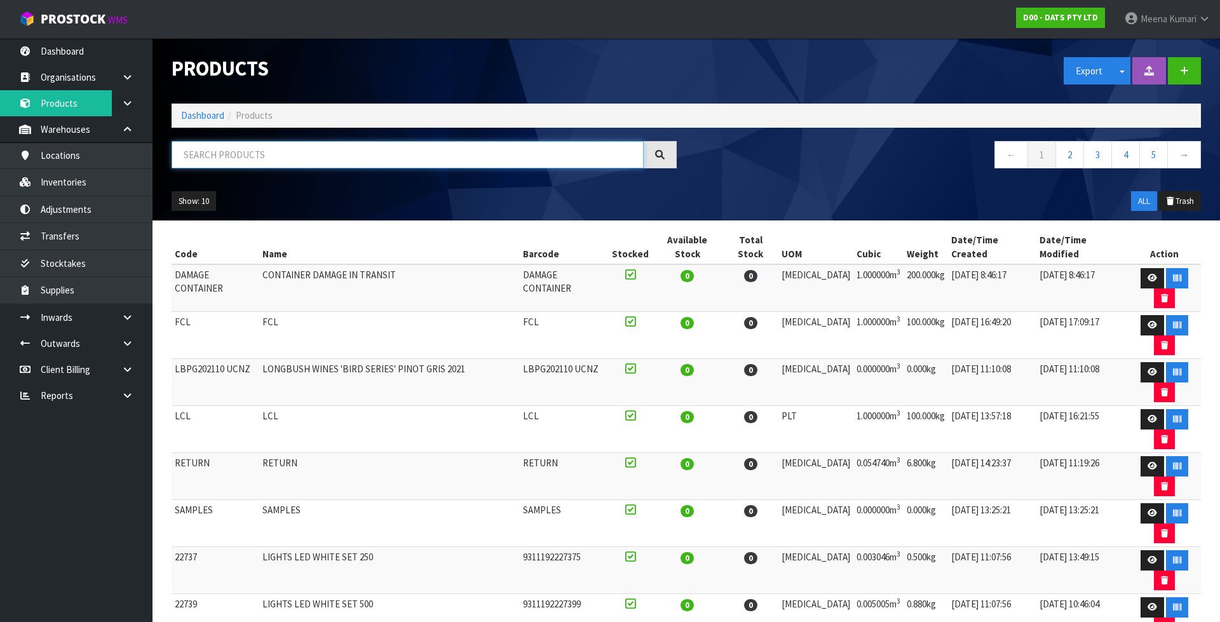
paste input "68795"
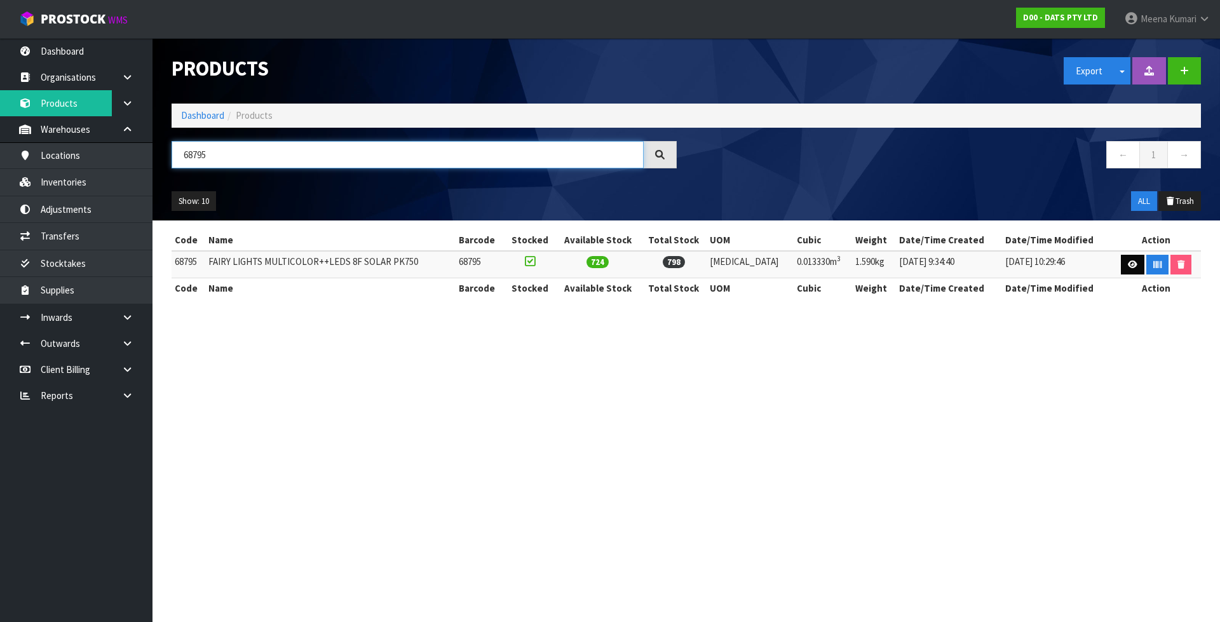
type input "68795"
click at [1133, 261] on icon at bounding box center [1133, 264] width 10 height 8
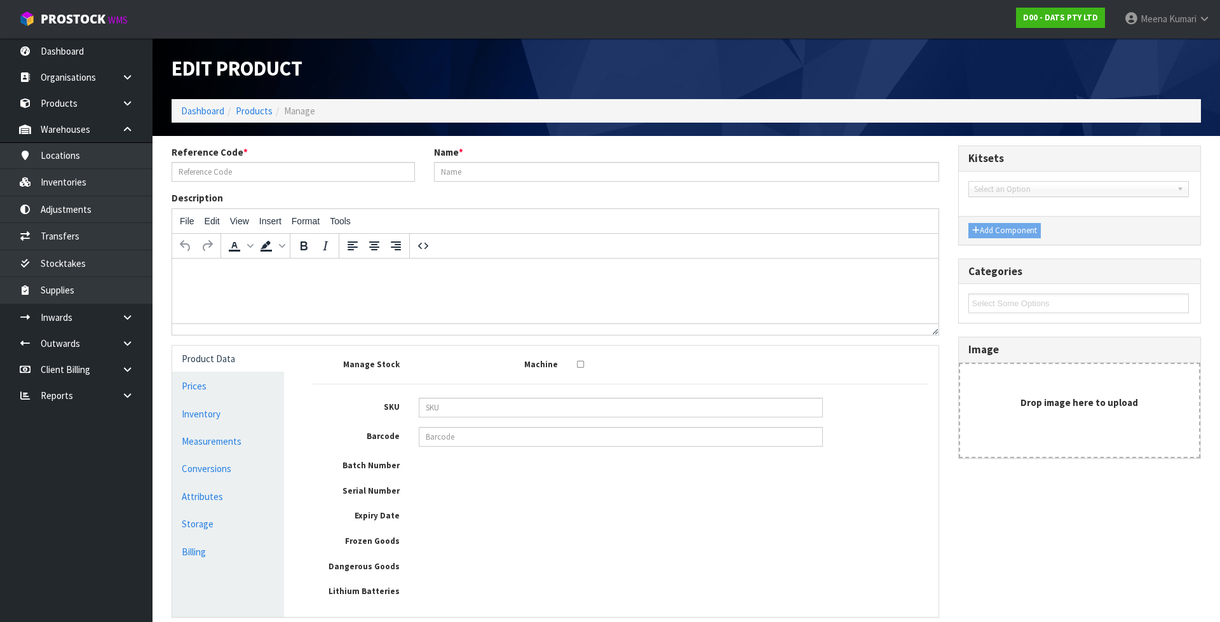
type input "68795"
type input "FAIRY LIGHTS MULTICOLOR++LEDS 8F SOLAR PK750"
type input "23.711"
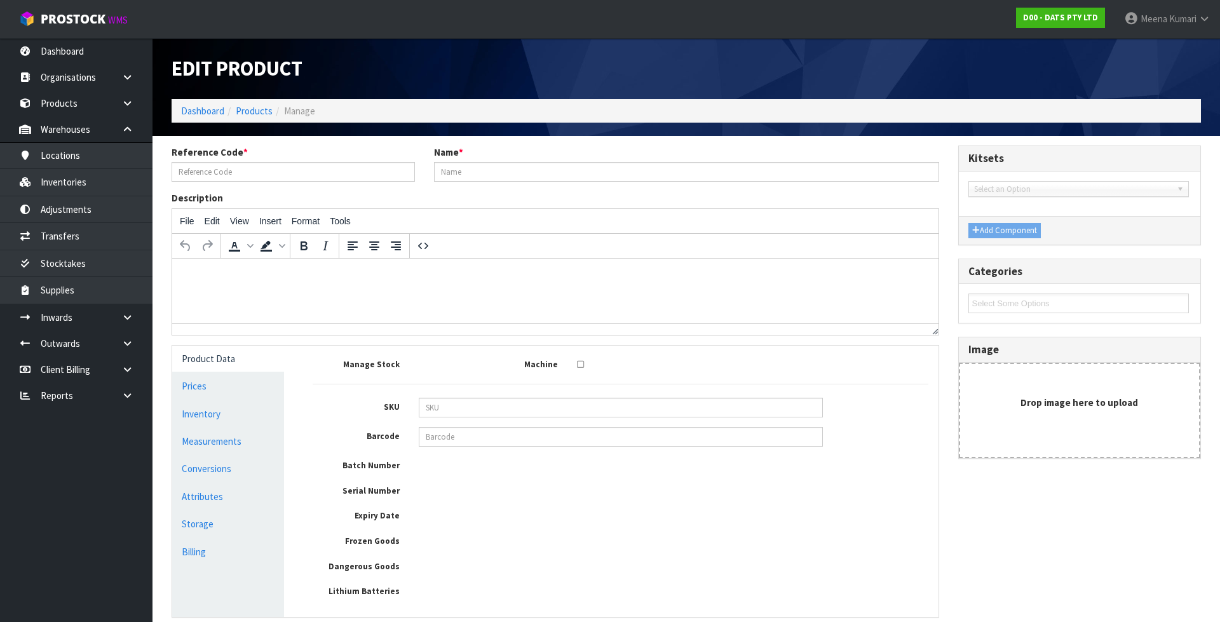
type input "0.01333"
type input "1.59"
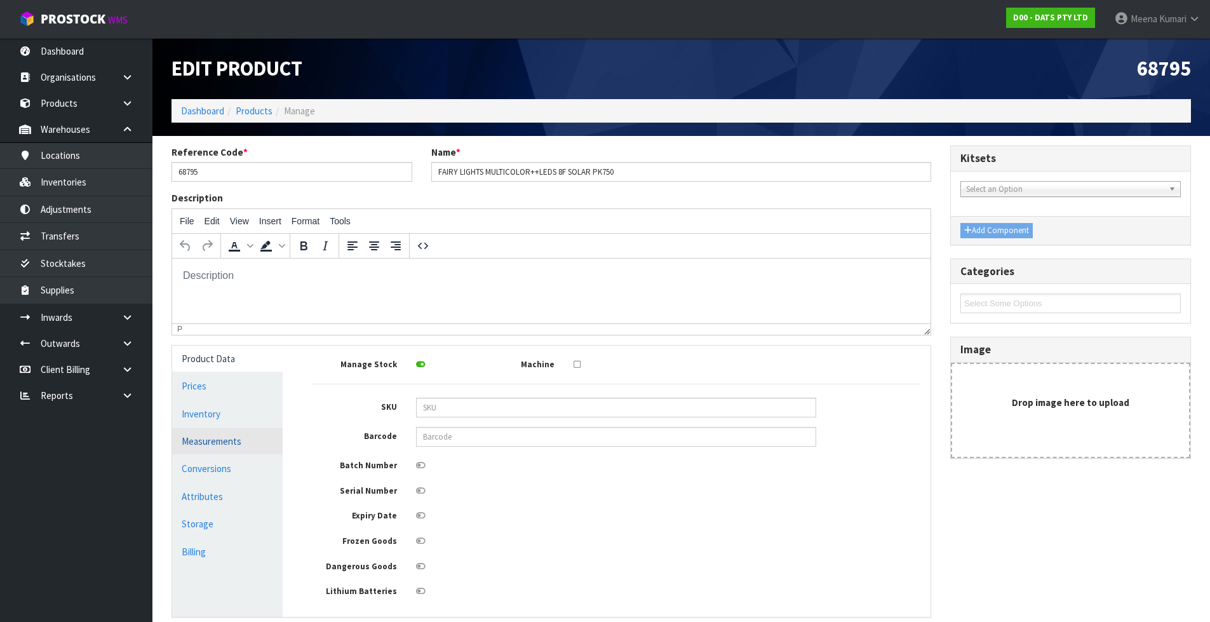
click at [250, 432] on link "Measurements" at bounding box center [227, 441] width 111 height 26
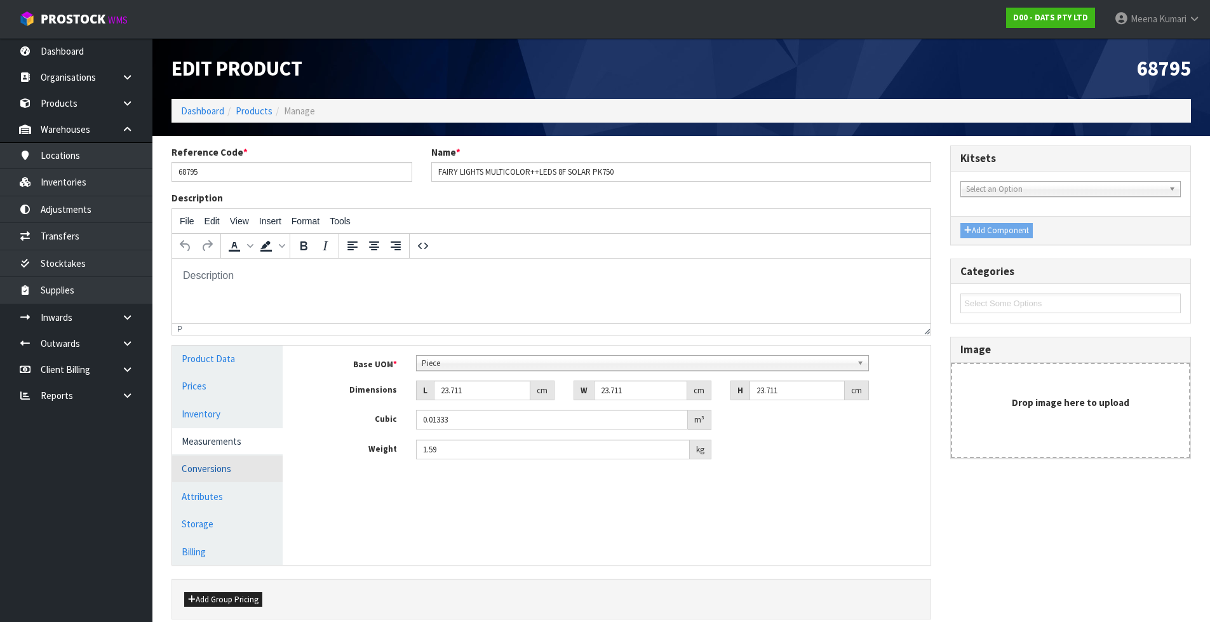
click at [243, 469] on link "Conversions" at bounding box center [227, 468] width 111 height 26
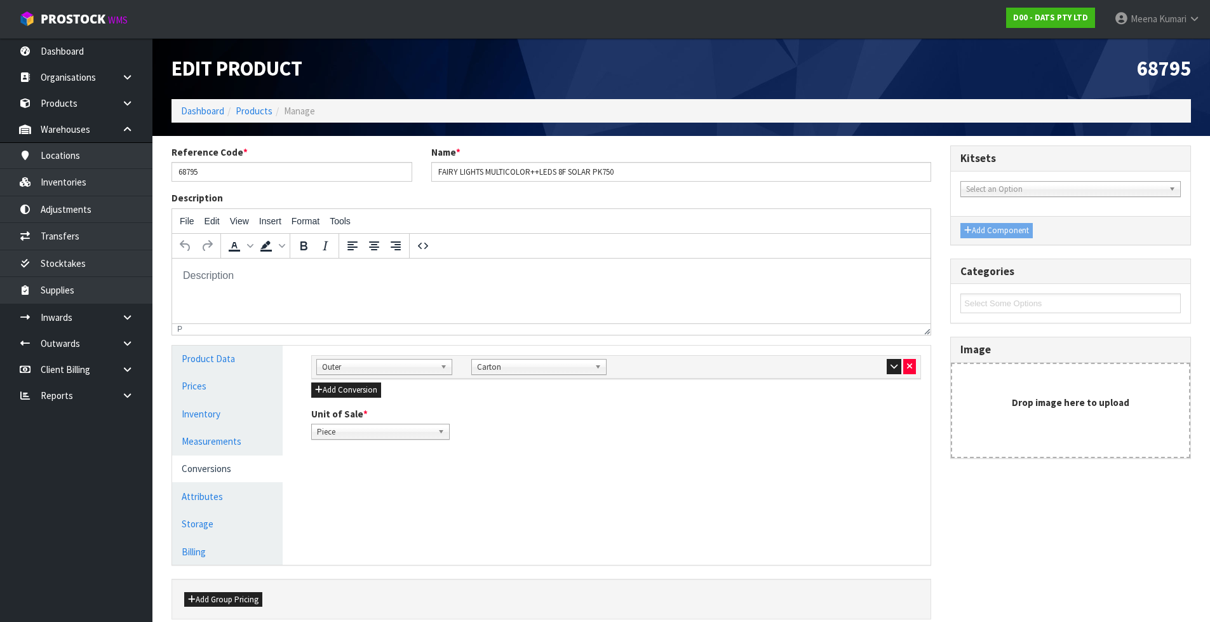
click at [891, 375] on div "Sub Inner Inner Outer Pallet Outer Bag Bar Basket Bin Bottle Box Bundle Cabinet…" at bounding box center [616, 367] width 609 height 23
click at [898, 362] on icon "button" at bounding box center [894, 366] width 7 height 8
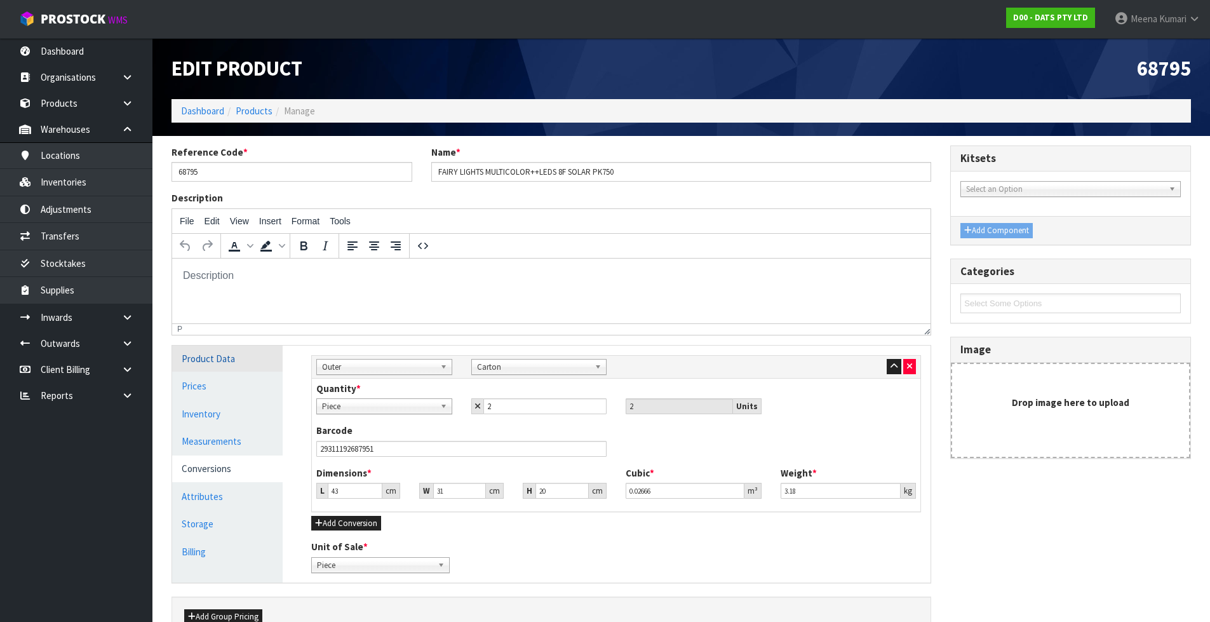
click at [223, 359] on link "Product Data" at bounding box center [227, 359] width 111 height 26
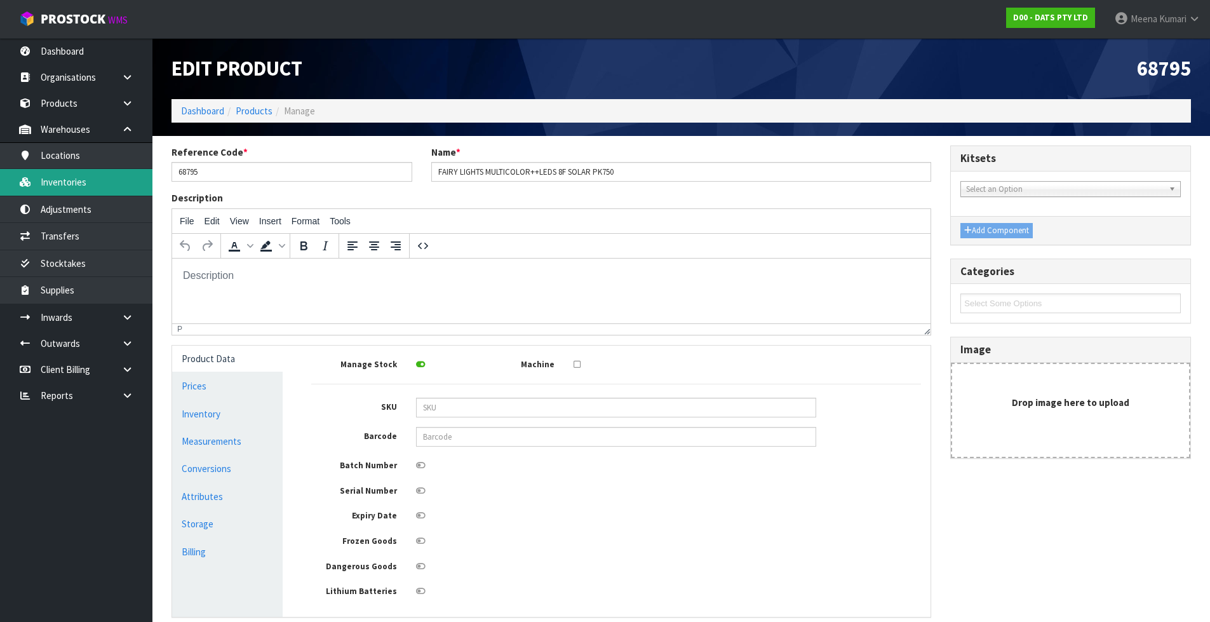
click at [98, 184] on link "Inventories" at bounding box center [76, 182] width 152 height 26
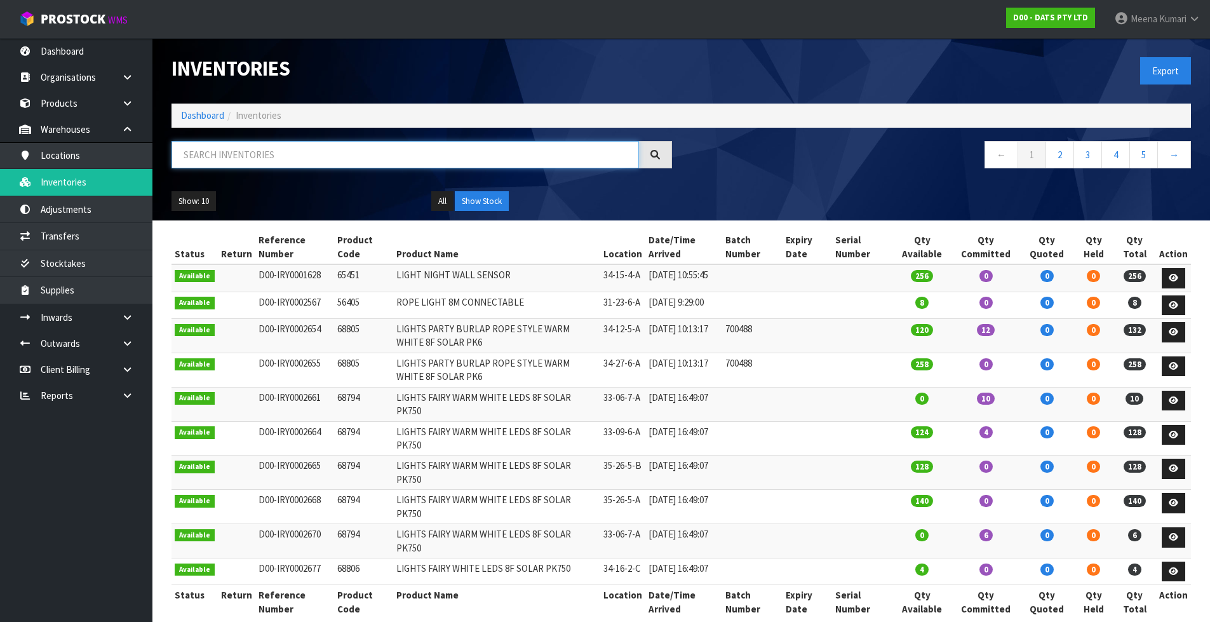
click at [390, 162] on input "text" at bounding box center [406, 154] width 468 height 27
paste input "68795"
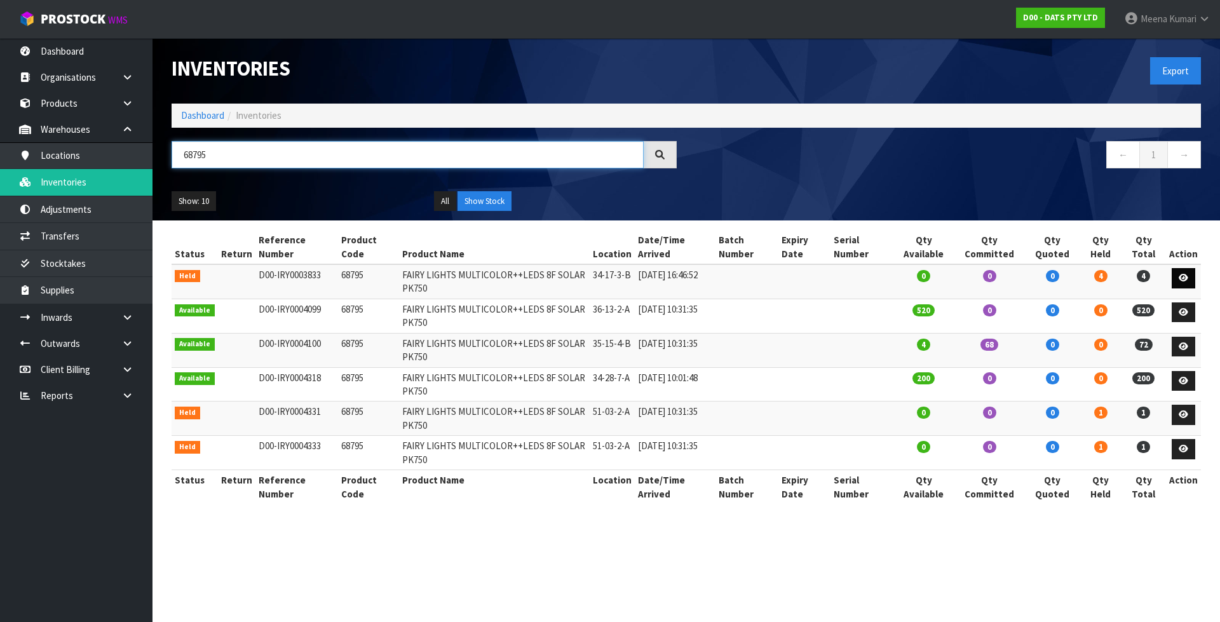
type input "68795"
click at [1183, 281] on icon at bounding box center [1183, 278] width 10 height 8
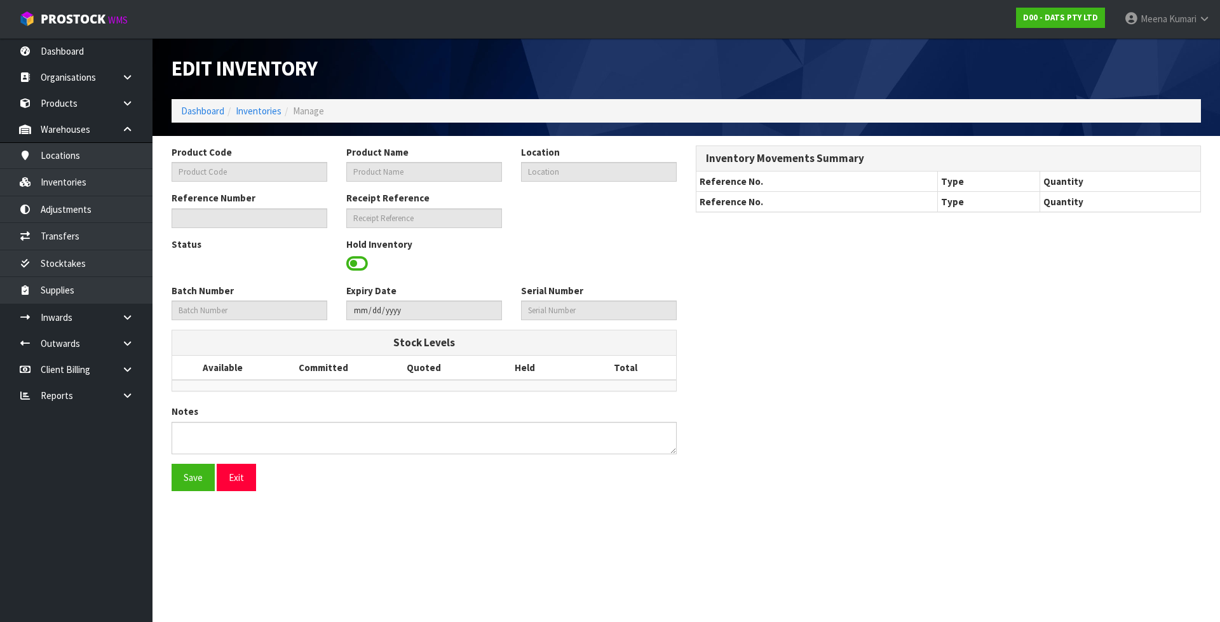
type input "68795"
type input "FAIRY LIGHTS MULTICOLOR++LEDS 8F SOLAR PK750"
type input "34-17-3-B"
type input "D00-IRY0003833"
type input "D00-REC0000213"
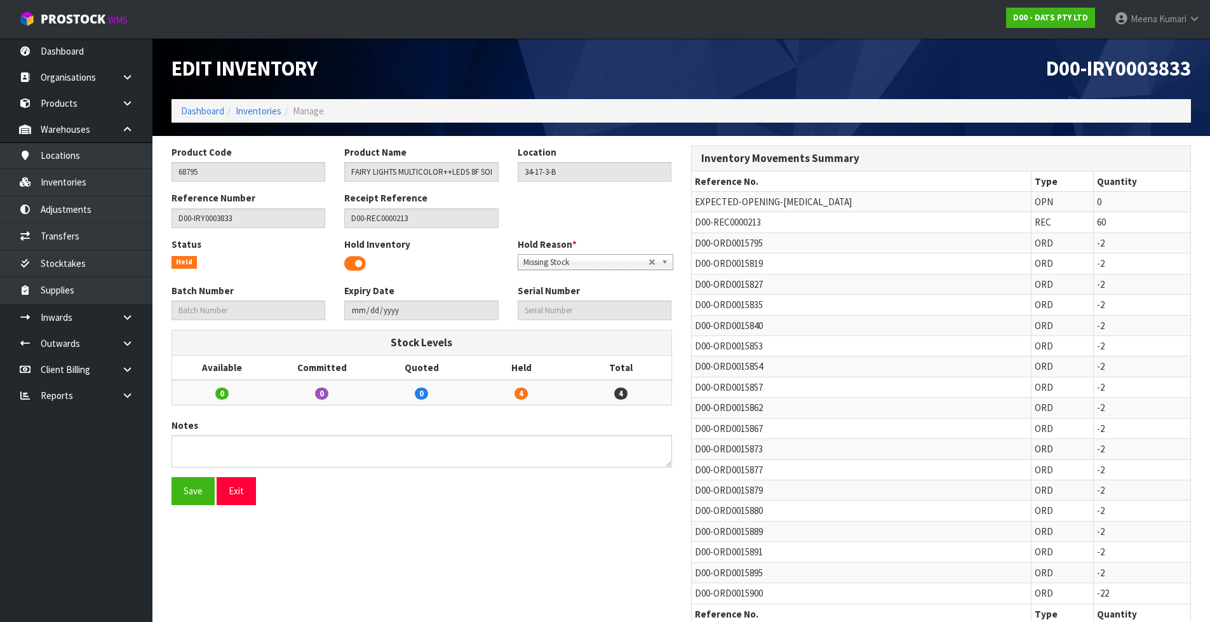
scroll to position [25, 0]
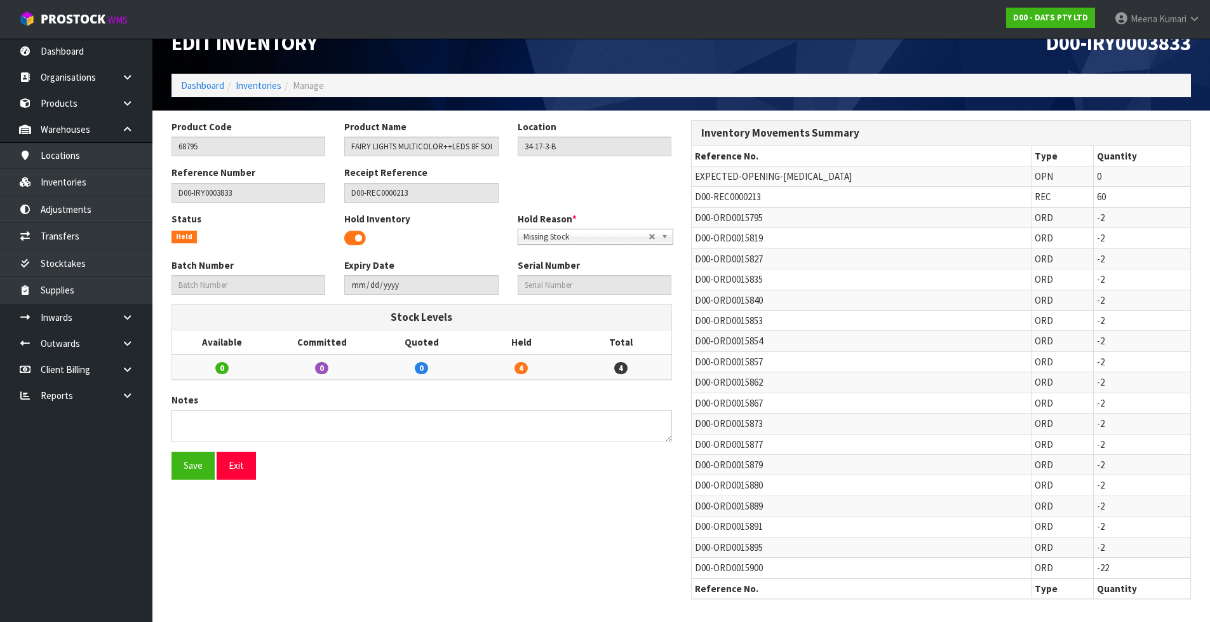
click at [690, 549] on div "Inventory Movements Summary Reference No. Type Quantity EXPECTED-OPENING-[MEDIC…" at bounding box center [942, 366] width 520 height 492
click at [699, 549] on span "D00-ORD0015895" at bounding box center [729, 547] width 68 height 12
click at [189, 86] on link "Dashboard" at bounding box center [202, 85] width 43 height 12
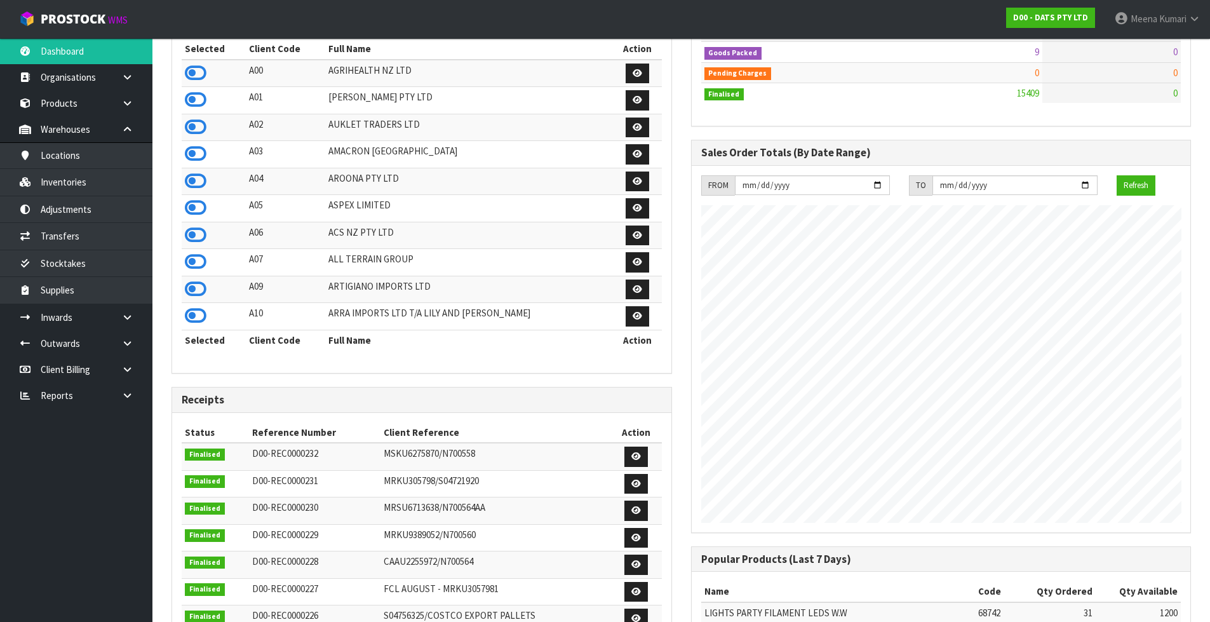
scroll to position [8, 0]
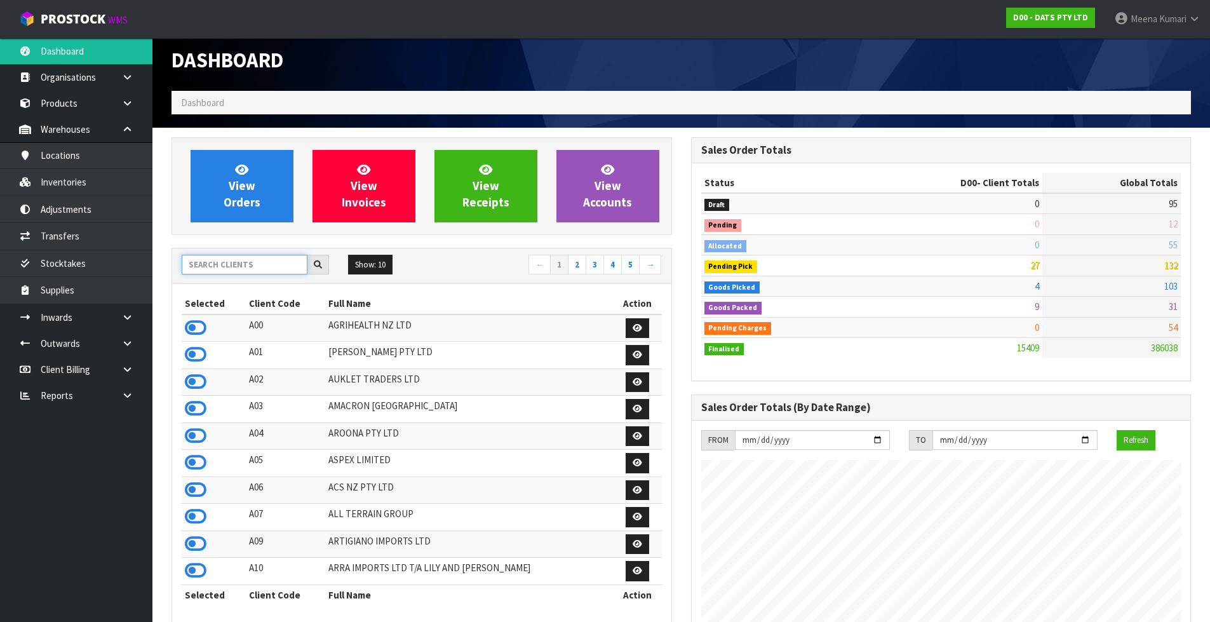
click at [236, 267] on input "text" at bounding box center [245, 265] width 126 height 20
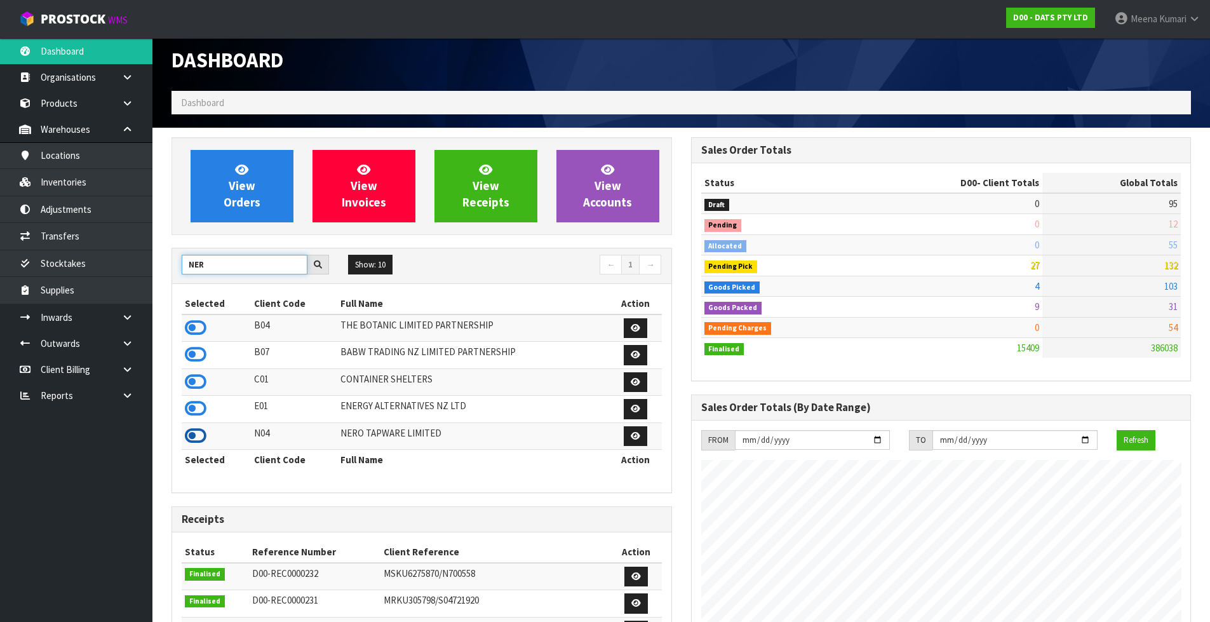
type input "NER"
click at [192, 435] on icon at bounding box center [196, 435] width 22 height 19
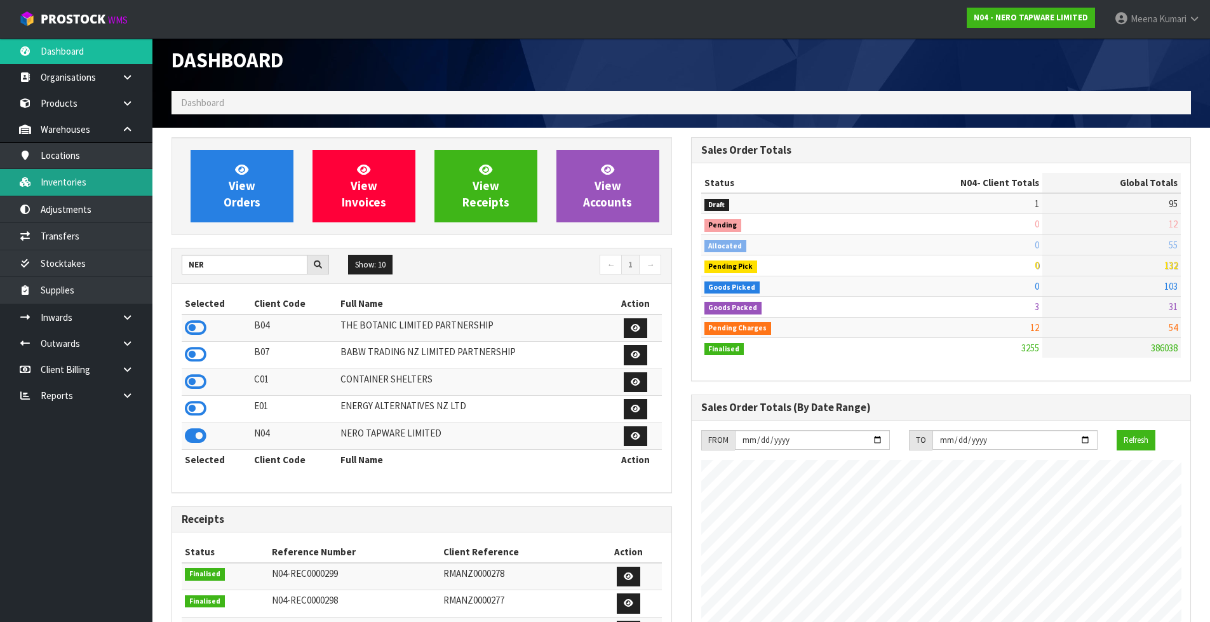
scroll to position [990, 519]
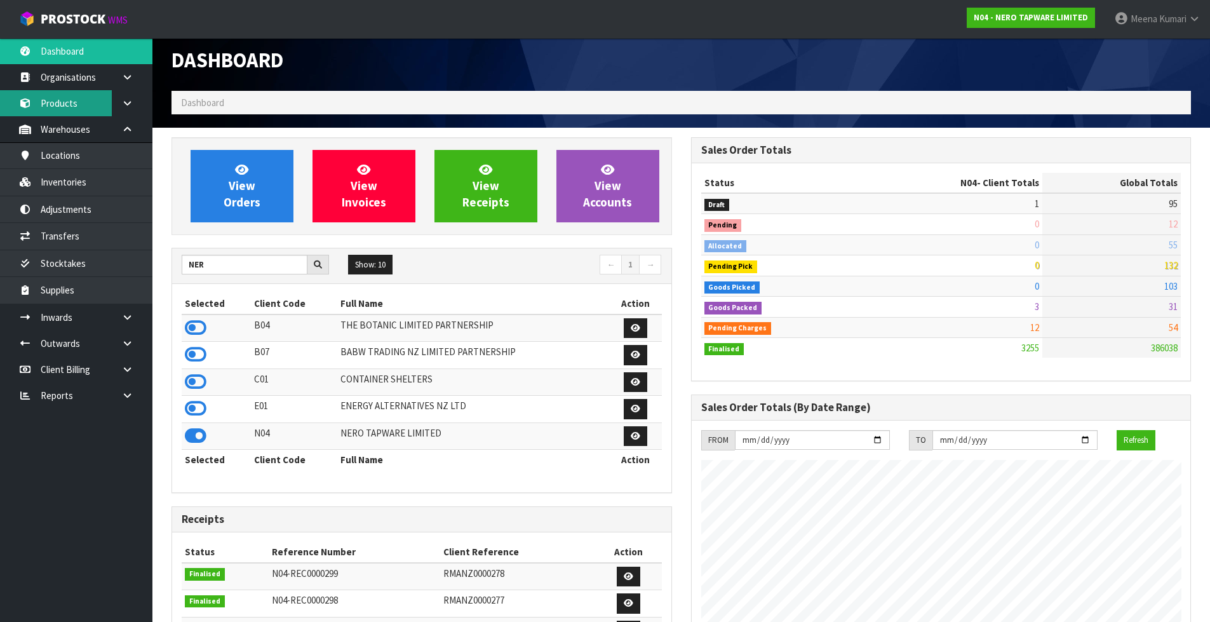
click at [91, 107] on link "Products" at bounding box center [76, 103] width 152 height 26
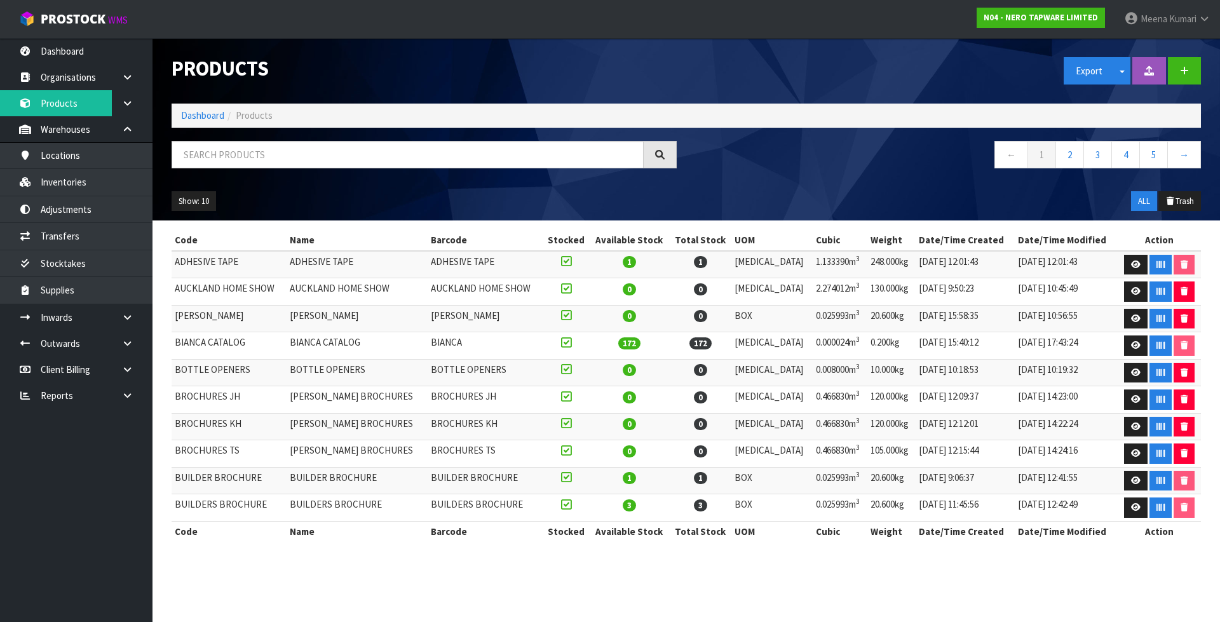
click at [278, 171] on div at bounding box center [424, 159] width 524 height 37
click at [271, 161] on input "text" at bounding box center [408, 154] width 472 height 27
click at [321, 156] on input "text" at bounding box center [408, 154] width 472 height 27
paste input "NR692105A01BN"
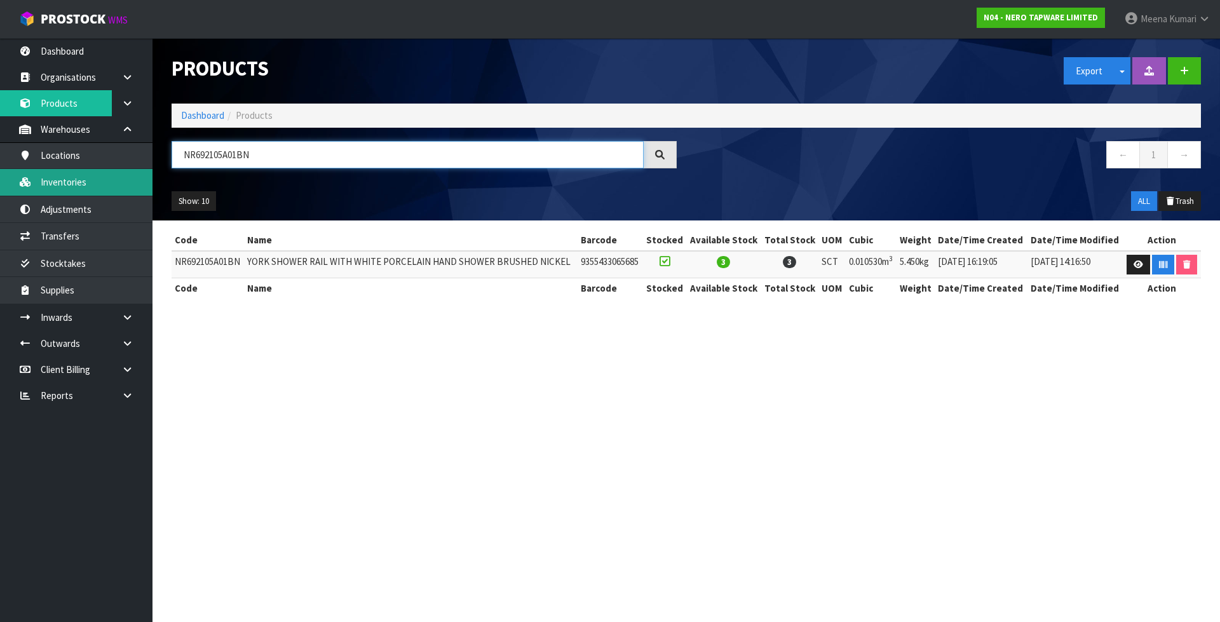
type input "NR692105A01BN"
click at [137, 177] on link "Inventories" at bounding box center [76, 182] width 152 height 26
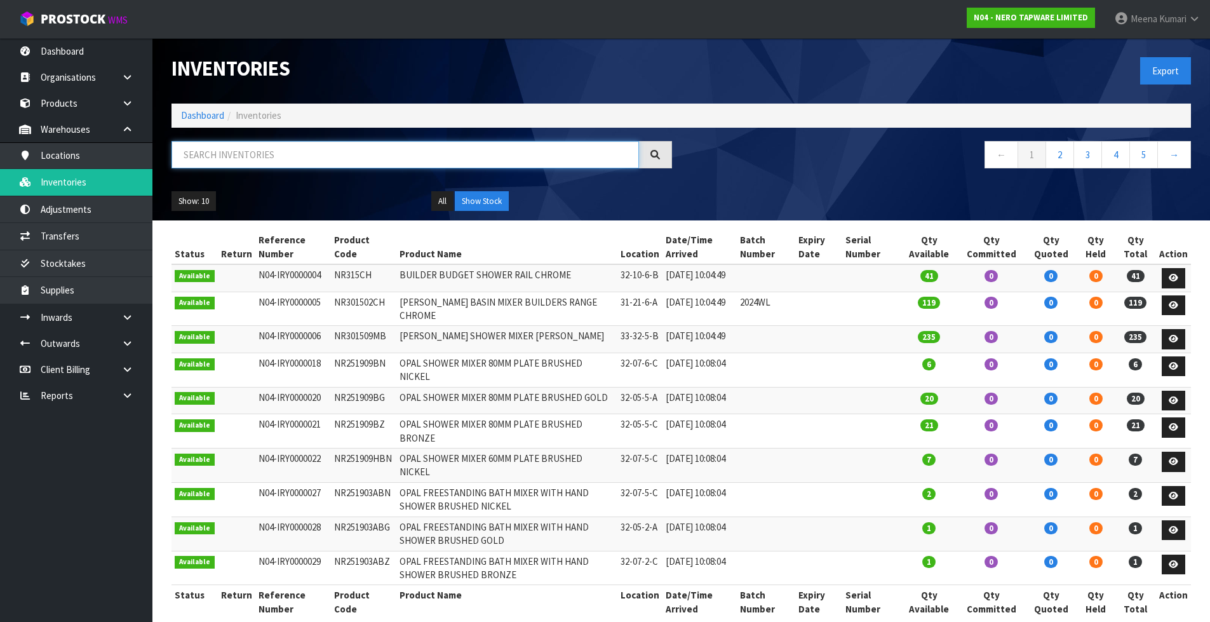
click at [283, 149] on input "text" at bounding box center [406, 154] width 468 height 27
paste input "NR692105A01BN"
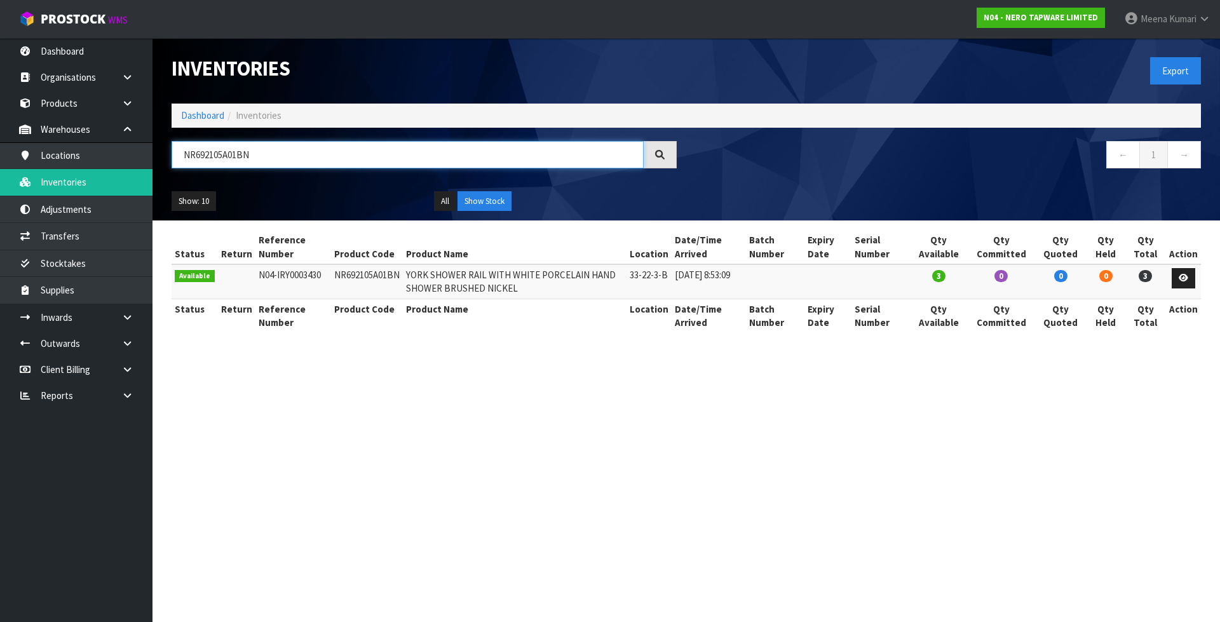
type input "NR692105A01BN"
click at [129, 339] on icon at bounding box center [127, 344] width 12 height 10
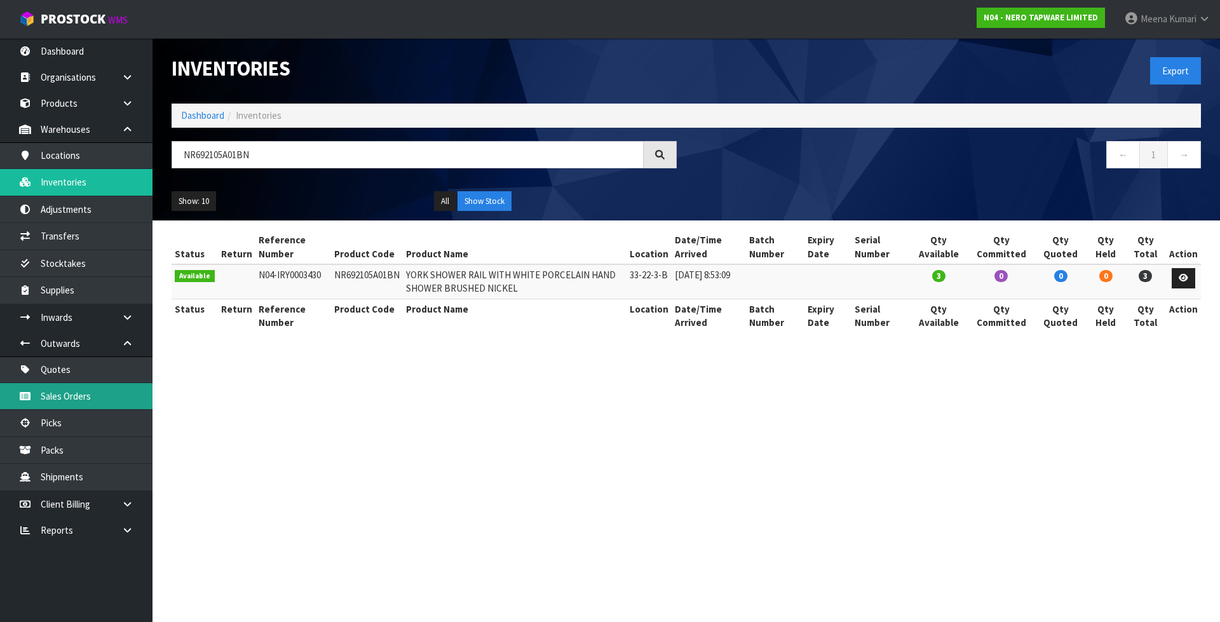
click at [125, 399] on link "Sales Orders" at bounding box center [76, 396] width 152 height 26
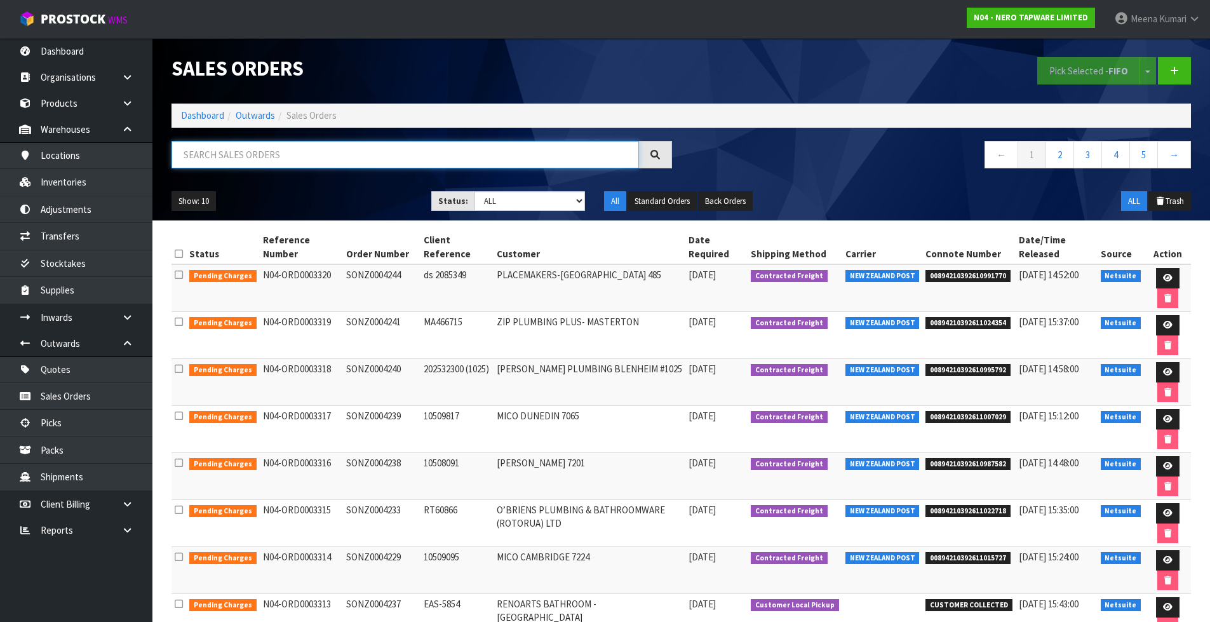
click at [343, 163] on input "text" at bounding box center [406, 154] width 468 height 27
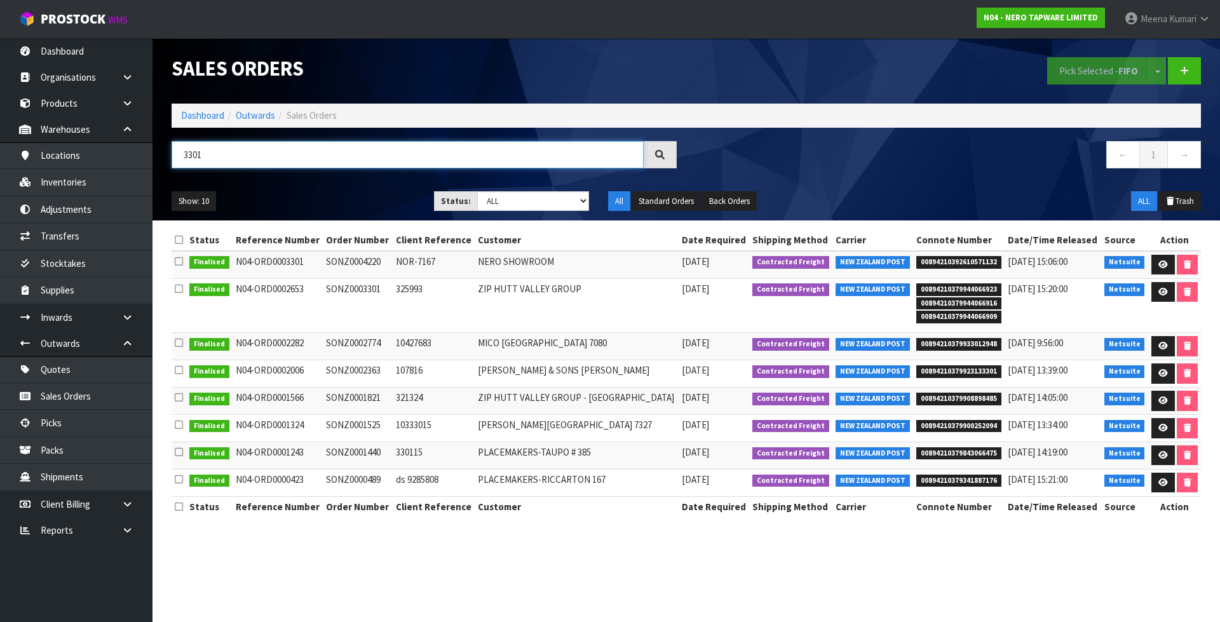
type input "3301"
click at [1165, 259] on link at bounding box center [1163, 265] width 24 height 20
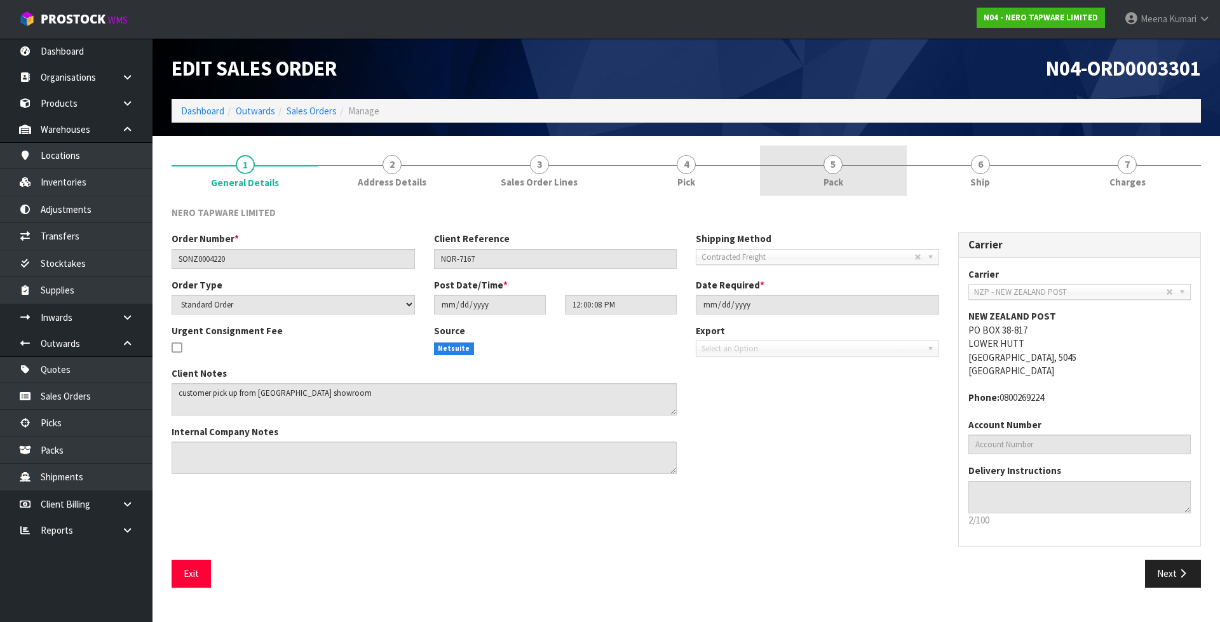
click at [903, 178] on link "5 Pack" at bounding box center [833, 170] width 147 height 50
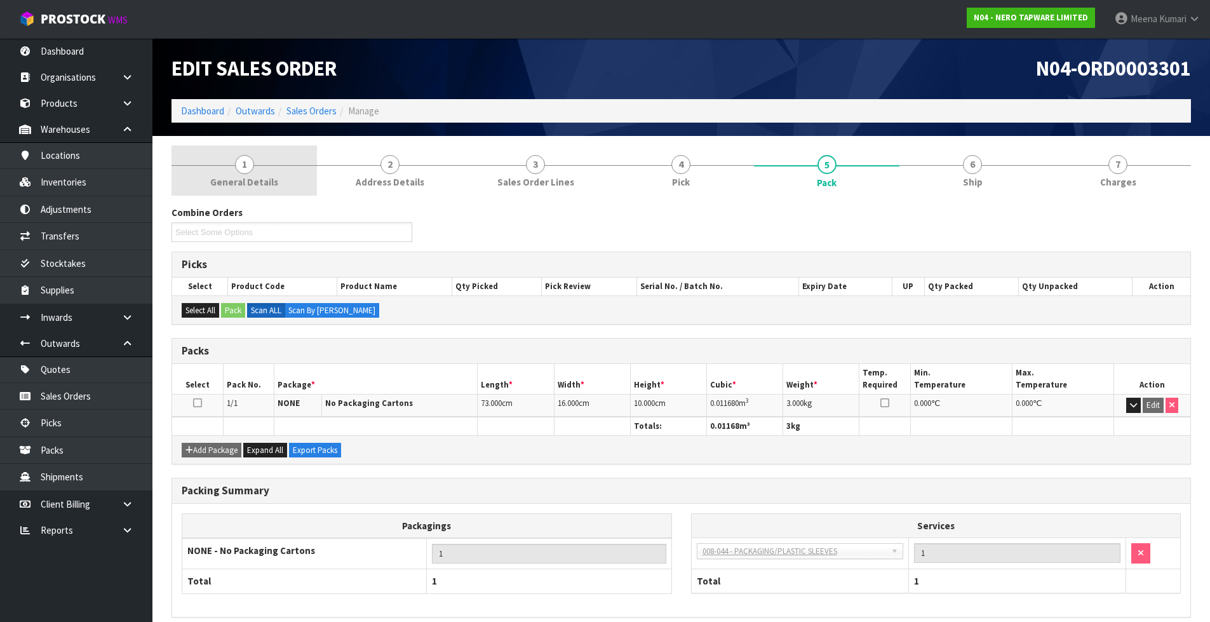
click at [253, 183] on span "General Details" at bounding box center [244, 181] width 68 height 13
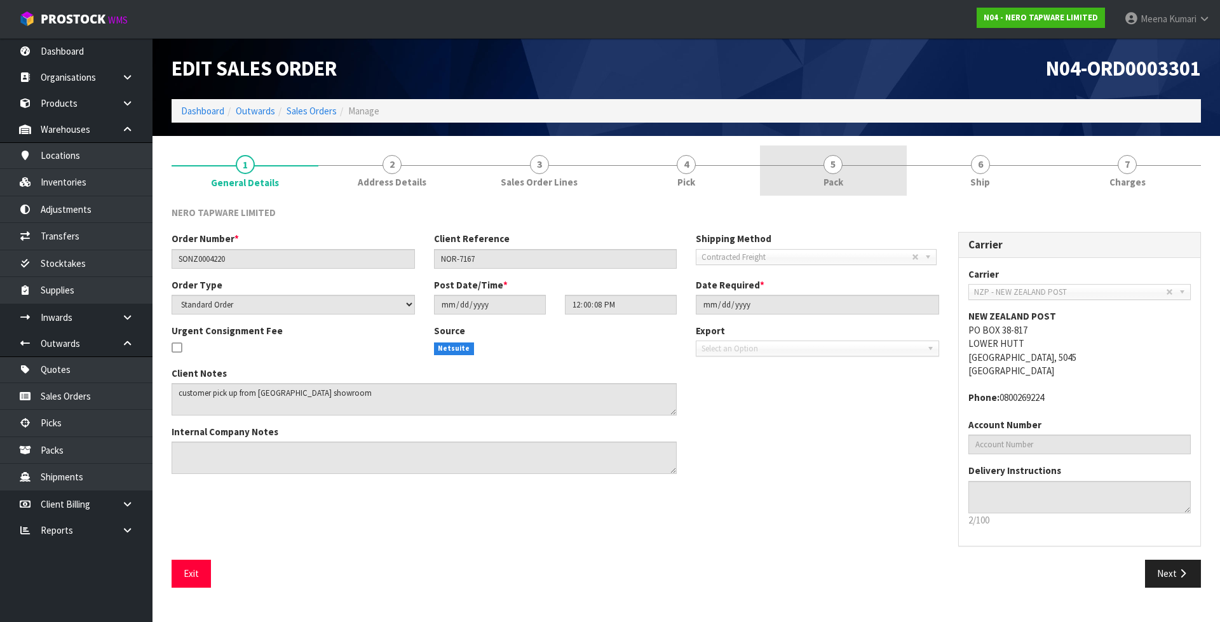
click at [830, 168] on span "5" at bounding box center [832, 164] width 19 height 19
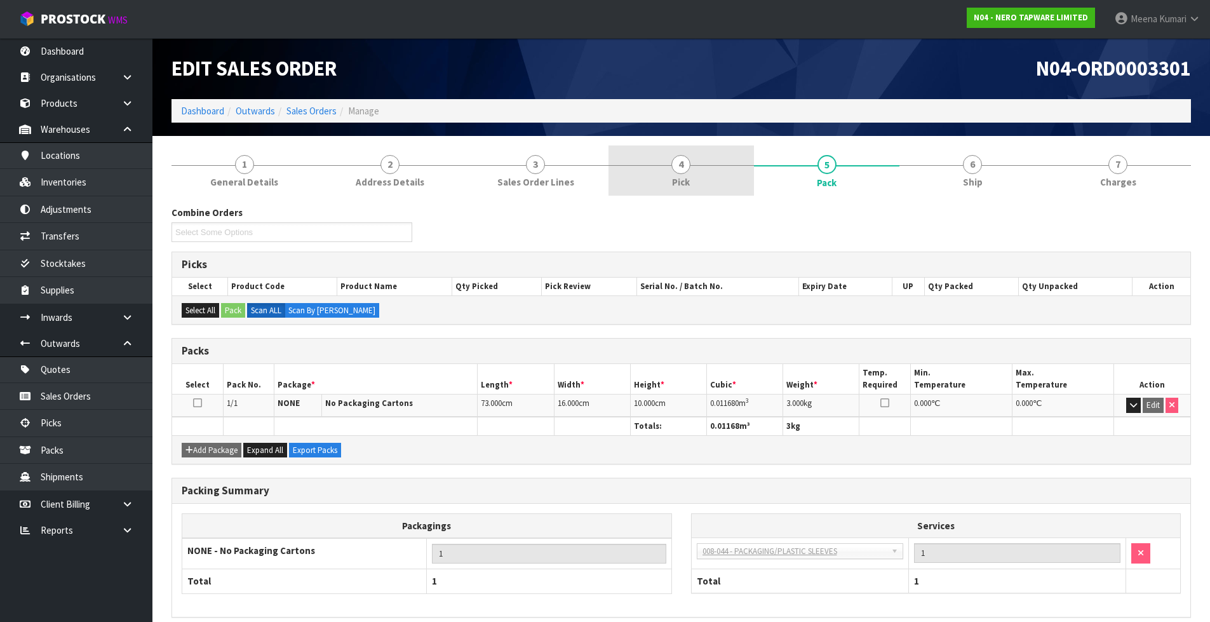
click at [687, 176] on span "Pick" at bounding box center [681, 181] width 18 height 13
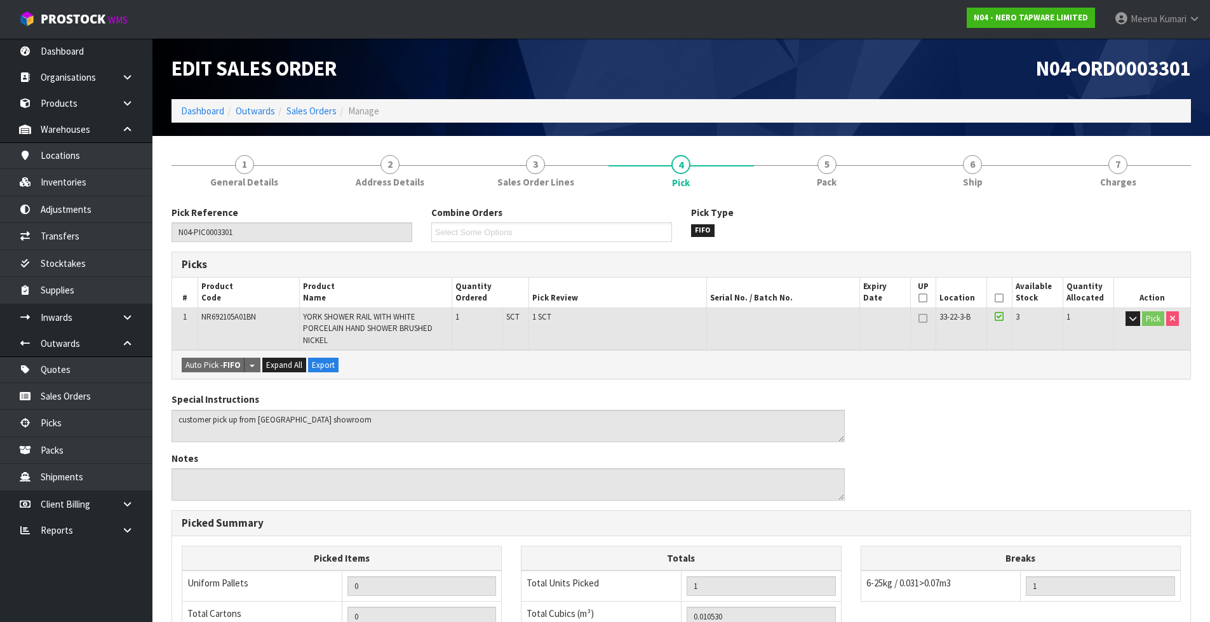
click at [256, 318] on span "NR692105A01BN" at bounding box center [228, 316] width 55 height 11
copy tr "NR692105A01BN"
click at [873, 152] on link "5 Pack" at bounding box center [826, 170] width 145 height 50
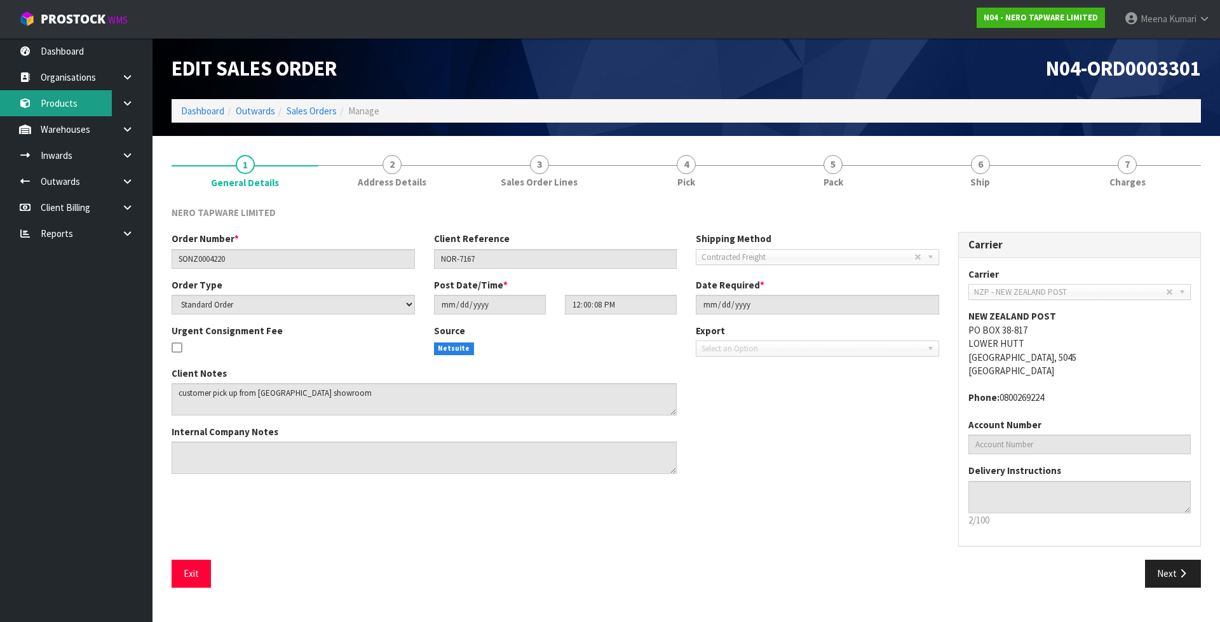
click at [90, 107] on link "Products" at bounding box center [76, 103] width 152 height 26
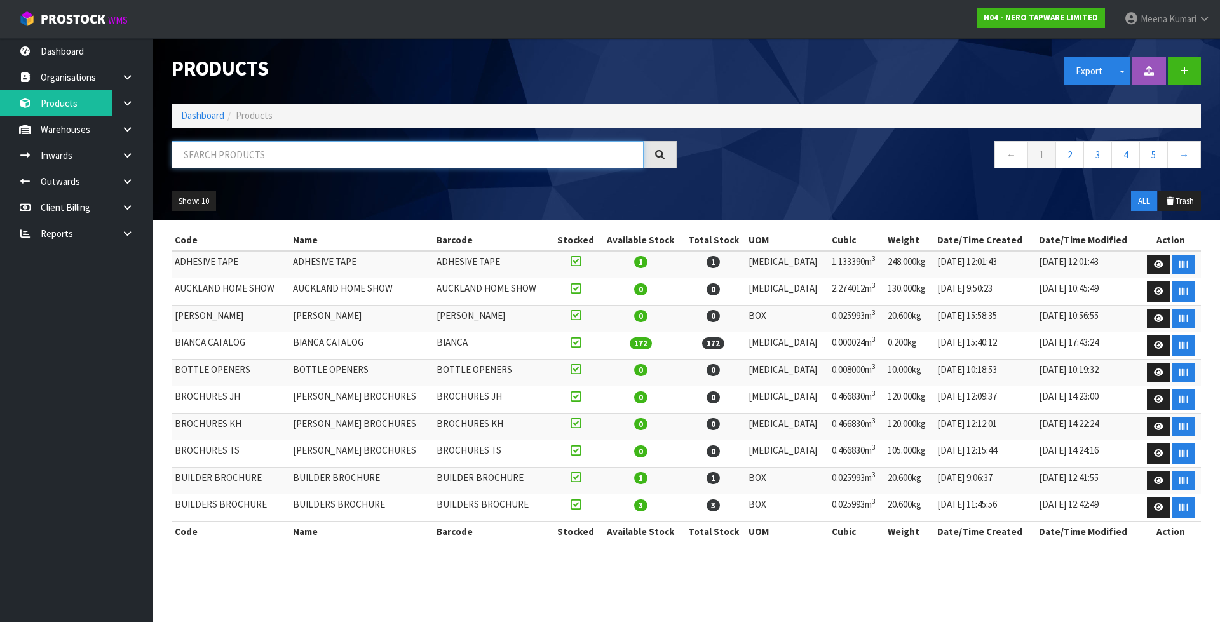
click at [212, 145] on input "text" at bounding box center [408, 154] width 472 height 27
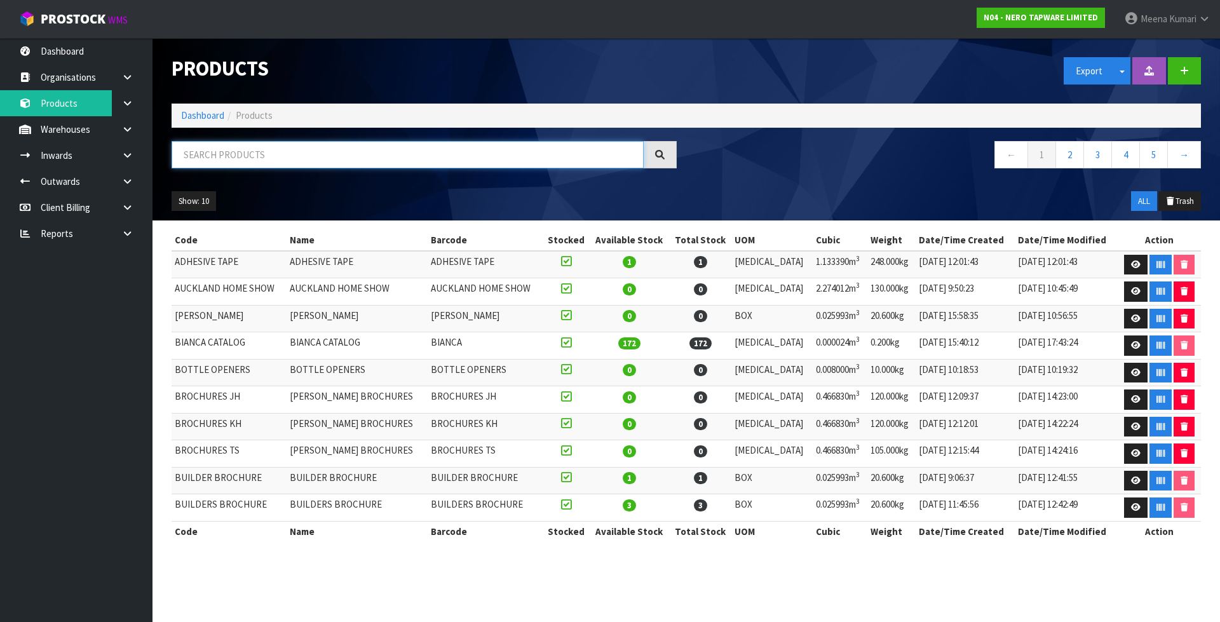
paste input "NR692105A01BN"
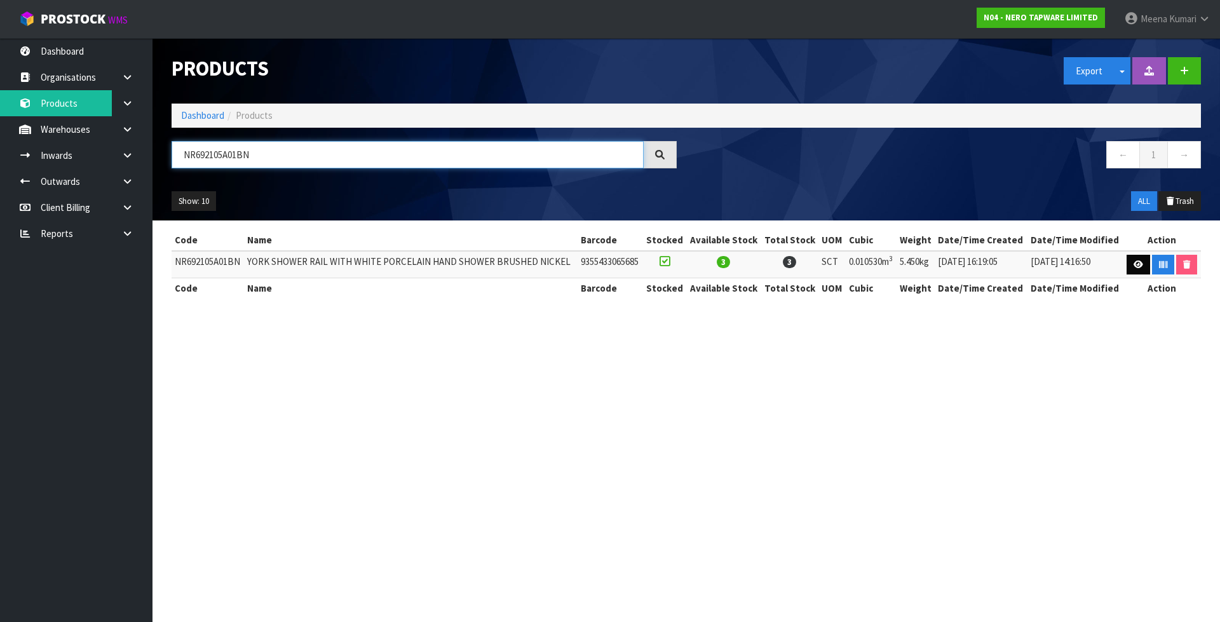
type input "NR692105A01BN"
click at [1135, 264] on icon at bounding box center [1138, 264] width 10 height 8
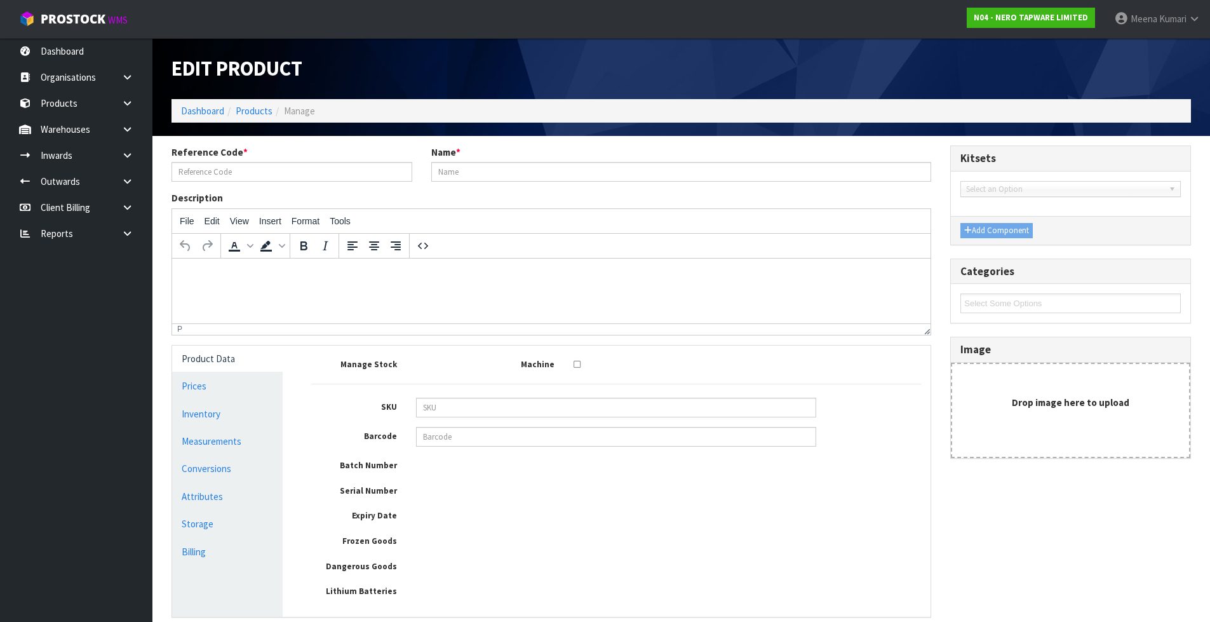
type input "NR692105A01BN"
type input "YORK SHOWER RAIL WITH WHITE PORCELAIN HAND SHOWER BRUSHED NICKEL"
type input "NR692105A01BN"
type input "9355433065685"
type input "78"
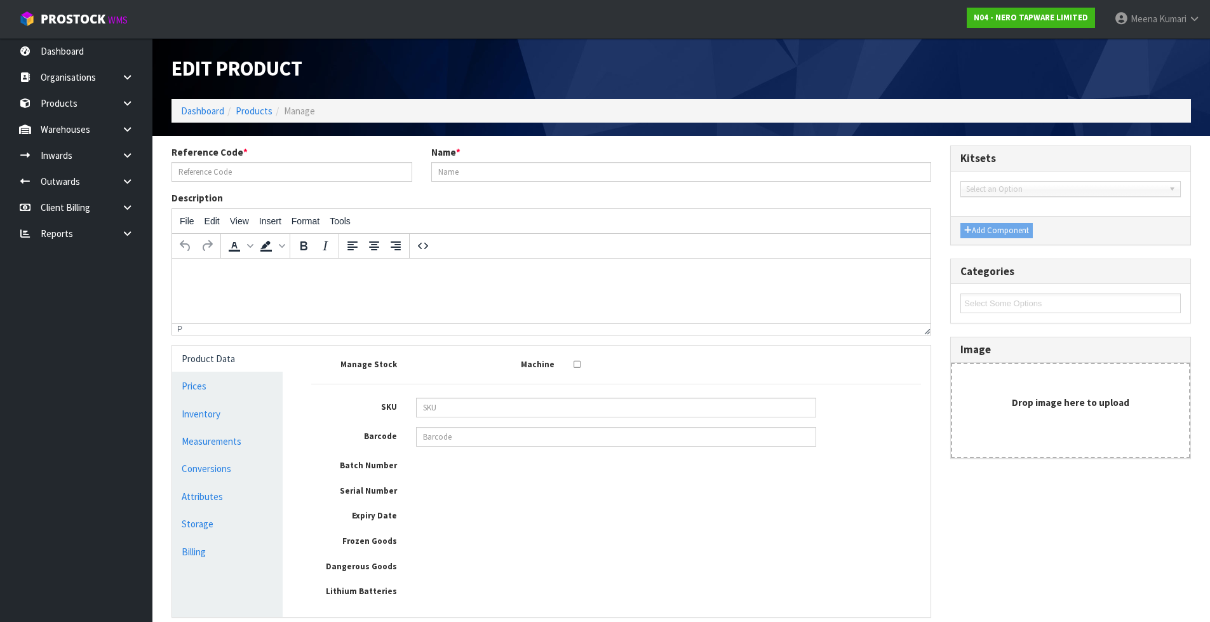
type input "15"
type input "9"
type input "0.01053"
type input "5.45"
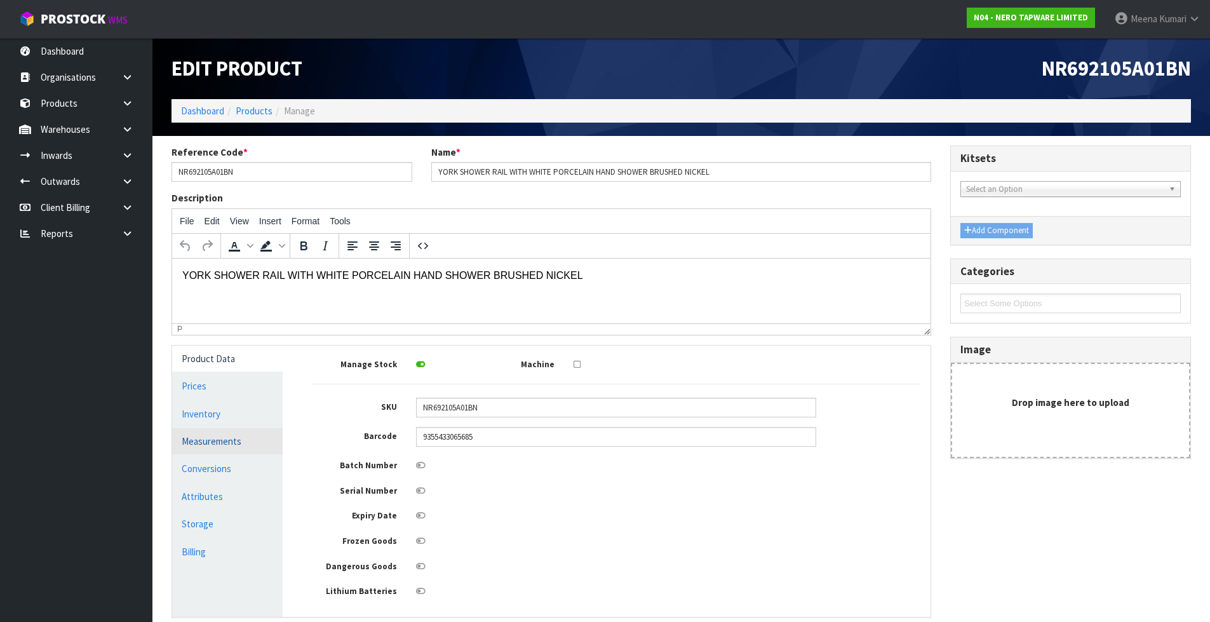
click at [213, 441] on link "Measurements" at bounding box center [227, 441] width 111 height 26
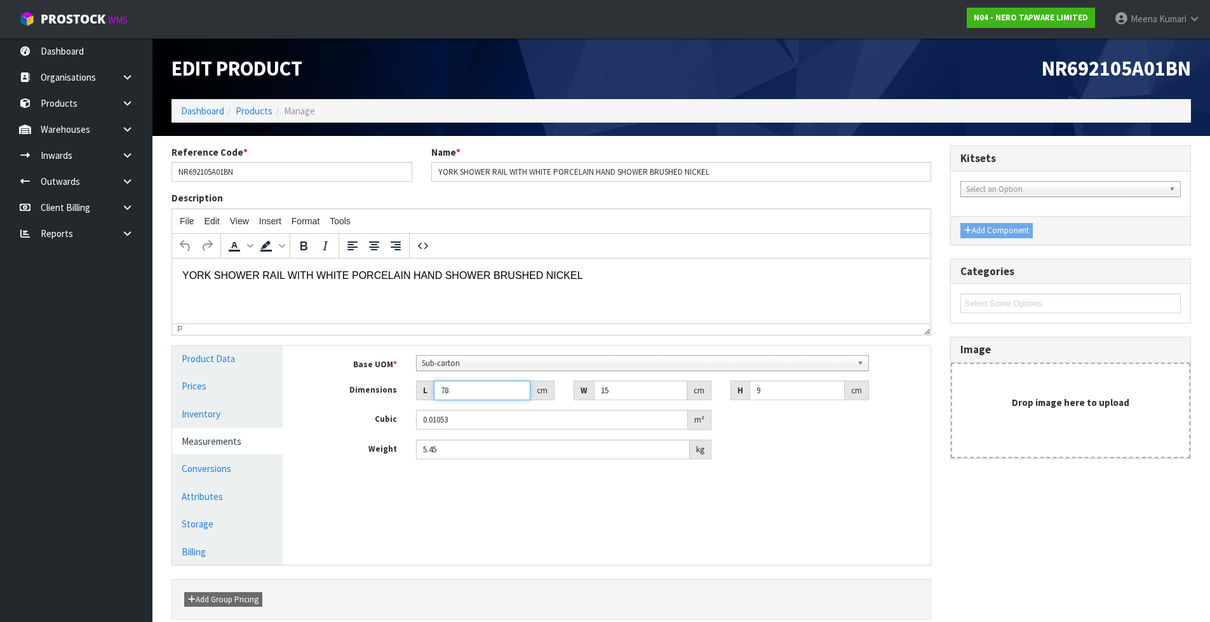
drag, startPoint x: 462, startPoint y: 388, endPoint x: 382, endPoint y: 388, distance: 80.0
click at [382, 388] on div "Dimensions L 78 cm W 15 cm H 9 cm" at bounding box center [616, 391] width 629 height 20
type input "7"
type input "0.000945"
type input "73"
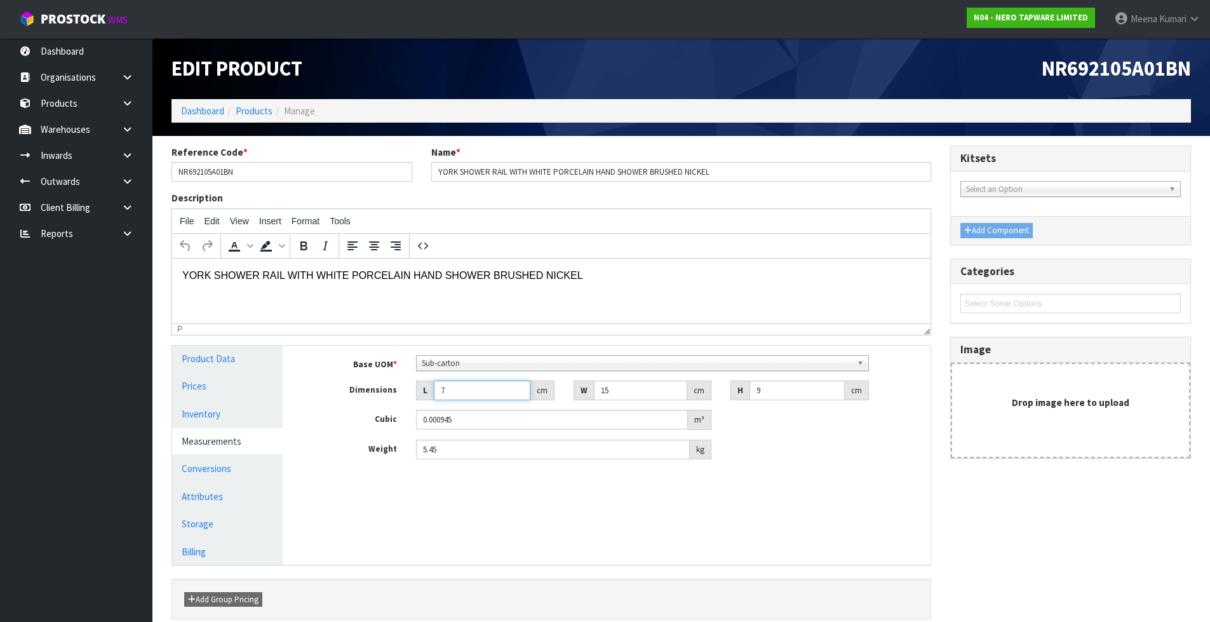
type input "0.009855"
type input "73"
drag, startPoint x: 469, startPoint y: 452, endPoint x: 412, endPoint y: 470, distance: 59.9
click at [412, 470] on div "Base UOM * Bag Bar Basket Bin Bottle Box Bundle Cabinet Cage Carton Case Coil C…" at bounding box center [616, 412] width 629 height 133
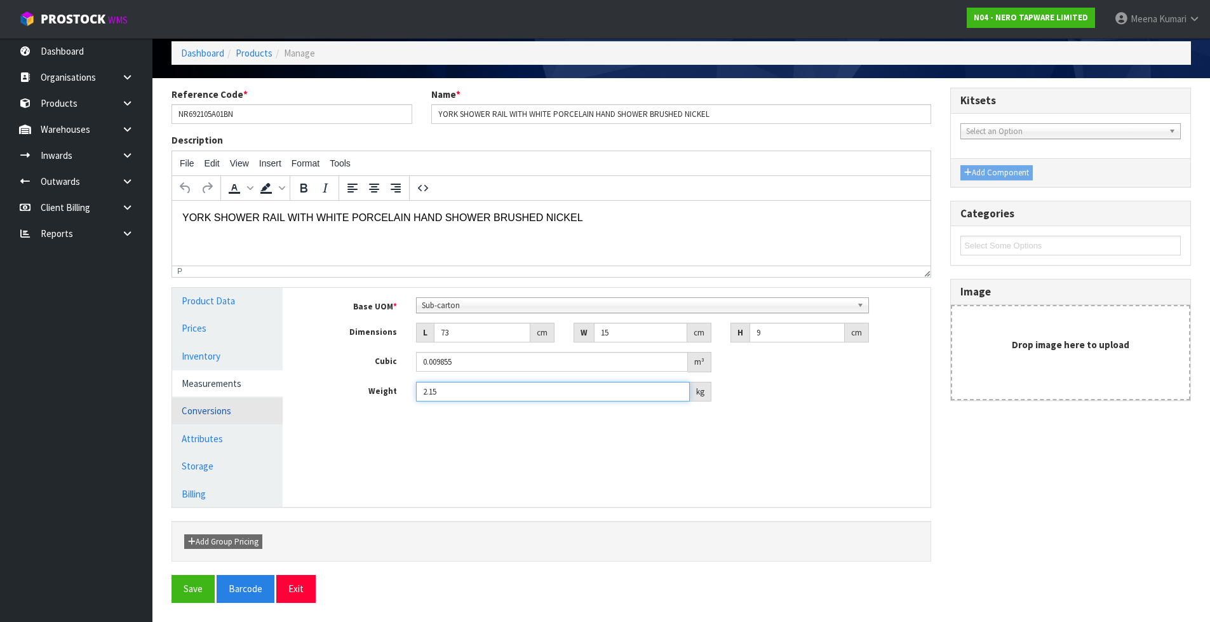
type input "2.15"
click at [204, 405] on link "Conversions" at bounding box center [227, 411] width 111 height 26
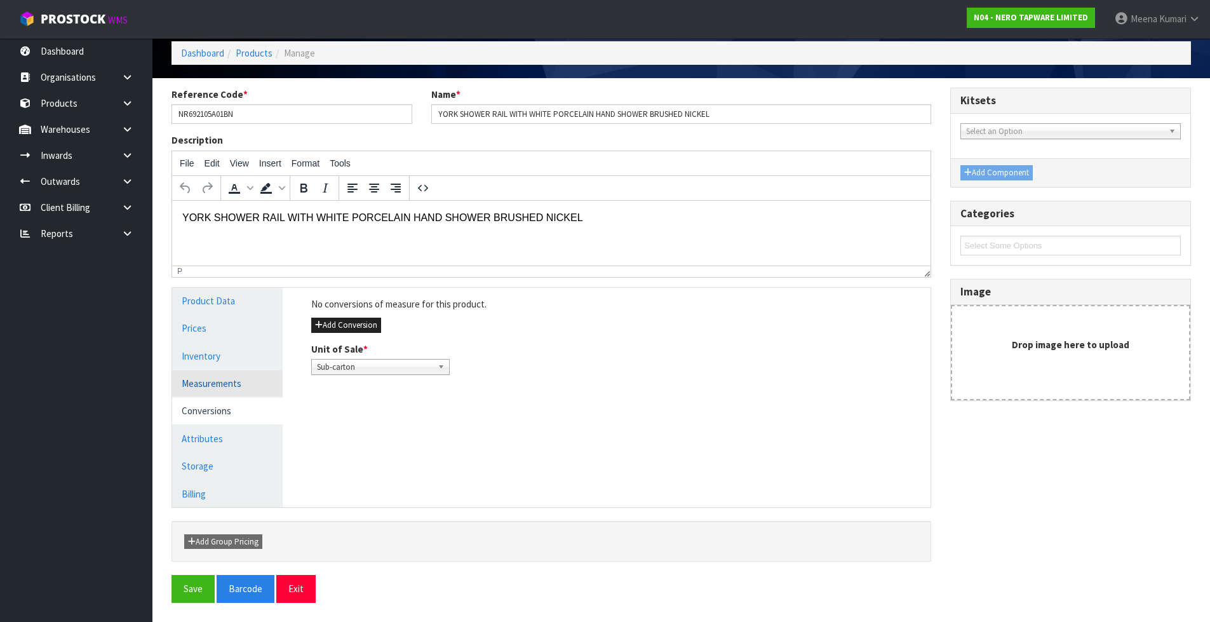
click at [216, 387] on link "Measurements" at bounding box center [227, 383] width 111 height 26
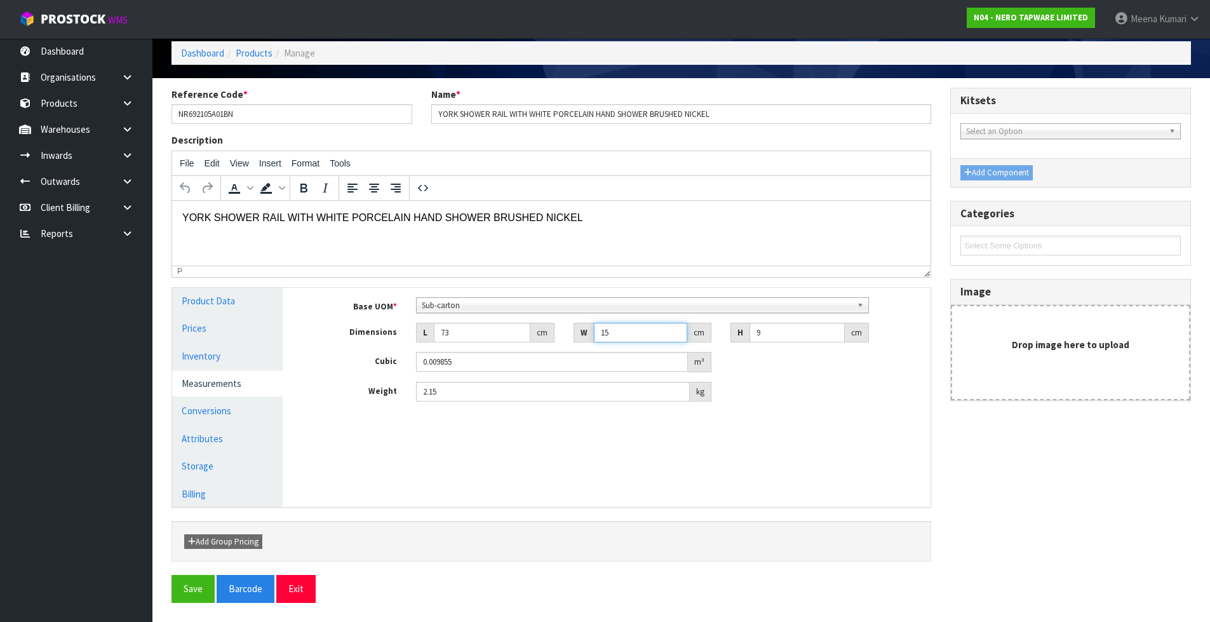
click at [630, 338] on input "15" at bounding box center [641, 333] width 94 height 20
type input "1"
type input "0.000657"
type input "16"
type input "0.010512"
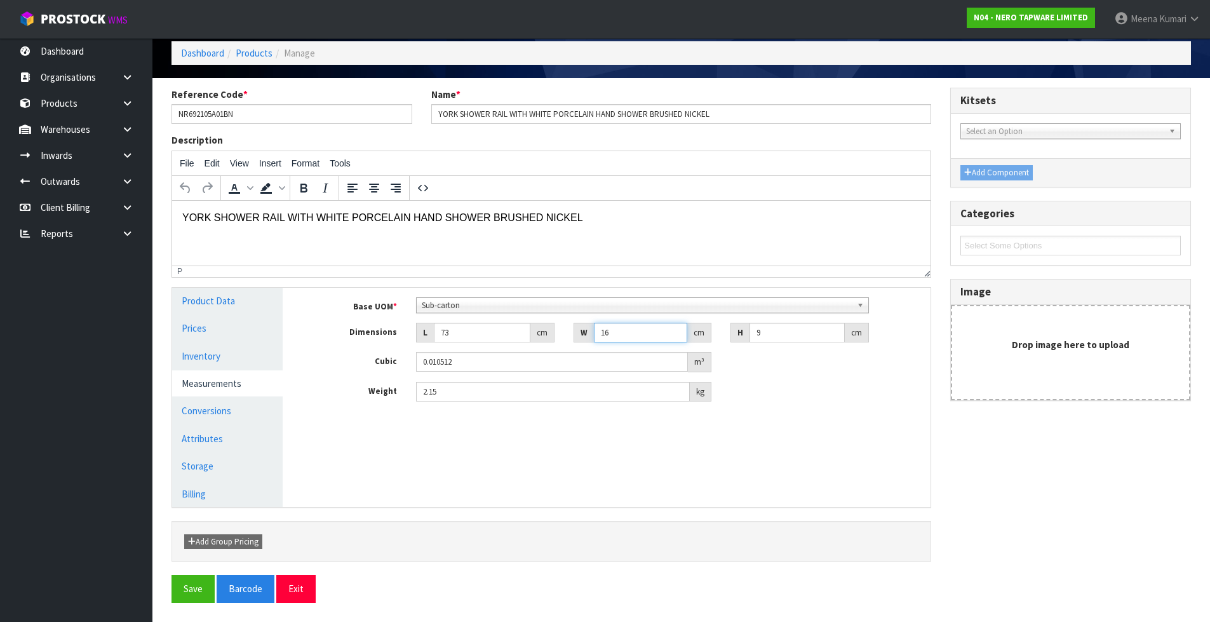
type input "16"
click at [740, 330] on div "H 9 cm" at bounding box center [800, 333] width 138 height 20
type input "1"
type input "0.001168"
type input "10"
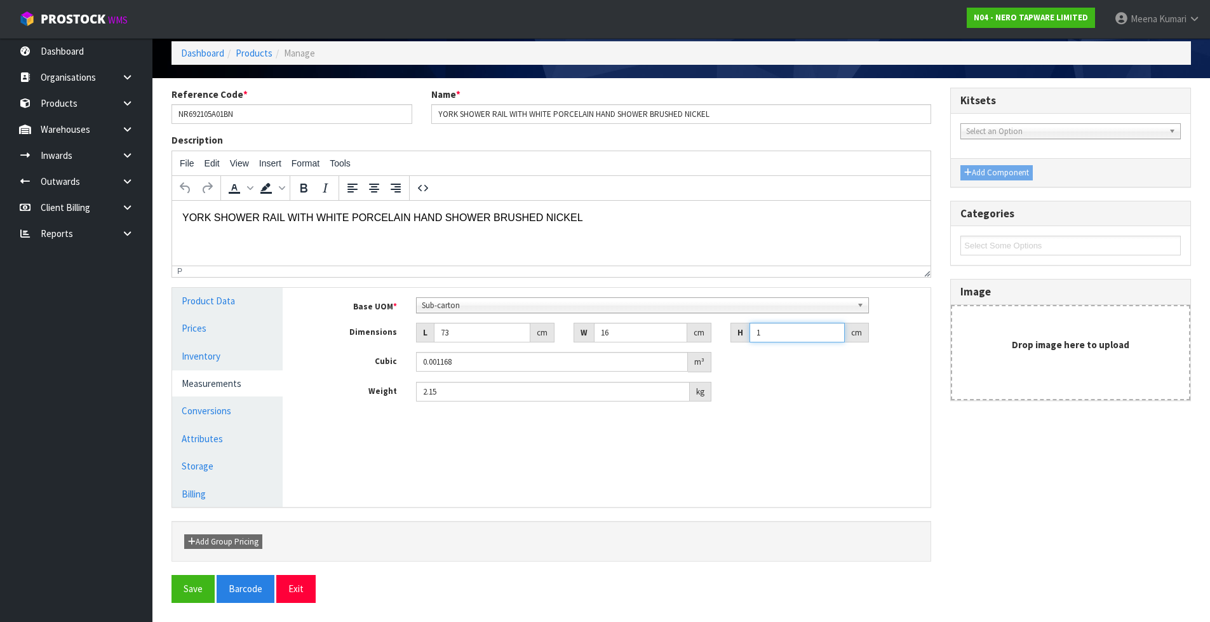
type input "0.01168"
type input "10"
click at [166, 607] on div "Reference Code * NR692105A01BN Name * YORK SHOWER RAIL WITH WHITE PORCELAIN HAN…" at bounding box center [681, 350] width 1039 height 525
click at [192, 584] on button "Save" at bounding box center [193, 588] width 43 height 27
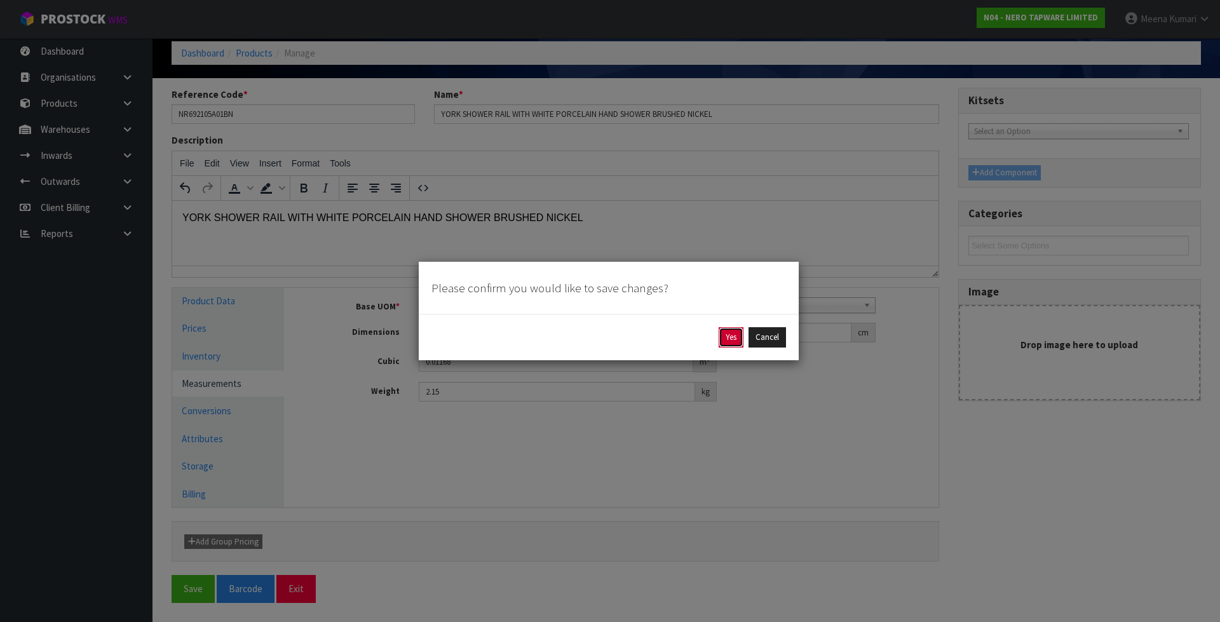
click at [724, 341] on button "Yes" at bounding box center [730, 337] width 25 height 20
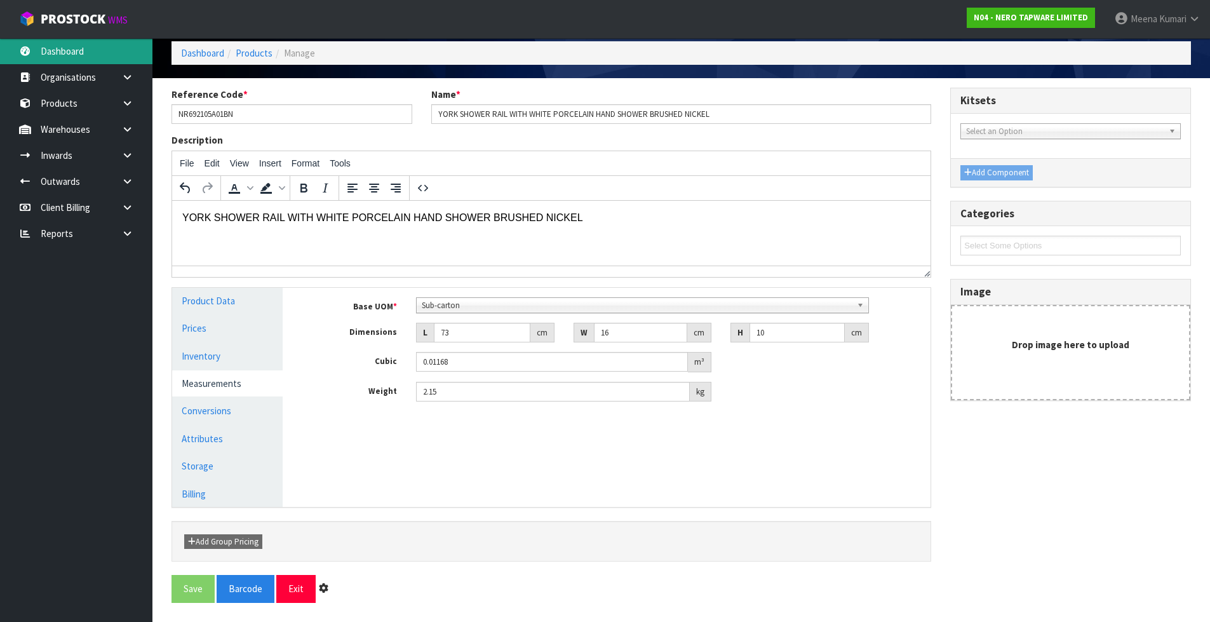
scroll to position [0, 0]
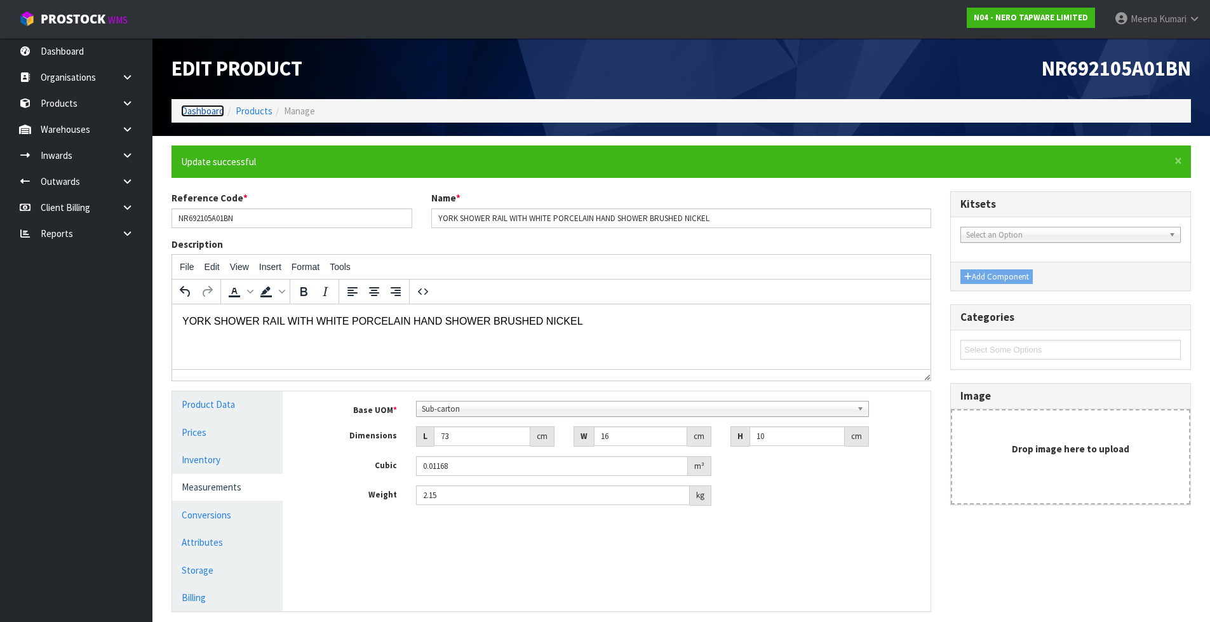
click at [198, 111] on link "Dashboard" at bounding box center [202, 111] width 43 height 12
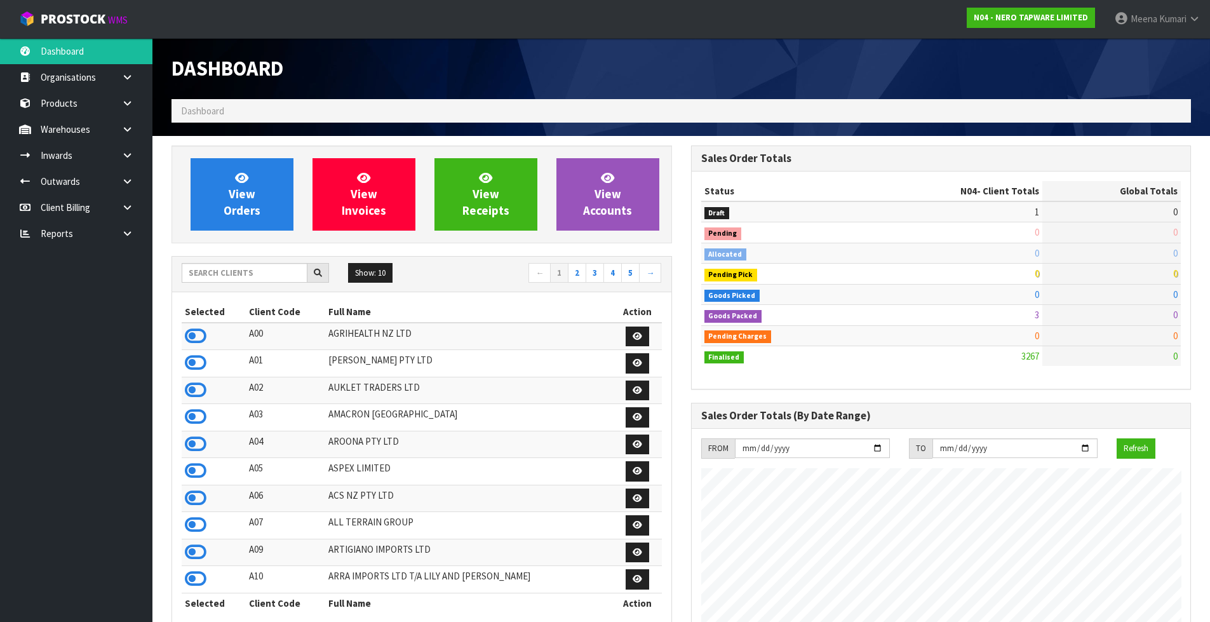
scroll to position [990, 519]
click at [229, 269] on input "text" at bounding box center [245, 273] width 126 height 20
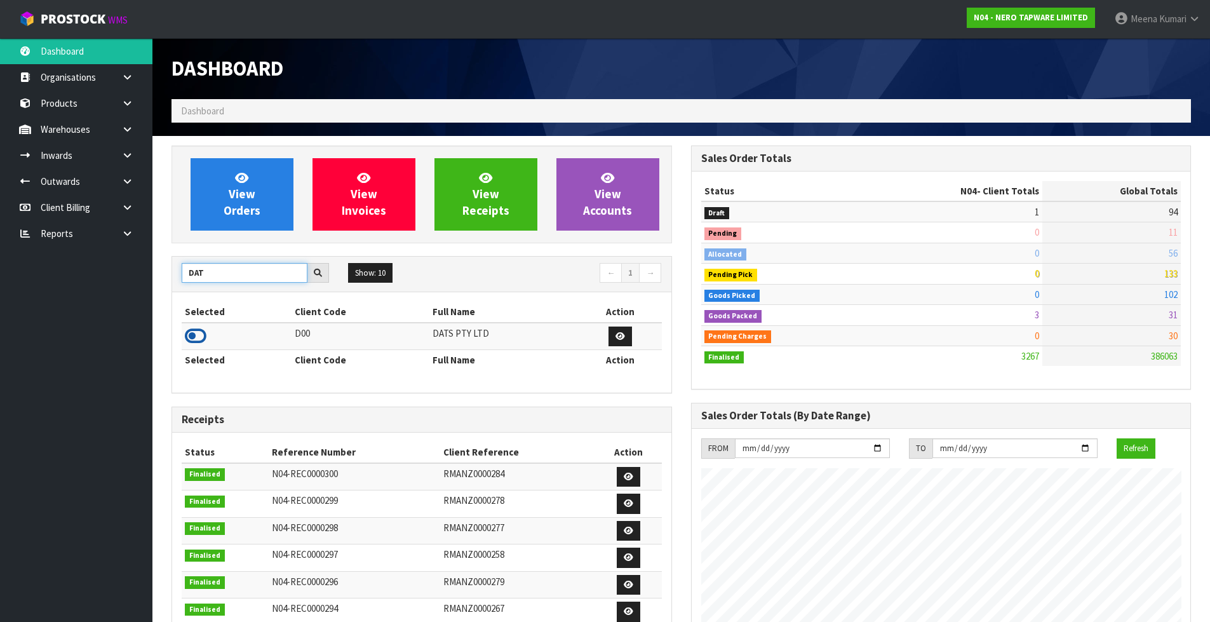
type input "DAT"
click at [203, 338] on icon at bounding box center [196, 336] width 22 height 19
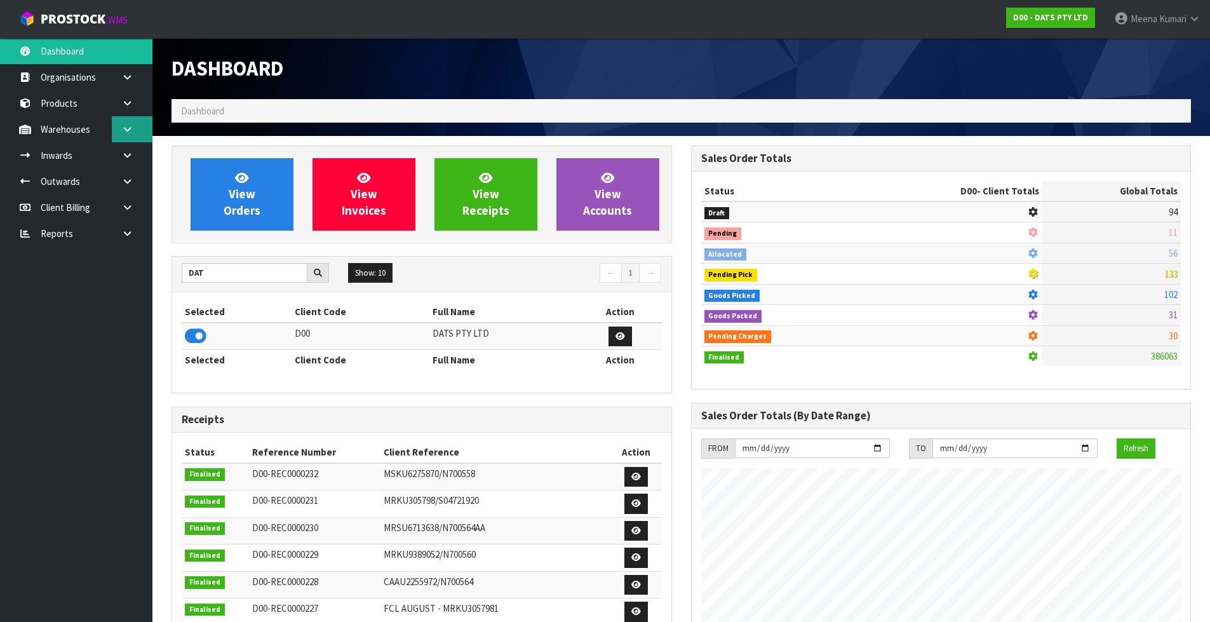
click at [126, 132] on icon at bounding box center [127, 130] width 12 height 10
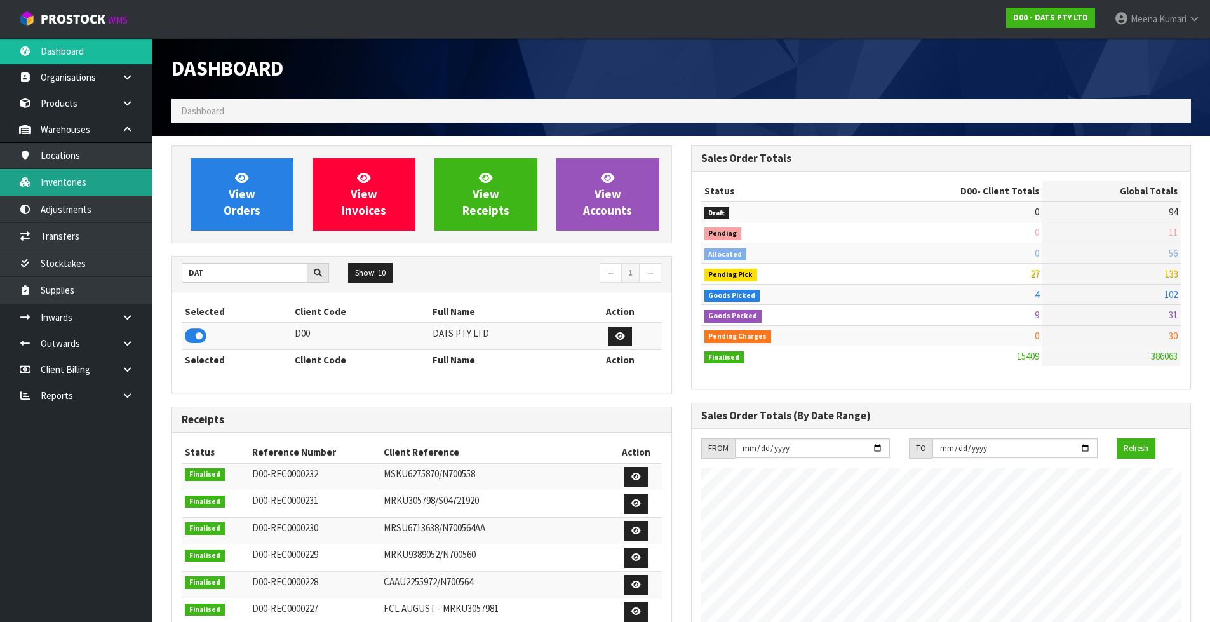
scroll to position [962, 519]
click at [105, 183] on link "Inventories" at bounding box center [76, 182] width 152 height 26
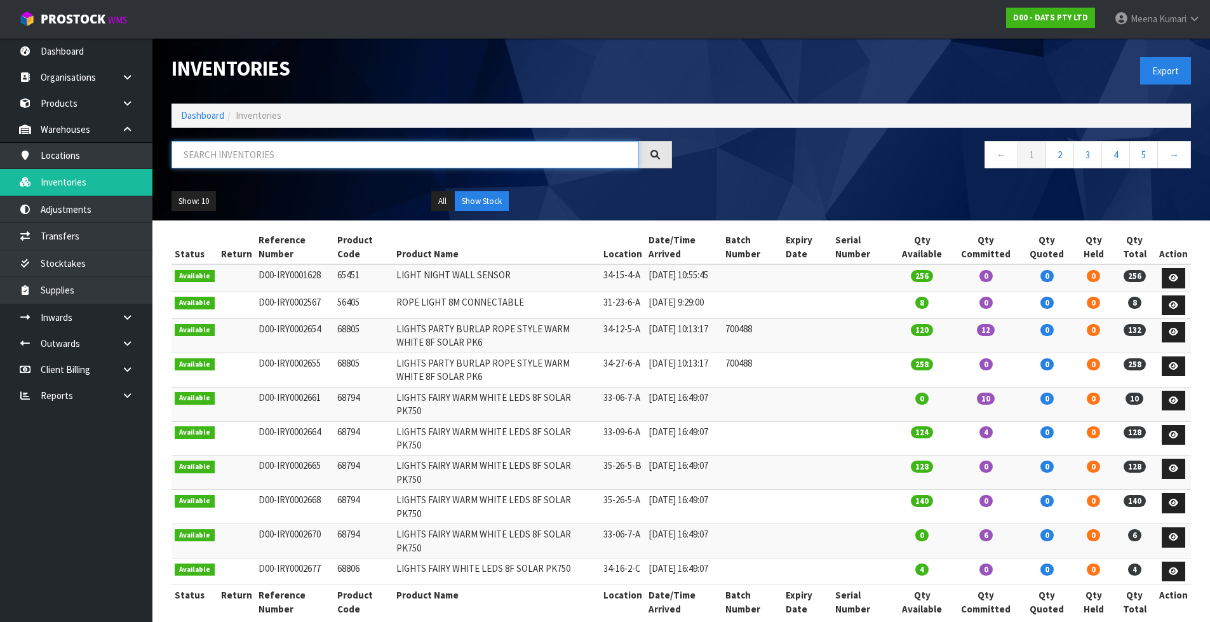
click at [255, 154] on input "text" at bounding box center [406, 154] width 468 height 27
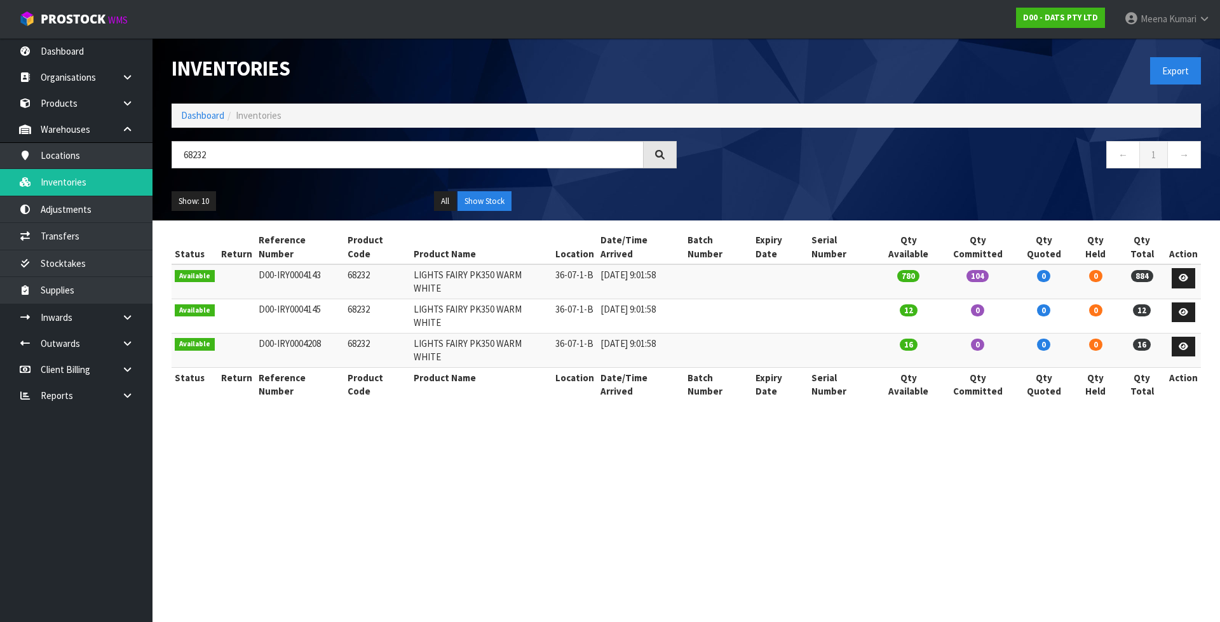
click at [298, 173] on div "68232" at bounding box center [424, 159] width 524 height 37
click at [283, 161] on input "68232" at bounding box center [408, 154] width 472 height 27
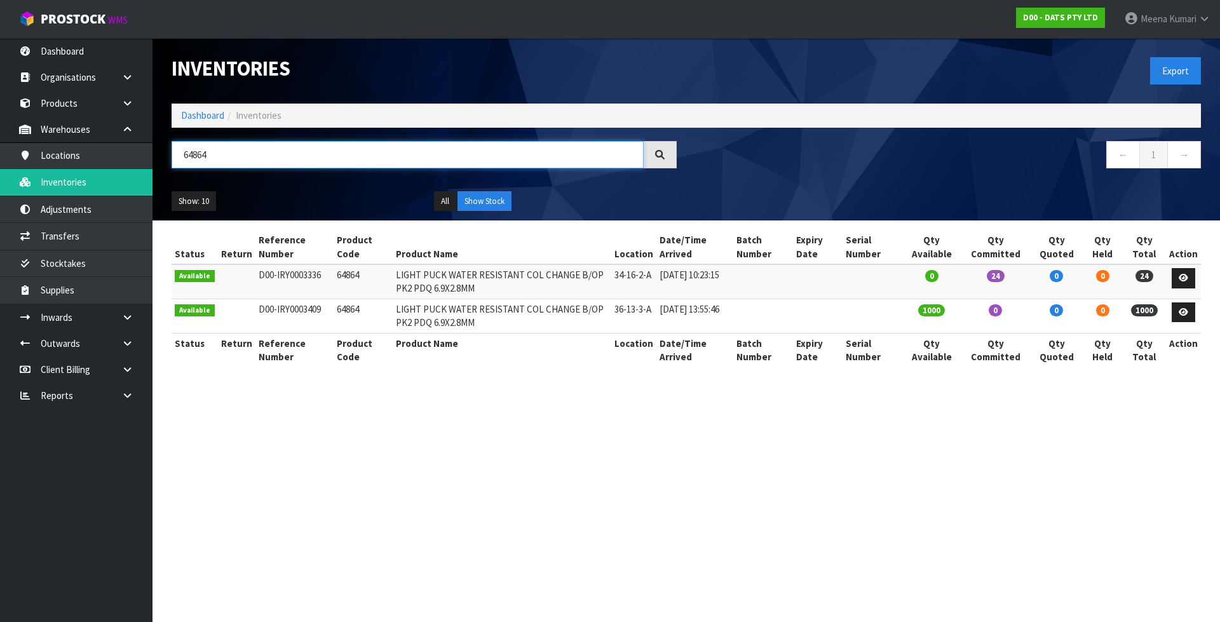
type input "64864"
click at [348, 278] on td "64864" at bounding box center [362, 281] width 59 height 34
copy td "64864"
click at [130, 315] on icon at bounding box center [127, 318] width 12 height 10
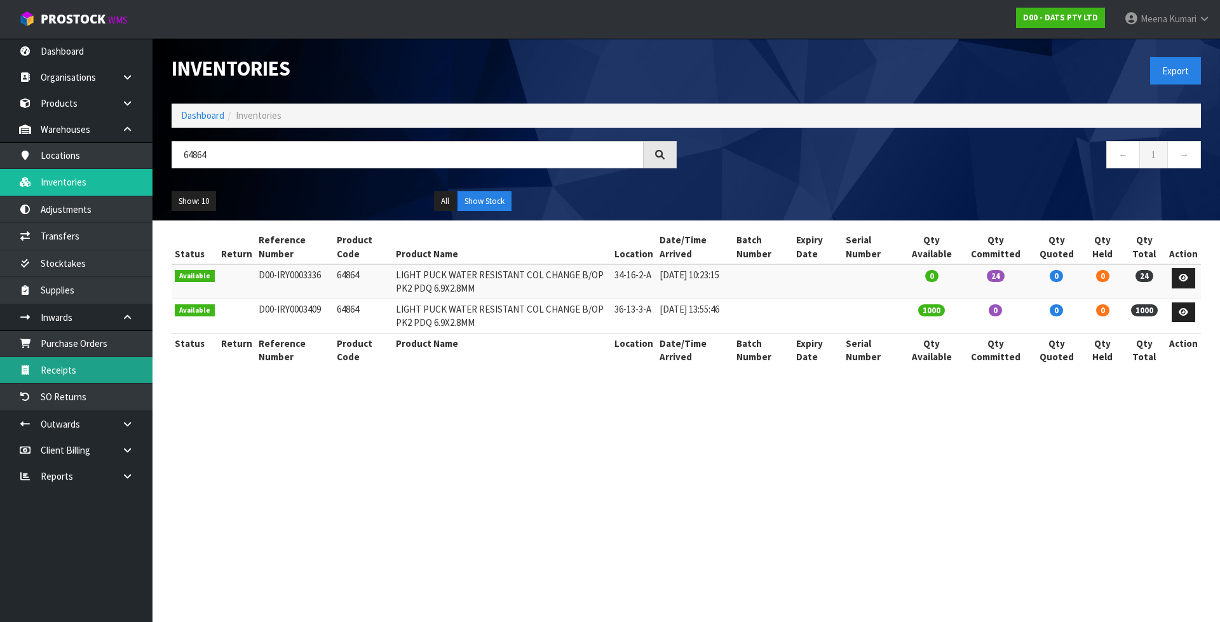
click at [106, 372] on link "Receipts" at bounding box center [76, 370] width 152 height 26
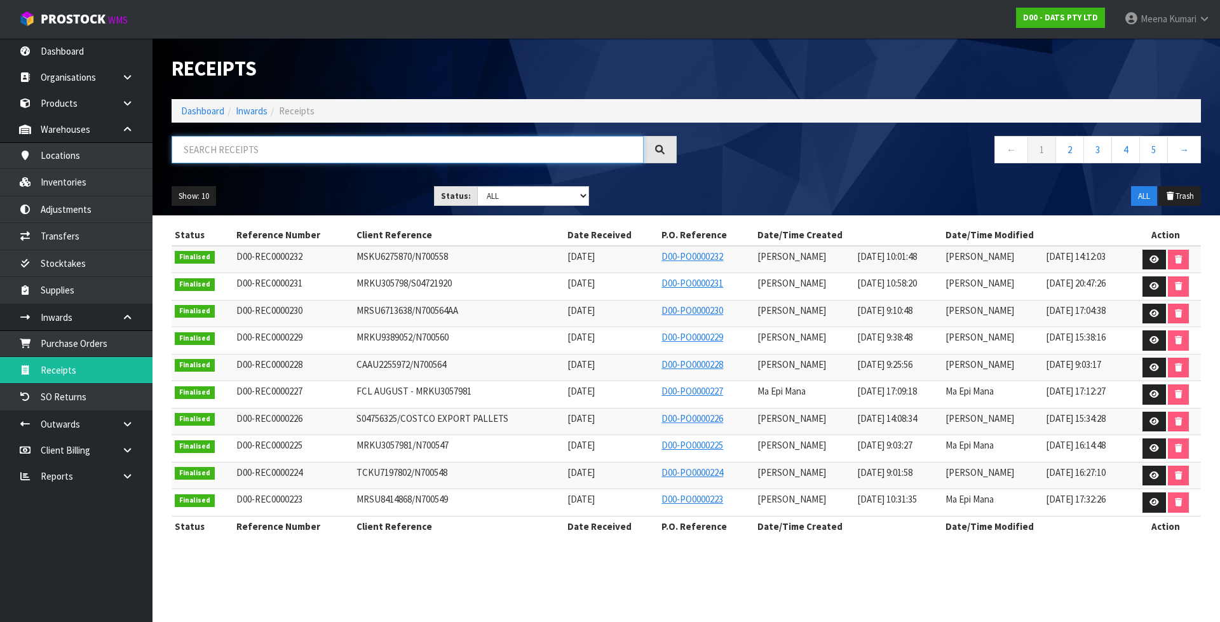
click at [276, 154] on input "text" at bounding box center [408, 149] width 472 height 27
paste input "64864"
type input "64864"
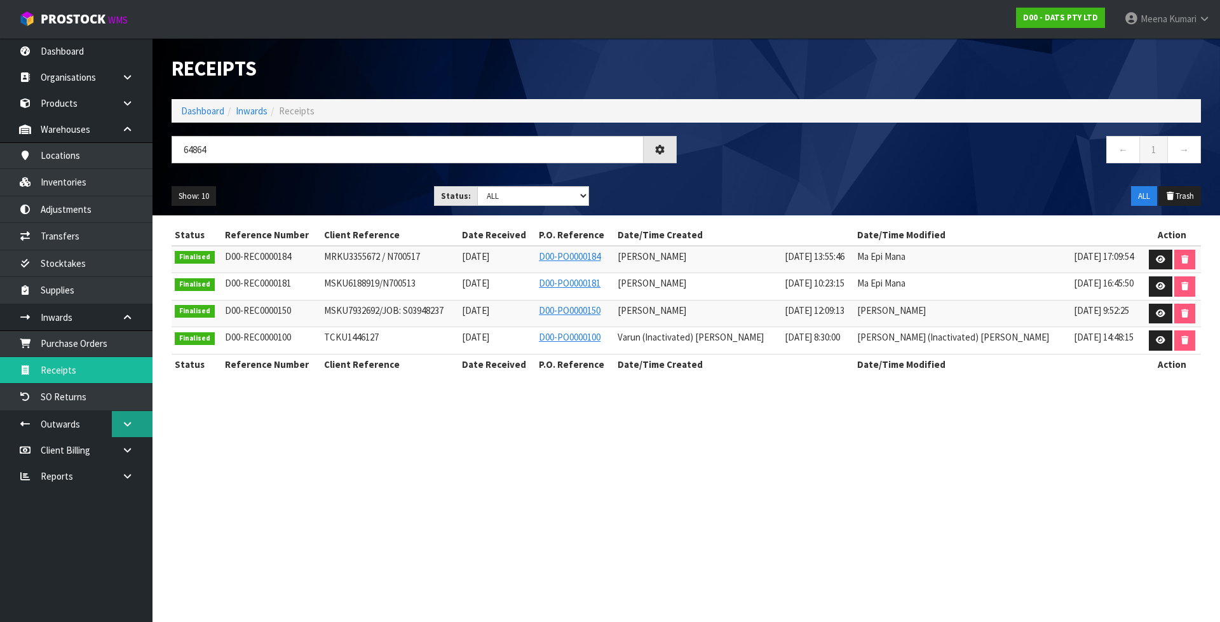
click at [125, 421] on icon at bounding box center [127, 424] width 12 height 10
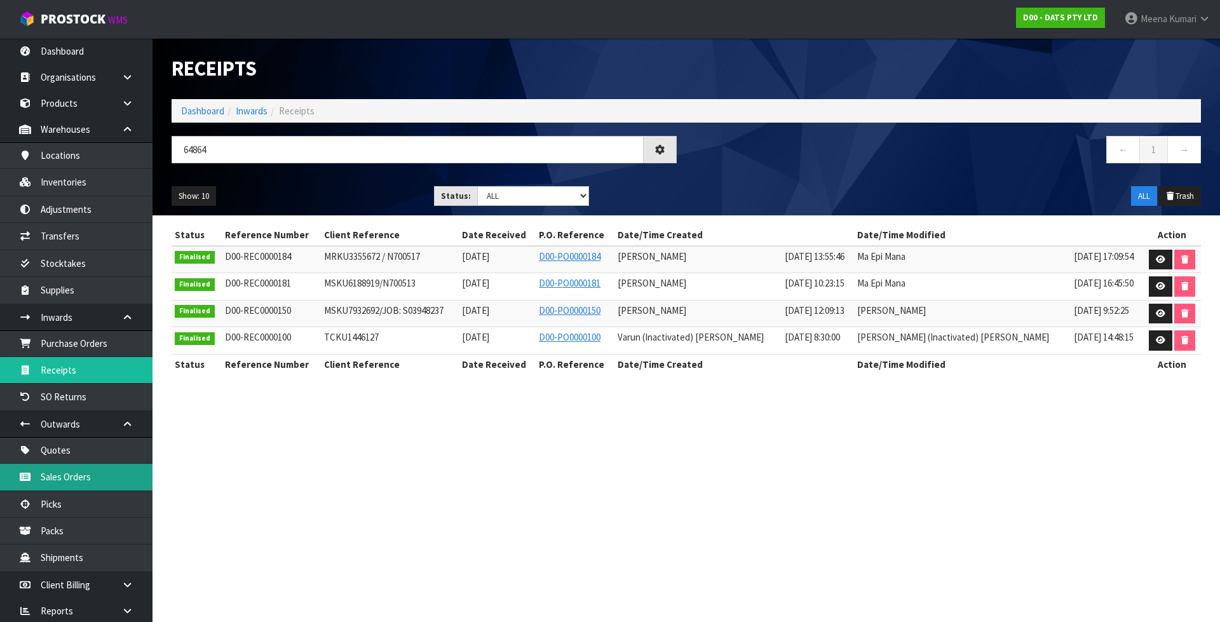
click at [115, 470] on link "Sales Orders" at bounding box center [76, 477] width 152 height 26
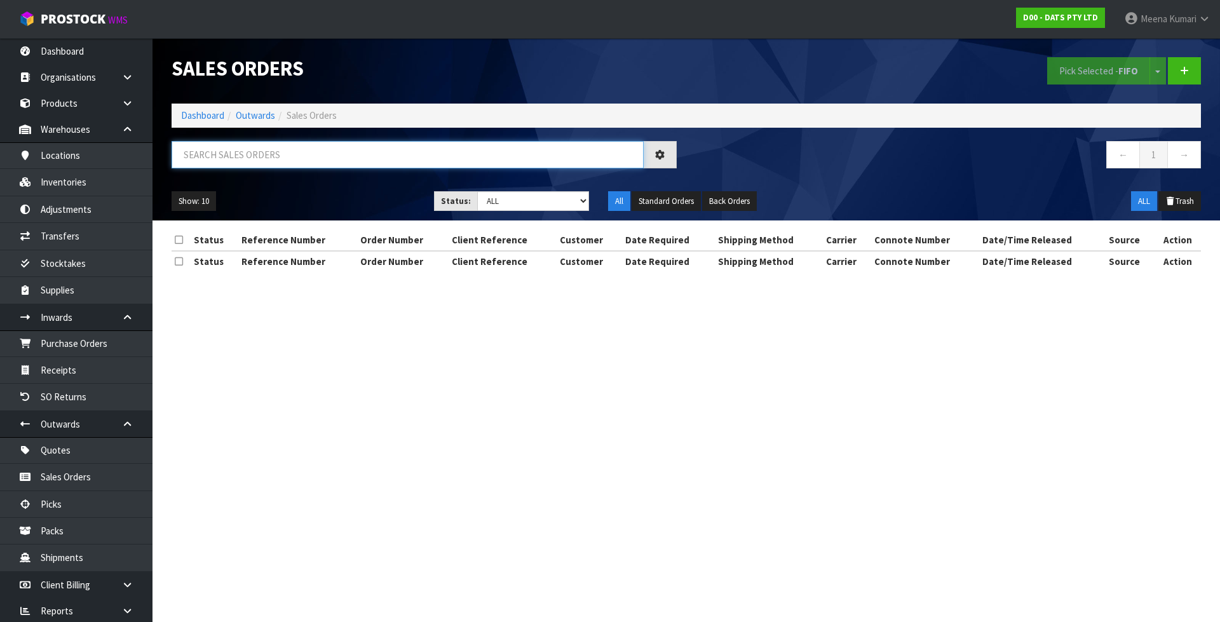
click at [267, 156] on input "text" at bounding box center [408, 154] width 472 height 27
paste input "64864"
type input "64864"
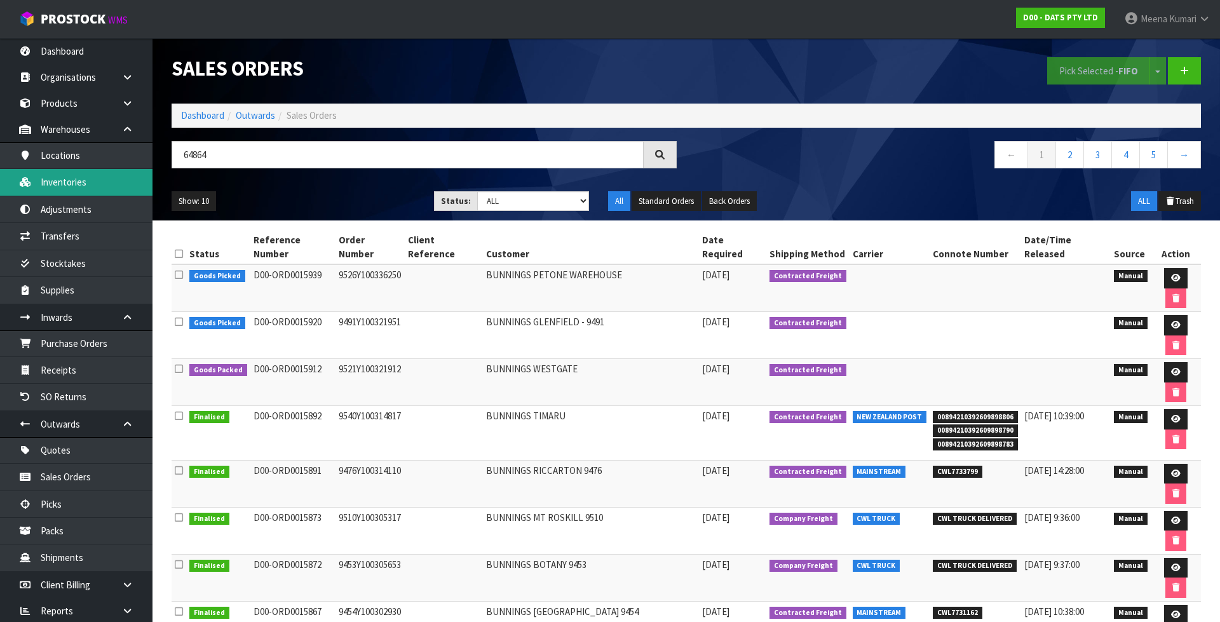
click at [89, 187] on link "Inventories" at bounding box center [76, 182] width 152 height 26
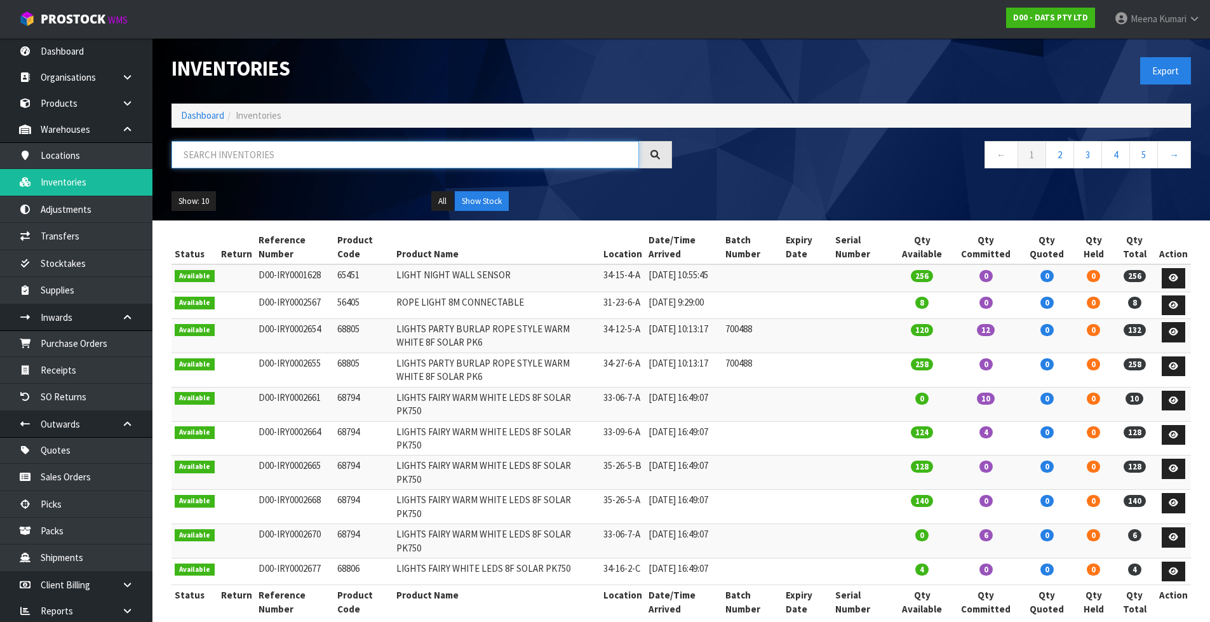
click at [215, 154] on input "text" at bounding box center [406, 154] width 468 height 27
paste input "64864"
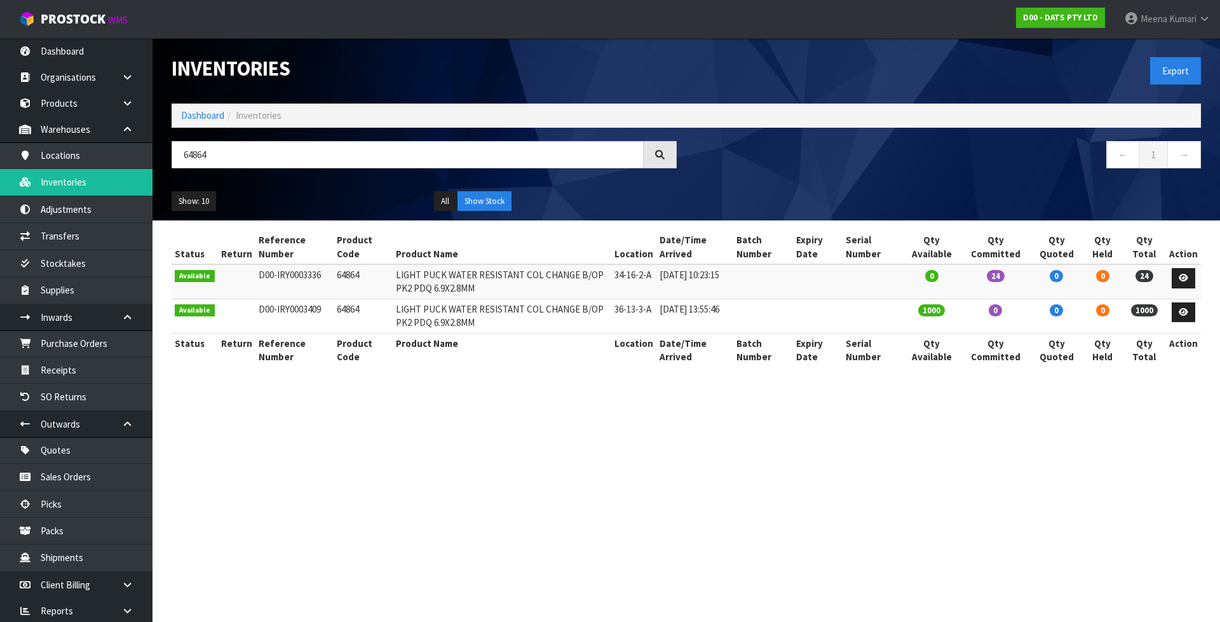
click at [419, 410] on section "Inventories Export Dashboard Inventories 64864 ← 1 → Show: 10 5 10 25 50 All Sh…" at bounding box center [610, 311] width 1220 height 622
drag, startPoint x: 250, startPoint y: 150, endPoint x: 114, endPoint y: 170, distance: 138.1
click at [114, 170] on body "Toggle navigation ProStock WMS D00 - DATS PTY LTD Meena Kumari Logout Dashboard…" at bounding box center [610, 311] width 1220 height 622
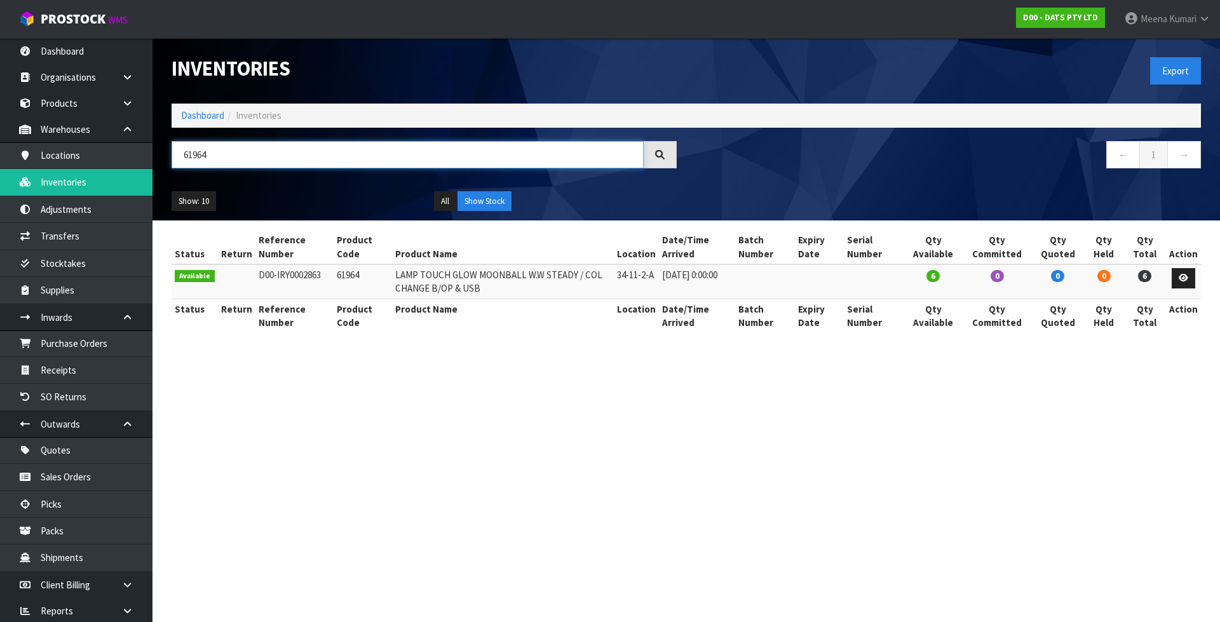
type input "61964"
click at [199, 114] on link "Dashboard" at bounding box center [202, 115] width 43 height 12
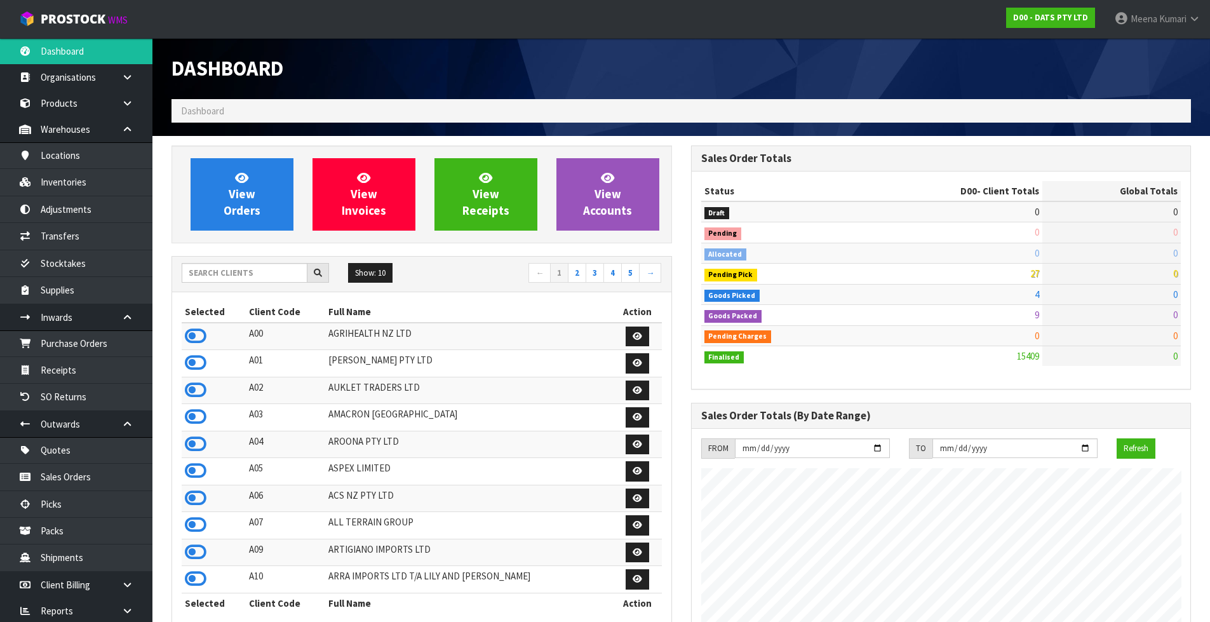
scroll to position [962, 519]
click at [215, 276] on input "text" at bounding box center [245, 273] width 126 height 20
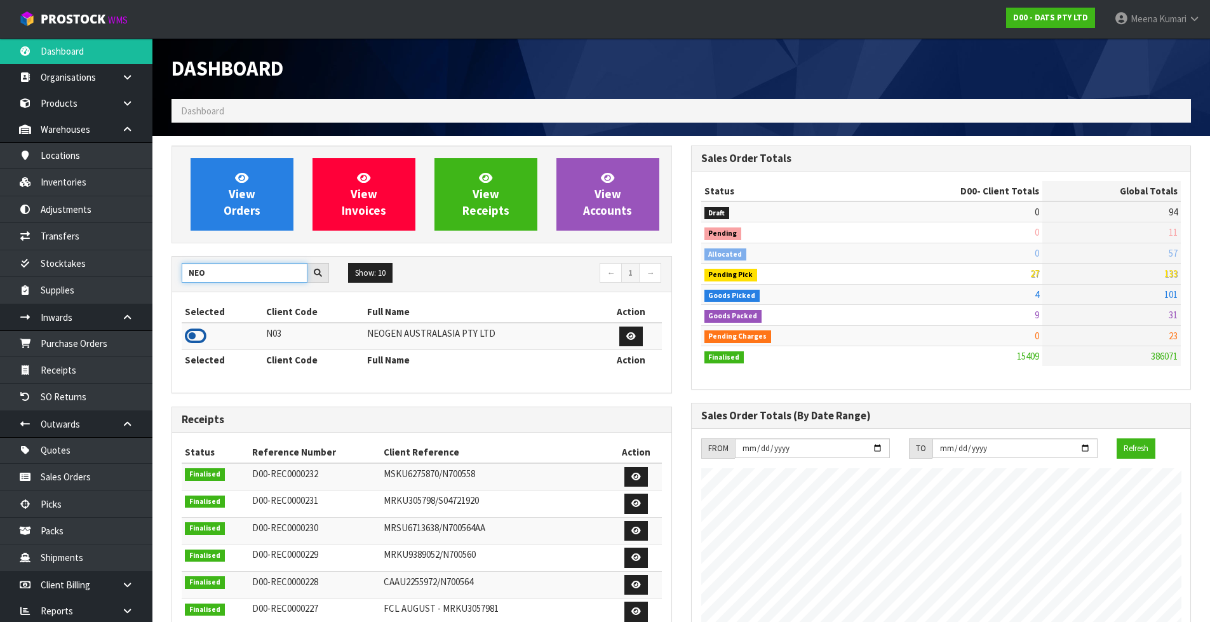
type input "NEO"
click at [198, 333] on icon at bounding box center [196, 336] width 22 height 19
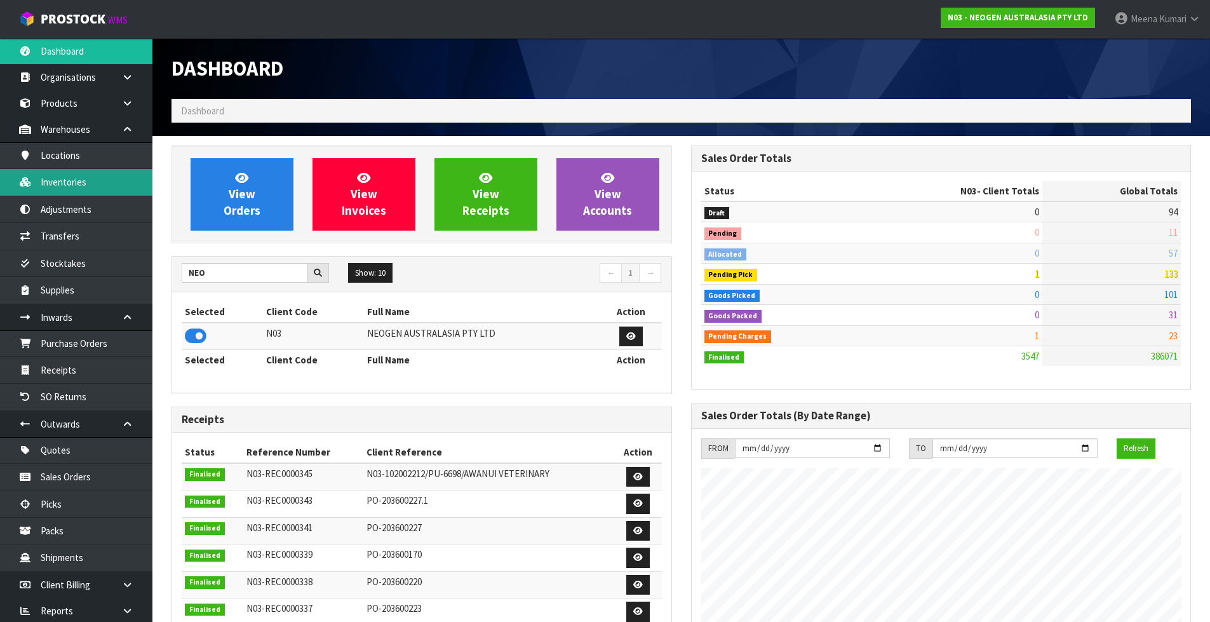
click at [88, 188] on link "Inventories" at bounding box center [76, 182] width 152 height 26
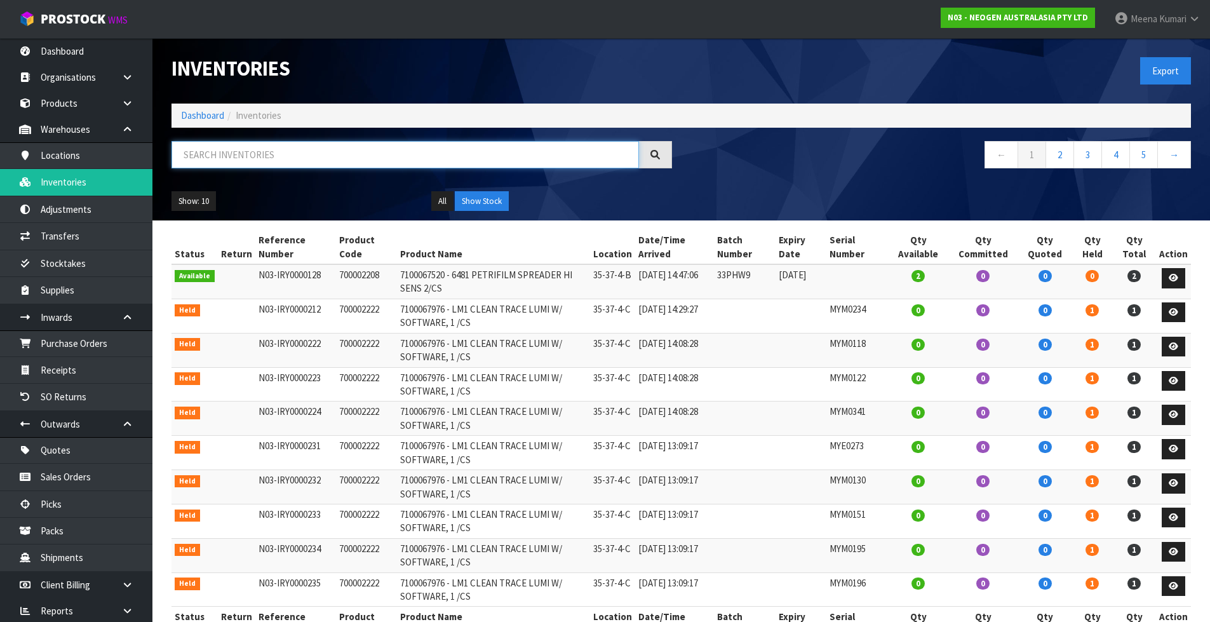
click at [296, 168] on input "text" at bounding box center [406, 154] width 468 height 27
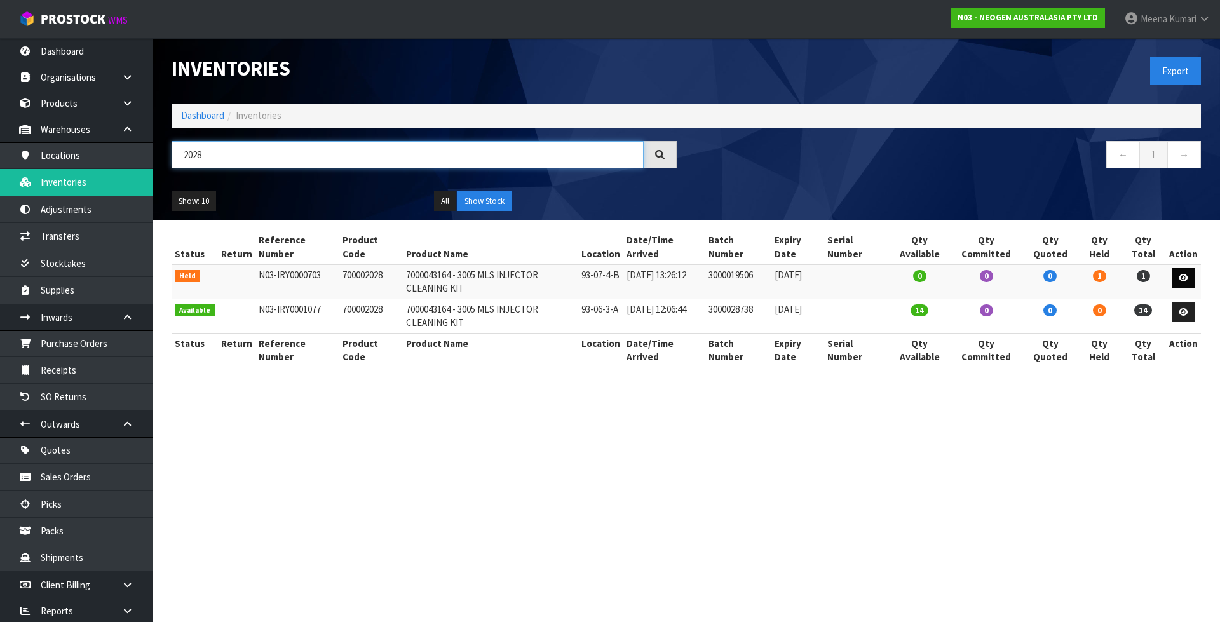
type input "2028"
click at [1190, 279] on link at bounding box center [1183, 278] width 24 height 20
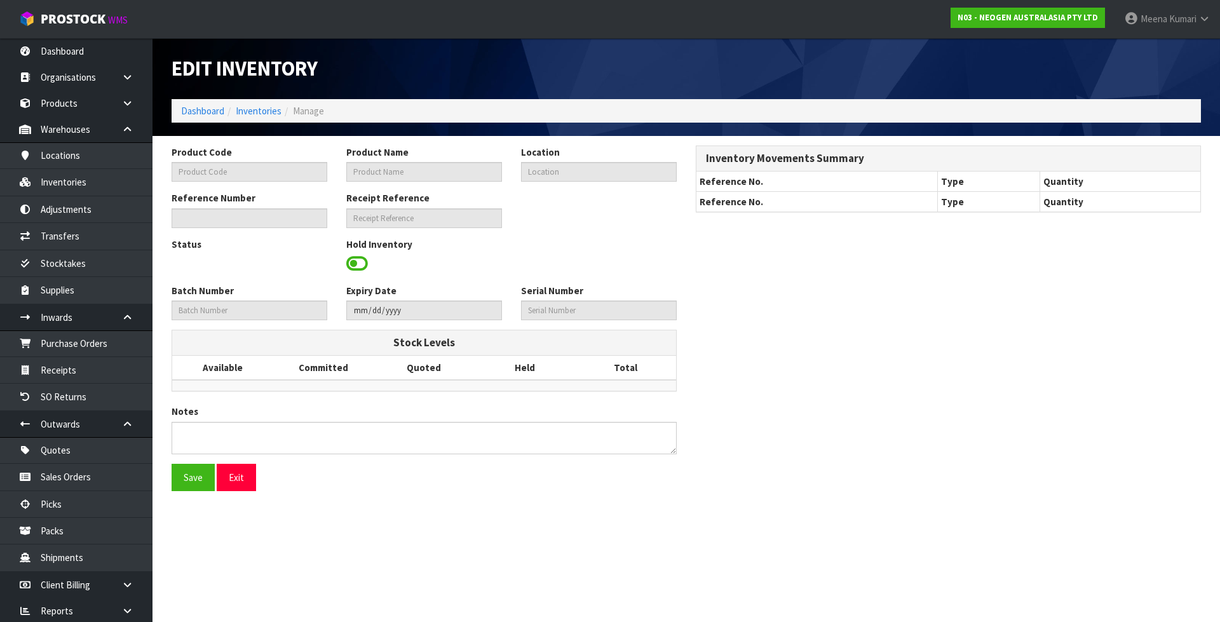
type input "700002028"
type input "7000043164 - 3005 MLS INJECTOR CLEANING KIT"
type input "93-07-4-B"
type input "N03-IRY0000703"
type input "N03-REC0000158"
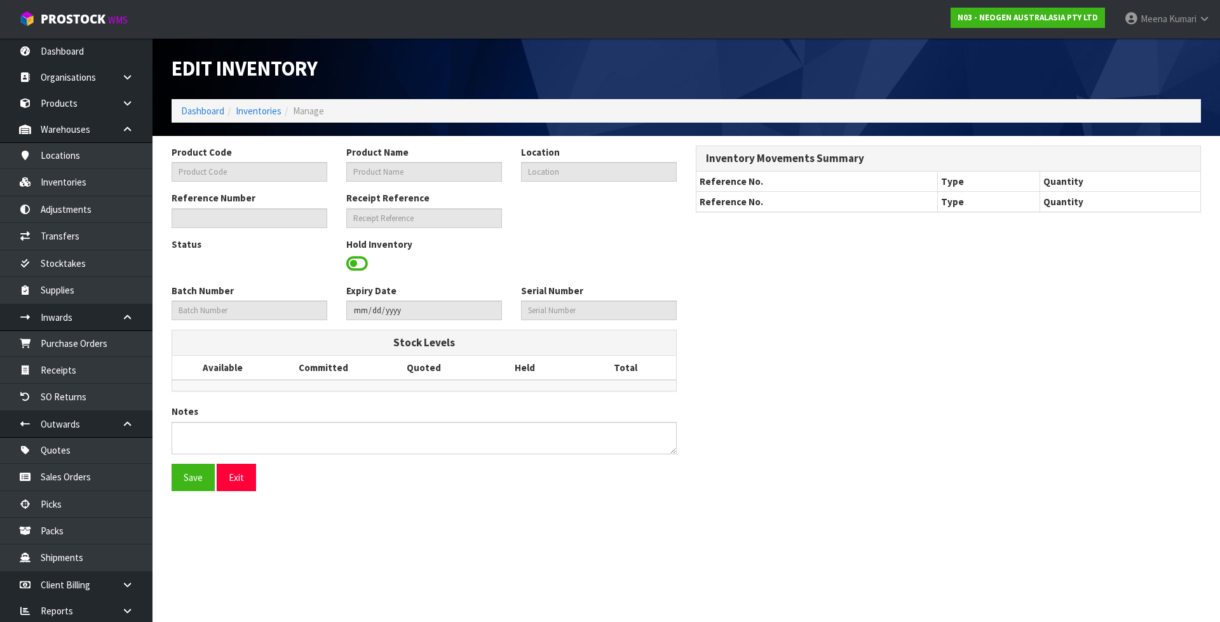
type input "3000019506"
type input "2026-07-03"
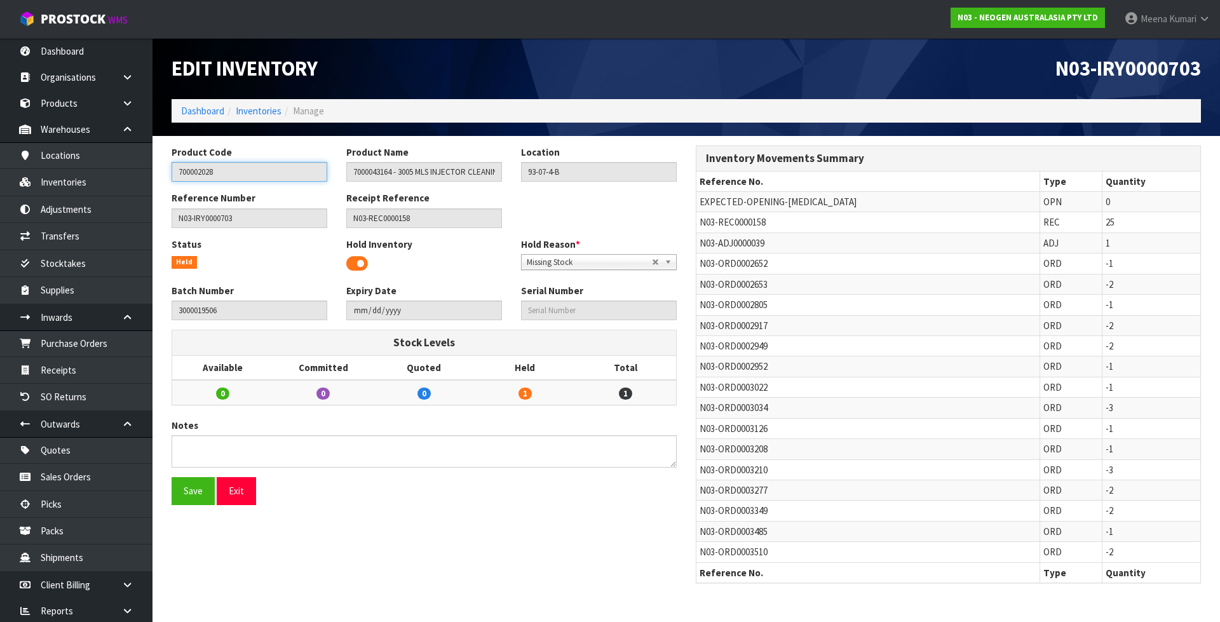
click at [224, 167] on input "700002028" at bounding box center [250, 172] width 156 height 20
click at [243, 176] on input "700002028" at bounding box center [250, 172] width 156 height 20
click at [55, 211] on link "Adjustments" at bounding box center [76, 209] width 152 height 26
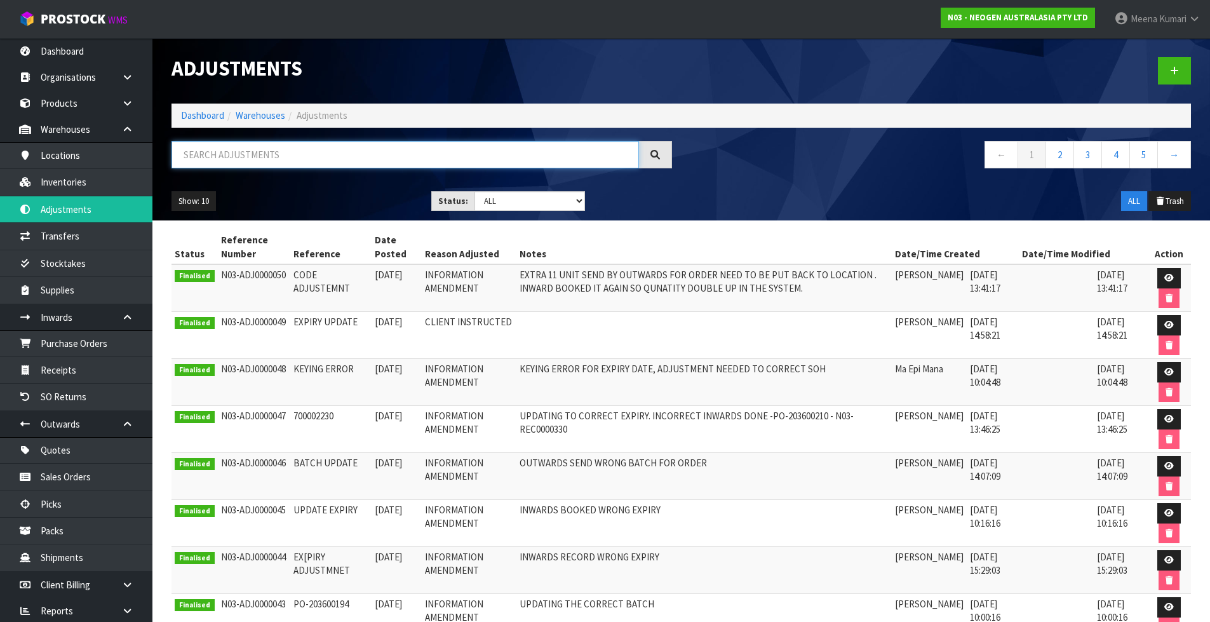
click at [224, 154] on input "text" at bounding box center [406, 154] width 468 height 27
paste input "700002028"
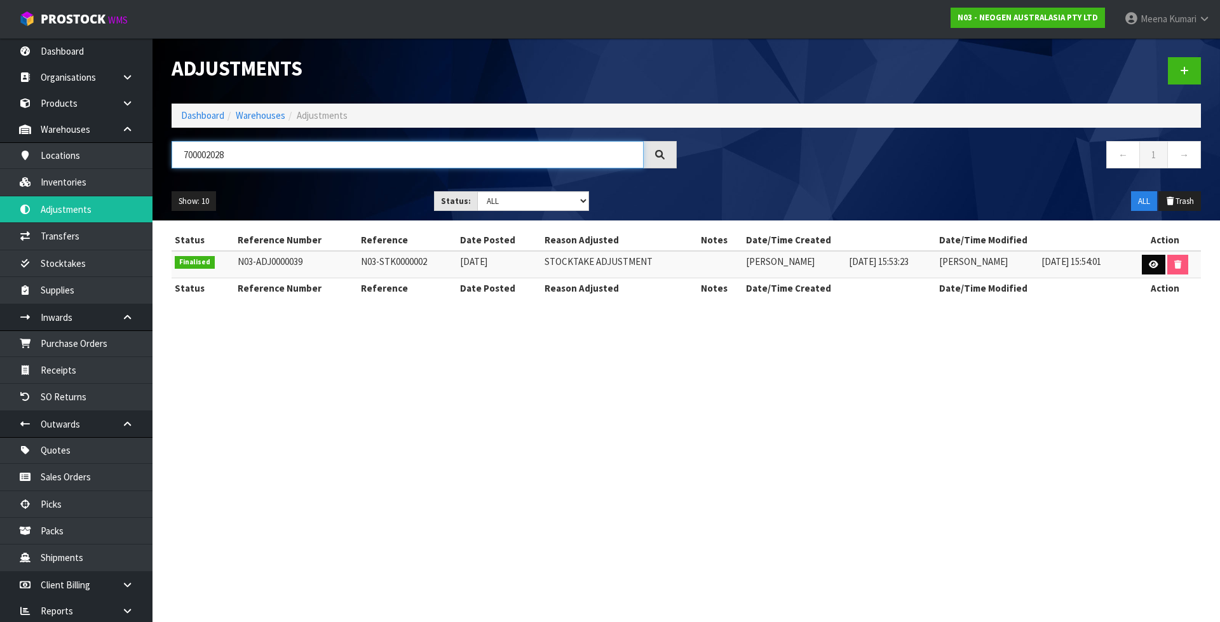
type input "700002028"
click at [1151, 263] on icon at bounding box center [1153, 264] width 10 height 8
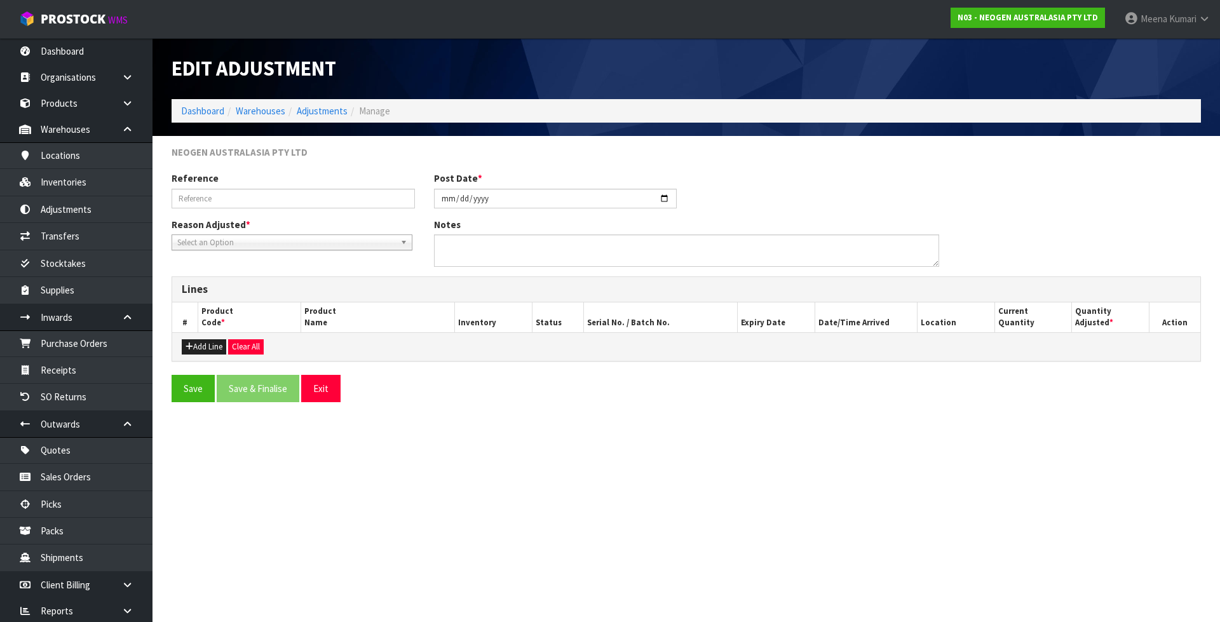
type input "N03-STK0000002"
type input "2025-05-15"
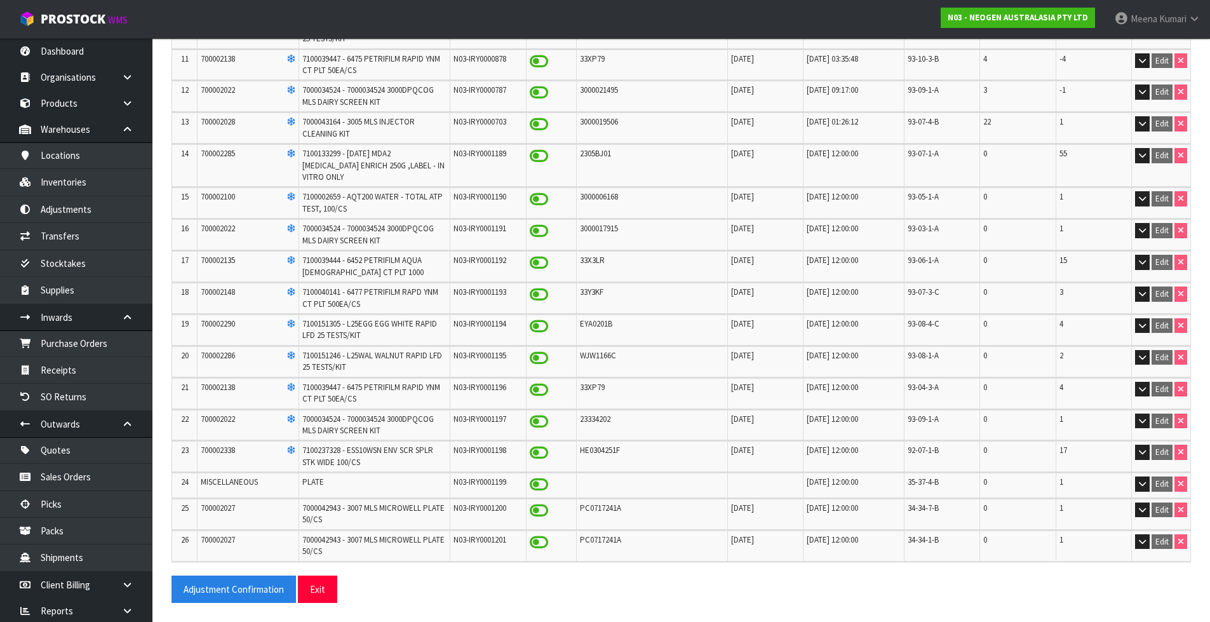
scroll to position [473, 0]
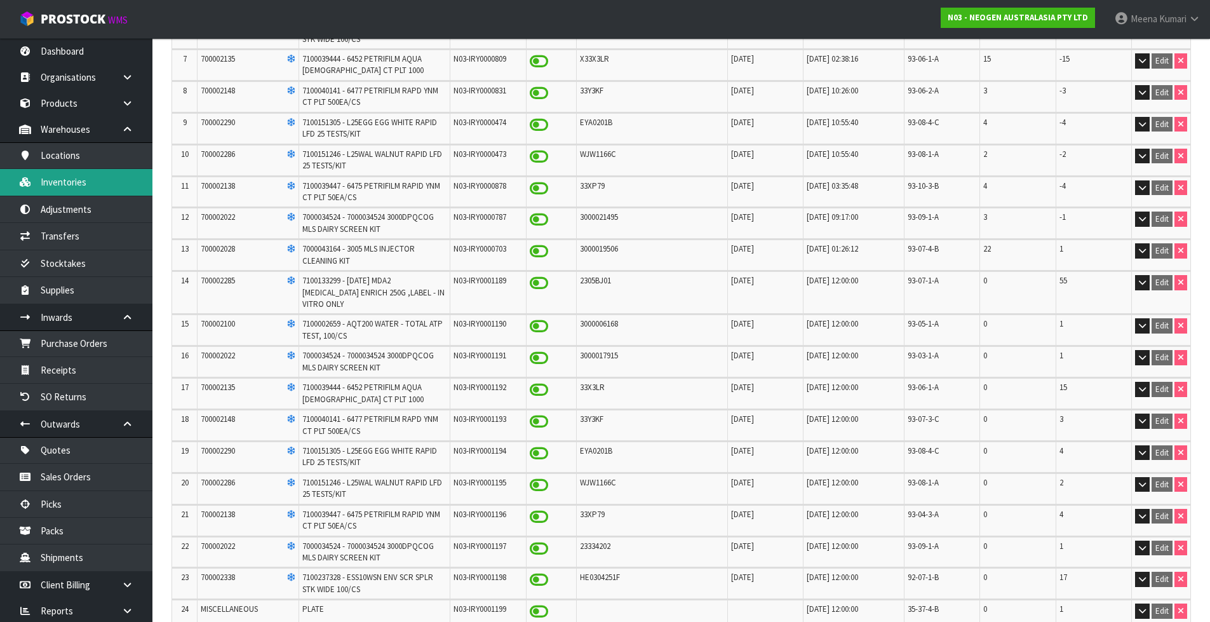
click at [98, 191] on link "Inventories" at bounding box center [76, 182] width 152 height 26
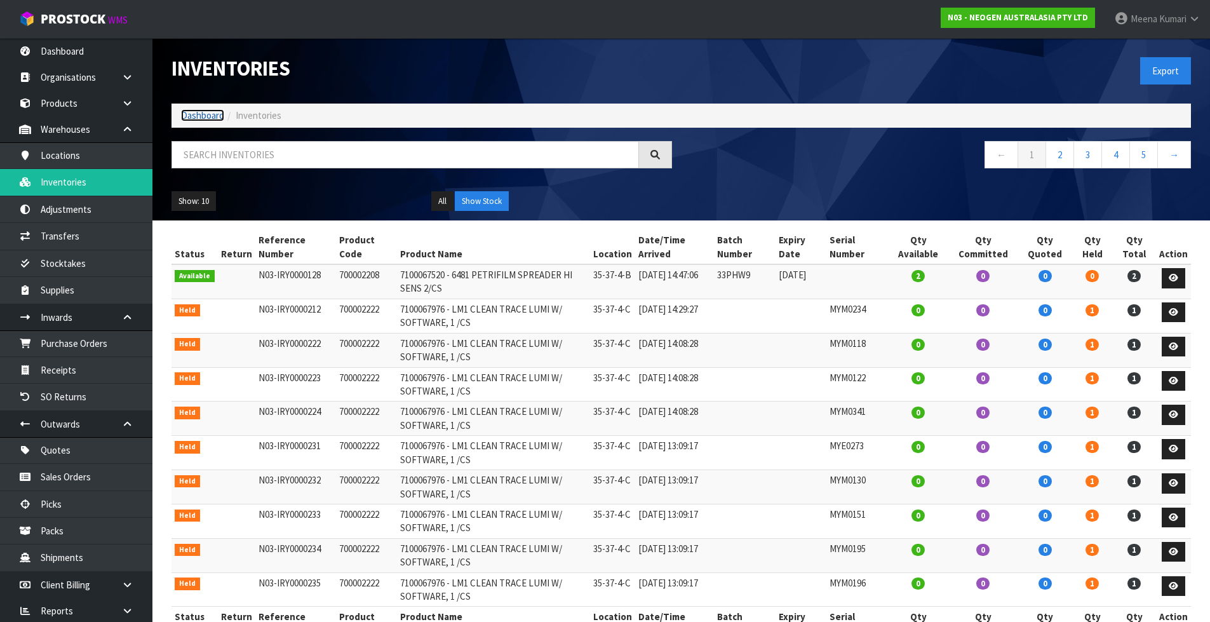
click at [212, 114] on link "Dashboard" at bounding box center [202, 115] width 43 height 12
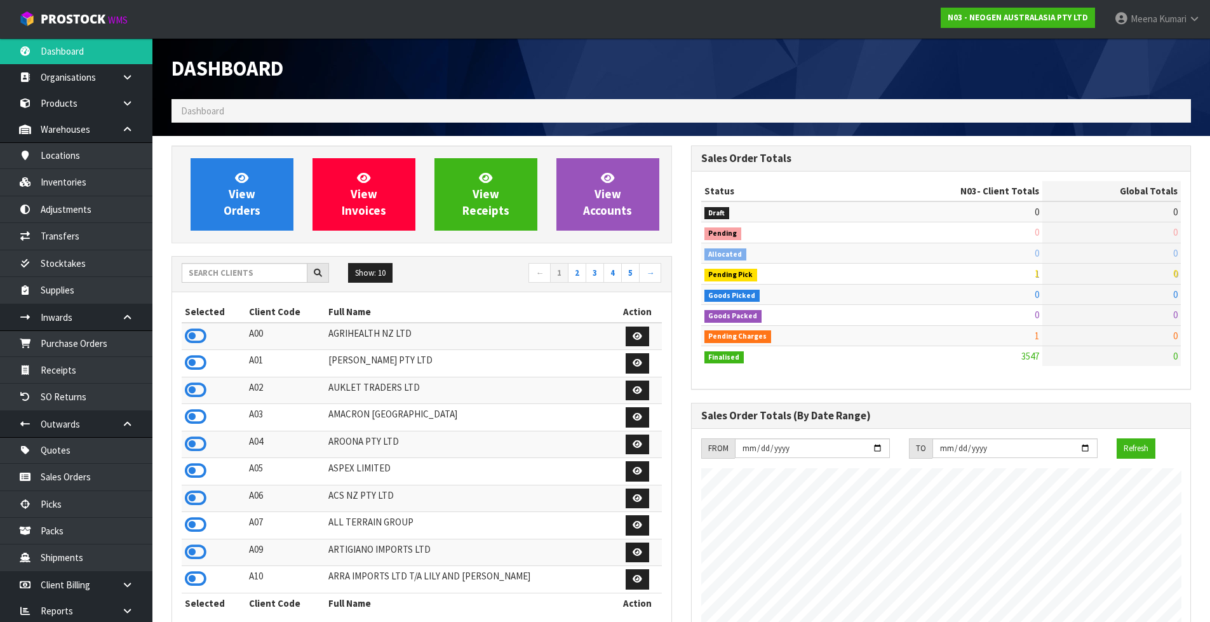
scroll to position [962, 519]
click at [220, 263] on input "text" at bounding box center [245, 273] width 126 height 20
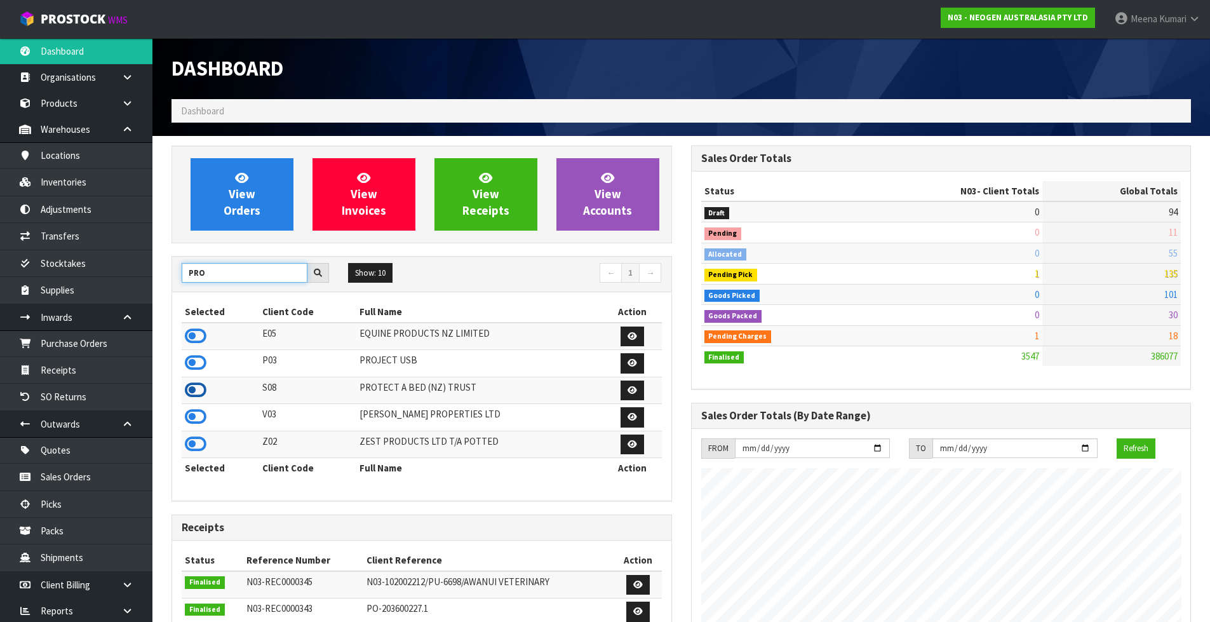
type input "PRO"
click at [190, 390] on icon at bounding box center [196, 390] width 22 height 19
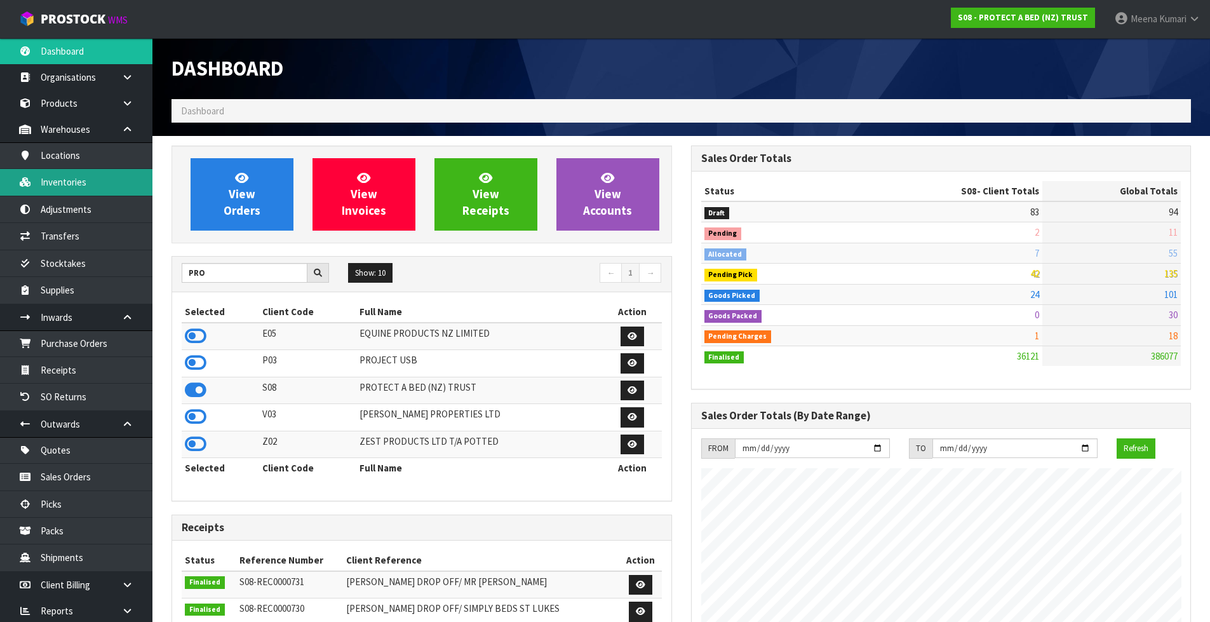
click at [83, 185] on link "Inventories" at bounding box center [76, 182] width 152 height 26
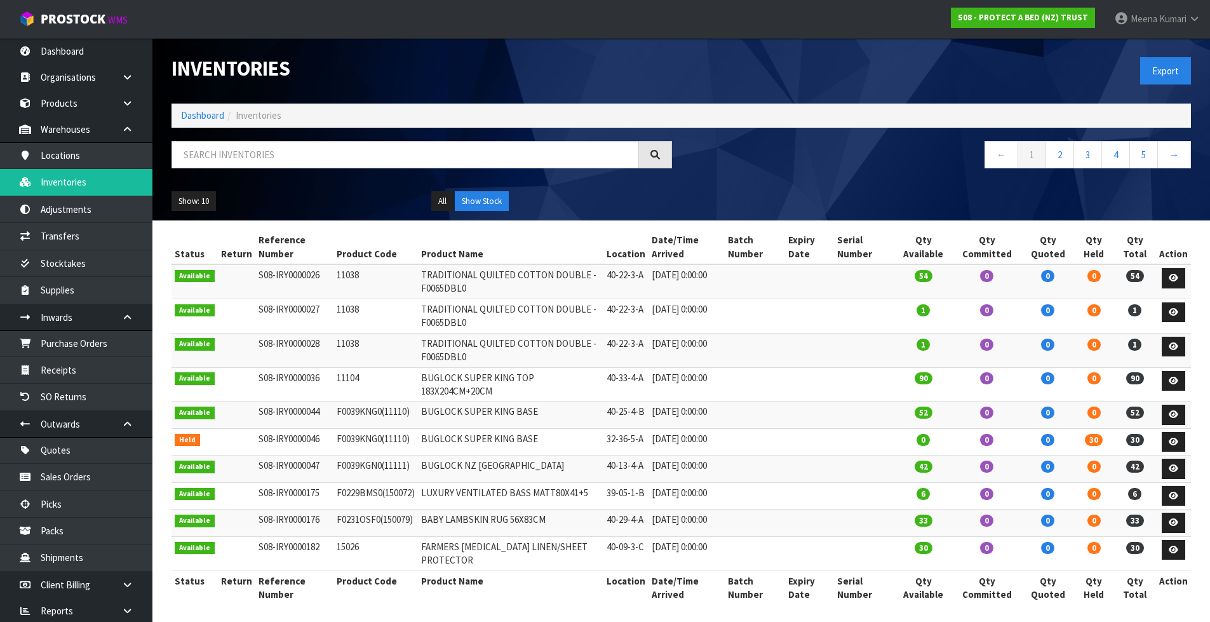
click at [212, 170] on div at bounding box center [422, 159] width 520 height 37
click at [209, 161] on input "text" at bounding box center [406, 154] width 468 height 27
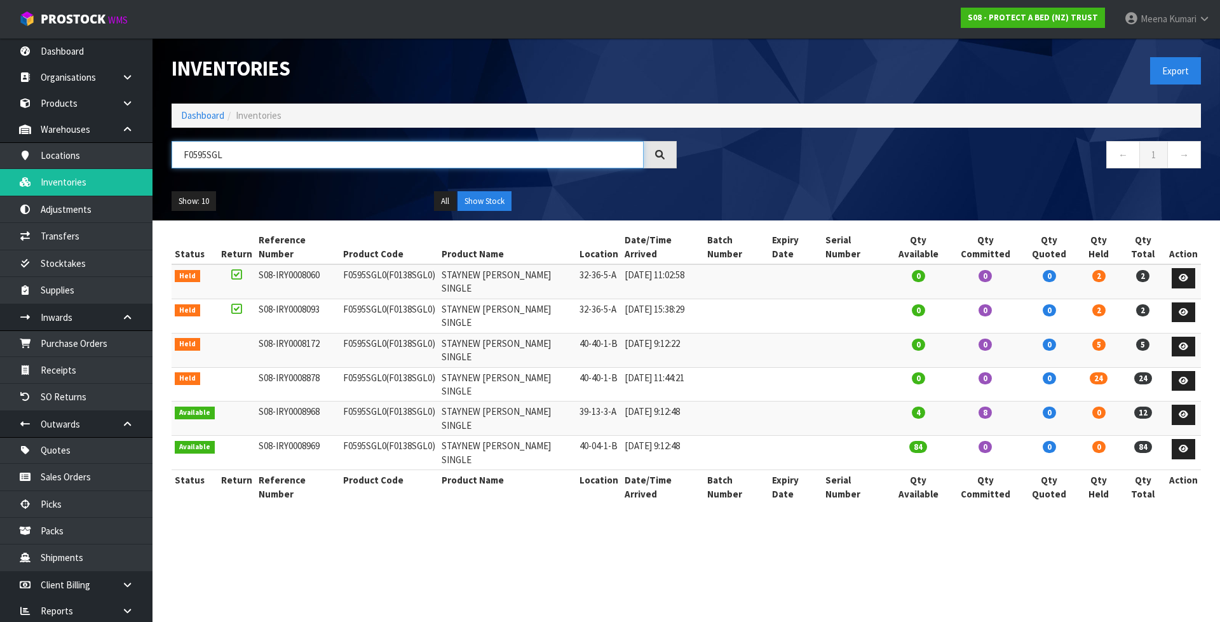
type input "F0595SGL"
click at [367, 333] on td "F0595SGL0 (F0138SGL0)" at bounding box center [389, 350] width 98 height 34
copy td "F0595SGL0"
click at [1180, 371] on link at bounding box center [1183, 381] width 24 height 20
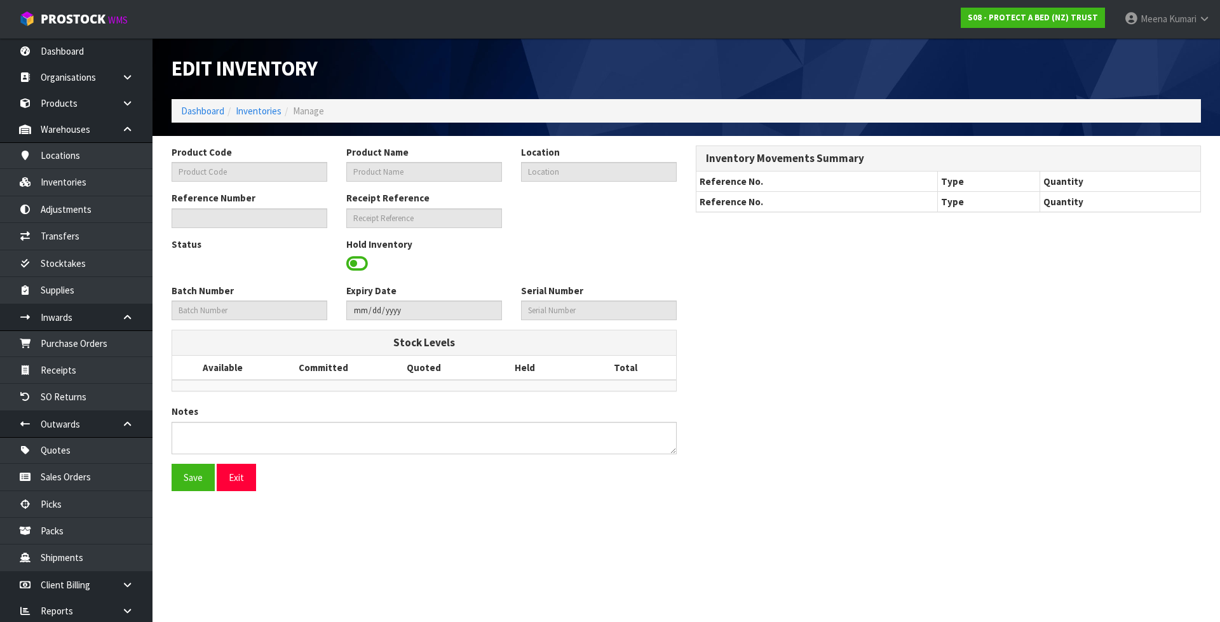
type input "F0595SGL0"
type input "STAYNEW TERRY BXD SINGLE"
type input "40-40-1-B"
type input "S08-IRY0008878"
type input "S08-REC0000697"
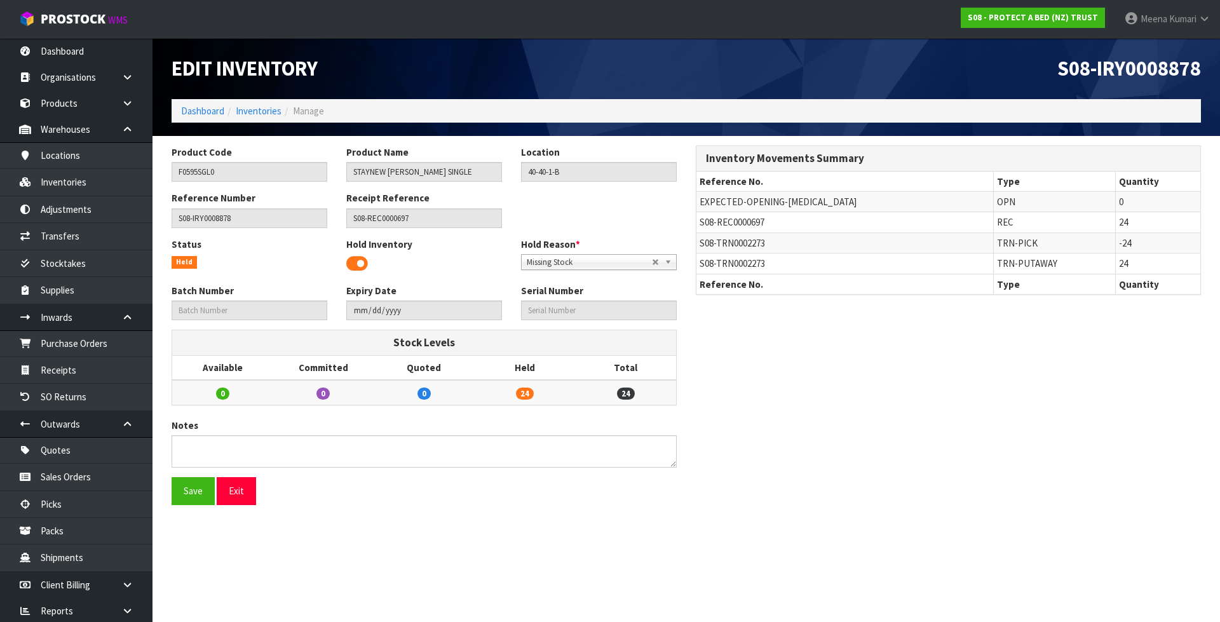
click at [757, 246] on span "S08-TRN0002273" at bounding box center [731, 243] width 65 height 12
copy tr "S08-TRN0002273"
click at [57, 242] on link "Transfers" at bounding box center [76, 236] width 152 height 26
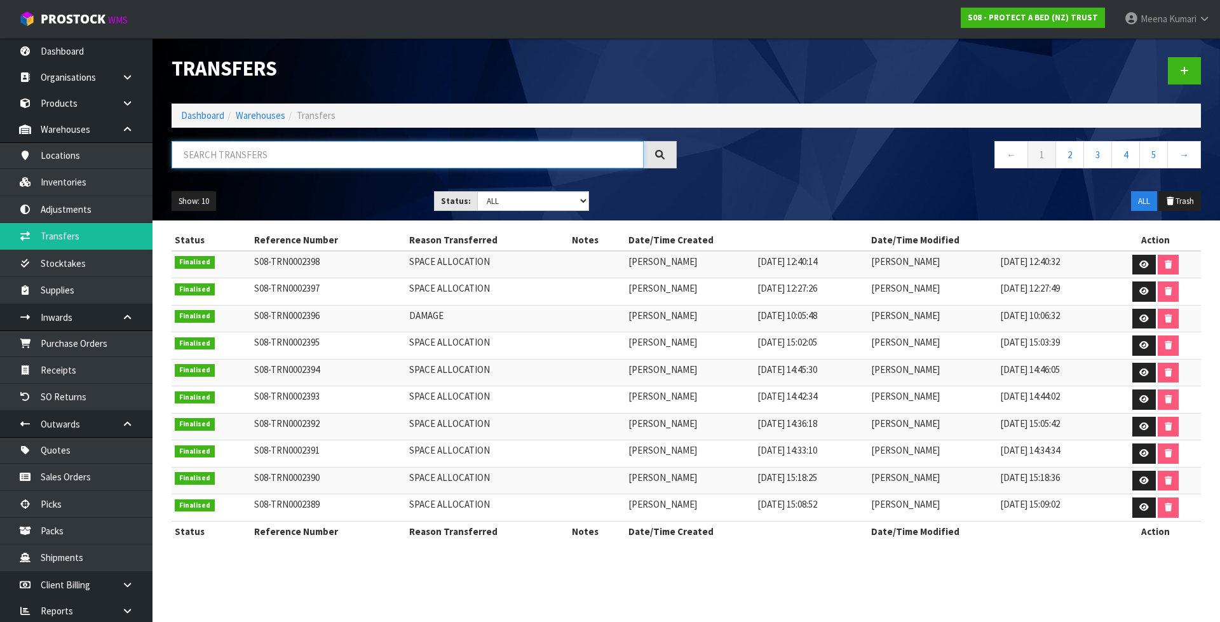
click at [306, 146] on input "text" at bounding box center [408, 154] width 472 height 27
paste input "S08-TRN0002273"
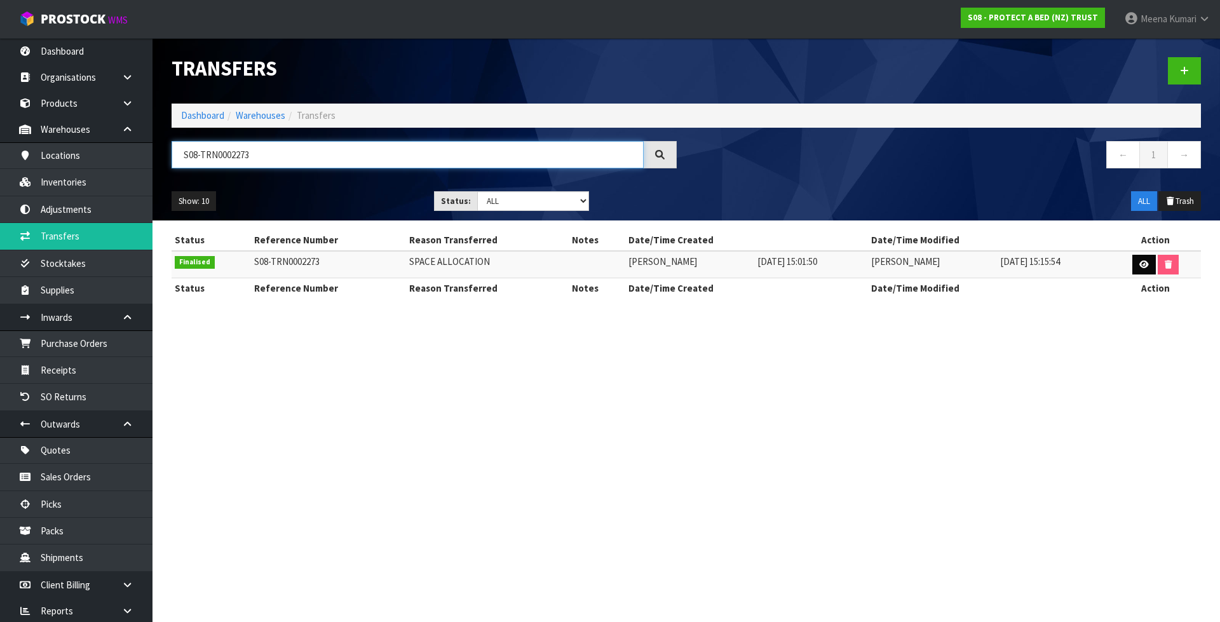
type input "S08-TRN0002273"
click at [1145, 264] on icon at bounding box center [1144, 264] width 10 height 8
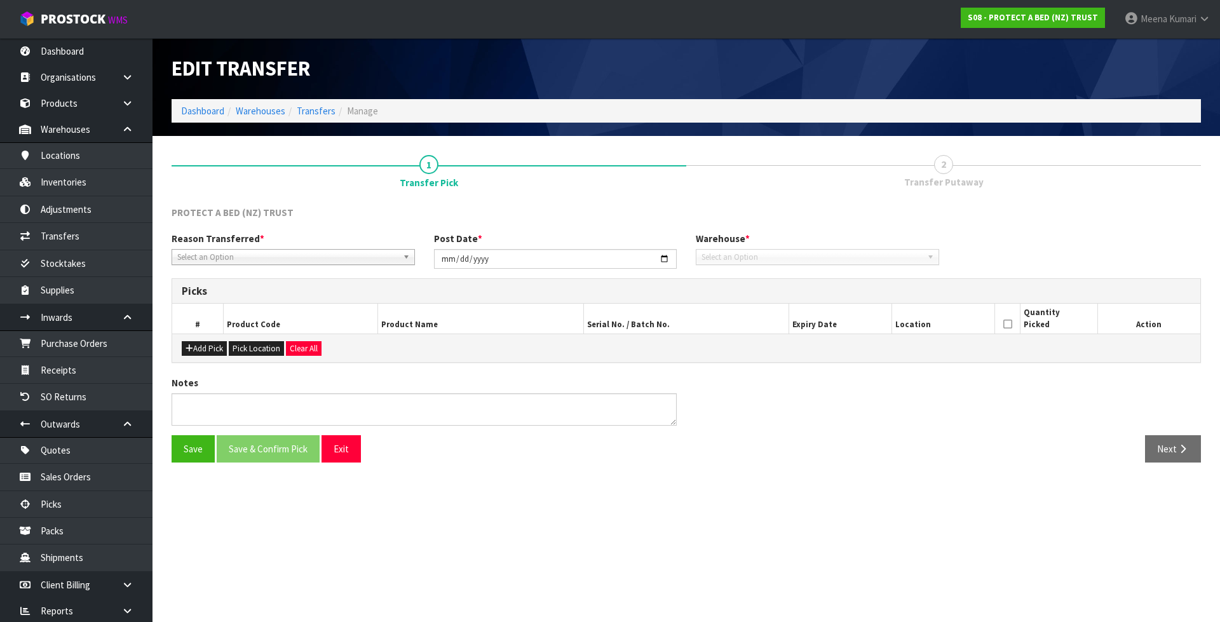
type input "2025-07-16"
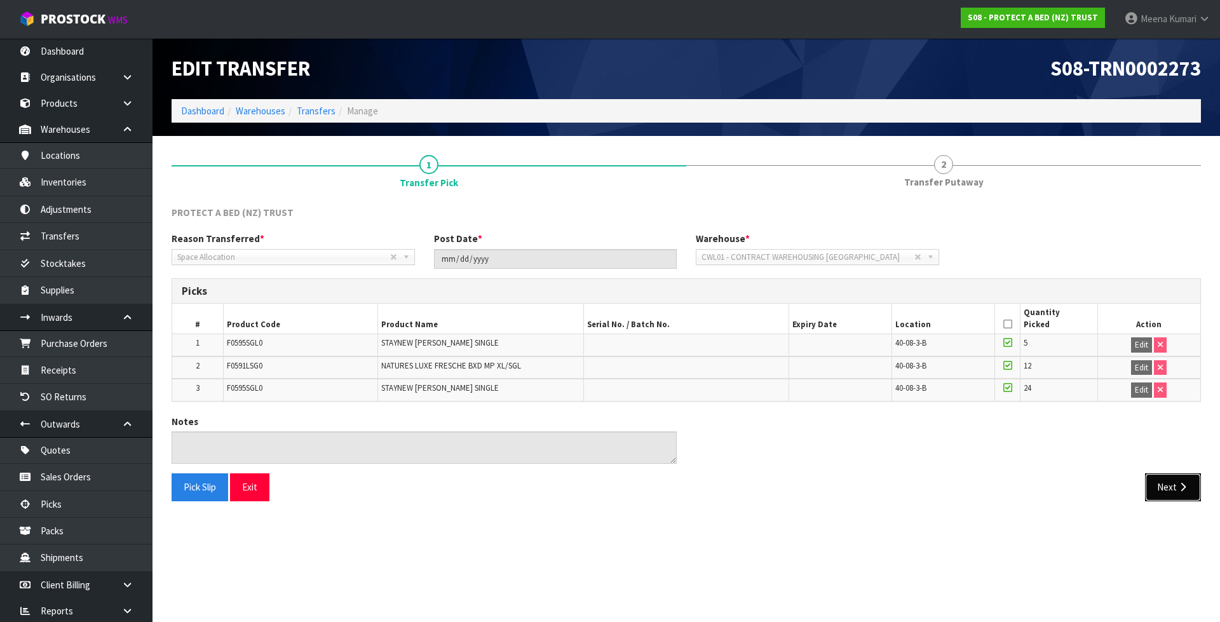
click at [1176, 488] on icon "button" at bounding box center [1182, 487] width 12 height 10
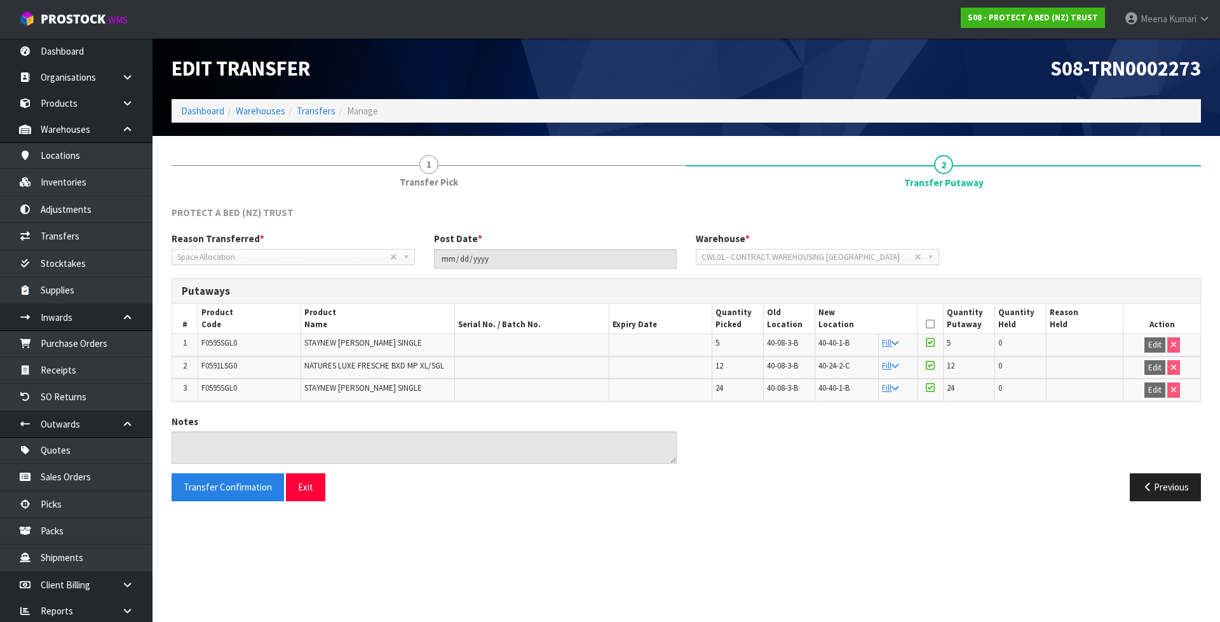
click at [239, 346] on td "F0595SGL0" at bounding box center [249, 345] width 103 height 22
copy tr "F0595SGL0"
click at [113, 178] on link "Inventories" at bounding box center [76, 182] width 152 height 26
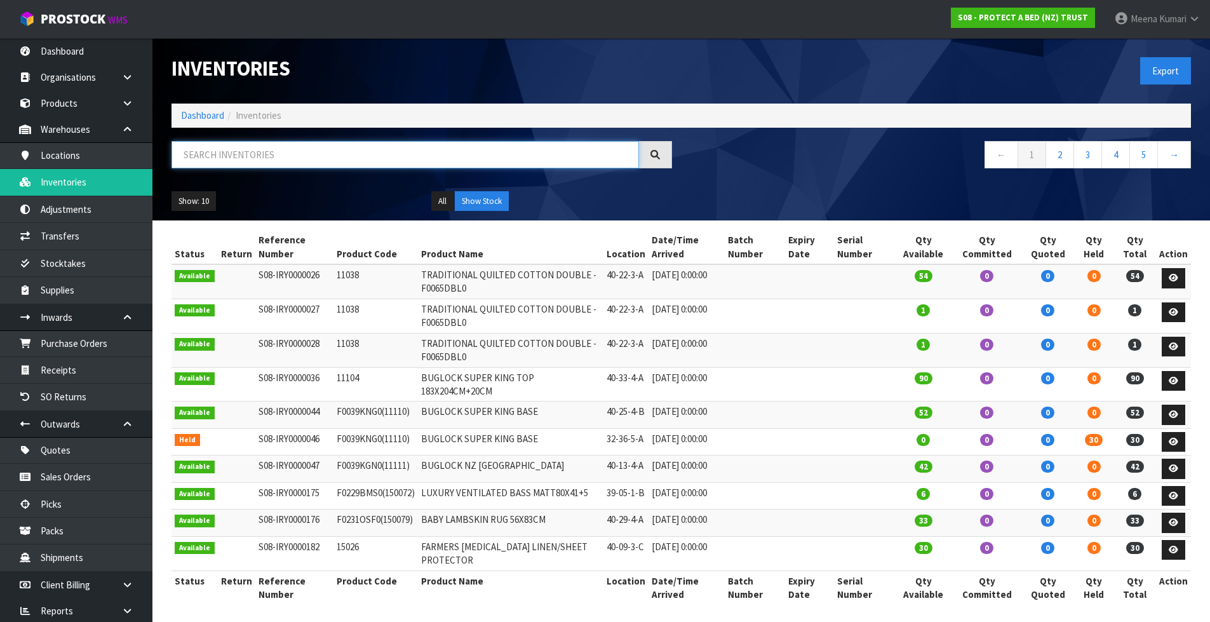
click at [327, 168] on input "text" at bounding box center [406, 154] width 468 height 27
paste input "F0595SGL0"
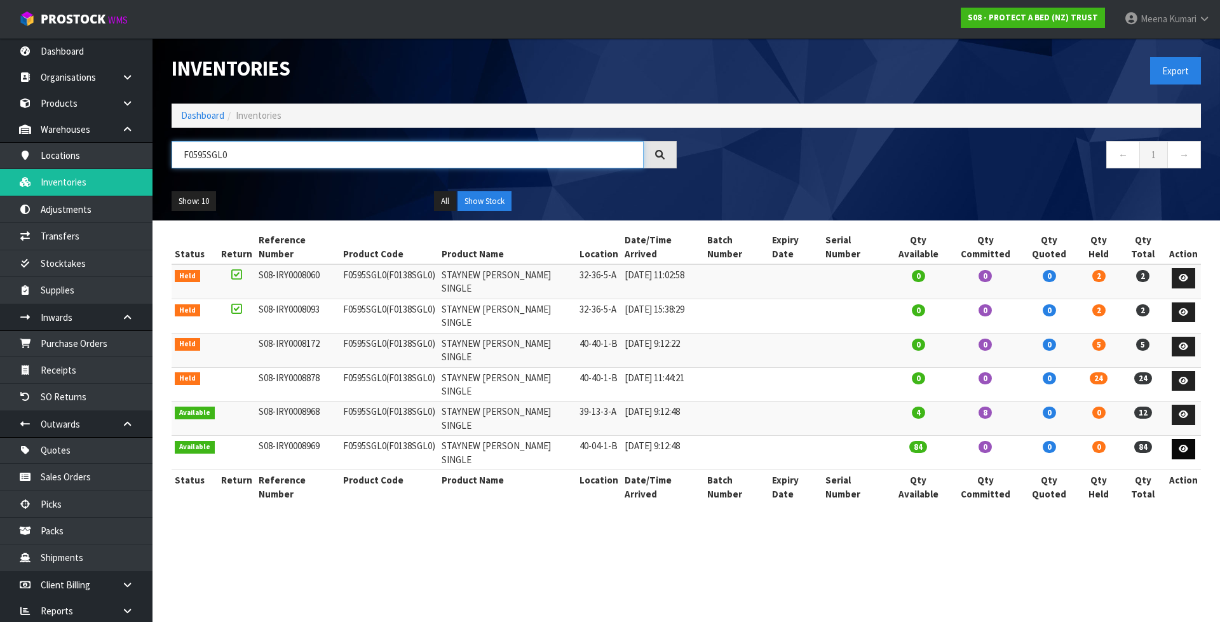
type input "F0595SGL0"
click at [1180, 445] on icon at bounding box center [1183, 449] width 10 height 8
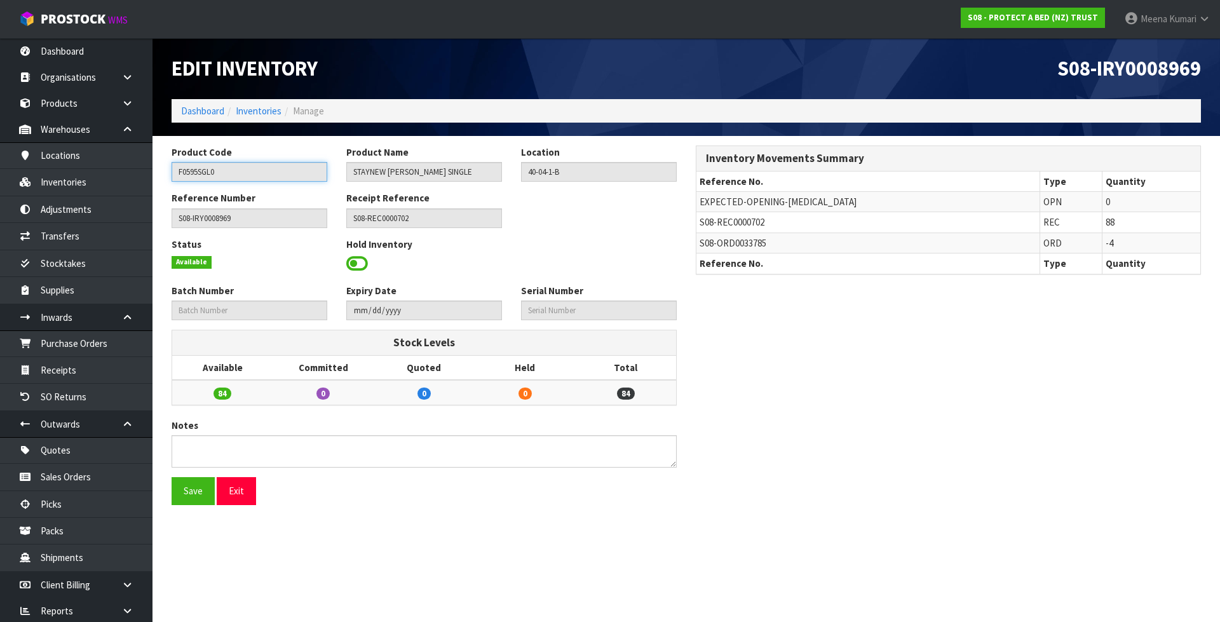
click at [255, 177] on input "F0595SGL0" at bounding box center [250, 172] width 156 height 20
click at [99, 177] on link "Inventories" at bounding box center [76, 182] width 152 height 26
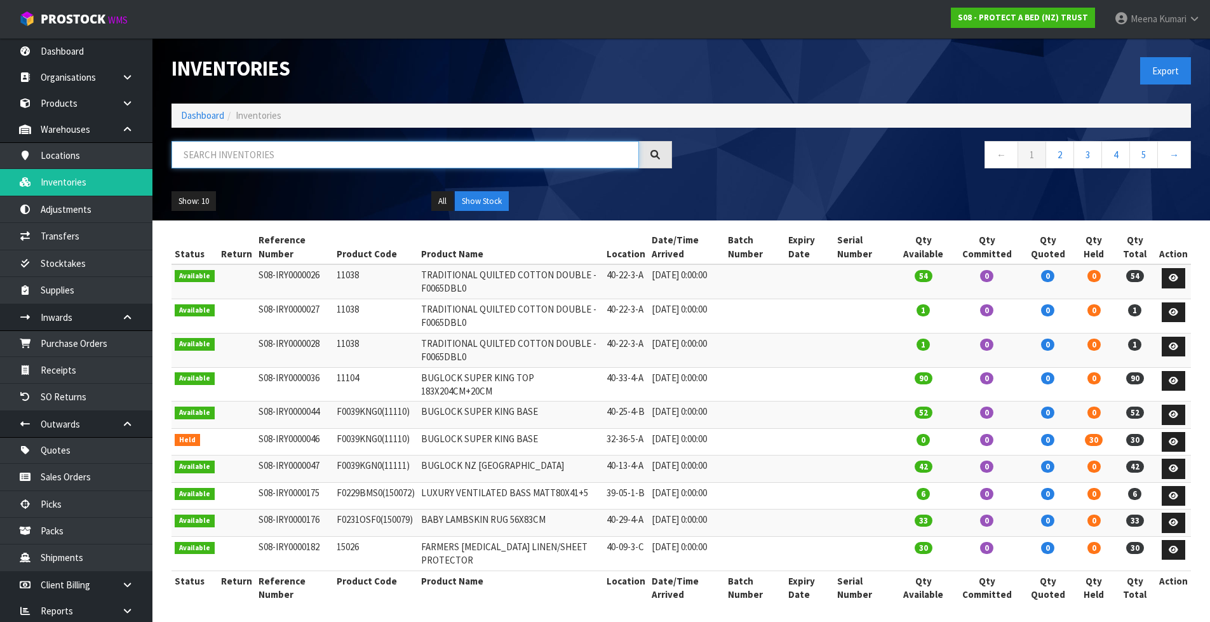
click at [259, 142] on input "text" at bounding box center [406, 154] width 468 height 27
click at [260, 152] on input "text" at bounding box center [406, 154] width 468 height 27
paste input "F0595SGL0"
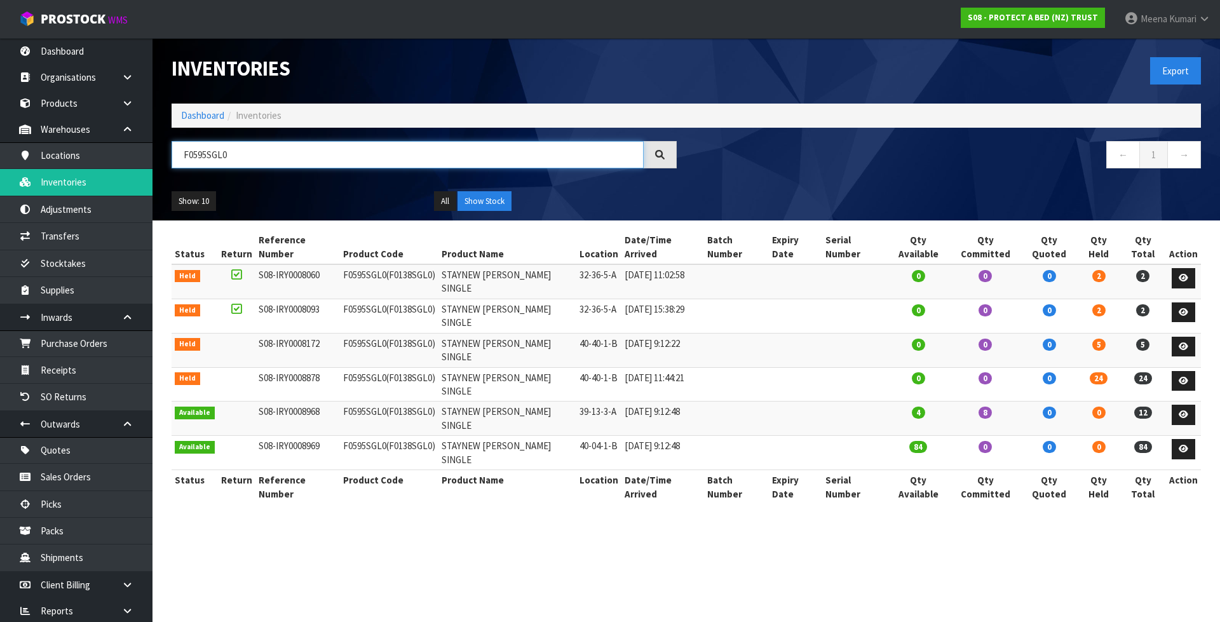
type input "F0595SGL0"
click at [280, 157] on input "F0595SGL0" at bounding box center [408, 154] width 472 height 27
click at [279, 157] on input "F0595SGL0" at bounding box center [408, 154] width 472 height 27
click at [91, 221] on link "Adjustments" at bounding box center [76, 209] width 152 height 26
click at [85, 229] on link "Transfers" at bounding box center [76, 236] width 152 height 26
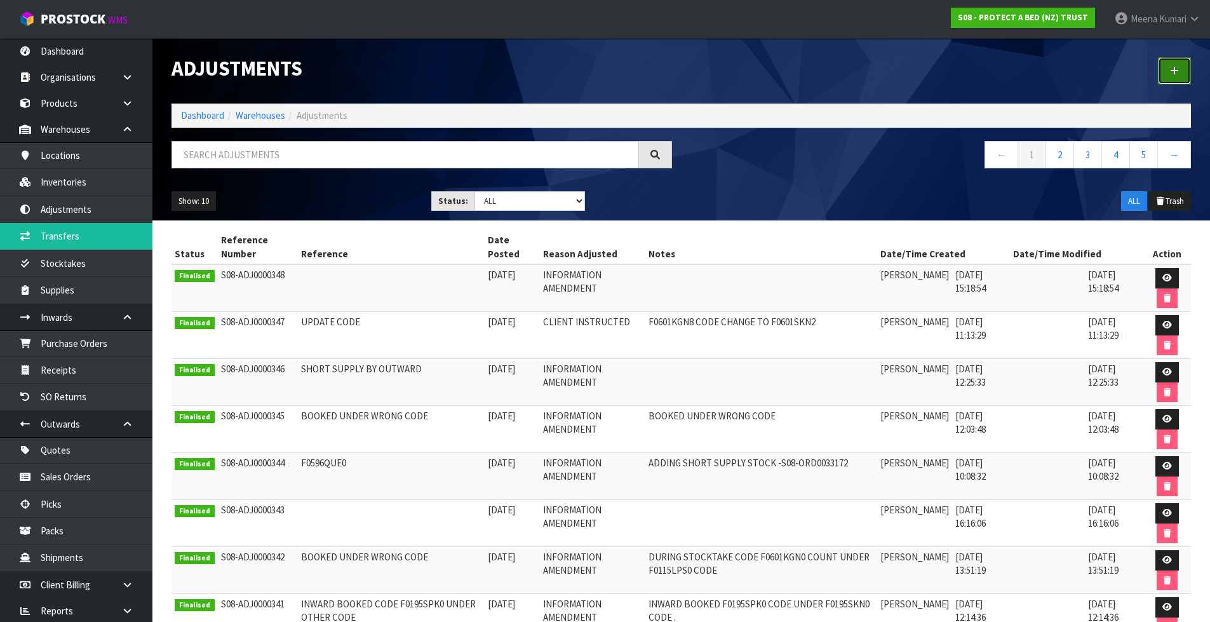
click at [1178, 72] on icon at bounding box center [1174, 71] width 9 height 10
click at [1181, 69] on link at bounding box center [1174, 70] width 33 height 27
click at [89, 235] on link "Transfers" at bounding box center [76, 236] width 152 height 26
click at [1169, 61] on link at bounding box center [1174, 70] width 33 height 27
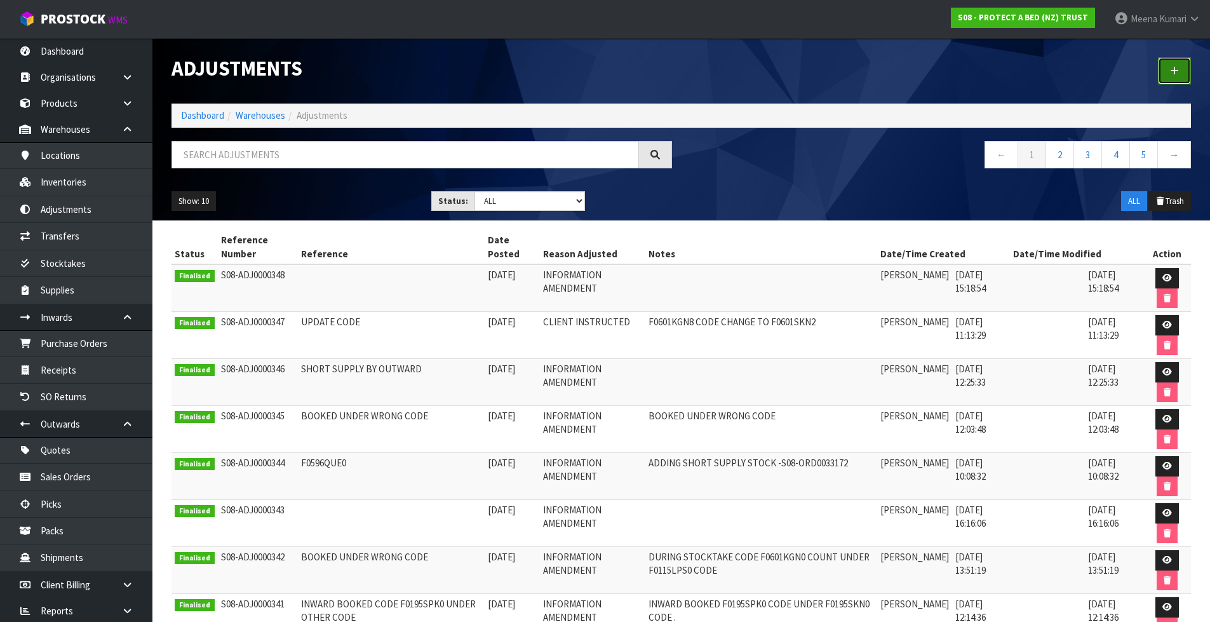
click at [1169, 61] on link at bounding box center [1174, 70] width 33 height 27
click at [96, 232] on link "Transfers" at bounding box center [76, 236] width 152 height 26
click at [1171, 74] on icon at bounding box center [1174, 71] width 9 height 10
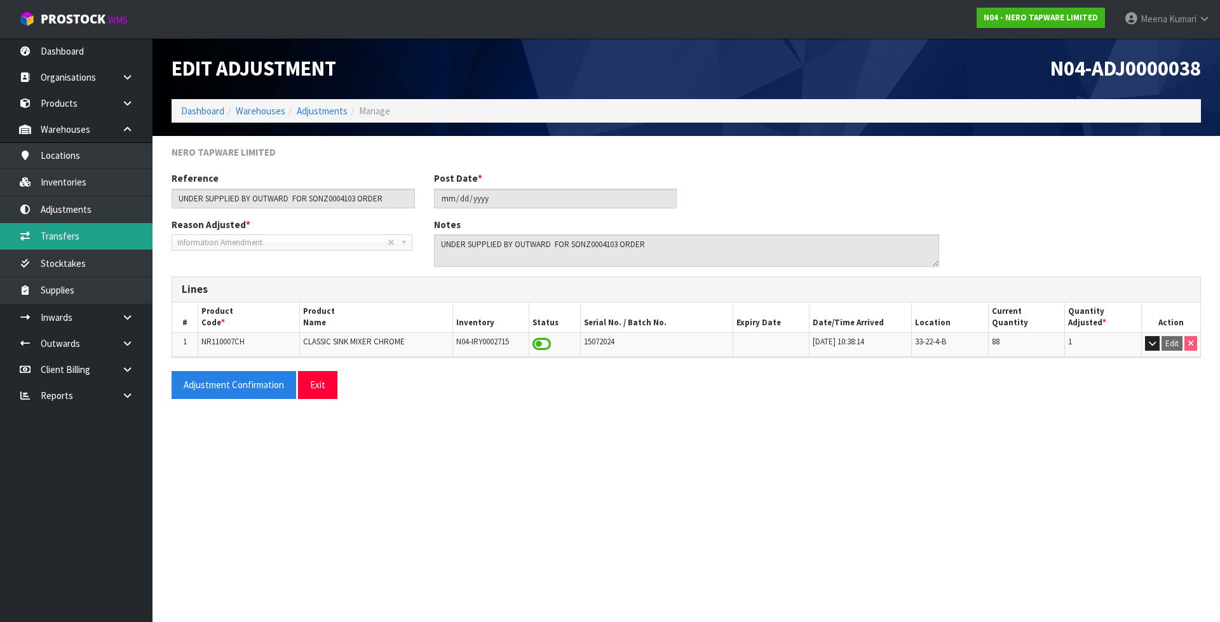
click at [93, 245] on link "Transfers" at bounding box center [76, 236] width 152 height 26
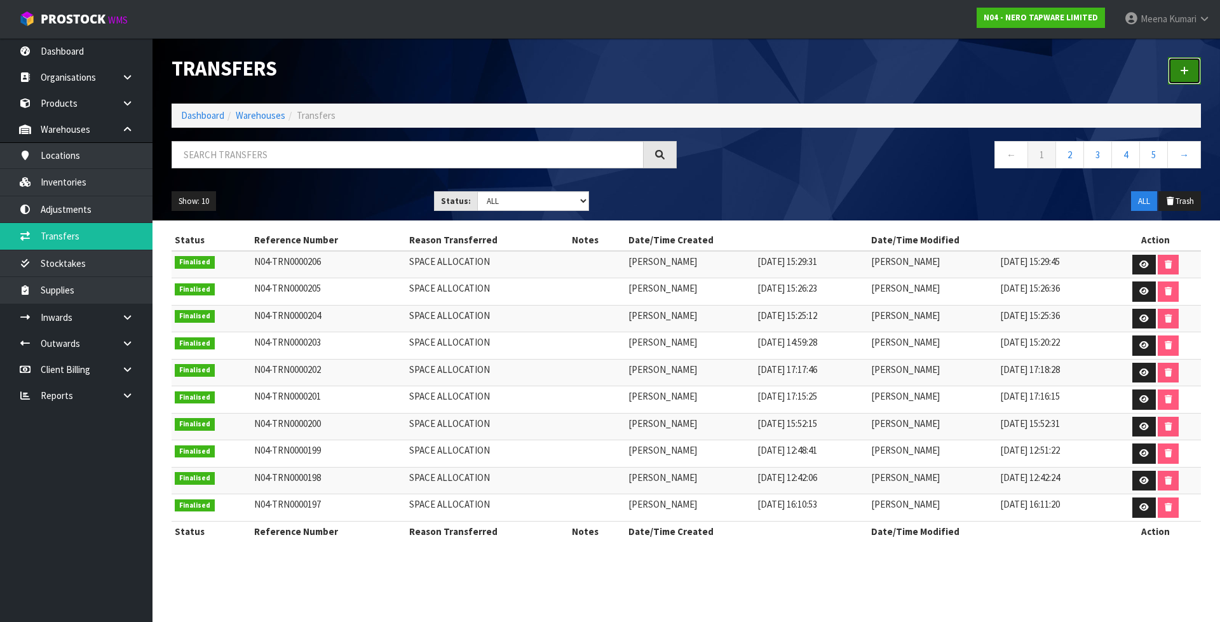
click at [1180, 69] on icon at bounding box center [1184, 71] width 9 height 10
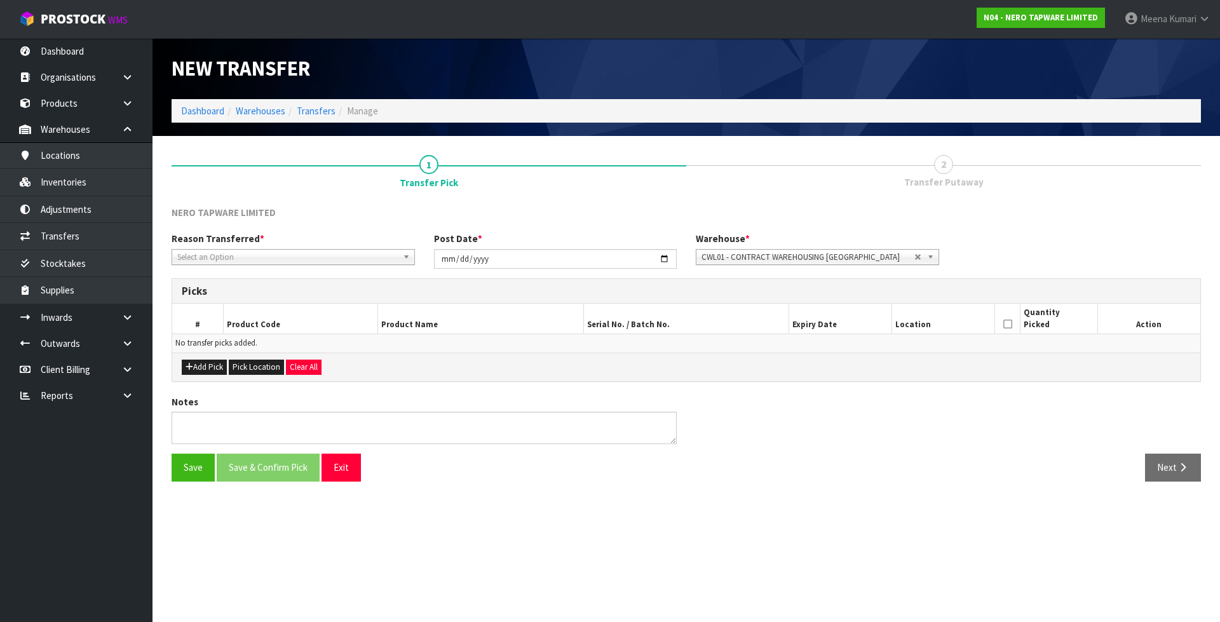
click at [248, 256] on span "Select an Option" at bounding box center [287, 257] width 220 height 15
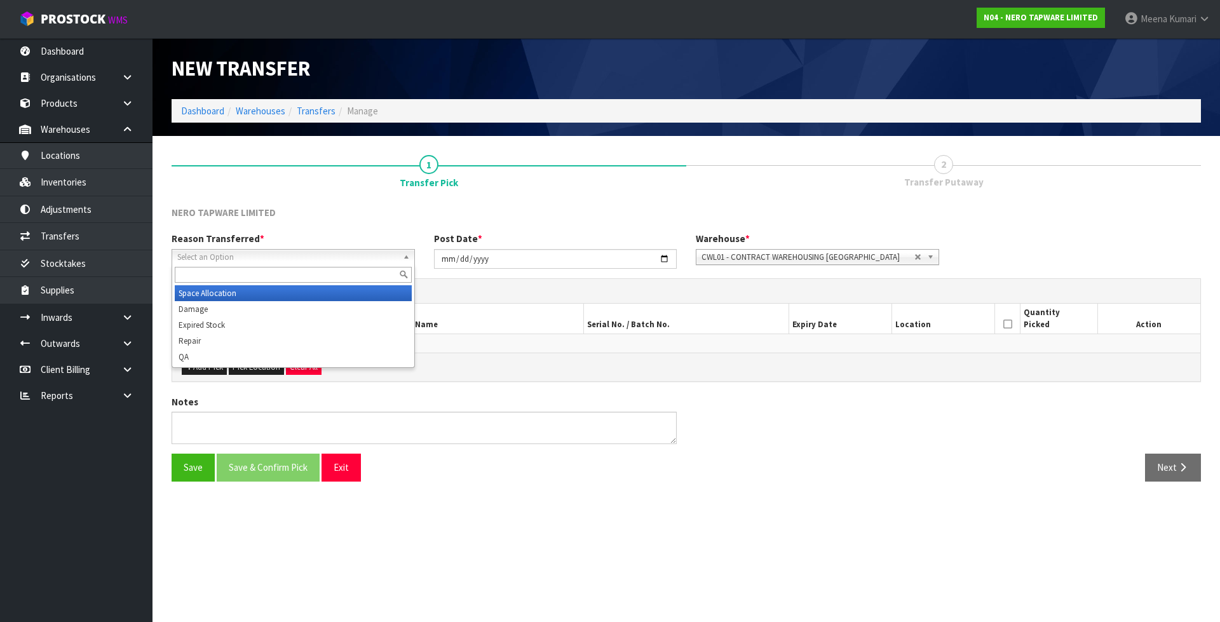
click at [244, 286] on li "Space Allocation" at bounding box center [293, 293] width 237 height 16
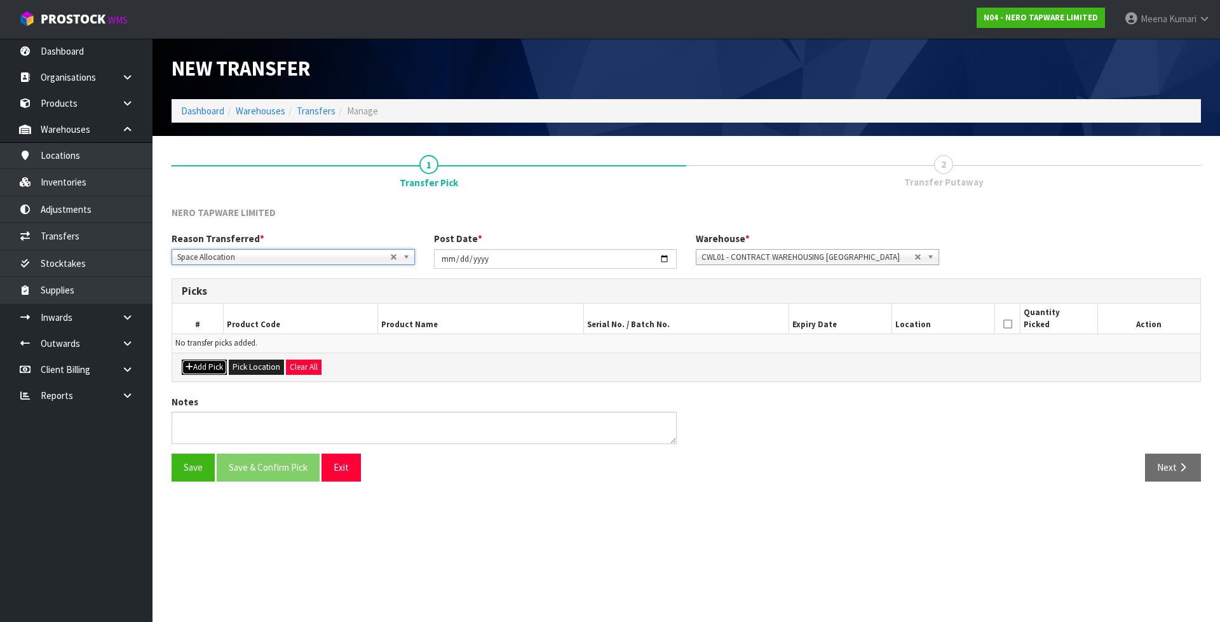
click at [205, 371] on button "Add Pick" at bounding box center [204, 367] width 45 height 15
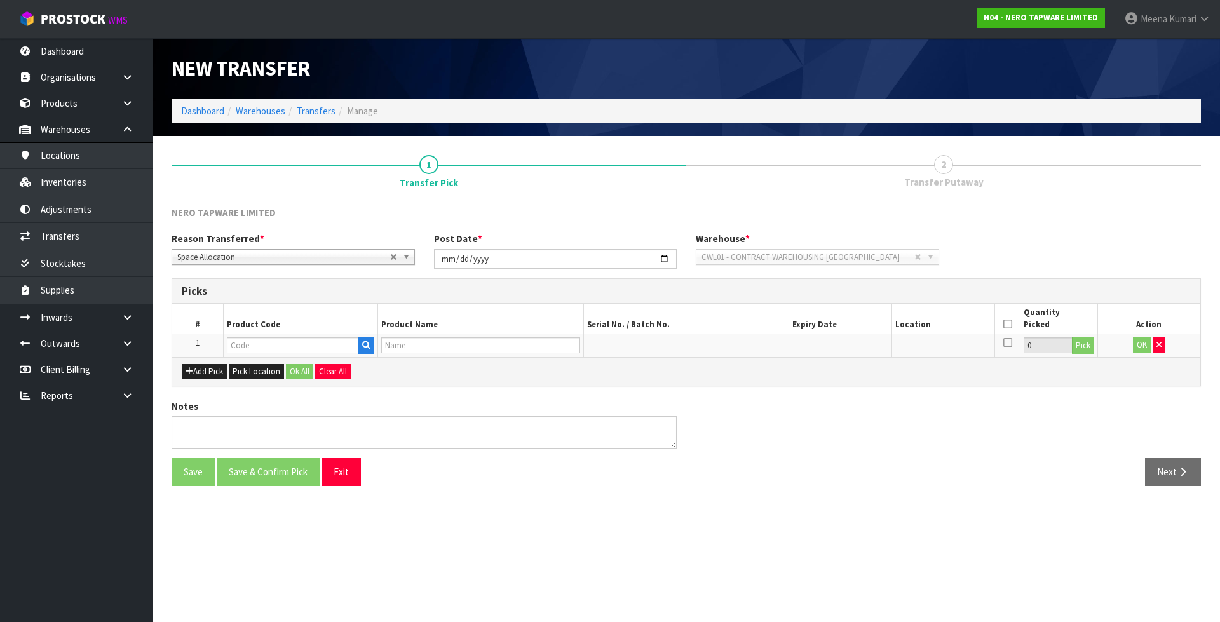
click at [278, 334] on td at bounding box center [301, 345] width 154 height 23
click at [272, 333] on th "Product Code" at bounding box center [301, 319] width 154 height 30
click at [262, 347] on input "text" at bounding box center [293, 345] width 132 height 16
paste input "F0595SGL0"
type input "F0595SGL0"
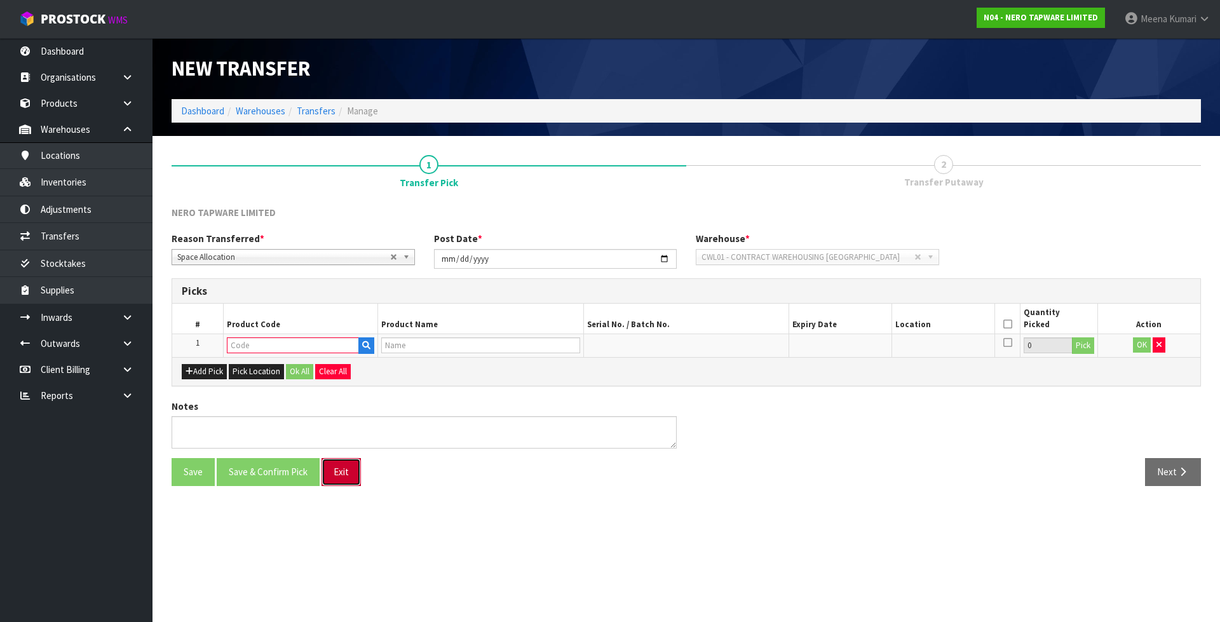
click at [341, 483] on button "Exit" at bounding box center [340, 471] width 39 height 27
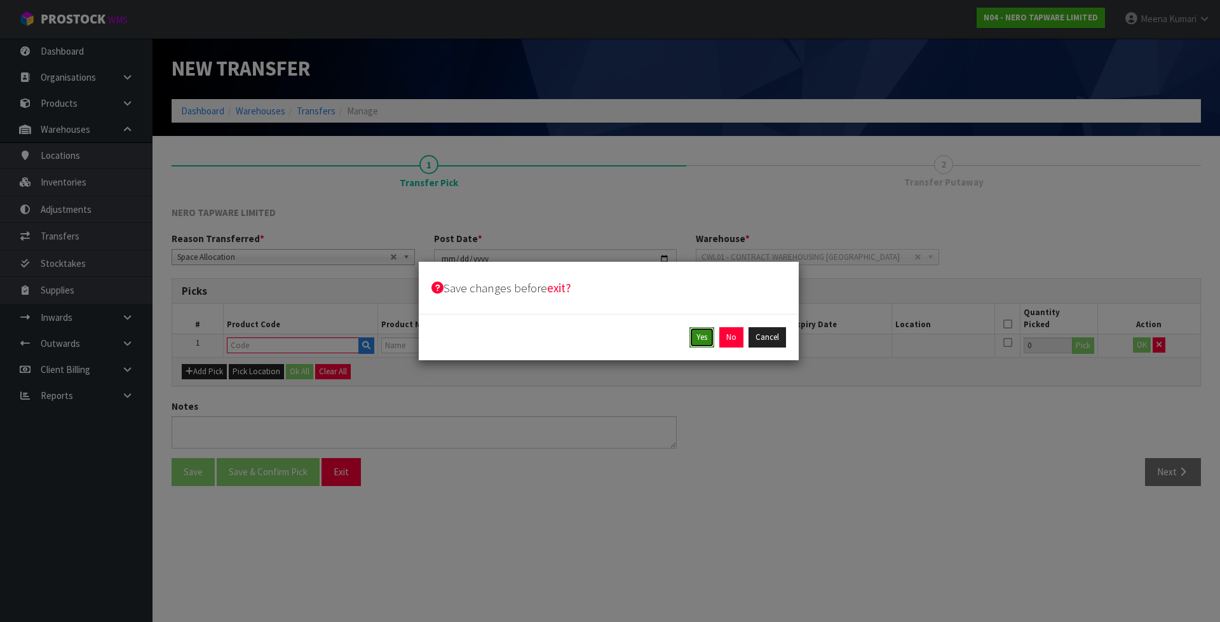
click at [708, 339] on button "Yes" at bounding box center [701, 337] width 25 height 20
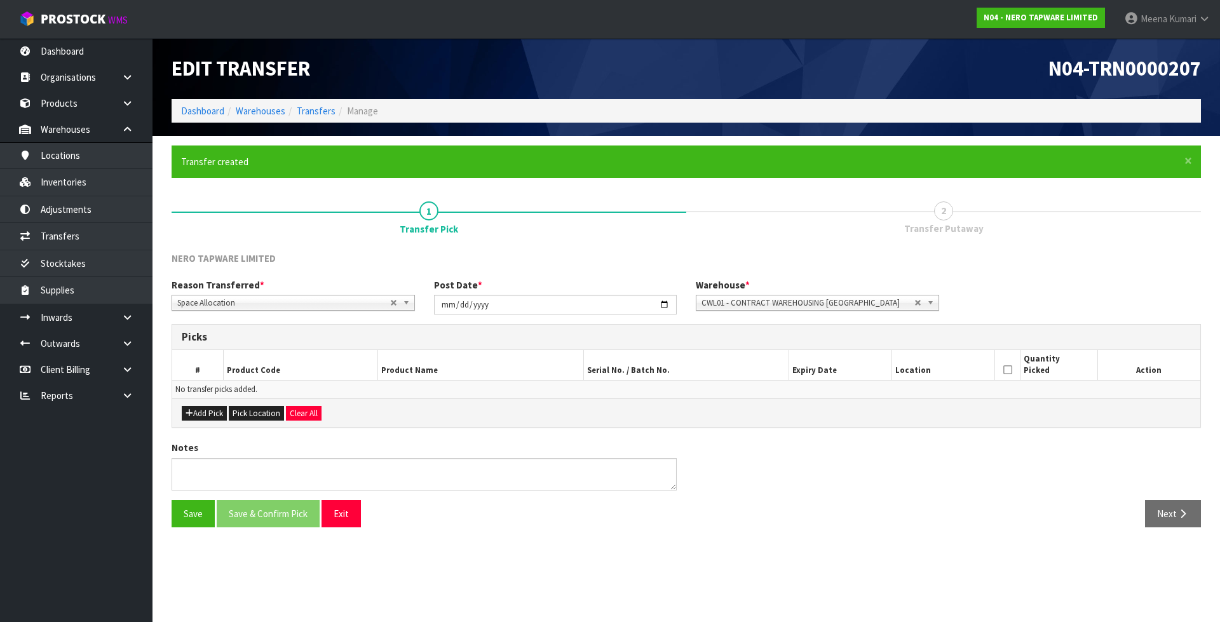
click at [350, 529] on div "Save Save & Confirm Pick Exit Next" at bounding box center [686, 518] width 1048 height 37
click at [346, 516] on button "Exit" at bounding box center [340, 513] width 39 height 27
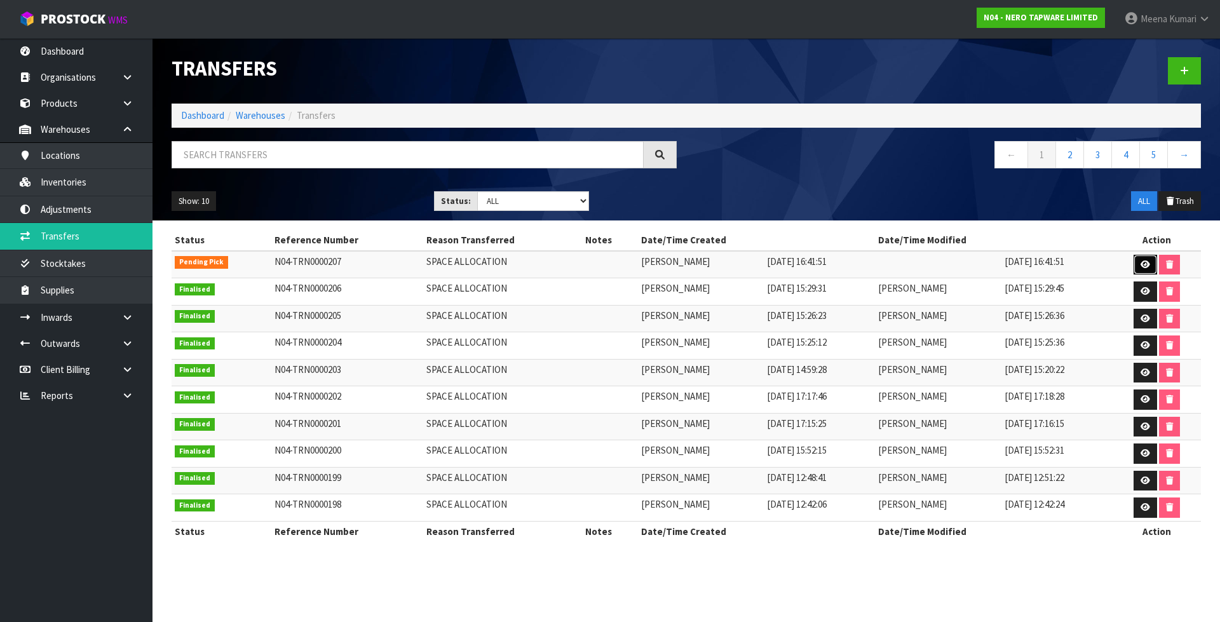
click at [1143, 265] on icon at bounding box center [1145, 264] width 10 height 8
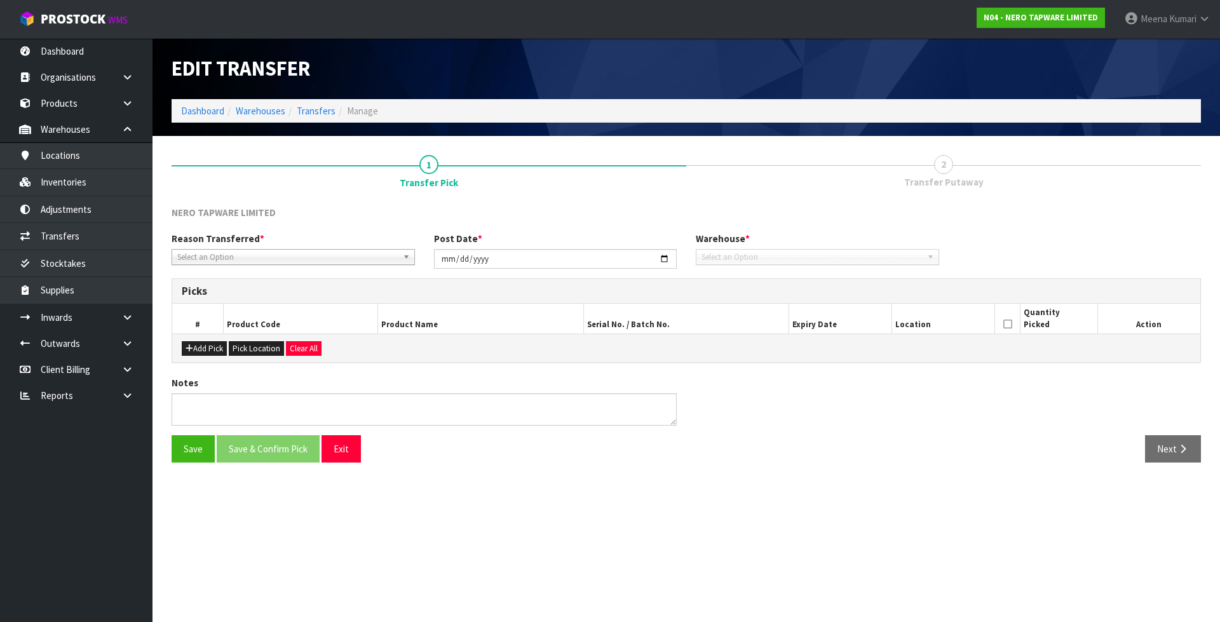
type input "[DATE]"
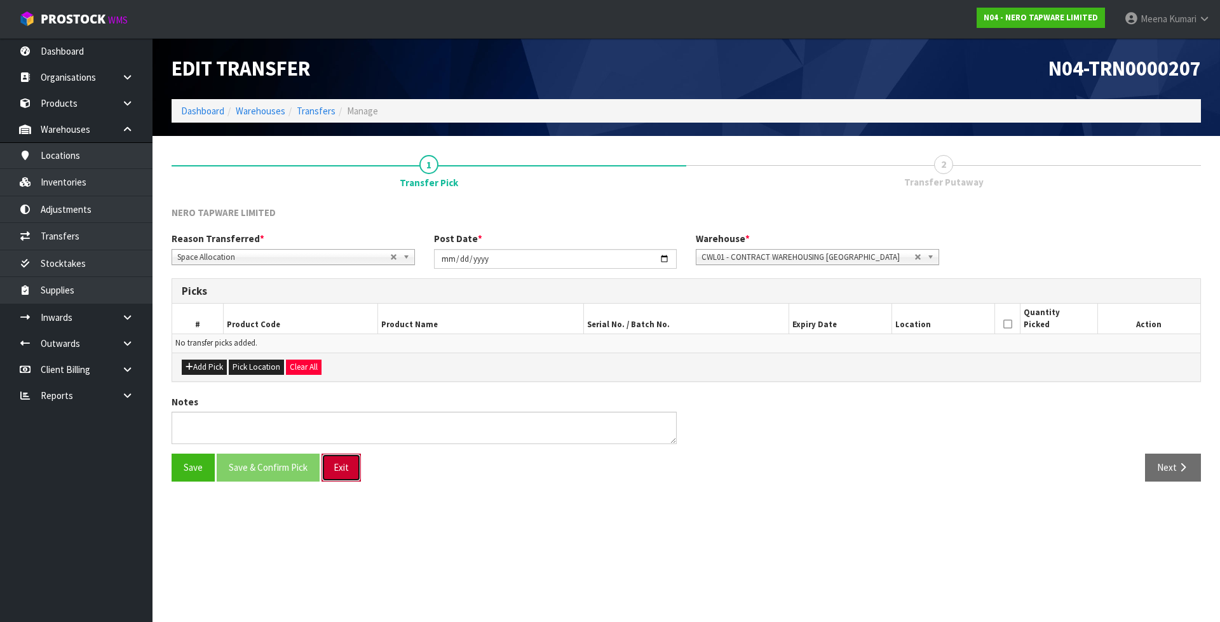
click at [341, 475] on button "Exit" at bounding box center [340, 467] width 39 height 27
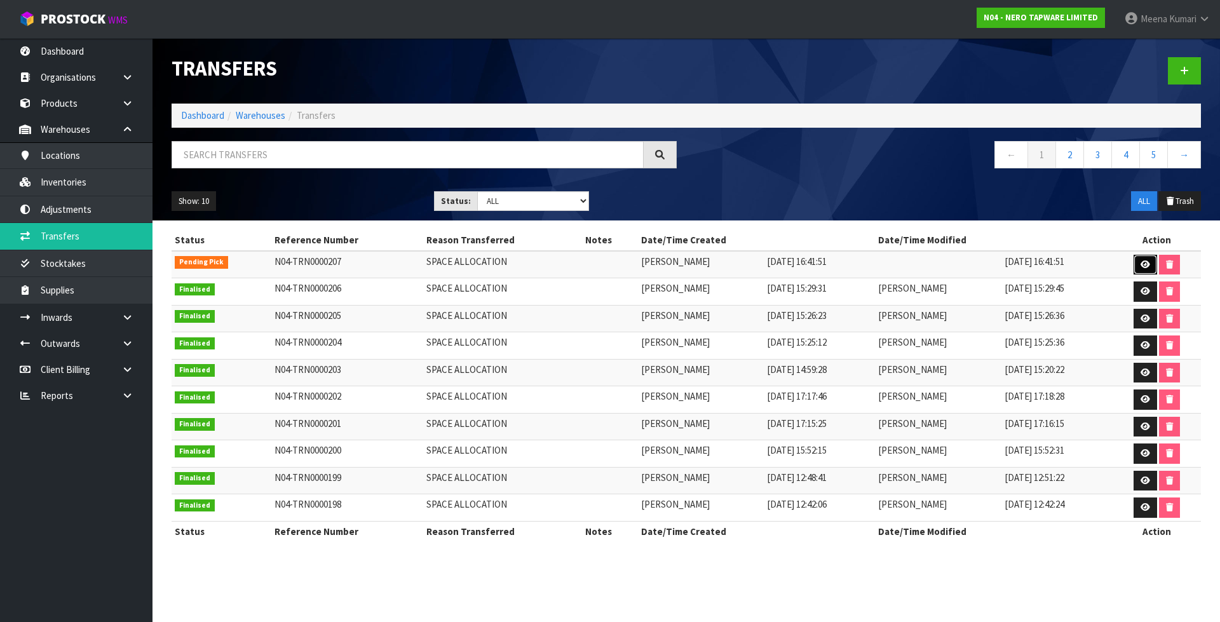
click at [1146, 266] on icon at bounding box center [1145, 264] width 10 height 8
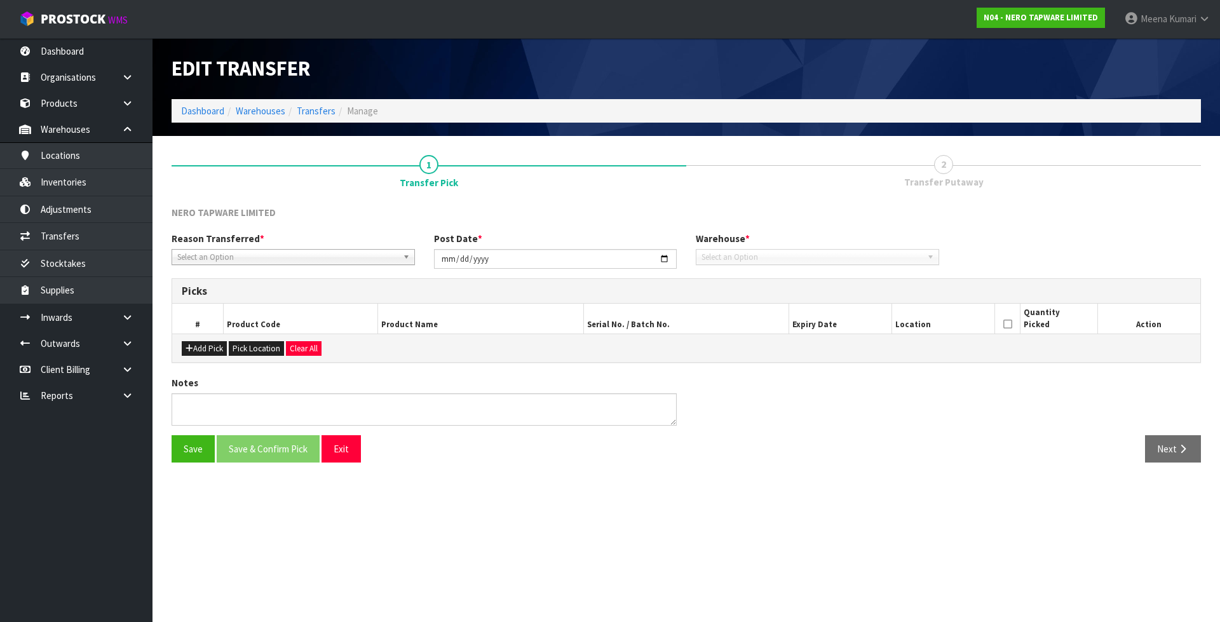
type input "[DATE]"
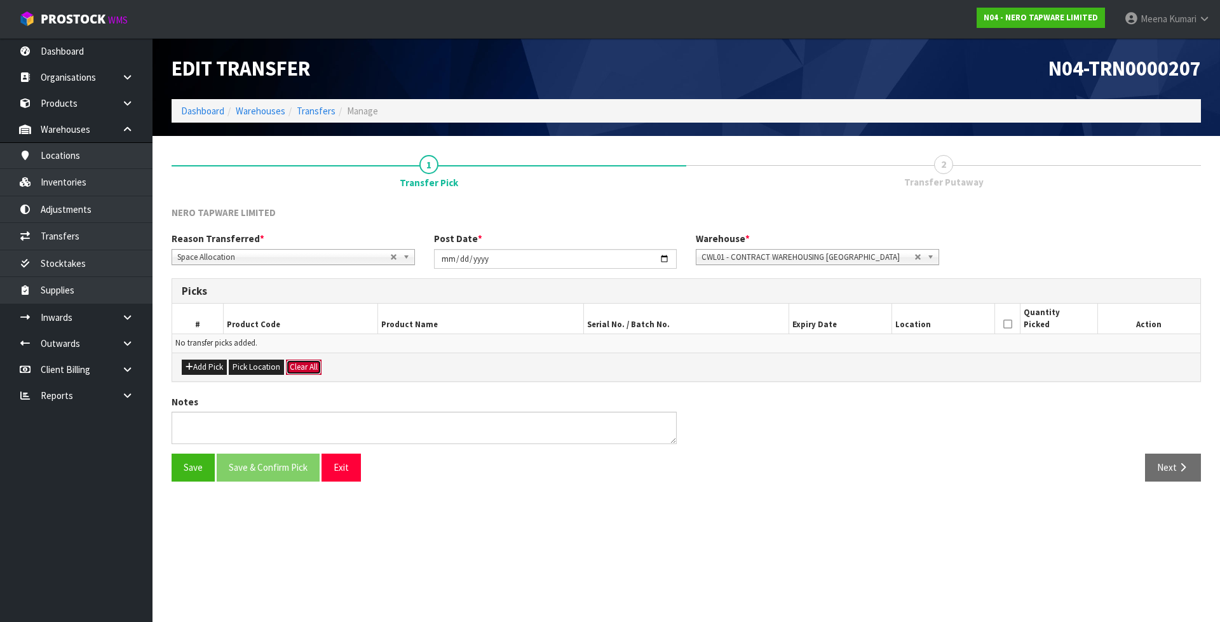
click at [313, 365] on button "Clear All" at bounding box center [304, 367] width 36 height 15
click at [312, 365] on button "Clear All" at bounding box center [304, 367] width 36 height 15
click at [343, 467] on button "Exit" at bounding box center [340, 467] width 39 height 27
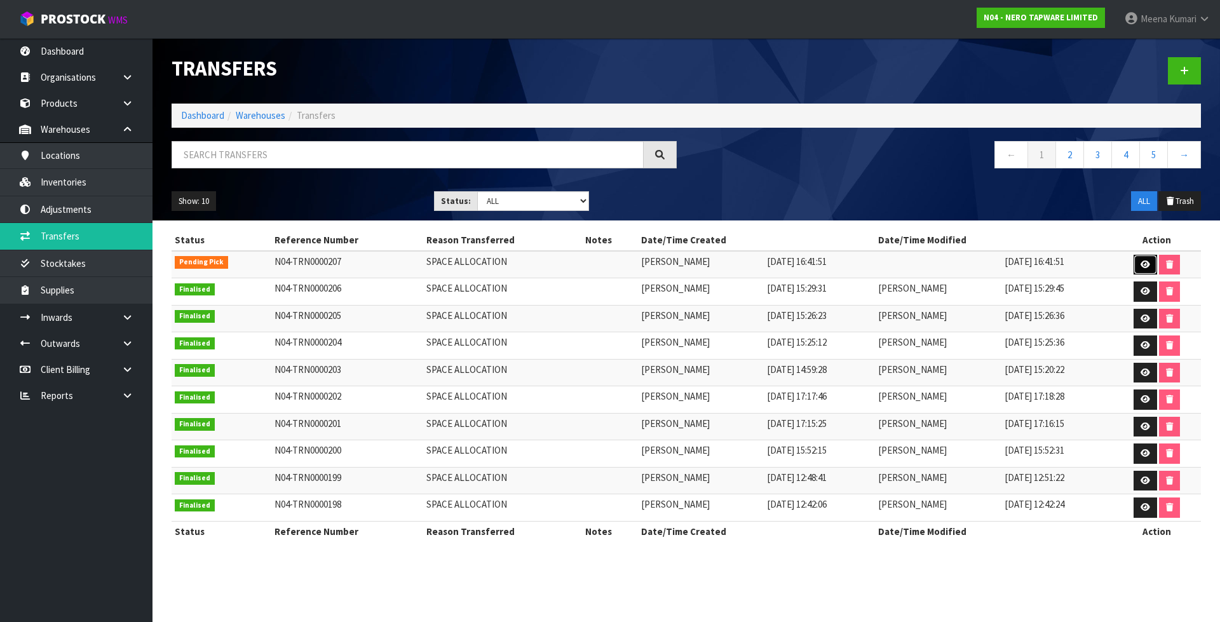
click at [1143, 261] on icon at bounding box center [1145, 264] width 10 height 8
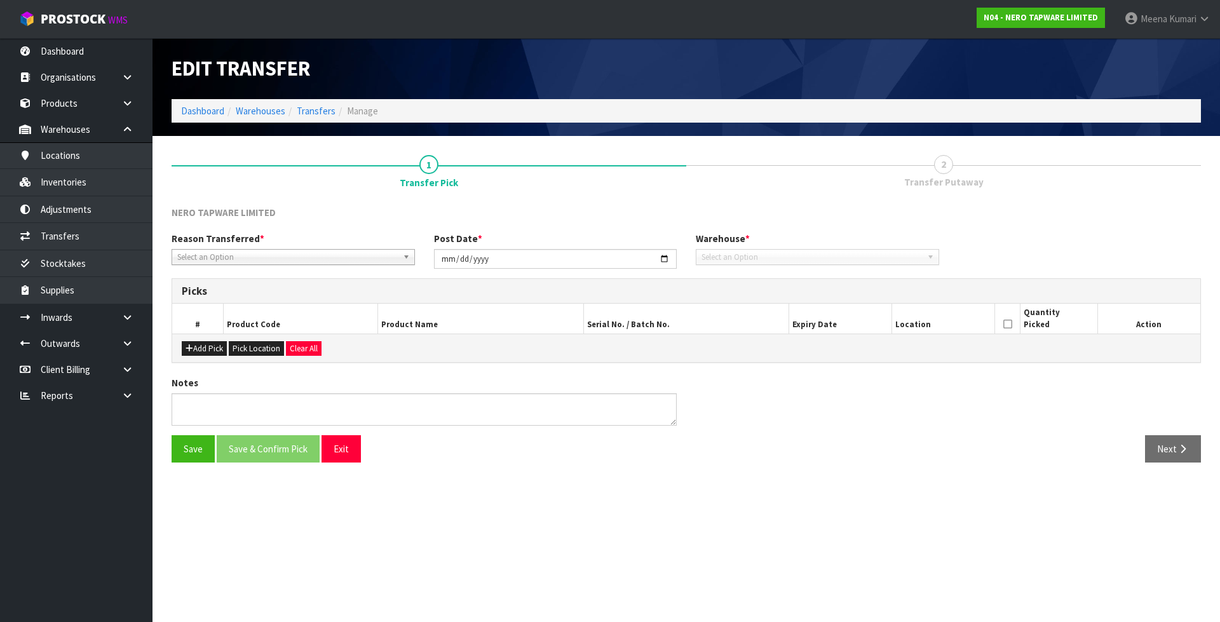
type input "[DATE]"
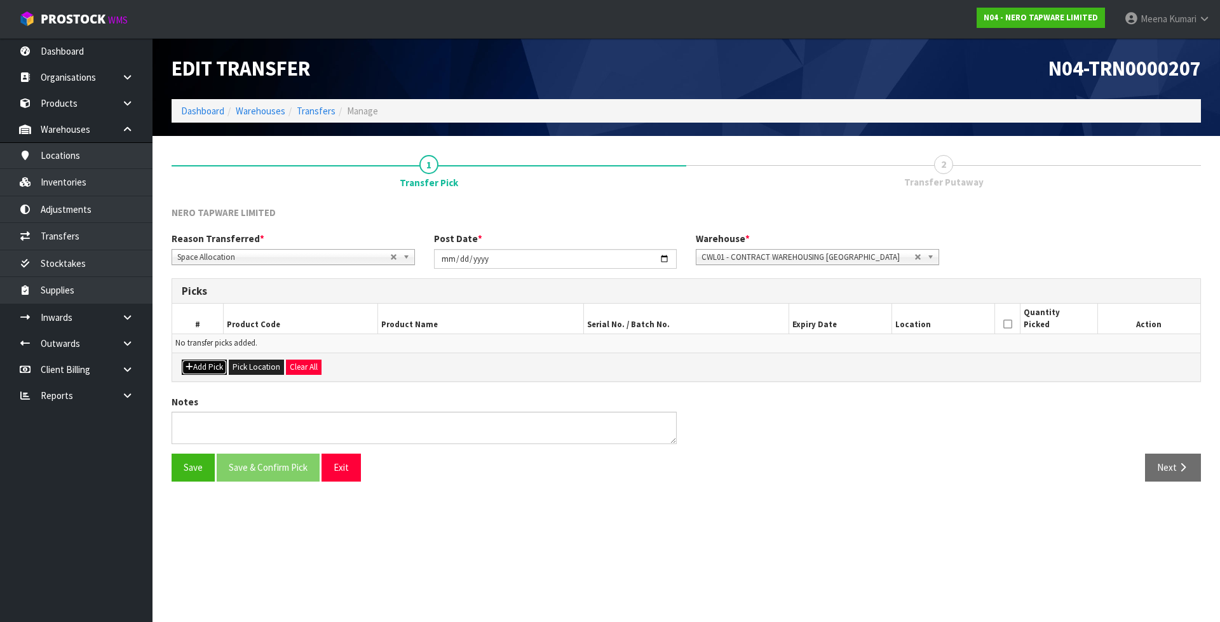
click at [202, 367] on button "Add Pick" at bounding box center [204, 367] width 45 height 15
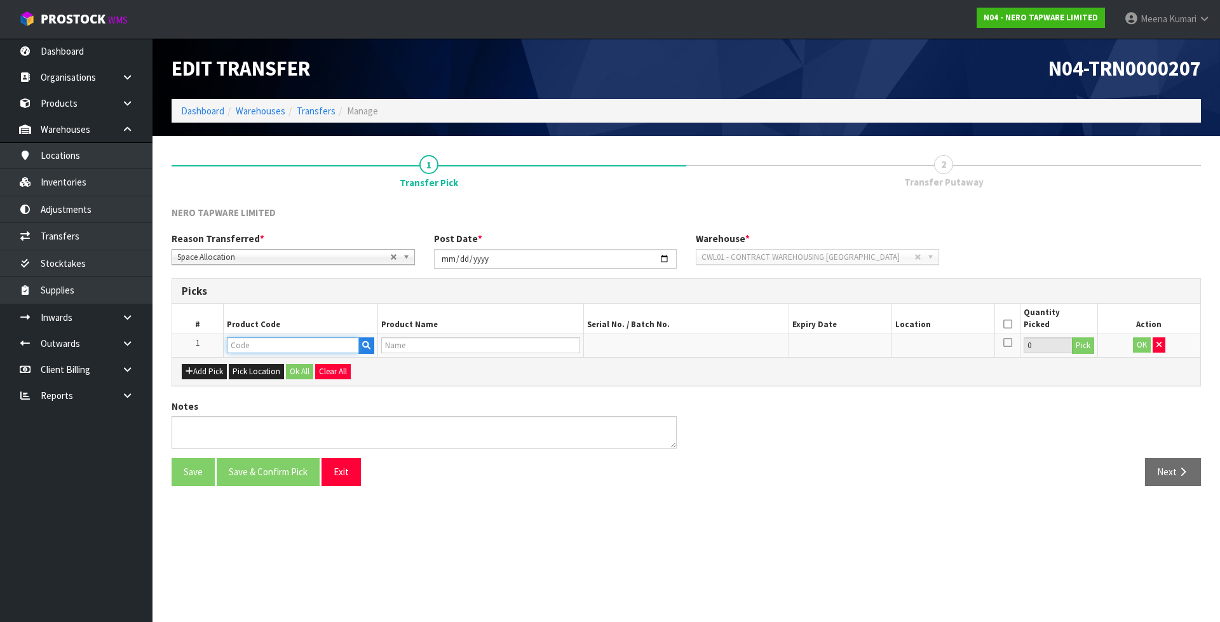
click at [327, 343] on input "text" at bounding box center [293, 345] width 132 height 16
click at [365, 349] on icon "button" at bounding box center [366, 345] width 8 height 8
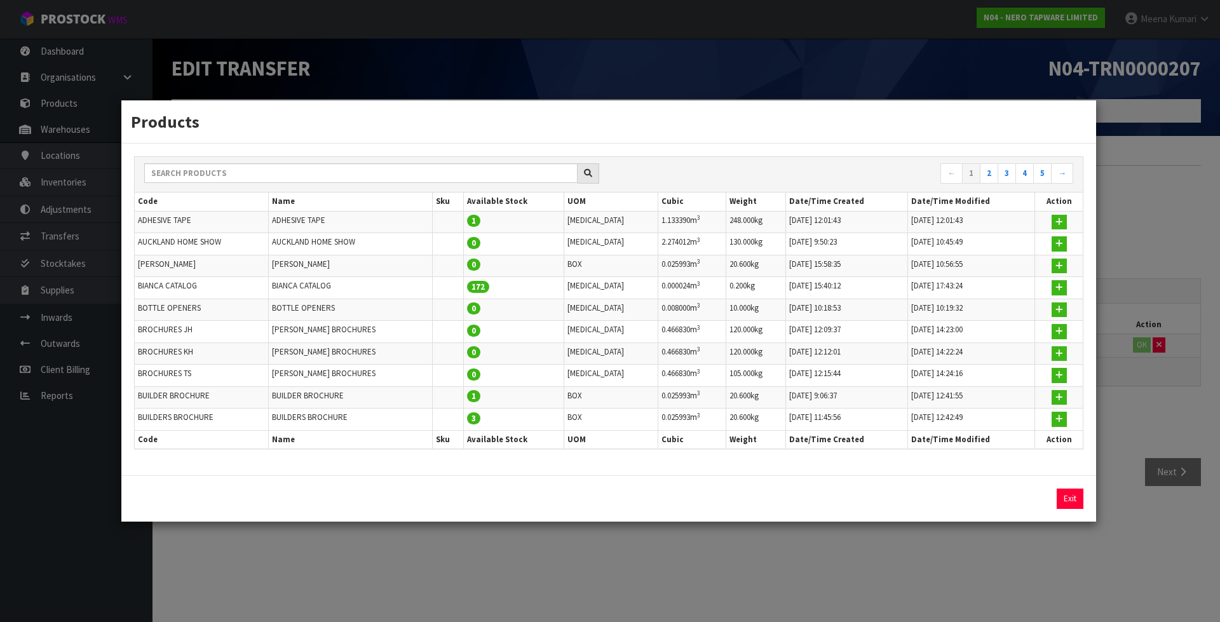
click at [143, 224] on td "ADHESIVE TAPE" at bounding box center [201, 222] width 133 height 22
copy tr "ADHESIVE TAPE"
click at [294, 564] on div "Products ← 1 2 3 4 5 → Code Name Sku Available Stock UOM Cubic Weight Date/Time…" at bounding box center [610, 311] width 1220 height 622
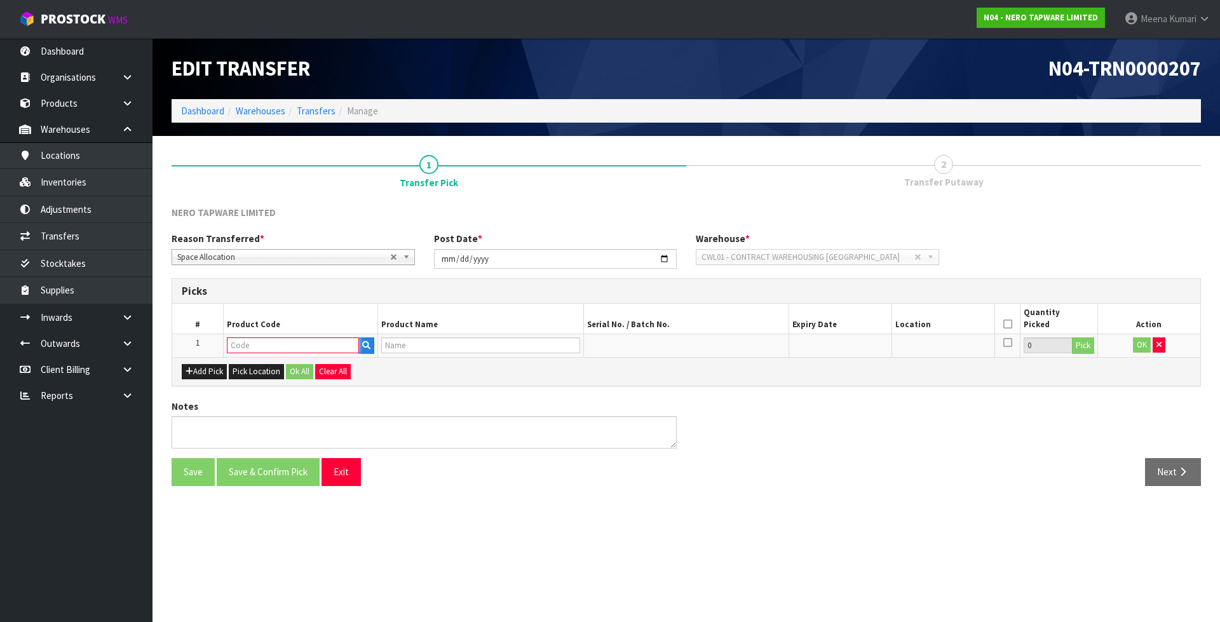
click at [250, 345] on input "text" at bounding box center [293, 345] width 132 height 16
paste input "ADHESIVE TAPE"
type input "ADHESIVE TAPE"
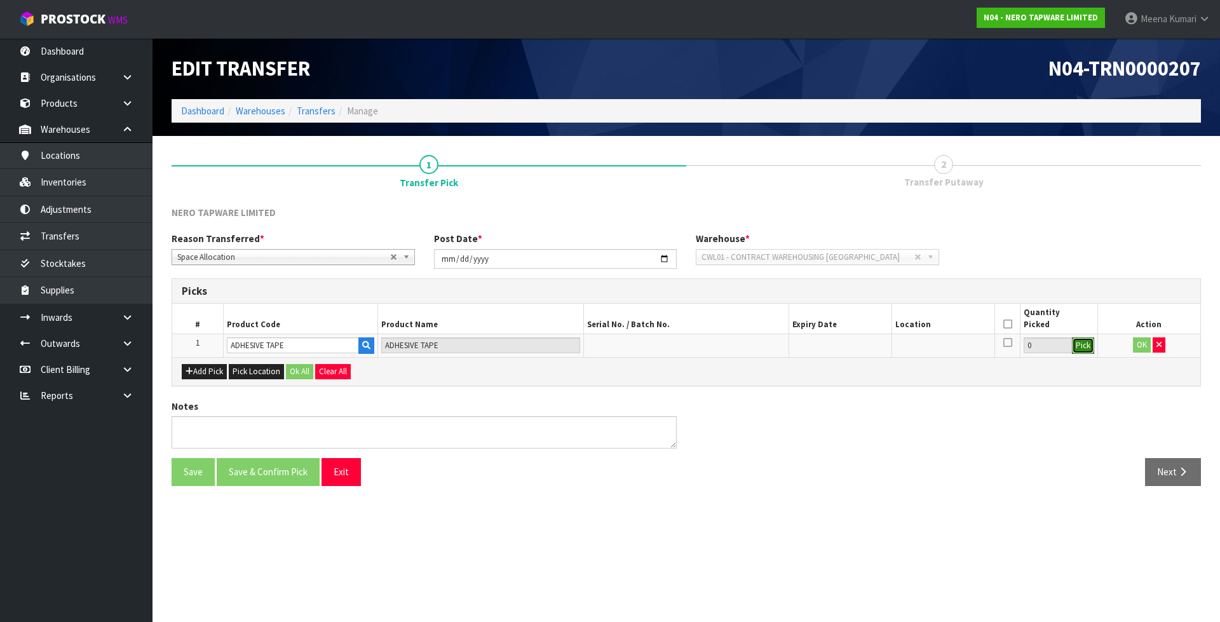
click at [1081, 344] on button "Pick" at bounding box center [1083, 345] width 22 height 17
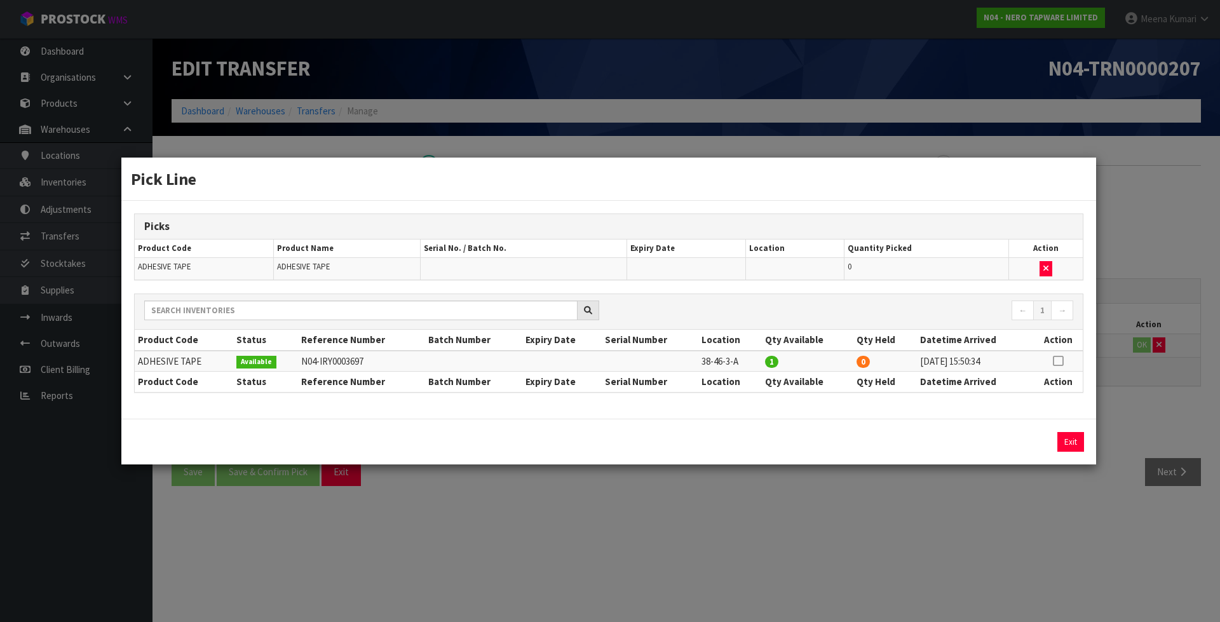
click at [1060, 361] on icon at bounding box center [1058, 361] width 10 height 1
click at [1028, 441] on button "Assign Pick" at bounding box center [1027, 442] width 52 height 20
type input "1"
click at [980, 504] on div "Pick Line Picks Product Code Product Name Serial No. / Batch No. Expiry Date Lo…" at bounding box center [610, 311] width 1220 height 622
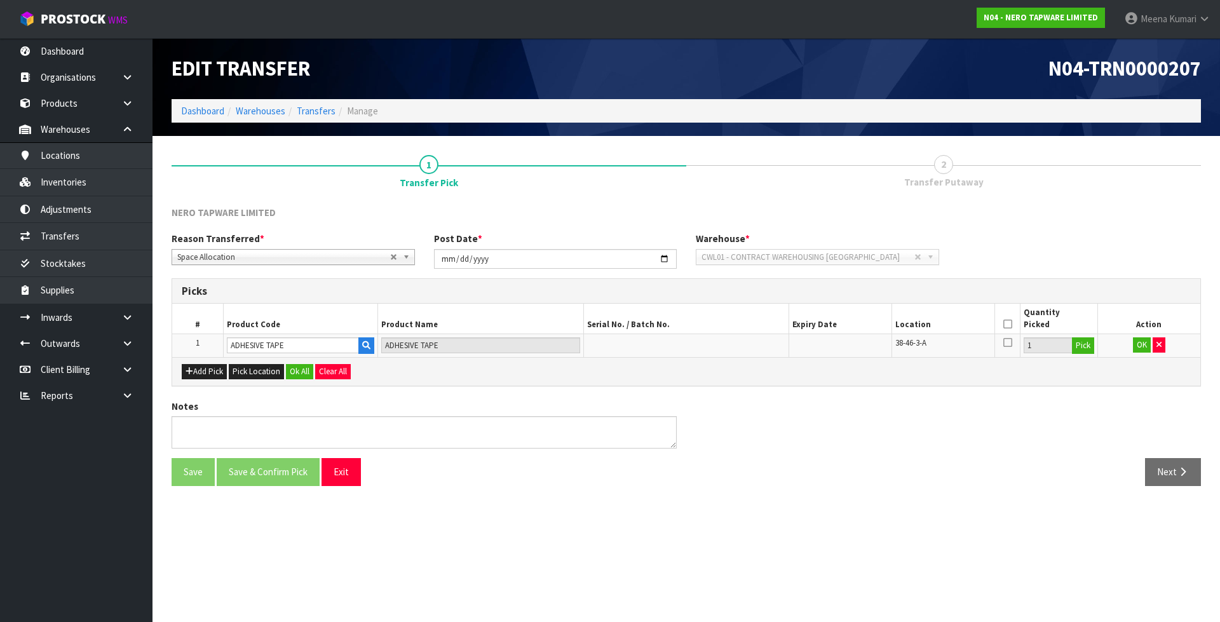
click at [1001, 323] on th at bounding box center [1006, 319] width 25 height 30
click at [1009, 325] on icon at bounding box center [1007, 324] width 9 height 1
click at [1145, 344] on button "OK" at bounding box center [1142, 344] width 18 height 15
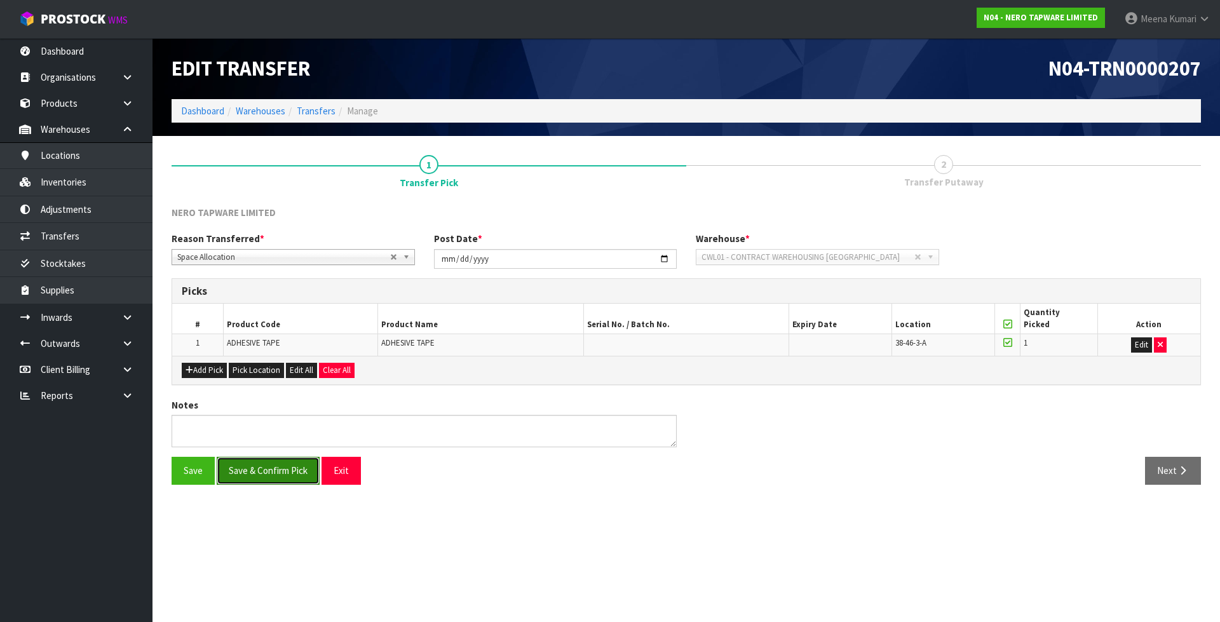
click at [279, 475] on button "Save & Confirm Pick" at bounding box center [268, 470] width 103 height 27
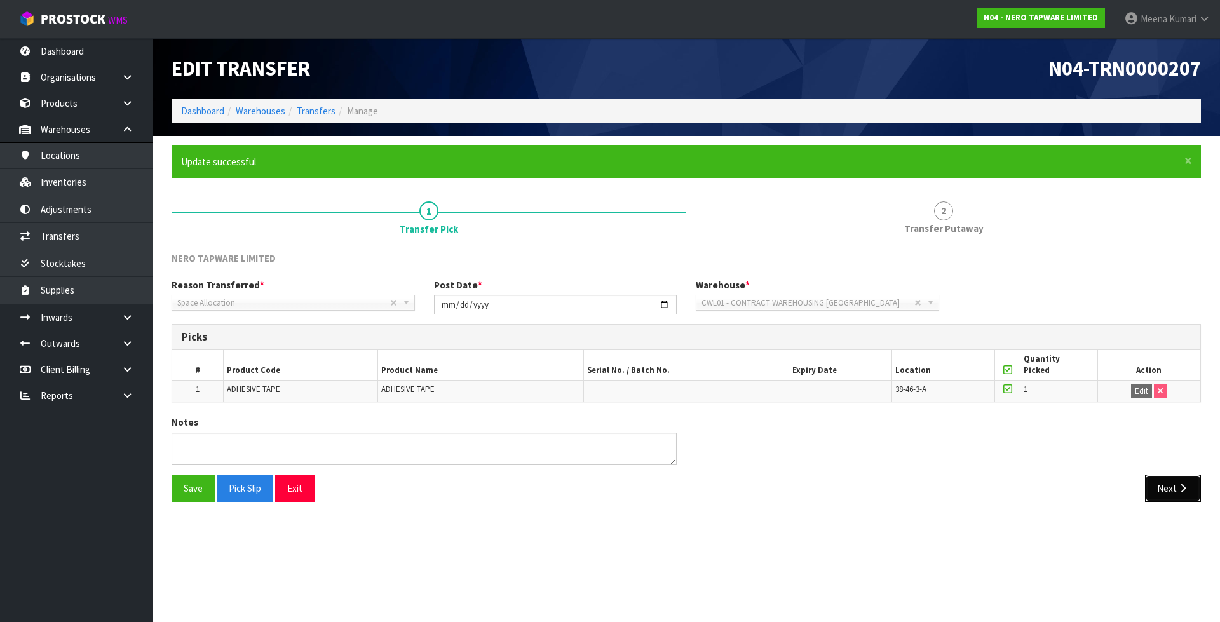
click at [1183, 499] on button "Next" at bounding box center [1173, 488] width 56 height 27
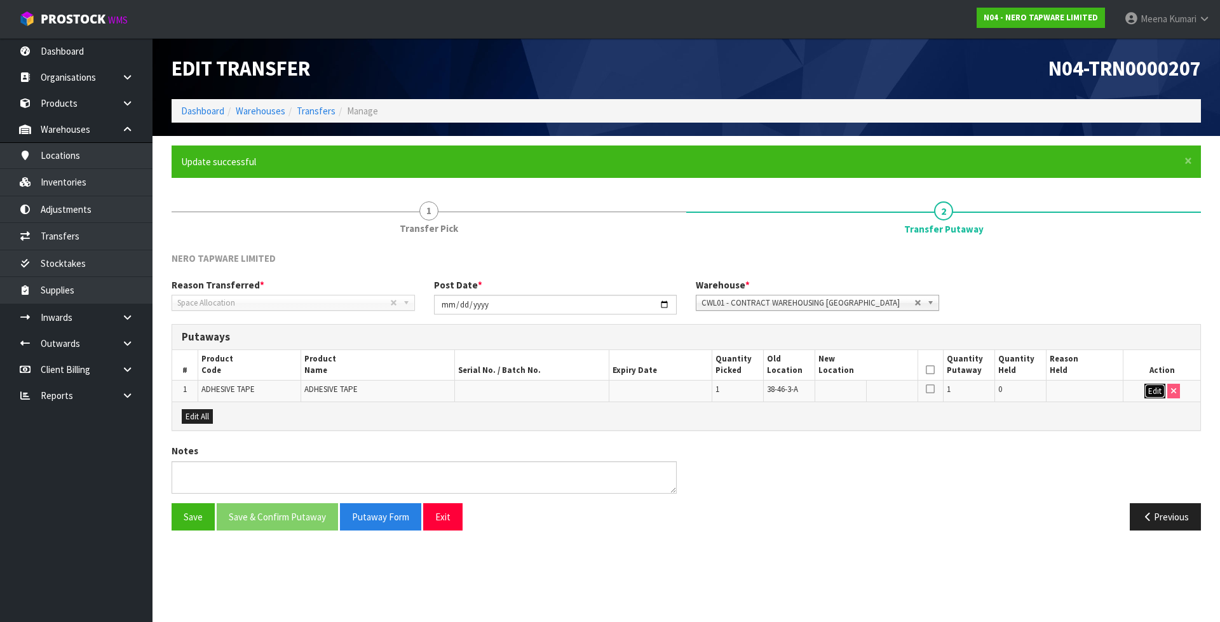
click at [1154, 387] on button "Edit" at bounding box center [1154, 391] width 21 height 15
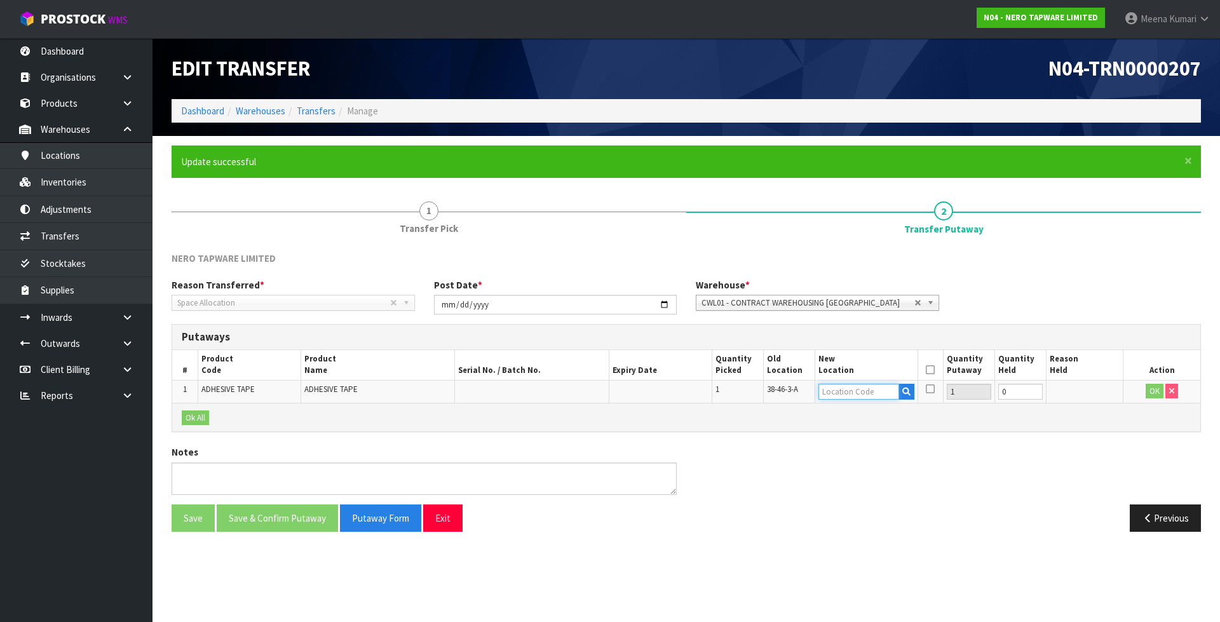
click at [866, 388] on input "text" at bounding box center [858, 392] width 81 height 16
paste input "ADHESIVE TAPE"
type input "ADHESIVE TAPE"
click at [801, 388] on td "38-46-3-A" at bounding box center [788, 391] width 51 height 23
click at [797, 389] on span "38-46-3-A" at bounding box center [782, 389] width 31 height 11
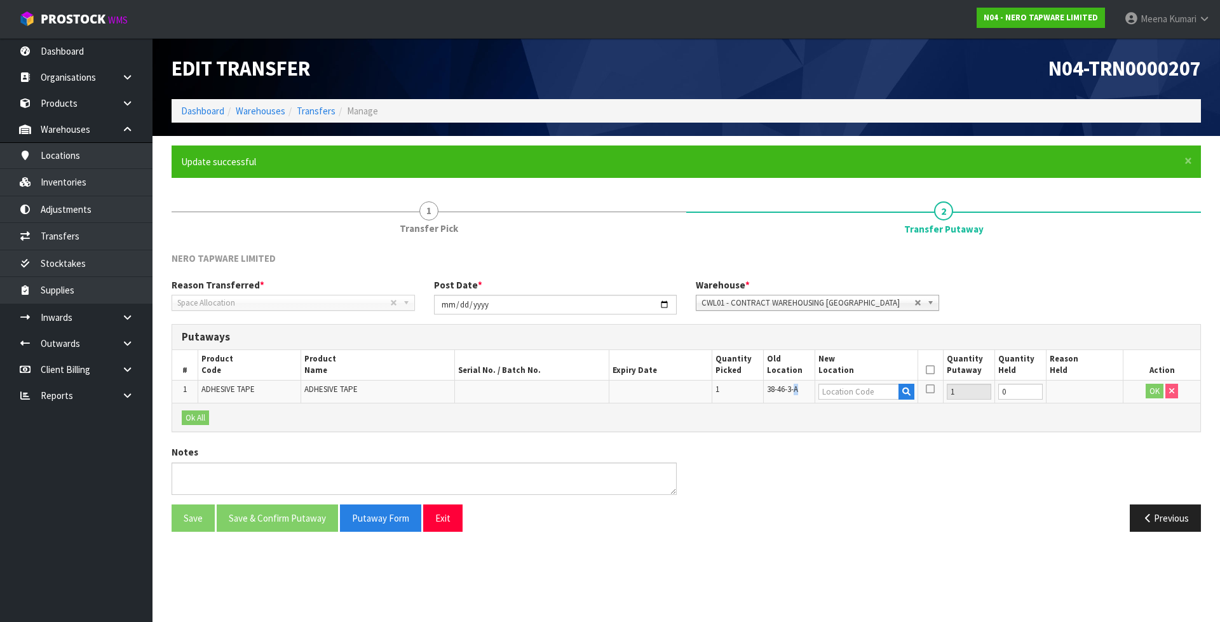
click at [797, 389] on span "38-46-3-A" at bounding box center [782, 389] width 31 height 11
copy tr "38-46-3-A"
click at [836, 396] on input "text" at bounding box center [858, 392] width 81 height 16
paste input "38-46-3-A"
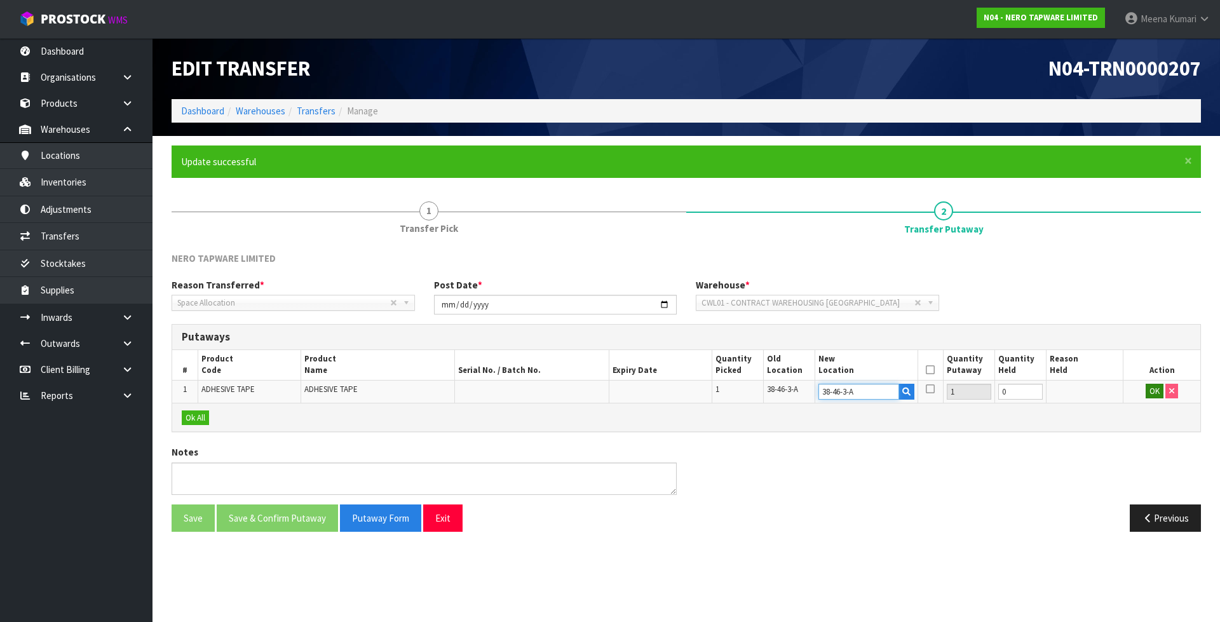
type input "38-46-3-A"
click at [1150, 393] on button "OK" at bounding box center [1154, 391] width 18 height 15
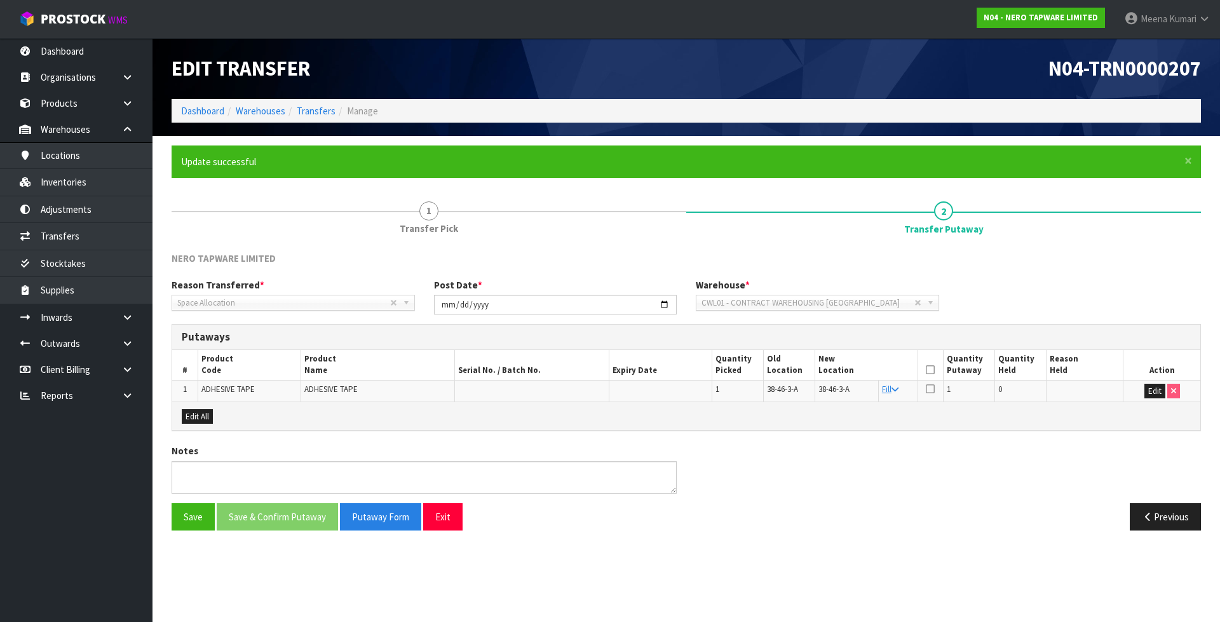
click at [929, 370] on icon at bounding box center [930, 370] width 9 height 1
click at [270, 522] on button "Save & Confirm Putaway" at bounding box center [277, 516] width 121 height 27
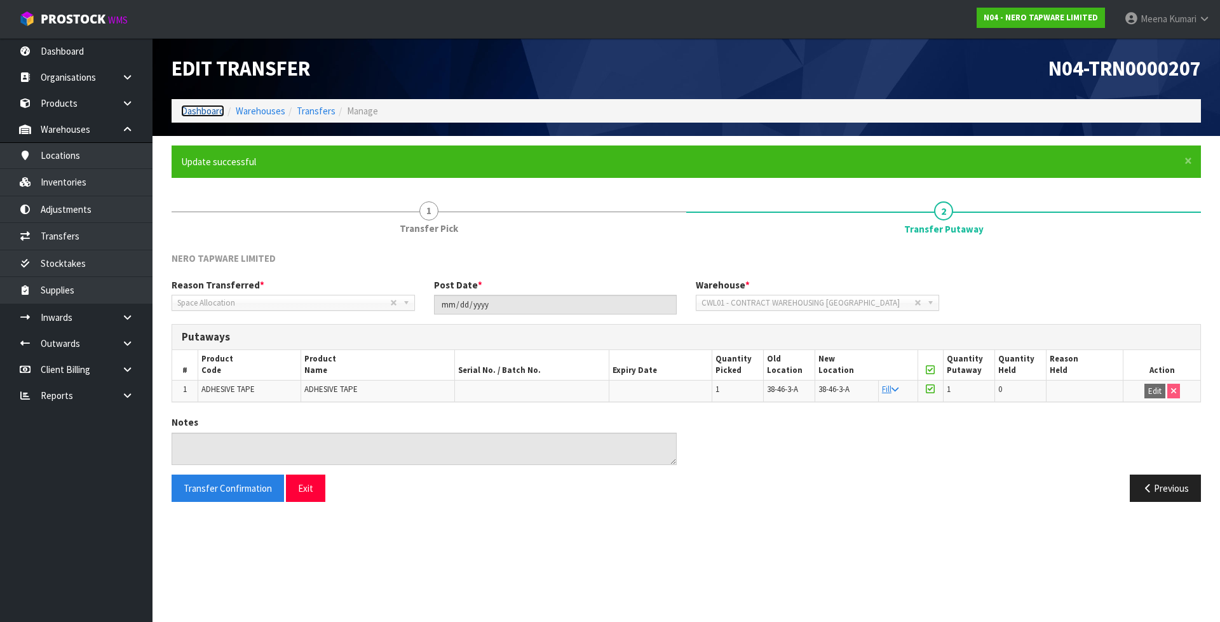
click at [214, 112] on link "Dashboard" at bounding box center [202, 111] width 43 height 12
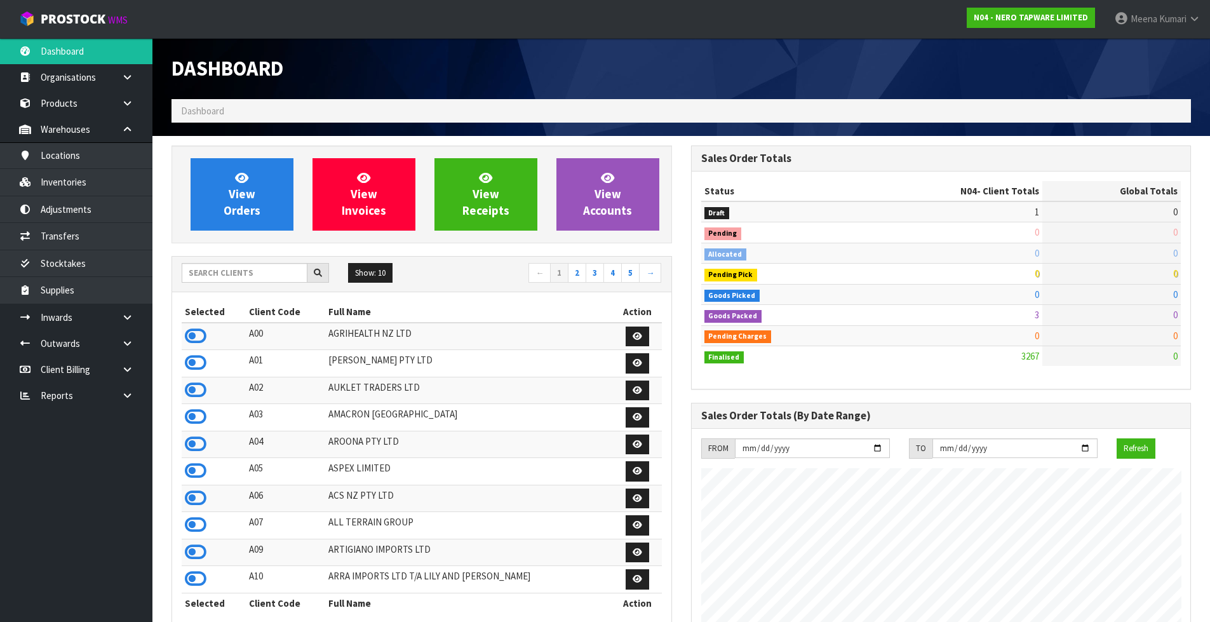
scroll to position [990, 519]
click at [227, 274] on input "text" at bounding box center [245, 273] width 126 height 20
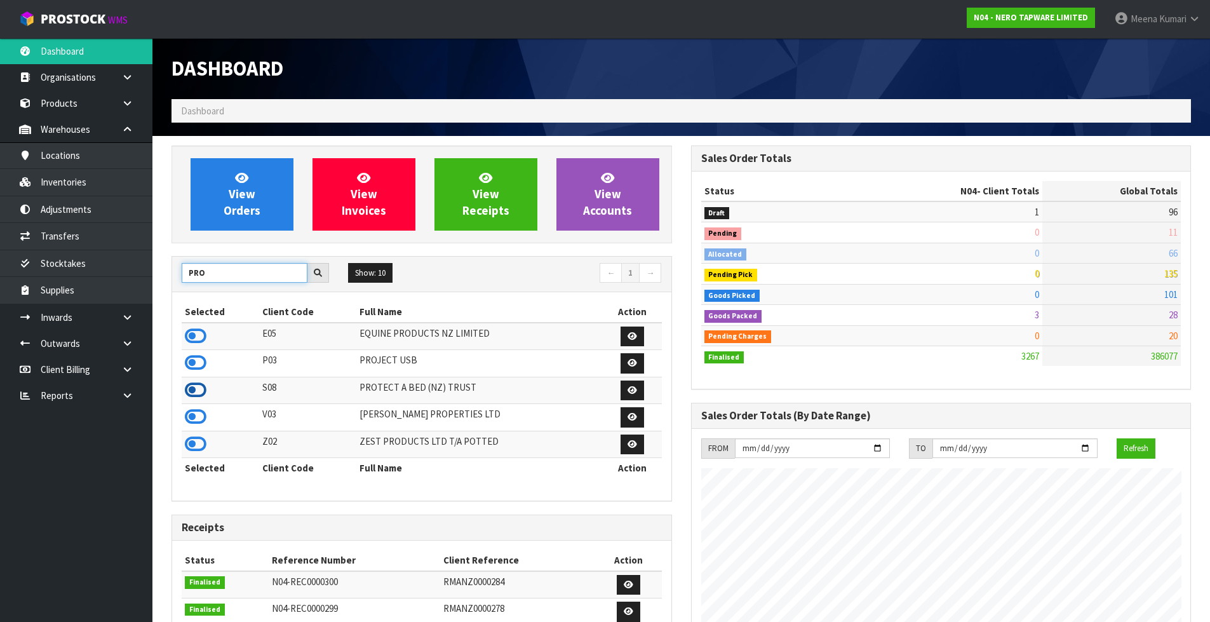
type input "PRO"
click at [198, 390] on icon at bounding box center [196, 390] width 22 height 19
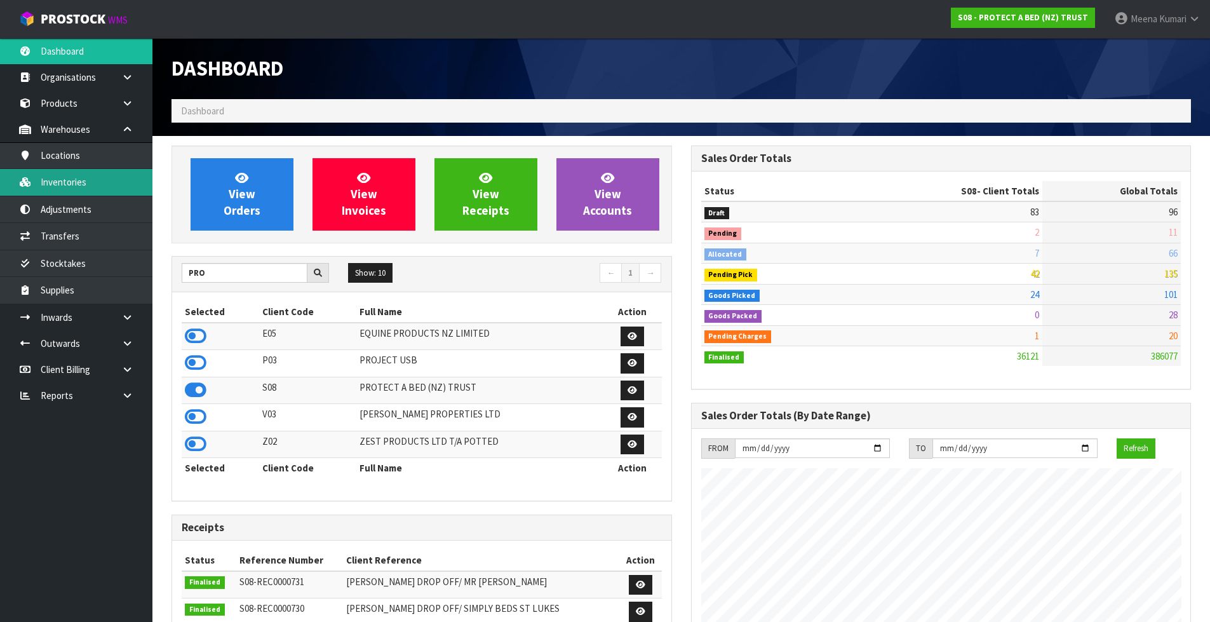
scroll to position [962, 519]
click at [103, 179] on link "Inventories" at bounding box center [76, 182] width 152 height 26
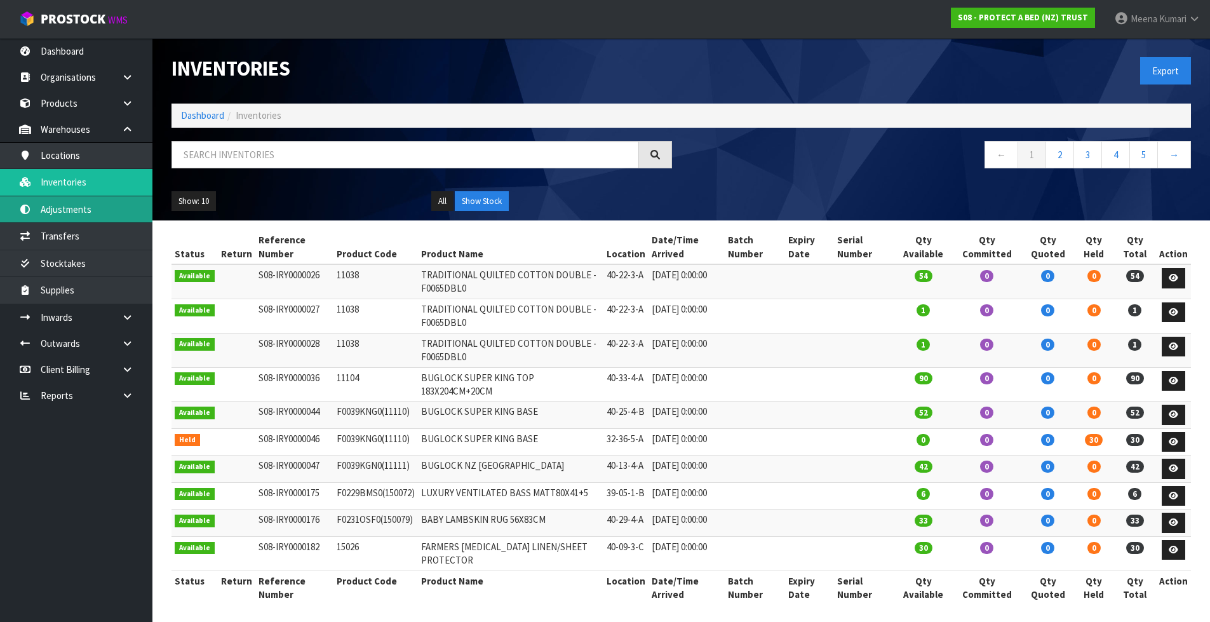
click at [111, 222] on link "Adjustments" at bounding box center [76, 209] width 152 height 26
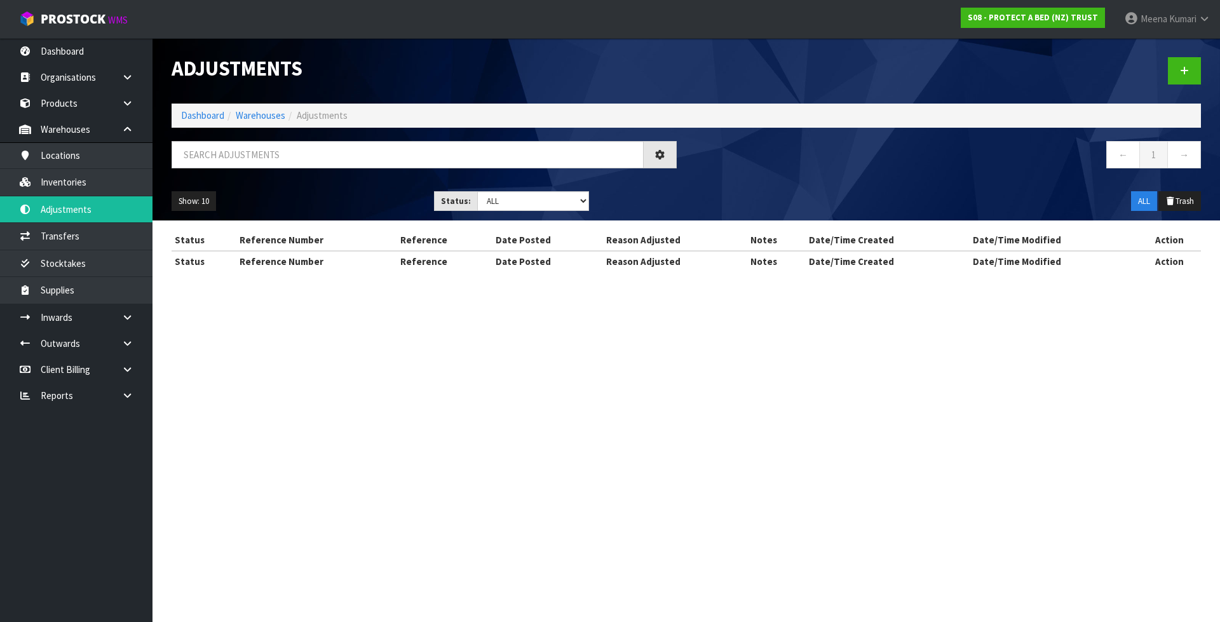
click at [103, 236] on div "Adjustments Dashboard Warehouses Adjustments ← 1 → Show: 10 5 10 25 50 Status: …" at bounding box center [610, 147] width 1220 height 294
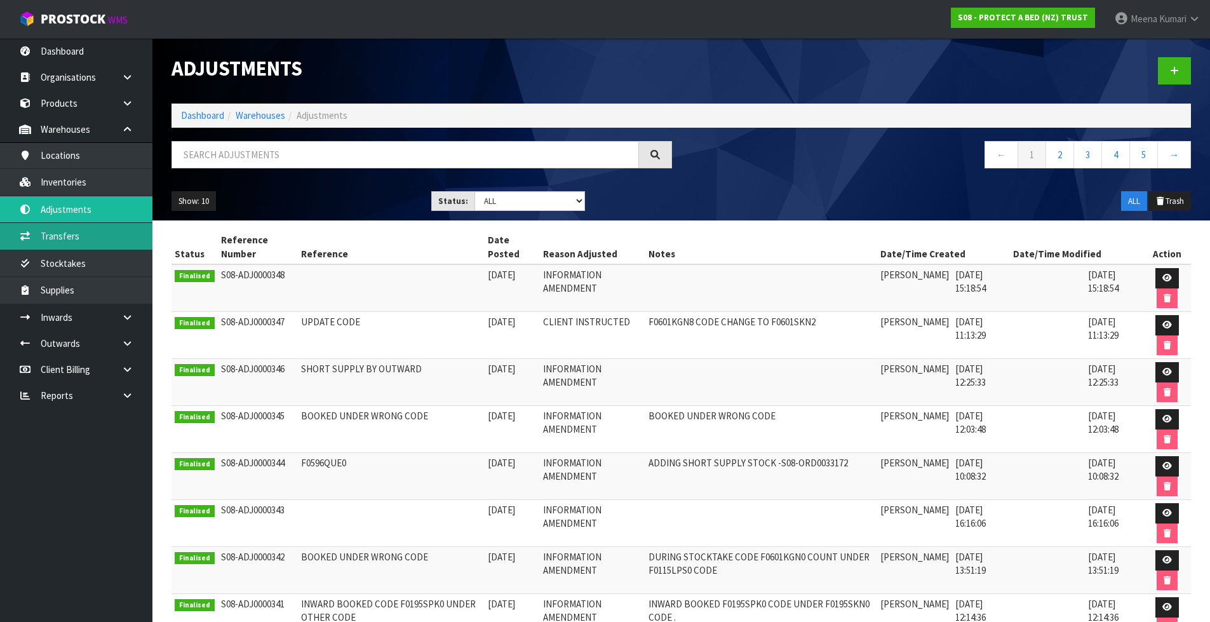
click at [97, 243] on link "Transfers" at bounding box center [76, 236] width 152 height 26
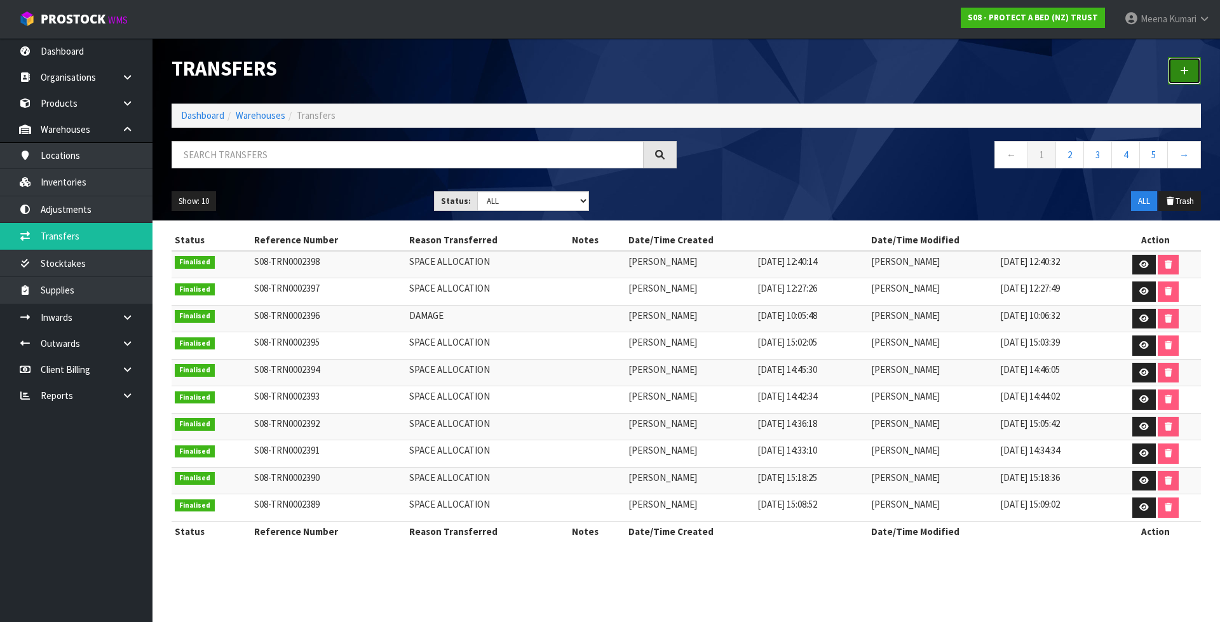
click at [1194, 76] on link at bounding box center [1184, 70] width 33 height 27
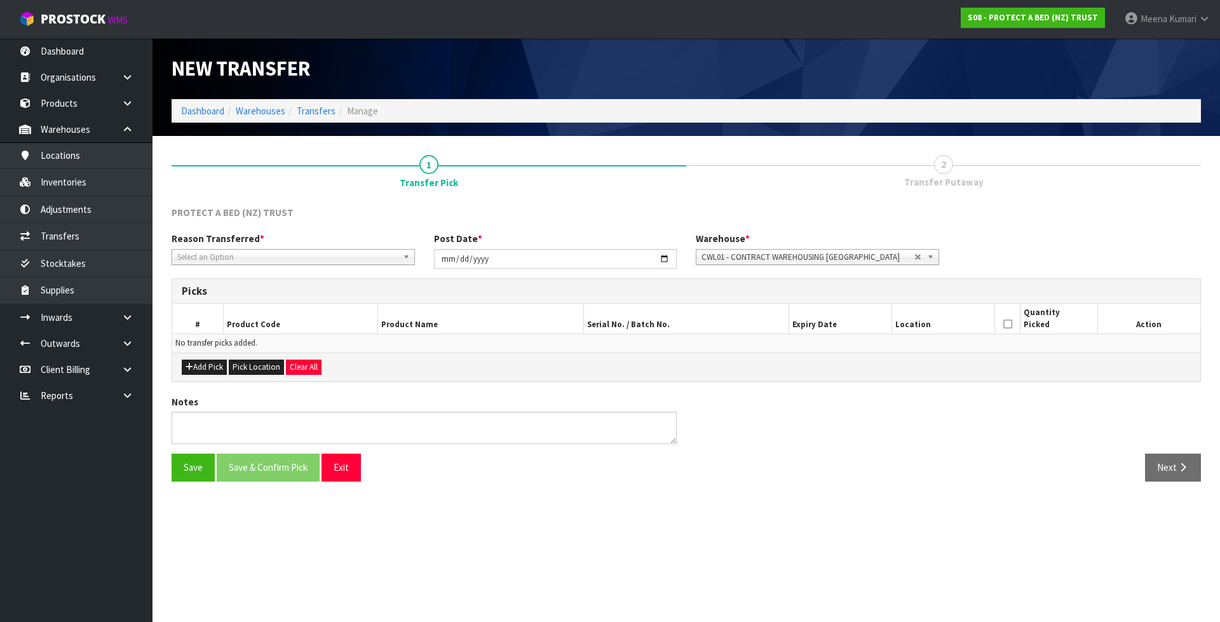
click at [228, 252] on span "Select an Option" at bounding box center [287, 257] width 220 height 15
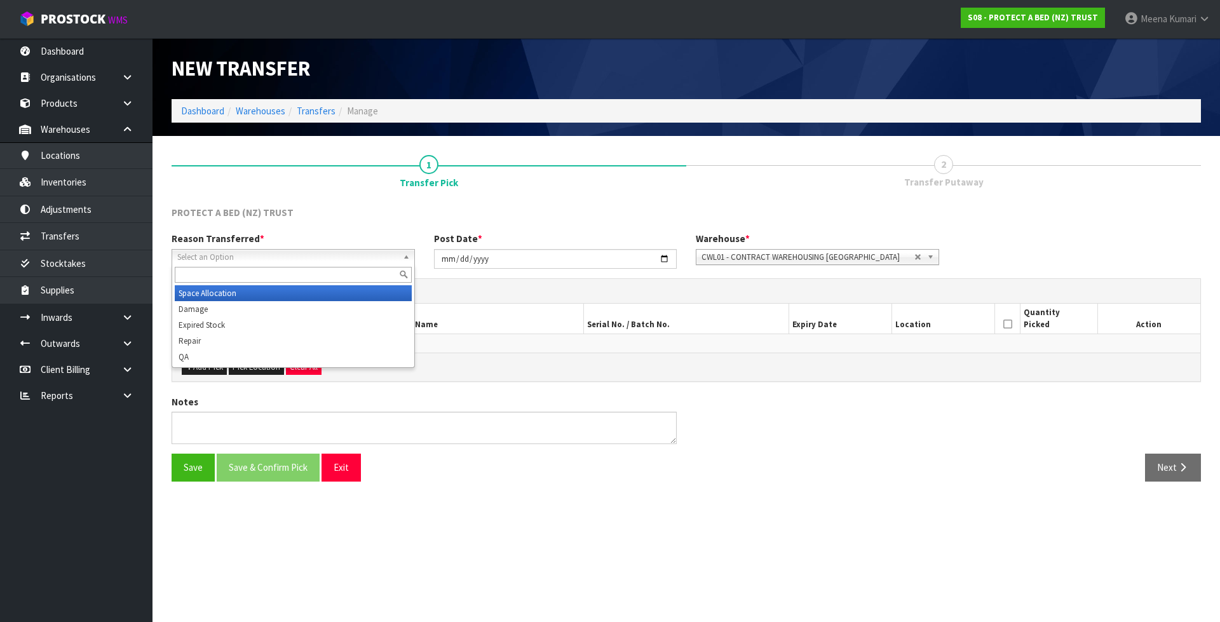
click at [232, 292] on li "Space Allocation" at bounding box center [293, 293] width 237 height 16
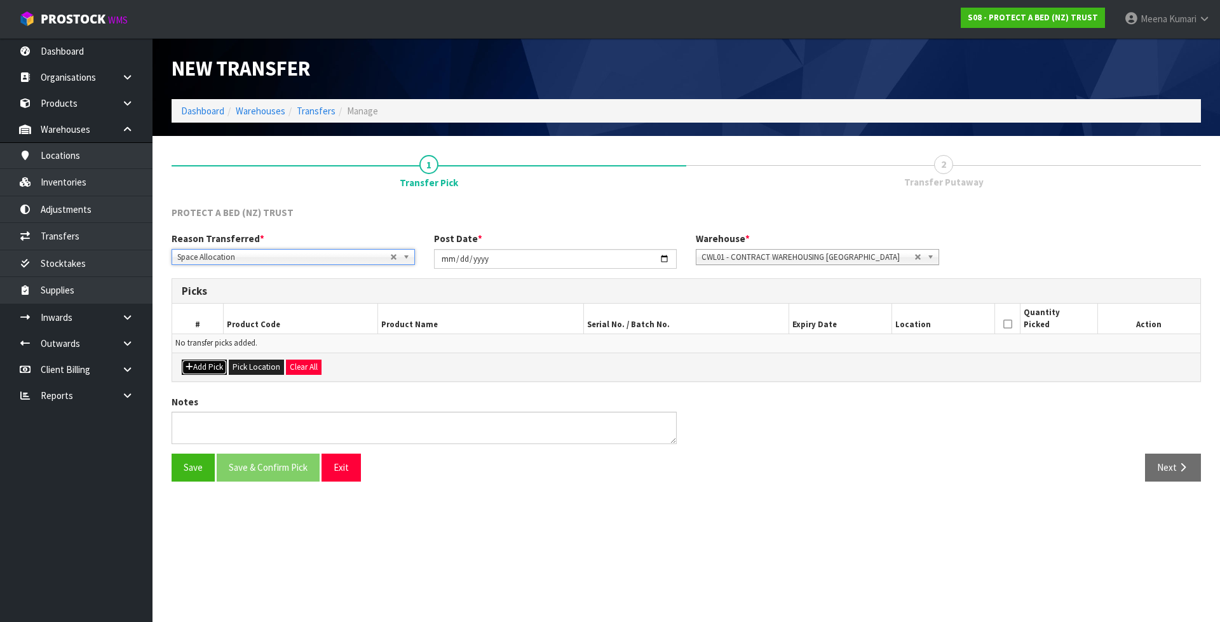
click at [208, 373] on button "Add Pick" at bounding box center [204, 367] width 45 height 15
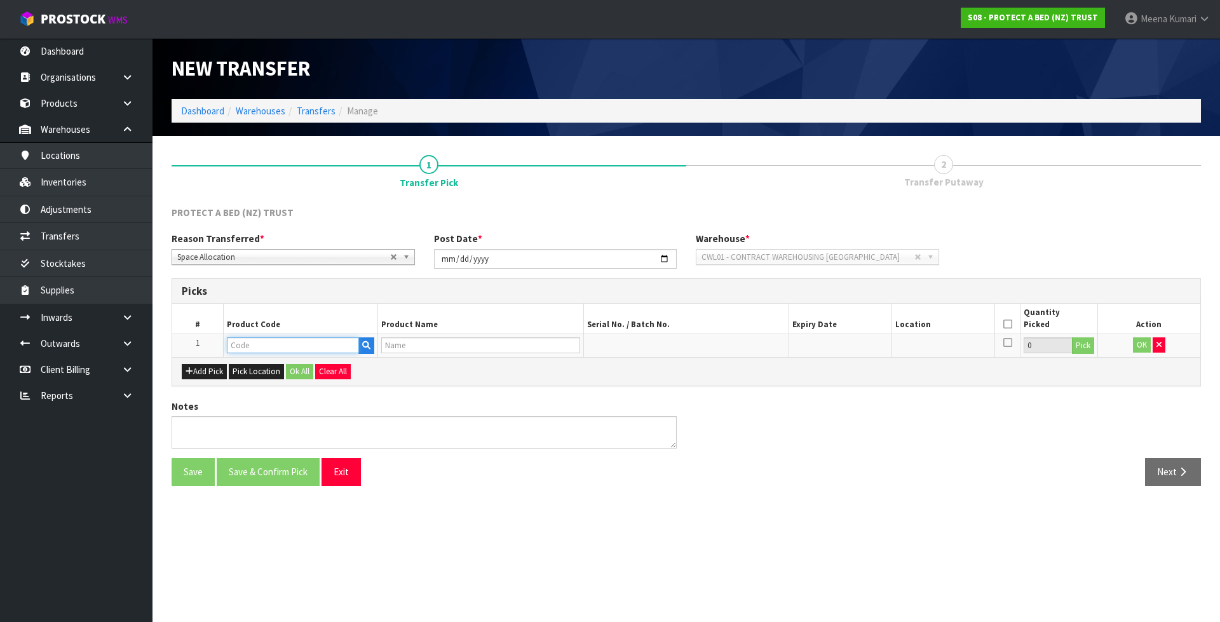
click at [245, 346] on input "text" at bounding box center [293, 345] width 132 height 16
type input "F0595SGL"
click at [262, 368] on strong "F0595SGL" at bounding box center [261, 367] width 43 height 12
type input "F0595SGL0"
type input "STAYNEW TERRY BXD SINGLE"
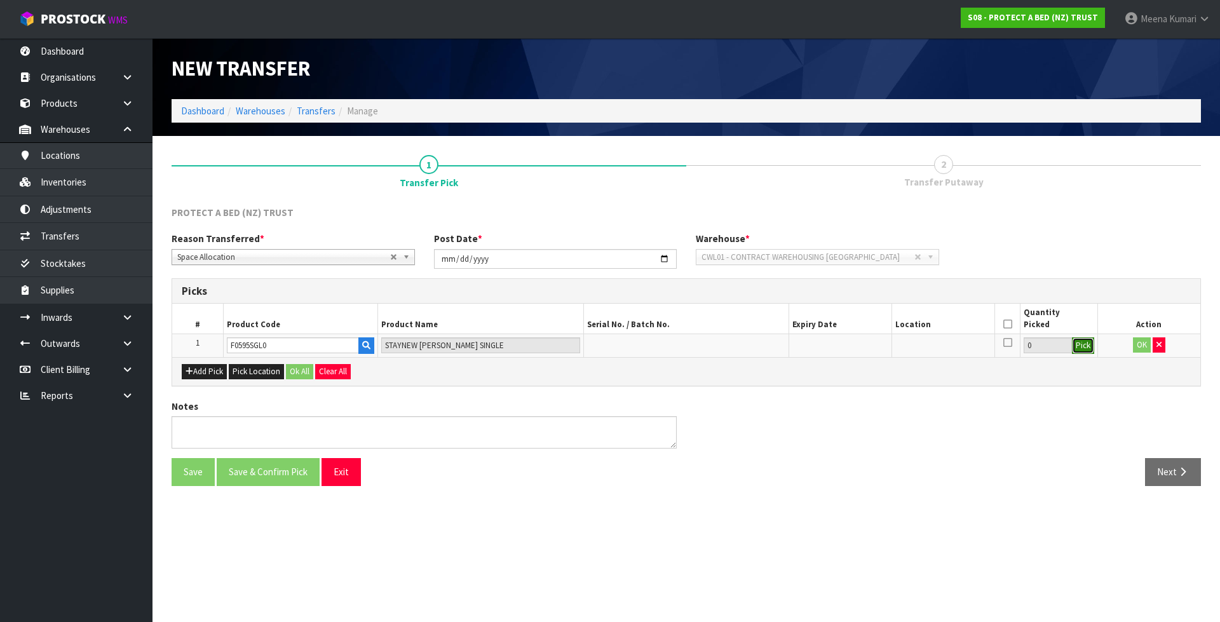
click at [1086, 341] on button "Pick" at bounding box center [1083, 345] width 22 height 17
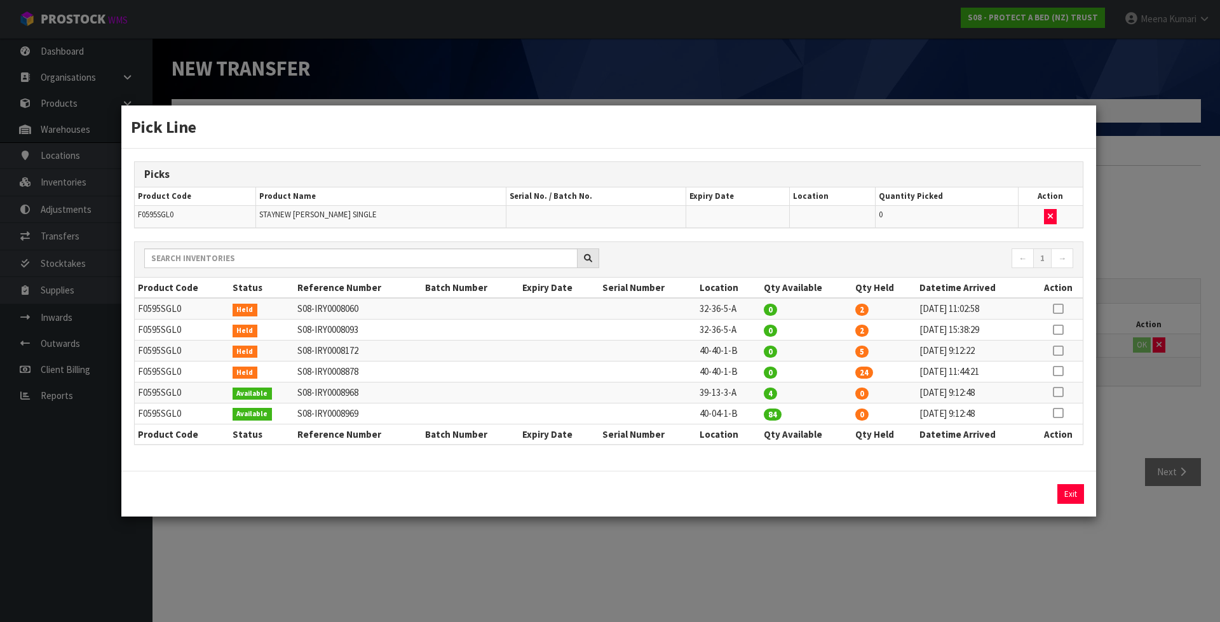
click at [1061, 351] on icon at bounding box center [1058, 351] width 10 height 1
click at [1016, 492] on button "Assign Pick" at bounding box center [1027, 494] width 52 height 20
type input "5"
click at [1059, 371] on icon at bounding box center [1058, 371] width 10 height 1
click at [1027, 498] on button "Assign Pick" at bounding box center [1027, 494] width 52 height 20
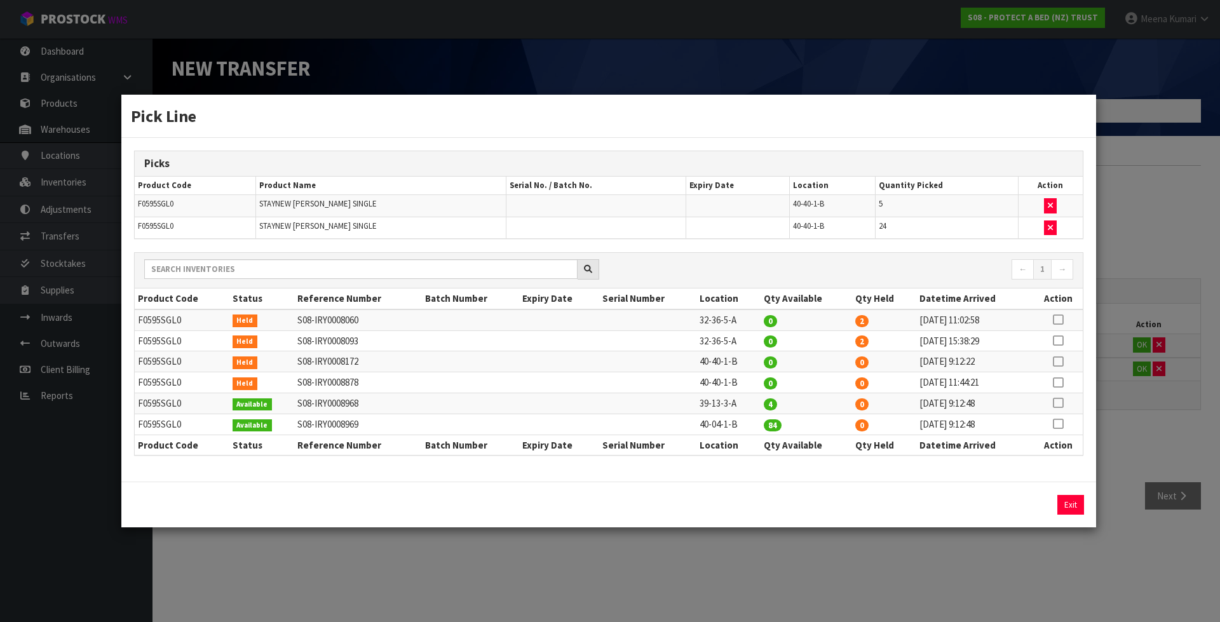
click at [697, 424] on td "40-04-1-B" at bounding box center [728, 424] width 64 height 21
copy tr "40-04-1-B"
click at [741, 482] on div "Exit" at bounding box center [608, 505] width 974 height 46
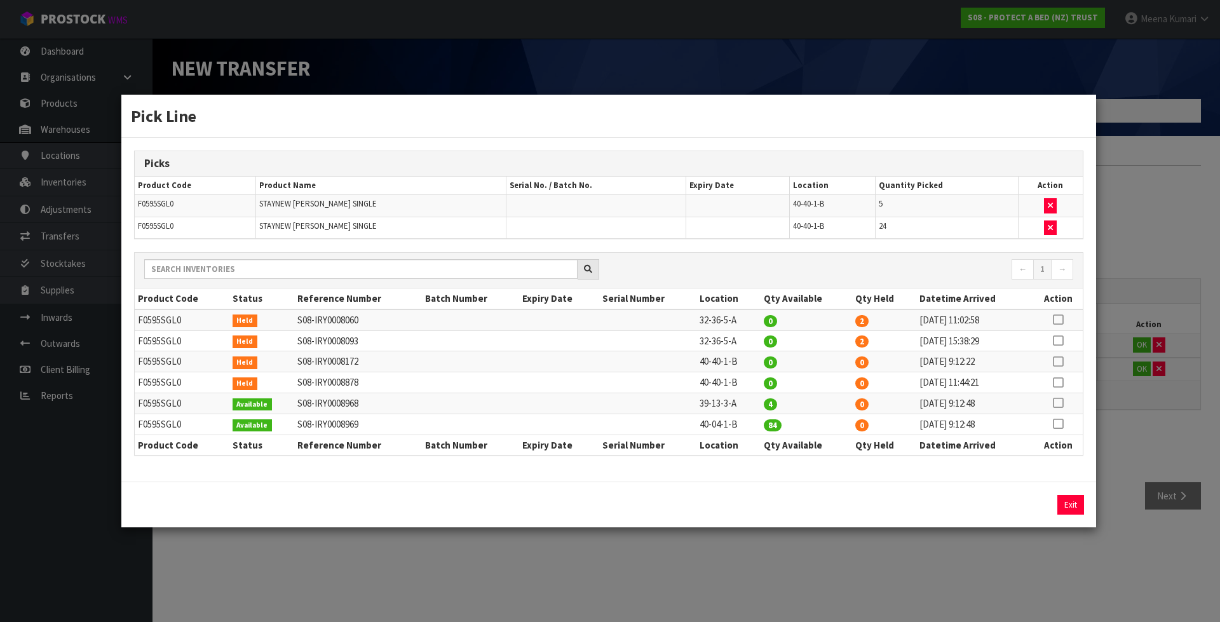
click at [705, 424] on td "40-04-1-B" at bounding box center [728, 424] width 64 height 21
copy tr "40-04-1-B"
click at [1136, 267] on div "Pick Line Picks Product Code Product Name Serial No. / Batch No. Expiry Date Lo…" at bounding box center [610, 311] width 1220 height 622
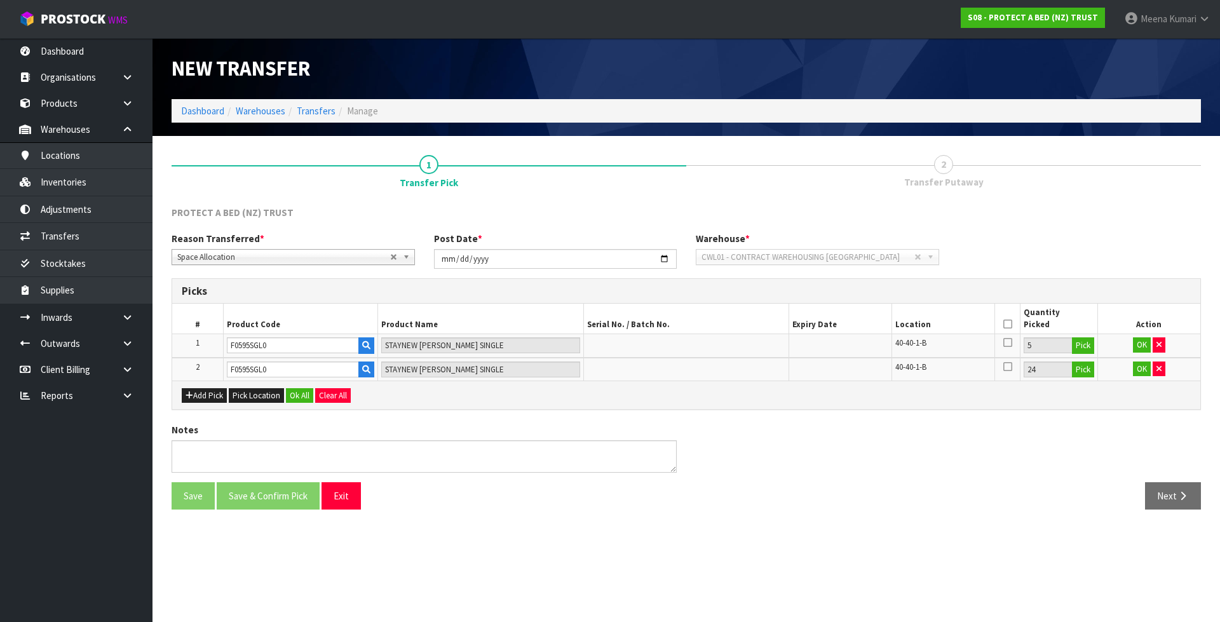
click at [1006, 325] on icon at bounding box center [1007, 324] width 9 height 1
click at [297, 393] on button "Ok All" at bounding box center [299, 395] width 27 height 15
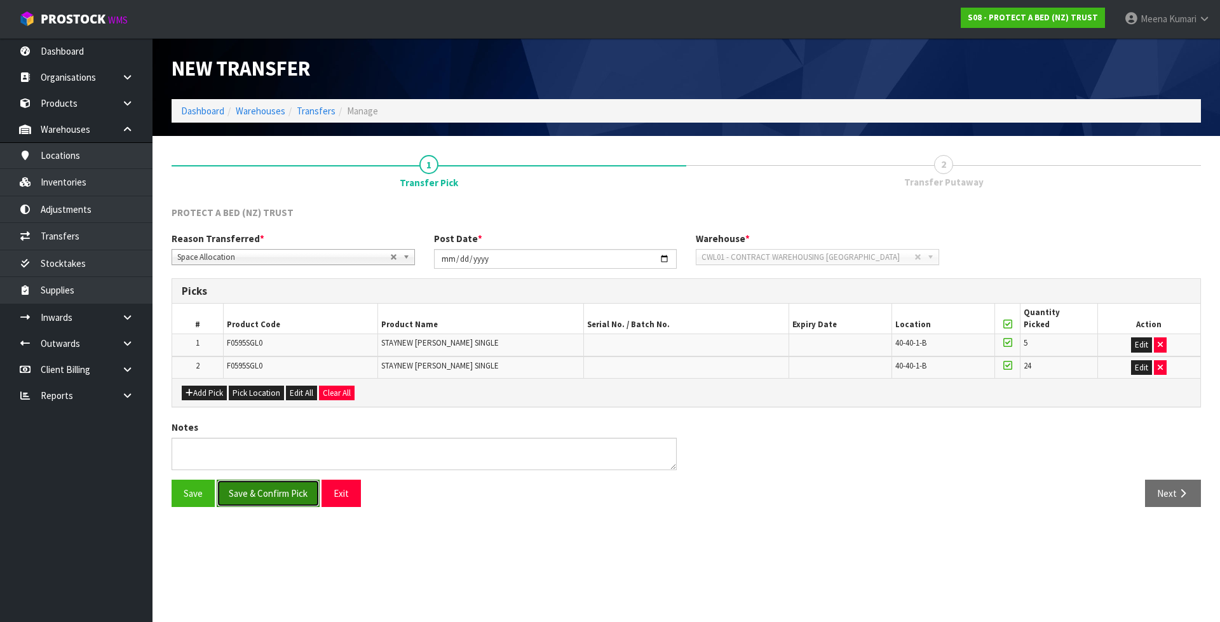
click at [275, 504] on button "Save & Confirm Pick" at bounding box center [268, 493] width 103 height 27
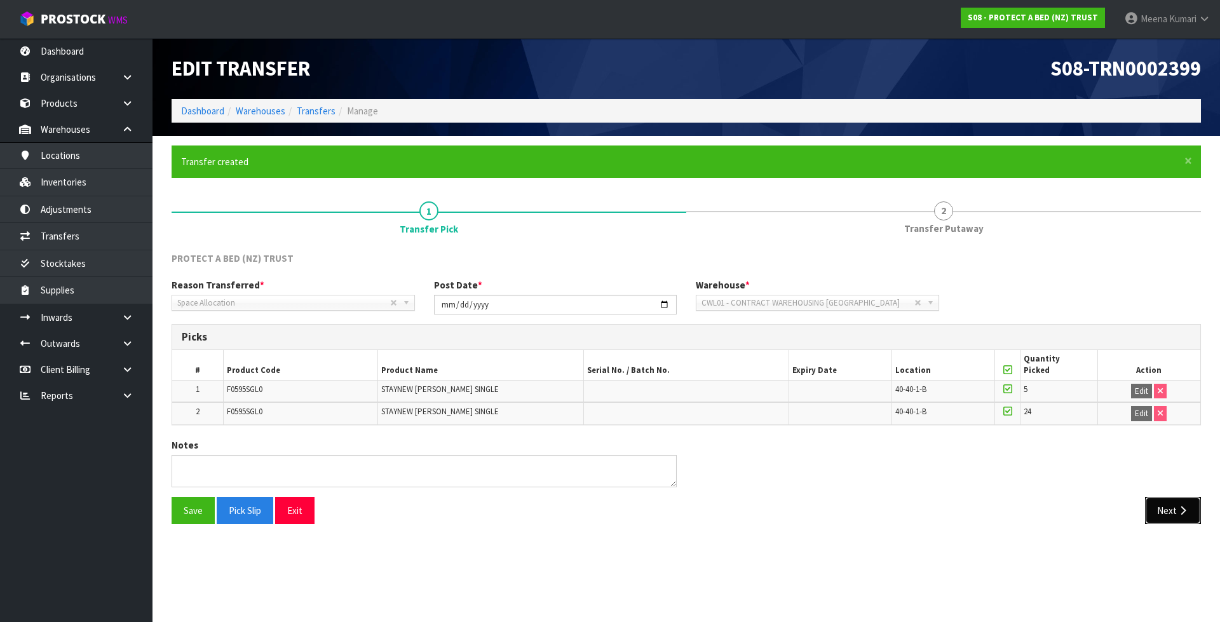
click at [1162, 511] on button "Next" at bounding box center [1173, 510] width 56 height 27
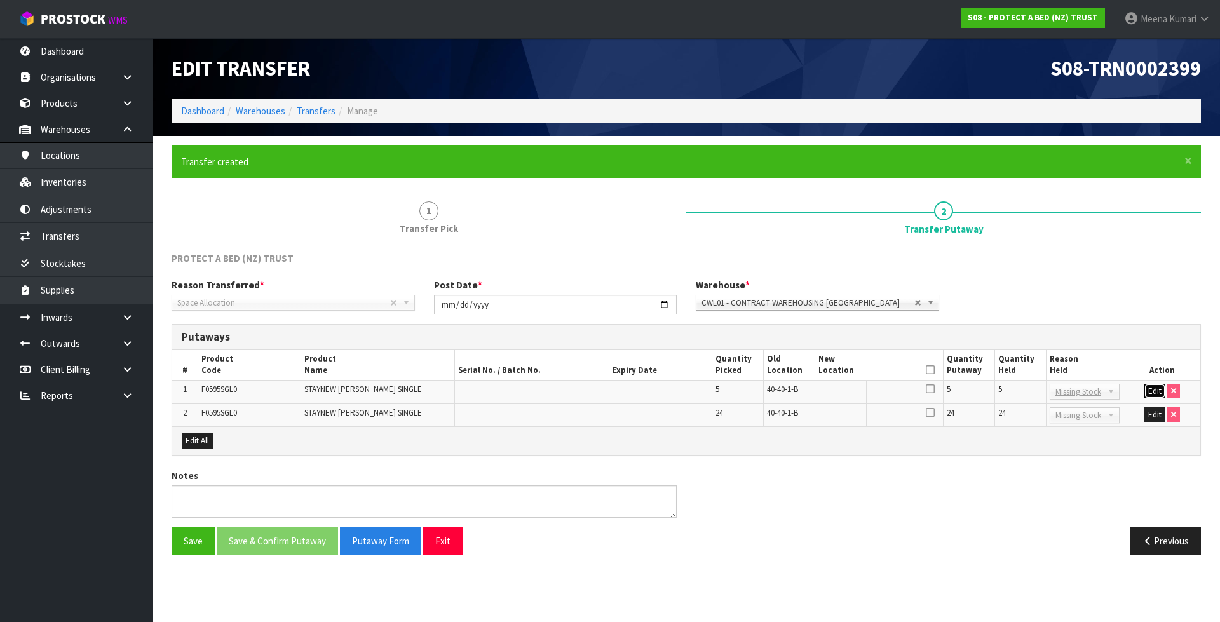
click at [1155, 386] on button "Edit" at bounding box center [1154, 391] width 21 height 15
click at [1157, 415] on button "Edit" at bounding box center [1154, 414] width 21 height 15
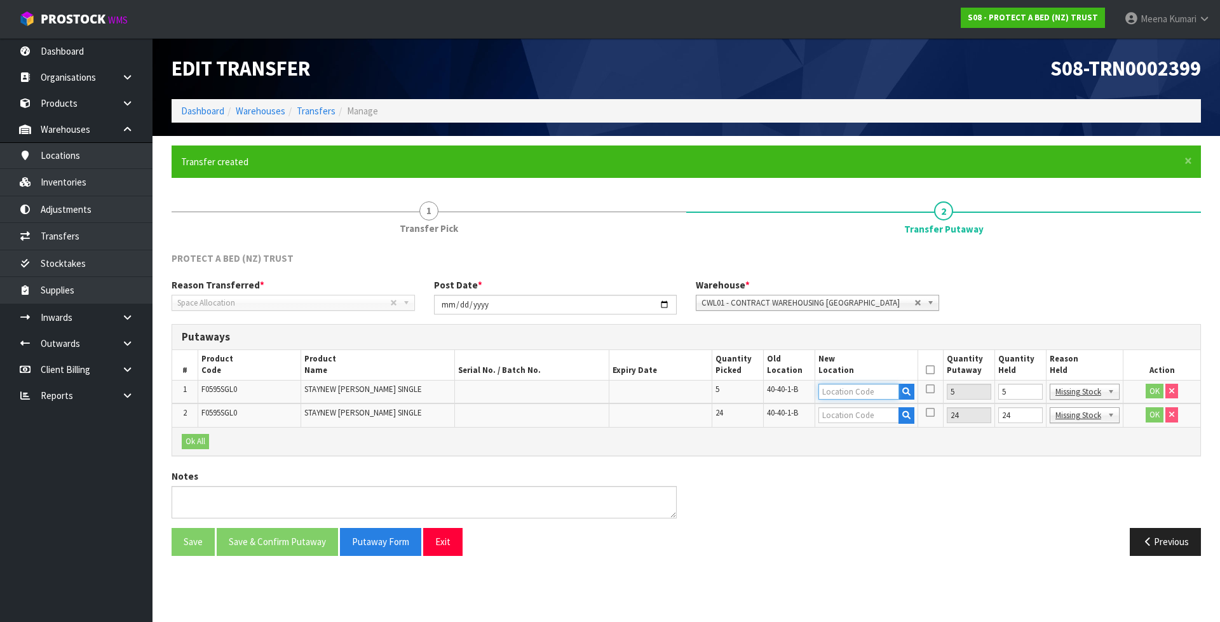
click at [847, 398] on input "text" at bounding box center [858, 392] width 81 height 16
paste input "40-04-1-B"
type input "40-04-1-B"
click at [854, 418] on input "text" at bounding box center [858, 415] width 81 height 16
paste input "40-04-1-B"
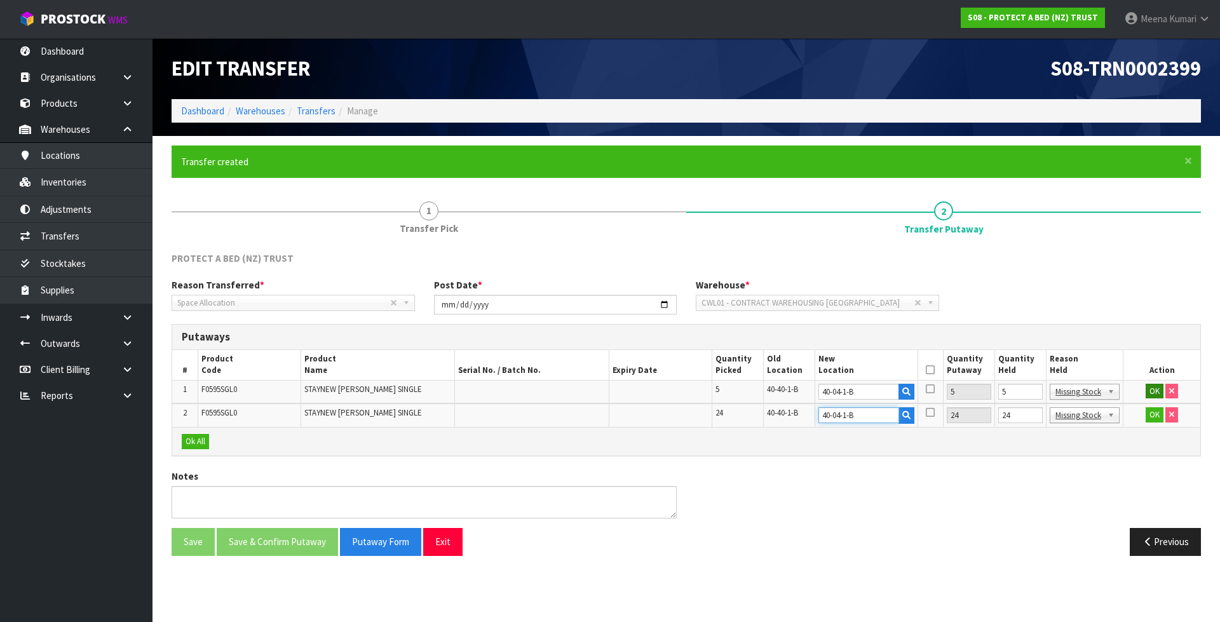
type input "40-04-1-B"
click at [1158, 394] on button "OK" at bounding box center [1154, 391] width 18 height 15
click at [1158, 415] on button "OK" at bounding box center [1154, 414] width 18 height 15
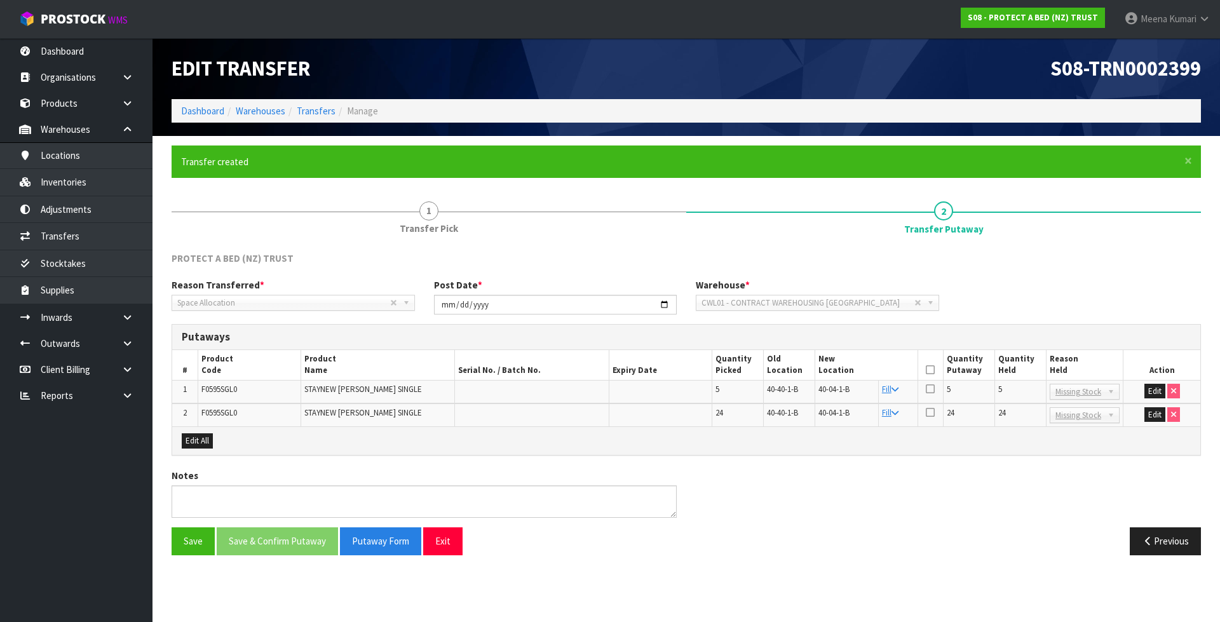
click at [924, 366] on th at bounding box center [929, 365] width 25 height 30
click at [1145, 389] on button "Edit" at bounding box center [1154, 391] width 21 height 15
click at [1154, 411] on button "Edit" at bounding box center [1154, 414] width 21 height 15
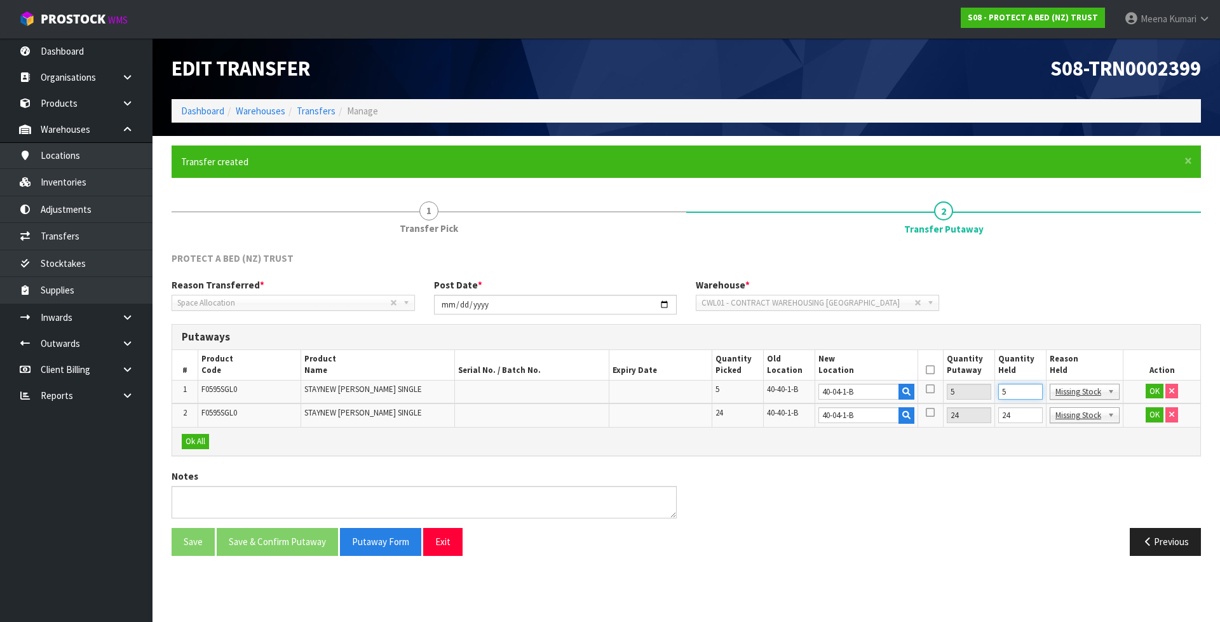
click at [1014, 393] on input "5" at bounding box center [1020, 392] width 44 height 16
type input "0"
click at [1021, 409] on input "24" at bounding box center [1020, 415] width 44 height 16
type input "0"
click at [1145, 391] on button "OK" at bounding box center [1154, 391] width 18 height 15
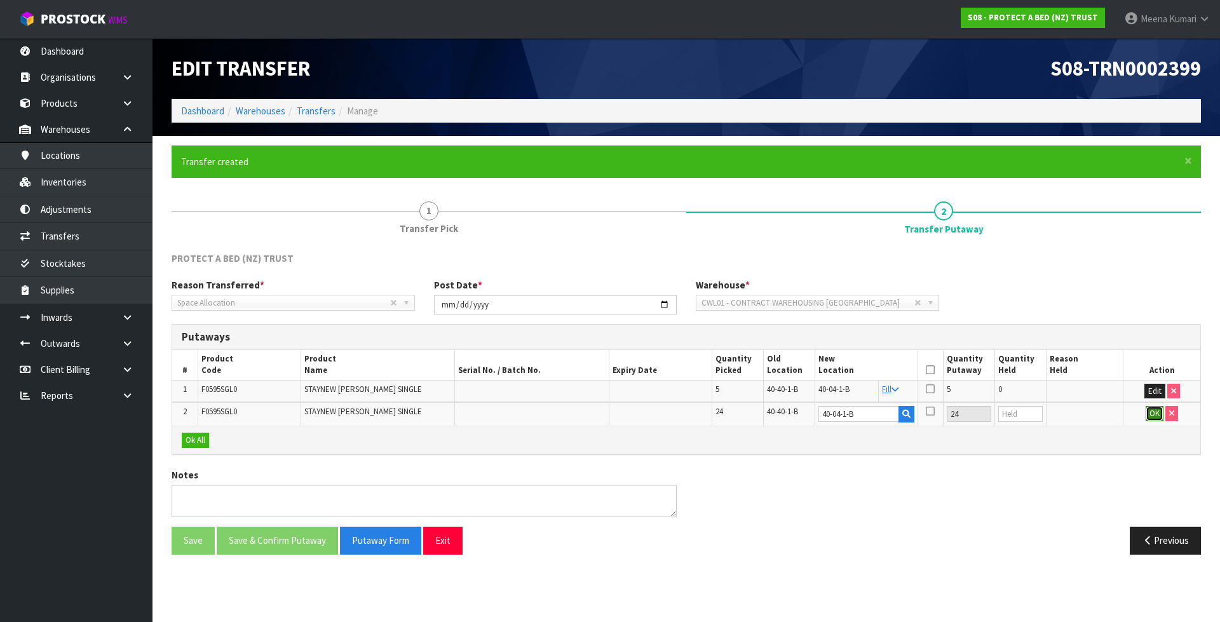
click at [1147, 412] on button "OK" at bounding box center [1154, 413] width 18 height 15
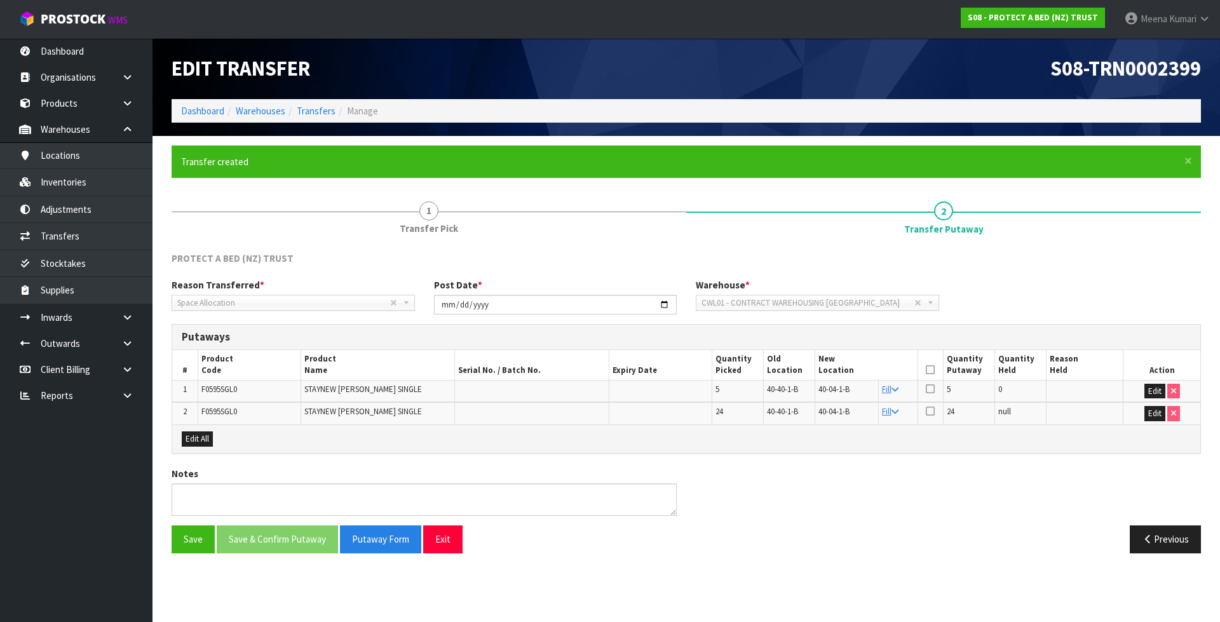
click at [927, 370] on icon at bounding box center [930, 370] width 9 height 1
click at [299, 533] on button "Save & Confirm Putaway" at bounding box center [277, 538] width 121 height 27
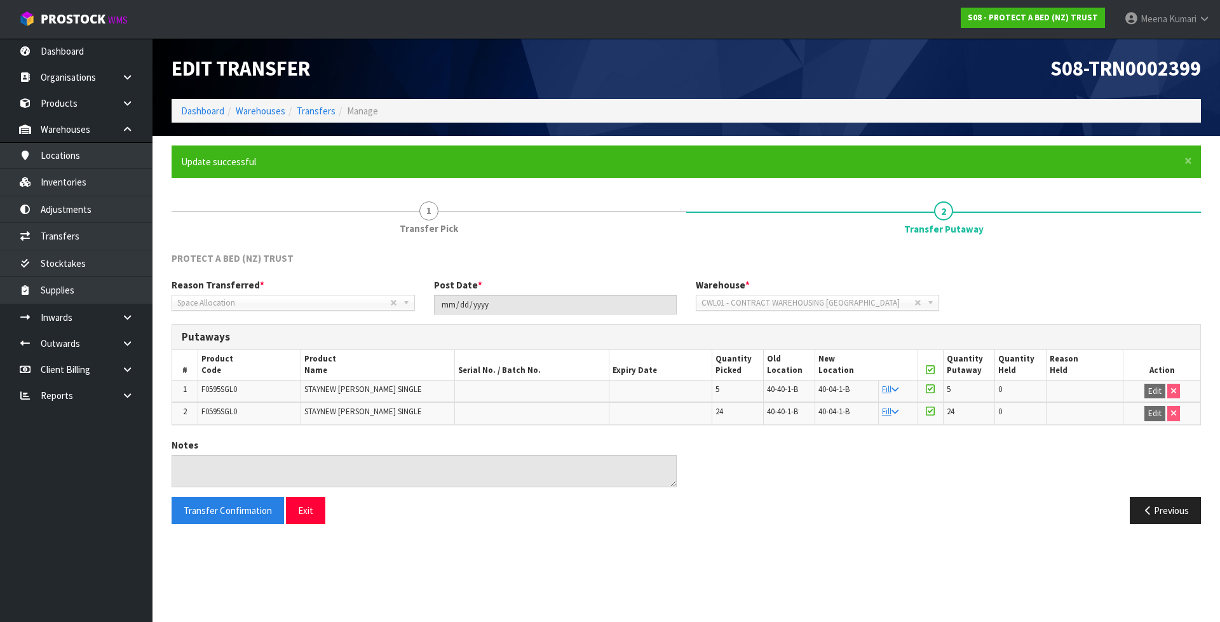
click at [229, 386] on span "F0595SGL0" at bounding box center [219, 389] width 36 height 11
copy span "F0595SGL0"
click at [111, 186] on link "Inventories" at bounding box center [76, 182] width 152 height 26
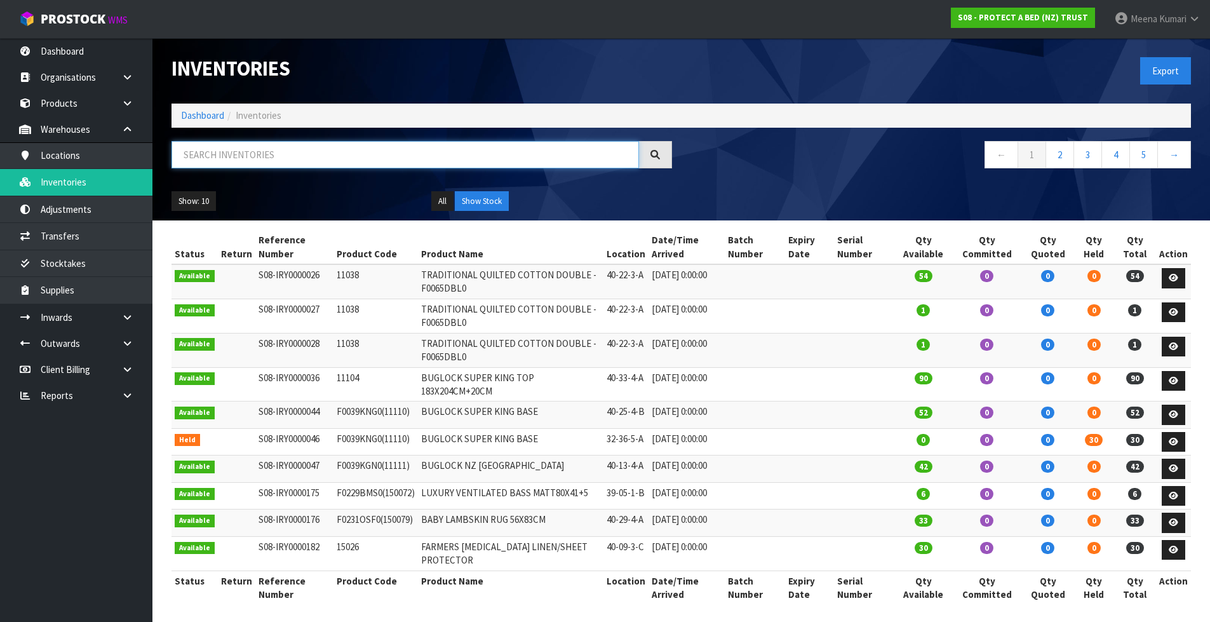
click at [332, 154] on input "text" at bounding box center [406, 154] width 468 height 27
paste input "F0595SGL0"
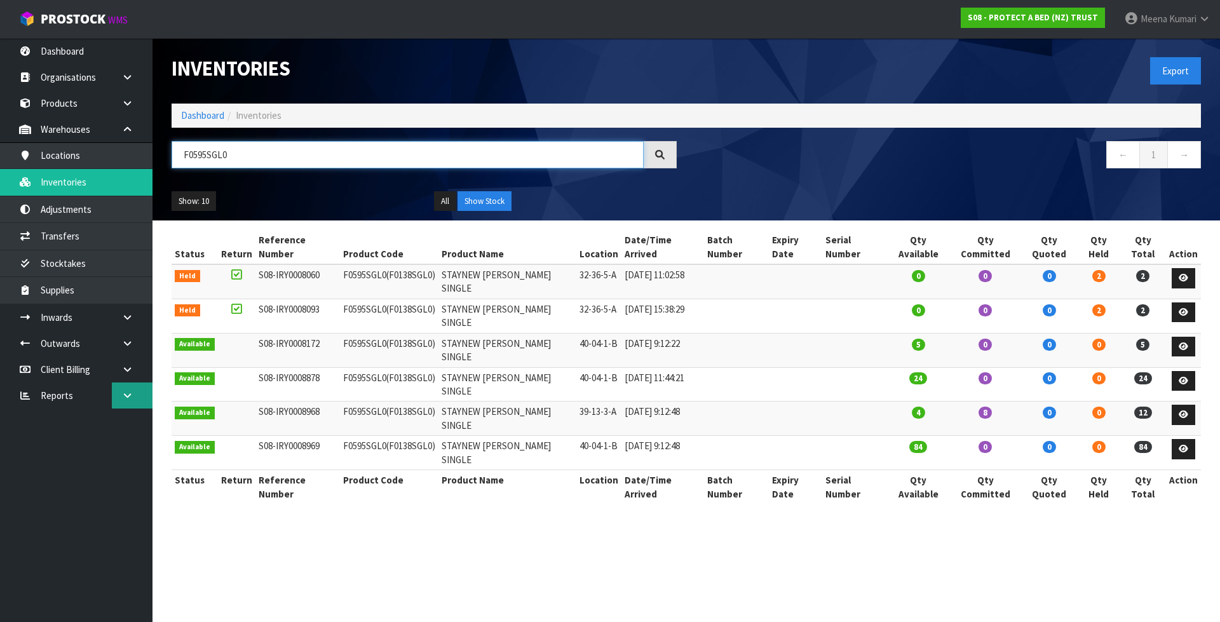
type input "F0595SGL0"
click at [114, 387] on link at bounding box center [132, 395] width 41 height 26
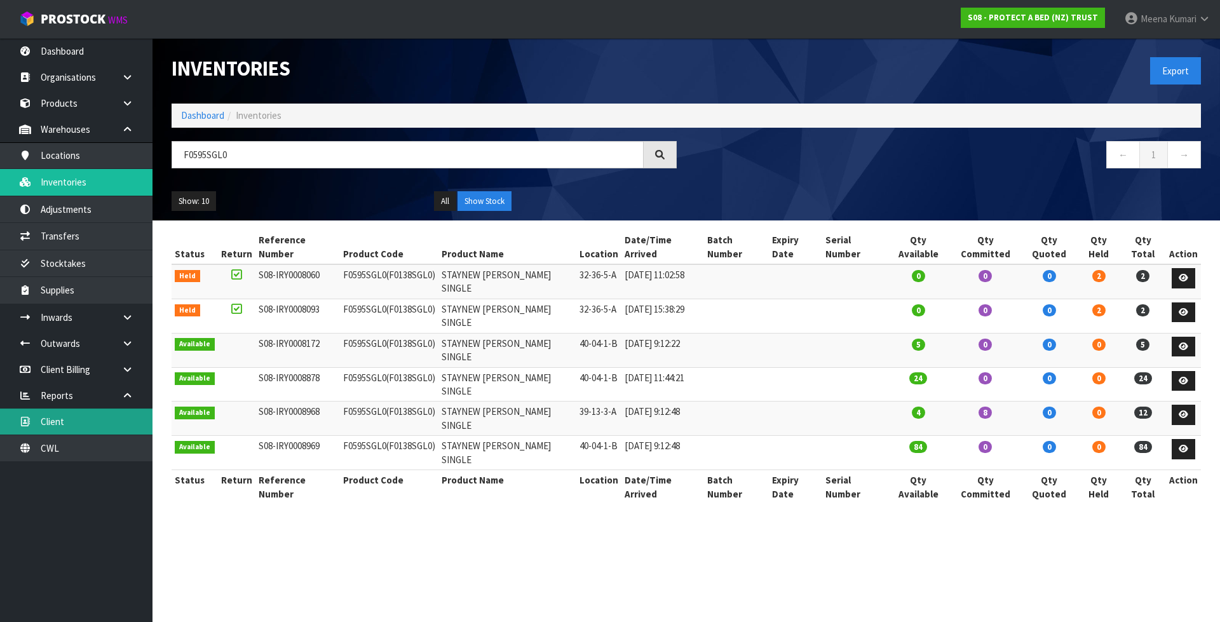
click at [117, 423] on link "Client" at bounding box center [76, 421] width 152 height 26
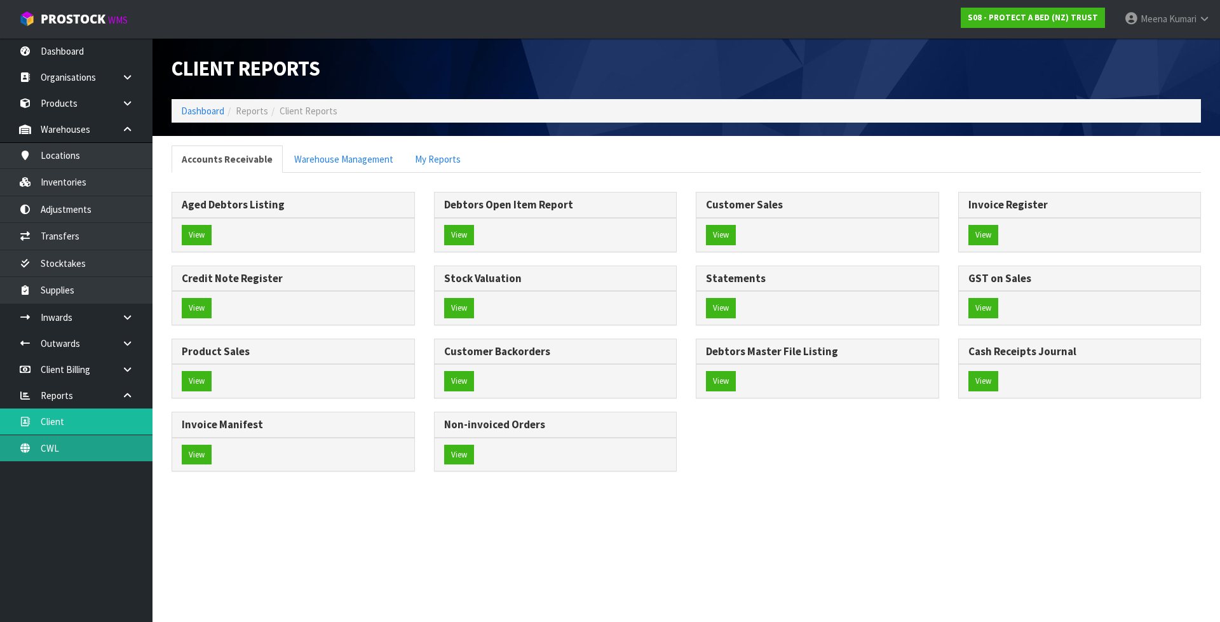
click at [100, 448] on link "CWL" at bounding box center [76, 448] width 152 height 26
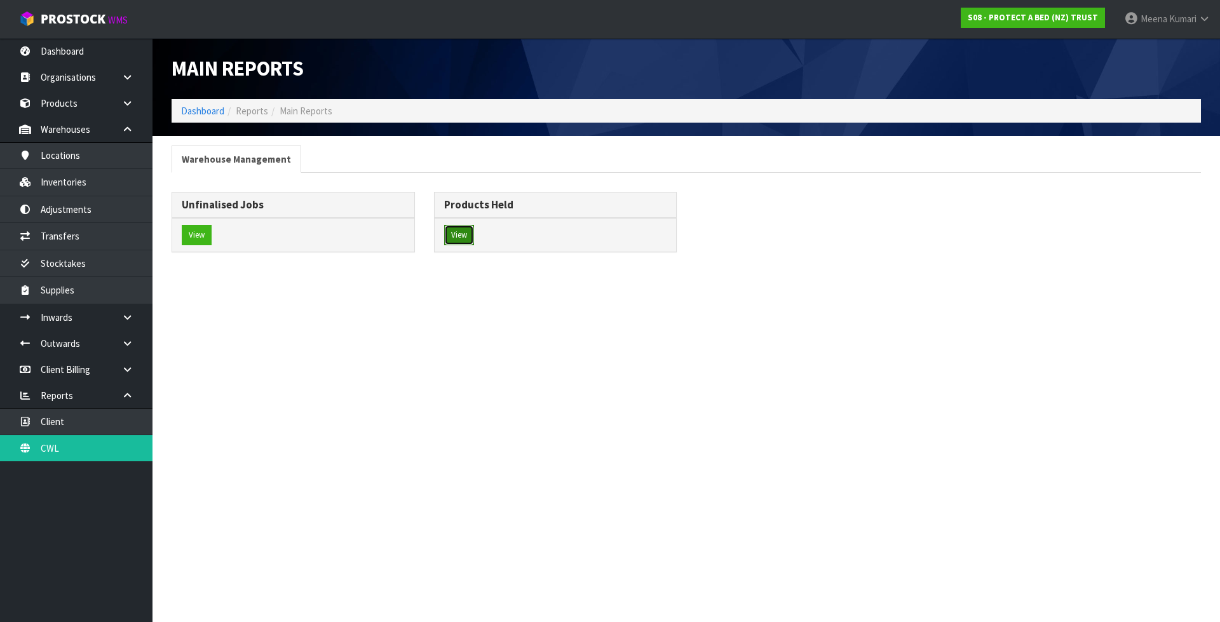
click at [466, 237] on button "View" at bounding box center [459, 235] width 30 height 20
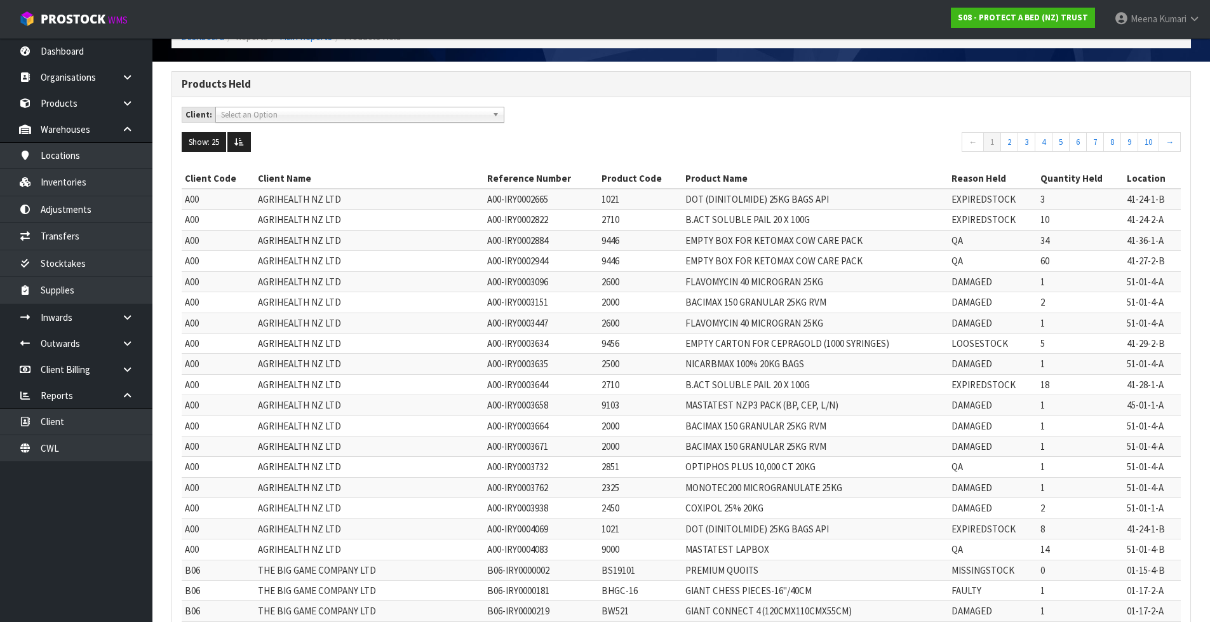
scroll to position [256, 0]
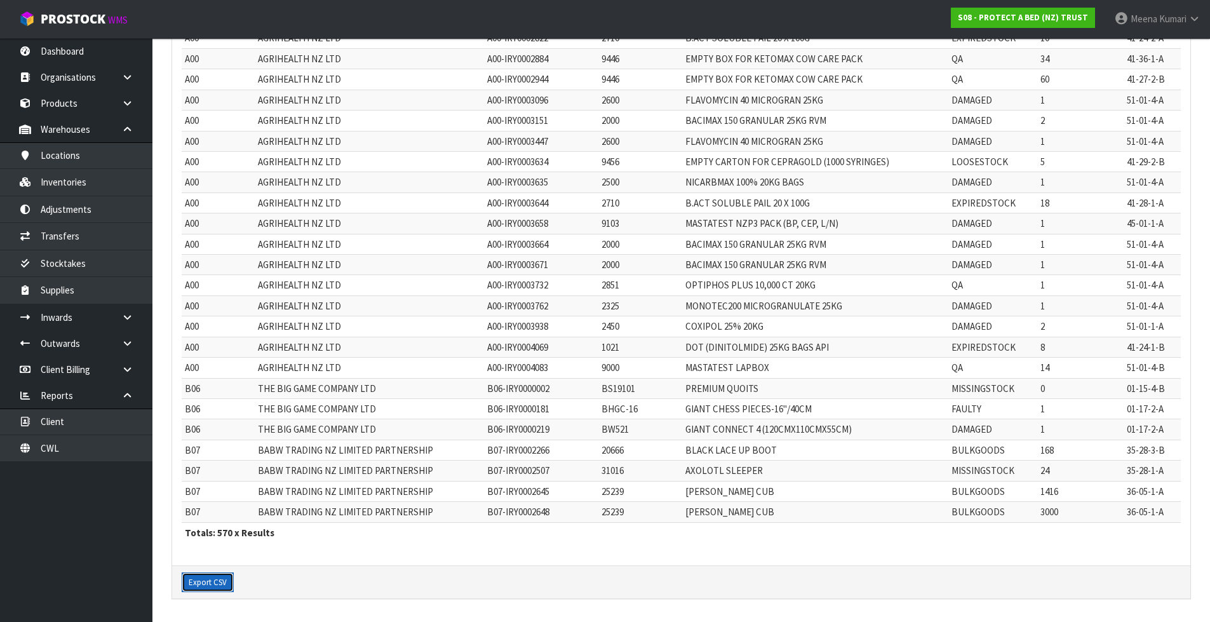
click at [192, 578] on button "Export CSV" at bounding box center [208, 582] width 52 height 20
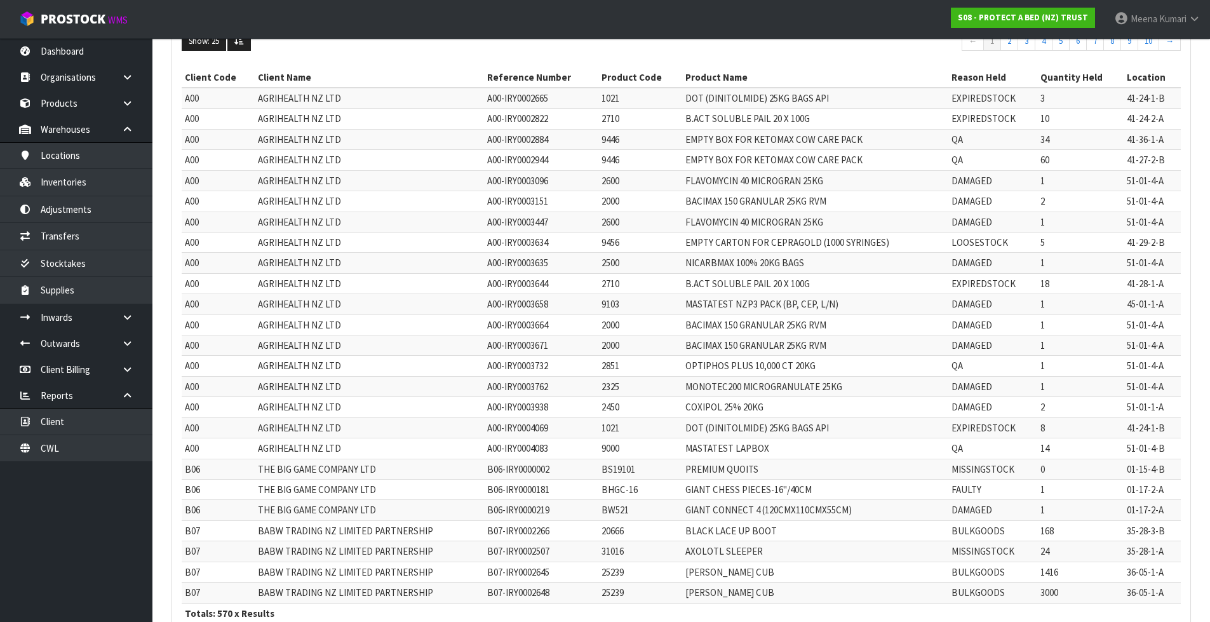
scroll to position [0, 0]
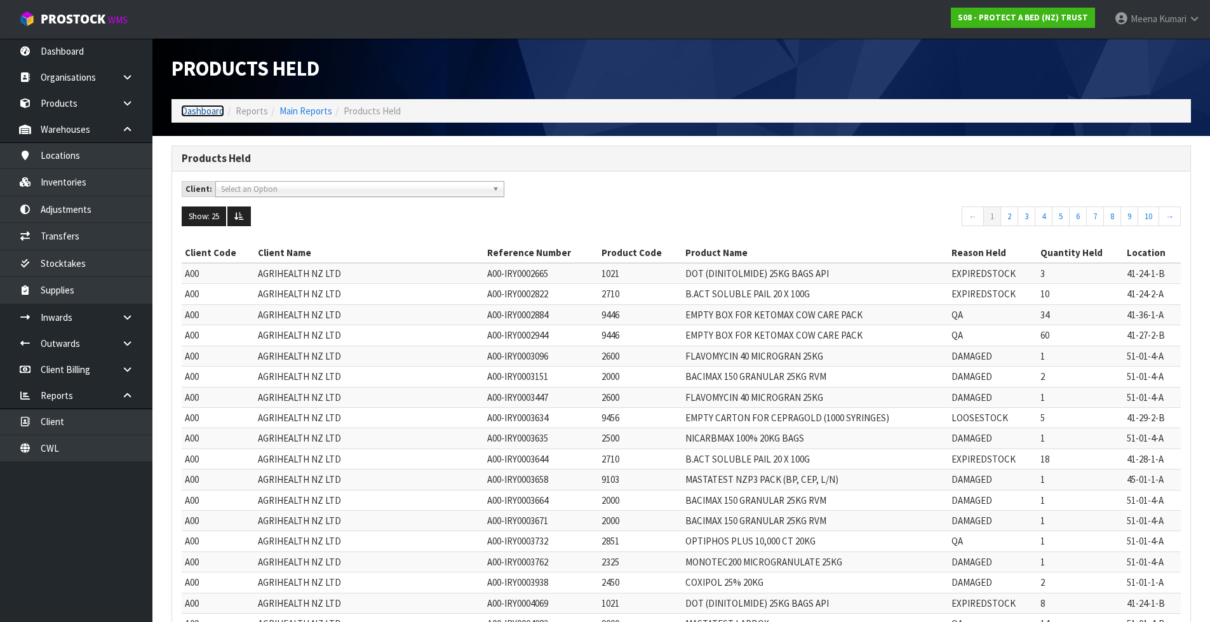
click at [201, 108] on link "Dashboard" at bounding box center [202, 111] width 43 height 12
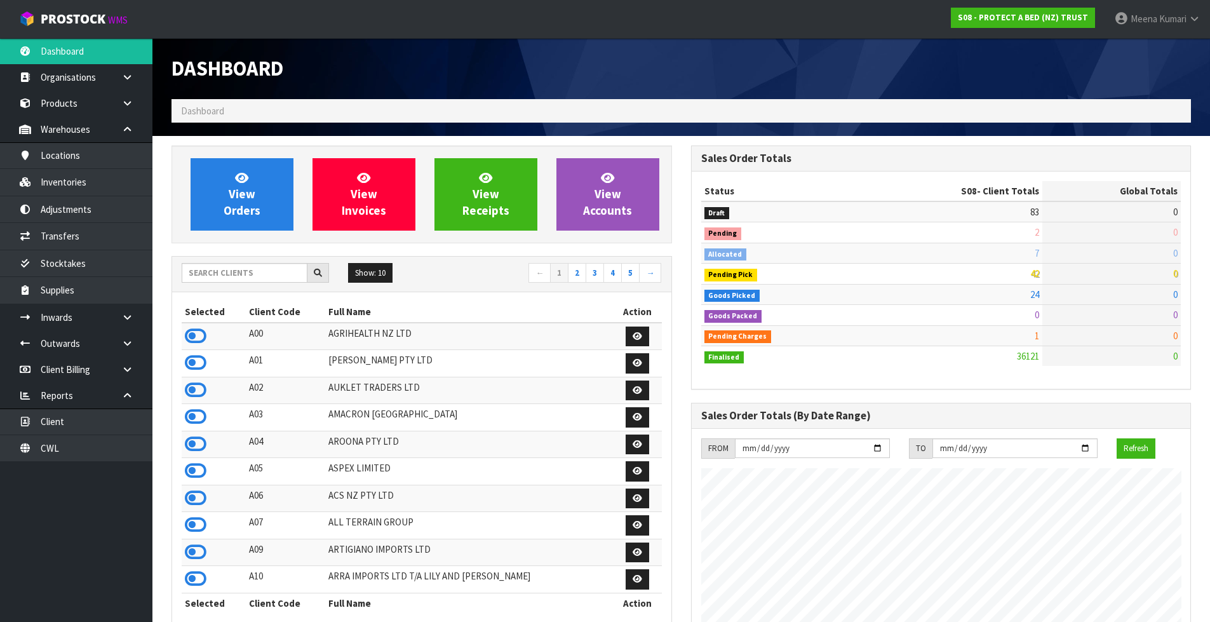
scroll to position [962, 519]
drag, startPoint x: 248, startPoint y: 269, endPoint x: 247, endPoint y: 275, distance: 6.4
click at [247, 275] on input "text" at bounding box center [245, 273] width 126 height 20
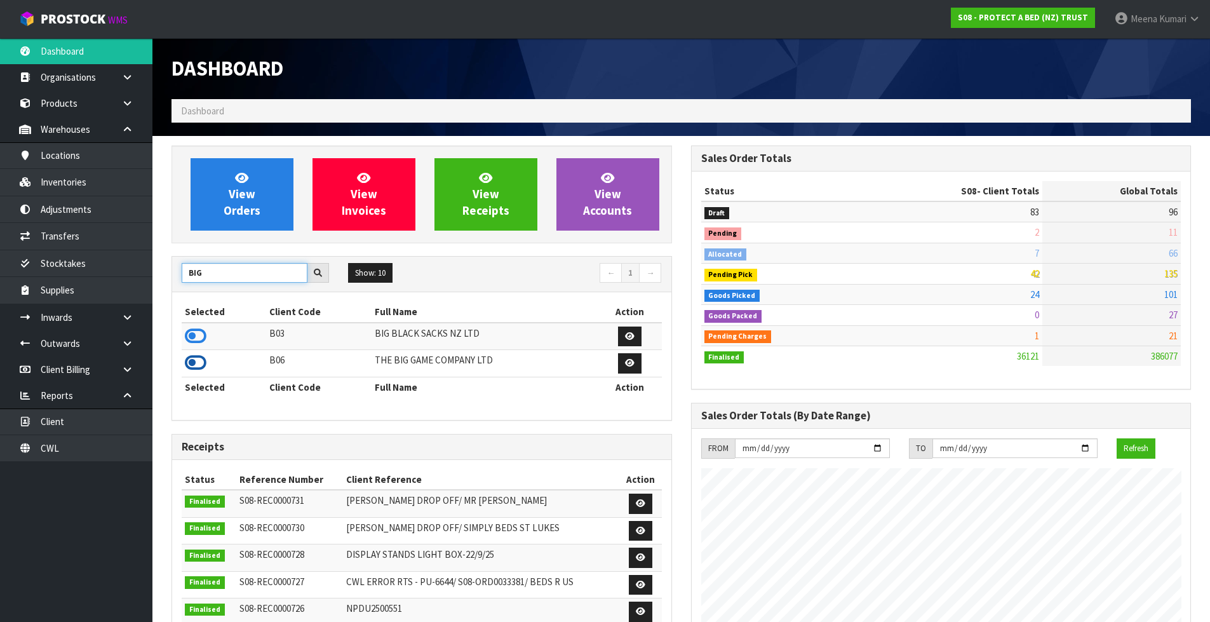
type input "BIG"
click at [195, 359] on icon at bounding box center [196, 362] width 22 height 19
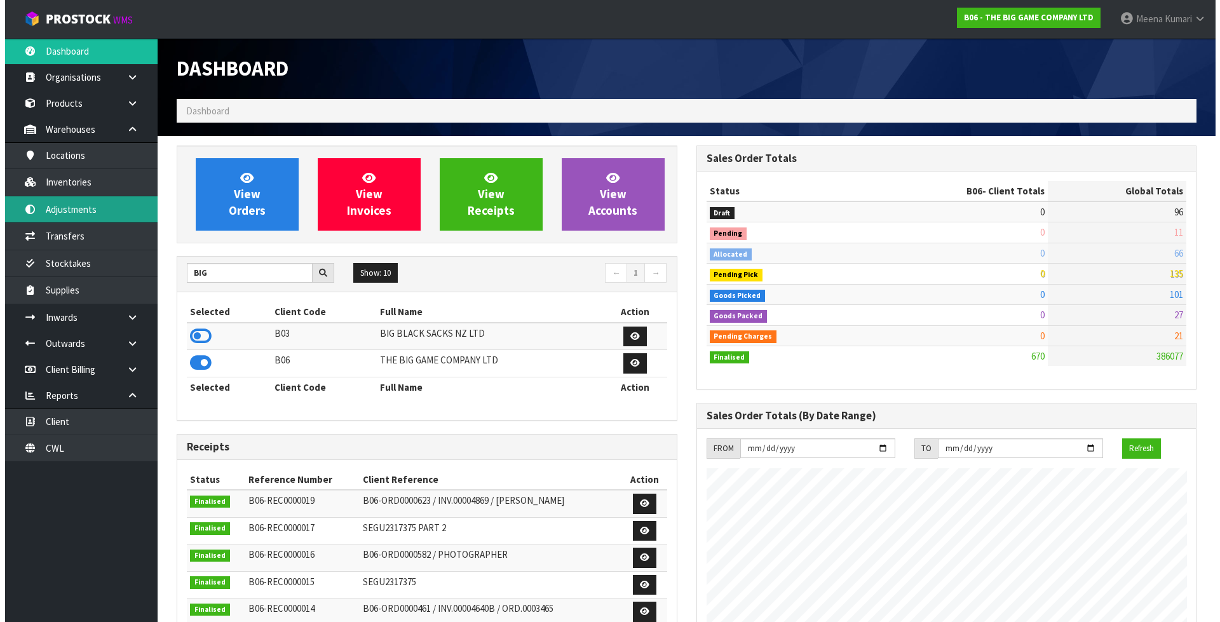
scroll to position [839, 519]
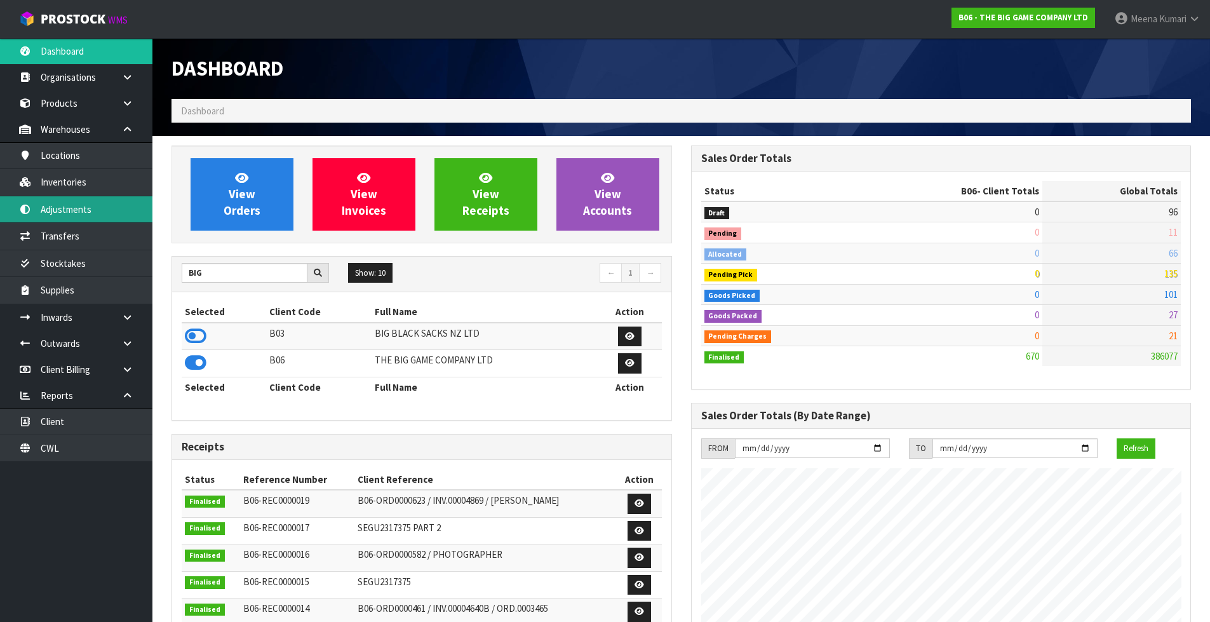
click at [71, 222] on link "Adjustments" at bounding box center [76, 209] width 152 height 26
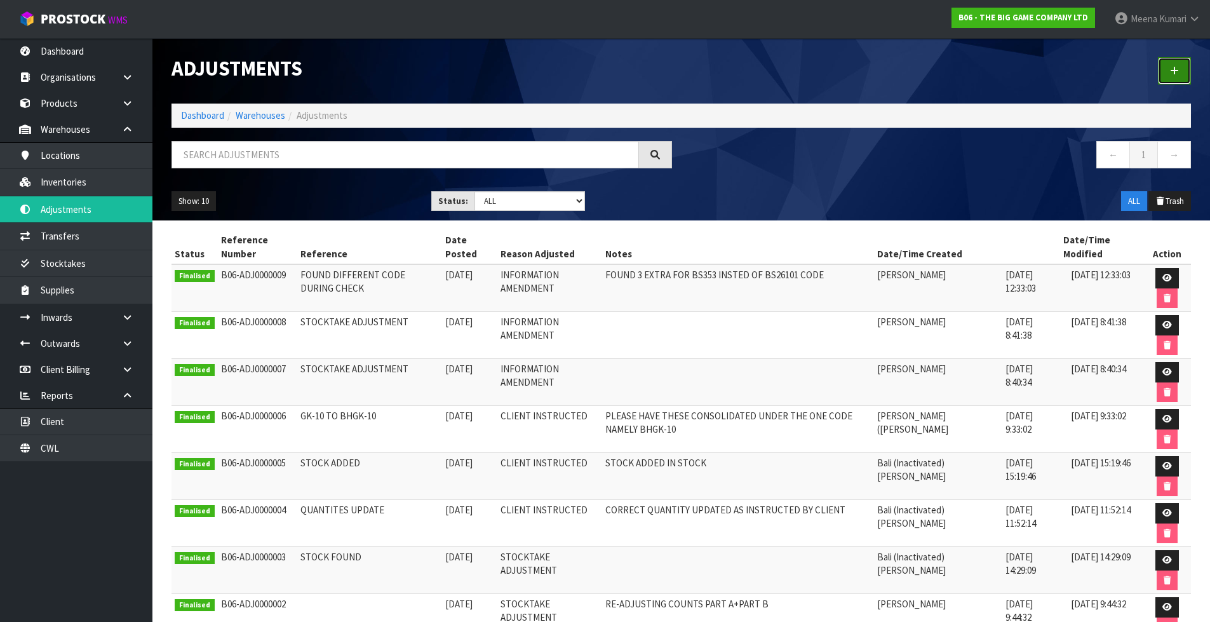
click at [1176, 72] on icon at bounding box center [1174, 71] width 9 height 10
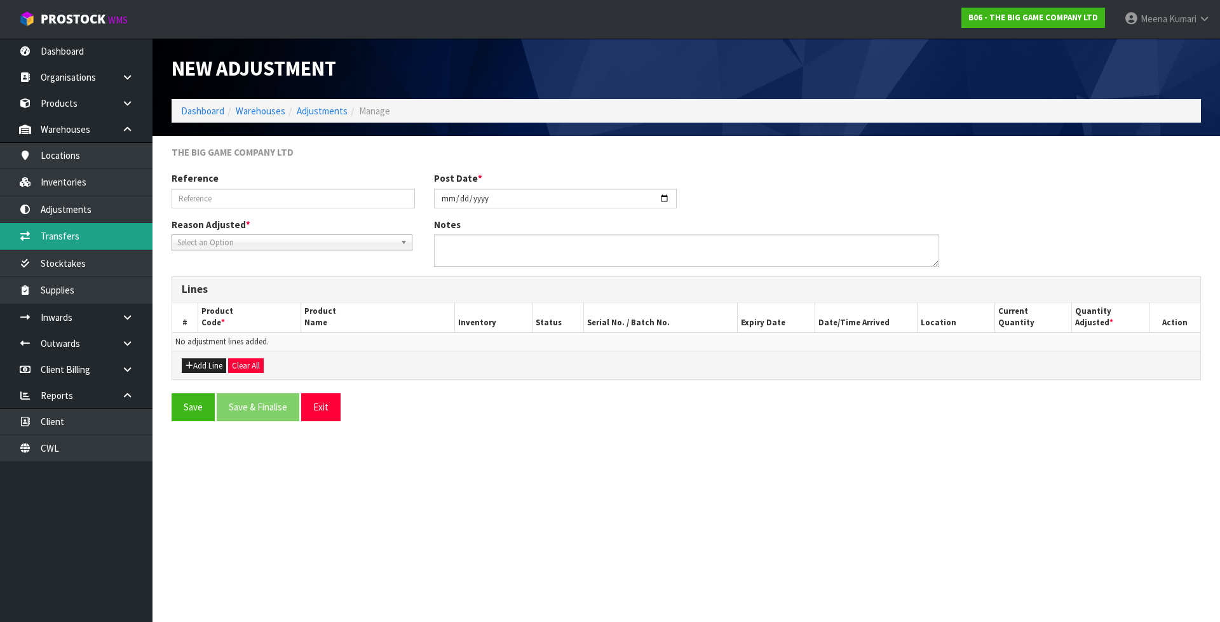
click at [105, 224] on link "Transfers" at bounding box center [76, 236] width 152 height 26
click at [102, 211] on link "Adjustments" at bounding box center [76, 209] width 152 height 26
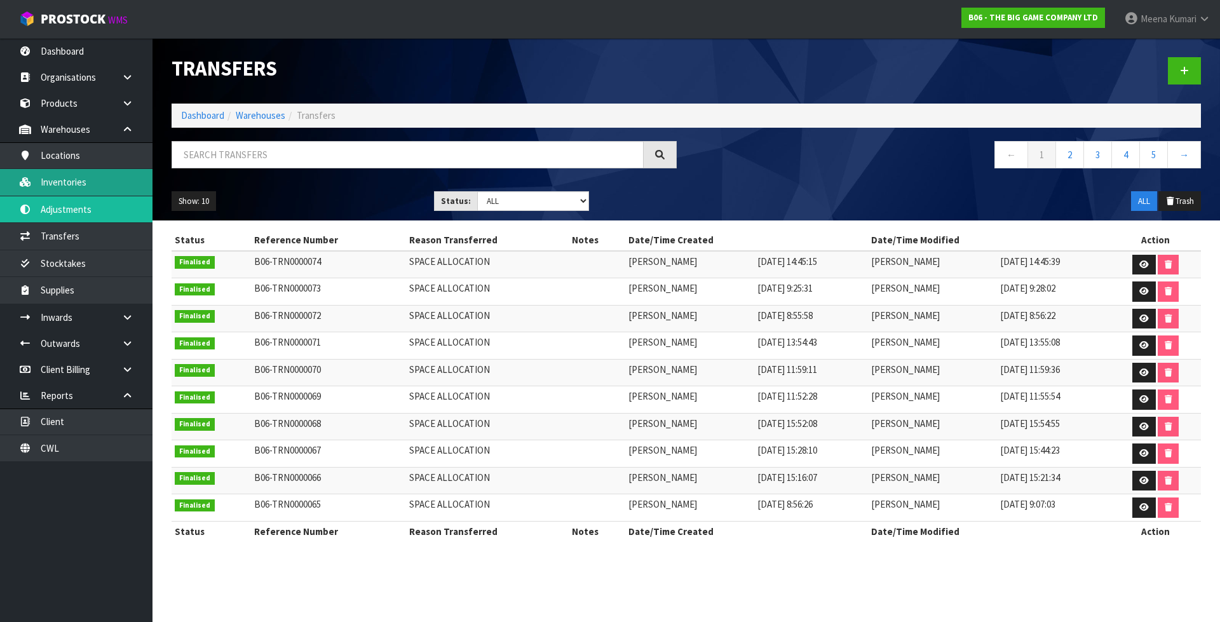
click at [110, 172] on link "Inventories" at bounding box center [76, 182] width 152 height 26
click at [90, 214] on link "Adjustments" at bounding box center [76, 209] width 152 height 26
click at [88, 211] on link "Adjustments" at bounding box center [76, 209] width 152 height 26
click at [87, 211] on link "Adjustments" at bounding box center [76, 209] width 152 height 26
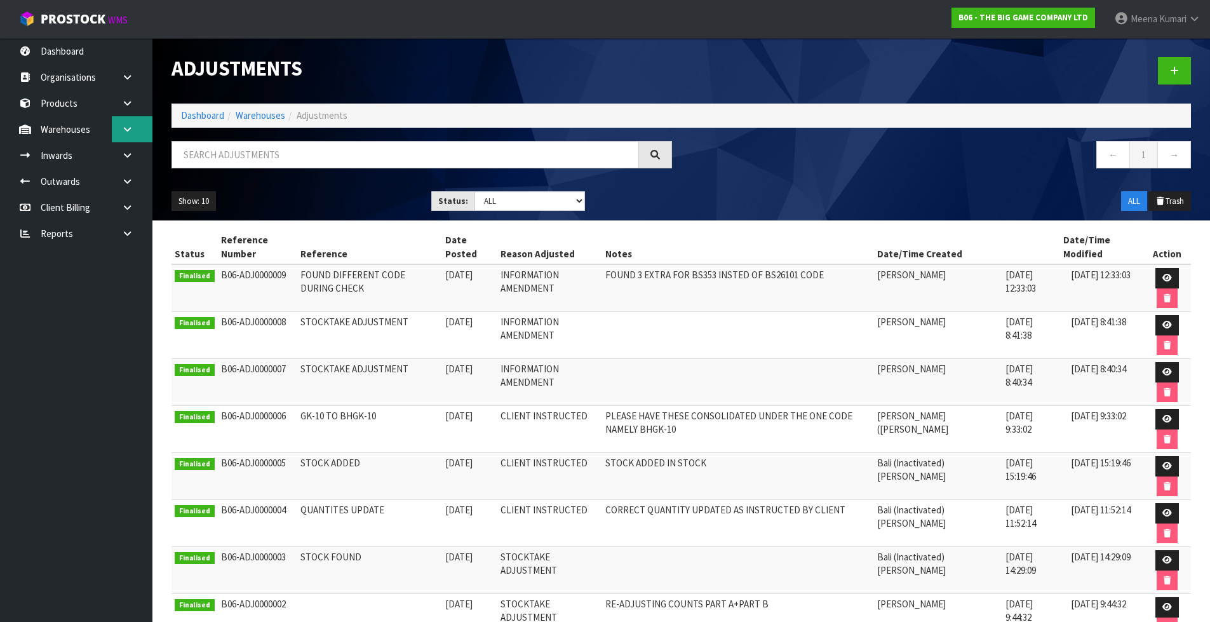
click at [137, 129] on link at bounding box center [132, 129] width 41 height 26
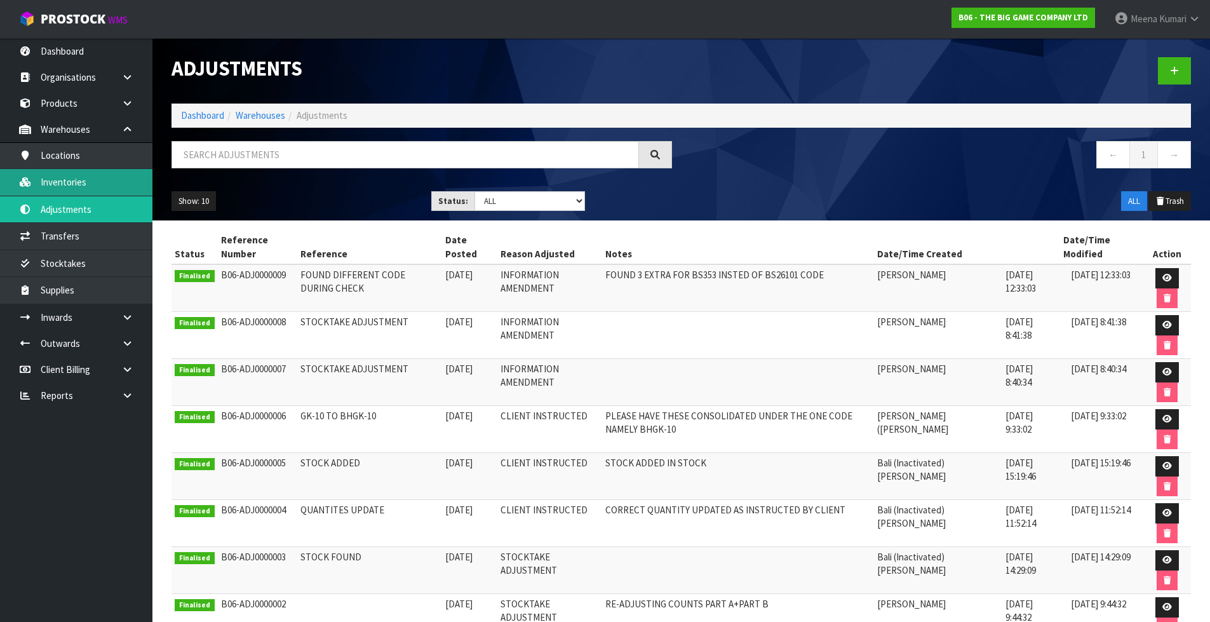
click at [125, 184] on link "Inventories" at bounding box center [76, 182] width 152 height 26
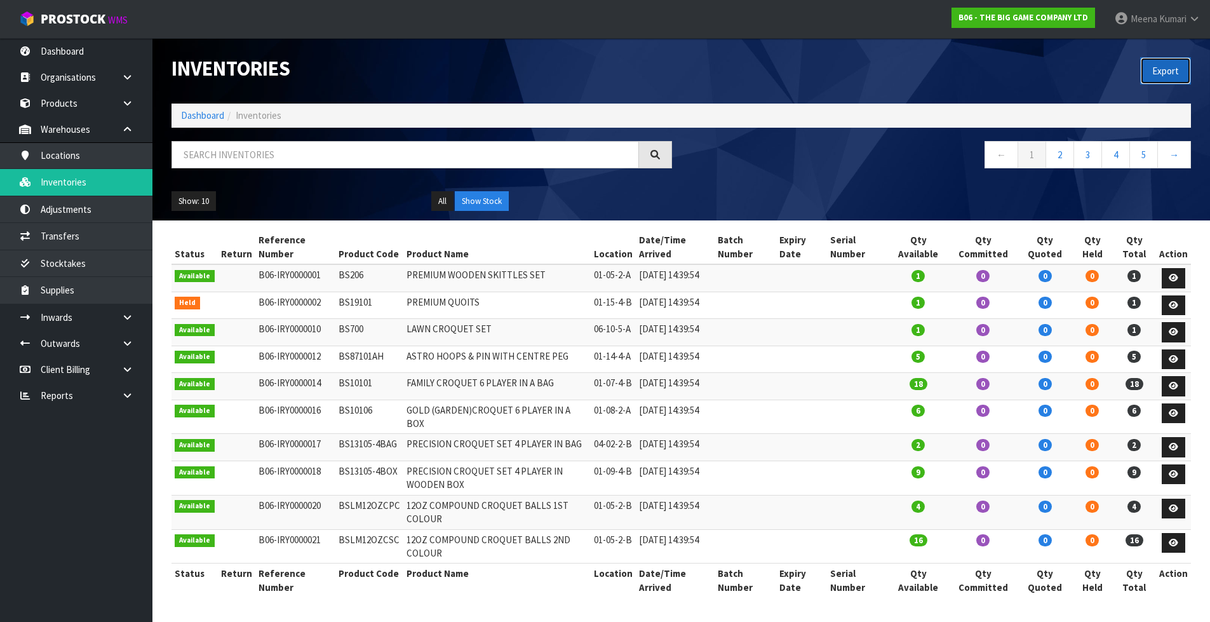
click at [1170, 69] on button "Export" at bounding box center [1165, 70] width 51 height 27
click at [259, 154] on input "text" at bounding box center [406, 154] width 468 height 27
paste input "BS19101"
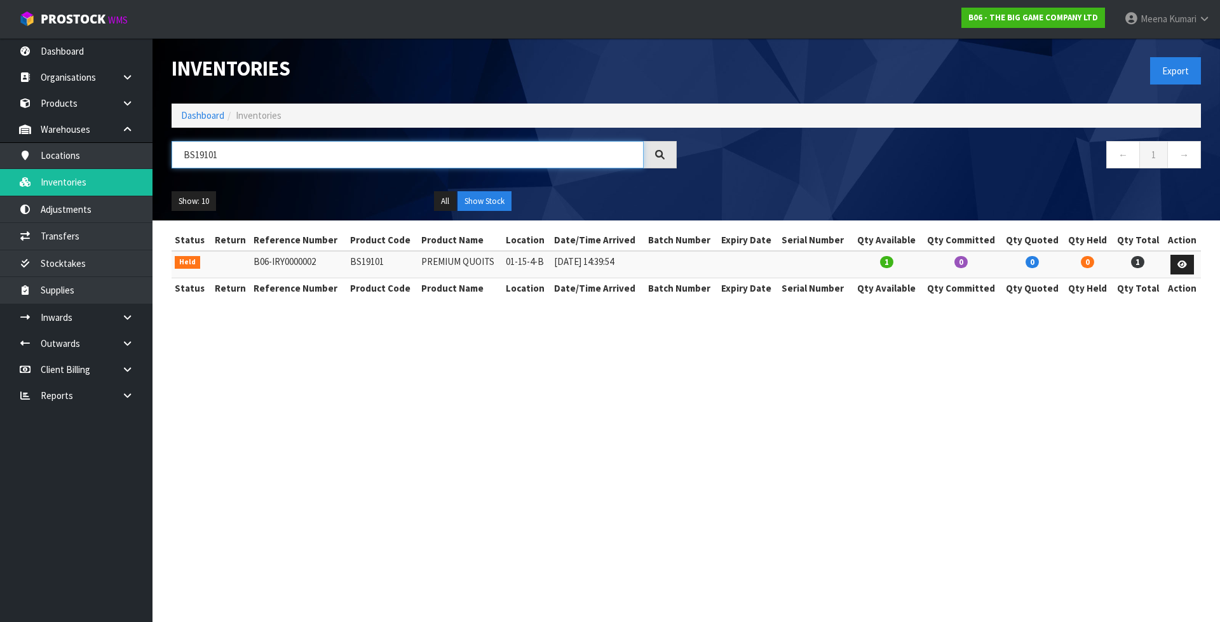
type input "BS19101"
click at [367, 261] on td "BS19101" at bounding box center [382, 264] width 71 height 27
copy td "BS19101"
click at [122, 214] on link "Adjustments" at bounding box center [76, 209] width 152 height 26
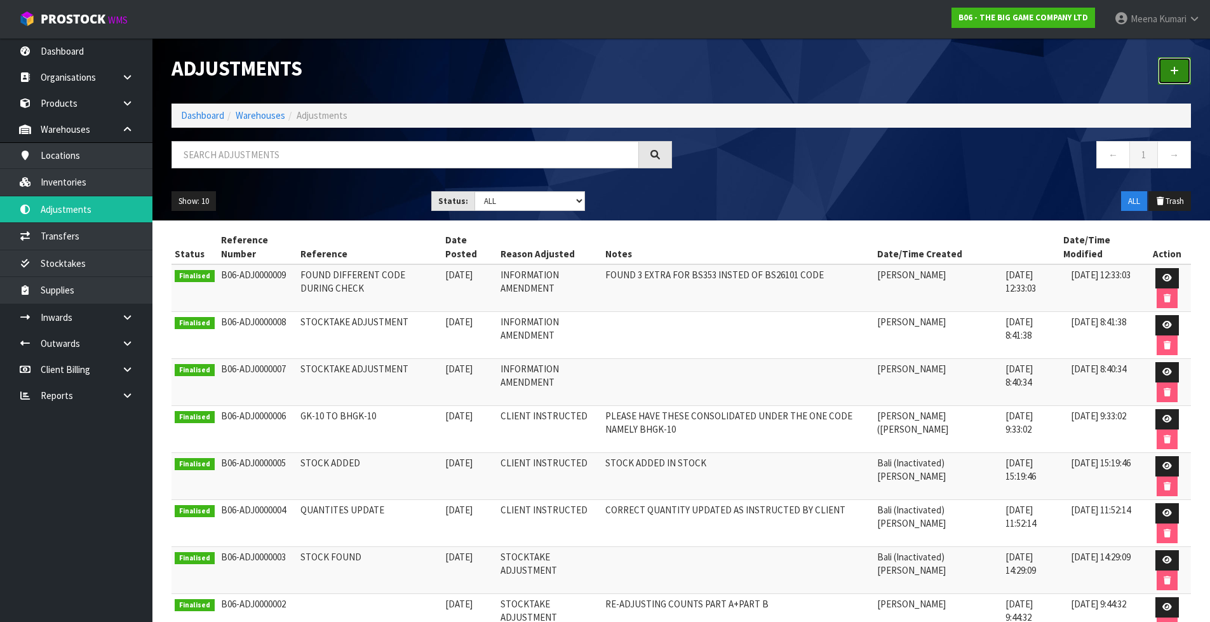
click at [1177, 72] on icon at bounding box center [1174, 71] width 9 height 10
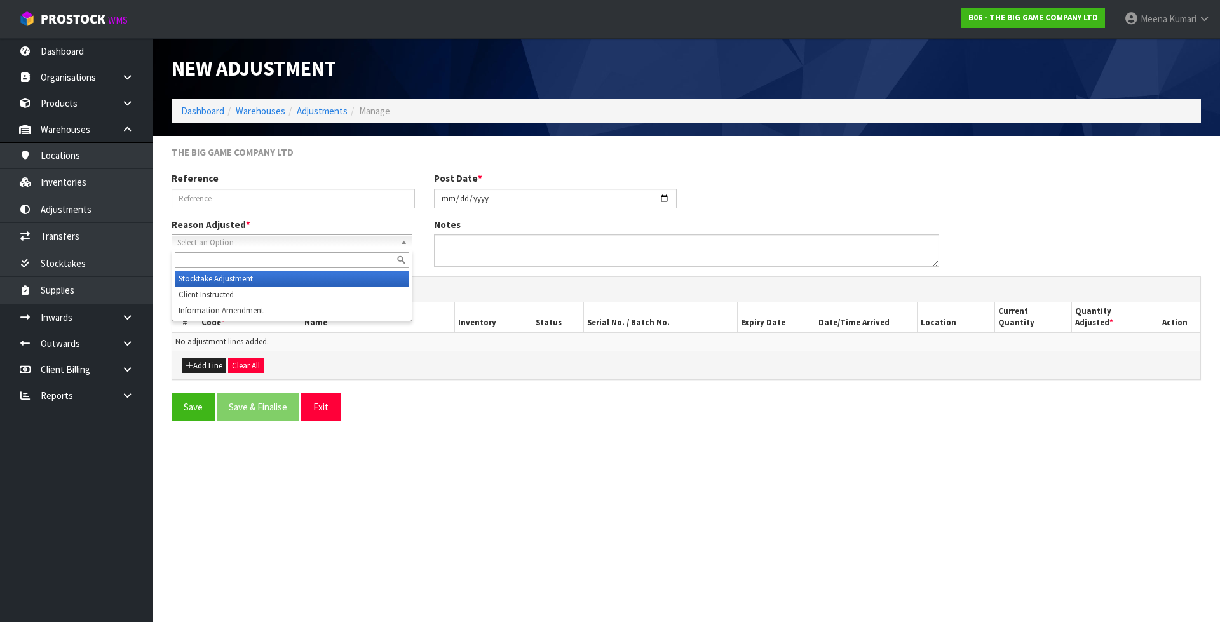
click at [192, 243] on span "Select an Option" at bounding box center [286, 242] width 218 height 15
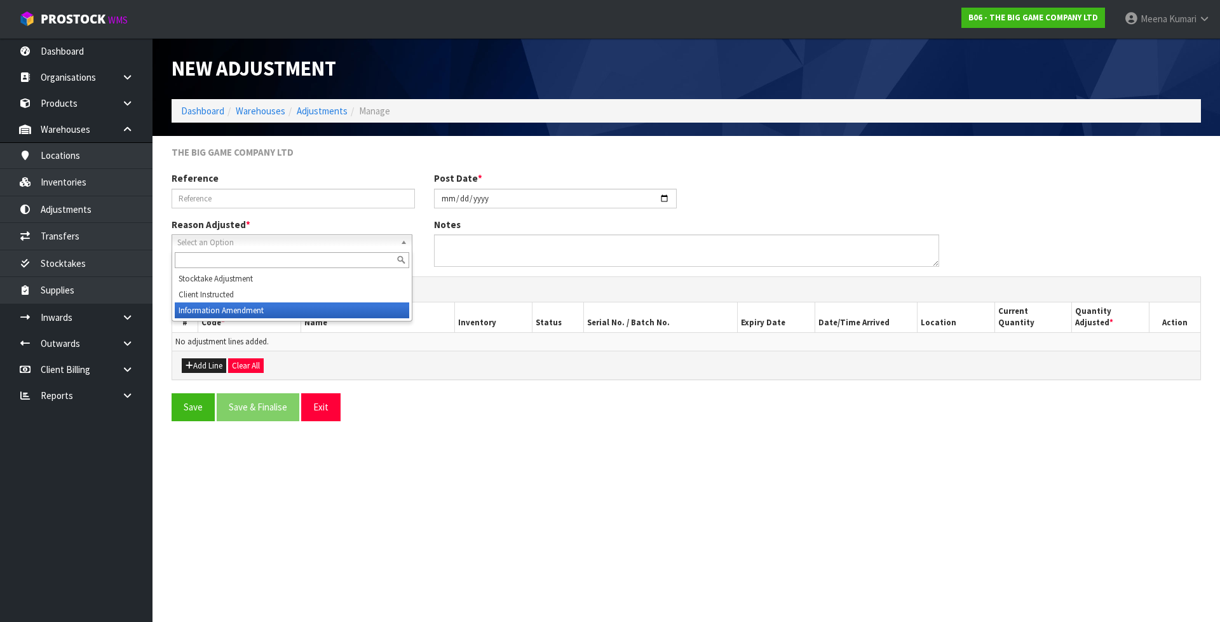
click at [222, 310] on li "Information Amendment" at bounding box center [292, 310] width 234 height 16
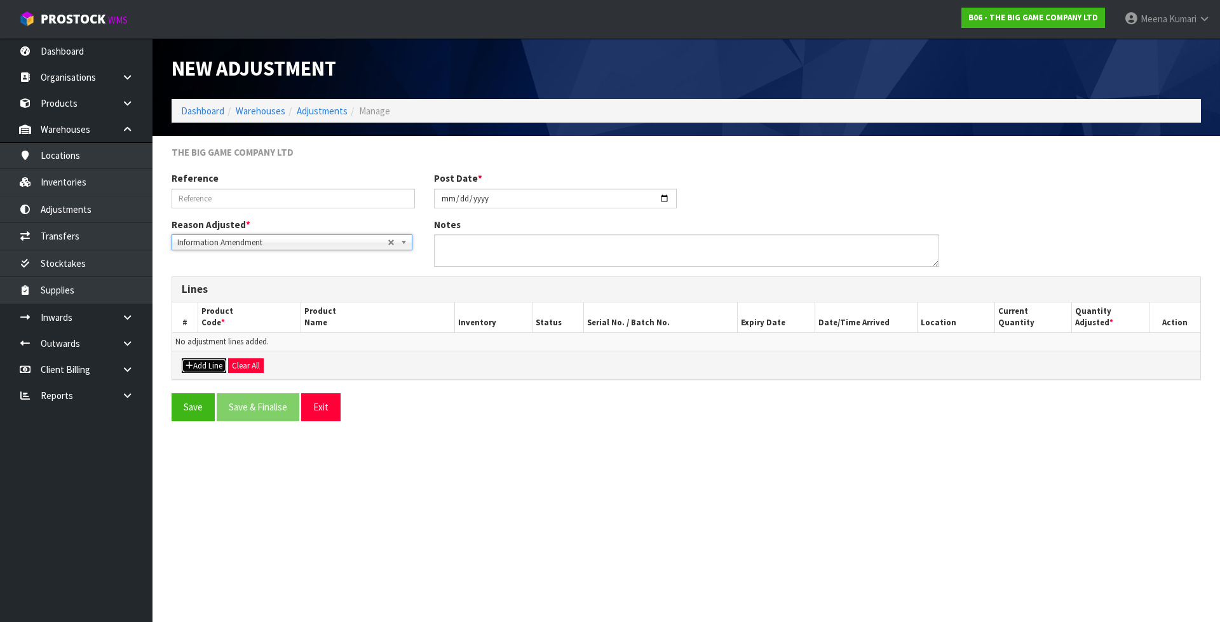
click at [217, 359] on button "Add Line" at bounding box center [204, 365] width 44 height 15
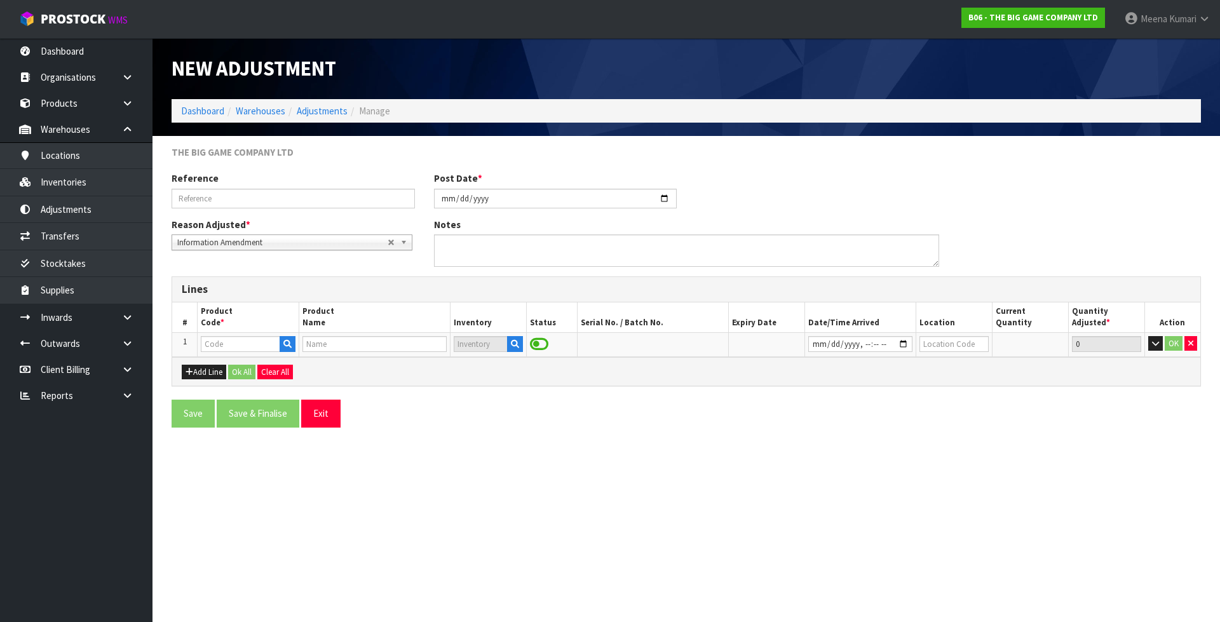
click at [232, 348] on input "text" at bounding box center [240, 344] width 79 height 16
type input "BS19101"
type input "PREMIUM QUOITS"
type input "BS19101"
click at [521, 341] on button "button" at bounding box center [515, 344] width 16 height 17
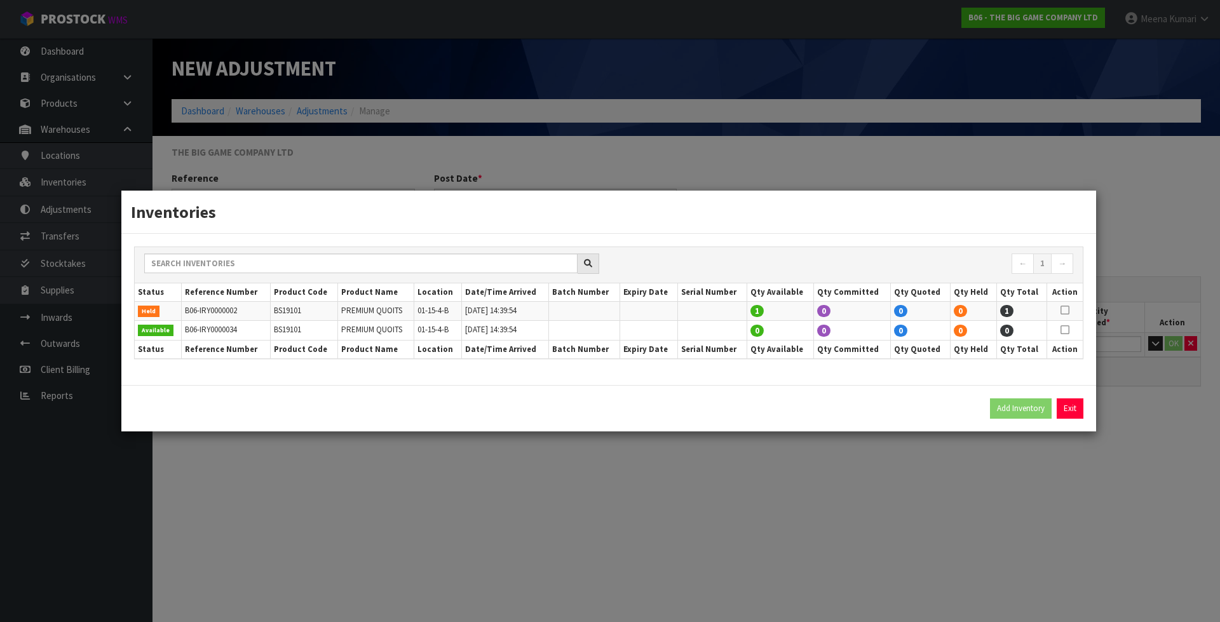
click at [1064, 310] on icon at bounding box center [1064, 310] width 9 height 1
click at [1020, 412] on button "Add Inventory" at bounding box center [1021, 408] width 62 height 20
type input "B06-IRY0000002"
type input "[DATE]T14:39:54"
type input "01-15-4-B"
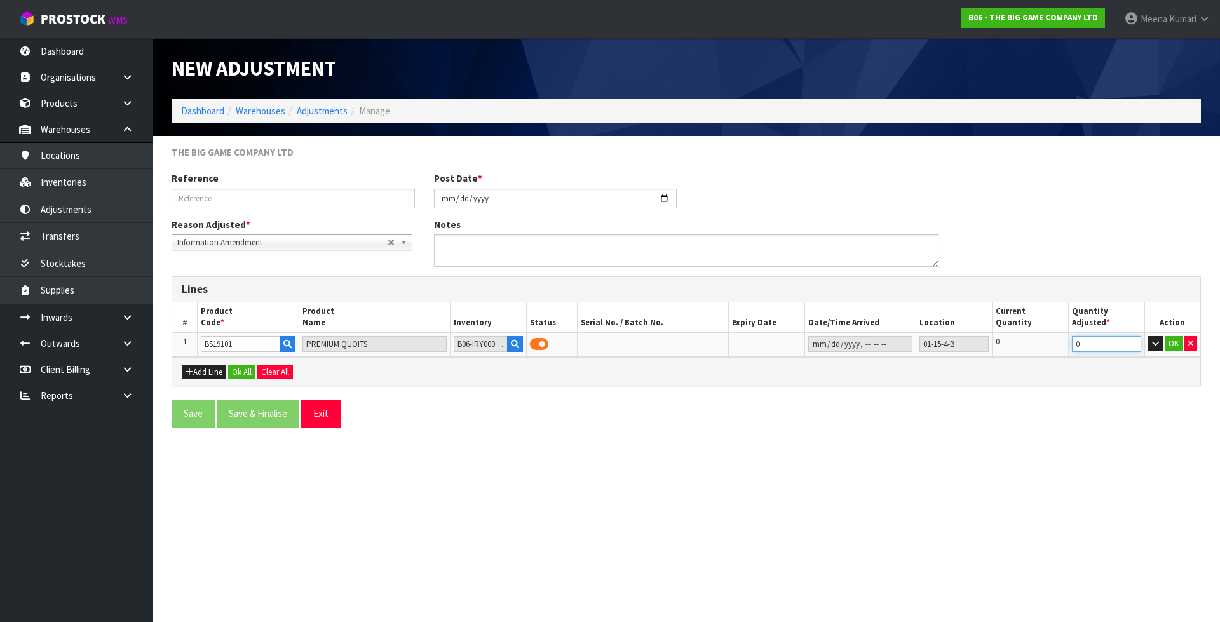
drag, startPoint x: 1080, startPoint y: 342, endPoint x: 1070, endPoint y: 346, distance: 10.0
click at [1071, 345] on td "0" at bounding box center [1106, 344] width 76 height 24
type input "1"
click at [1095, 346] on input "number" at bounding box center [1106, 344] width 69 height 16
type input "1"
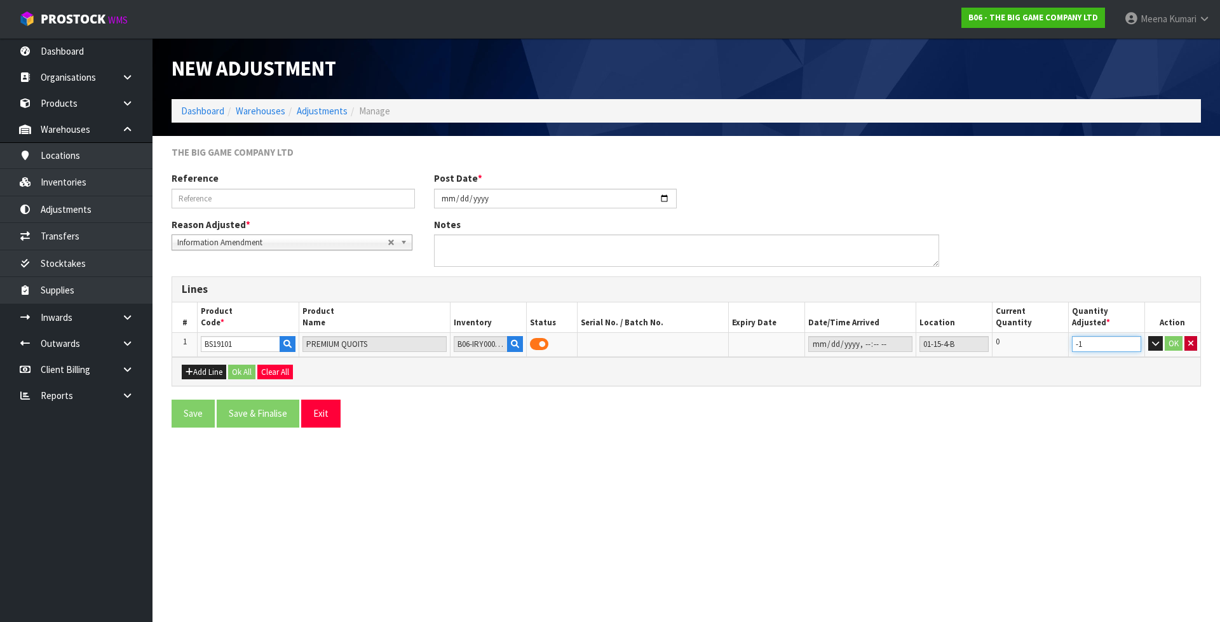
type input "-1"
click at [1192, 347] on button "button" at bounding box center [1190, 343] width 13 height 15
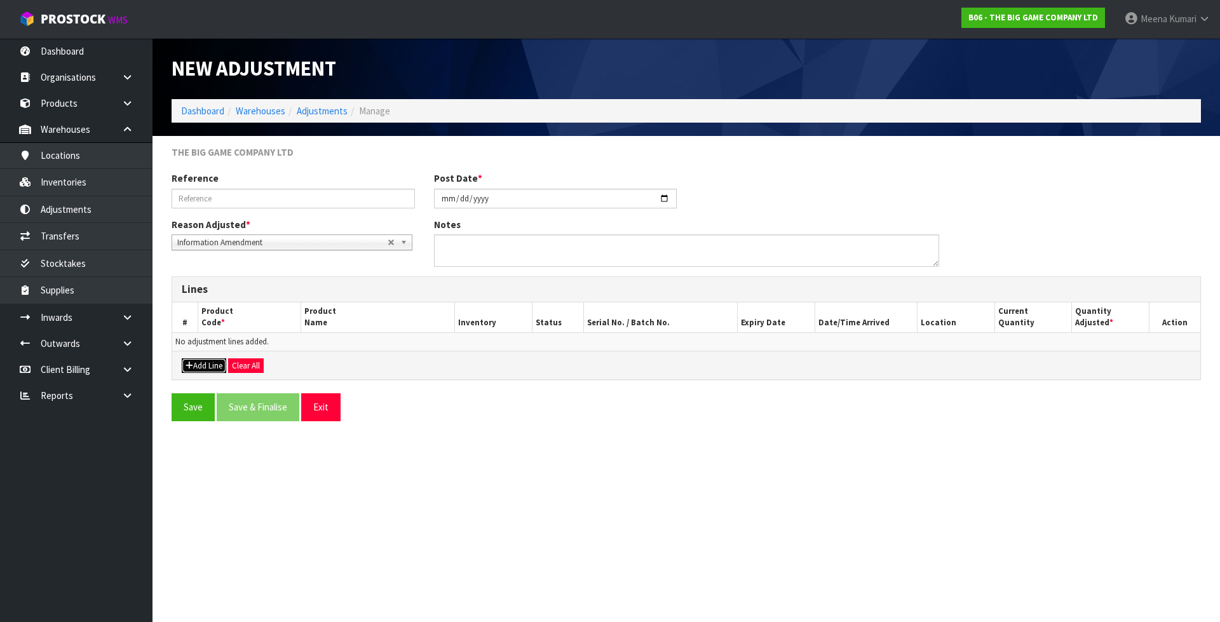
click at [205, 359] on button "Add Line" at bounding box center [204, 365] width 44 height 15
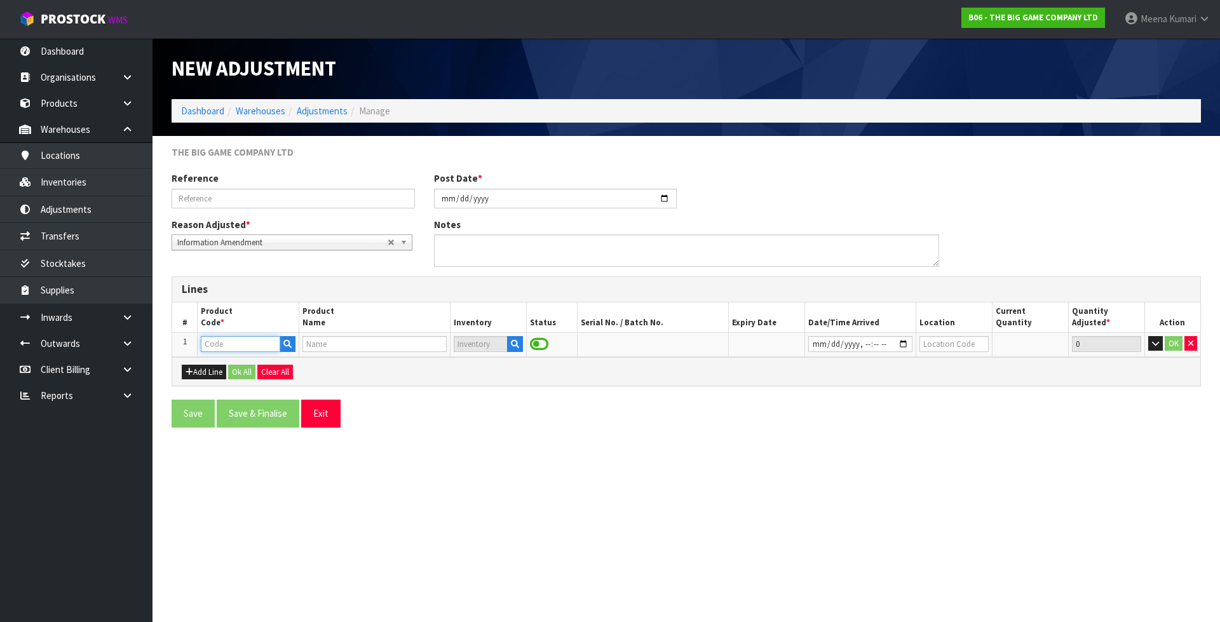
click at [231, 349] on input "text" at bounding box center [240, 344] width 79 height 16
paste input "BS19101"
type input "BS19101"
type input "PREMIUM QUOITS"
type input "BS19101"
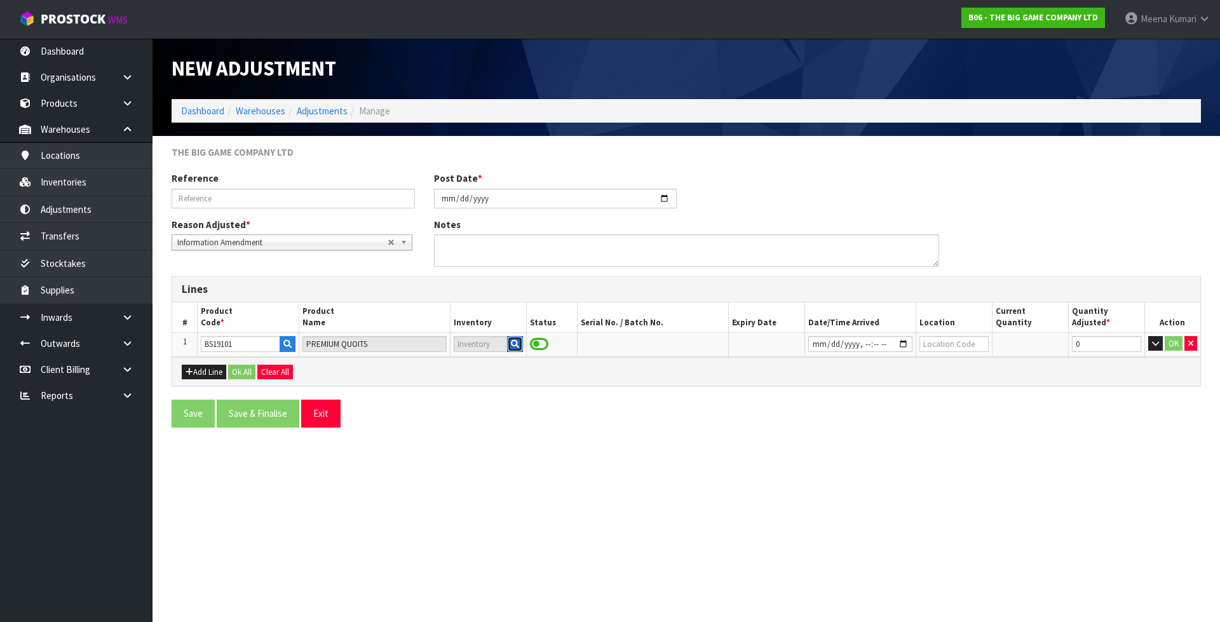
click at [522, 339] on button "button" at bounding box center [515, 344] width 16 height 17
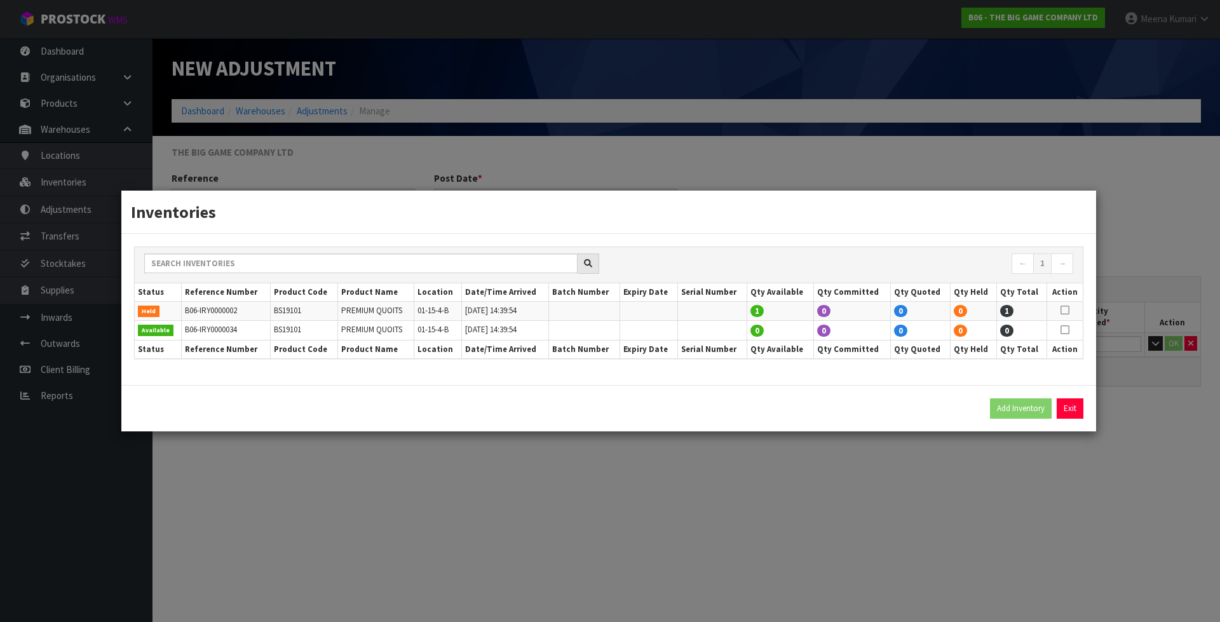
click at [1065, 310] on icon at bounding box center [1064, 310] width 9 height 1
click at [1027, 411] on button "Add Inventory" at bounding box center [1021, 408] width 62 height 20
type input "B06-IRY0000002"
type input "[DATE]T14:39:54"
type input "01-15-4-B"
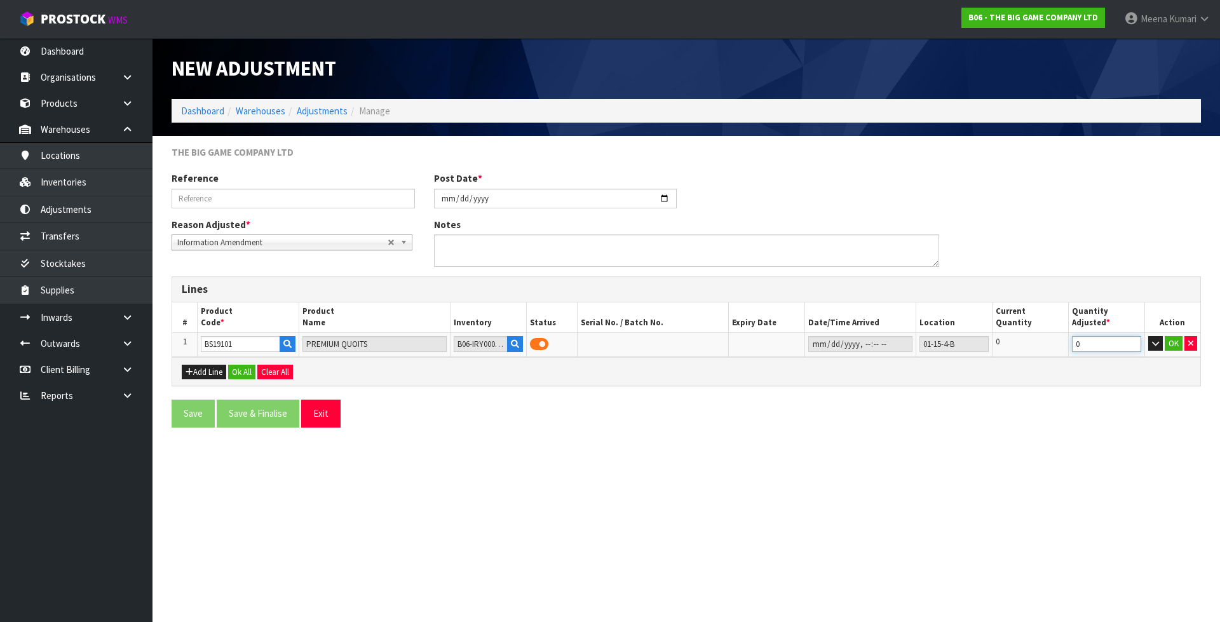
drag, startPoint x: 1053, startPoint y: 353, endPoint x: 1046, endPoint y: 354, distance: 6.5
click at [1046, 354] on tr "1 BS19101 PREMIUM QUOITS B06-IRY0000002 01-15-4-B 0 0 OK" at bounding box center [686, 344] width 1028 height 24
type input "-1"
click at [1194, 340] on button "button" at bounding box center [1190, 343] width 13 height 15
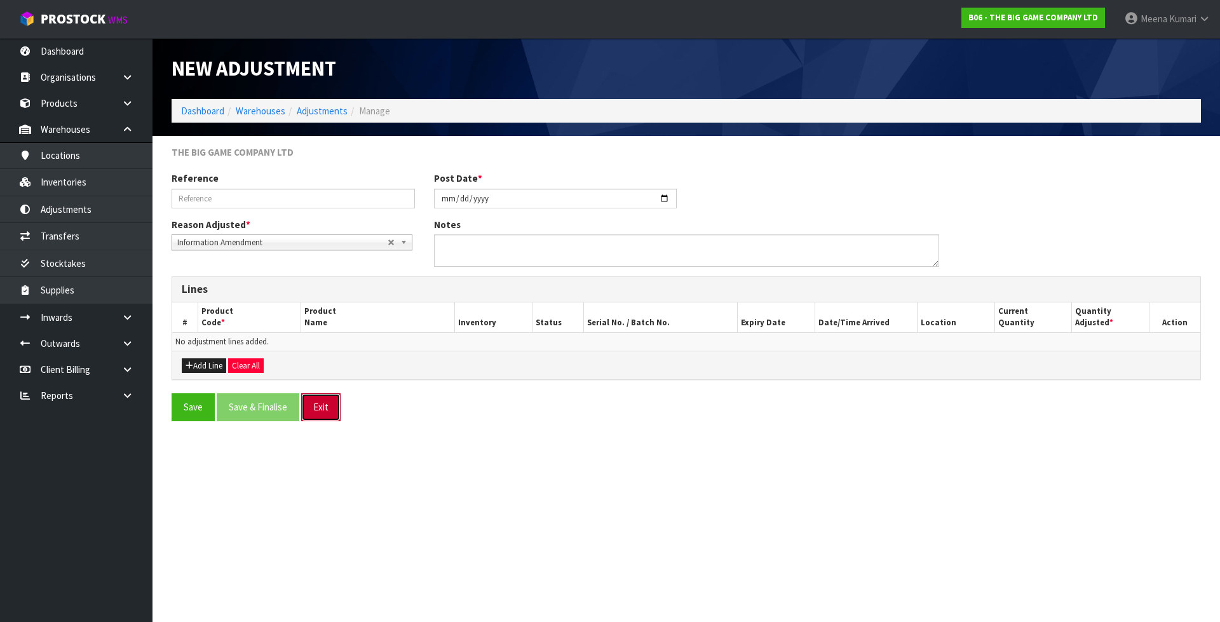
click at [327, 406] on button "Exit" at bounding box center [320, 406] width 39 height 27
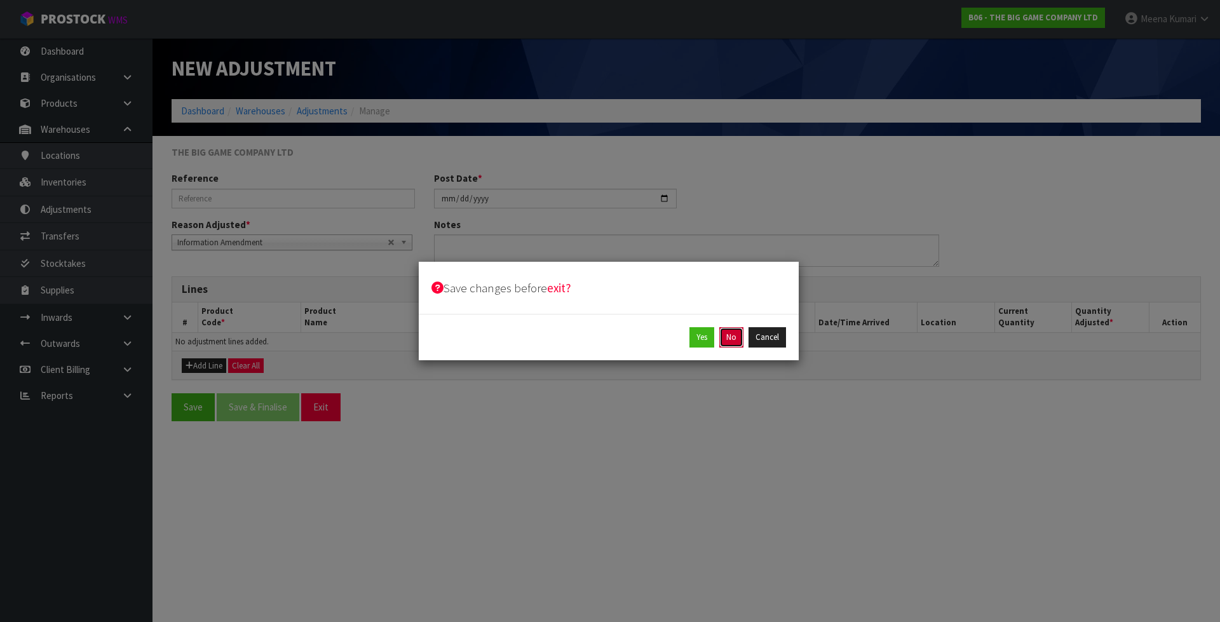
click at [734, 342] on button "No" at bounding box center [731, 337] width 24 height 20
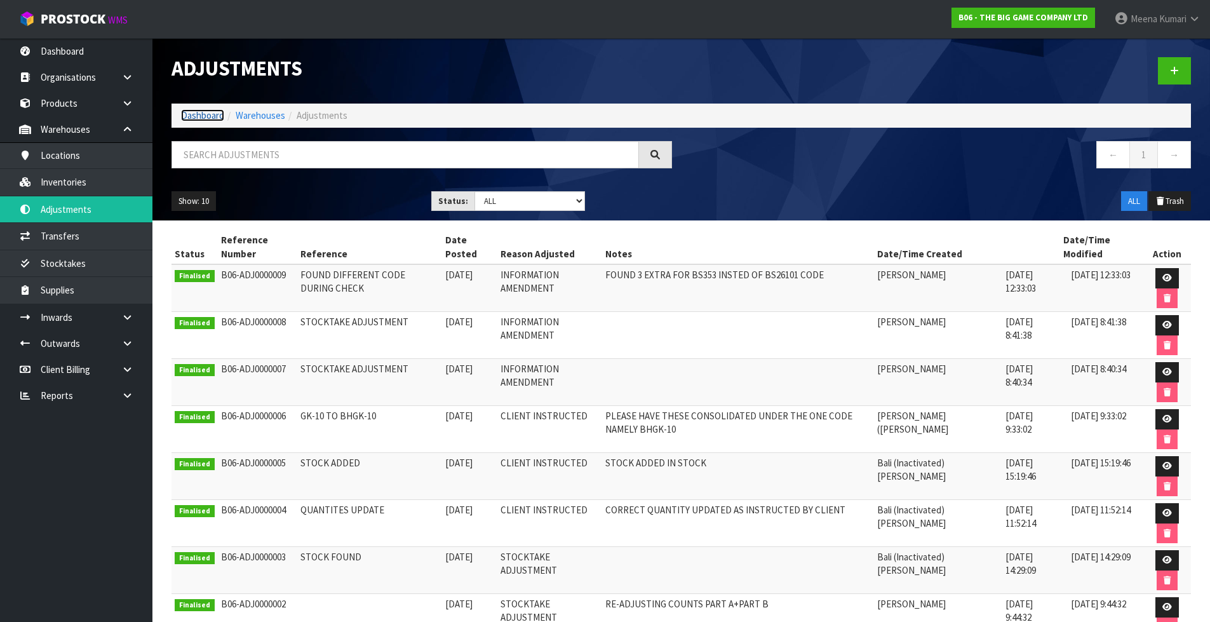
click at [196, 113] on link "Dashboard" at bounding box center [202, 115] width 43 height 12
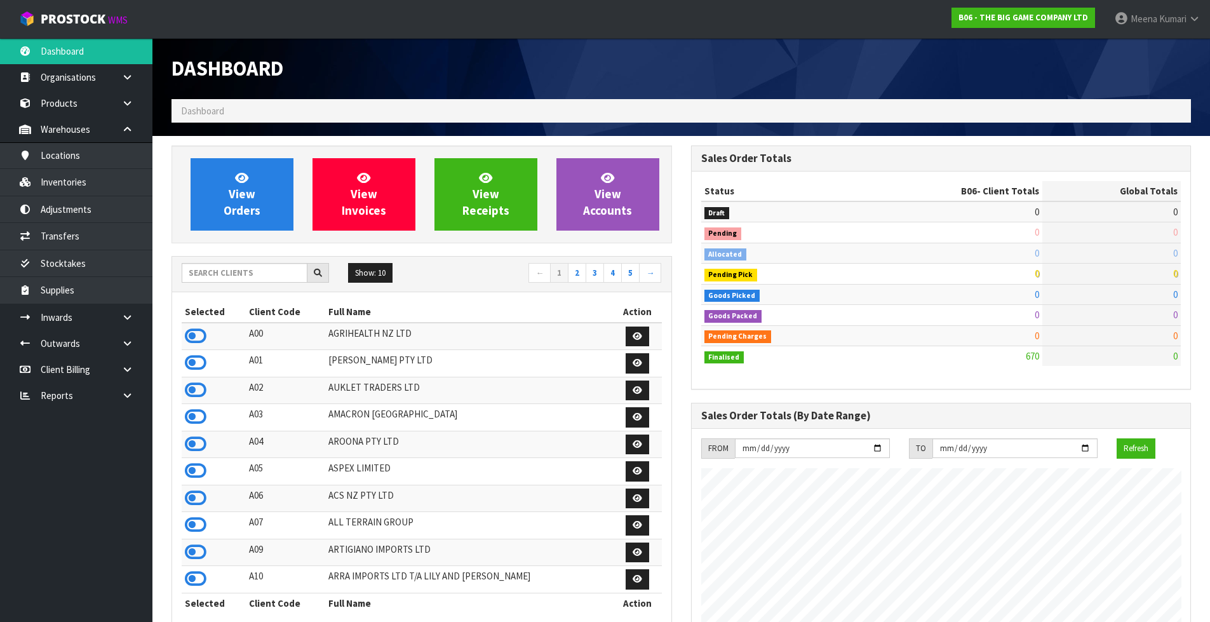
scroll to position [839, 519]
click at [218, 266] on input "text" at bounding box center [245, 273] width 126 height 20
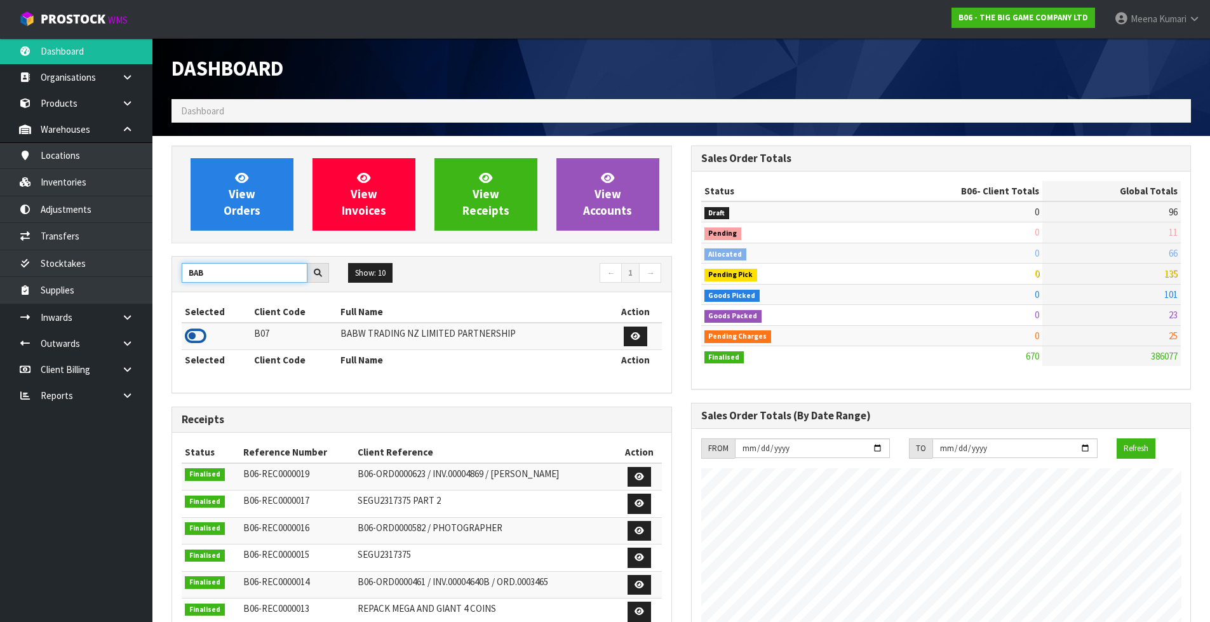
type input "BAB"
click at [203, 331] on icon at bounding box center [196, 336] width 22 height 19
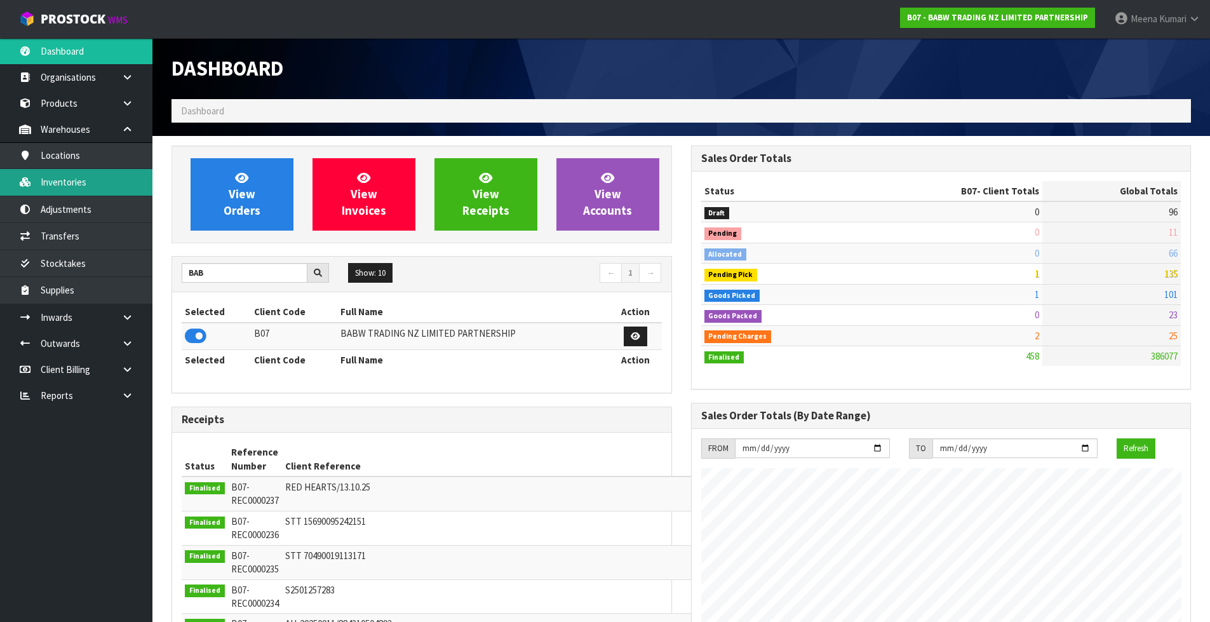
scroll to position [962, 519]
click at [97, 184] on link "Inventories" at bounding box center [76, 182] width 152 height 26
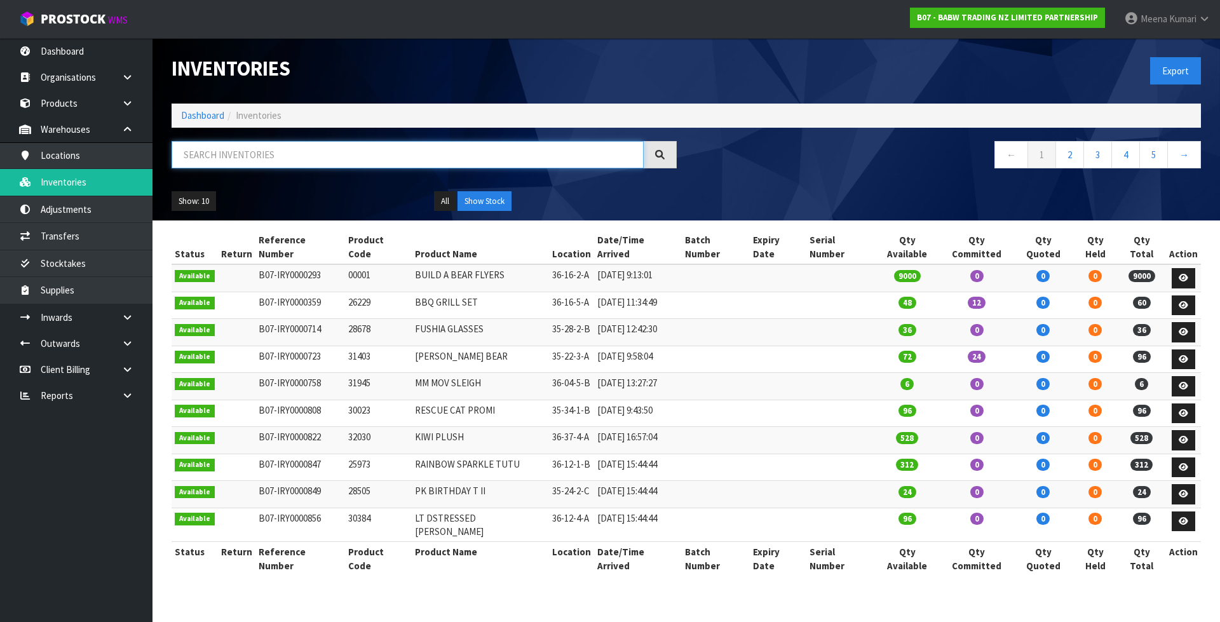
click at [273, 145] on input "text" at bounding box center [408, 154] width 472 height 27
paste input "31016"
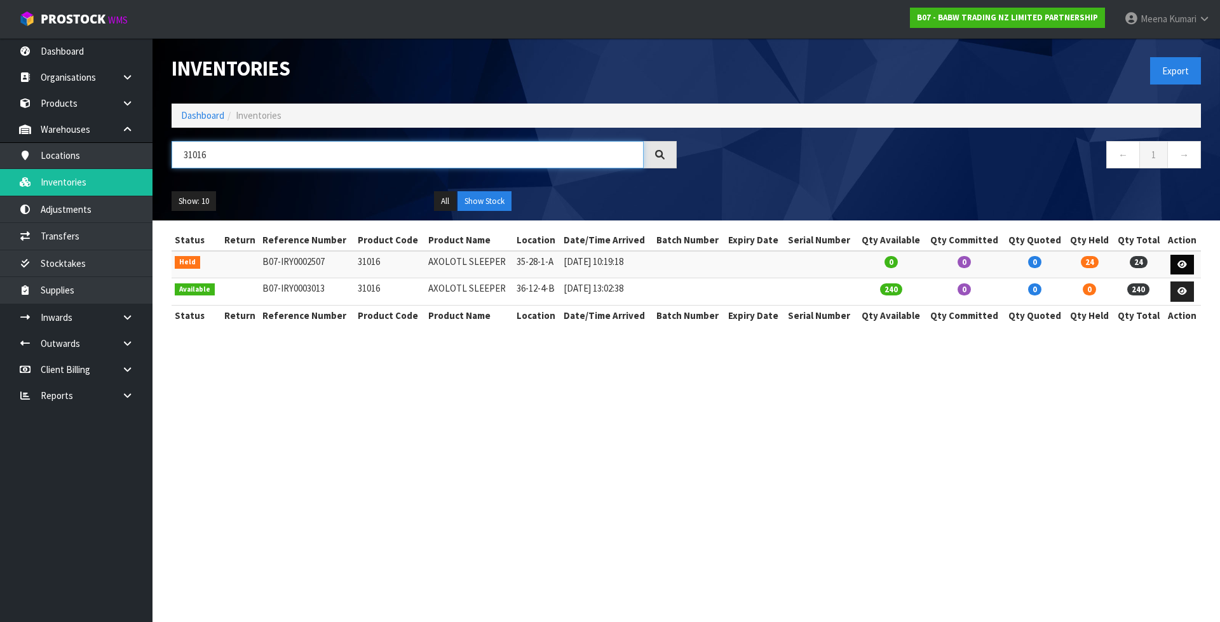
type input "31016"
click at [1191, 256] on link at bounding box center [1182, 265] width 24 height 20
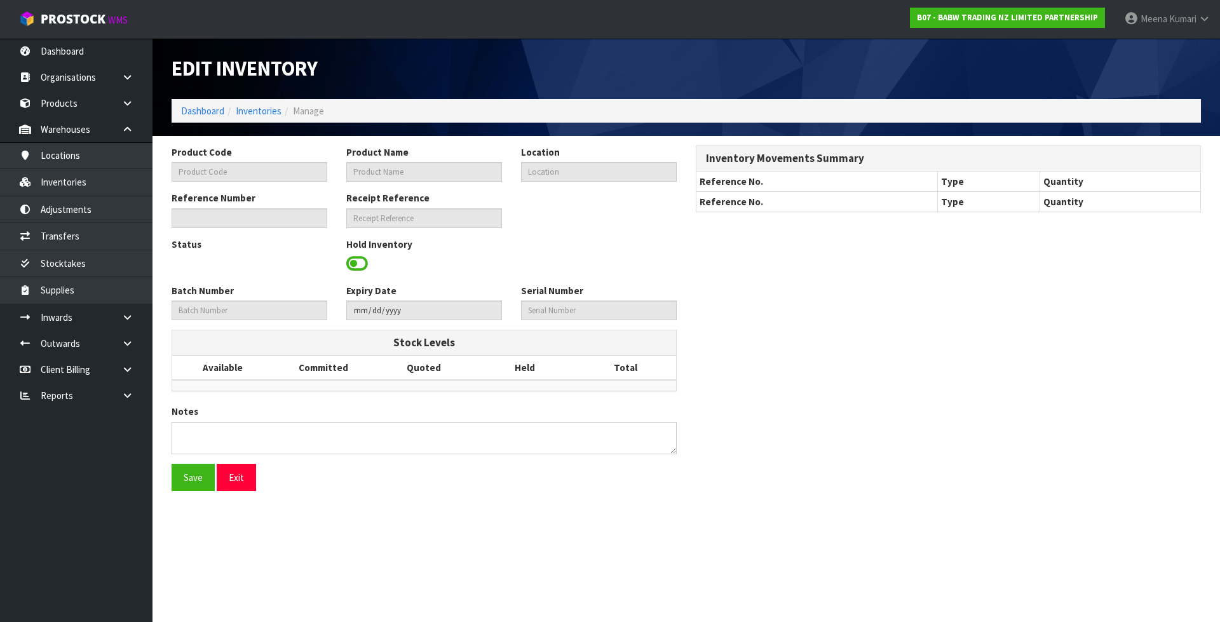
type input "31016"
type input "AXOLOTL SLEEPER"
type input "35-28-1-A"
type input "B07-IRY0002507"
type input "B07-REC0000158"
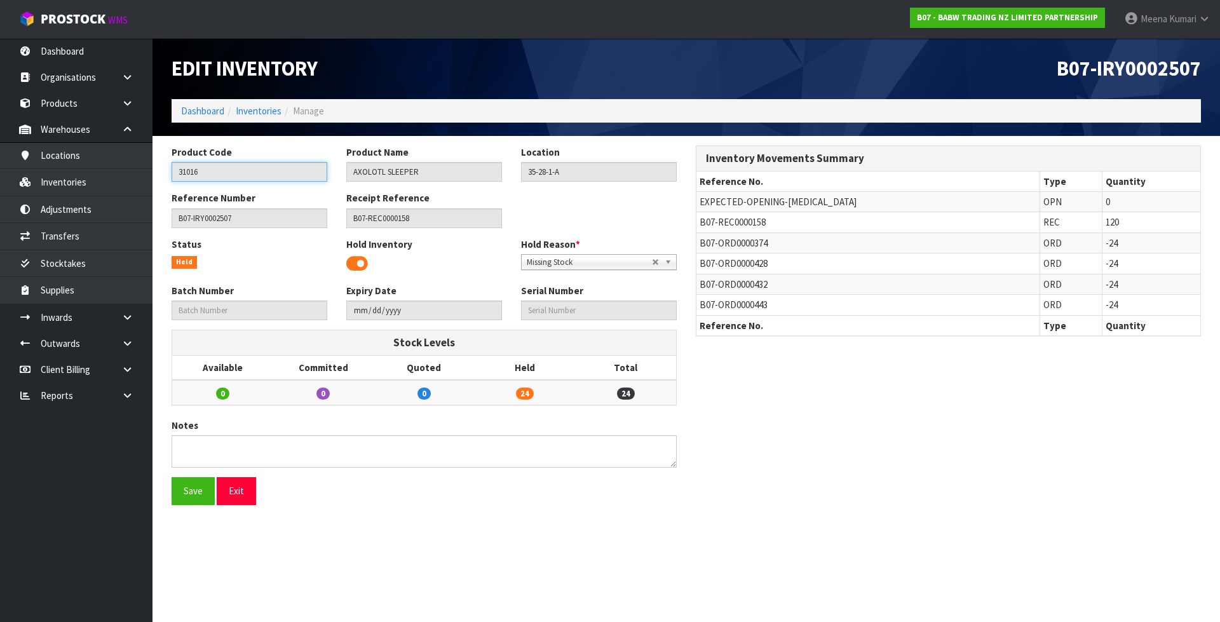
click at [233, 181] on input "31016" at bounding box center [250, 172] width 156 height 20
click at [80, 103] on link "Products" at bounding box center [76, 103] width 152 height 26
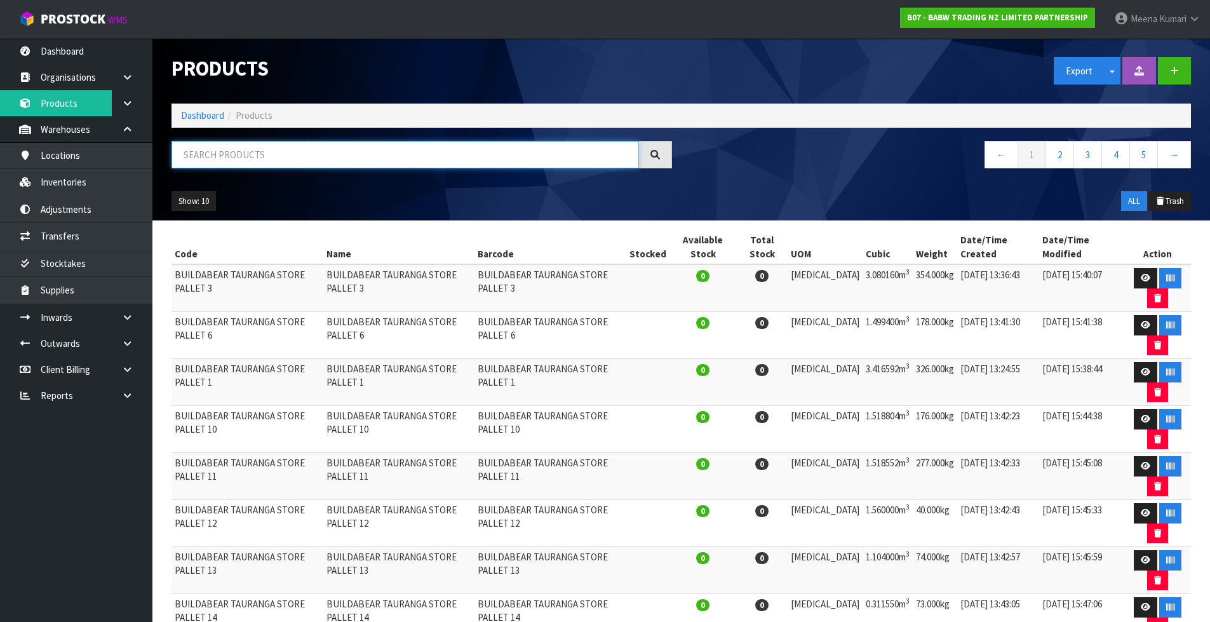
click at [214, 141] on input "text" at bounding box center [406, 154] width 468 height 27
paste input "31016"
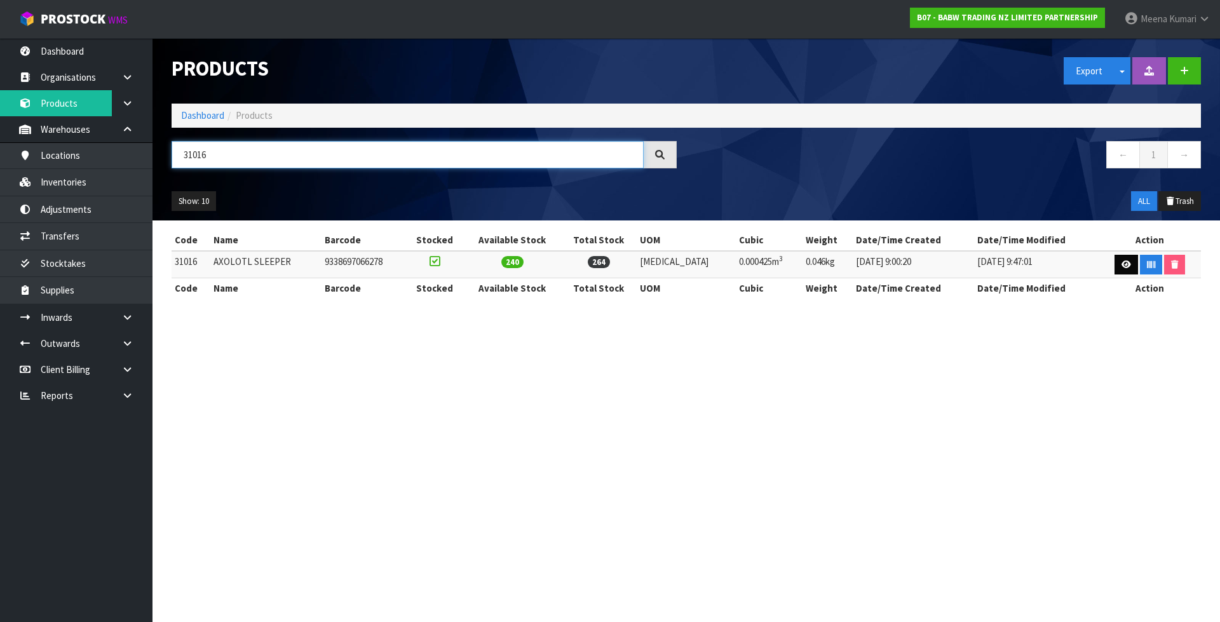
type input "31016"
click at [1121, 260] on icon at bounding box center [1126, 264] width 10 height 8
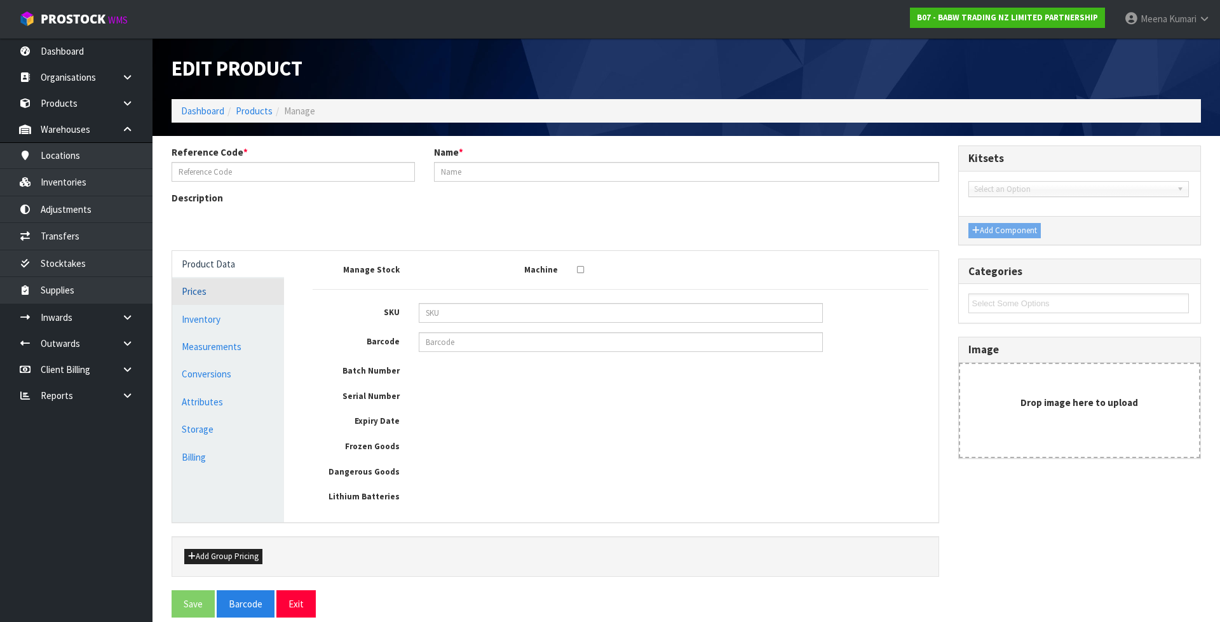
type input "31016"
type input "AXOLOTL SLEEPER"
type input "9338697066278"
type input "7.518"
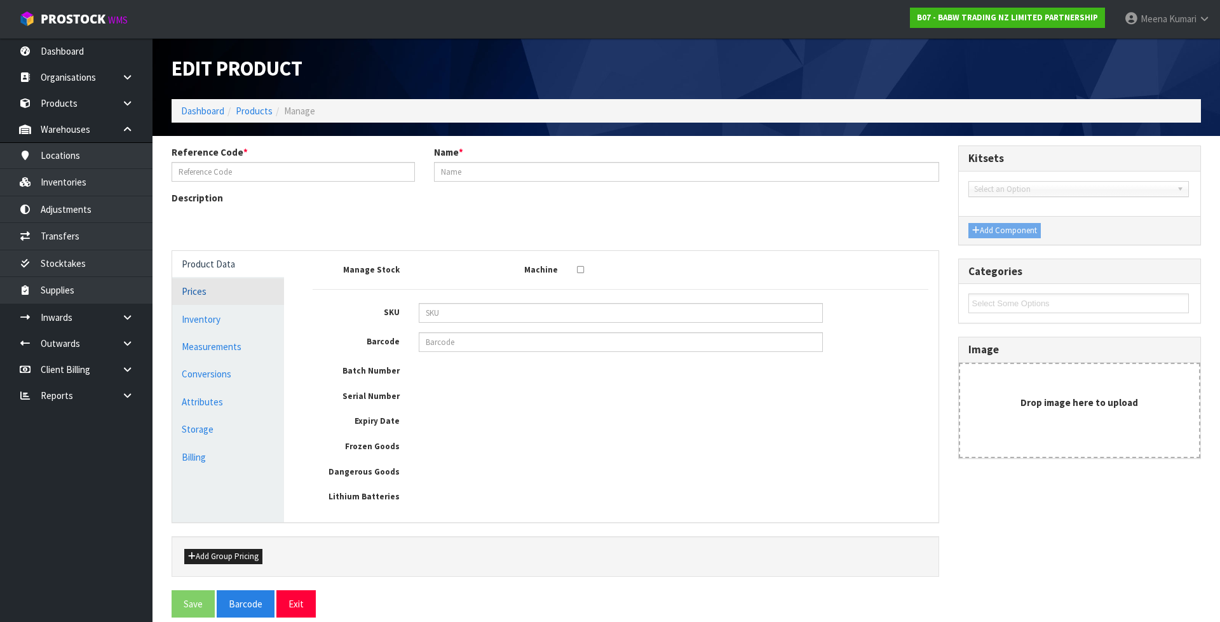
type input "7.518"
type input "0.000425"
type input "0.046"
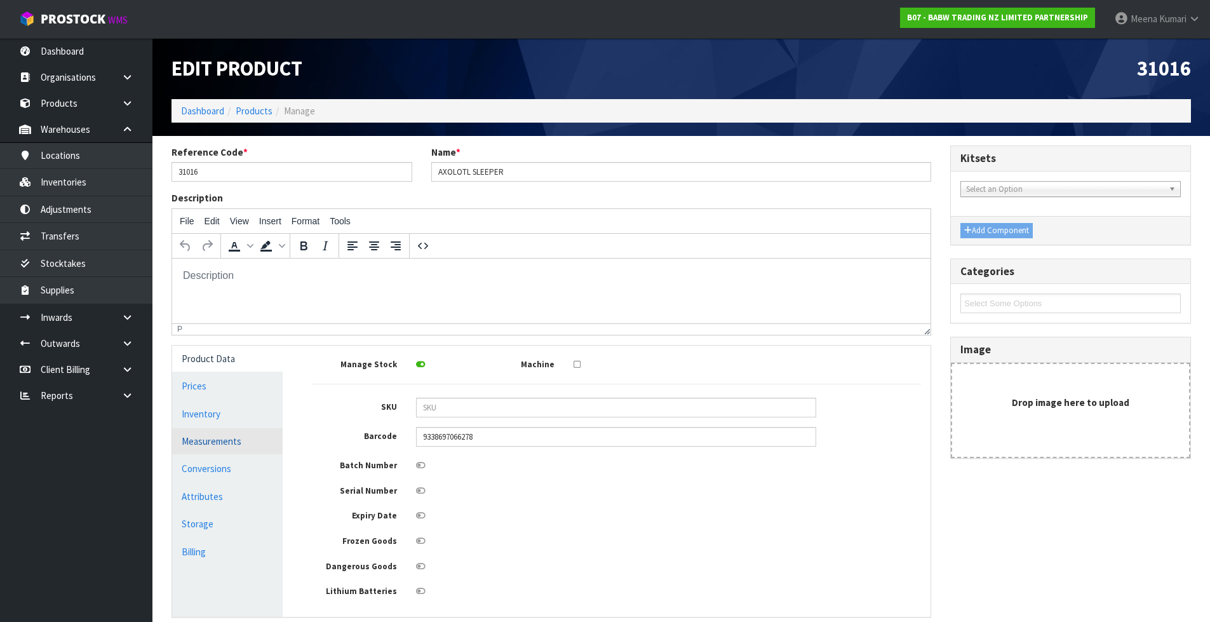
click at [239, 450] on link "Measurements" at bounding box center [227, 441] width 111 height 26
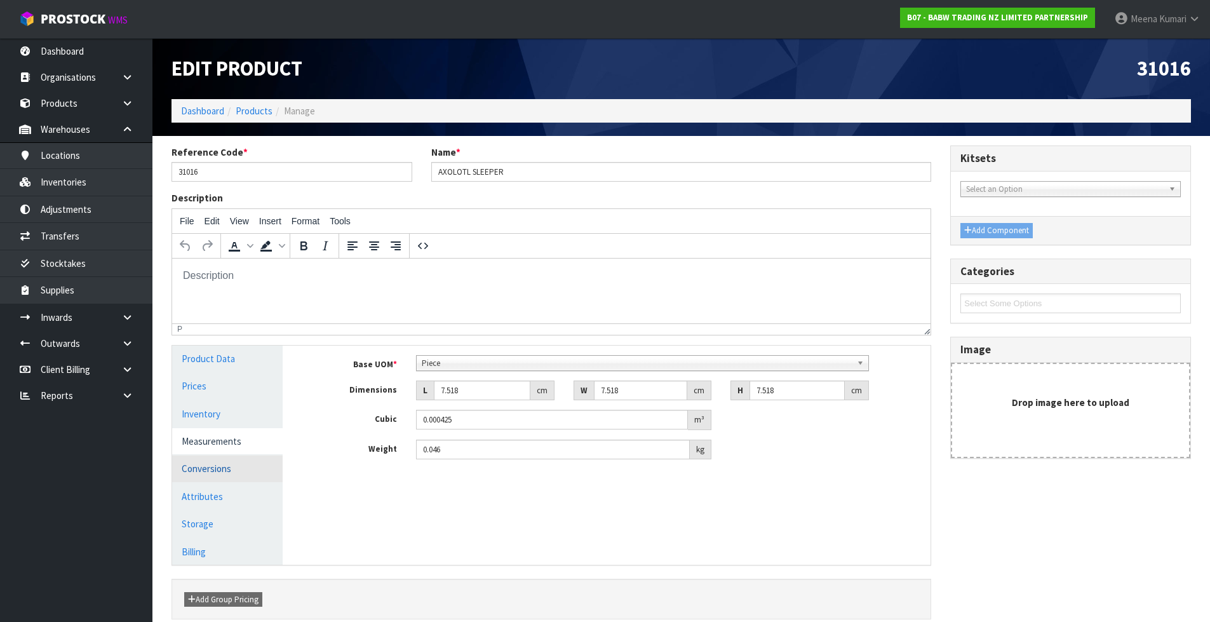
click at [224, 466] on link "Conversions" at bounding box center [227, 468] width 111 height 26
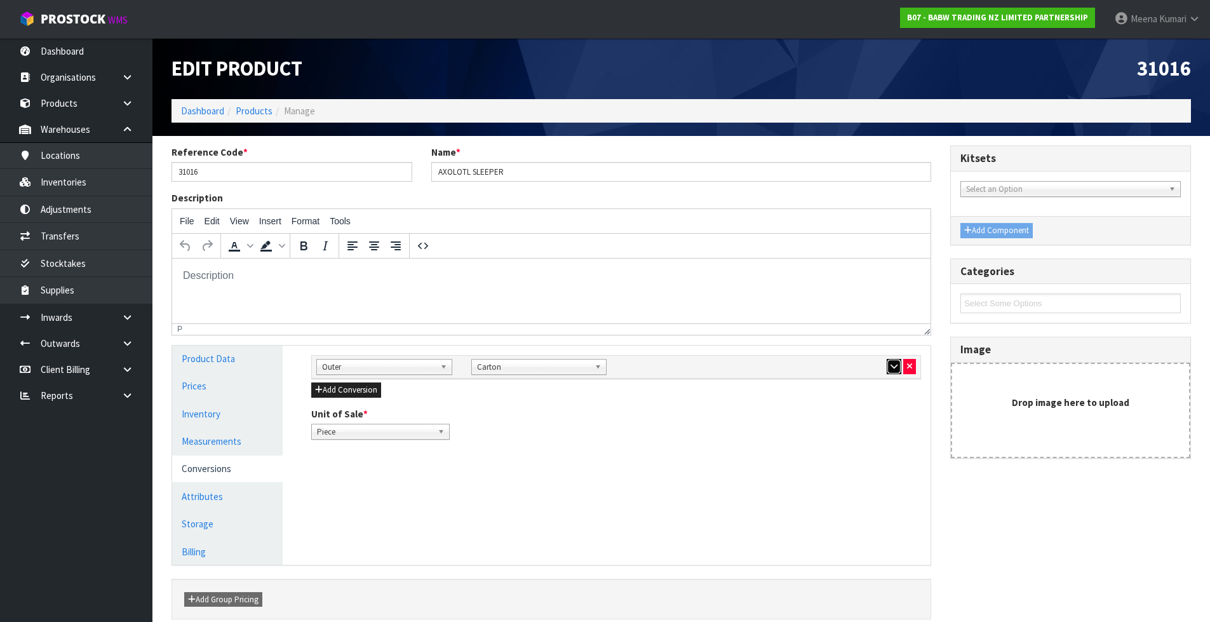
click at [891, 365] on icon "button" at bounding box center [894, 366] width 7 height 8
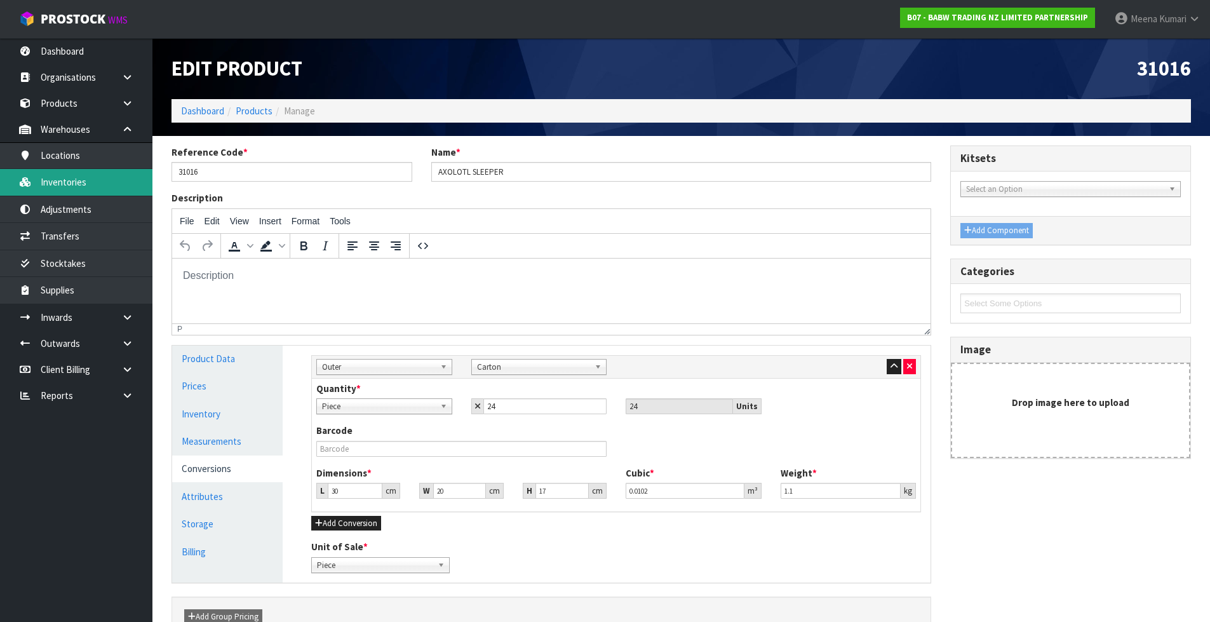
click at [86, 191] on link "Inventories" at bounding box center [76, 182] width 152 height 26
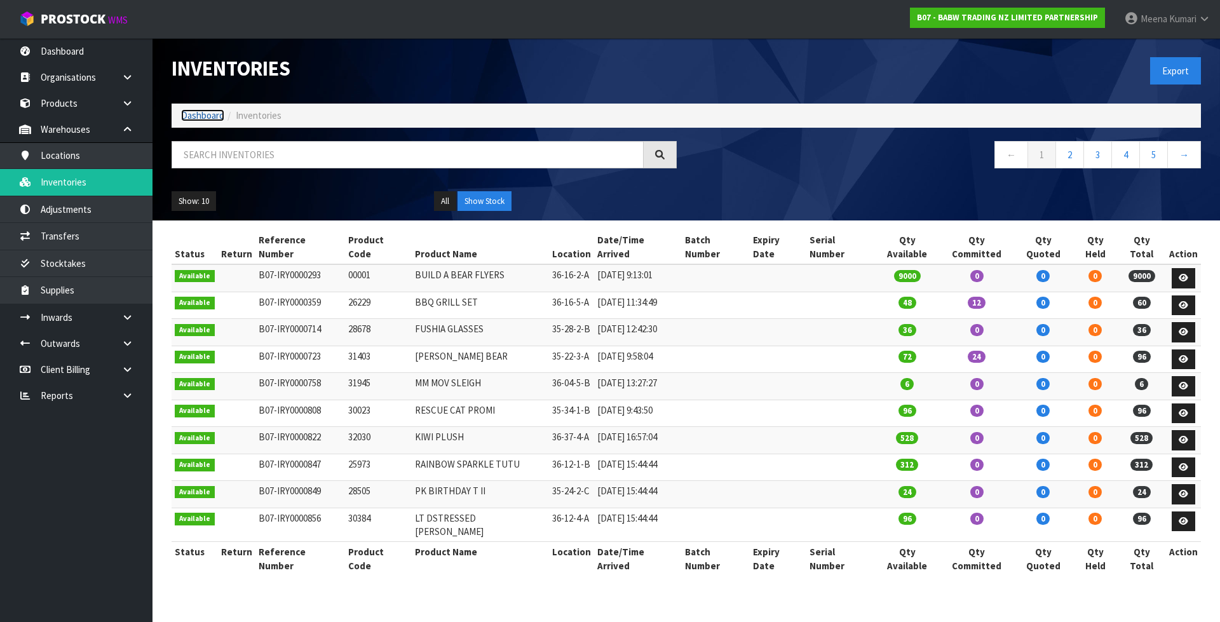
click at [206, 117] on link "Dashboard" at bounding box center [202, 115] width 43 height 12
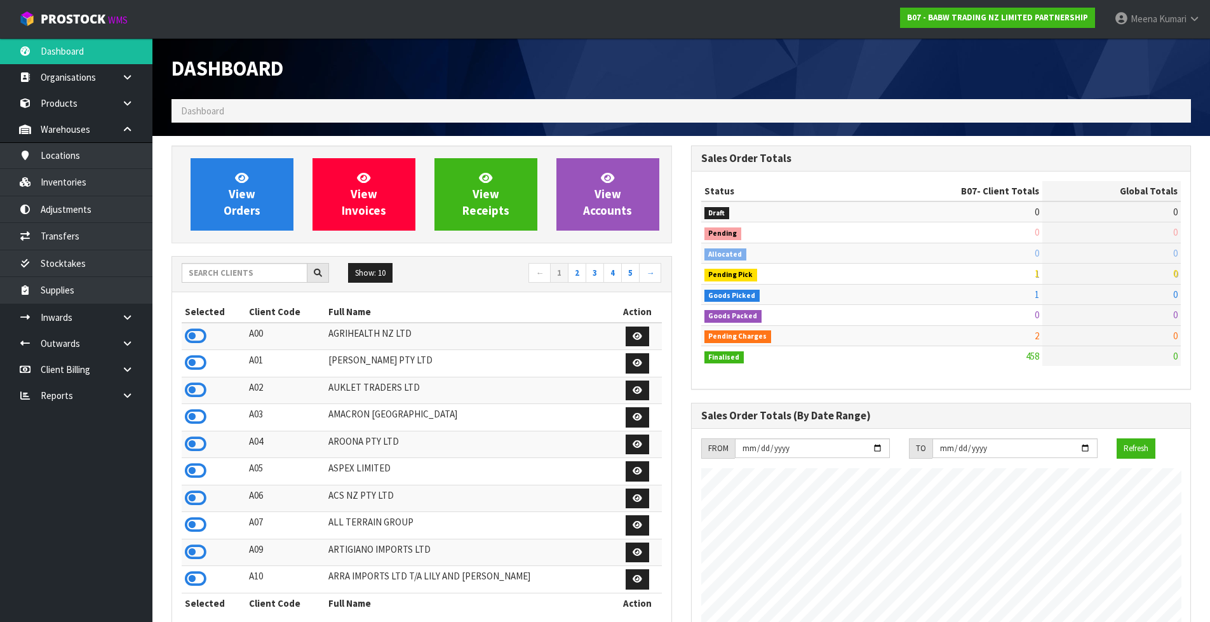
scroll to position [962, 519]
click at [220, 263] on input "text" at bounding box center [245, 273] width 126 height 20
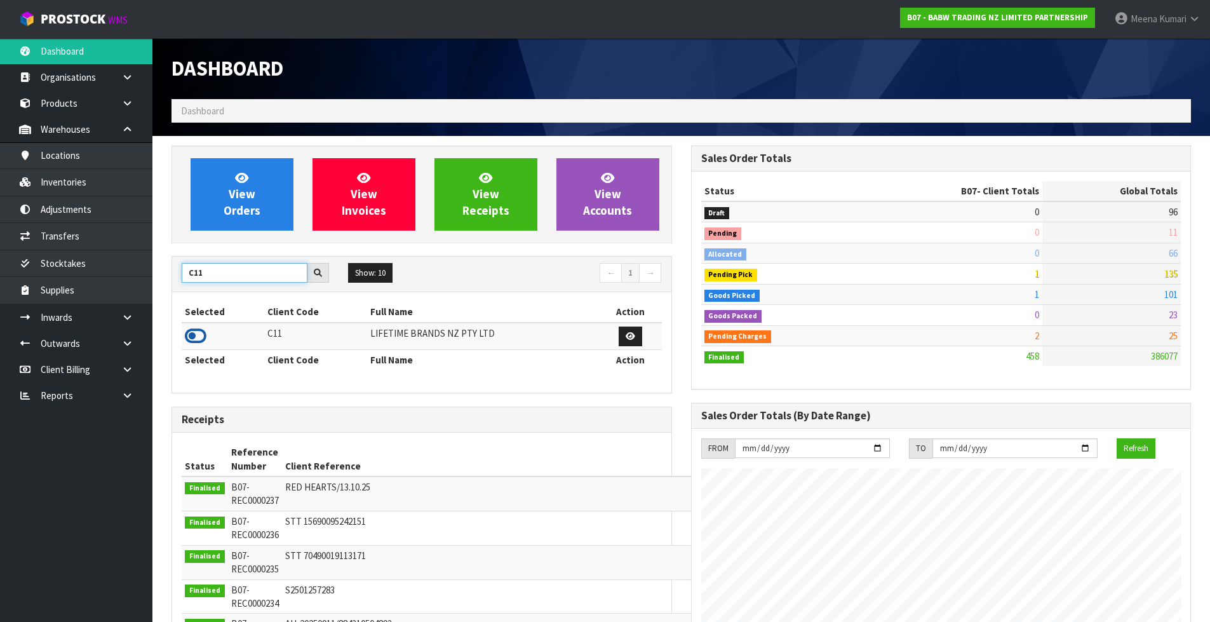
type input "C11"
click at [200, 333] on icon at bounding box center [196, 336] width 22 height 19
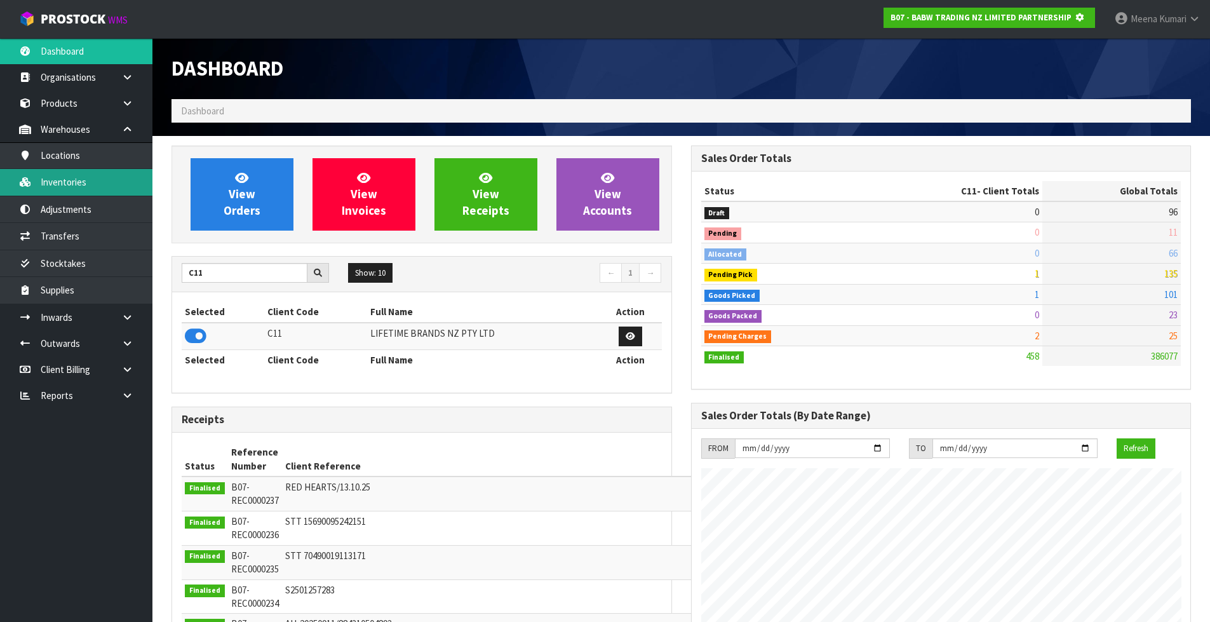
scroll to position [792, 519]
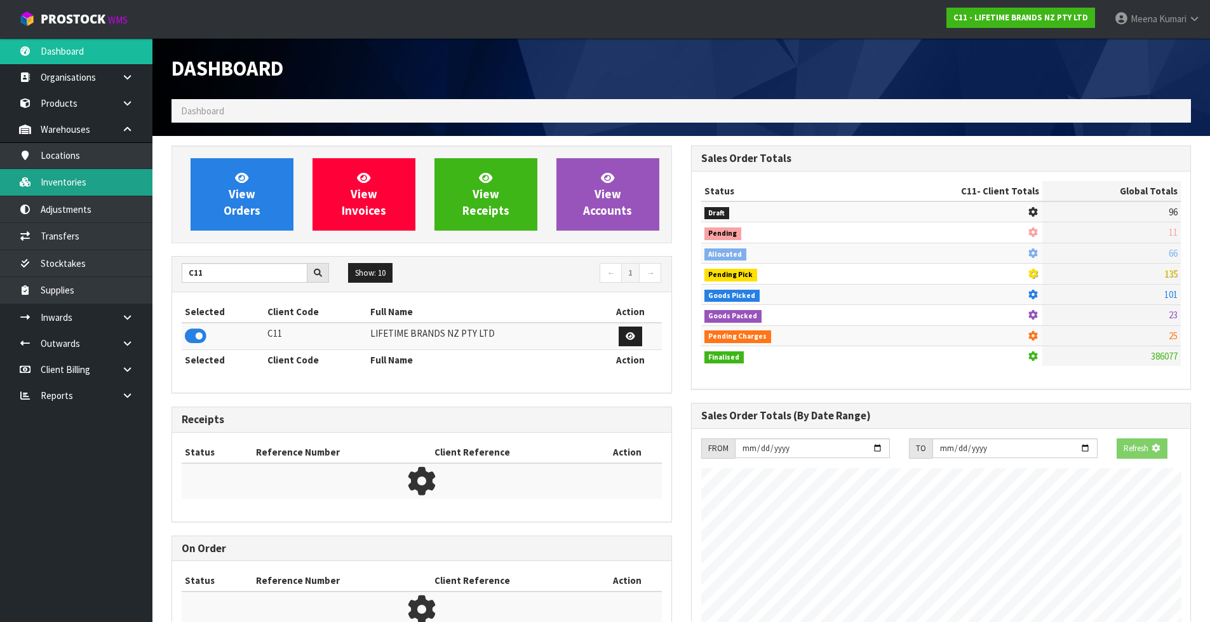
click at [121, 174] on link "Inventories" at bounding box center [76, 182] width 152 height 26
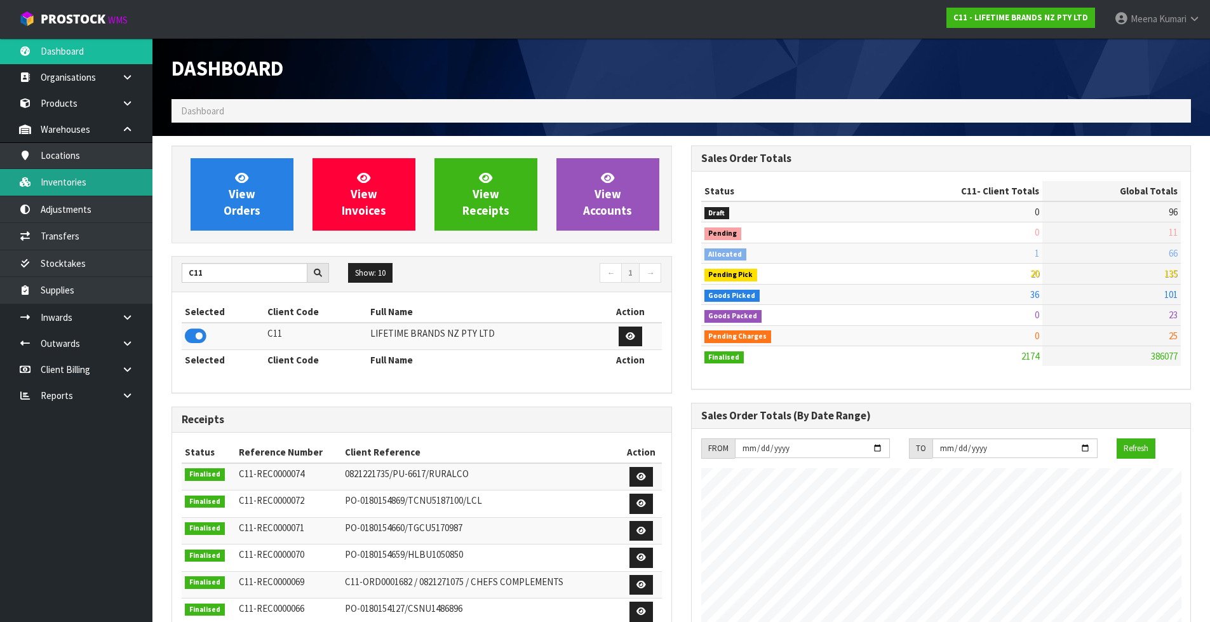
scroll to position [962, 519]
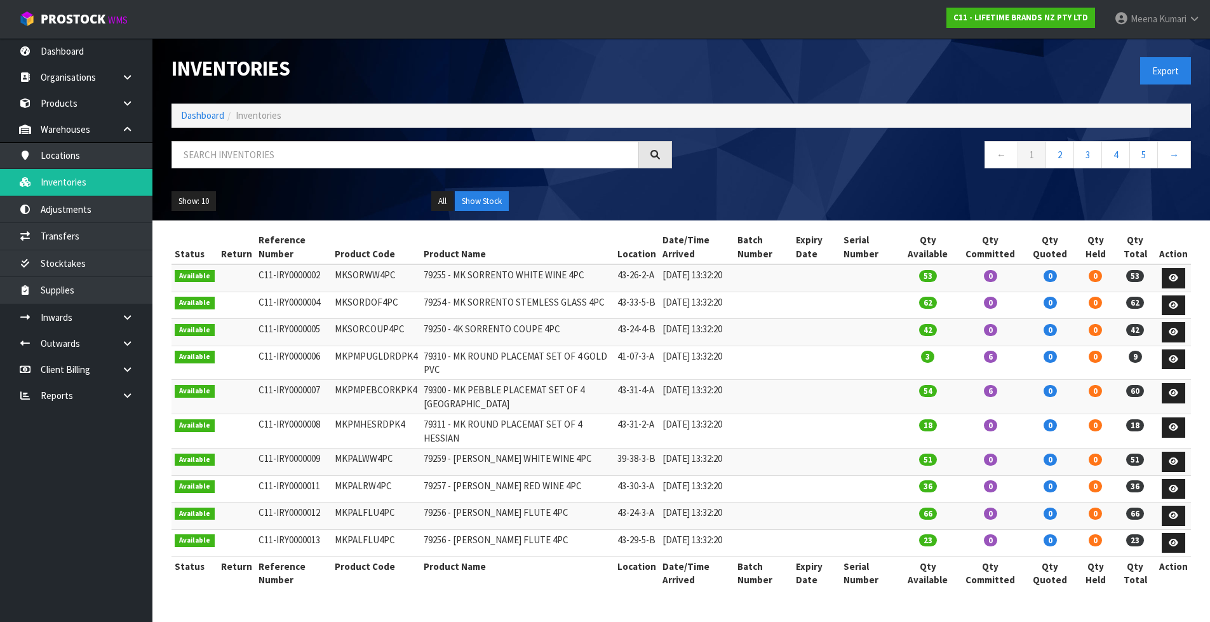
click at [245, 170] on div at bounding box center [422, 159] width 520 height 37
click at [240, 156] on input "text" at bounding box center [406, 154] width 468 height 27
paste input "KCBOWL12"
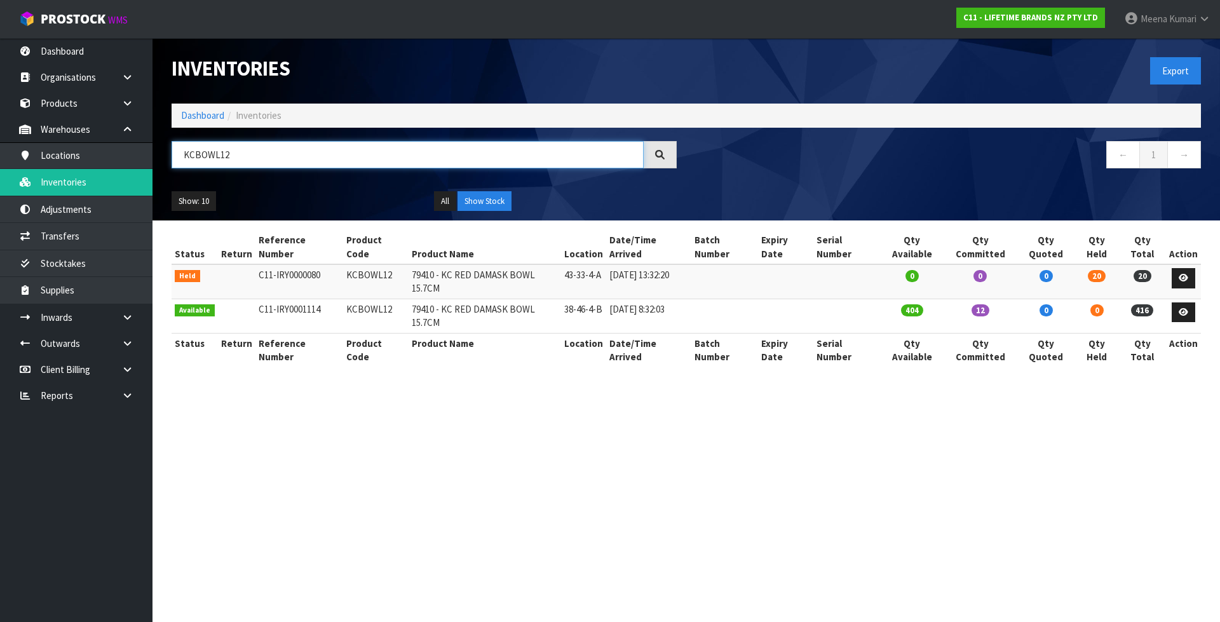
click at [352, 154] on input "KCBOWL12" at bounding box center [408, 154] width 472 height 27
paste input "E113OHERA"
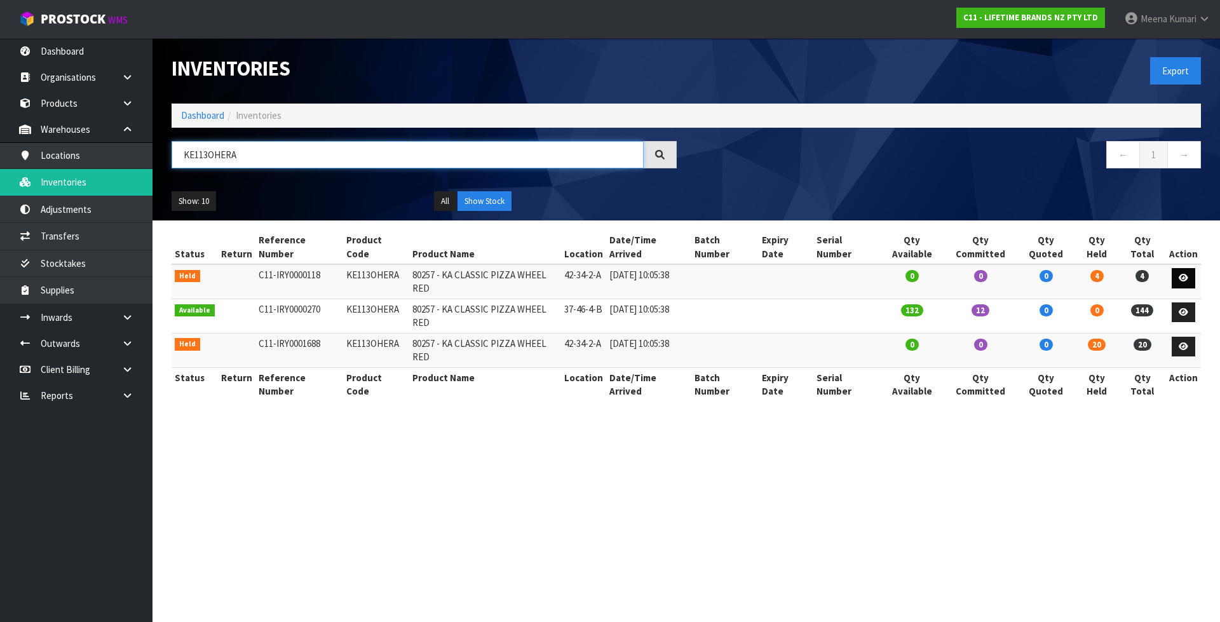
type input "KE113OHERA"
click at [1180, 274] on icon at bounding box center [1183, 278] width 10 height 8
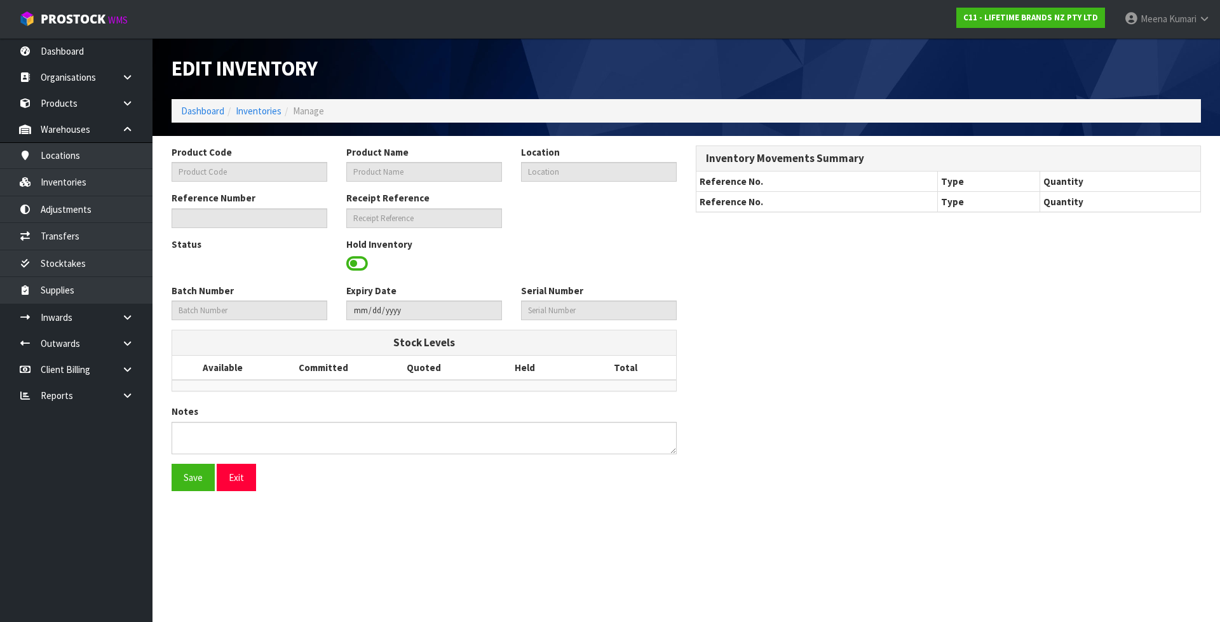
type input "KE113OHERA"
type input "80257 - KA CLASSIC PIZZA WHEEL RED"
type input "42-34-2-A"
type input "C11-IRY0000118"
type input "C11-REC0000003"
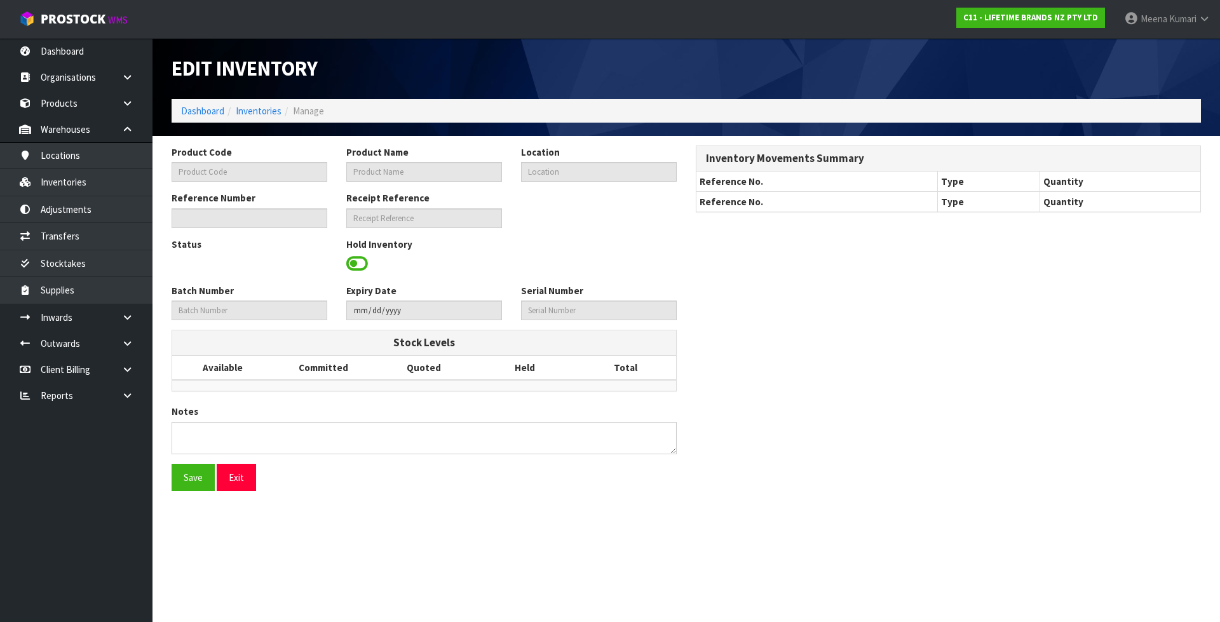
type textarea "TRANSFERED 140"
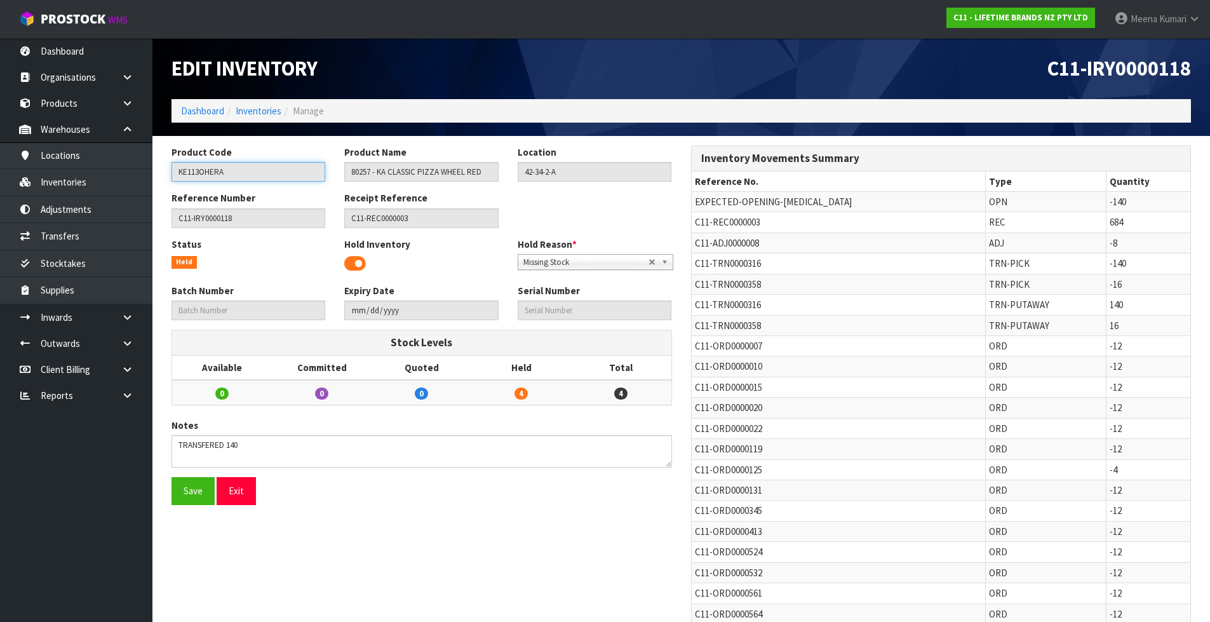
click at [251, 170] on input "KE113OHERA" at bounding box center [249, 172] width 154 height 20
click at [98, 173] on link "Inventories" at bounding box center [76, 182] width 152 height 26
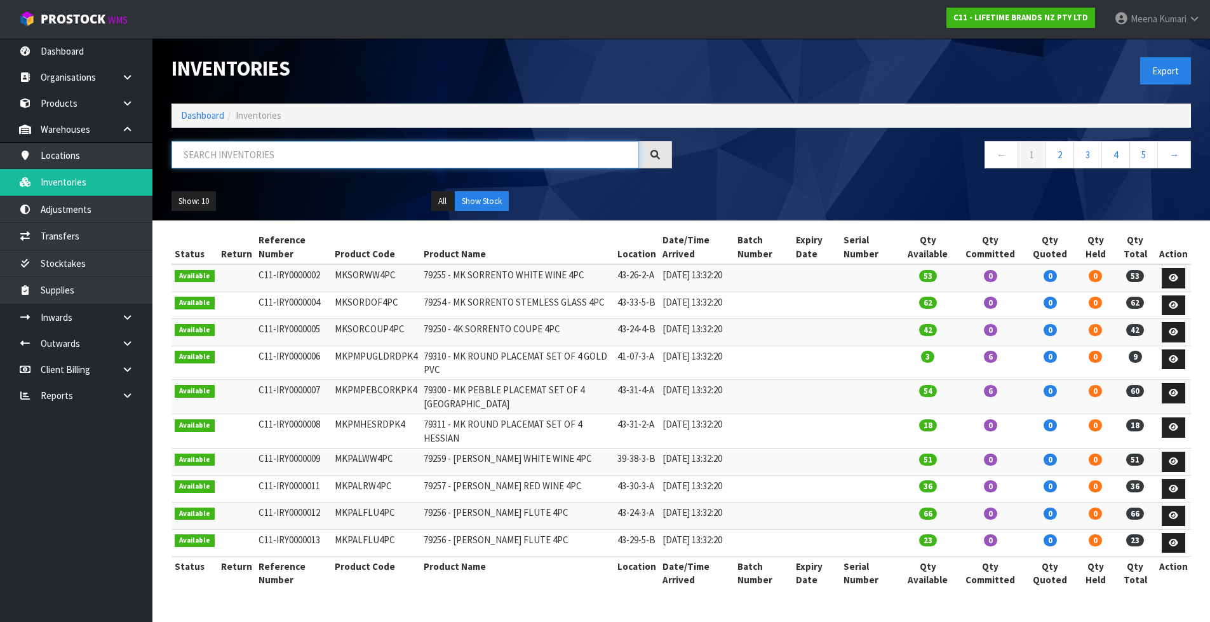
click at [262, 142] on input "text" at bounding box center [406, 154] width 468 height 27
paste input "KE113OHERA"
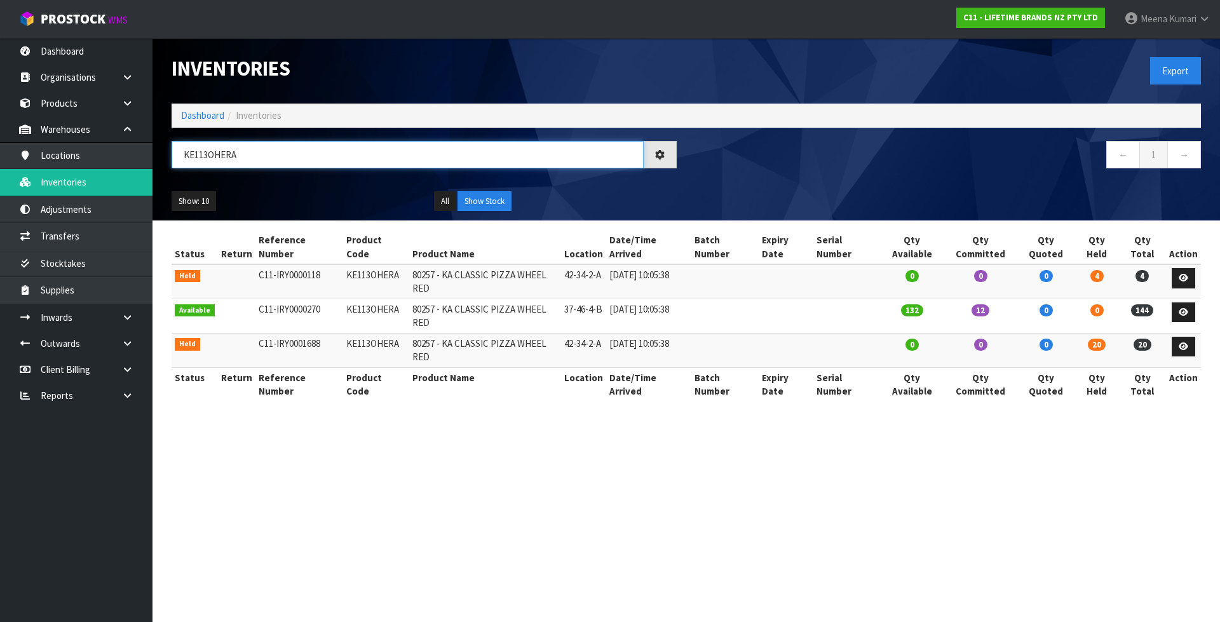
click at [267, 161] on input "KE113OHERA" at bounding box center [408, 154] width 472 height 27
paste input "CBOWL18"
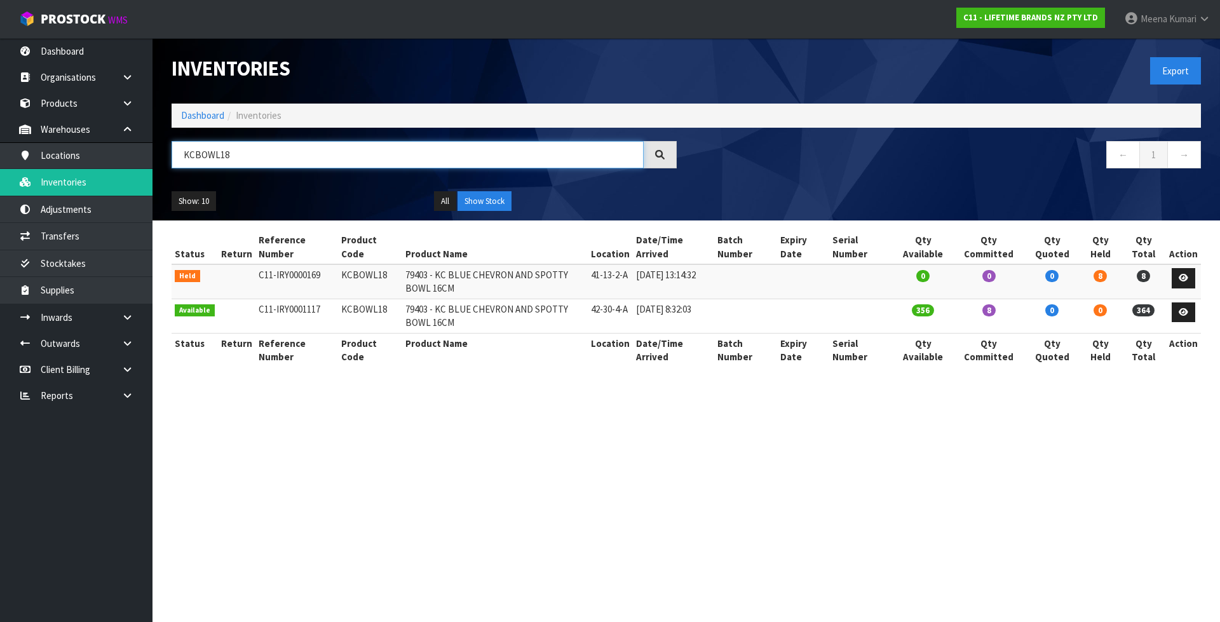
click at [245, 159] on input "KCBOWL18" at bounding box center [408, 154] width 472 height 27
paste input "ES010OHOBW"
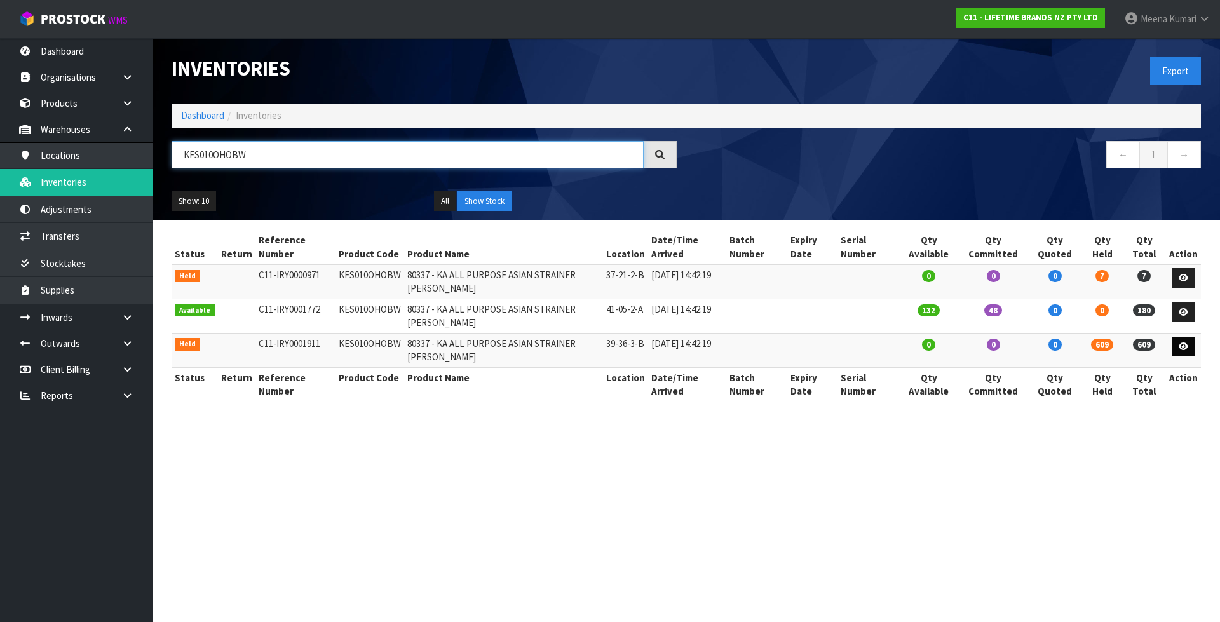
type input "KES010OHOBW"
click at [1191, 346] on link at bounding box center [1183, 347] width 24 height 20
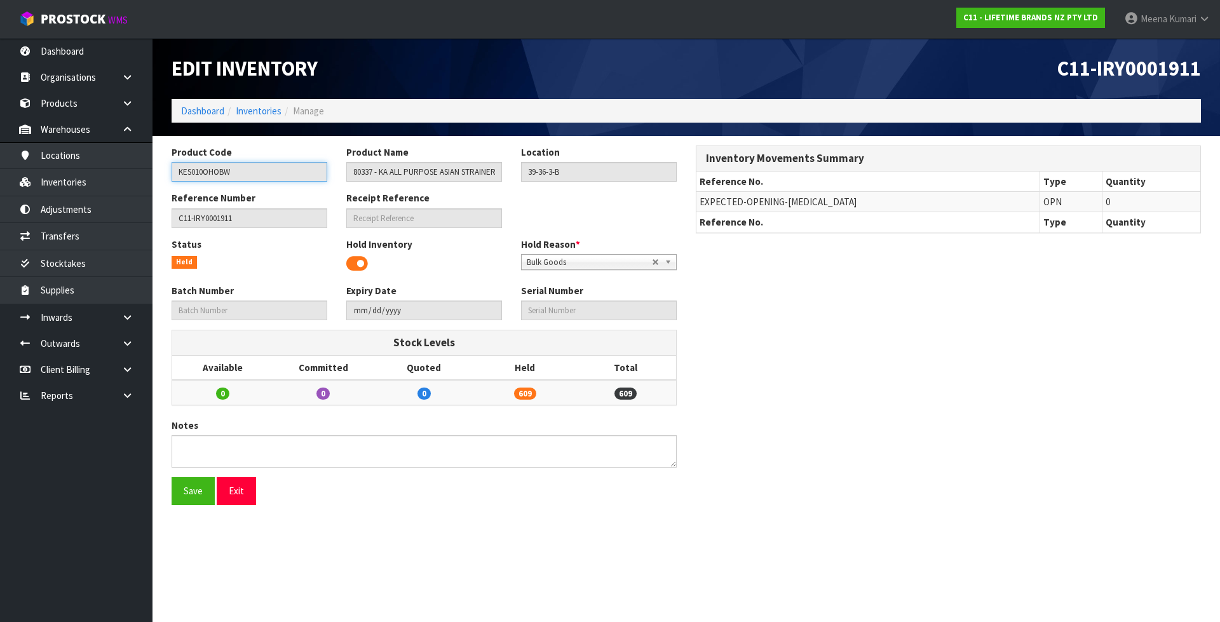
click at [279, 165] on input "KES010OHOBW" at bounding box center [250, 172] width 156 height 20
click at [271, 111] on link "Inventories" at bounding box center [259, 111] width 46 height 12
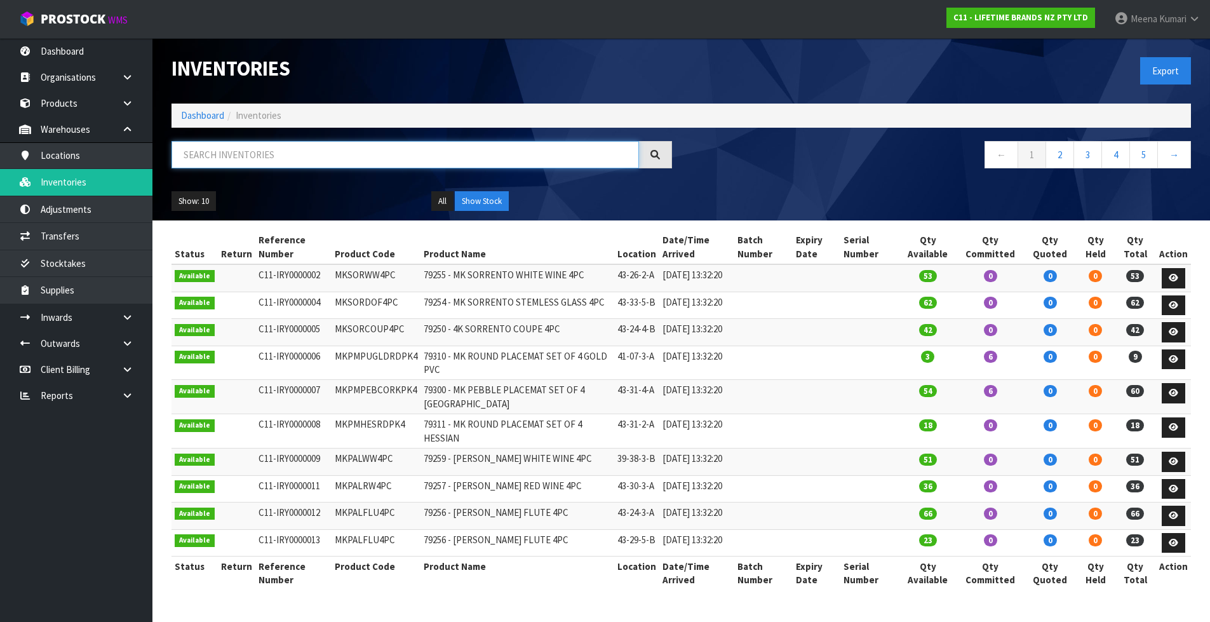
click at [282, 161] on input "text" at bounding box center [406, 154] width 468 height 27
paste input "KES010OHOBW"
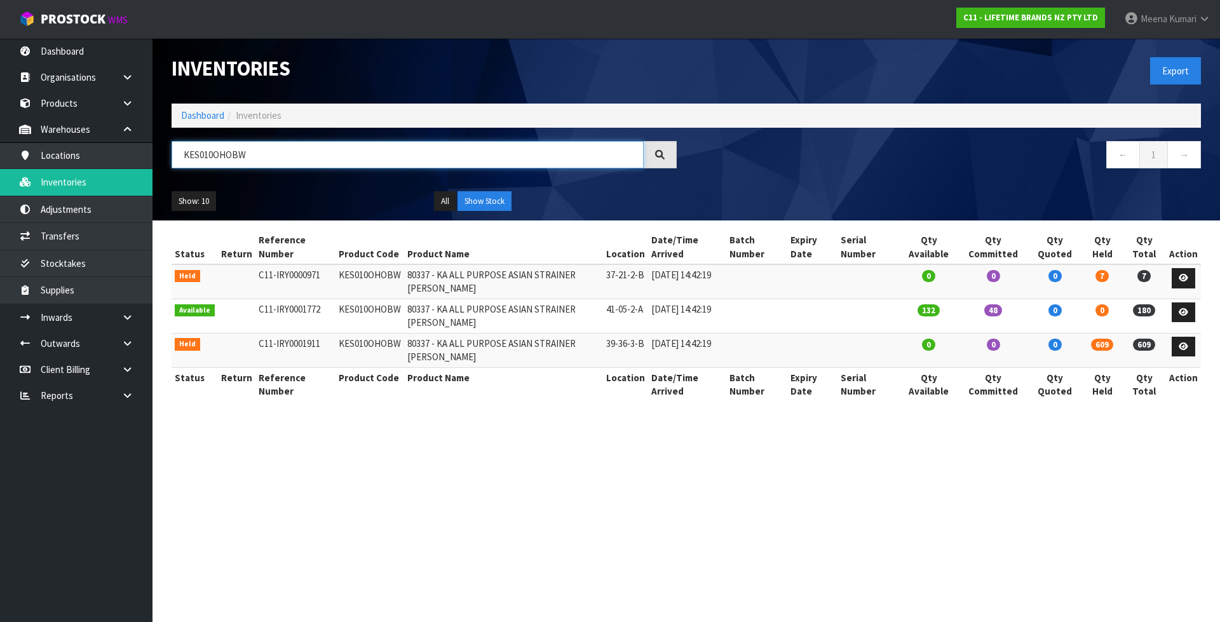
click at [364, 151] on input "KES010OHOBW" at bounding box center [408, 154] width 472 height 27
paste input "LCPISA8CPBLK"
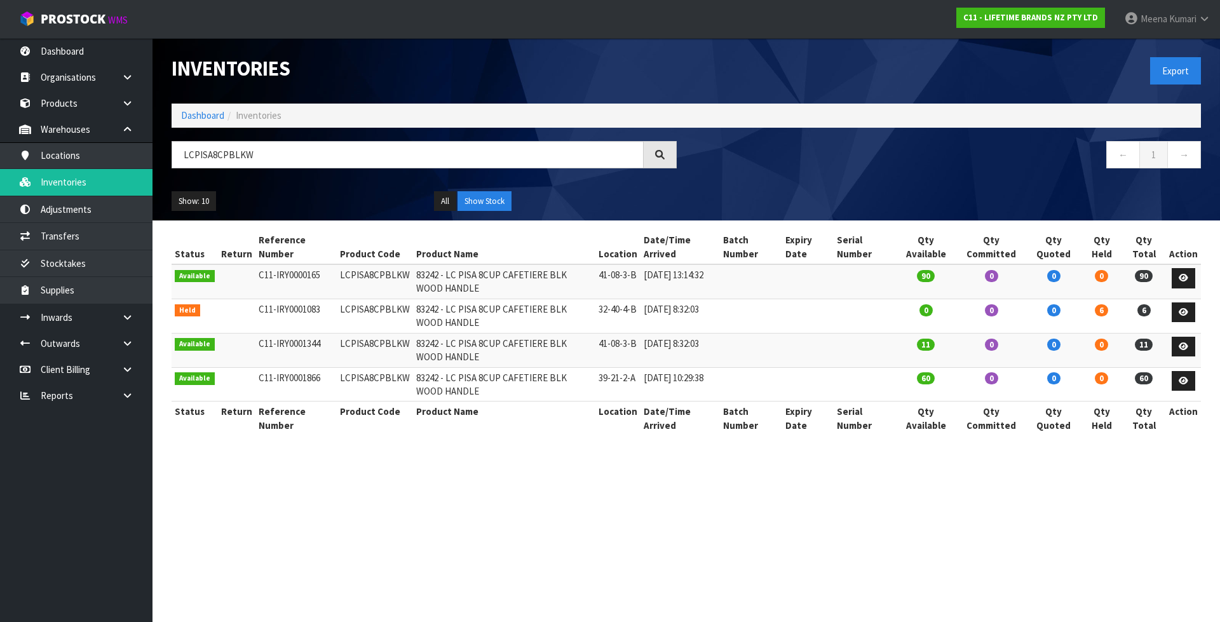
click at [365, 168] on div "LCPISA8CPBLKW" at bounding box center [424, 159] width 524 height 37
click at [354, 161] on input "LCPISA8CPBLKW" at bounding box center [408, 154] width 472 height 27
paste input "MKMUGSTARPK2"
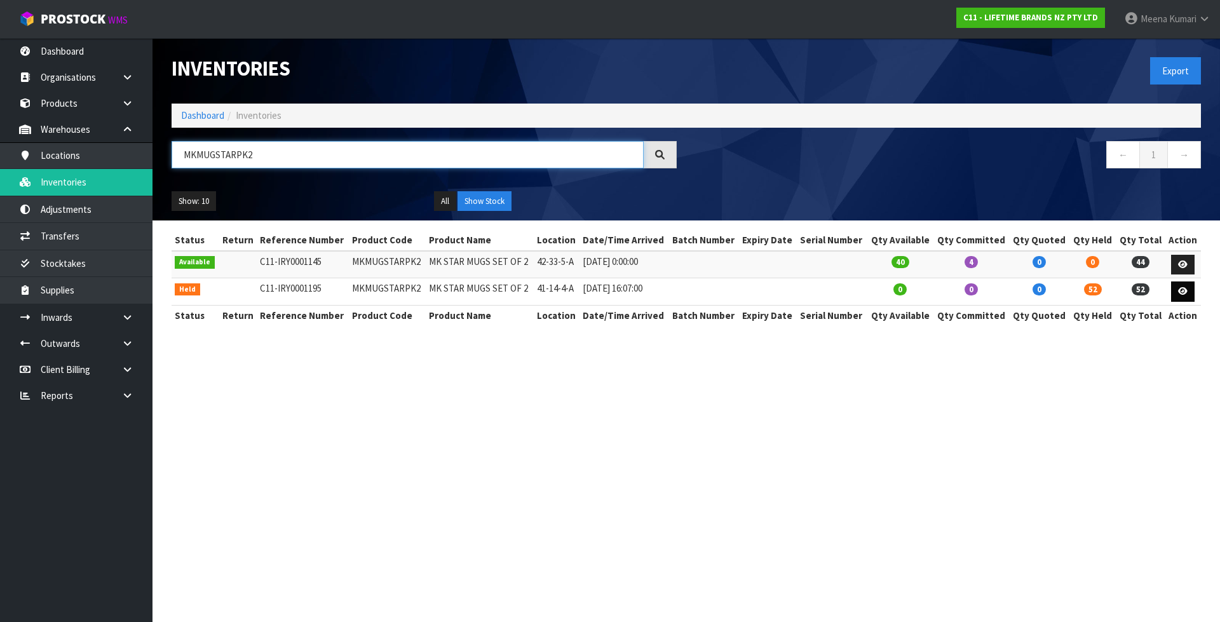
type input "MKMUGSTARPK2"
click at [1187, 296] on link at bounding box center [1183, 291] width 24 height 20
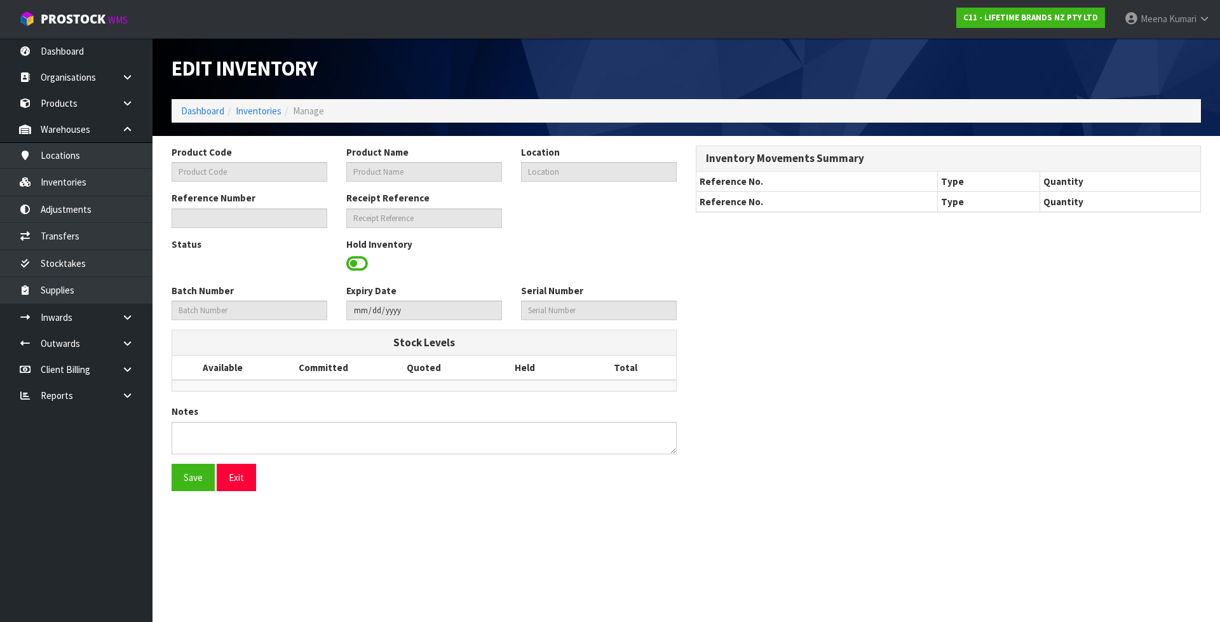
type input "MKMUGSTARPK2"
type input "MK STAR MUGS SET OF 2"
type input "41-14-4-A"
type input "C11-IRY0001195"
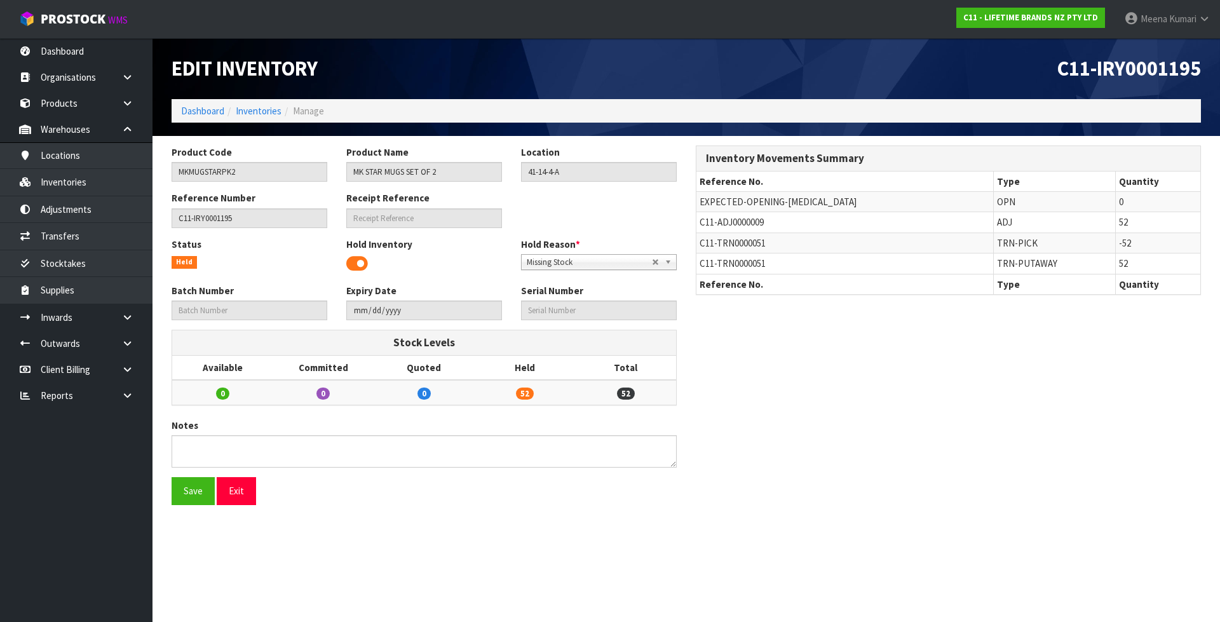
click at [741, 224] on span "C11-ADJ0000009" at bounding box center [731, 222] width 64 height 12
copy tr "C11-ADJ0000009"
click at [50, 202] on link "Adjustments" at bounding box center [76, 209] width 152 height 26
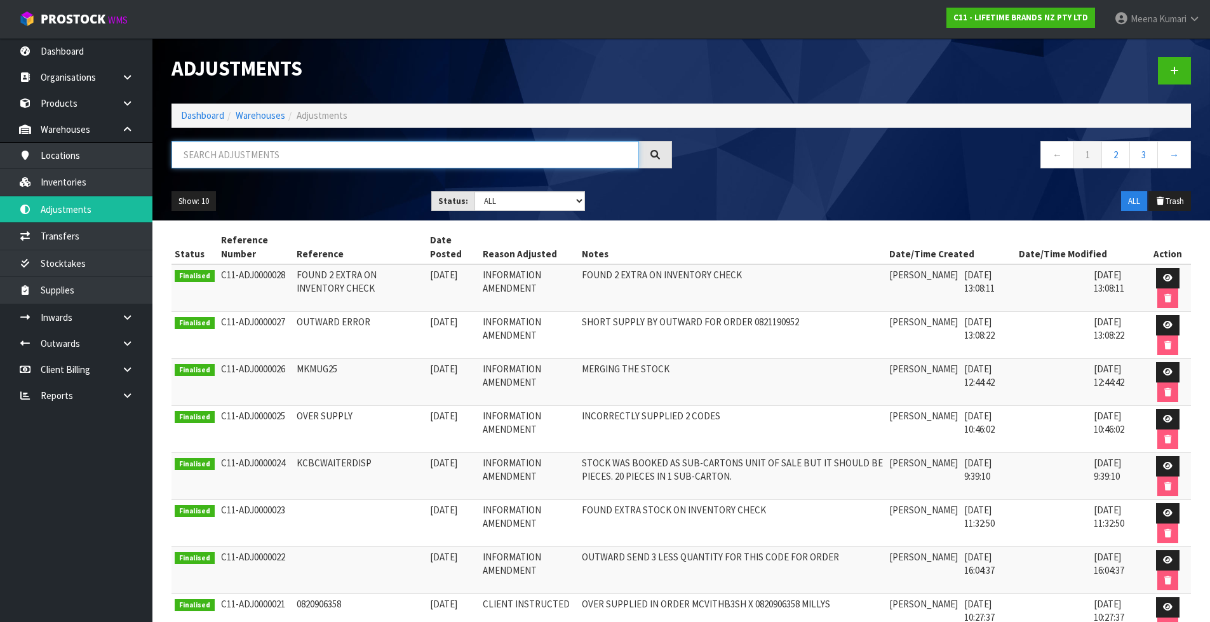
click at [236, 161] on input "text" at bounding box center [406, 154] width 468 height 27
paste input "C11-ADJ0000009"
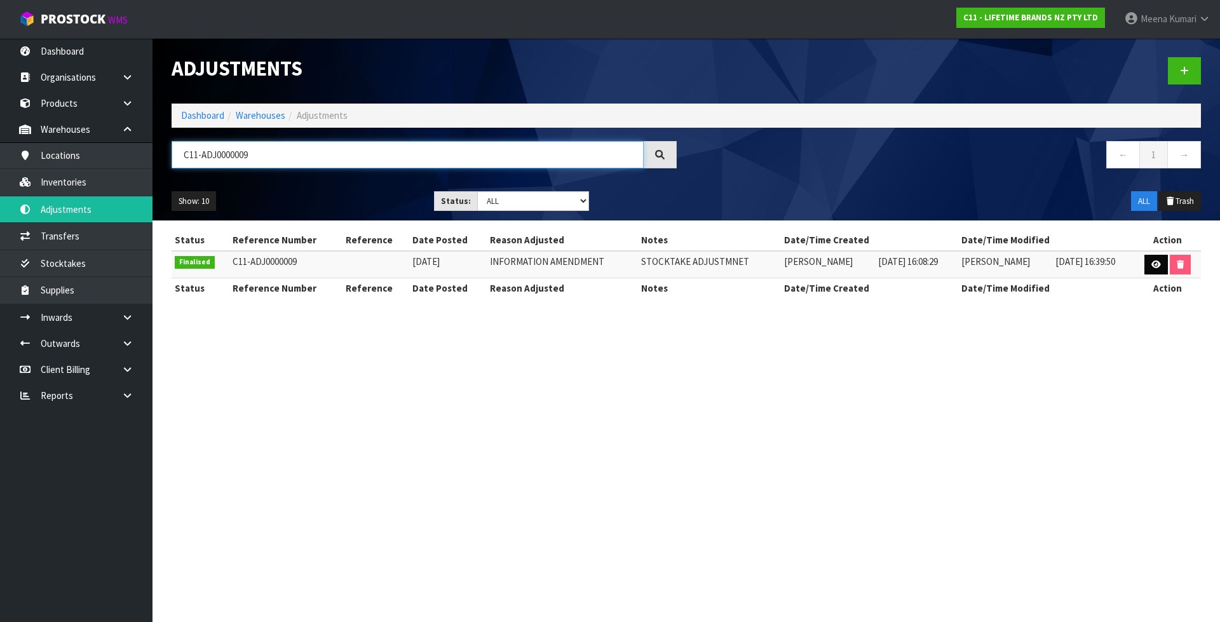
type input "C11-ADJ0000009"
click at [1157, 263] on icon at bounding box center [1156, 264] width 10 height 8
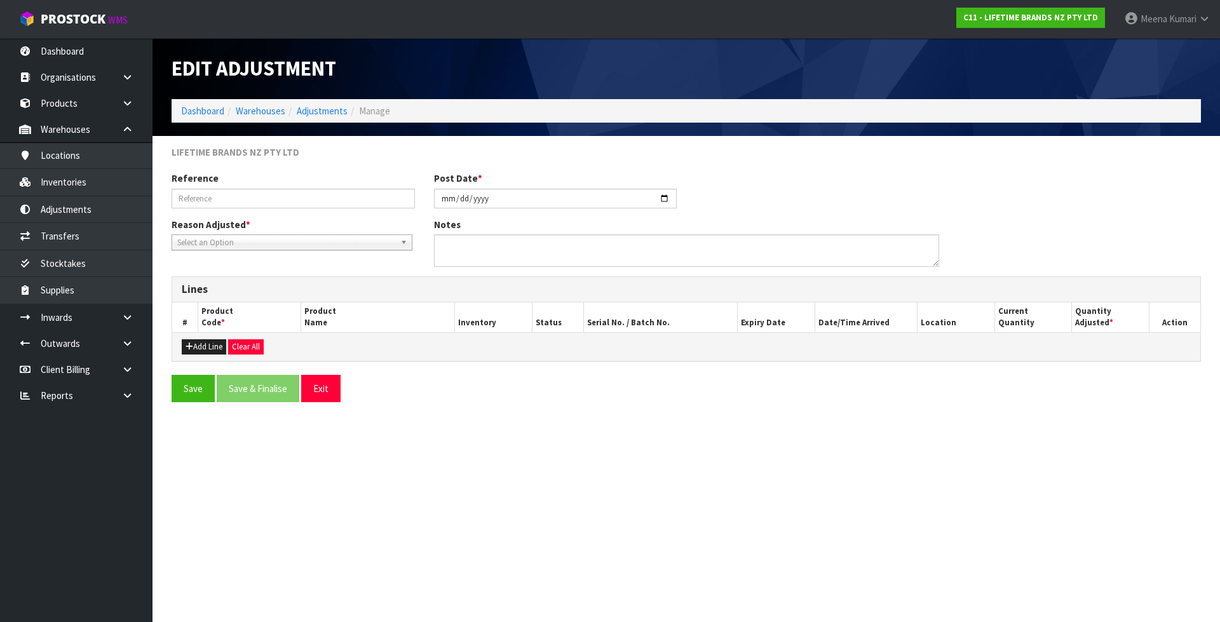
type input "2025-03-20"
type textarea "STOCKTAKE ADJUSTMNET"
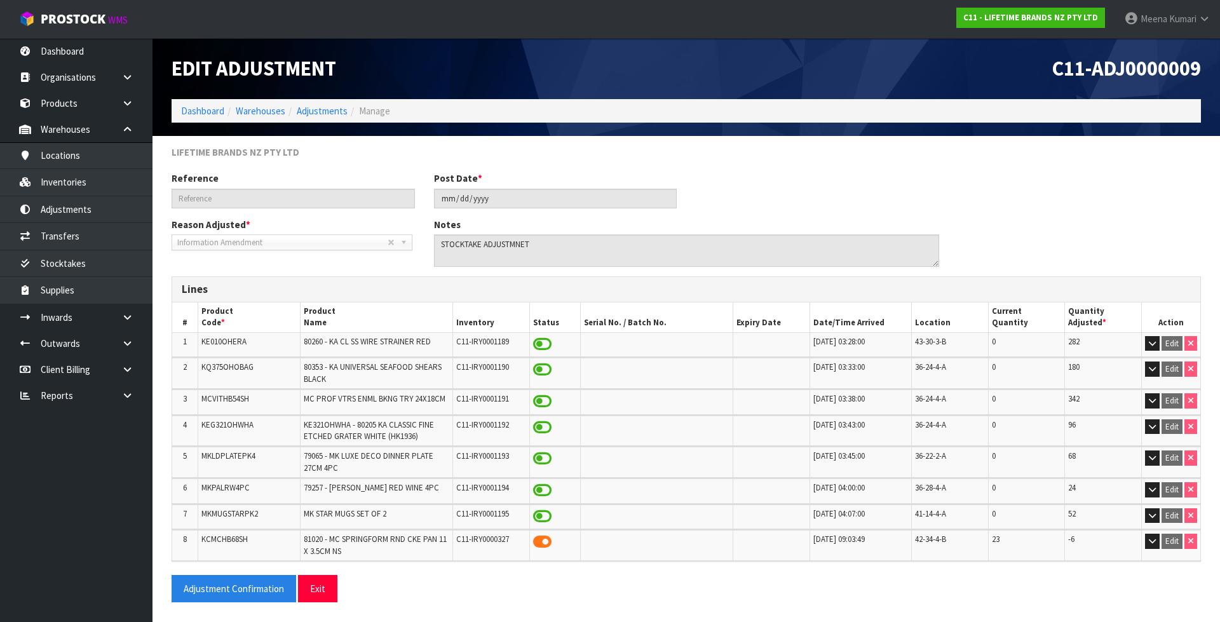
click at [227, 520] on td "MKMUGSTARPK2" at bounding box center [249, 516] width 102 height 25
copy tr "MKMUGSTARPK2"
click at [107, 182] on link "Inventories" at bounding box center [76, 182] width 152 height 26
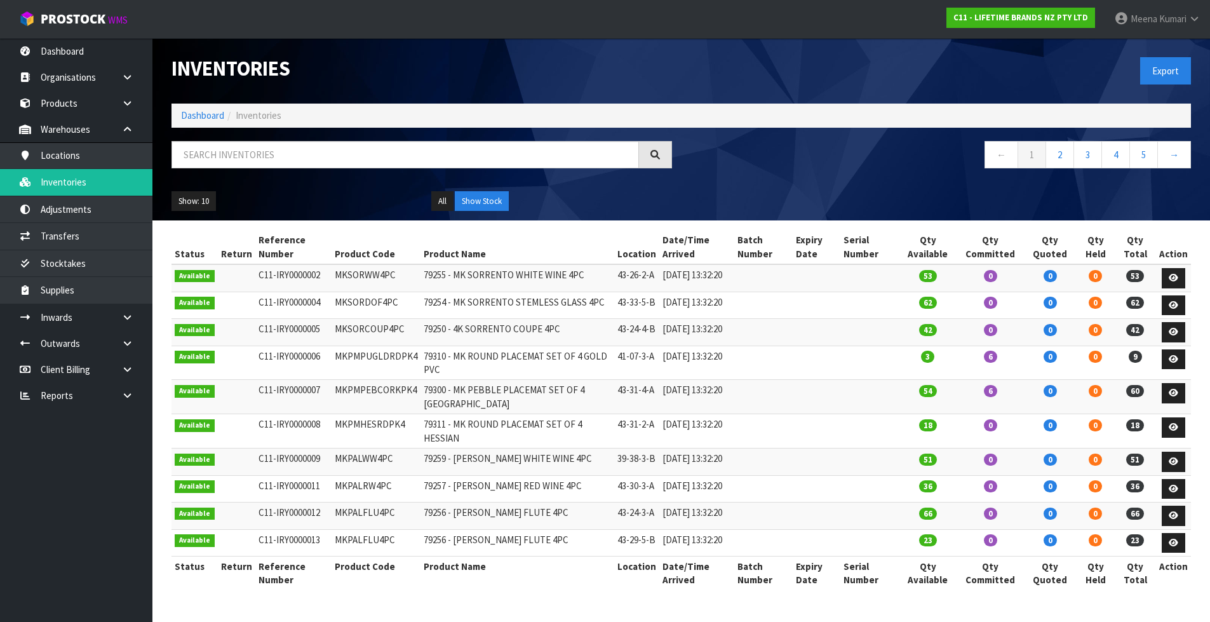
click at [227, 169] on div at bounding box center [422, 159] width 520 height 37
click at [224, 159] on input "text" at bounding box center [406, 154] width 468 height 27
paste input "MKMUGSTARPK2"
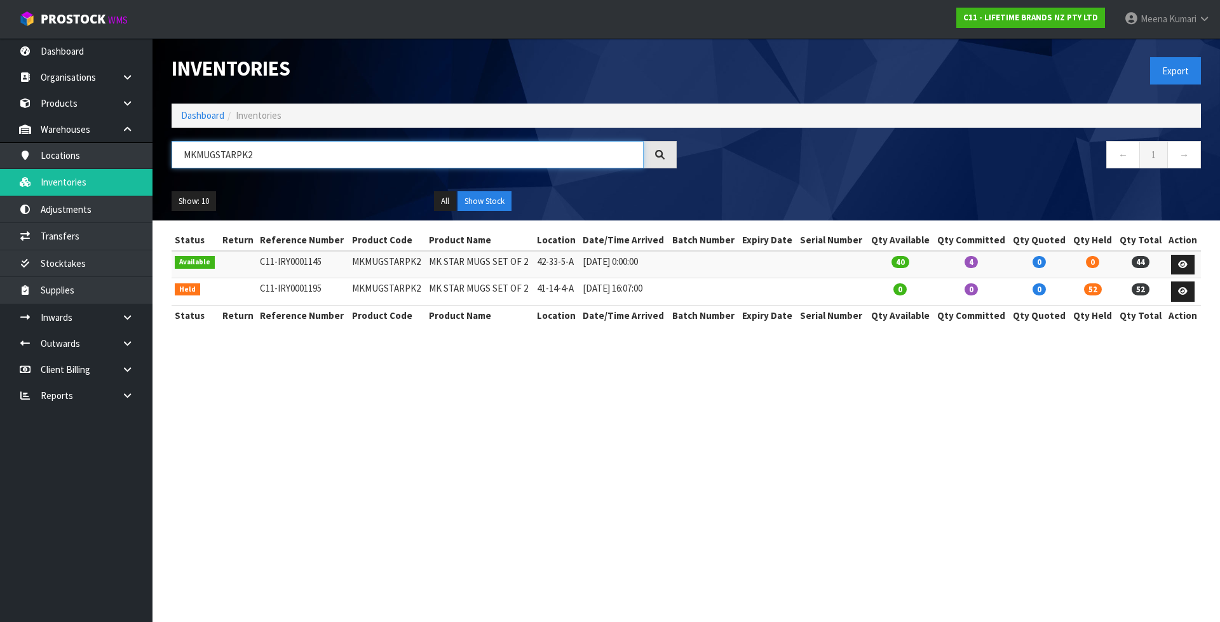
click at [256, 155] on input "MKMUGSTARPK2" at bounding box center [408, 154] width 472 height 27
paste input "KES030OHOBW"
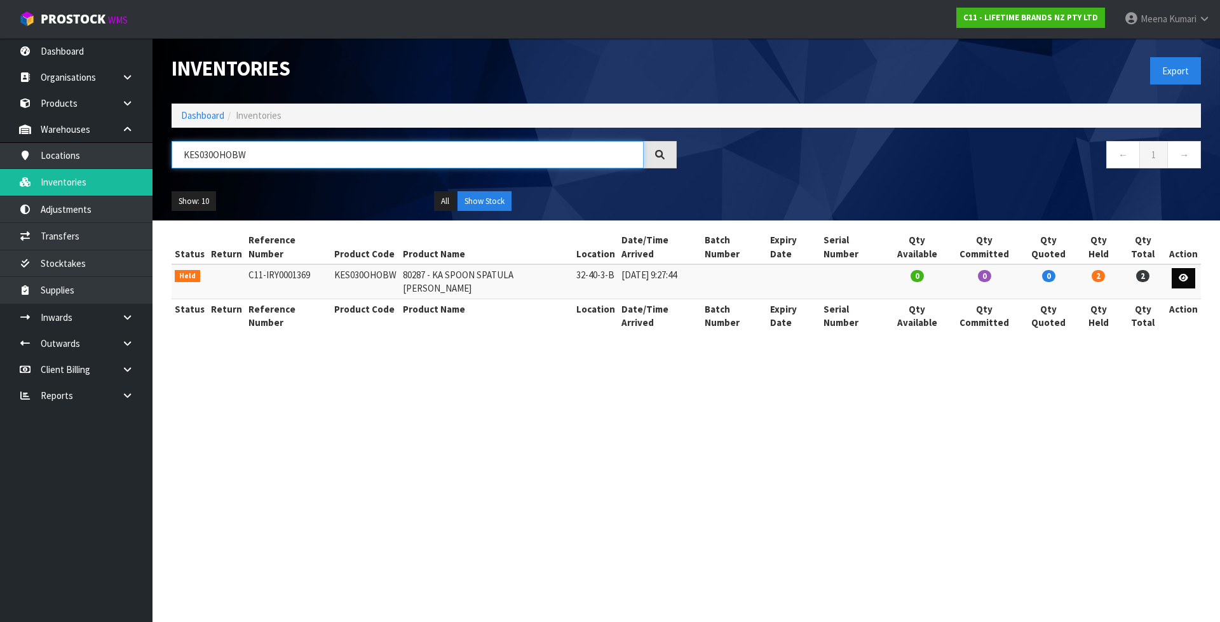
type input "KES030OHOBW"
click at [1182, 269] on link at bounding box center [1183, 278] width 24 height 20
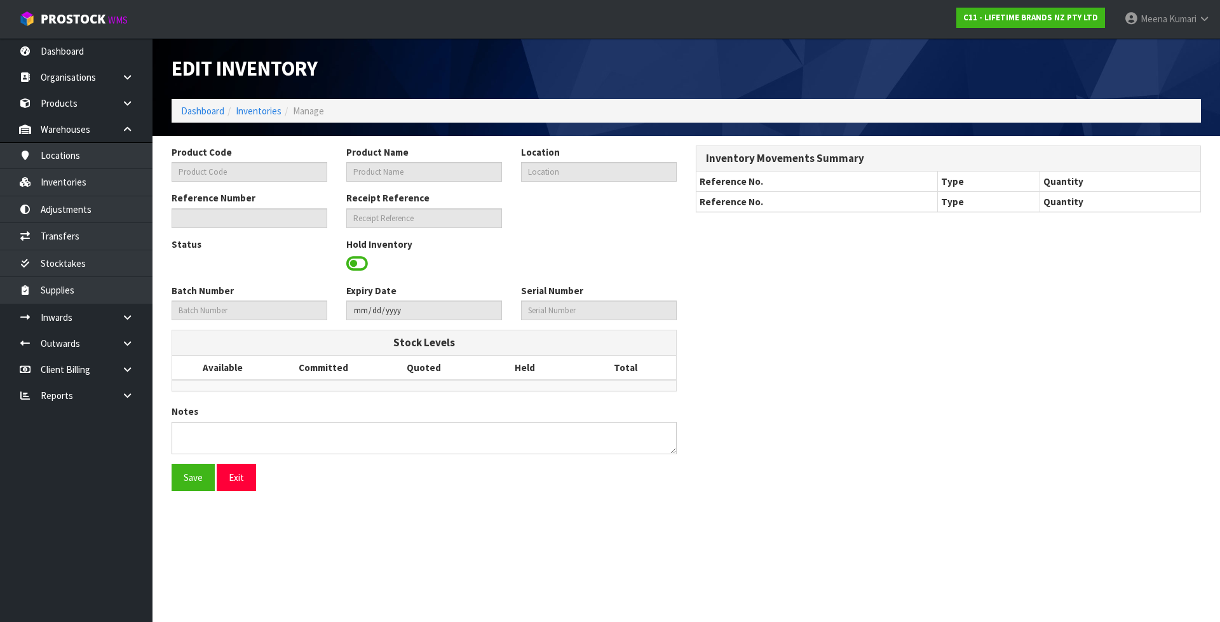
type input "KES030OHOBW"
type input "80287 - KA SPOON SPATULA BLACK WM"
type input "32-40-3-B"
type input "C11-IRY0001369"
type input "C11-REC0000044"
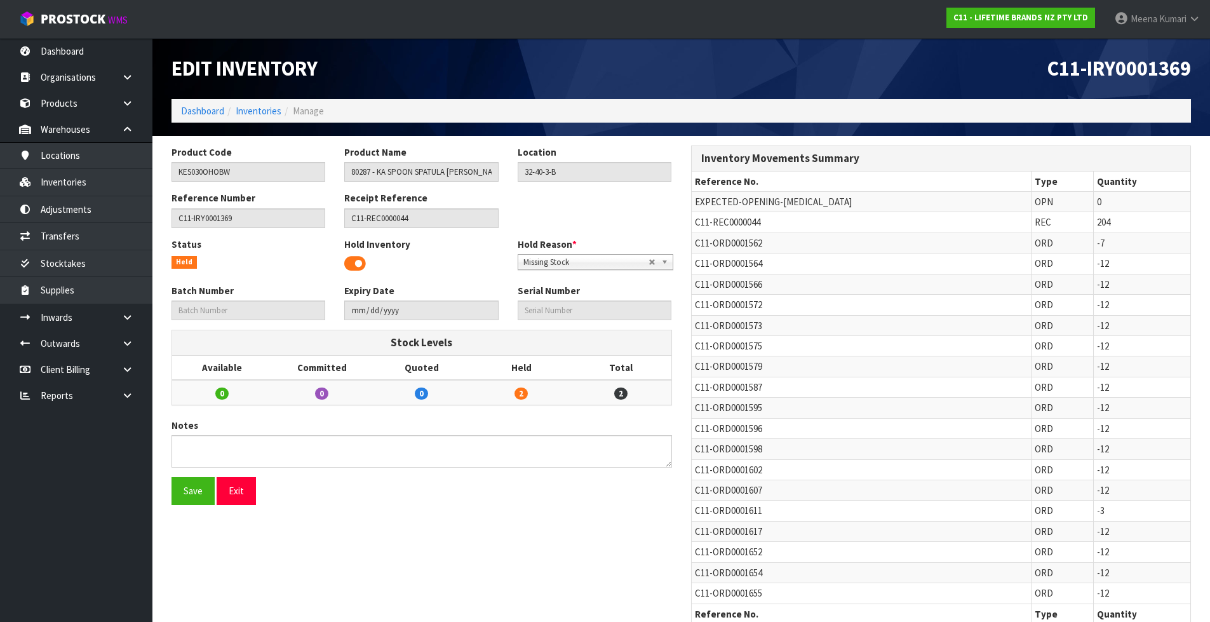
click at [586, 265] on span "Missing Stock" at bounding box center [585, 262] width 125 height 15
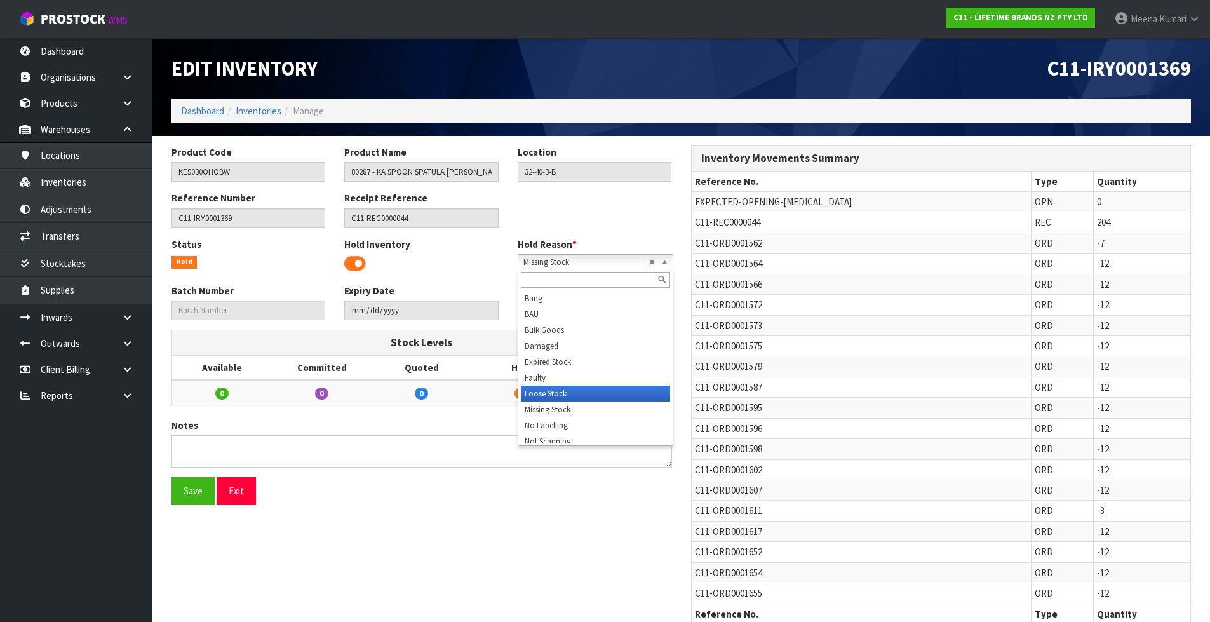
click at [576, 399] on li "Loose Stock" at bounding box center [595, 394] width 149 height 16
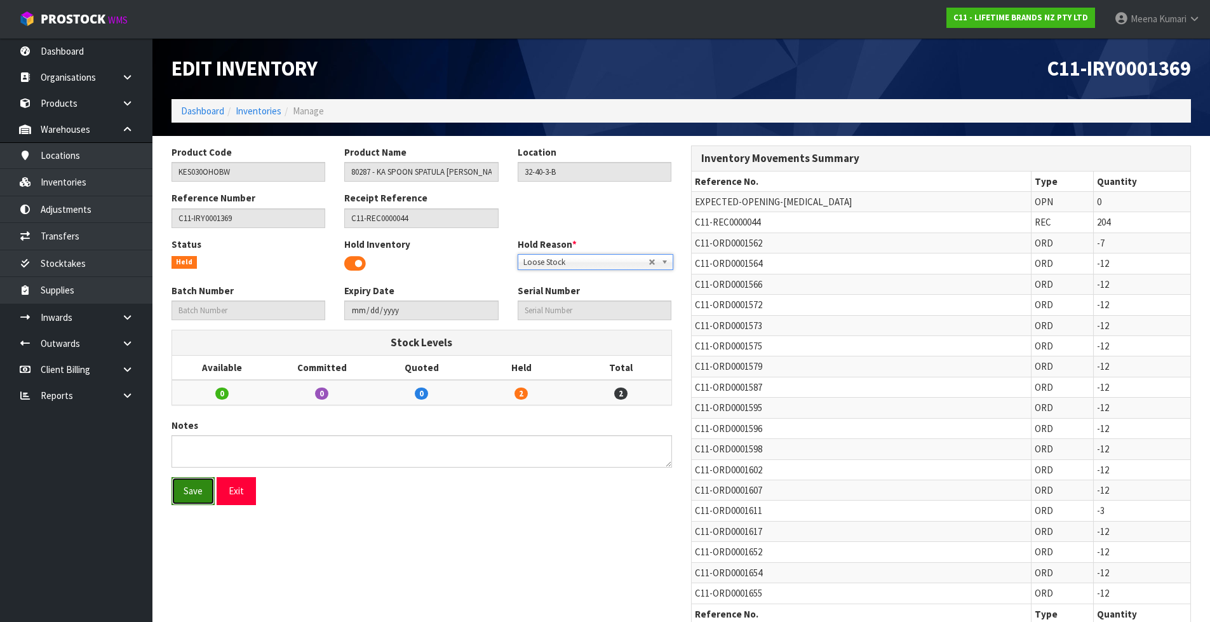
click at [189, 493] on button "Save" at bounding box center [193, 490] width 43 height 27
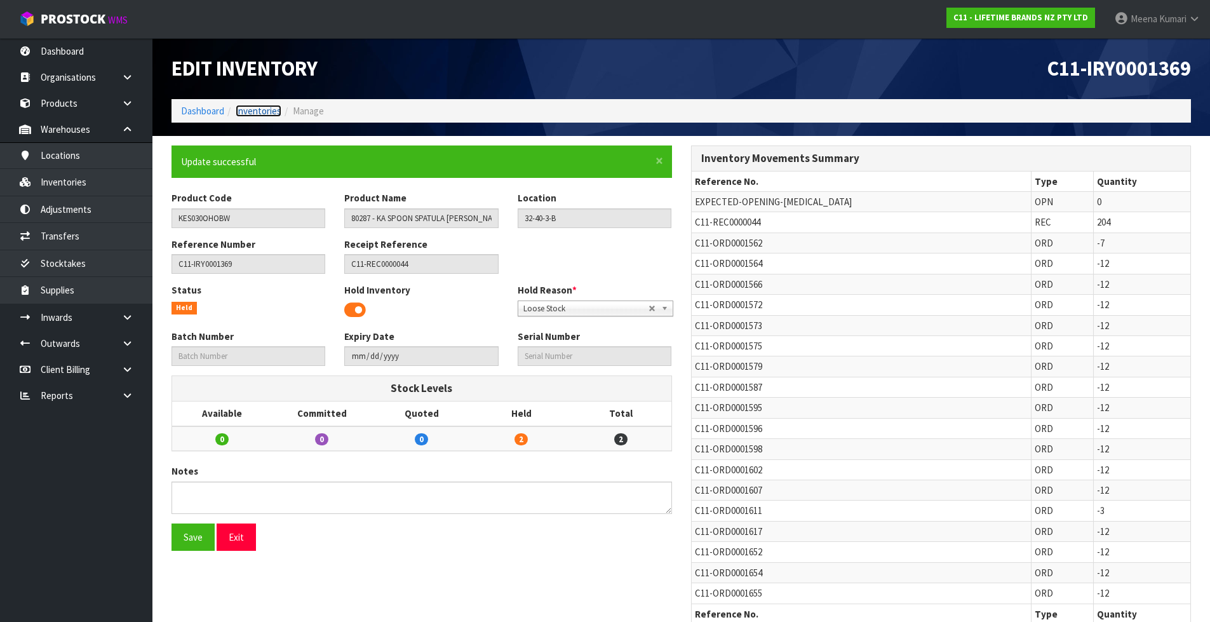
click at [269, 107] on link "Inventories" at bounding box center [259, 111] width 46 height 12
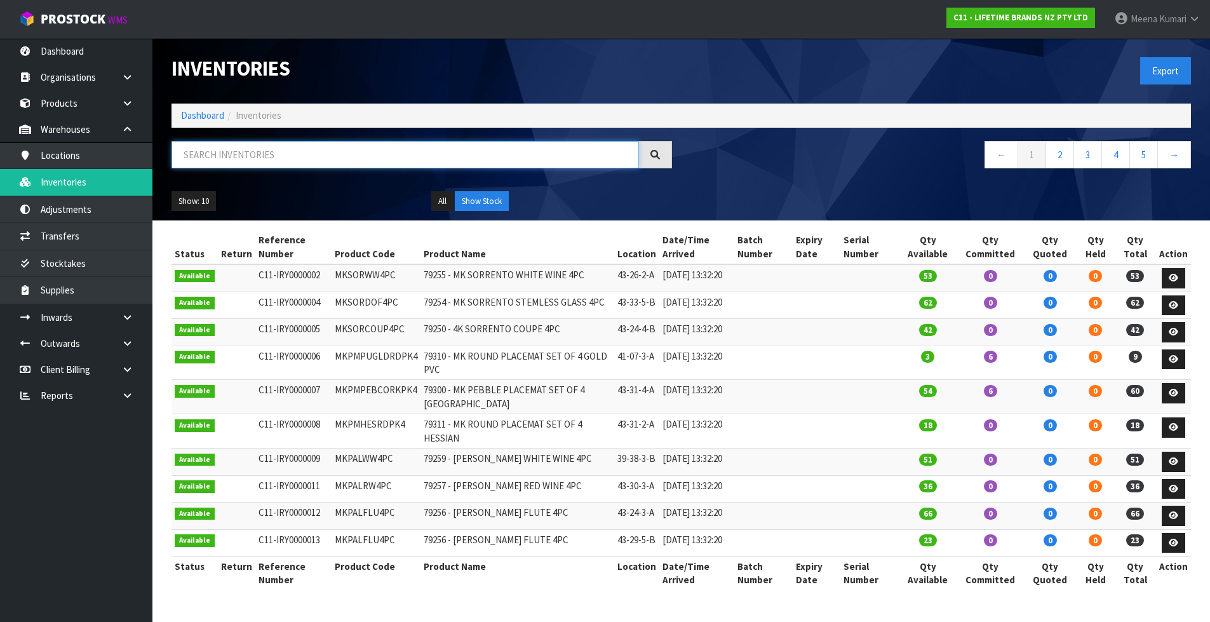
click at [252, 152] on input "text" at bounding box center [406, 154] width 468 height 27
paste input "MKPBOWLS32"
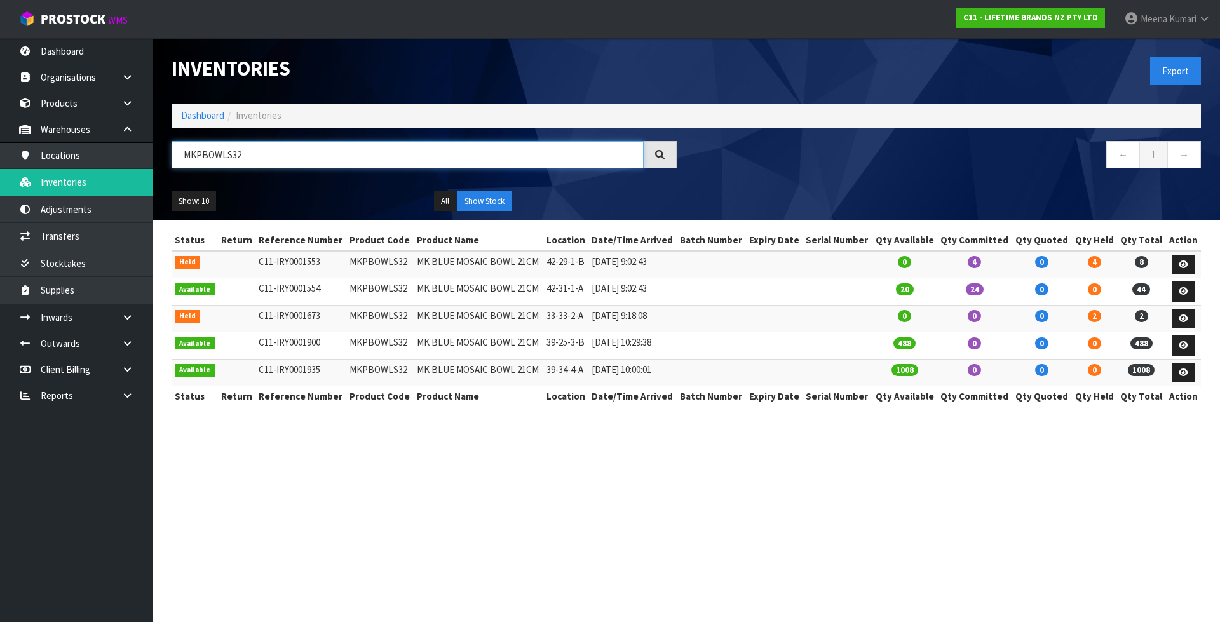
click at [274, 148] on input "MKPBOWLS32" at bounding box center [408, 154] width 472 height 27
type input "MKPBOWLS32"
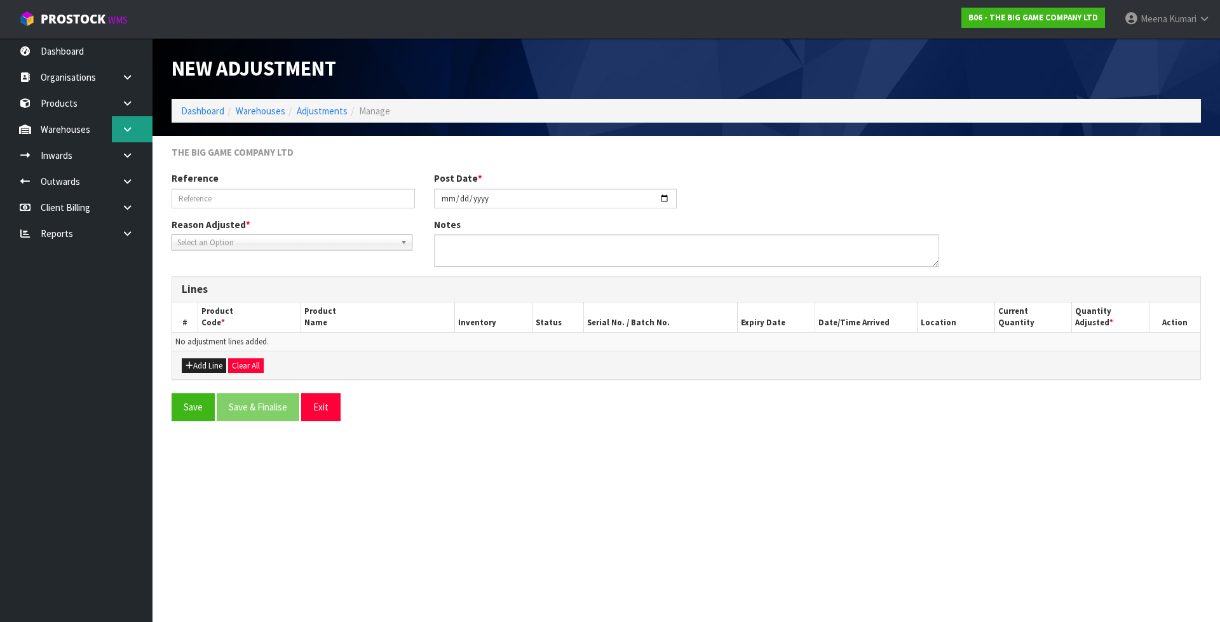
click at [124, 129] on icon at bounding box center [127, 130] width 12 height 10
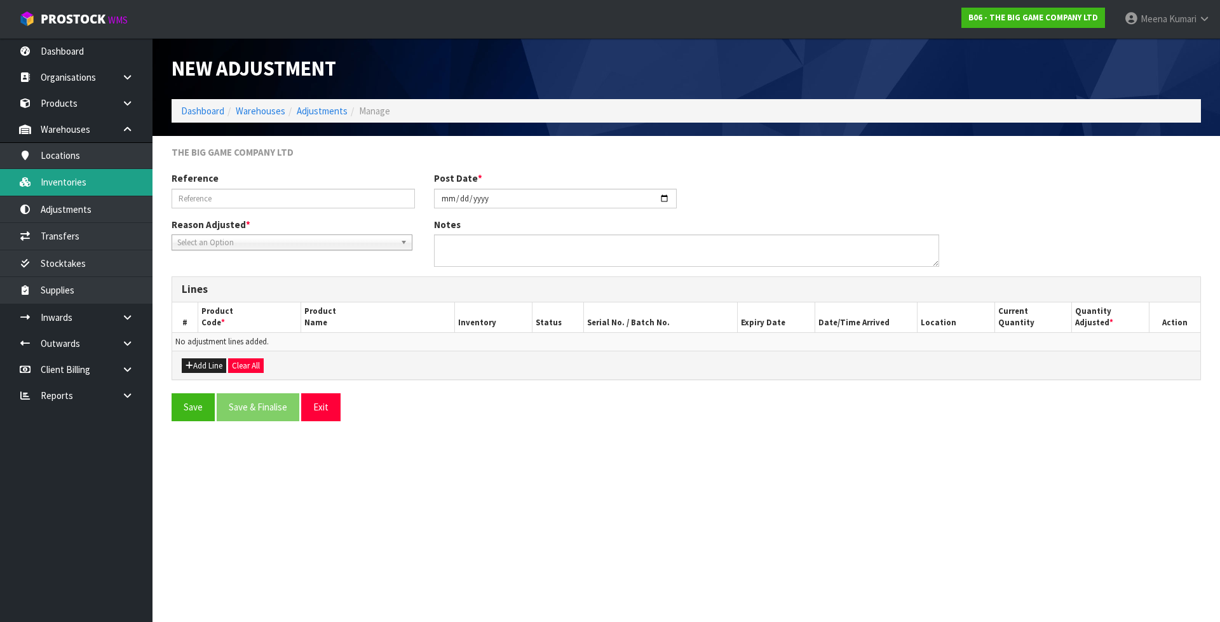
click at [112, 191] on link "Inventories" at bounding box center [76, 182] width 152 height 26
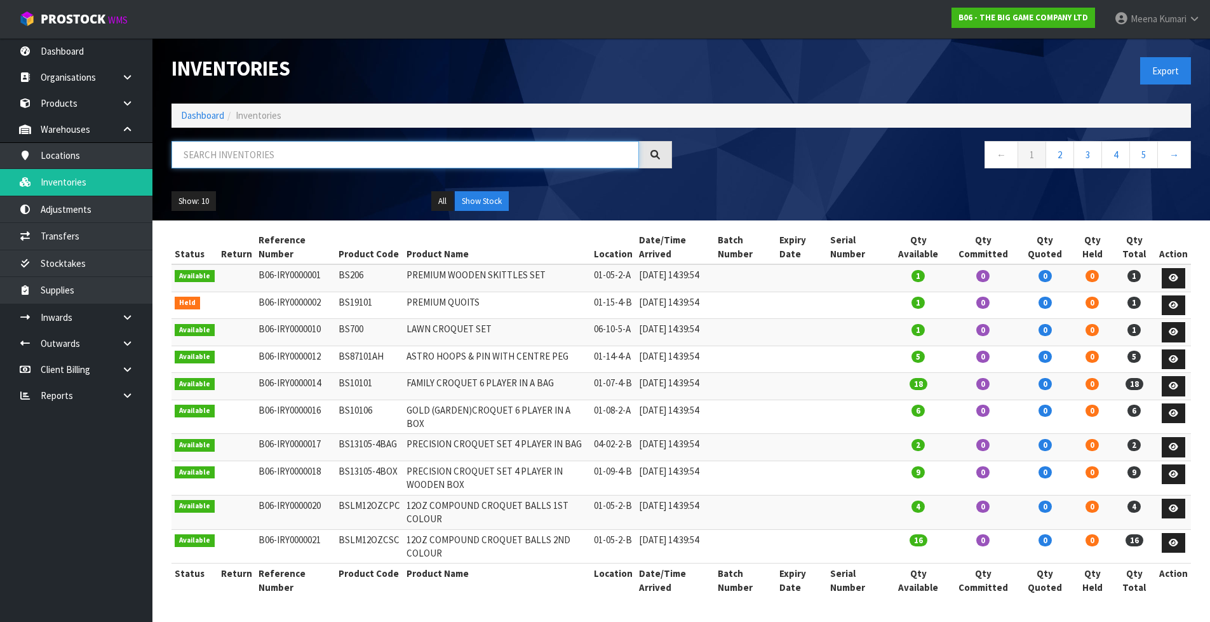
click at [256, 159] on input "text" at bounding box center [406, 154] width 468 height 27
paste input "BS19101"
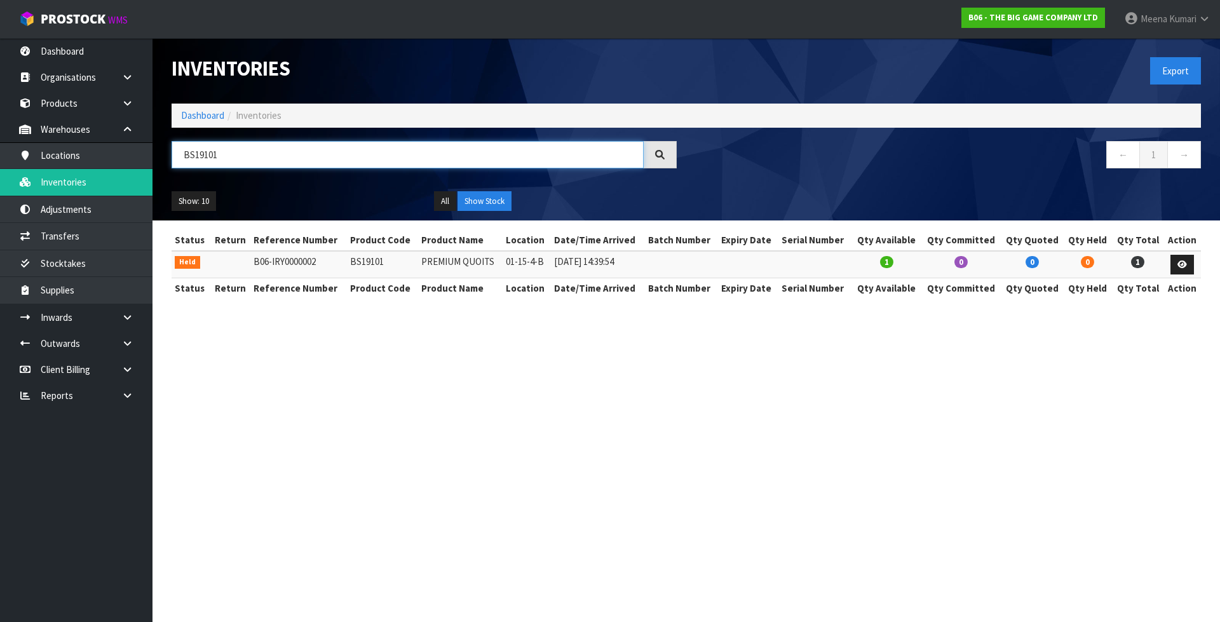
type input "BS19101"
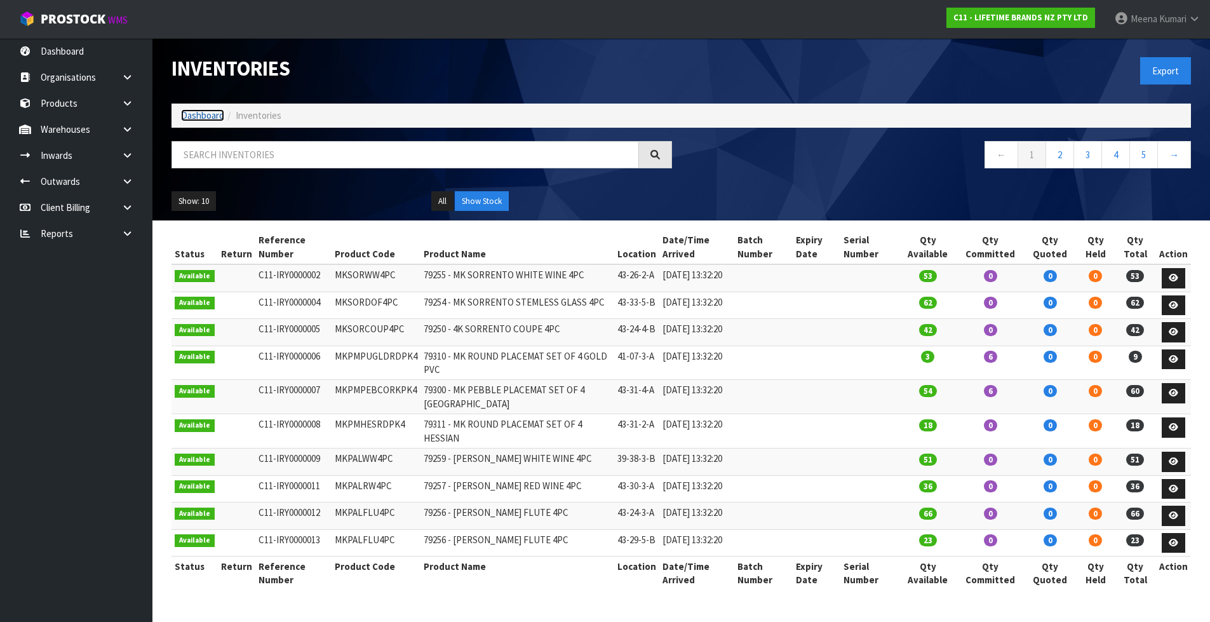
click at [190, 116] on link "Dashboard" at bounding box center [202, 115] width 43 height 12
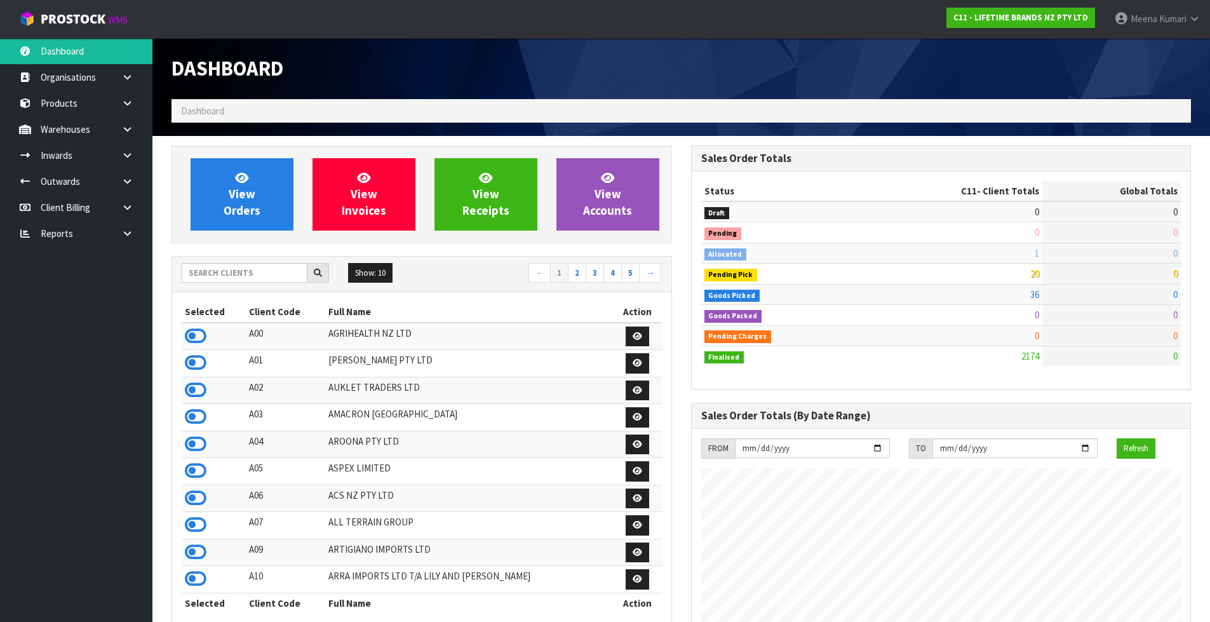
scroll to position [962, 519]
click at [1202, 27] on link "[PERSON_NAME]" at bounding box center [1157, 19] width 105 height 38
click at [1180, 51] on link "Logout" at bounding box center [1159, 50] width 100 height 17
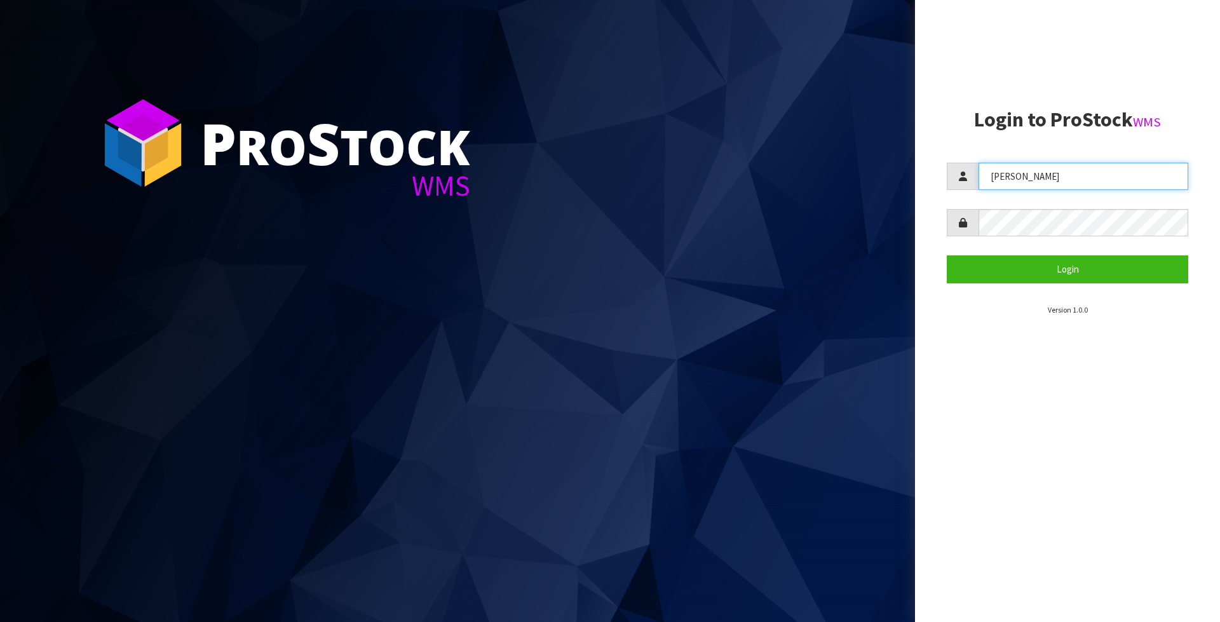
drag, startPoint x: 1017, startPoint y: 184, endPoint x: 950, endPoint y: 182, distance: 67.4
click at [950, 182] on div "[PERSON_NAME]" at bounding box center [1066, 176] width 241 height 27
type input "[PERSON_NAME]"
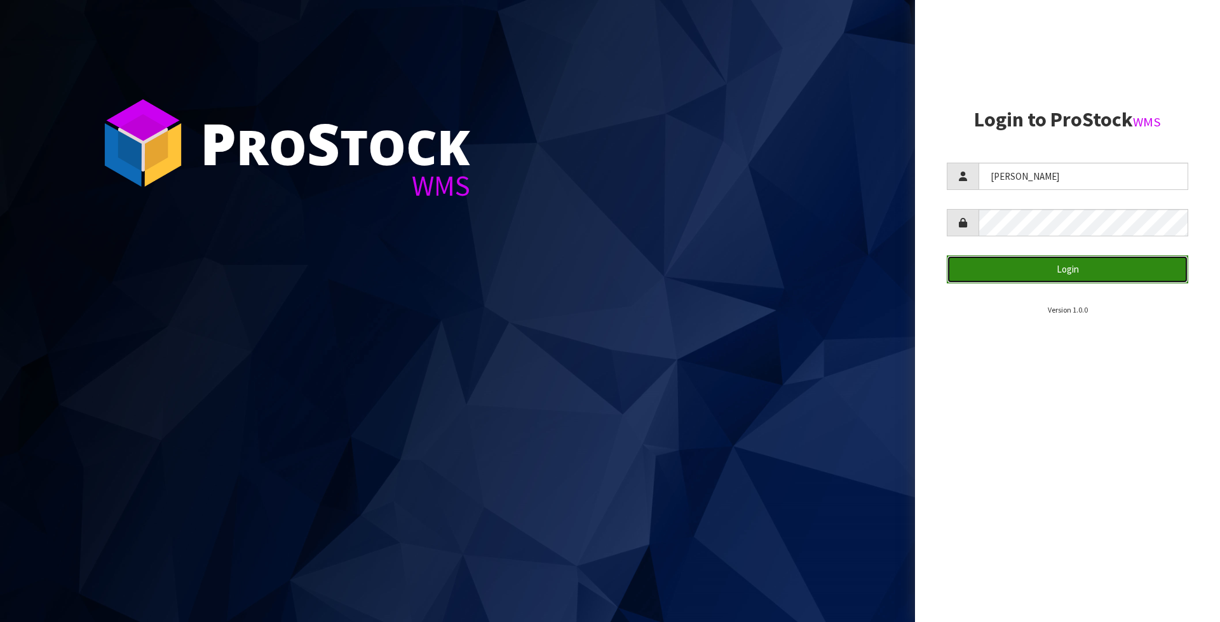
click at [1029, 267] on button "Login" at bounding box center [1066, 268] width 241 height 27
